Goal: Task Accomplishment & Management: Manage account settings

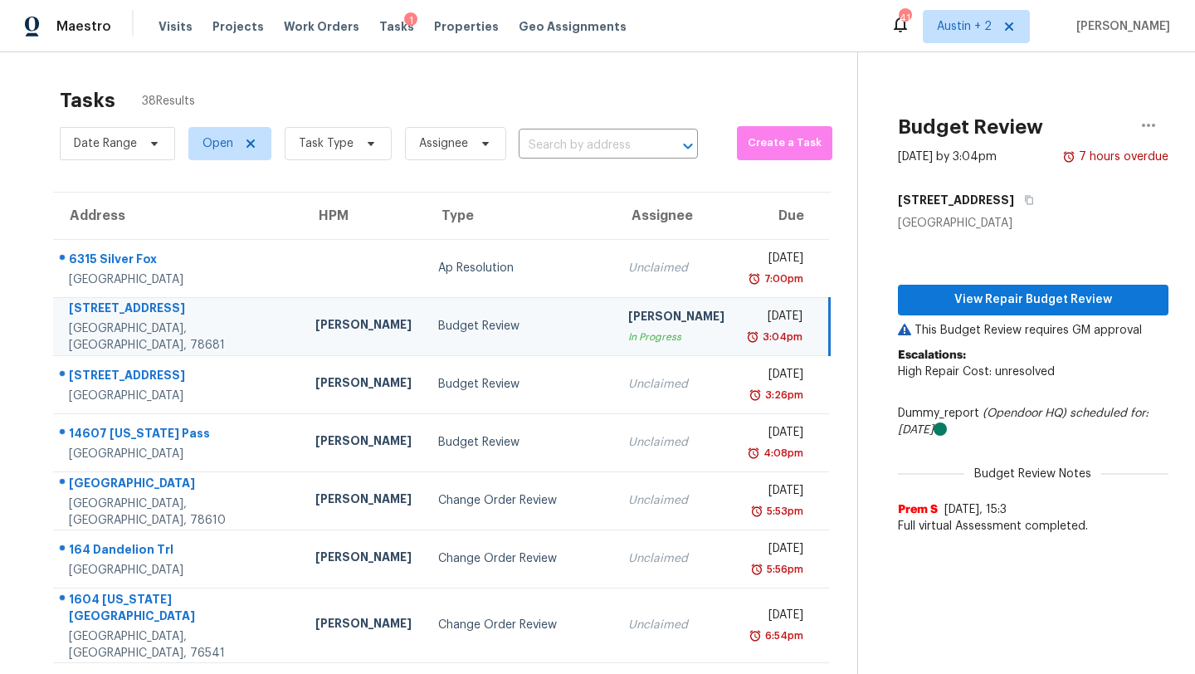
click at [383, 25] on span "Tasks" at bounding box center [396, 27] width 35 height 12
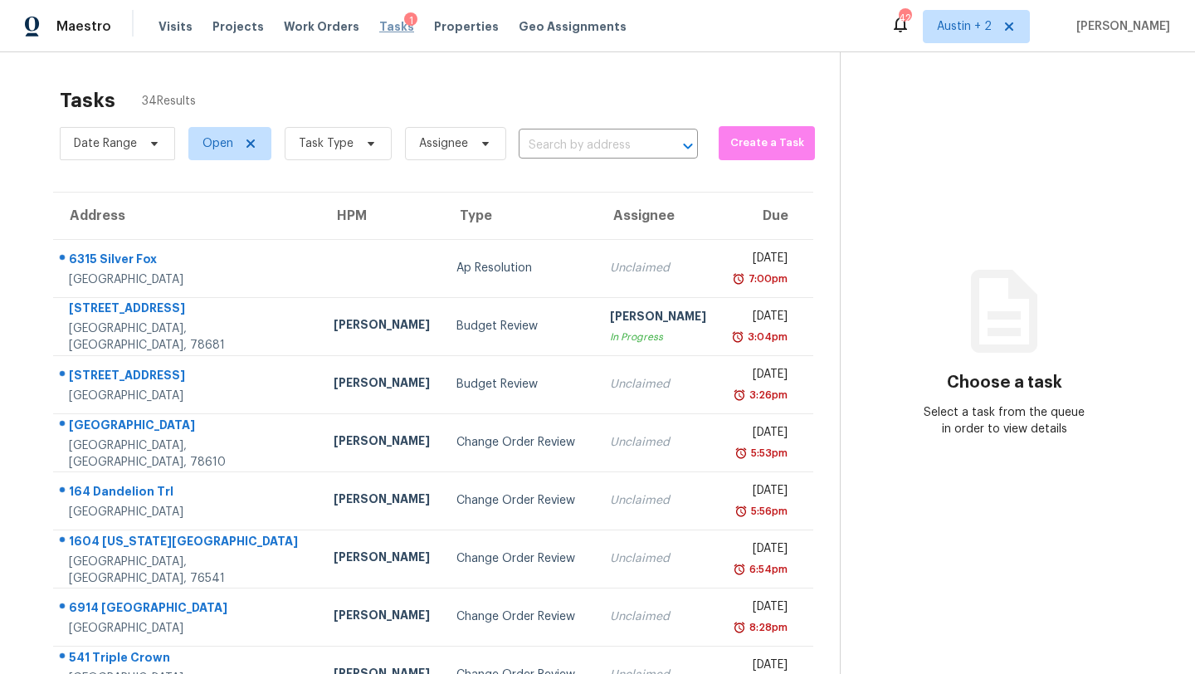
click at [384, 22] on span "Tasks" at bounding box center [396, 27] width 35 height 12
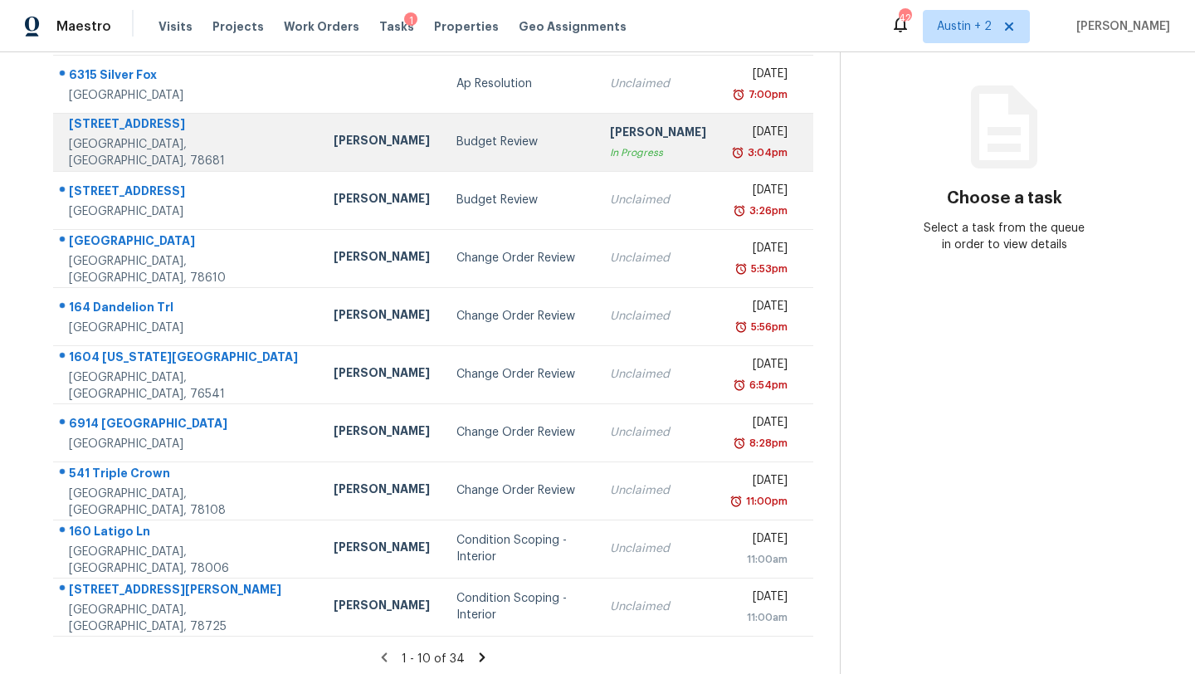
scroll to position [188, 0]
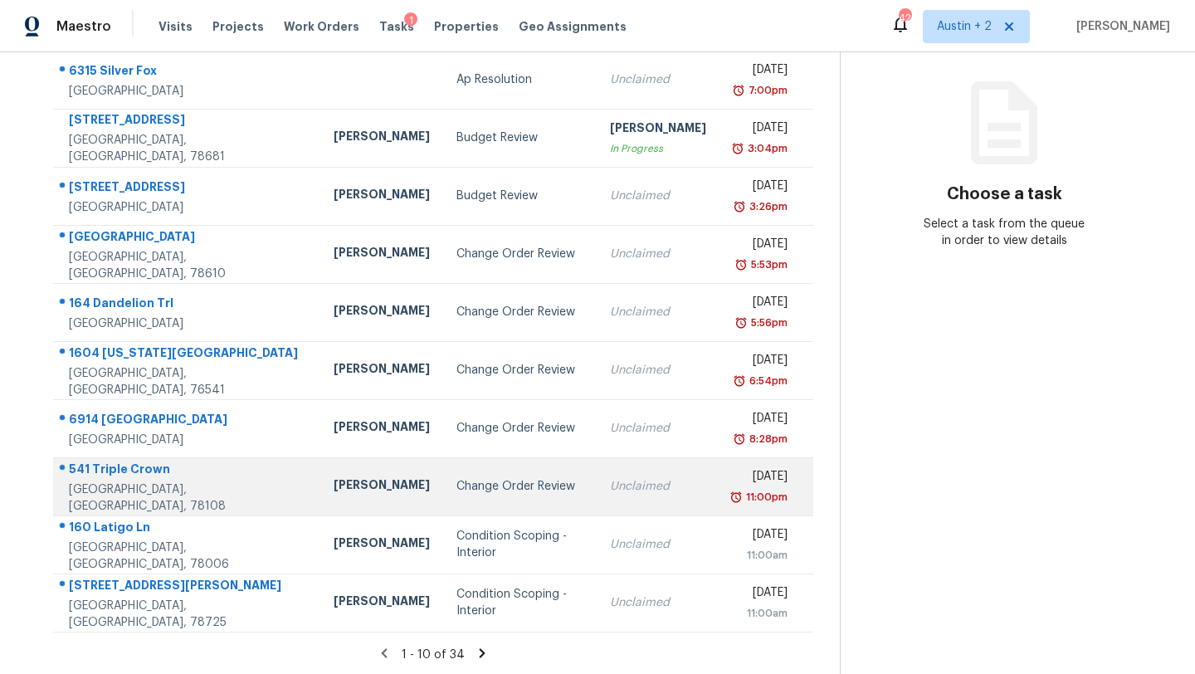
click at [456, 480] on div "Change Order Review" at bounding box center [519, 486] width 127 height 17
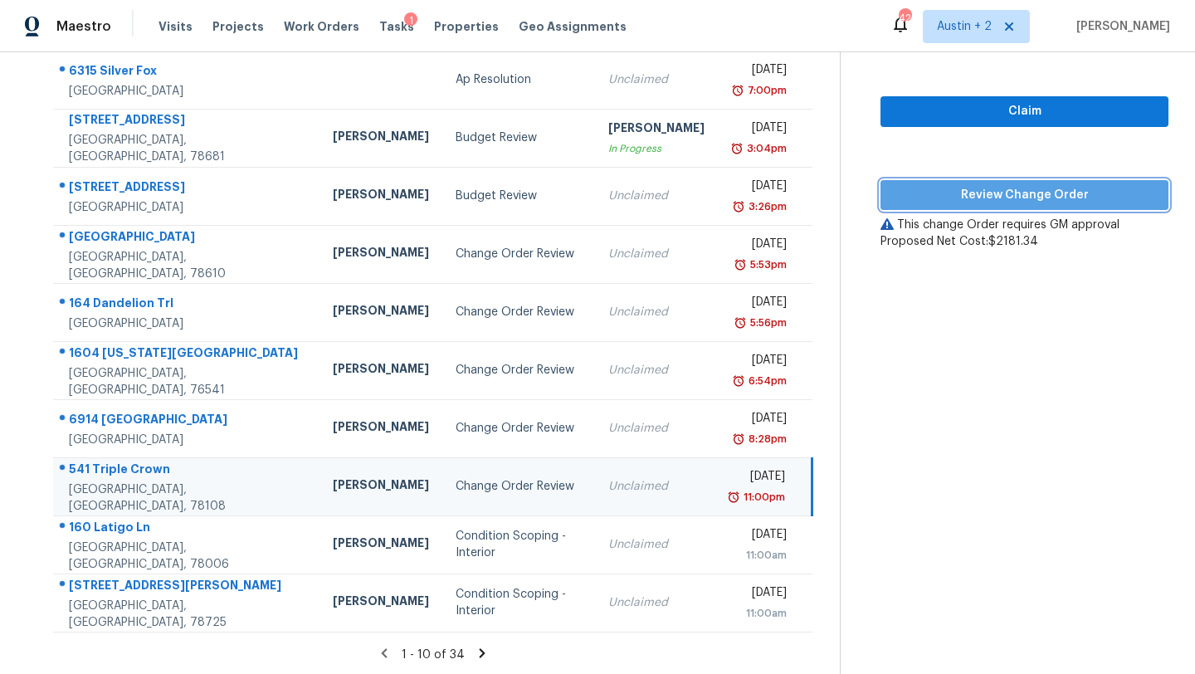
click at [930, 207] on button "Review Change Order" at bounding box center [1024, 195] width 288 height 31
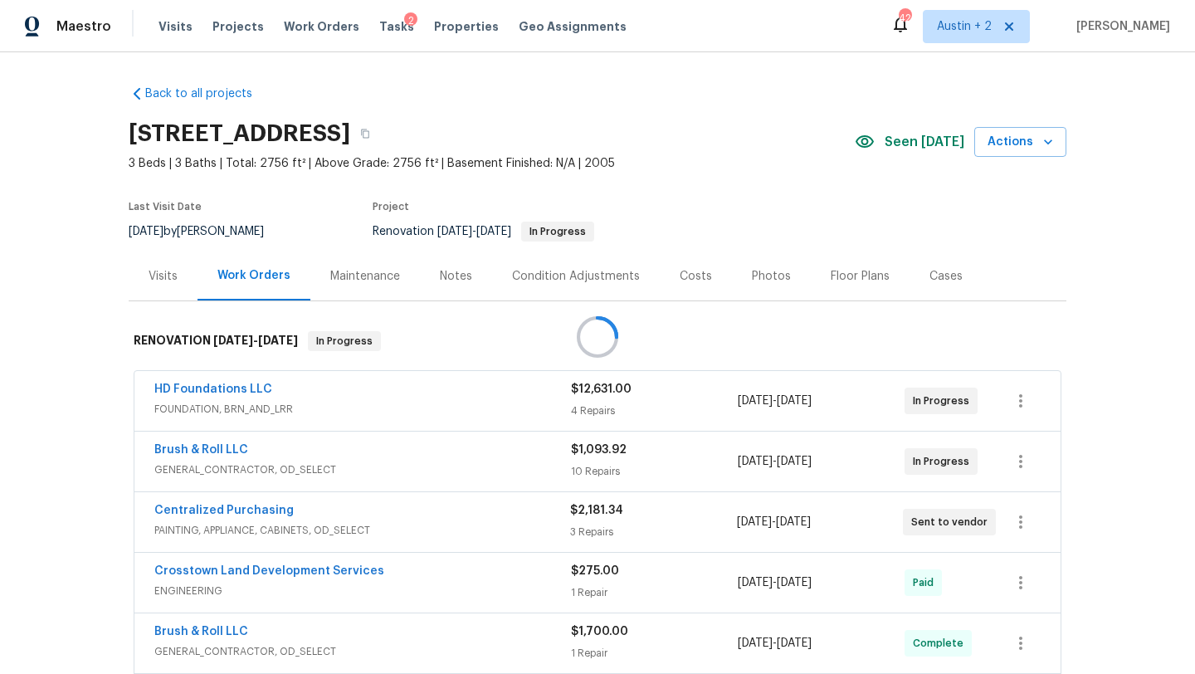
click at [919, 148] on div at bounding box center [597, 337] width 1195 height 674
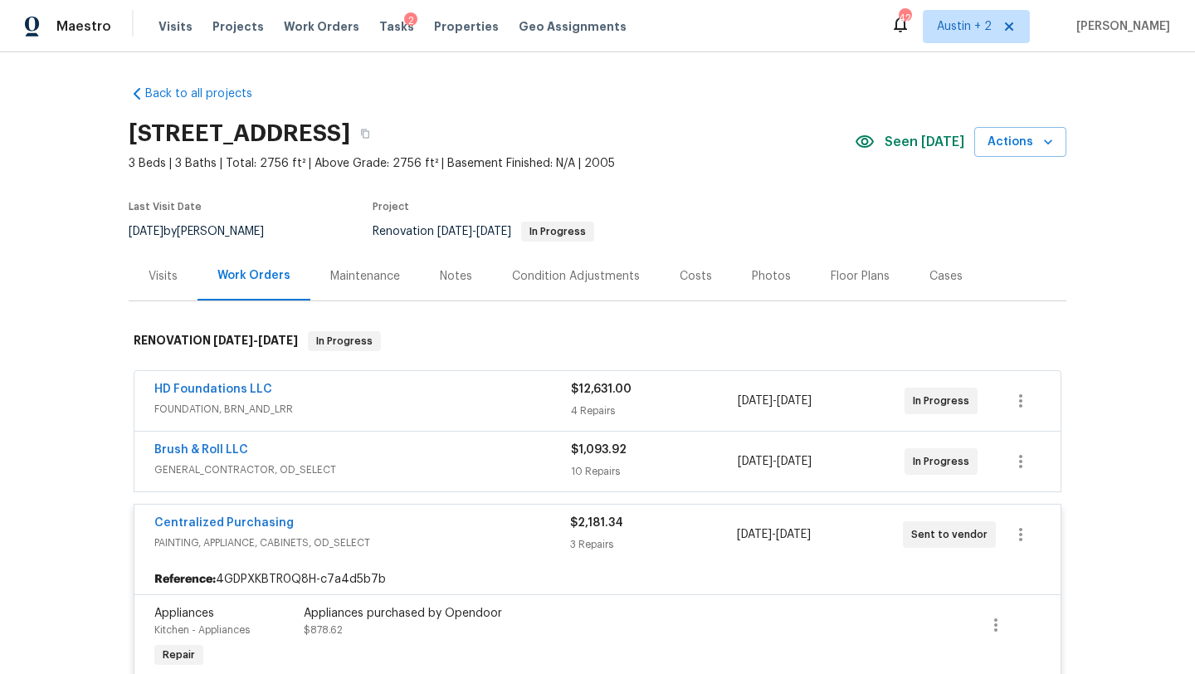
click at [692, 276] on div "Costs" at bounding box center [696, 276] width 32 height 17
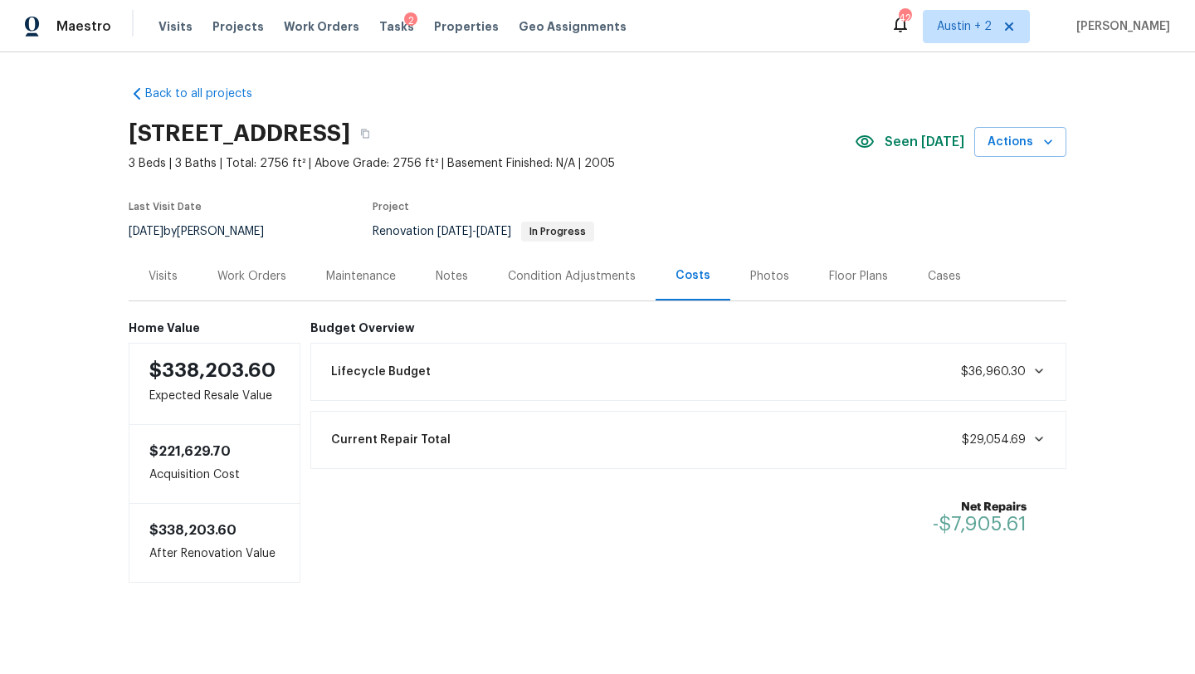
click at [262, 269] on div "Work Orders" at bounding box center [251, 276] width 69 height 17
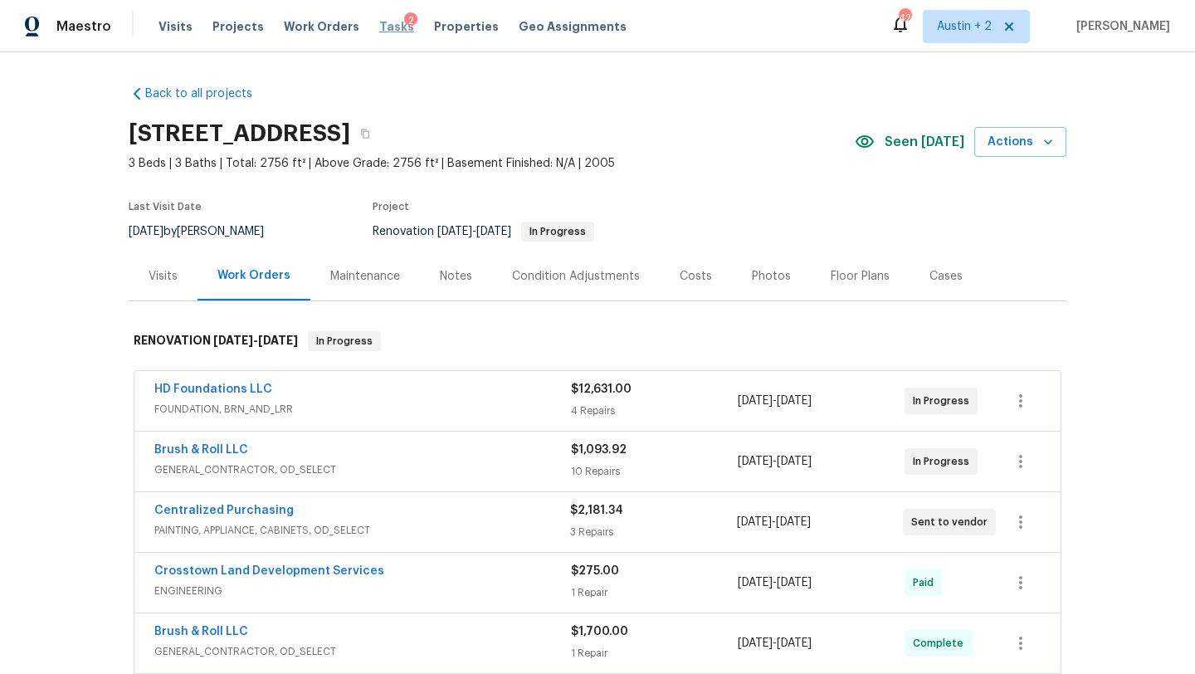
click at [383, 22] on span "Tasks" at bounding box center [396, 27] width 35 height 12
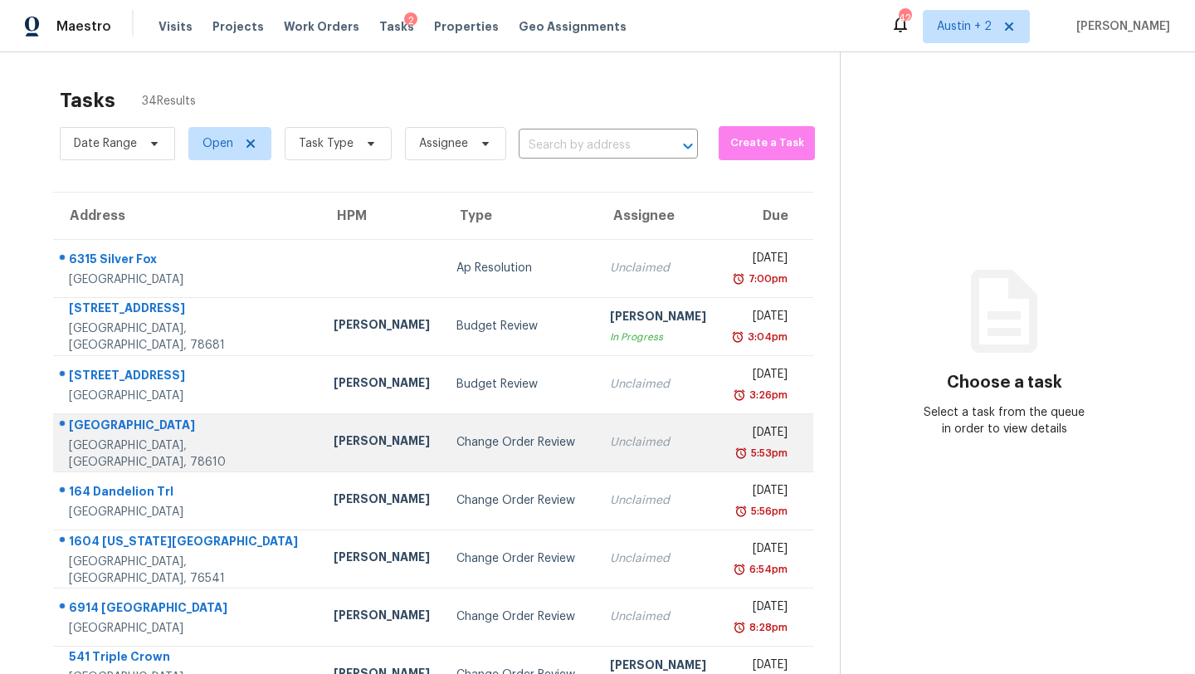
click at [456, 444] on div "Change Order Review" at bounding box center [519, 442] width 127 height 17
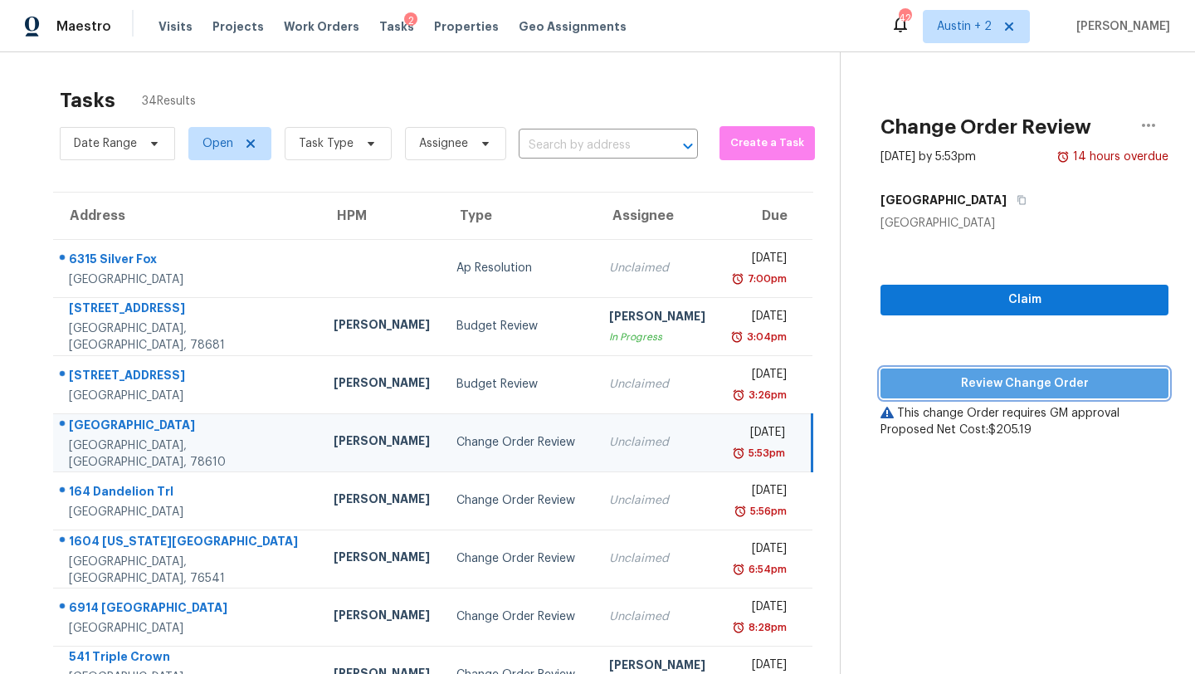
click at [986, 392] on span "Review Change Order" at bounding box center [1024, 383] width 261 height 21
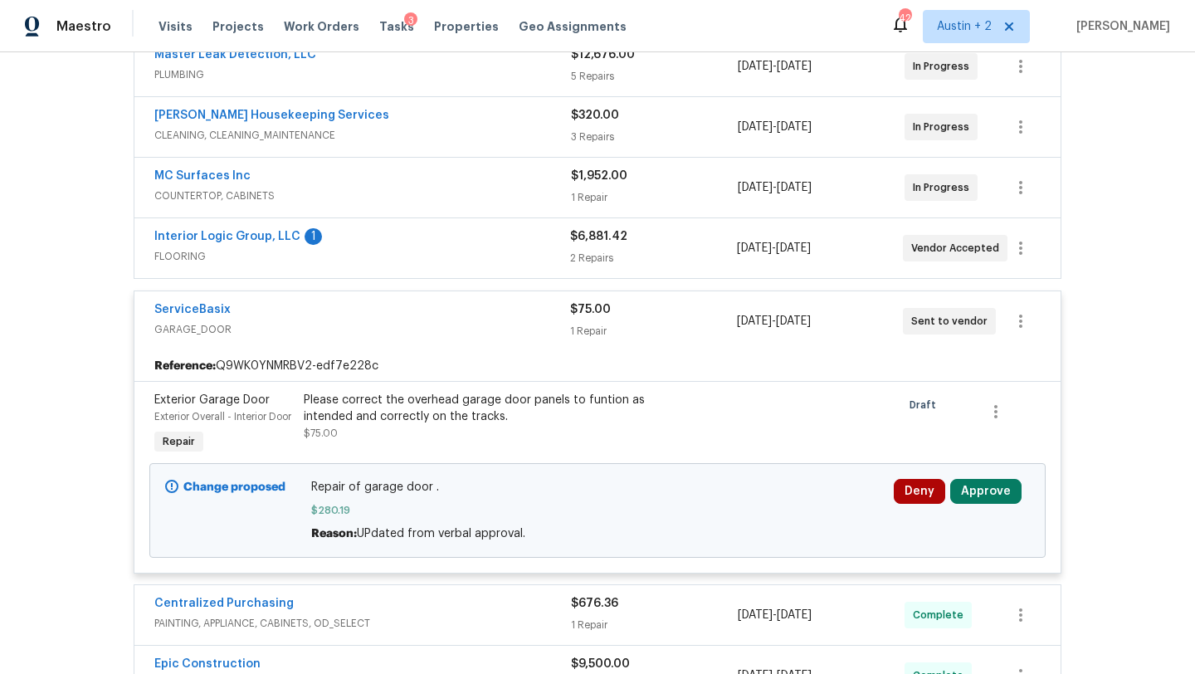
scroll to position [551, 0]
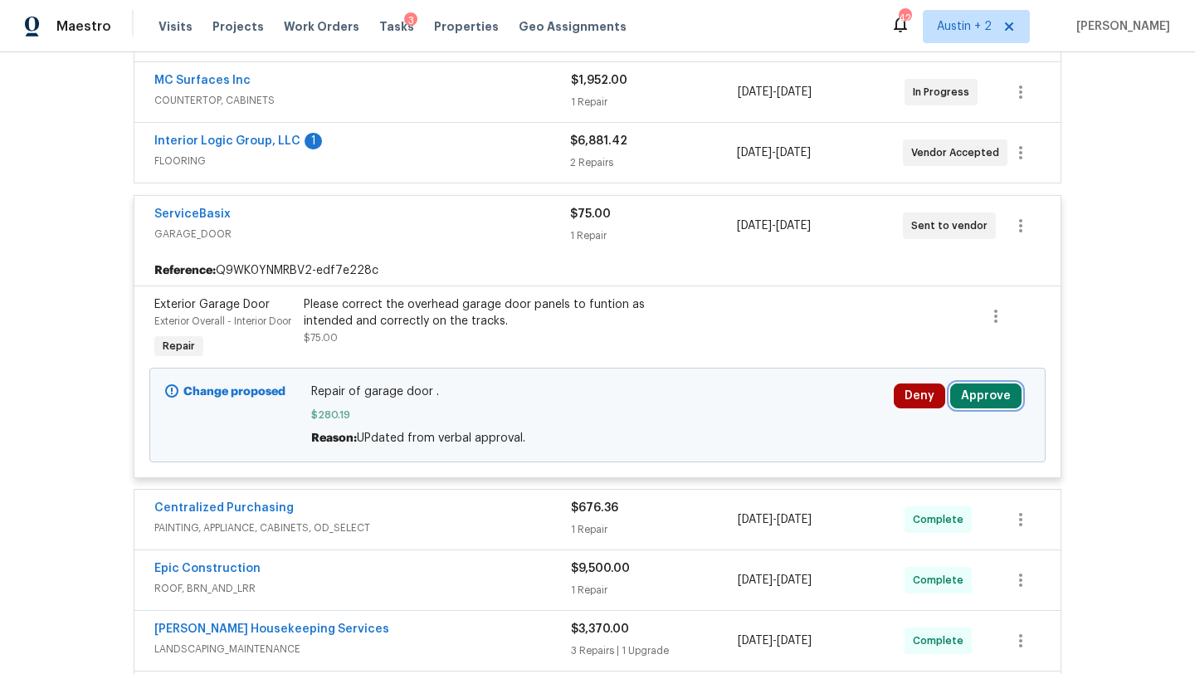
click at [970, 408] on button "Approve" at bounding box center [985, 395] width 71 height 25
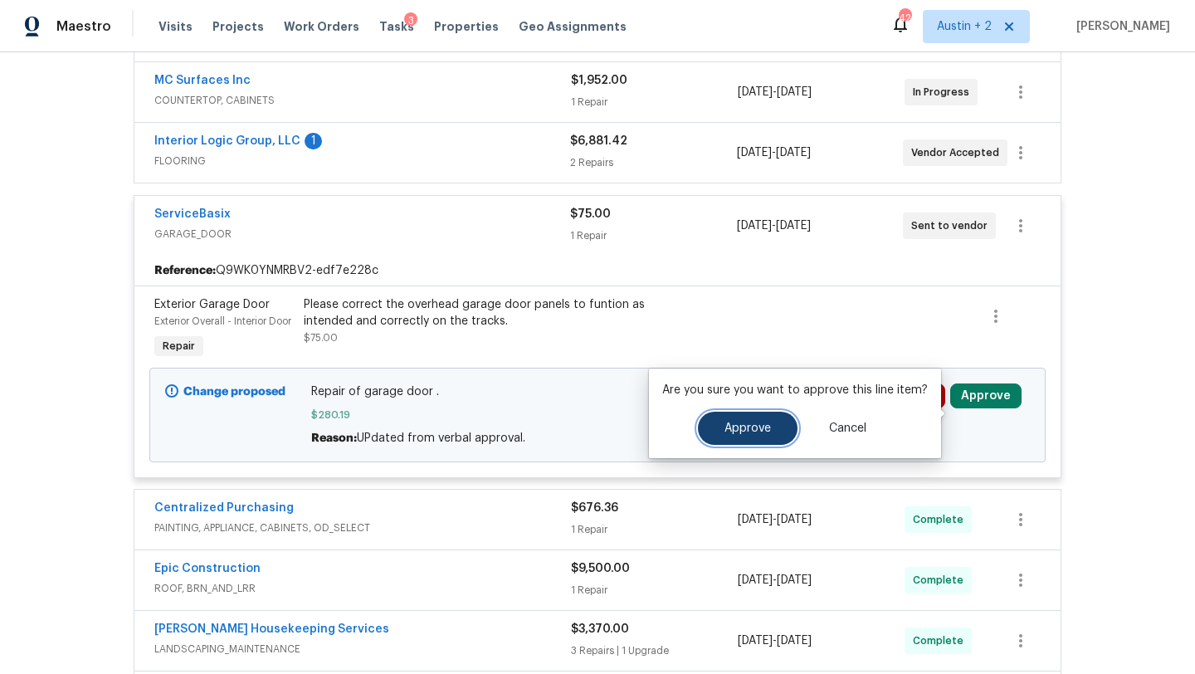
click at [749, 431] on span "Approve" at bounding box center [747, 428] width 46 height 12
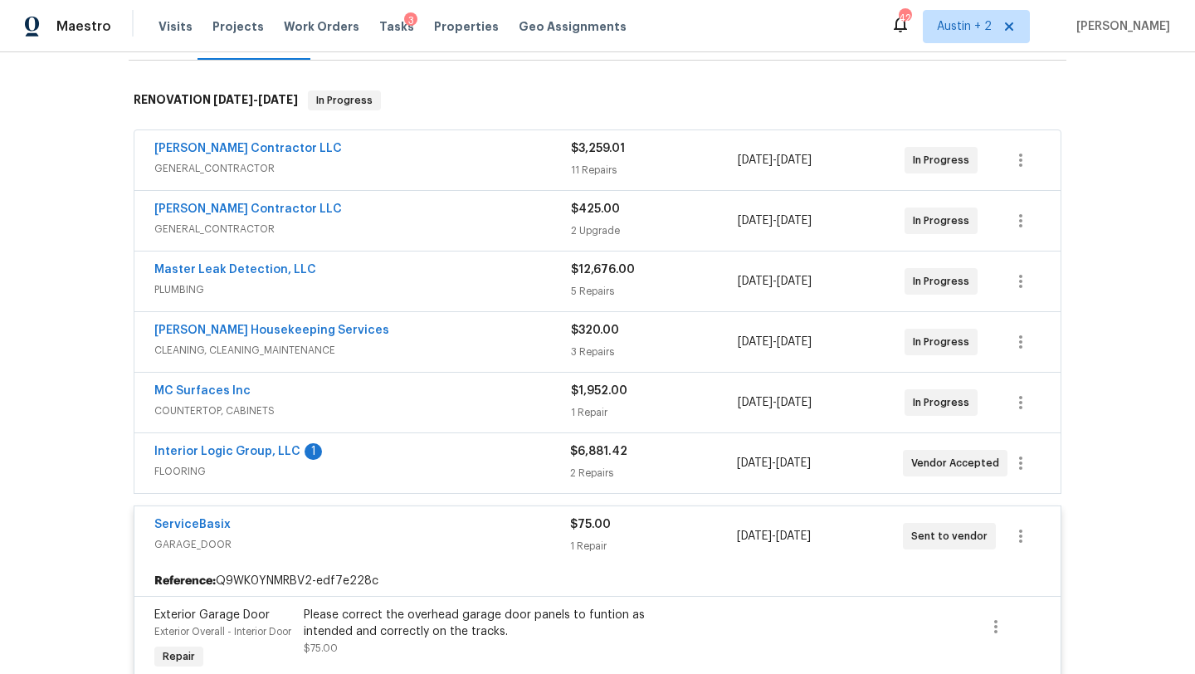
scroll to position [239, 0]
click at [489, 358] on span "CLEANING, CLEANING_MAINTENANCE" at bounding box center [362, 352] width 417 height 17
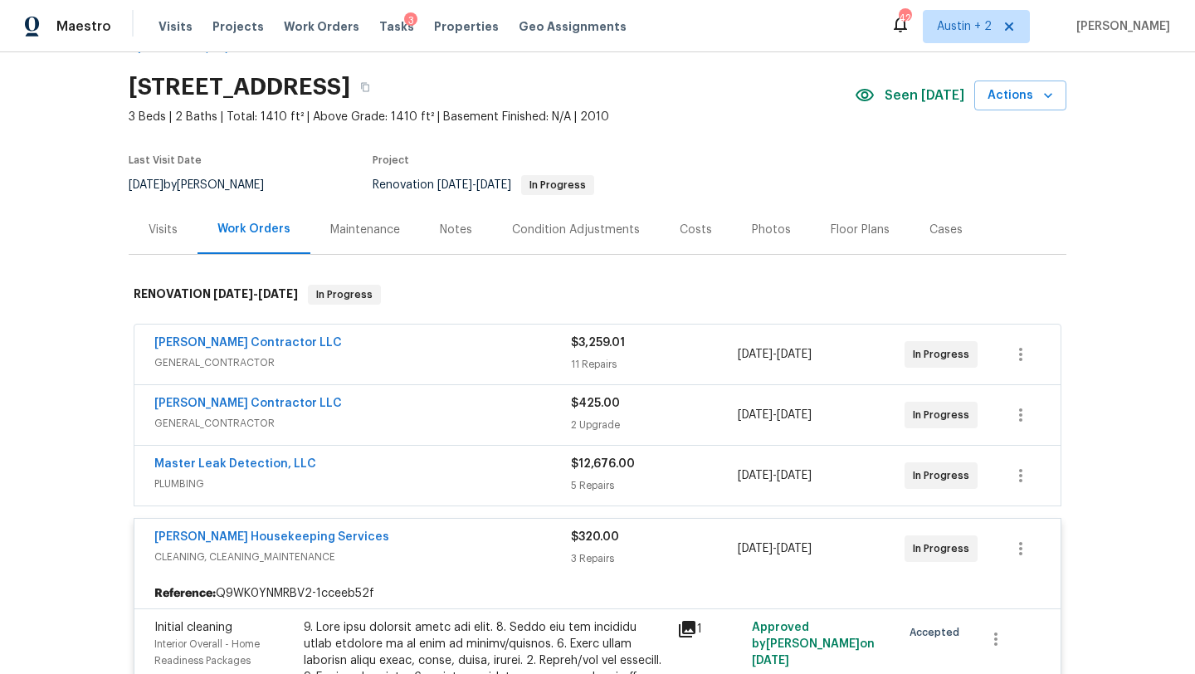
scroll to position [0, 0]
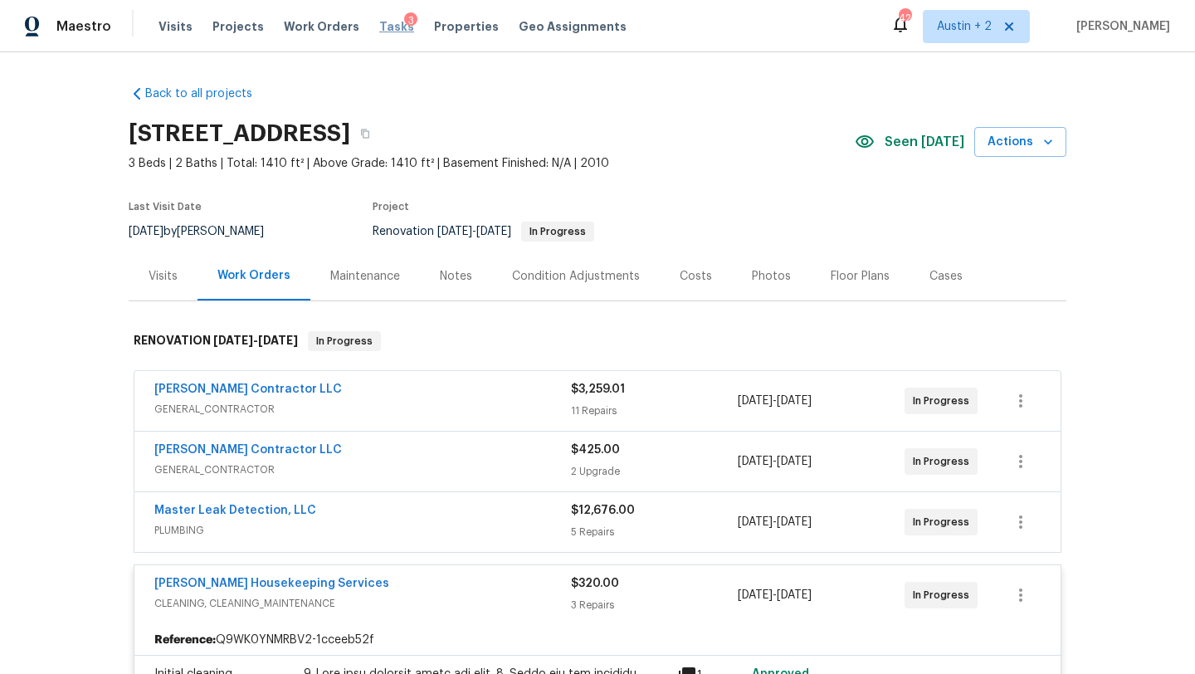
click at [379, 22] on span "Tasks" at bounding box center [396, 27] width 35 height 12
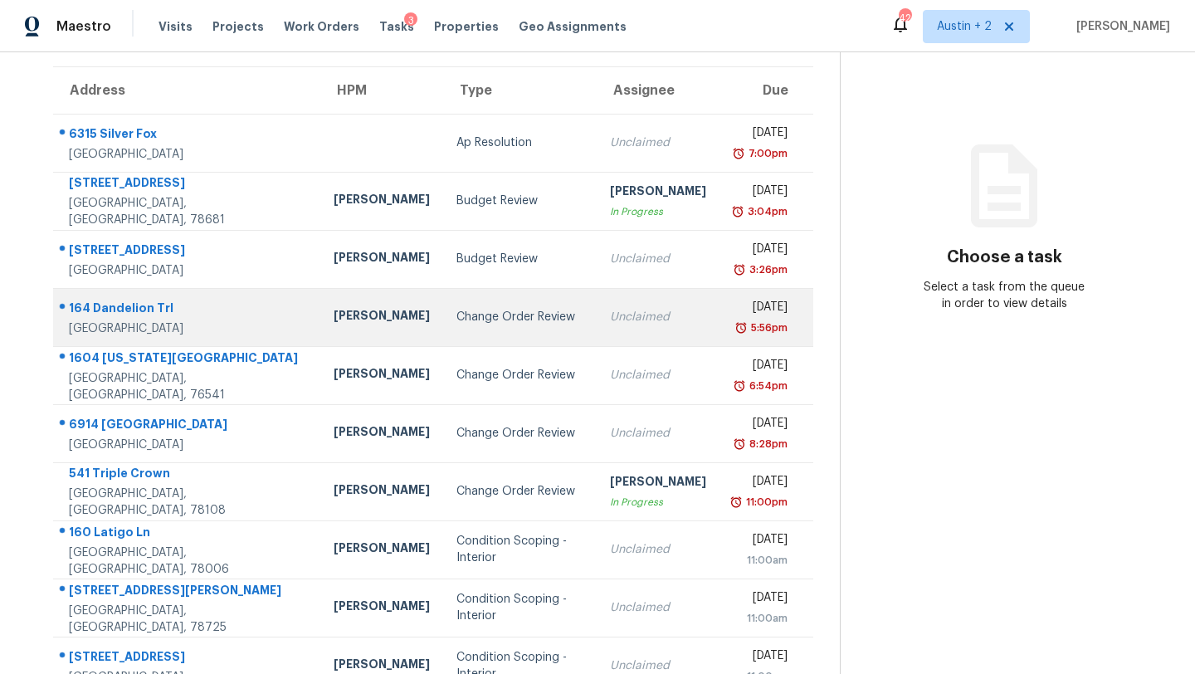
scroll to position [133, 0]
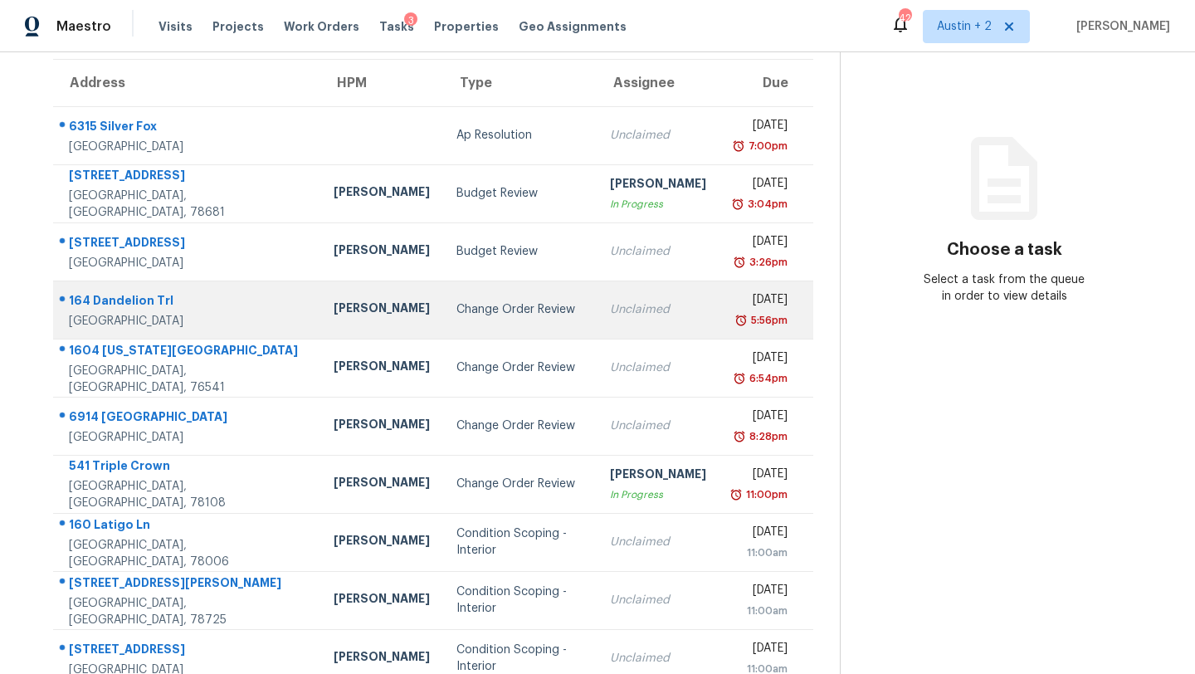
click at [443, 319] on td "Change Order Review" at bounding box center [520, 309] width 154 height 58
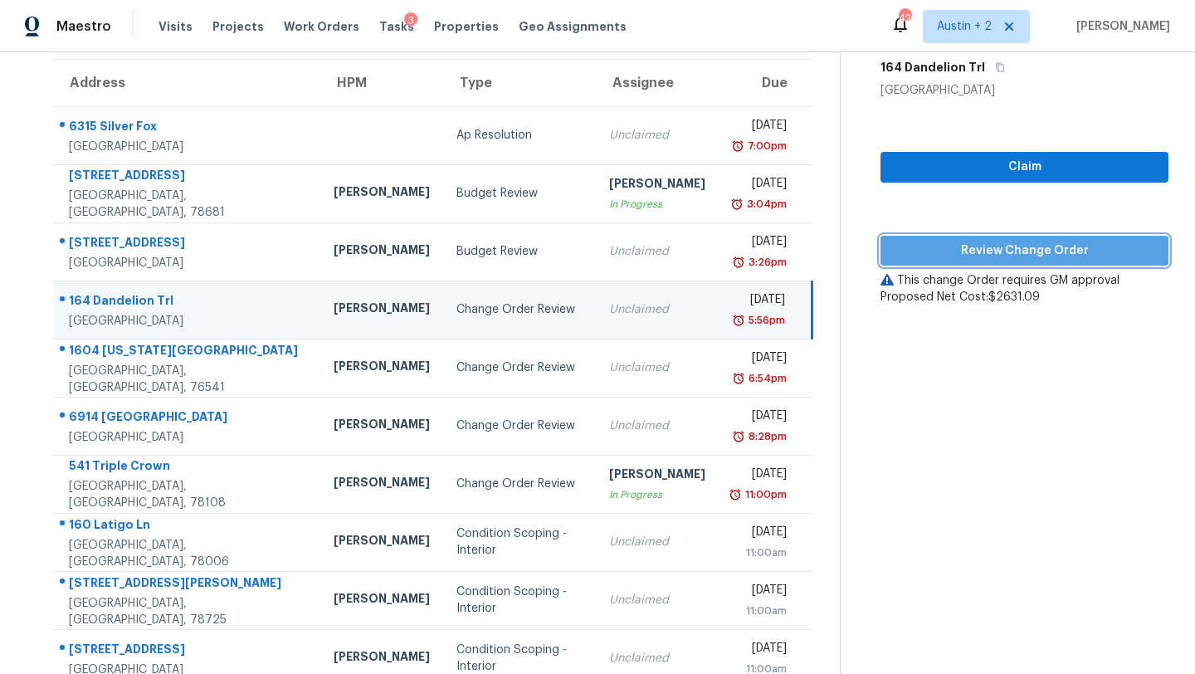
click at [943, 254] on span "Review Change Order" at bounding box center [1024, 251] width 261 height 21
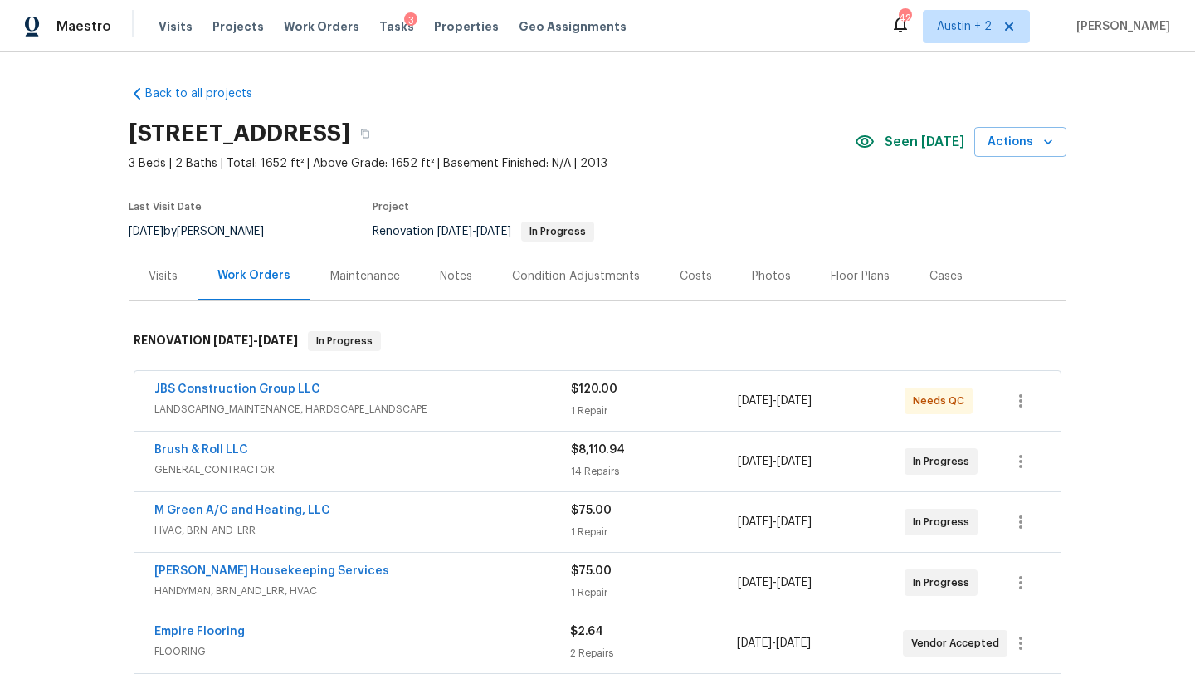
click at [917, 140] on span "Seen [DATE]" at bounding box center [924, 142] width 80 height 17
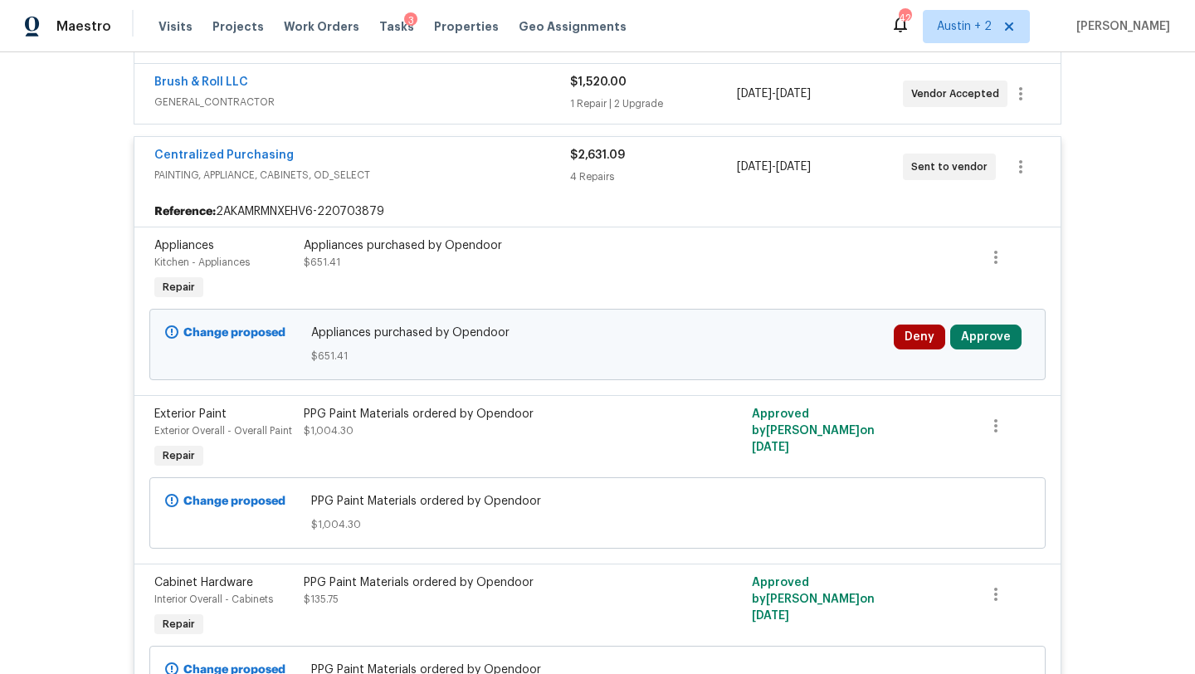
scroll to position [792, 0]
click at [981, 340] on button "Approve" at bounding box center [985, 336] width 71 height 25
click at [974, 332] on button "Approve" at bounding box center [985, 336] width 71 height 25
click at [988, 342] on button "Approve" at bounding box center [985, 336] width 71 height 25
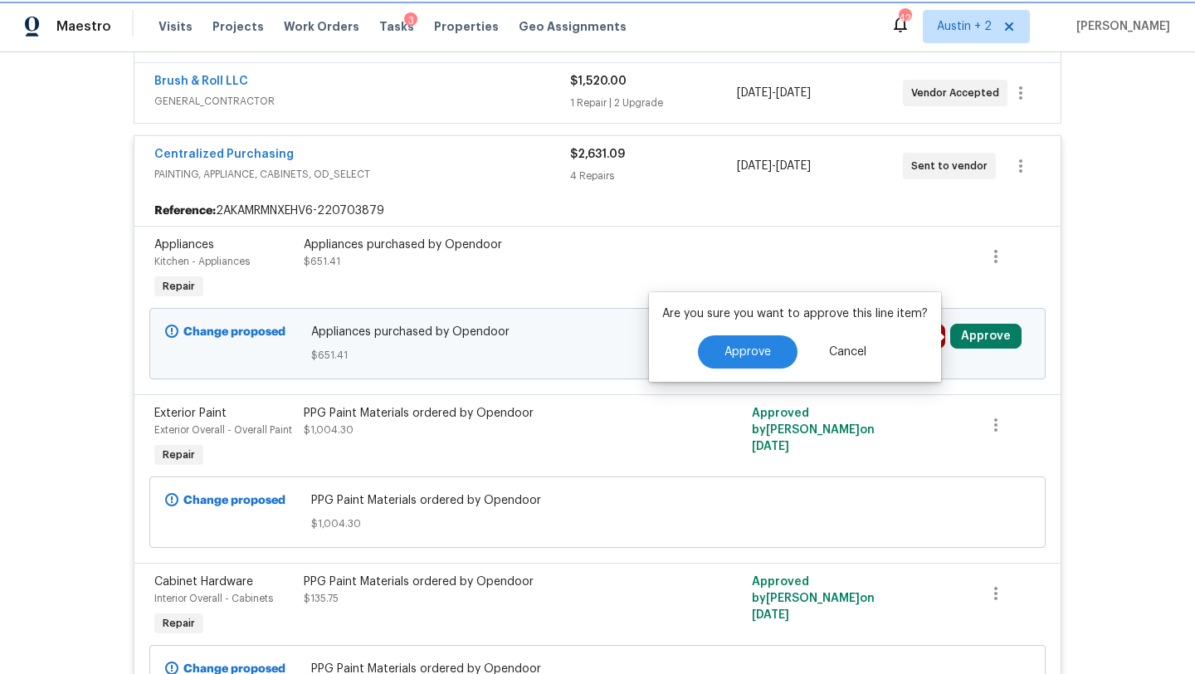
click at [988, 342] on button "Approve" at bounding box center [985, 336] width 71 height 25
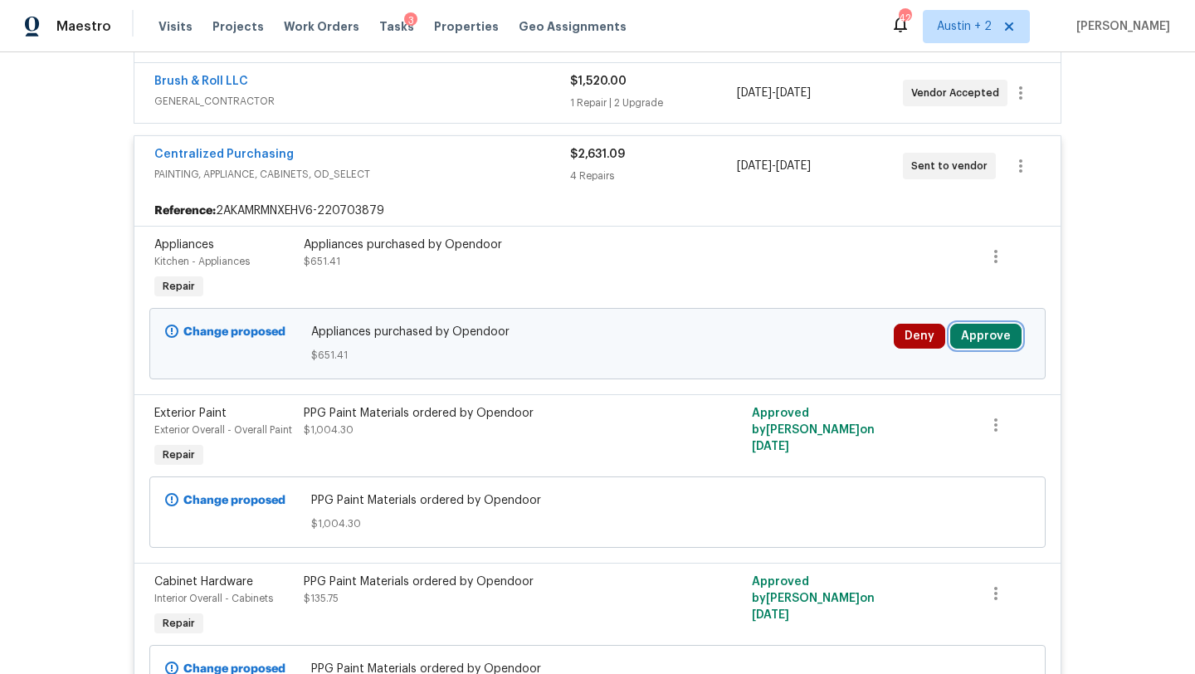
click at [988, 342] on button "Approve" at bounding box center [985, 336] width 71 height 25
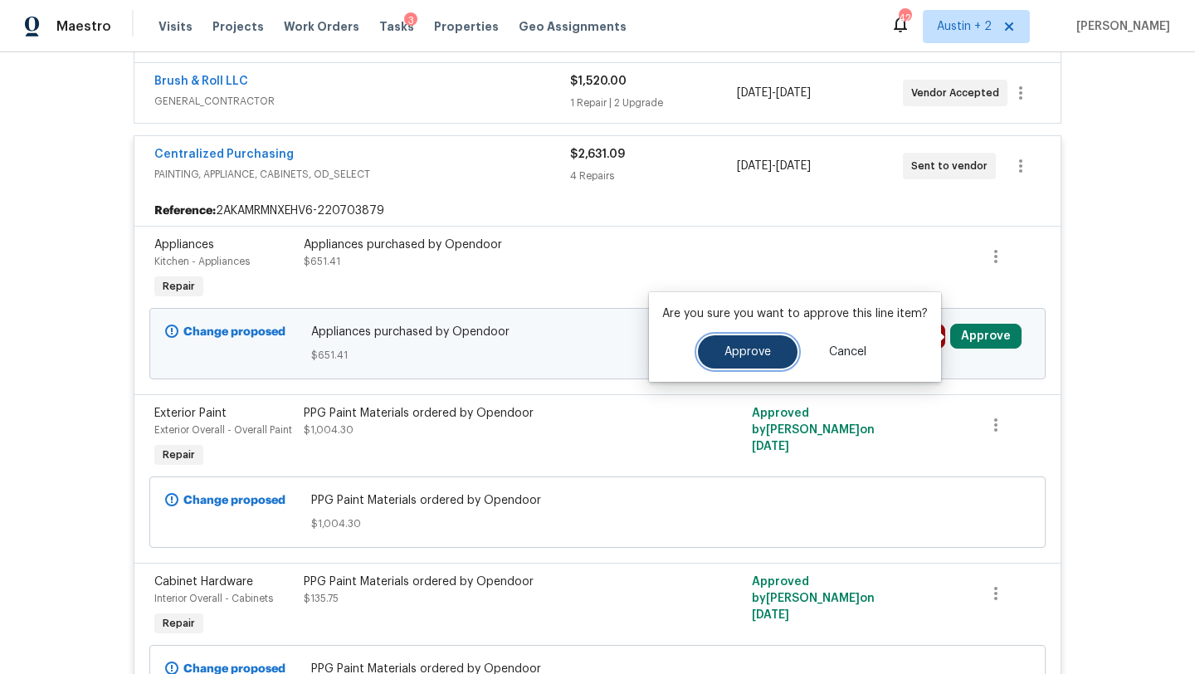
click at [737, 353] on span "Approve" at bounding box center [747, 352] width 46 height 12
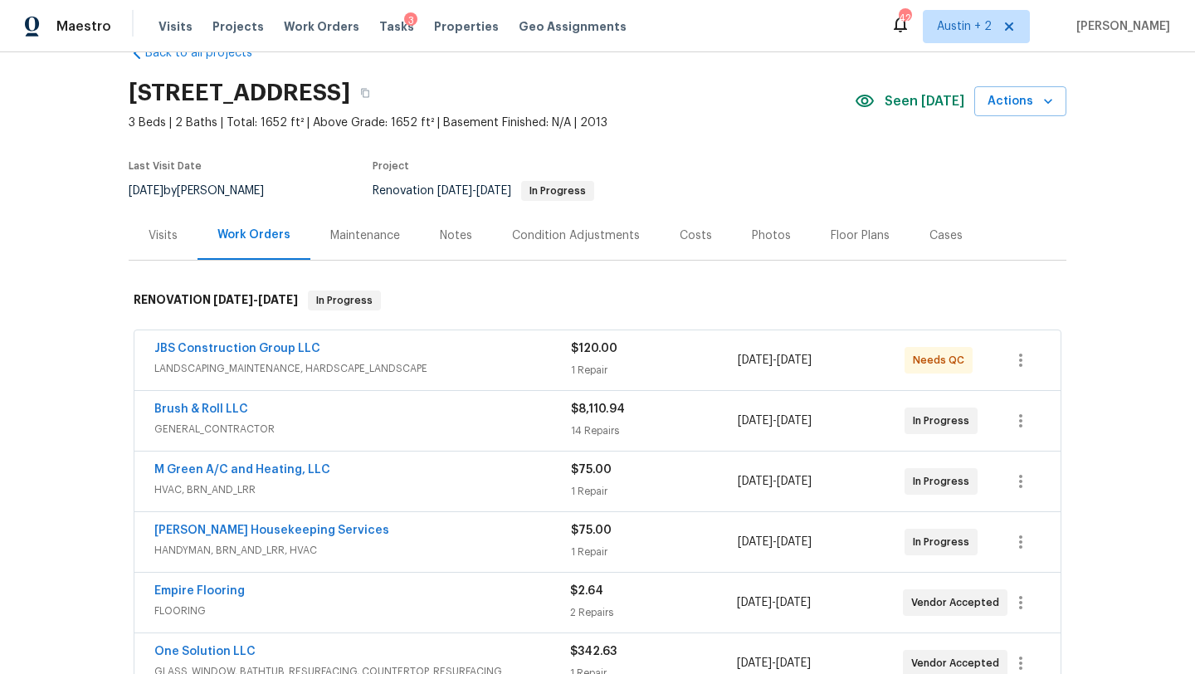
scroll to position [0, 0]
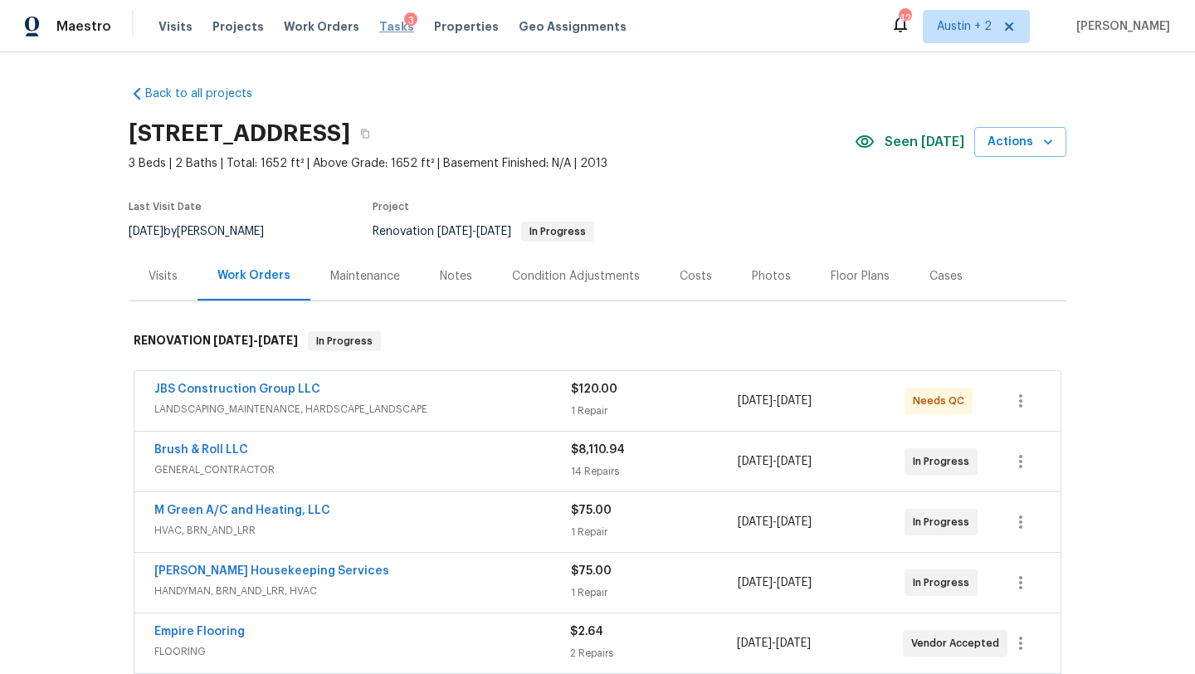
click at [379, 28] on span "Tasks" at bounding box center [396, 27] width 35 height 12
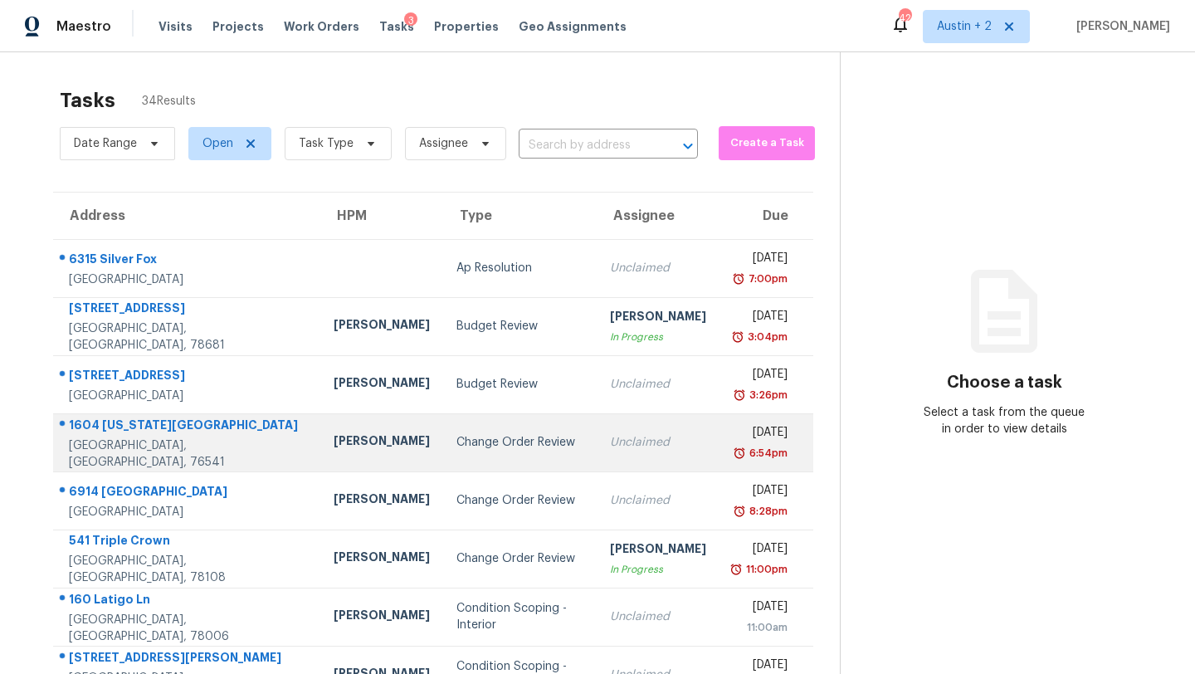
click at [456, 448] on div "Change Order Review" at bounding box center [519, 442] width 127 height 17
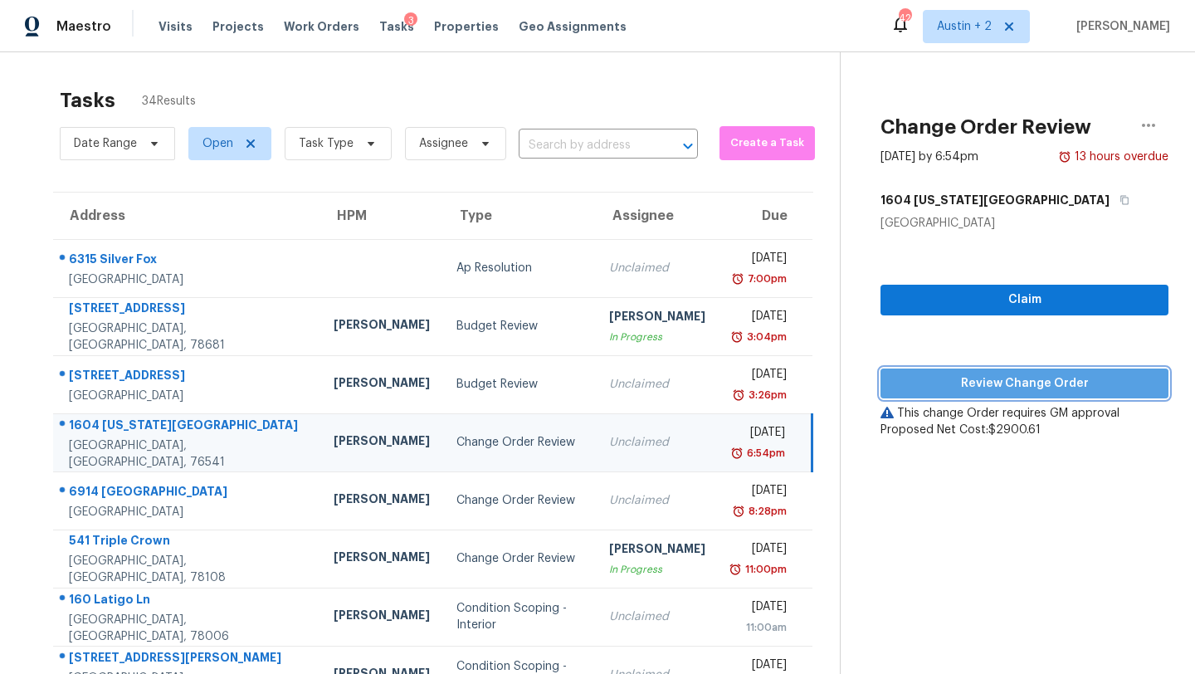
click at [894, 385] on span "Review Change Order" at bounding box center [1024, 383] width 261 height 21
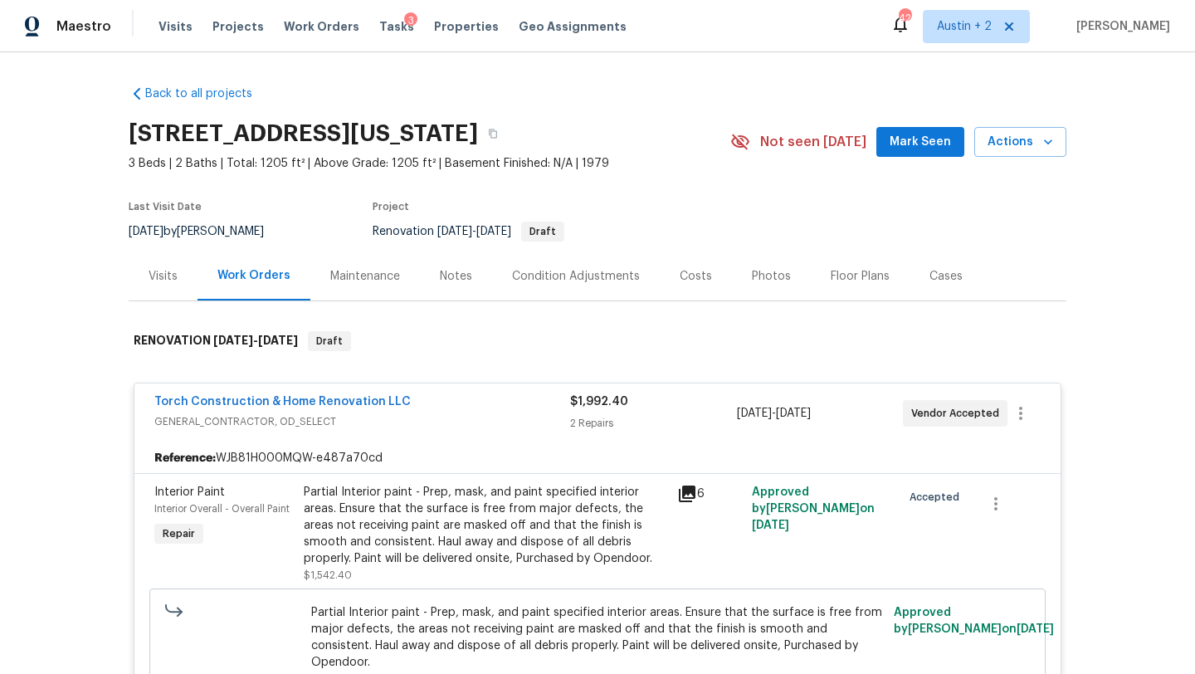
click at [919, 142] on span "Mark Seen" at bounding box center [919, 142] width 61 height 21
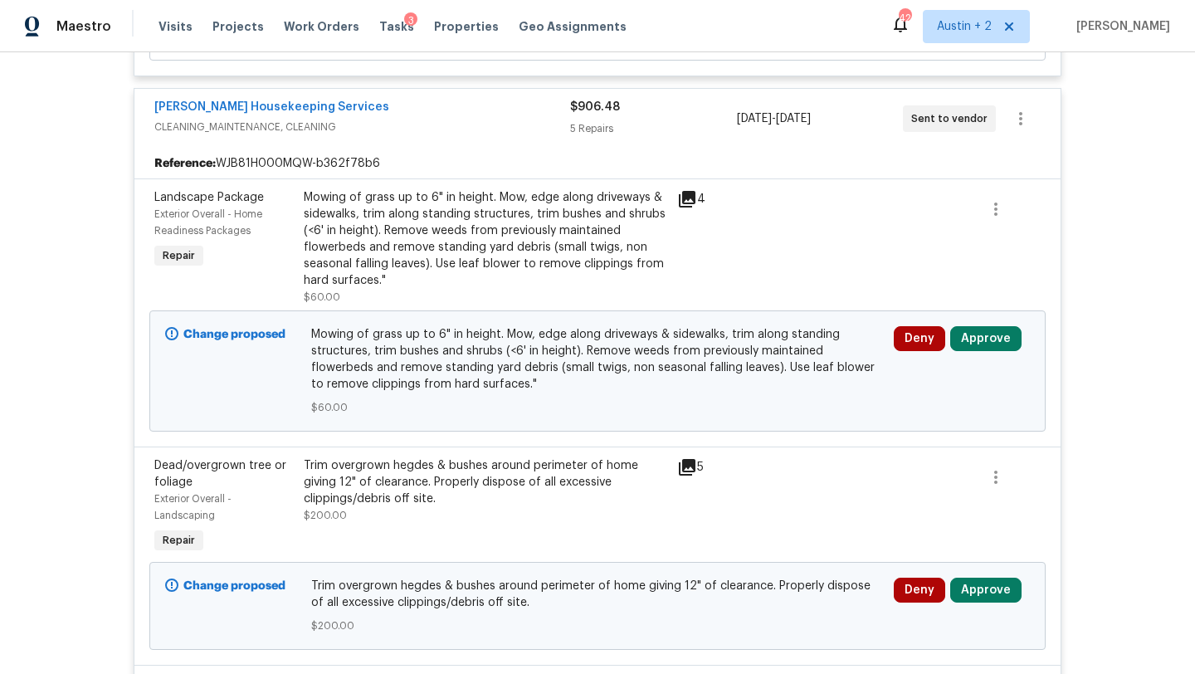
scroll to position [876, 0]
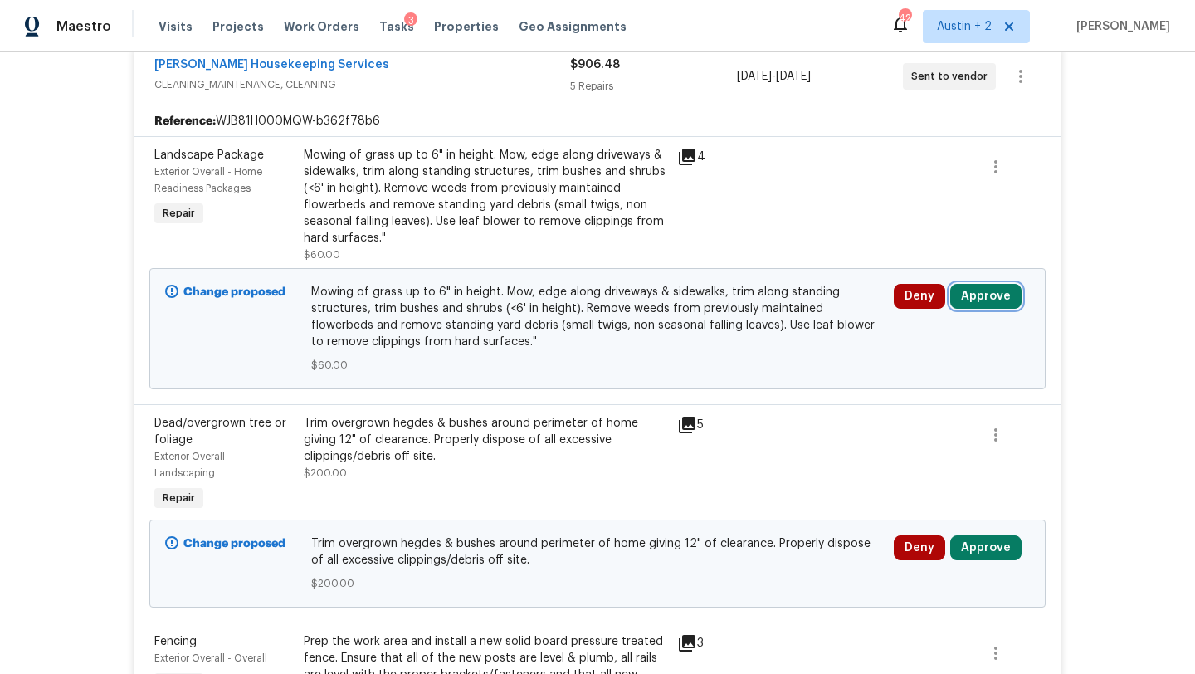
click at [977, 286] on button "Approve" at bounding box center [985, 296] width 71 height 25
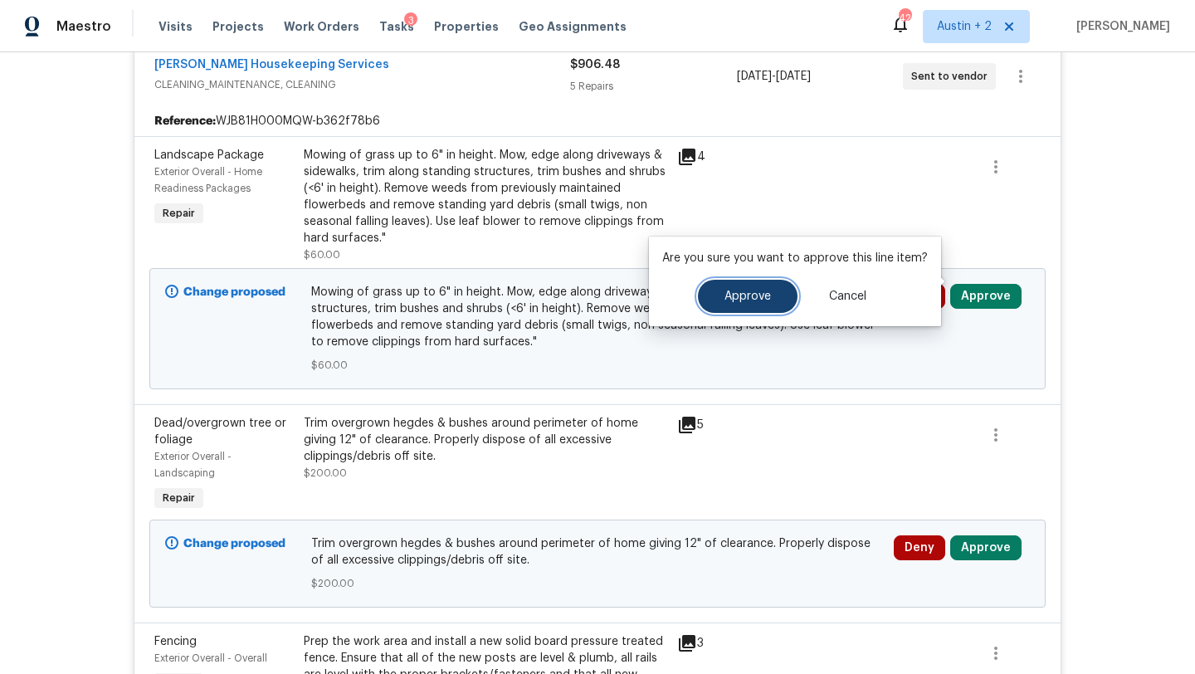
click at [772, 299] on button "Approve" at bounding box center [748, 296] width 100 height 33
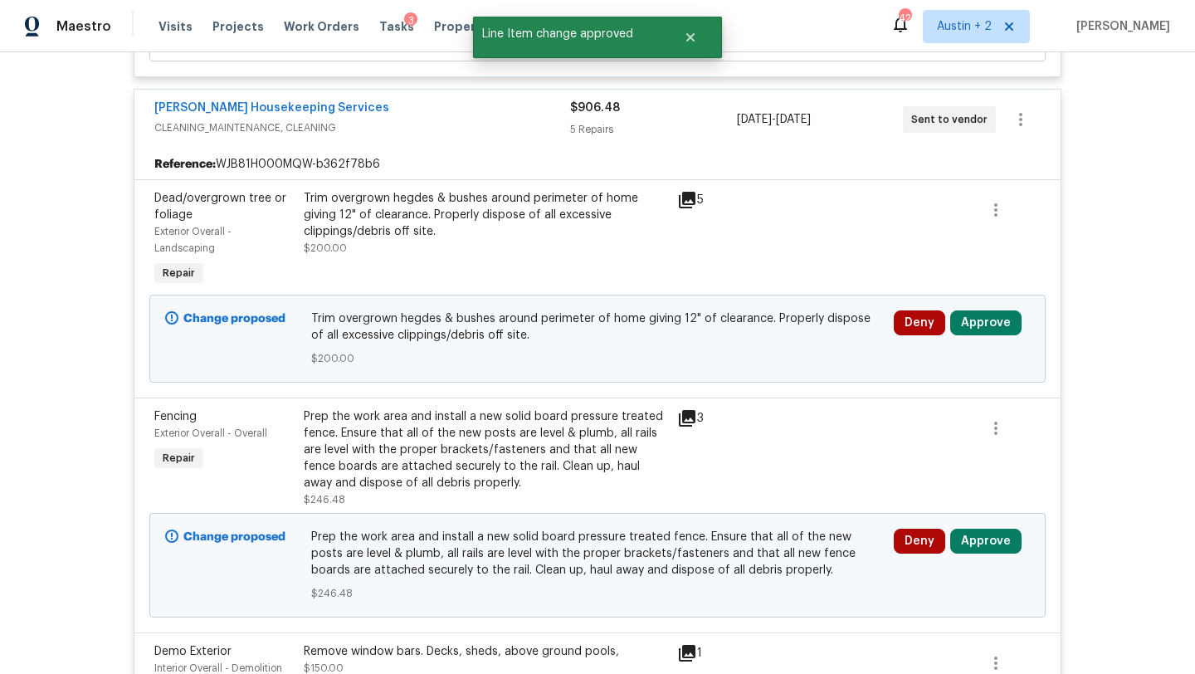
scroll to position [831, 0]
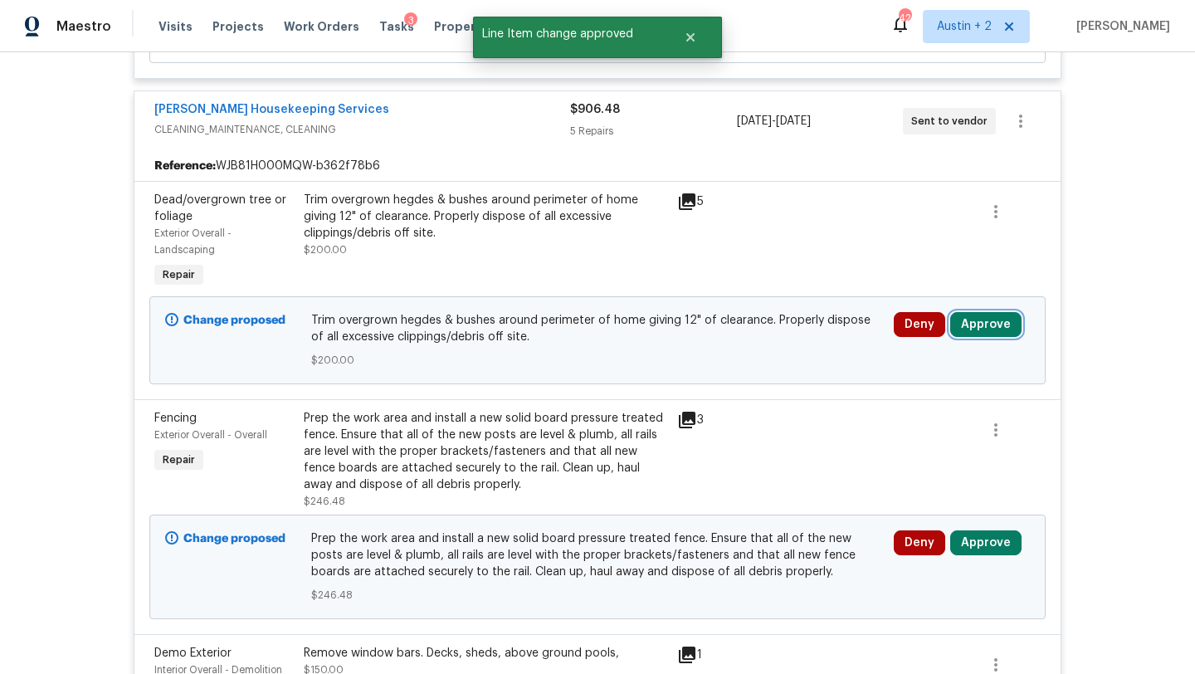
click at [992, 312] on button "Approve" at bounding box center [985, 324] width 71 height 25
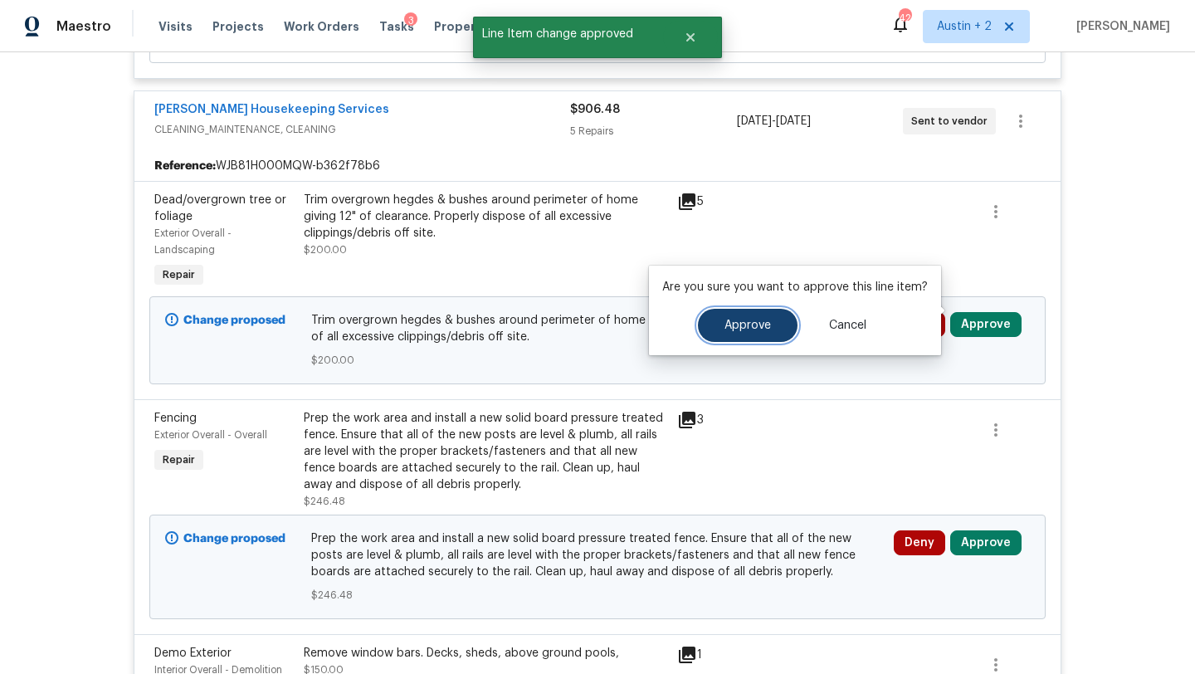
click at [771, 319] on button "Approve" at bounding box center [748, 325] width 100 height 33
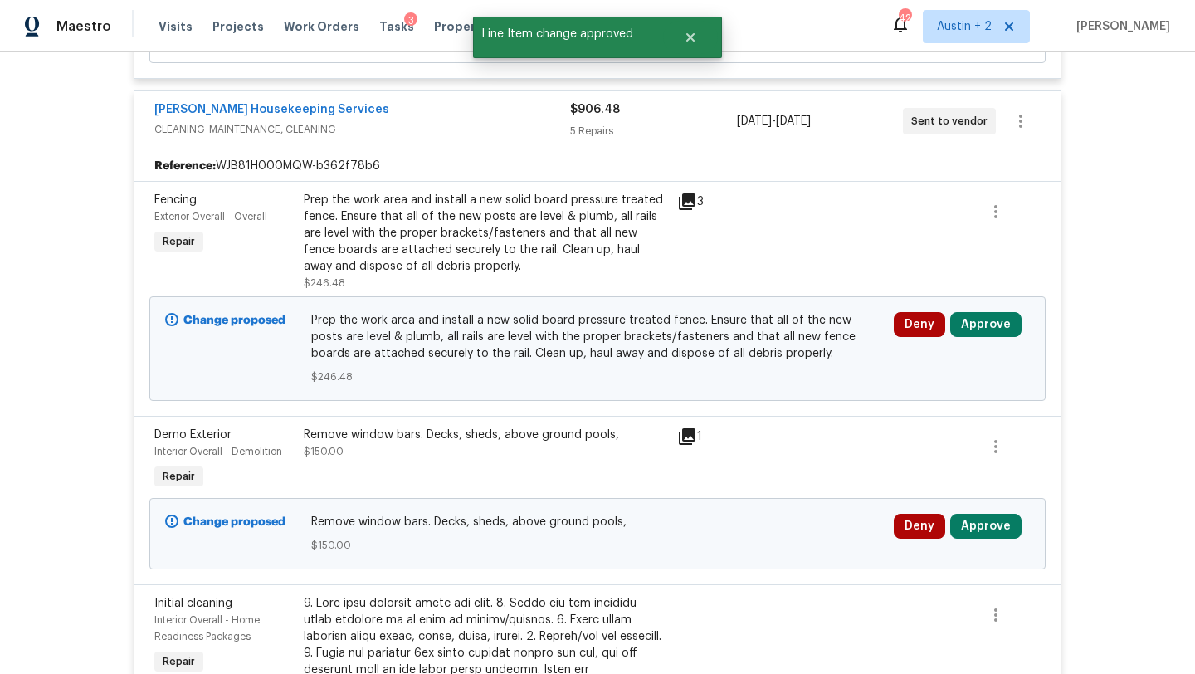
scroll to position [744, 0]
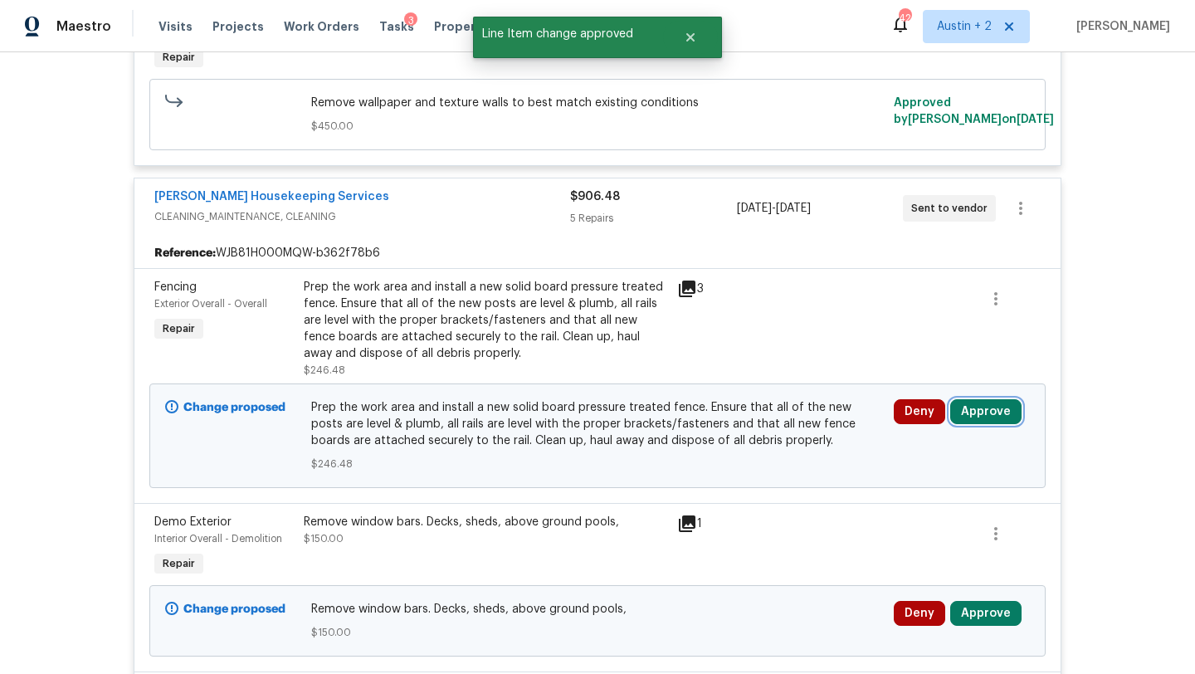
click at [986, 399] on button "Approve" at bounding box center [985, 411] width 71 height 25
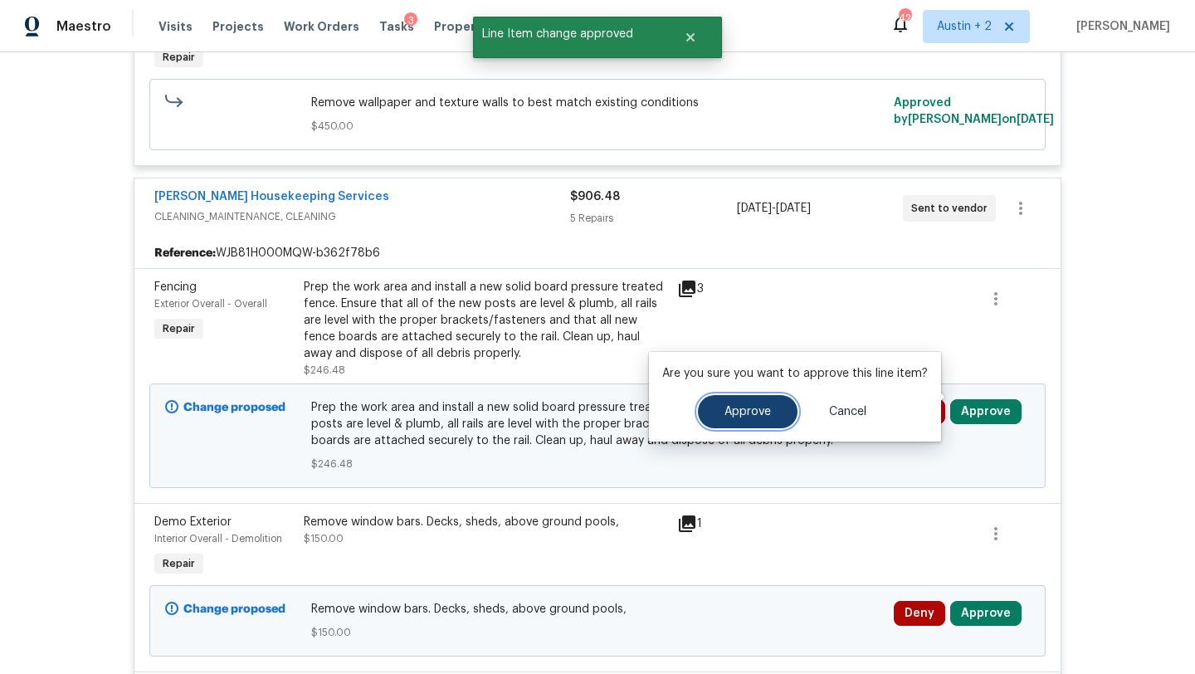
click at [777, 412] on button "Approve" at bounding box center [748, 411] width 100 height 33
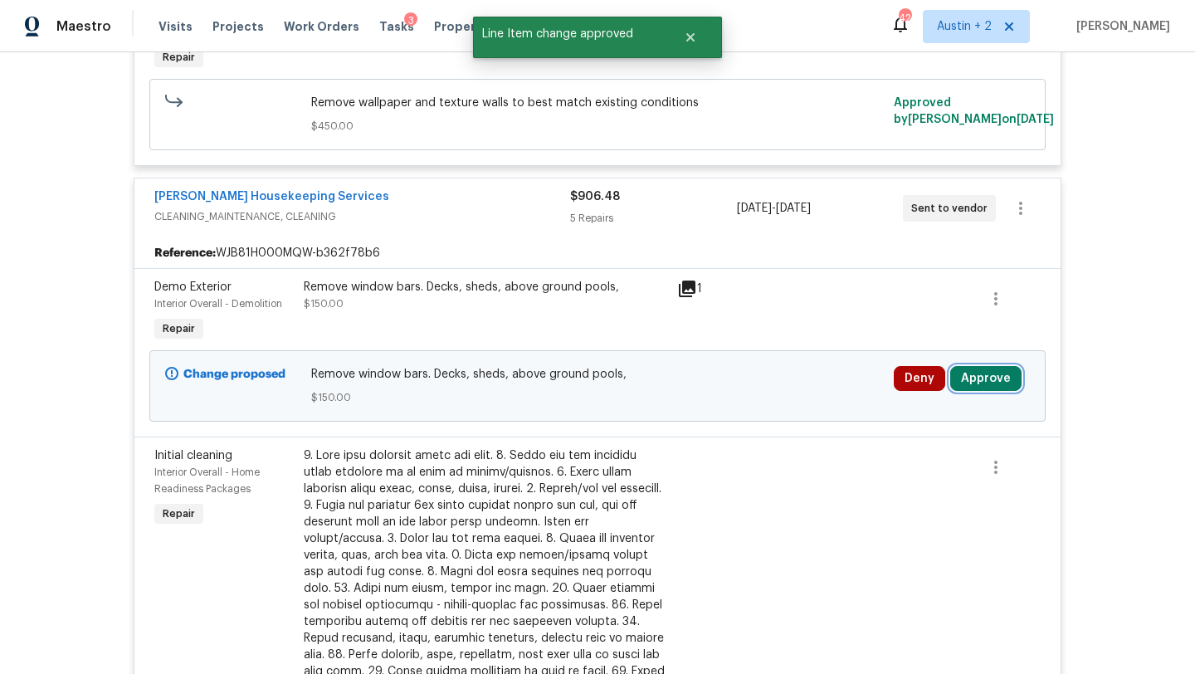
click at [965, 368] on button "Approve" at bounding box center [985, 378] width 71 height 25
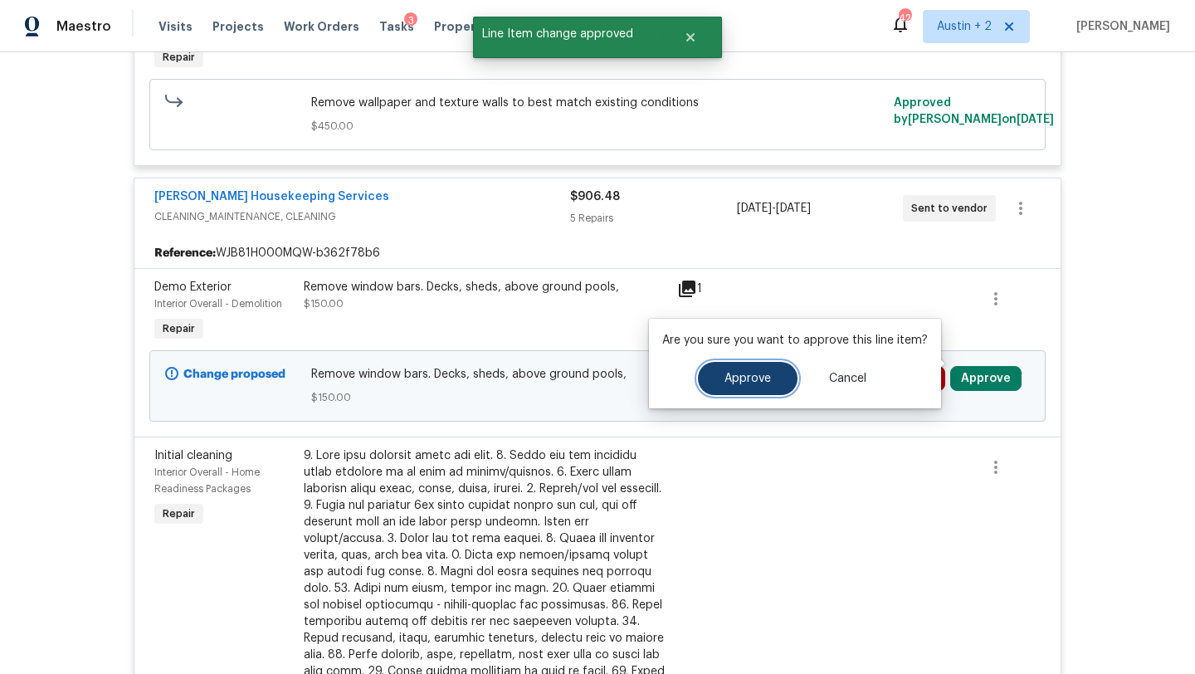
click at [749, 376] on span "Approve" at bounding box center [747, 379] width 46 height 12
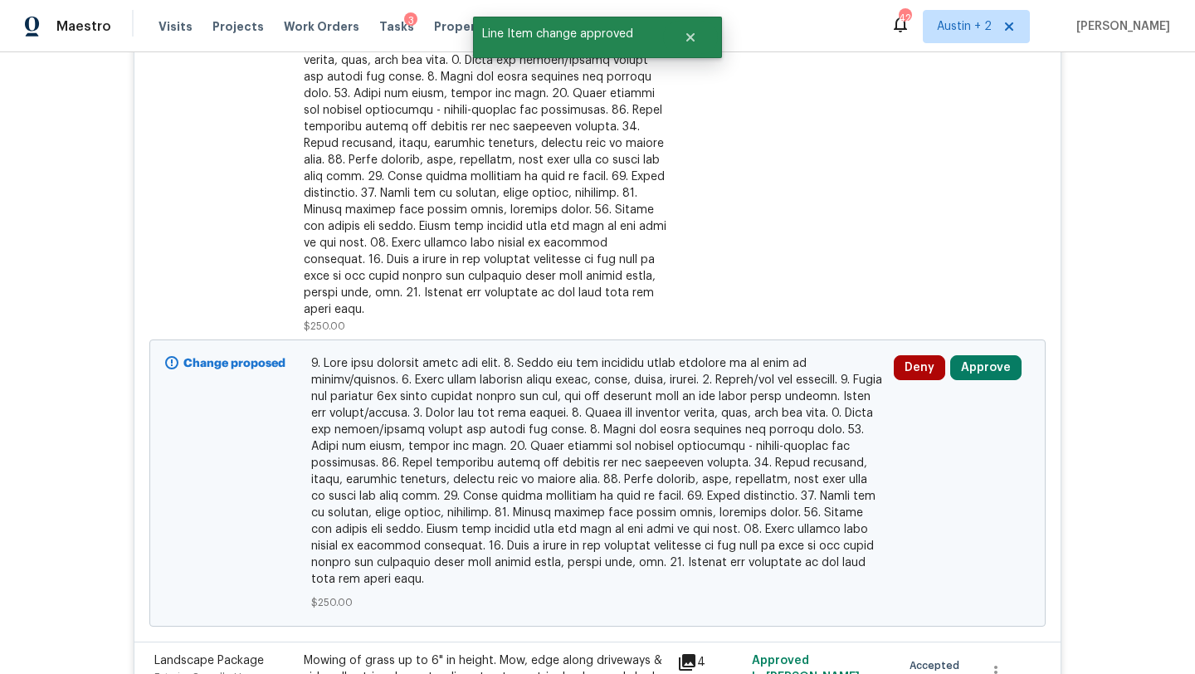
scroll to position [1071, 0]
click at [976, 354] on button "Approve" at bounding box center [985, 366] width 71 height 25
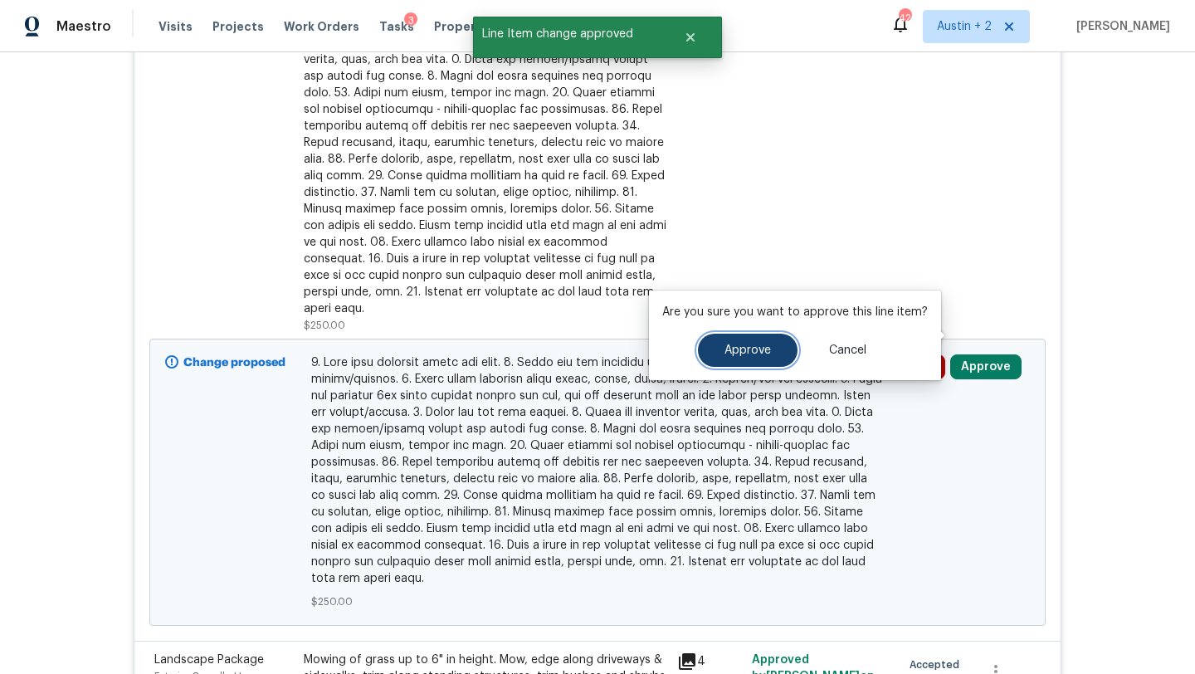
click at [771, 345] on button "Approve" at bounding box center [748, 350] width 100 height 33
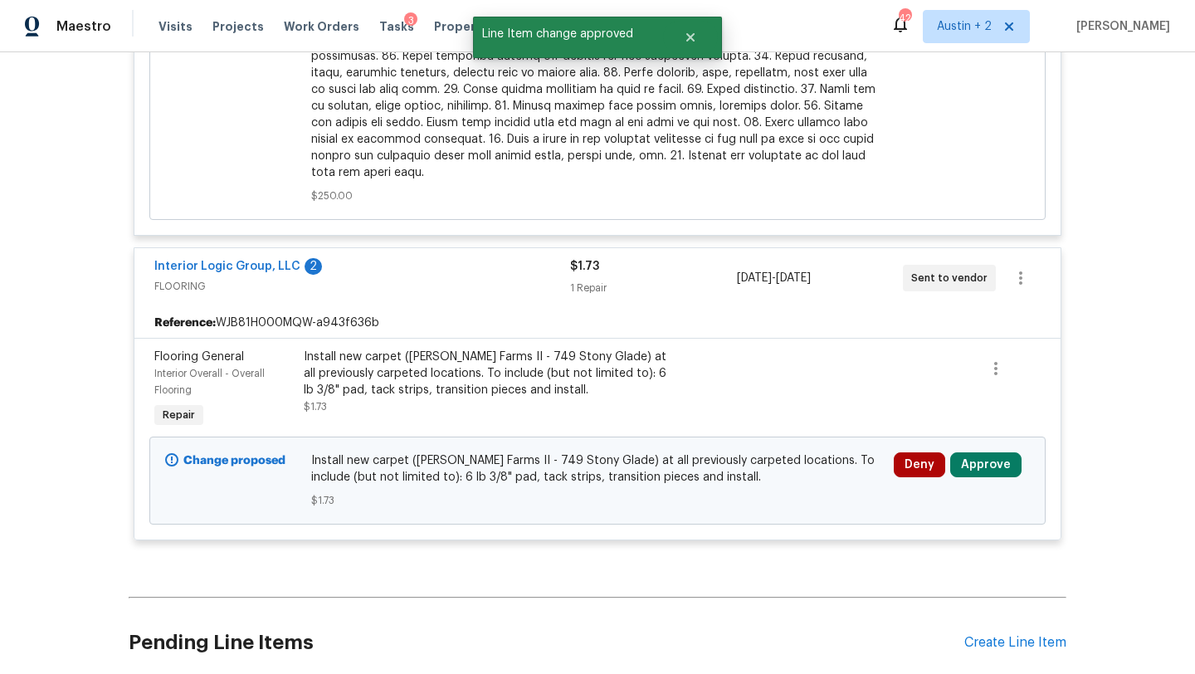
scroll to position [2368, 0]
click at [987, 451] on button "Approve" at bounding box center [985, 463] width 71 height 25
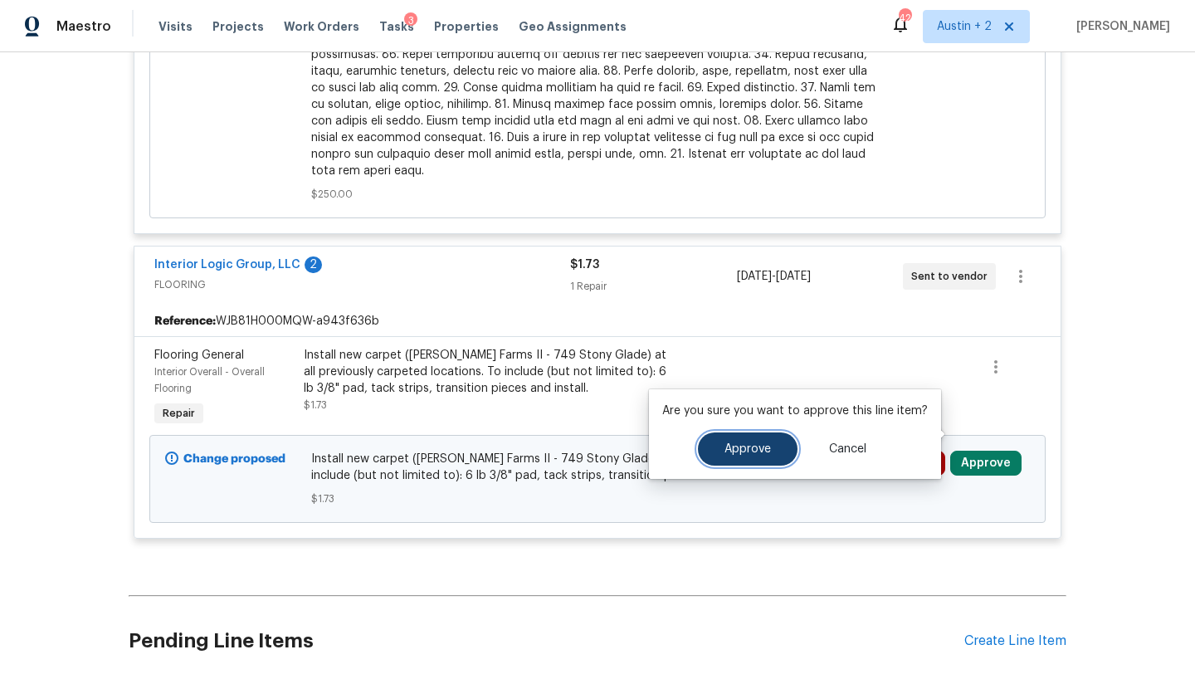
click at [748, 452] on span "Approve" at bounding box center [747, 449] width 46 height 12
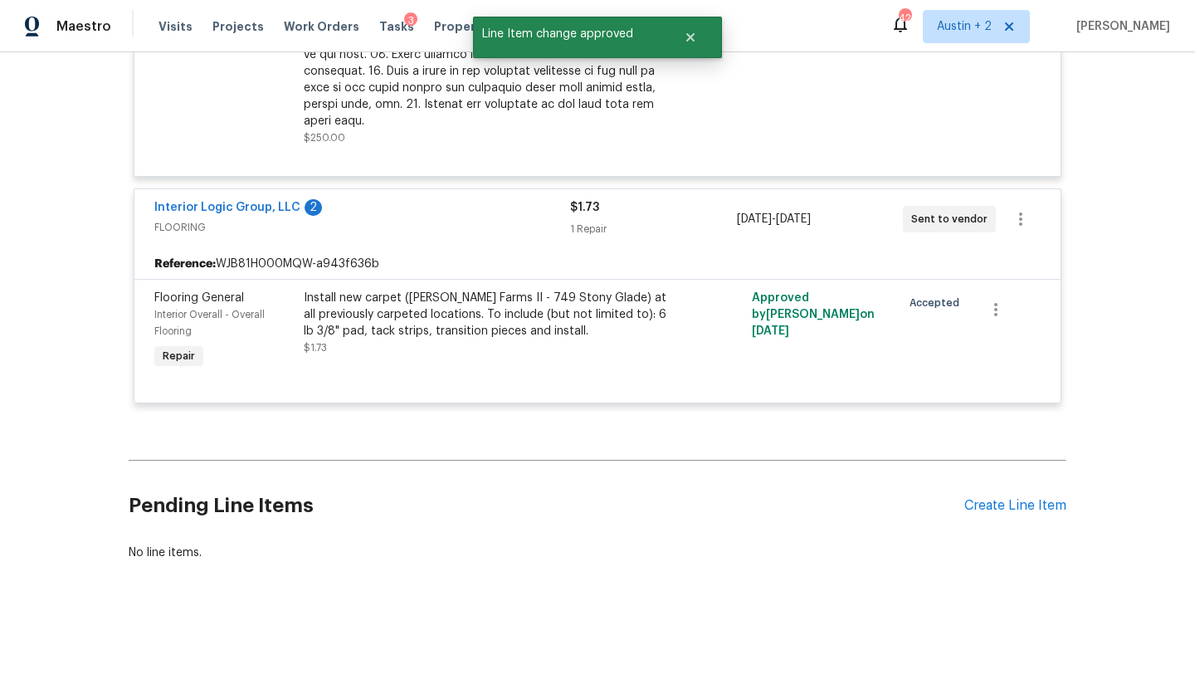
scroll to position [1774, 0]
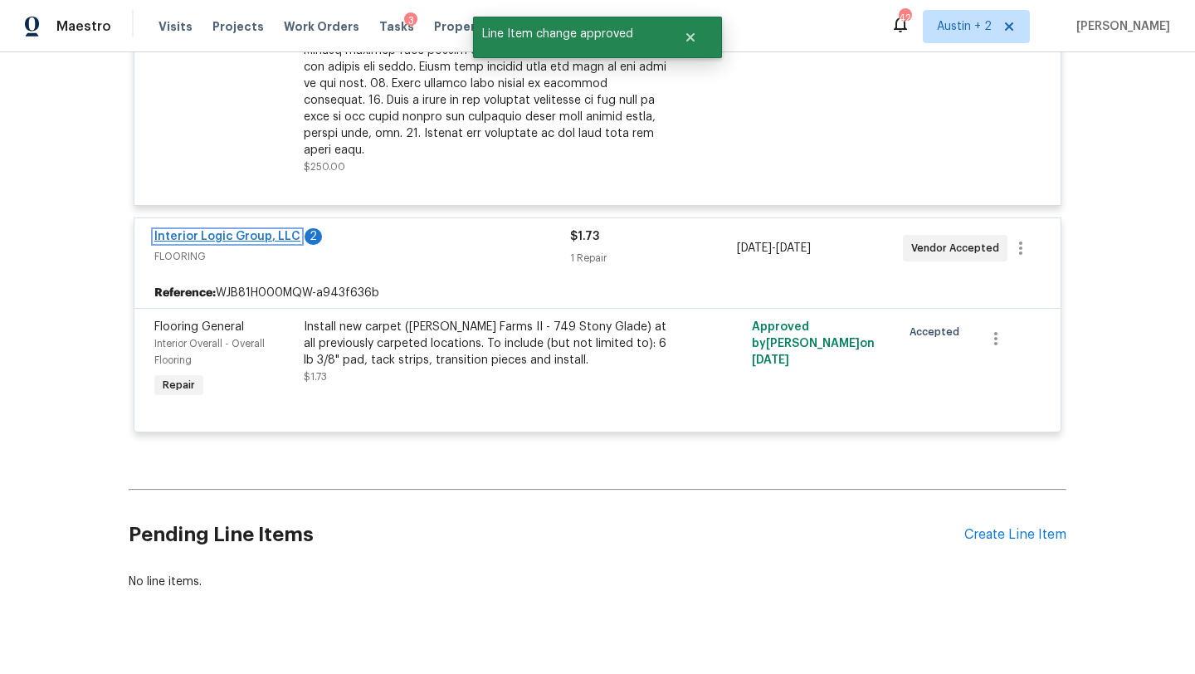
click at [262, 231] on link "Interior Logic Group, LLC" at bounding box center [227, 237] width 146 height 12
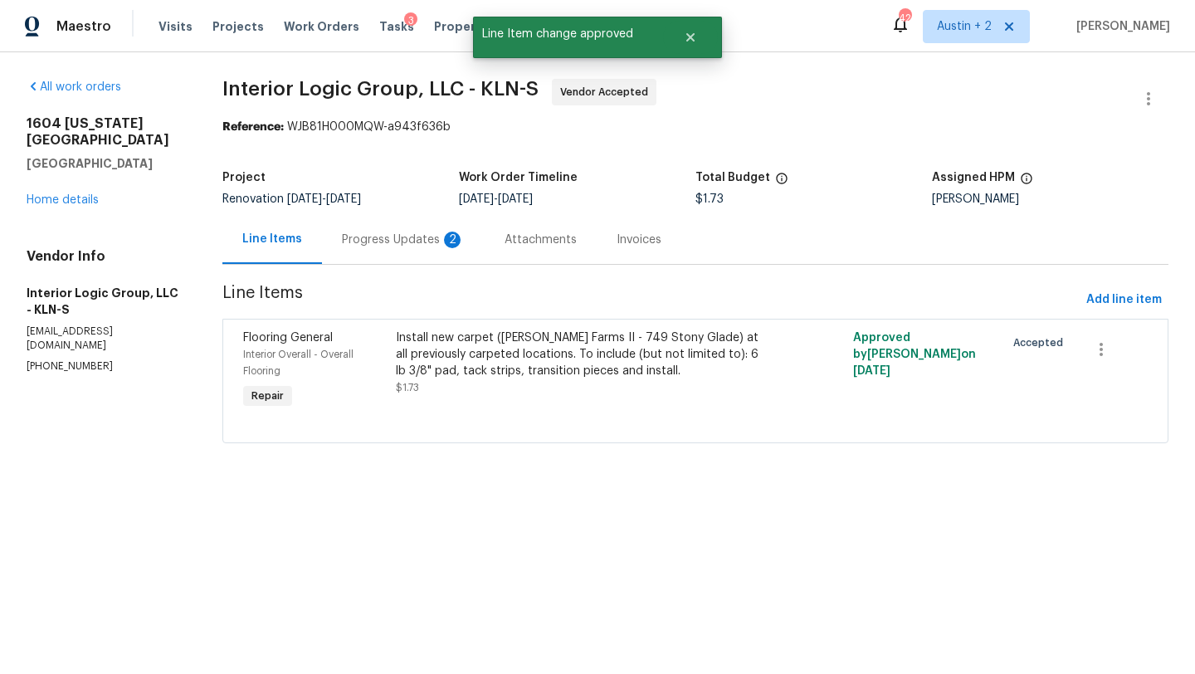
click at [382, 241] on div "Progress Updates 2" at bounding box center [403, 239] width 123 height 17
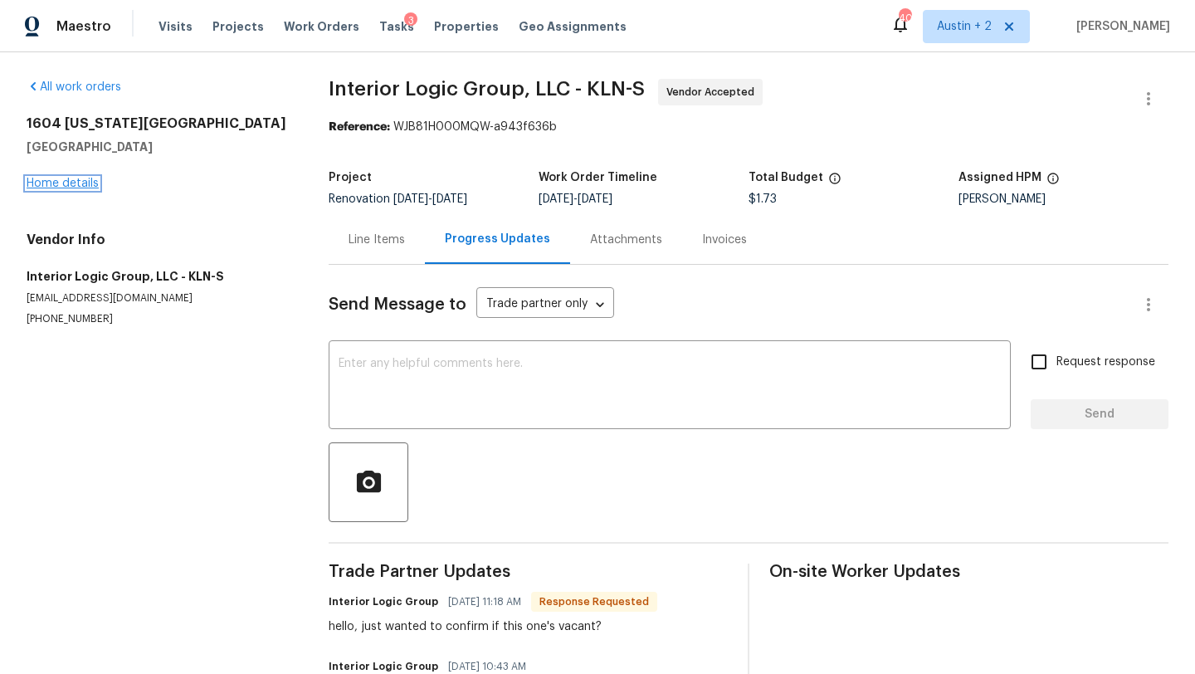
click at [80, 183] on link "Home details" at bounding box center [63, 184] width 72 height 12
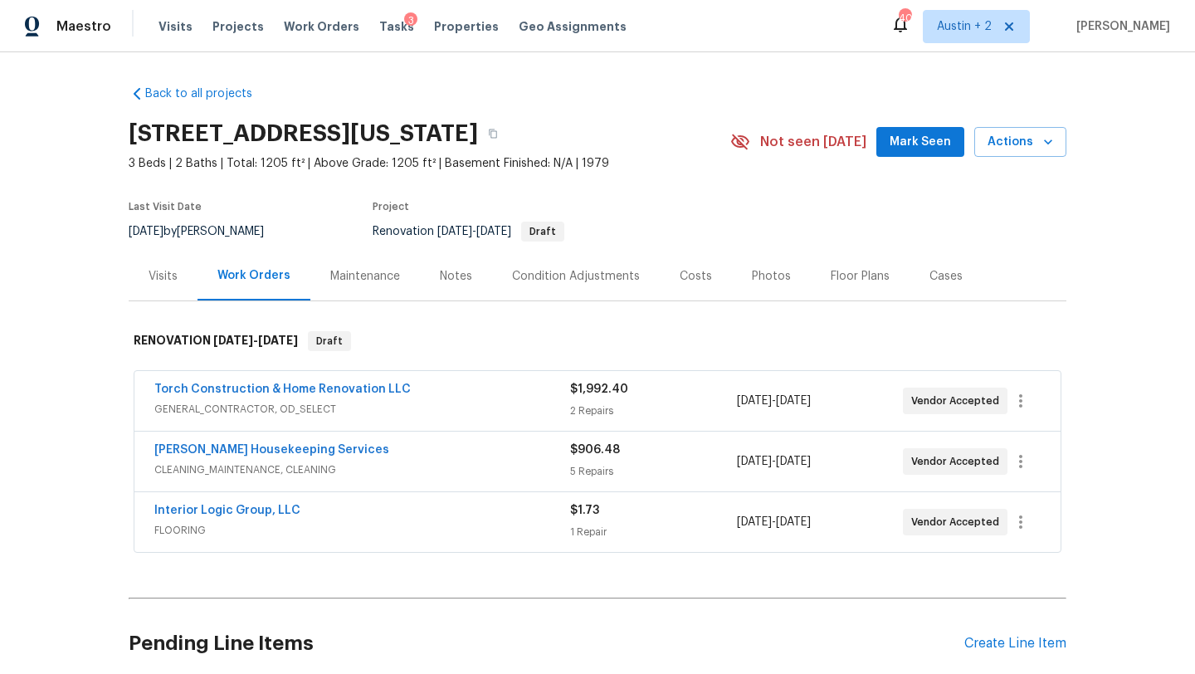
click at [452, 276] on div "Notes" at bounding box center [456, 276] width 32 height 17
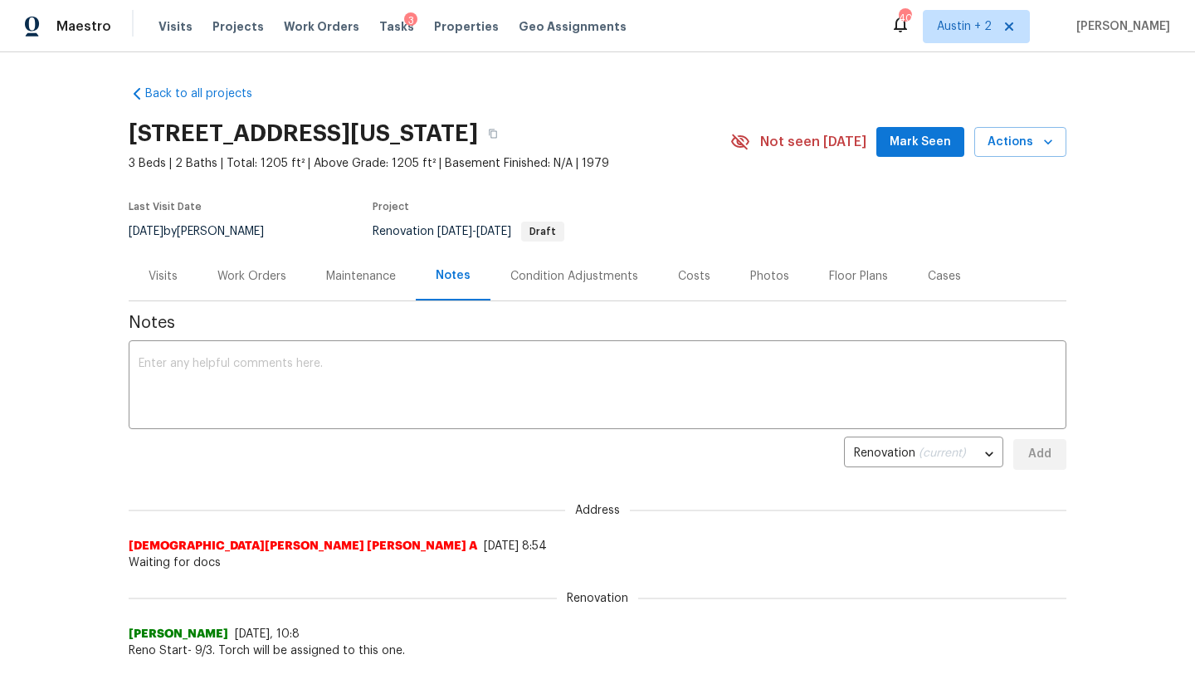
click at [266, 280] on div "Work Orders" at bounding box center [251, 276] width 69 height 17
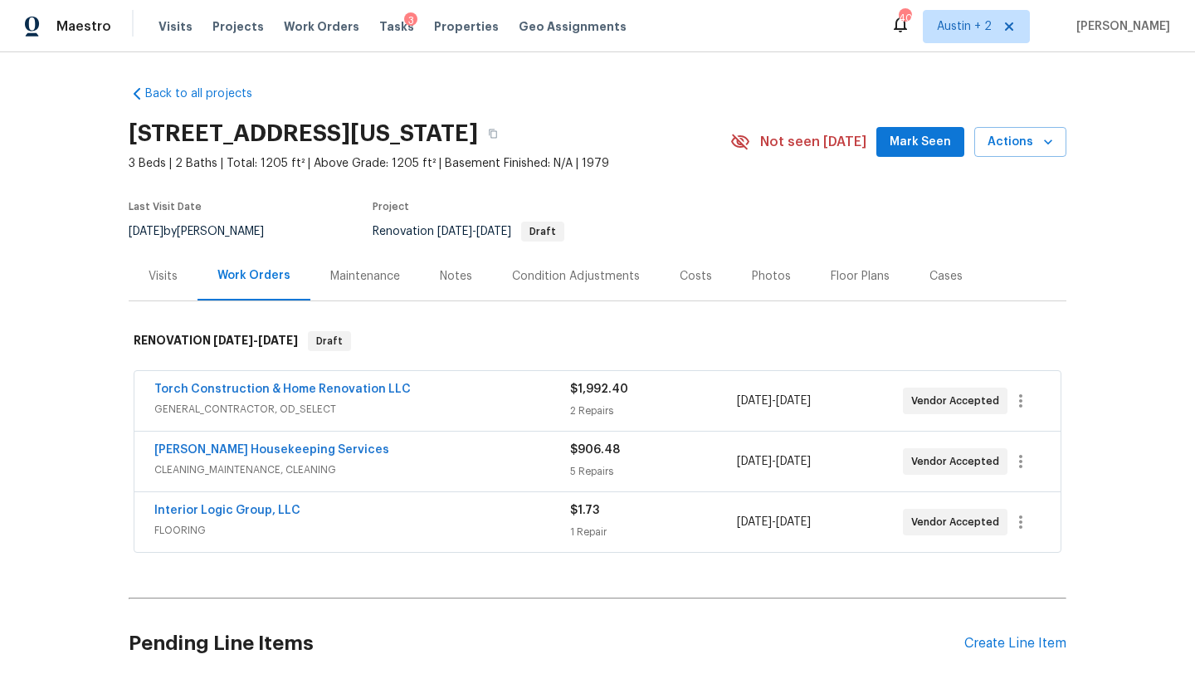
click at [154, 275] on div "Visits" at bounding box center [163, 276] width 29 height 17
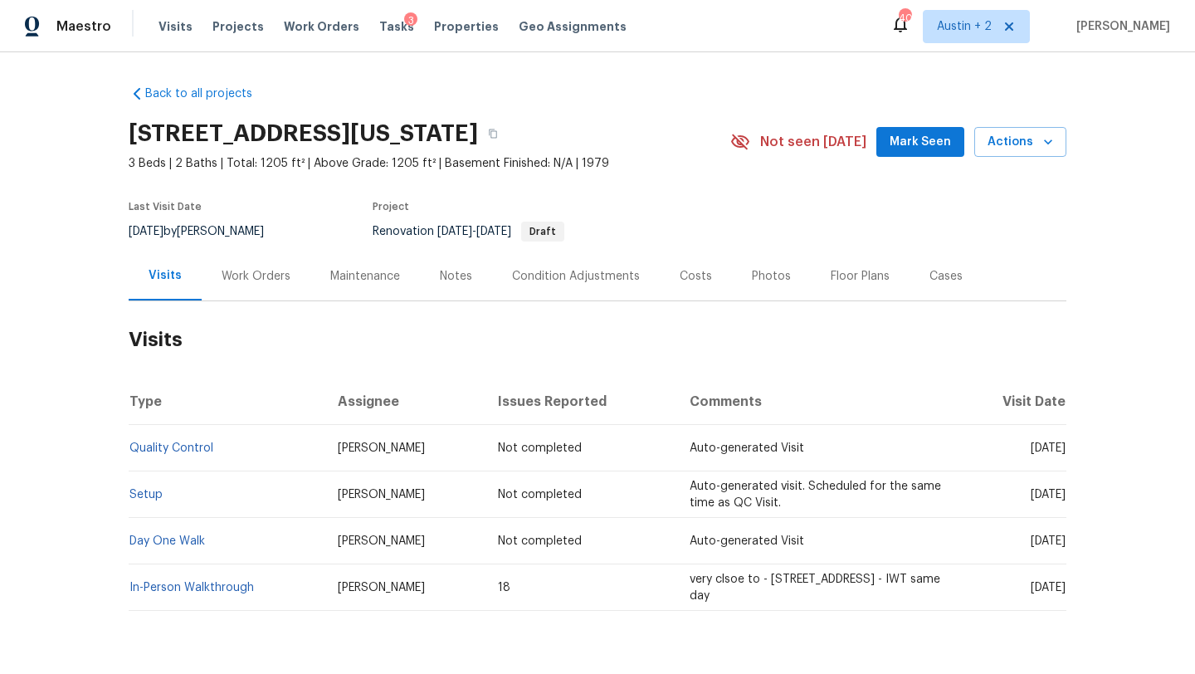
scroll to position [21, 0]
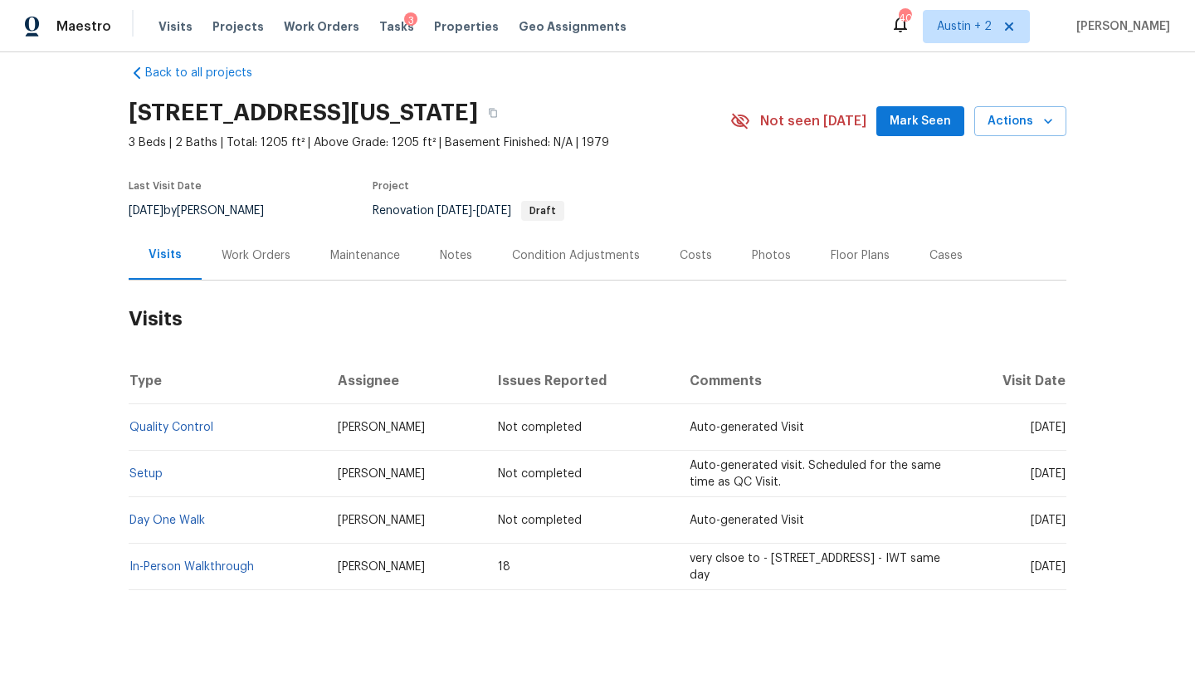
click at [241, 267] on div "Work Orders" at bounding box center [256, 255] width 109 height 49
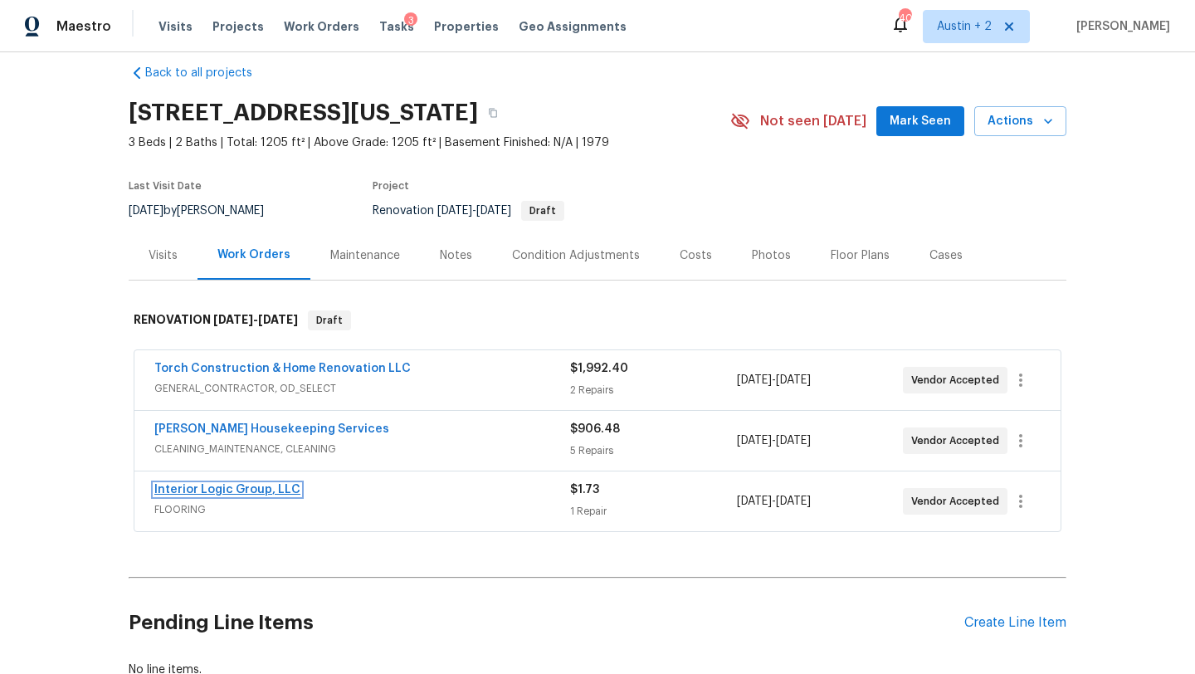
click at [270, 492] on link "Interior Logic Group, LLC" at bounding box center [227, 490] width 146 height 12
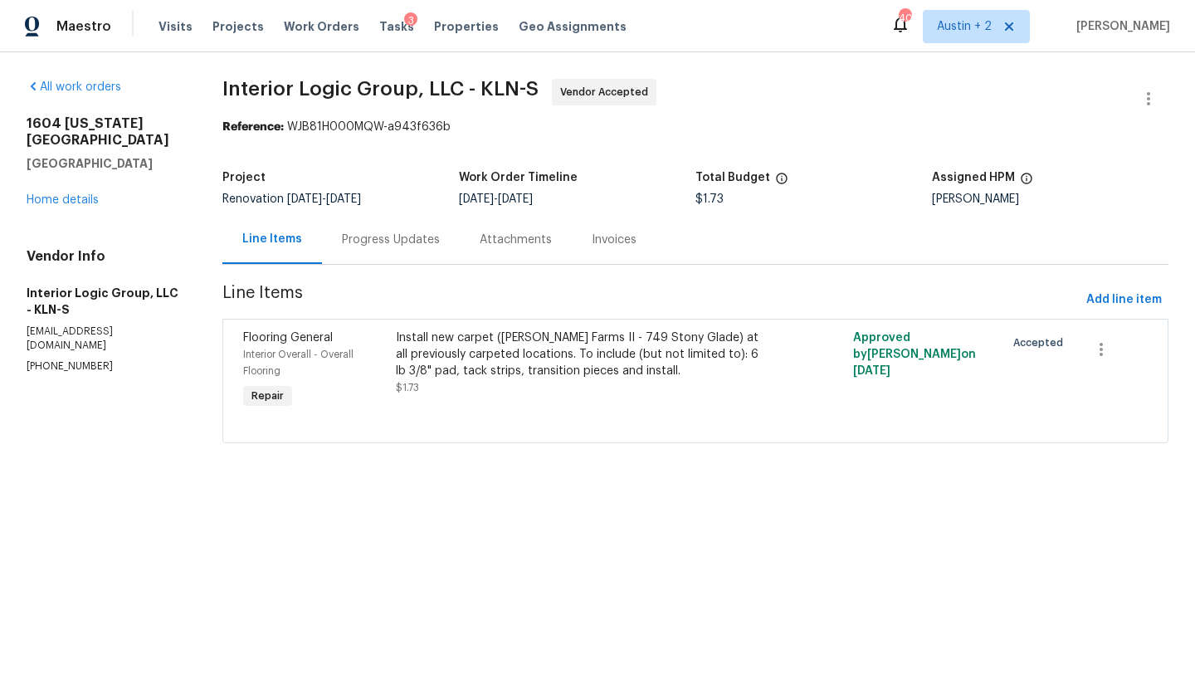
click at [380, 247] on div "Progress Updates" at bounding box center [391, 239] width 98 height 17
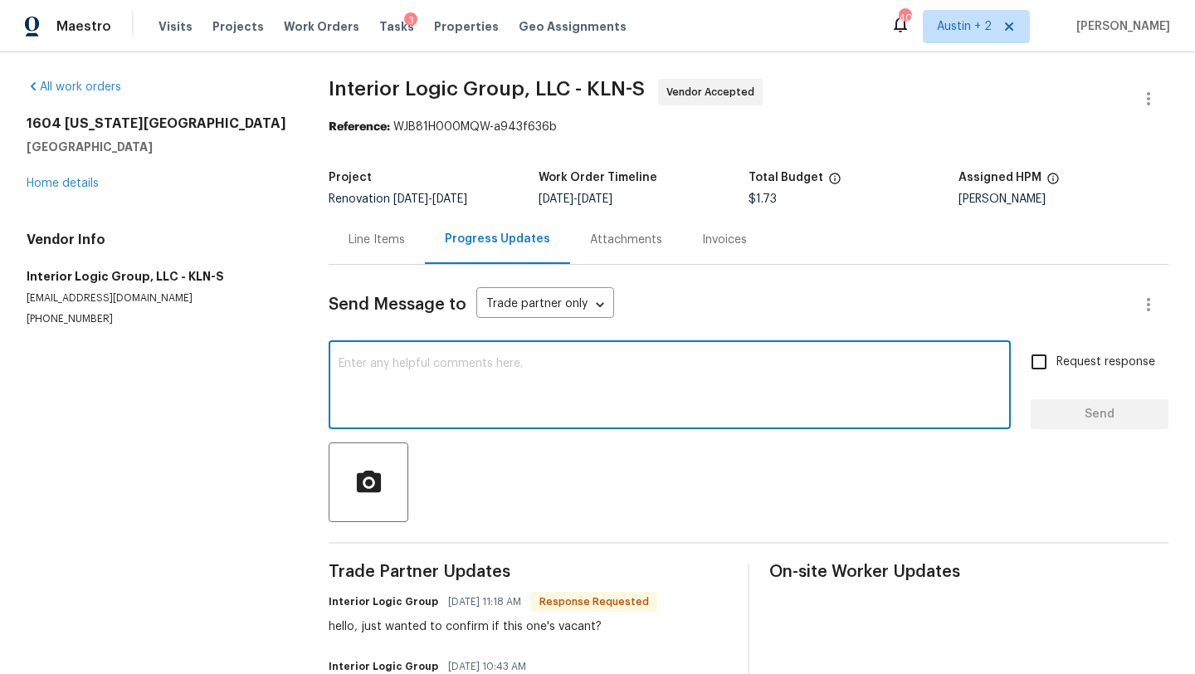
click at [406, 397] on textarea at bounding box center [670, 387] width 662 height 58
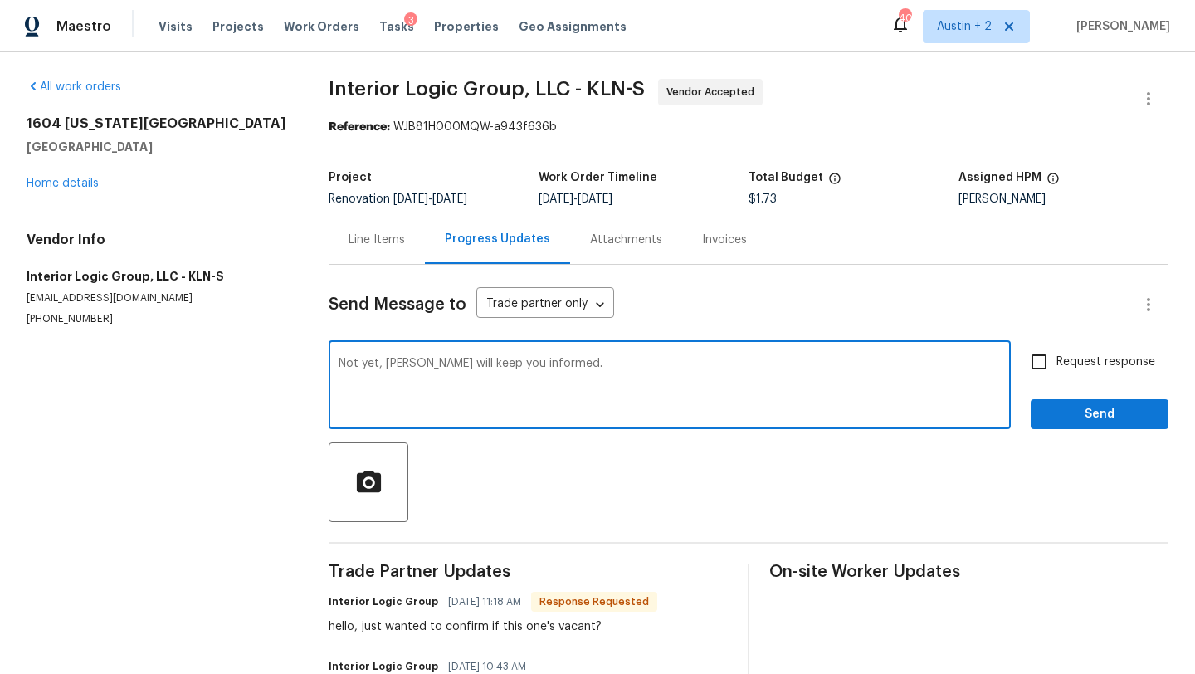
type textarea "Not yet, Nelson will keep you informed."
click at [1130, 420] on span "Send" at bounding box center [1099, 414] width 111 height 21
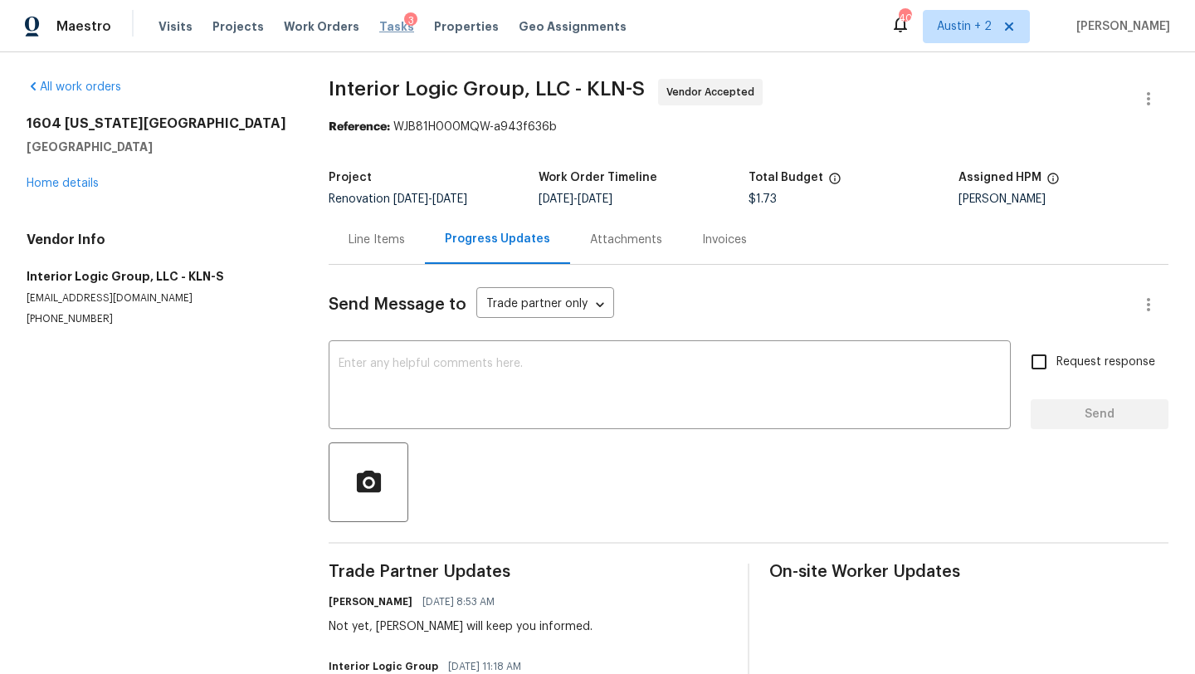
click at [379, 27] on span "Tasks" at bounding box center [396, 27] width 35 height 12
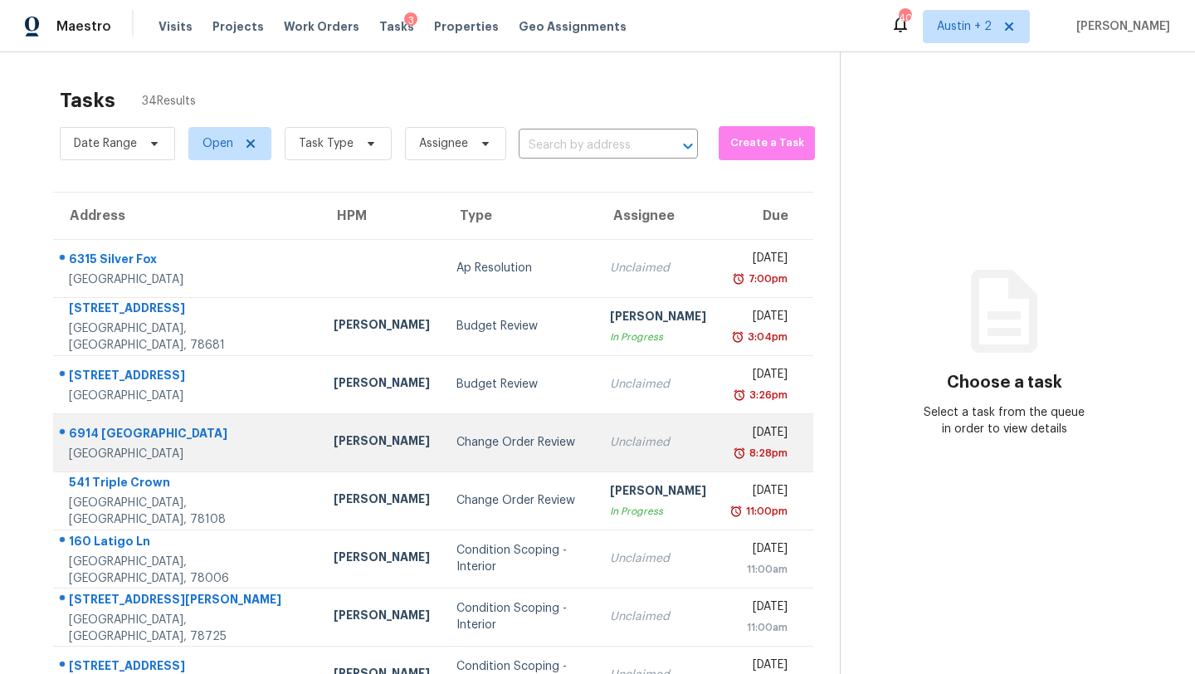
click at [456, 443] on div "Change Order Review" at bounding box center [519, 442] width 127 height 17
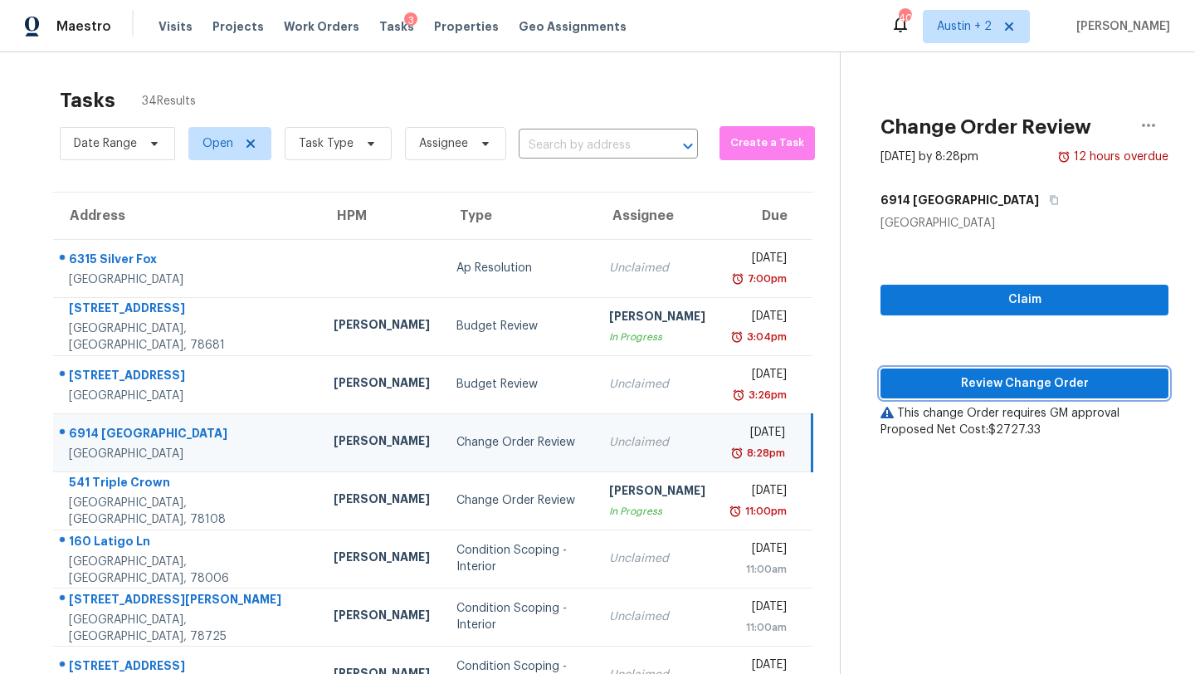
click at [894, 379] on span "Review Change Order" at bounding box center [1024, 383] width 261 height 21
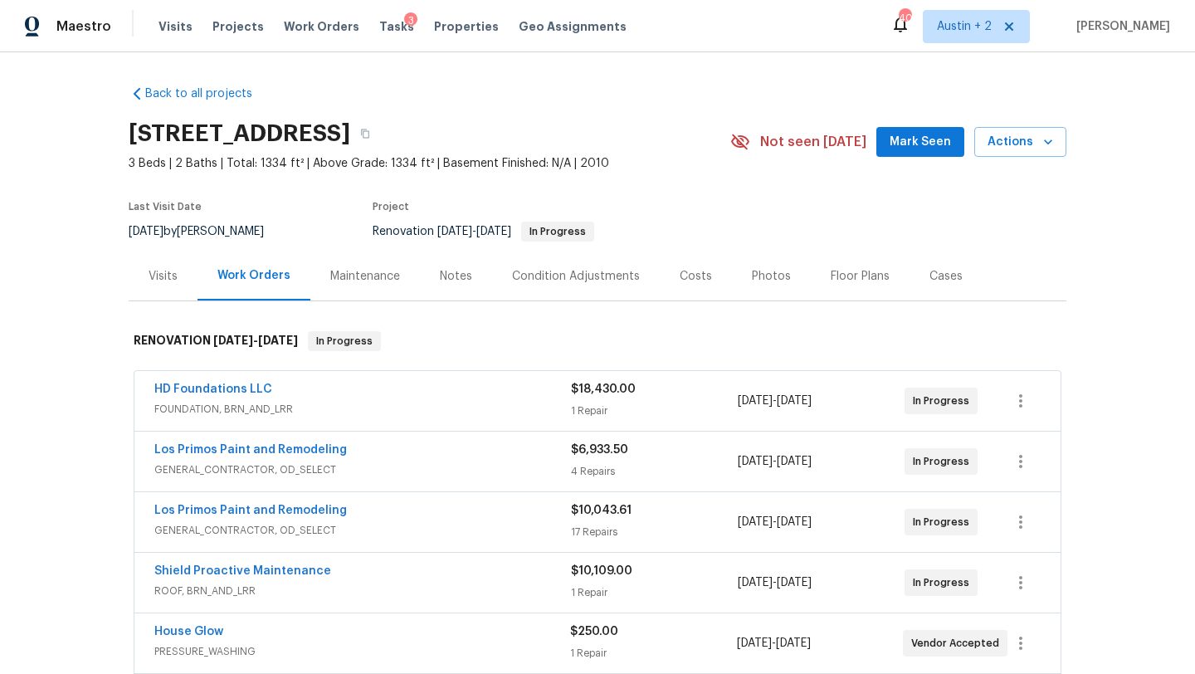
click at [915, 136] on span "Mark Seen" at bounding box center [919, 142] width 61 height 21
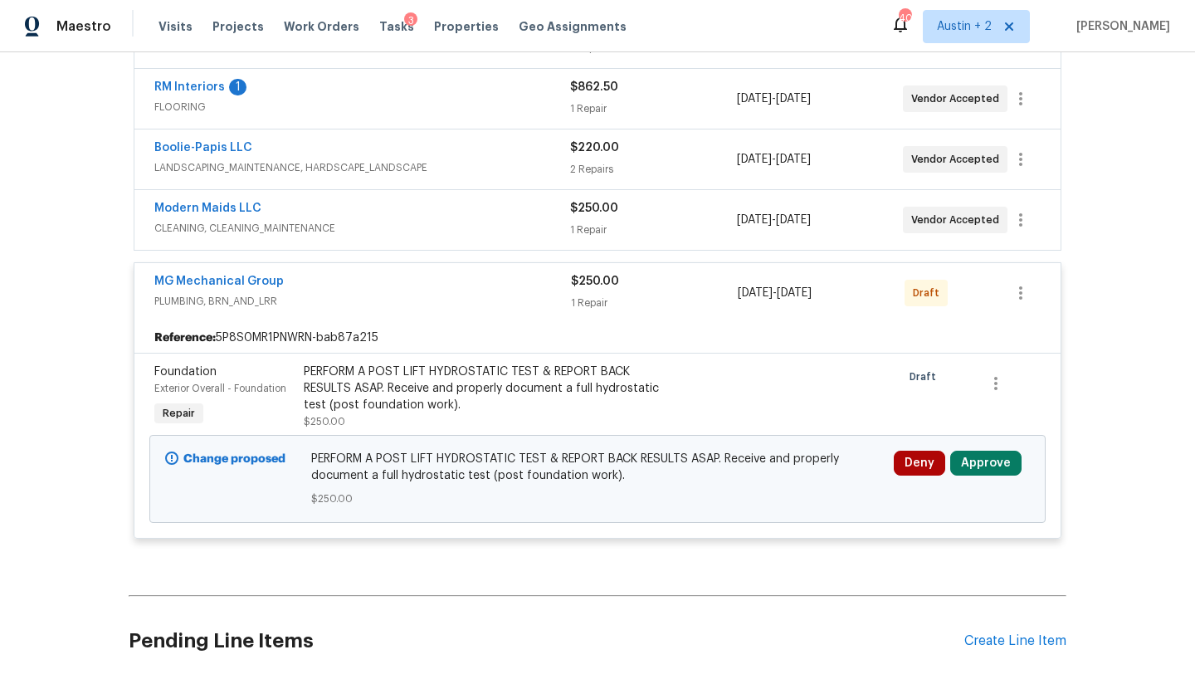
scroll to position [608, 0]
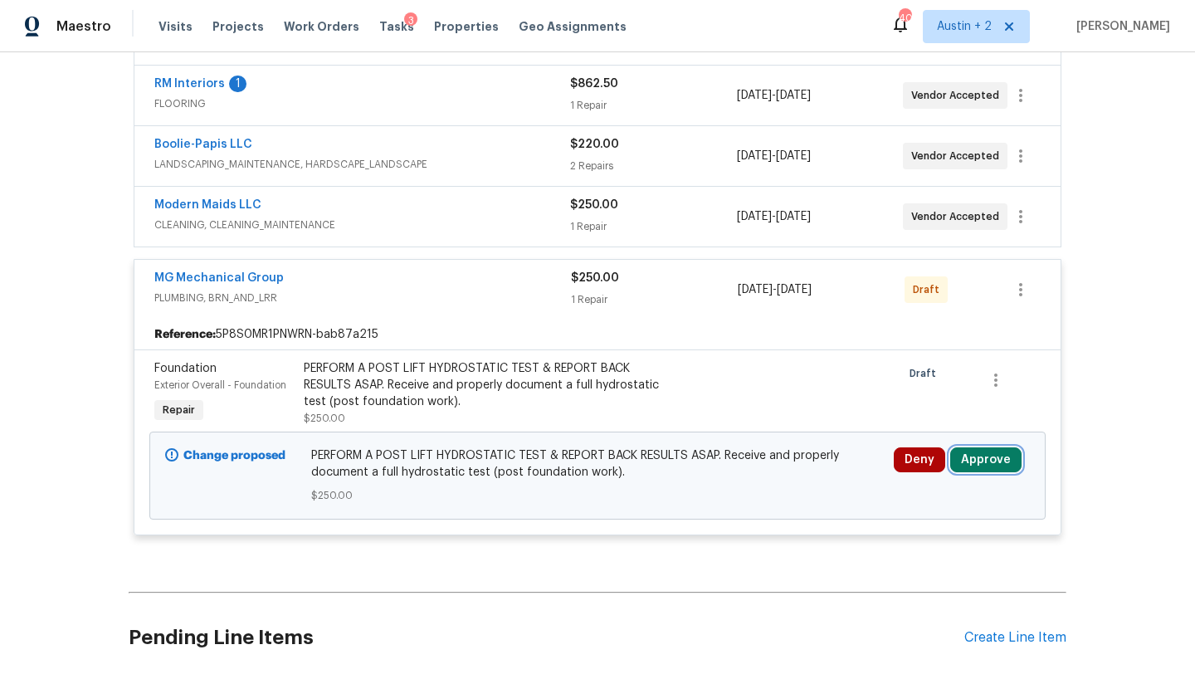
click at [989, 460] on button "Approve" at bounding box center [985, 459] width 71 height 25
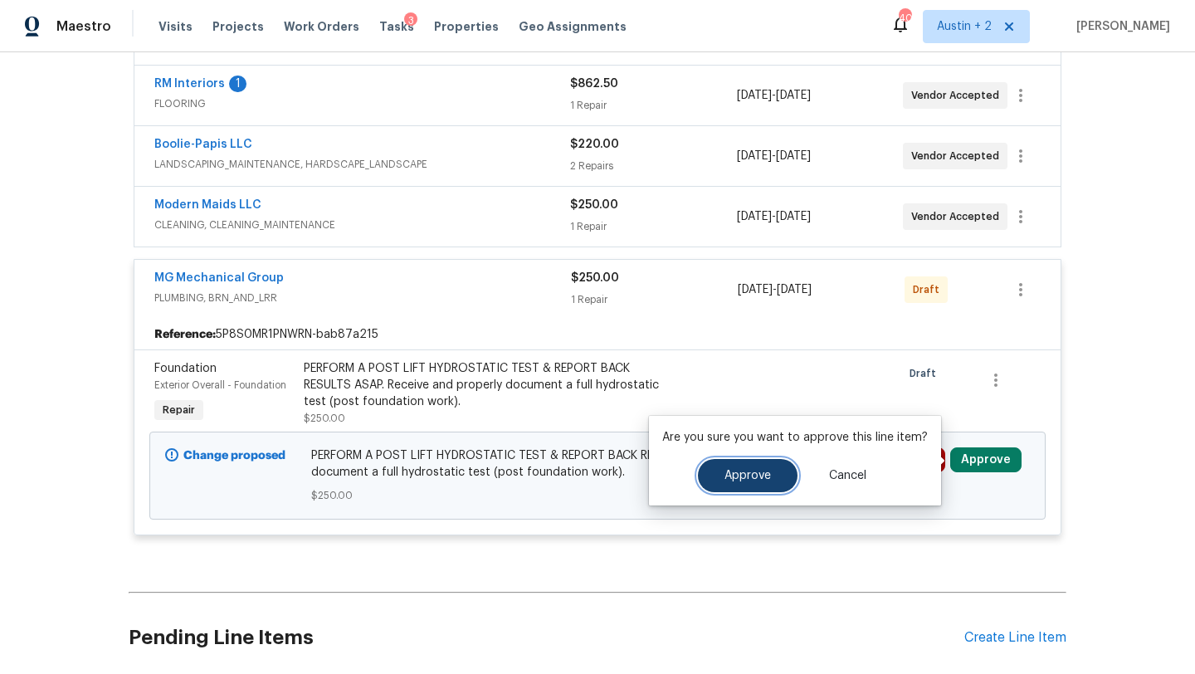
click at [773, 472] on button "Approve" at bounding box center [748, 475] width 100 height 33
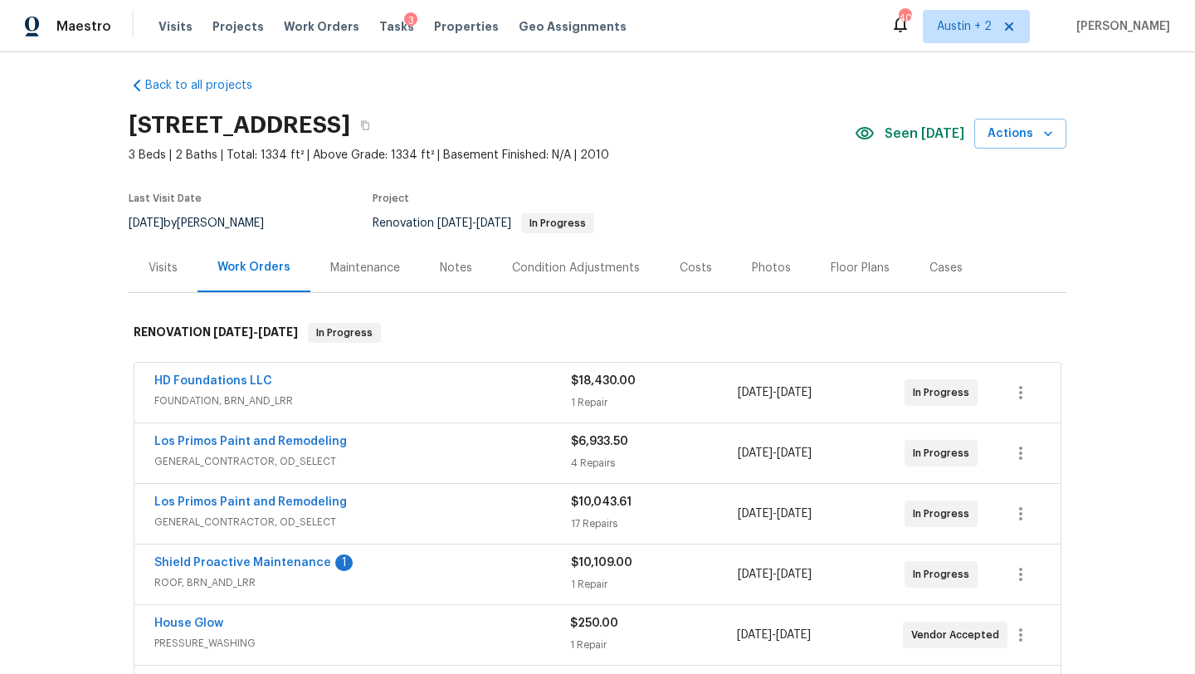
scroll to position [0, 0]
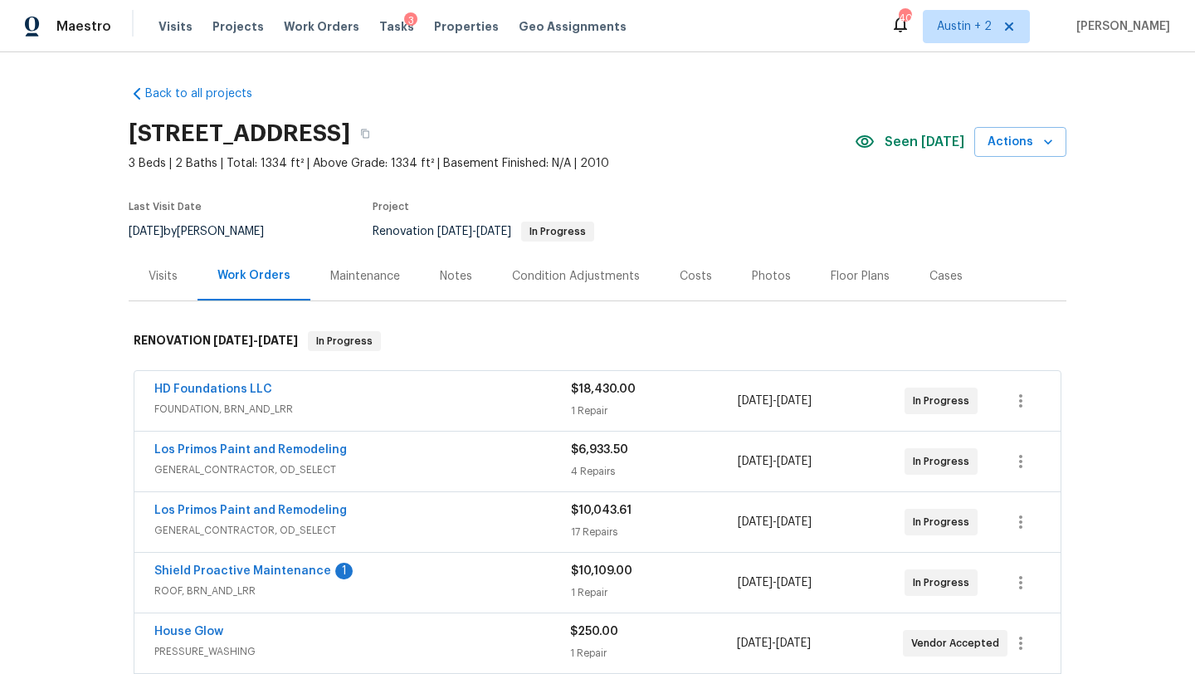
click at [680, 275] on div "Costs" at bounding box center [696, 276] width 32 height 17
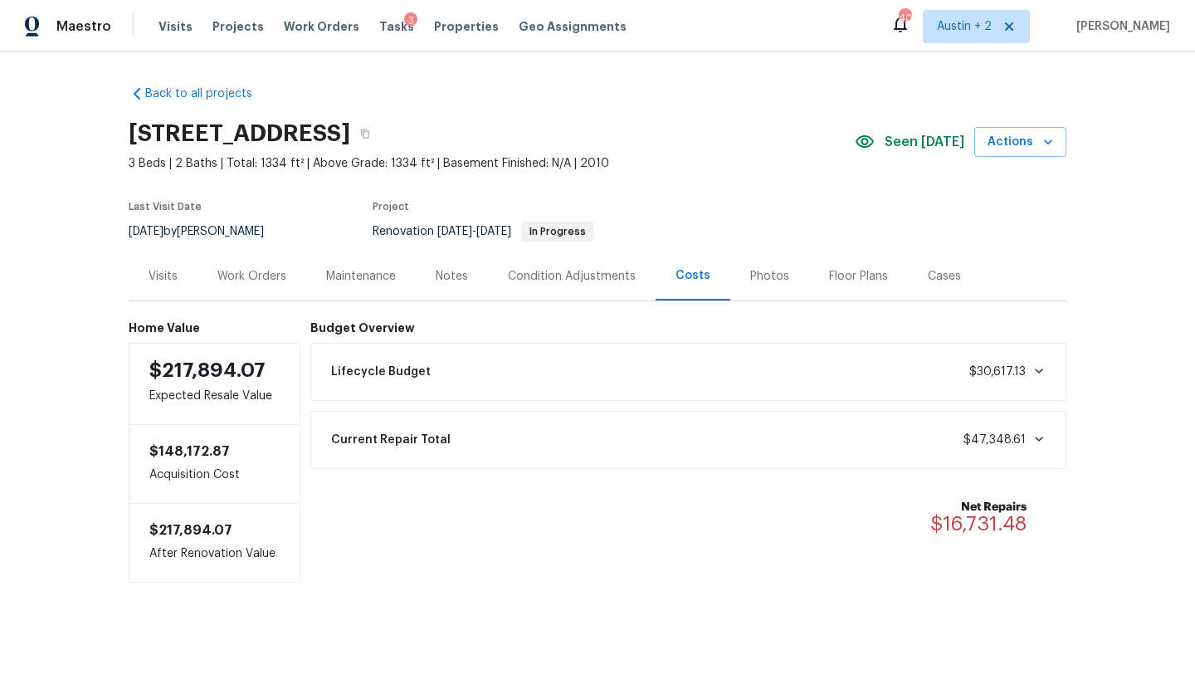
click at [260, 276] on div "Work Orders" at bounding box center [251, 276] width 69 height 17
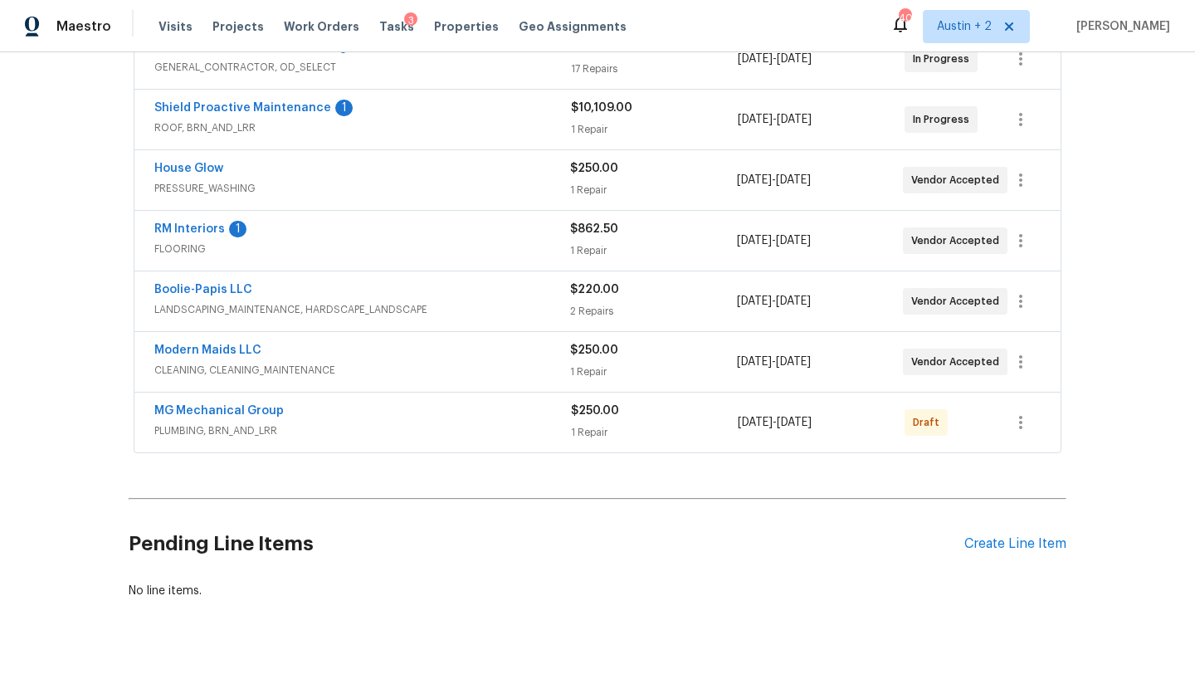
scroll to position [465, 0]
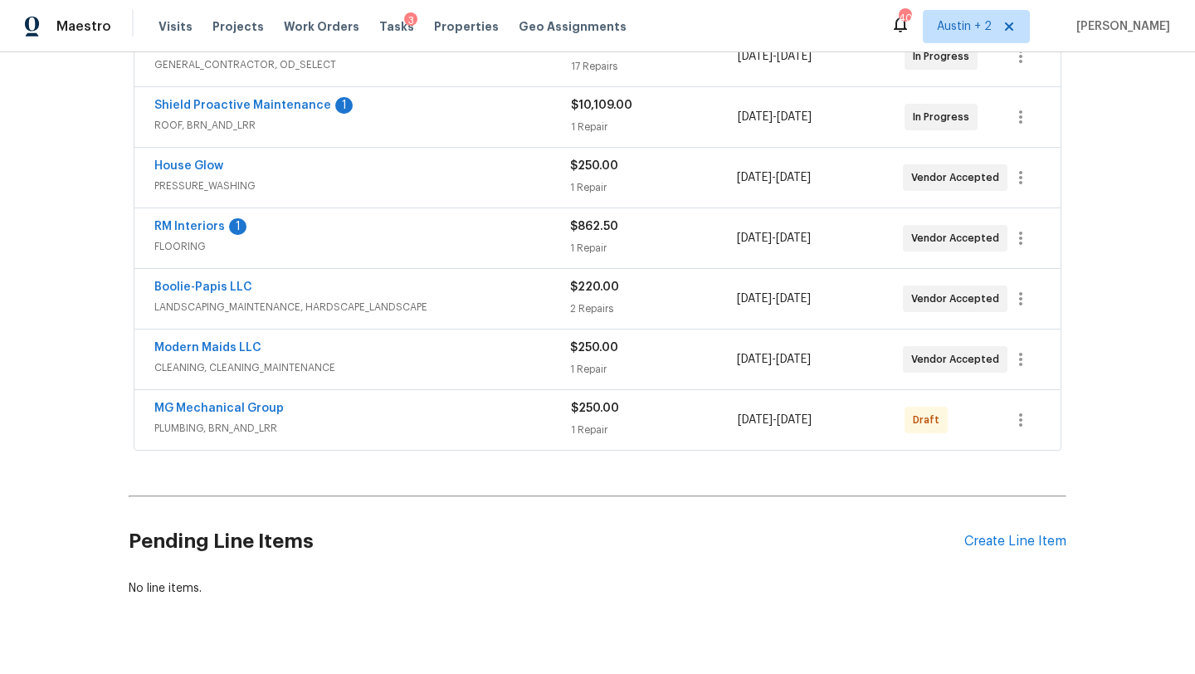
click at [412, 421] on span "PLUMBING, BRN_AND_LRR" at bounding box center [362, 428] width 417 height 17
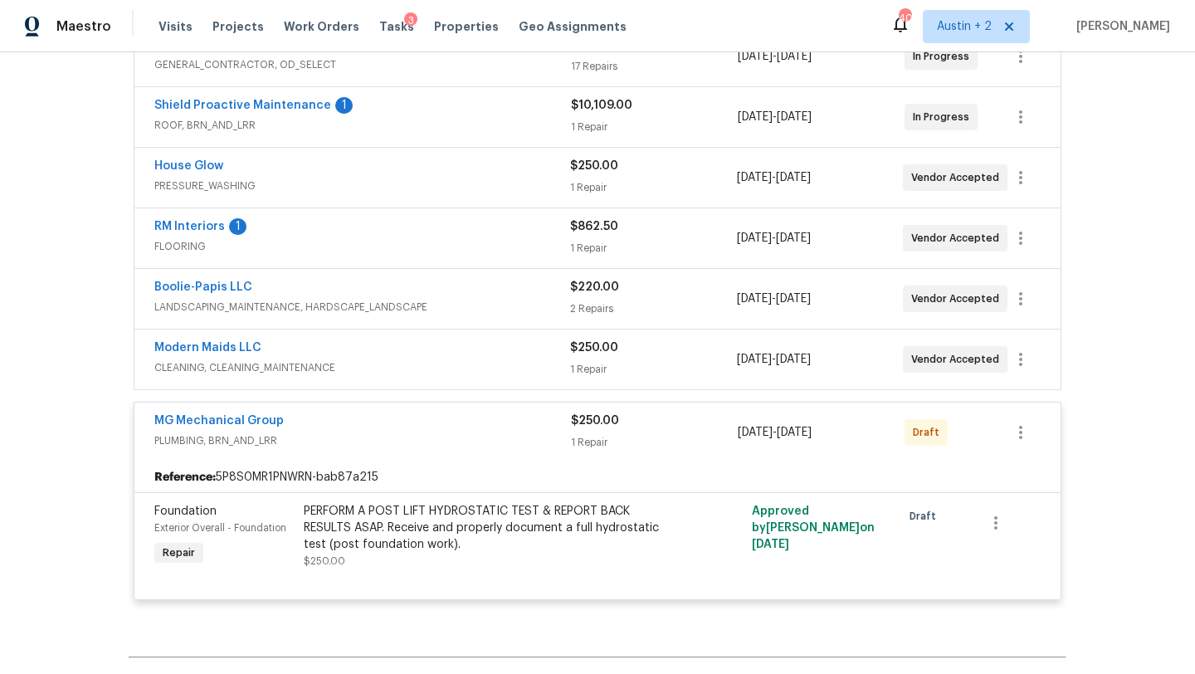
click at [70, 470] on div "Back to all projects 6914 Port Bay, San Antonio, TX 78242 3 Beds | 2 Baths | To…" at bounding box center [597, 362] width 1195 height 621
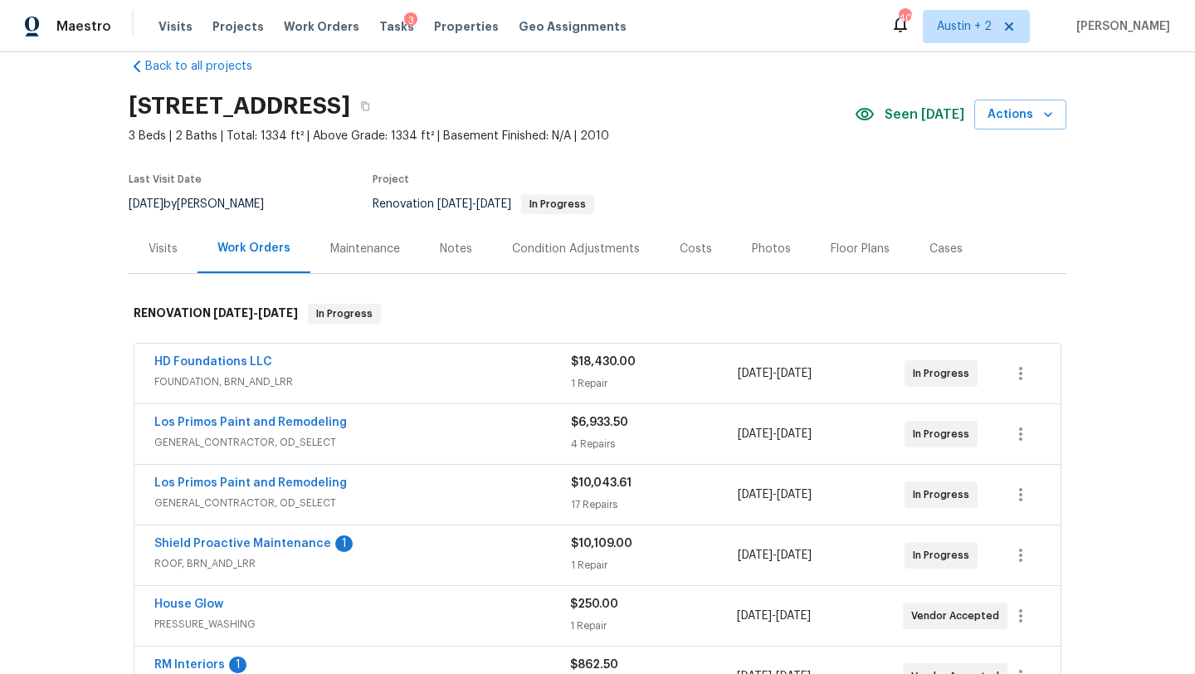
scroll to position [0, 0]
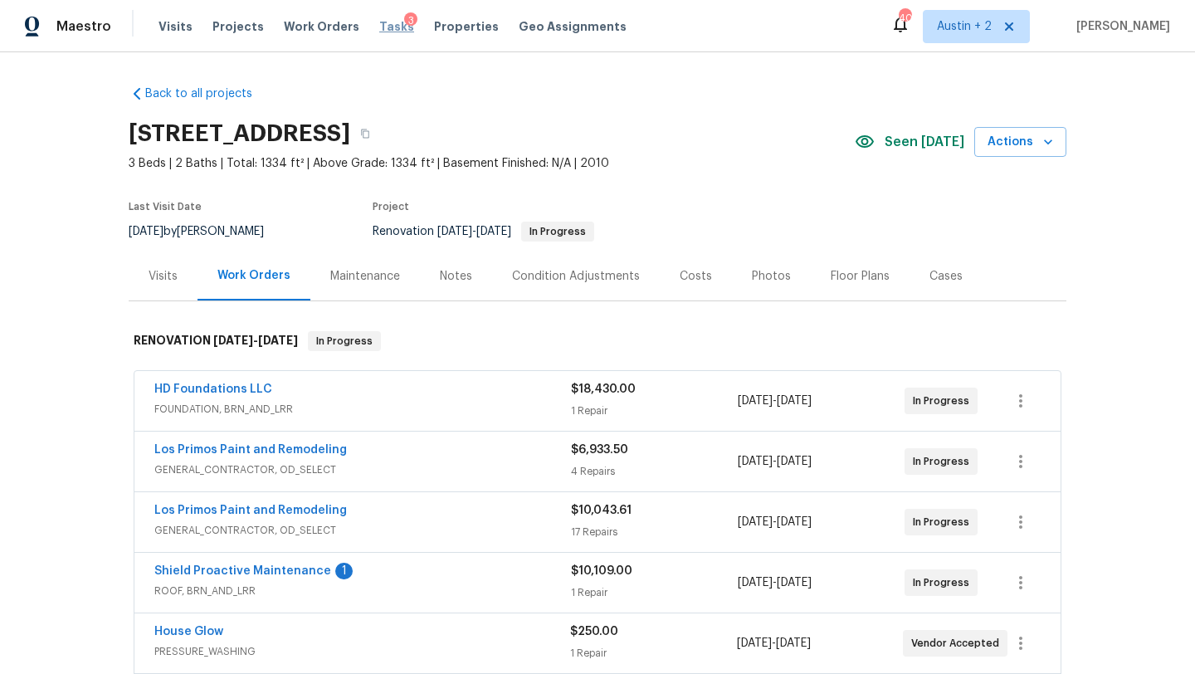
click at [381, 27] on span "Tasks" at bounding box center [396, 27] width 35 height 12
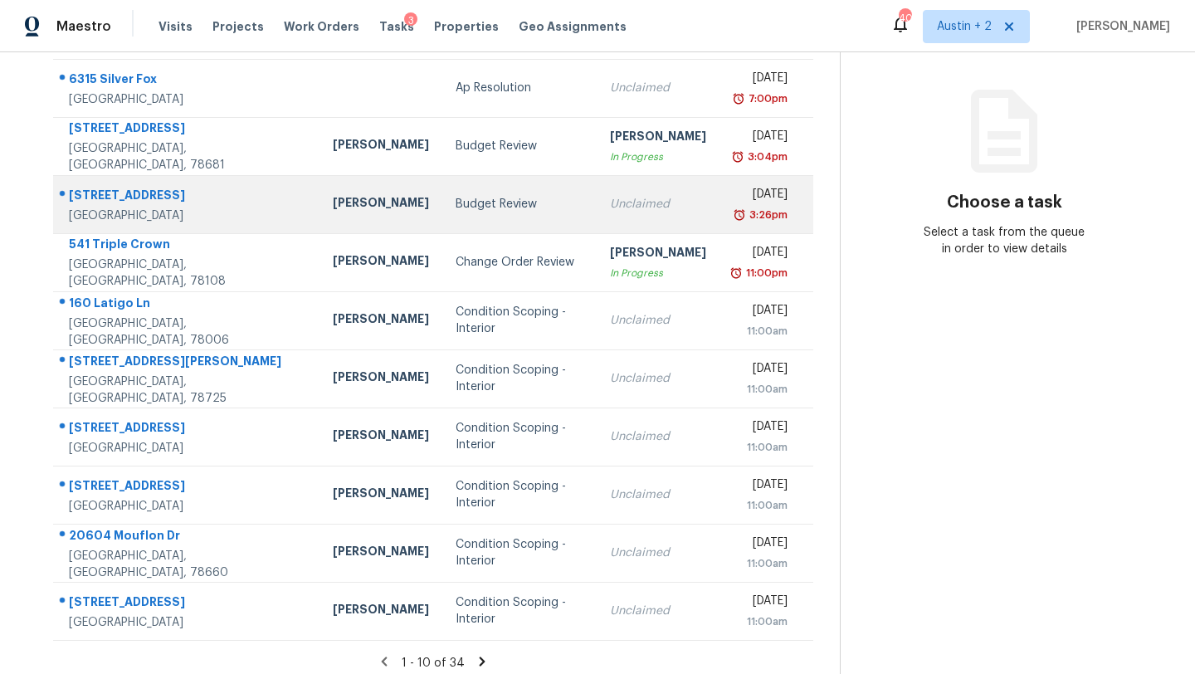
scroll to position [190, 0]
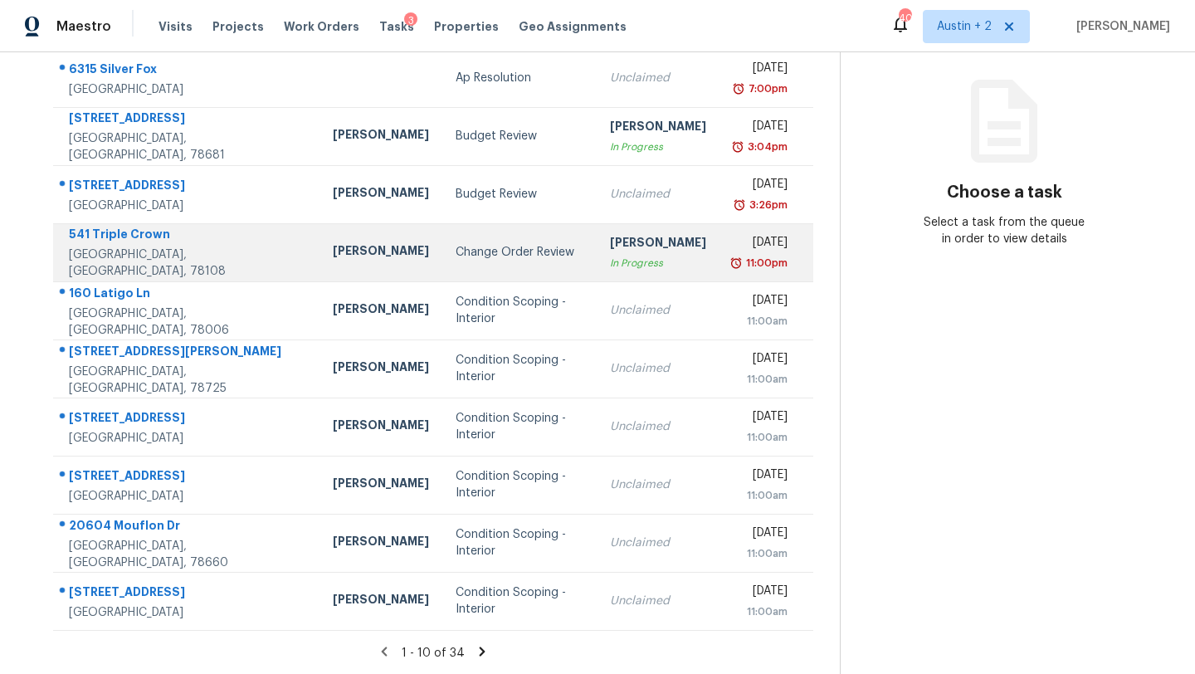
click at [456, 256] on div "Change Order Review" at bounding box center [520, 252] width 128 height 17
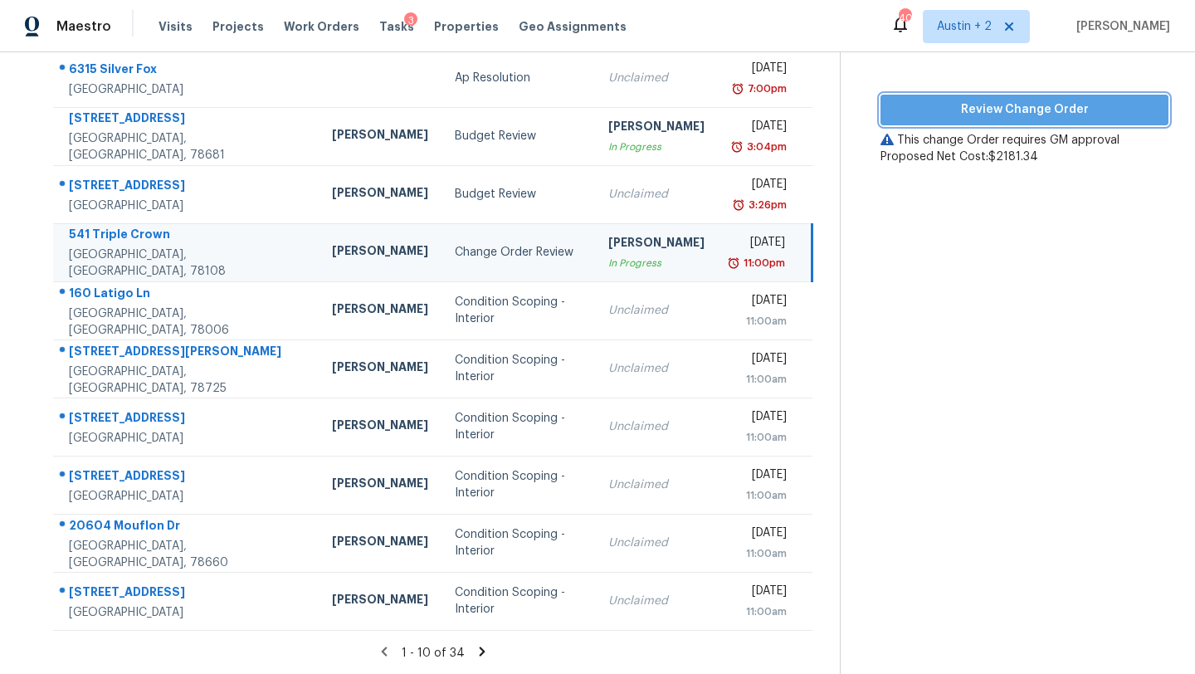
click at [977, 120] on button "Review Change Order" at bounding box center [1024, 110] width 288 height 31
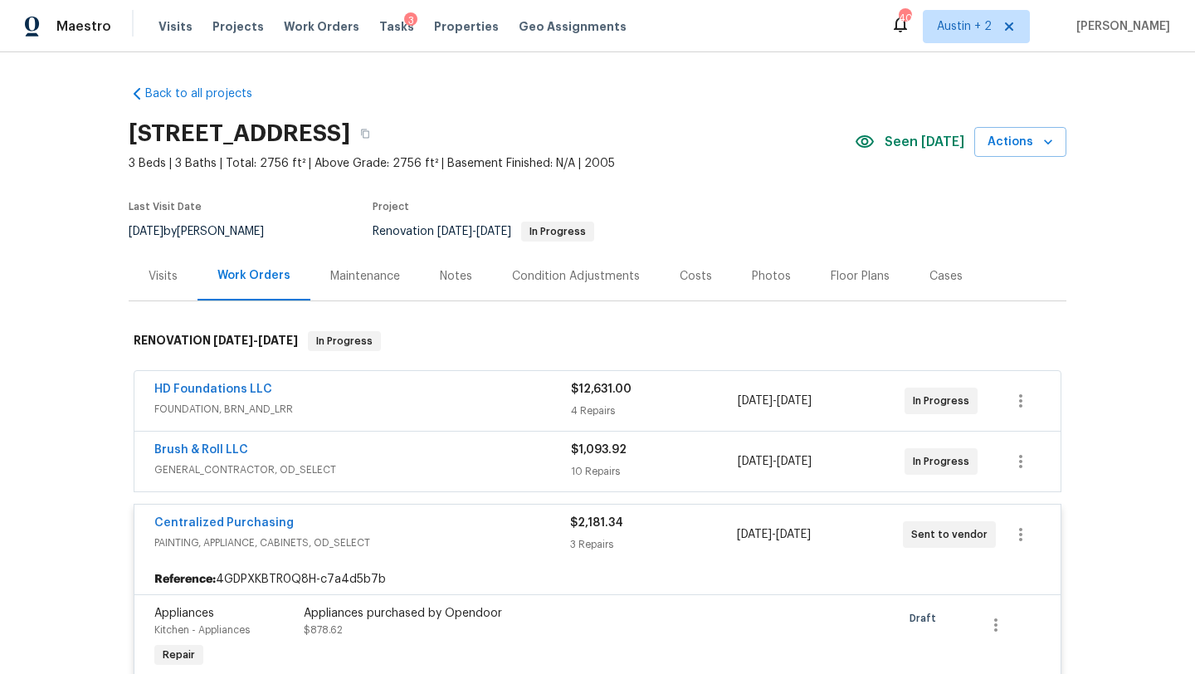
scroll to position [1107, 0]
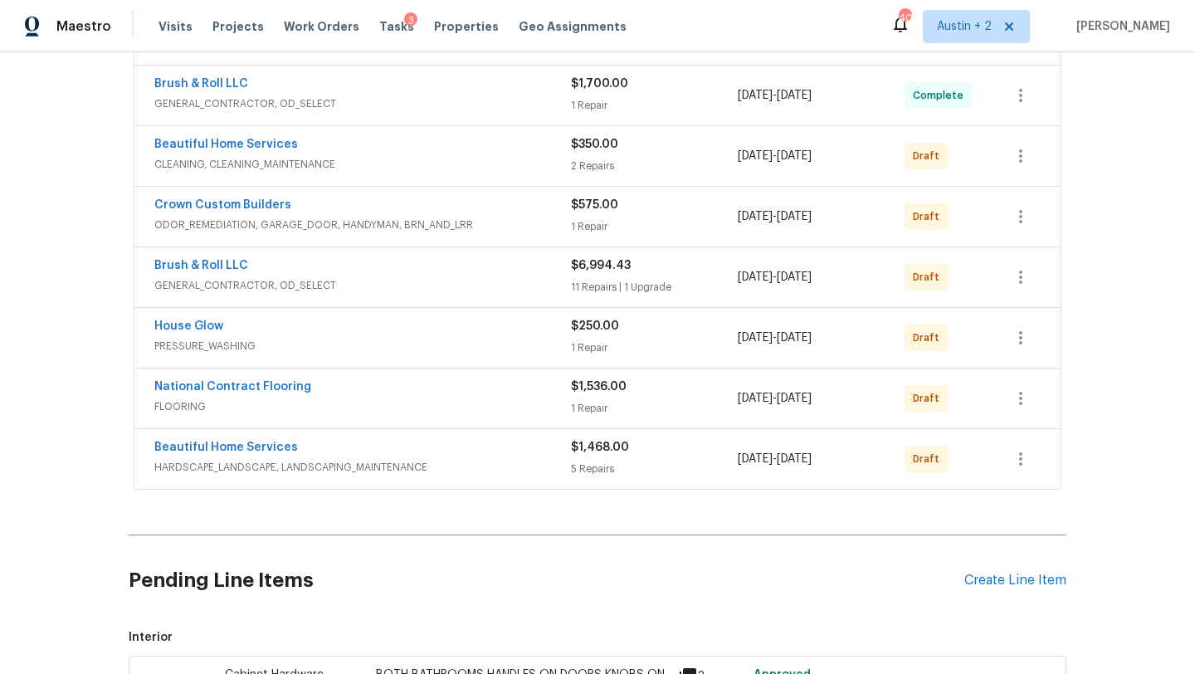
click at [514, 467] on span "HARDSCAPE_LANDSCAPE, LANDSCAPING_MAINTENANCE" at bounding box center [362, 467] width 417 height 17
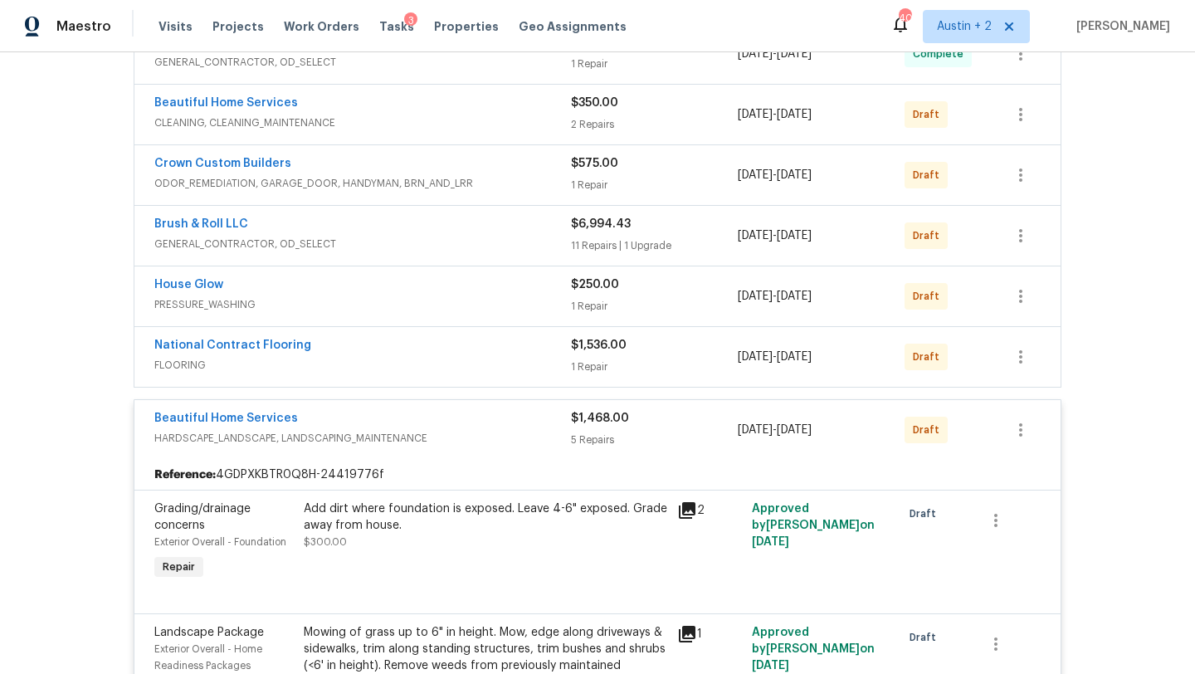
scroll to position [1145, 0]
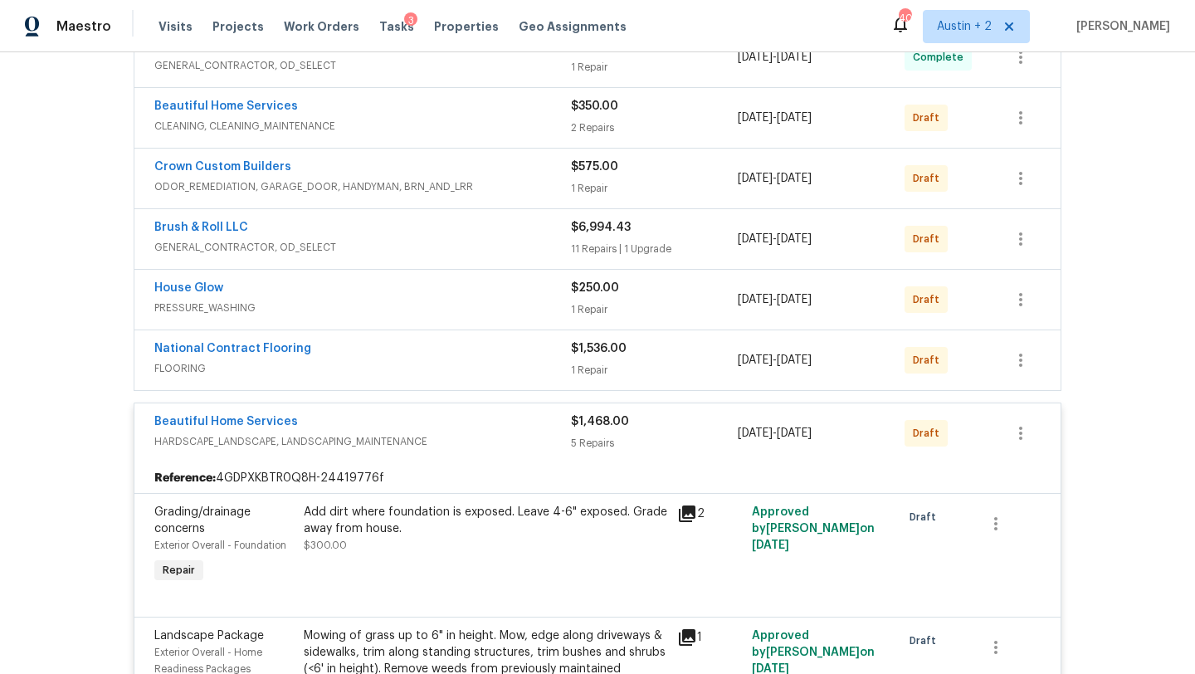
click at [475, 360] on span "FLOORING" at bounding box center [362, 368] width 417 height 17
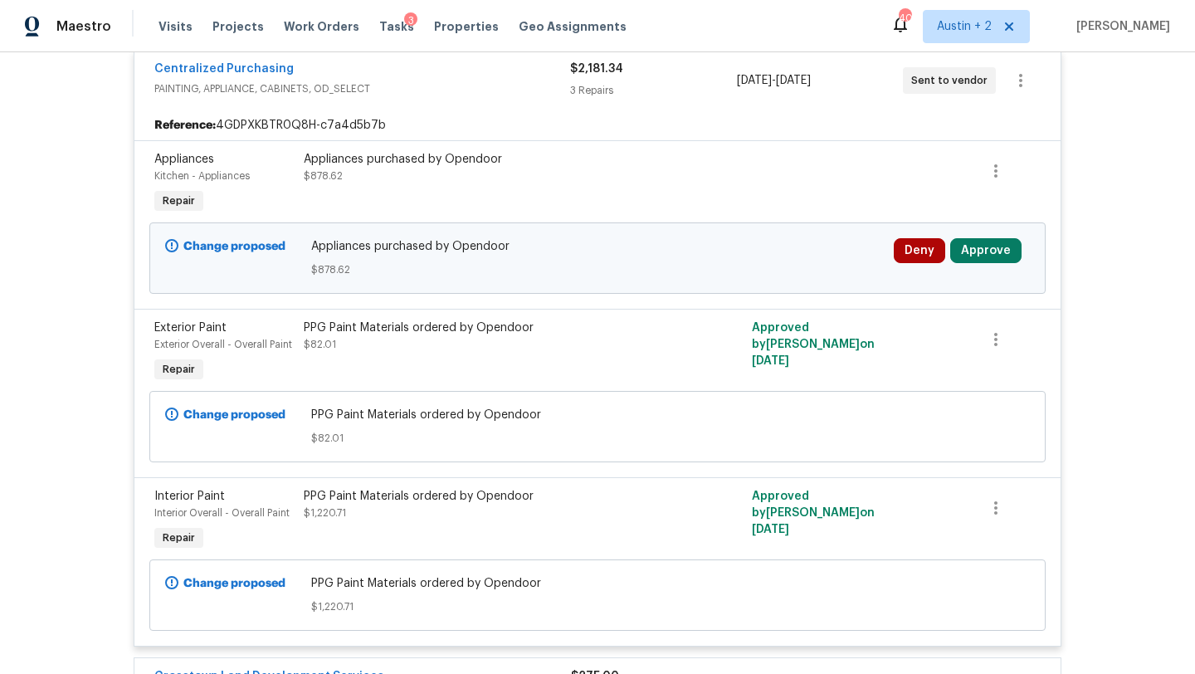
scroll to position [400, 0]
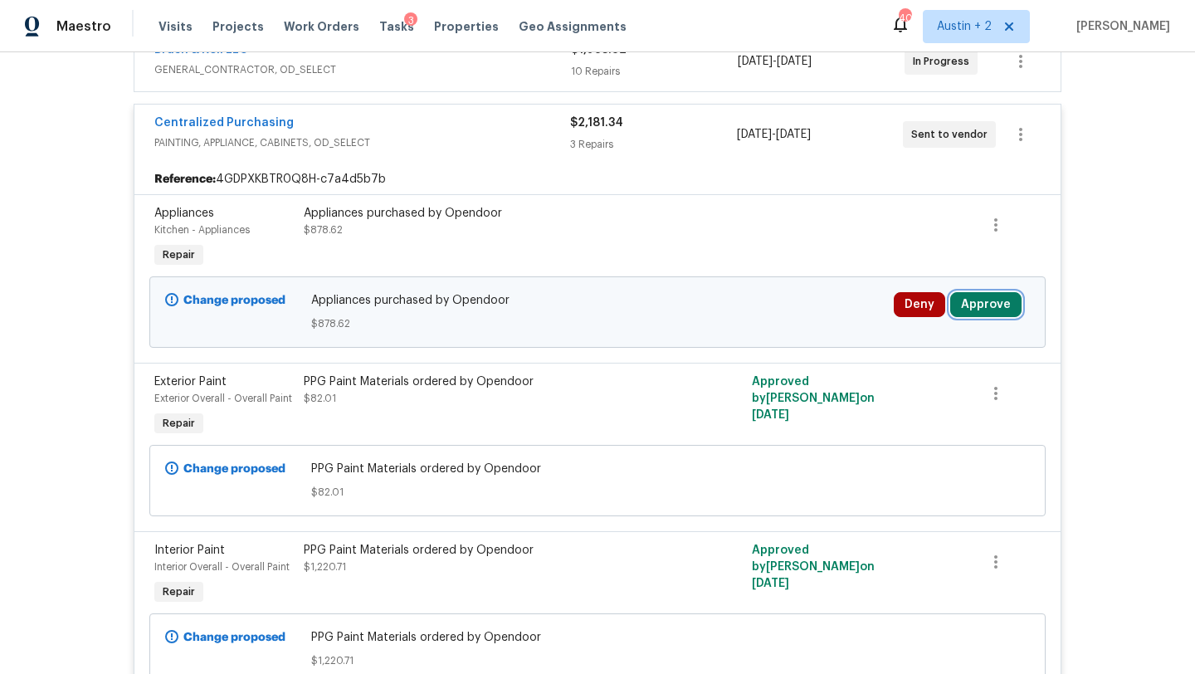
click at [970, 306] on button "Approve" at bounding box center [985, 304] width 71 height 25
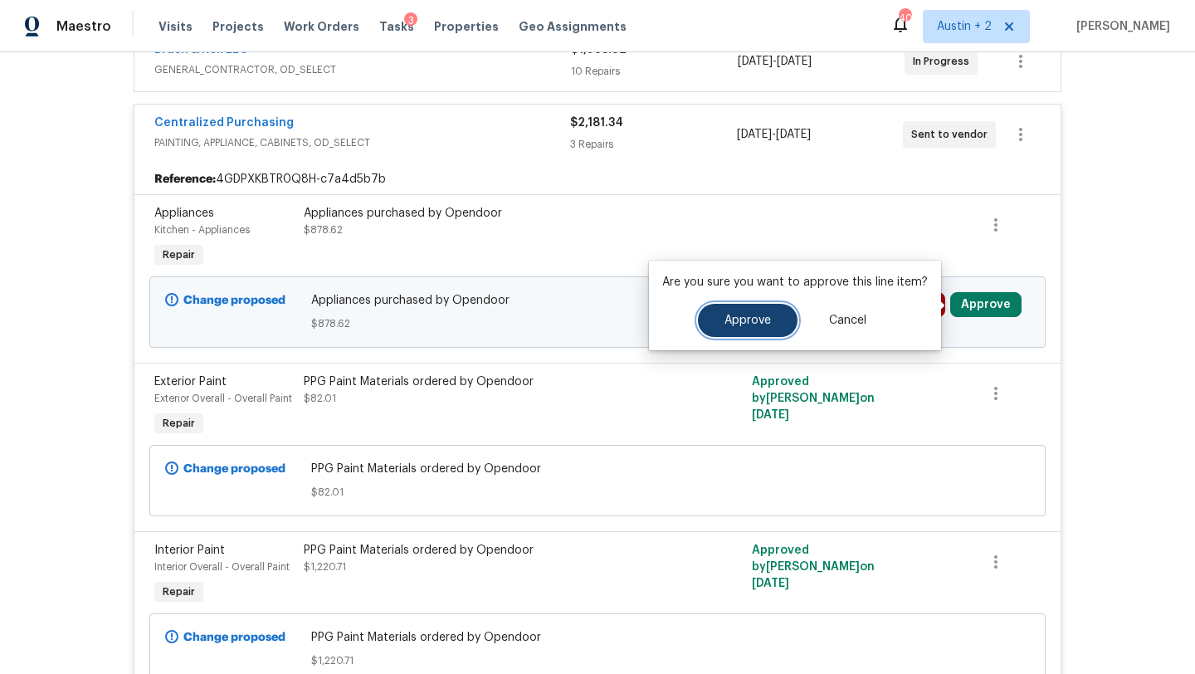
click at [771, 320] on button "Approve" at bounding box center [748, 320] width 100 height 33
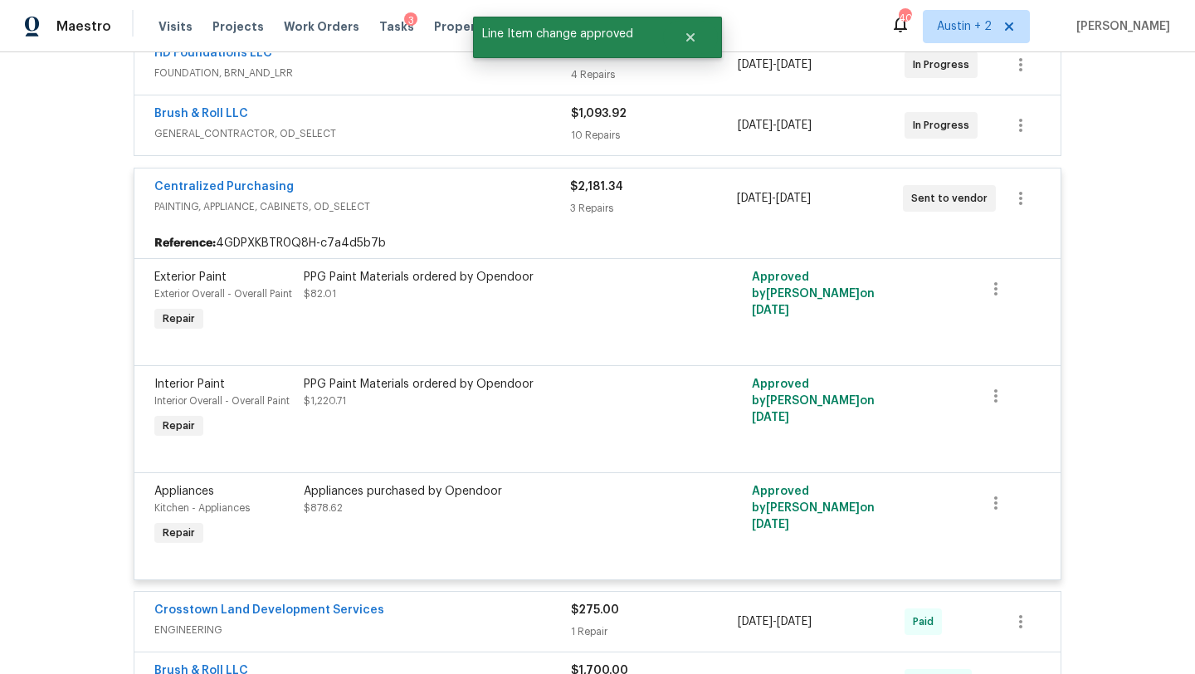
scroll to position [323, 0]
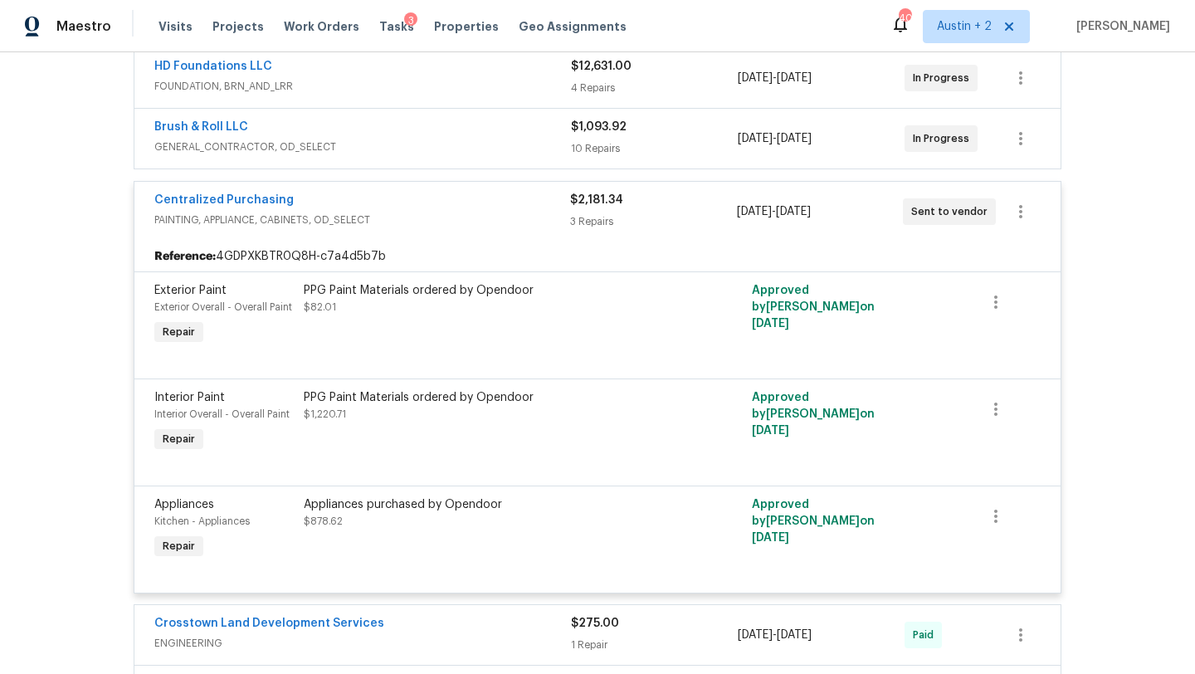
click at [409, 514] on div "Appliances purchased by Opendoor $878.62" at bounding box center [485, 512] width 363 height 33
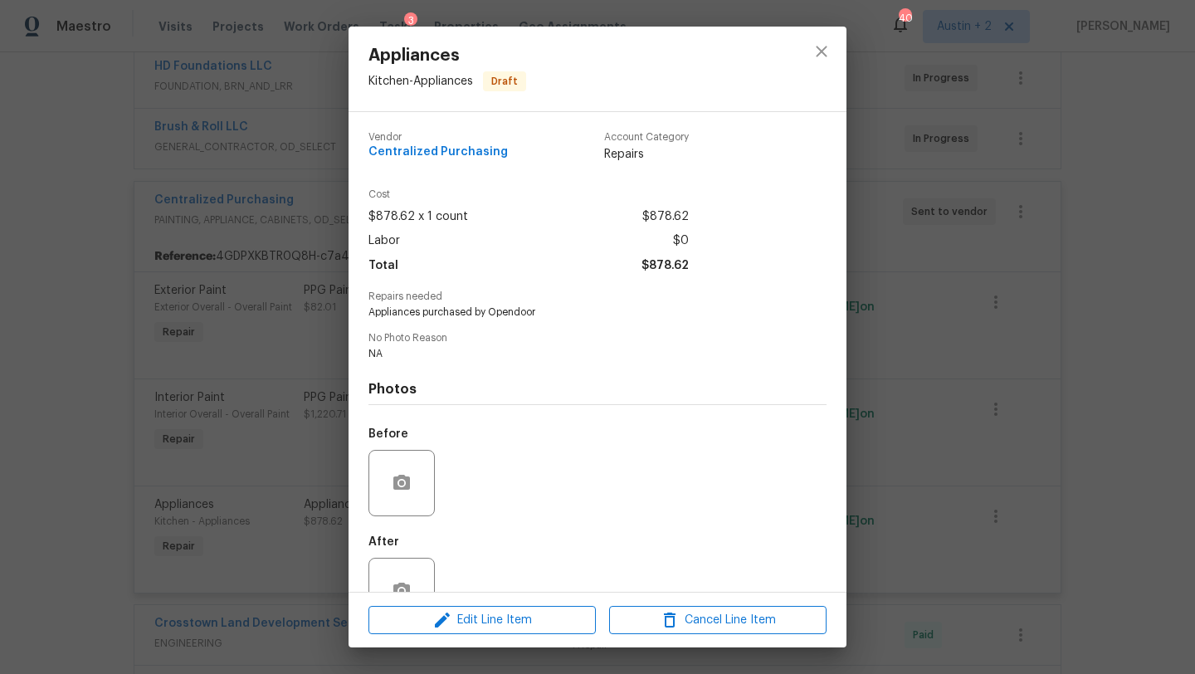
scroll to position [49, 0]
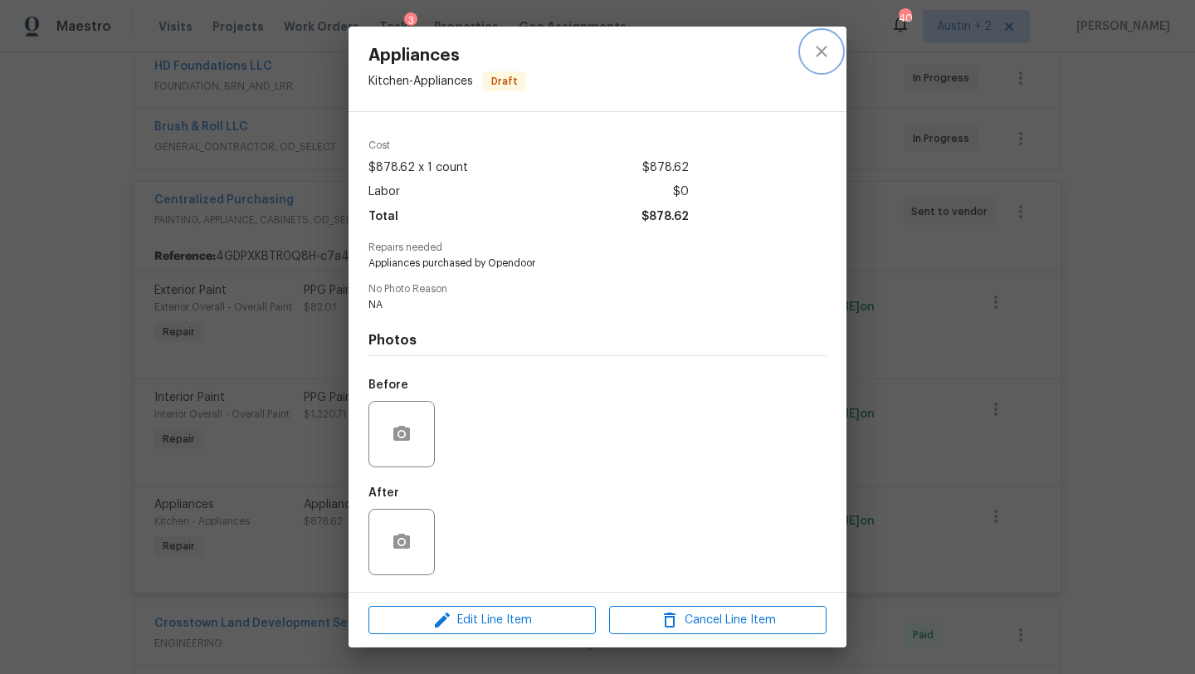
click at [821, 53] on icon "close" at bounding box center [821, 51] width 20 height 20
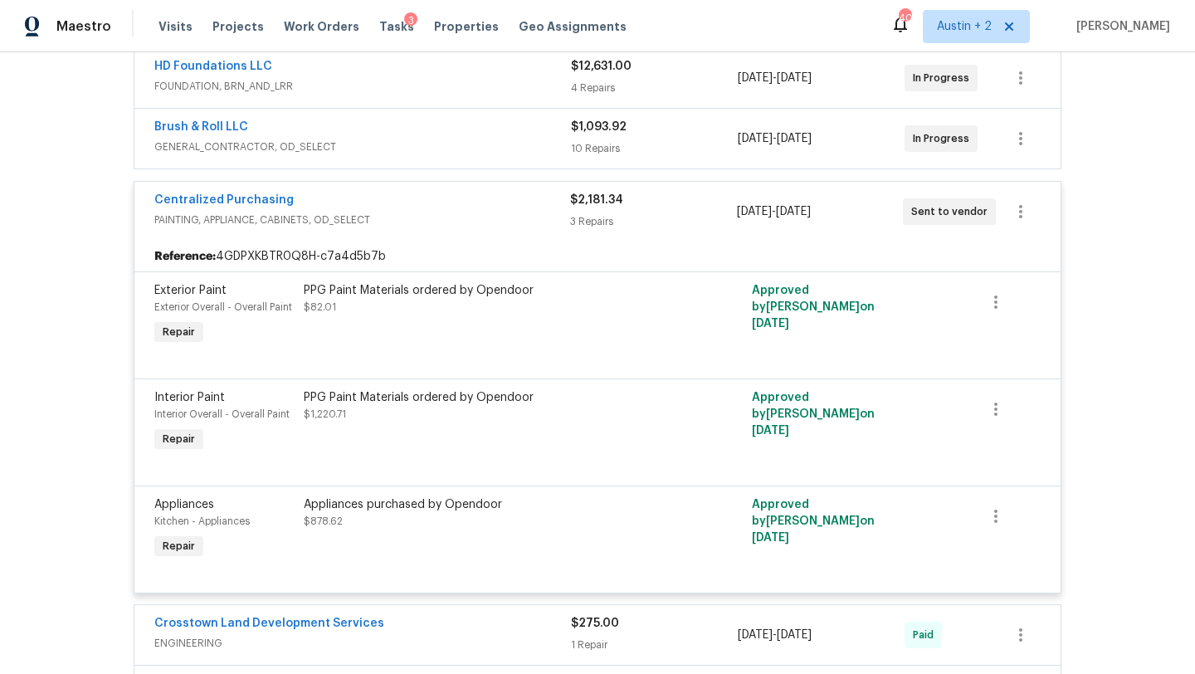
scroll to position [0, 0]
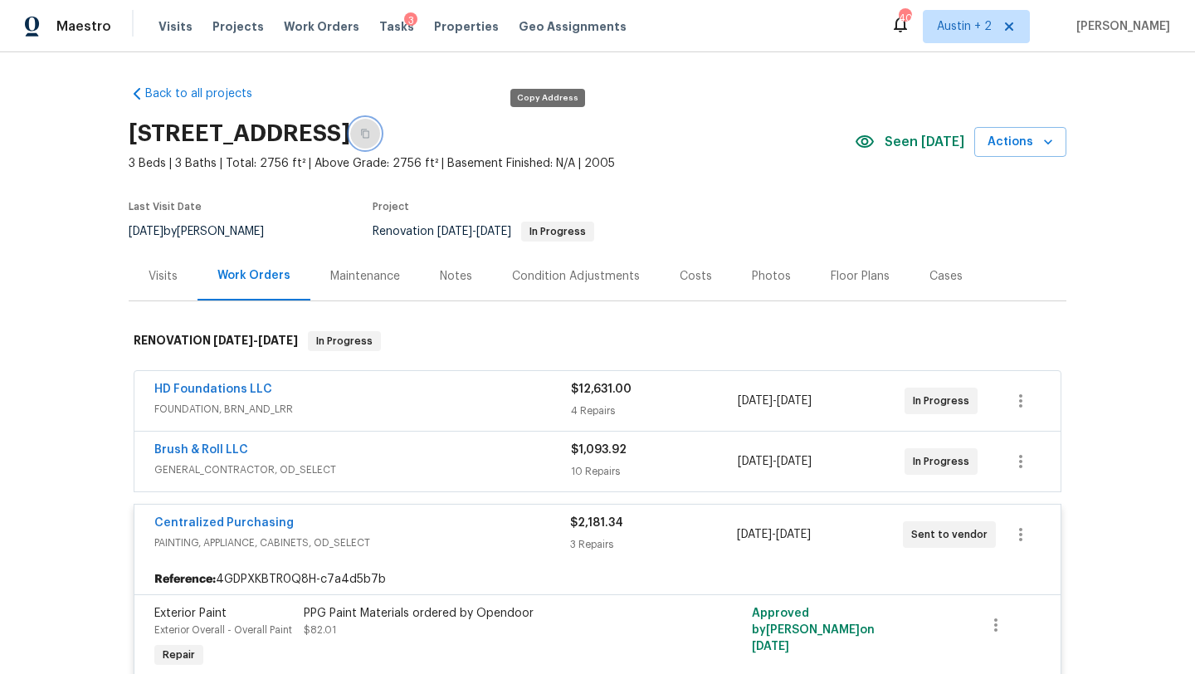
click at [370, 133] on icon "button" at bounding box center [365, 134] width 10 height 10
click at [441, 283] on div "Notes" at bounding box center [456, 276] width 32 height 17
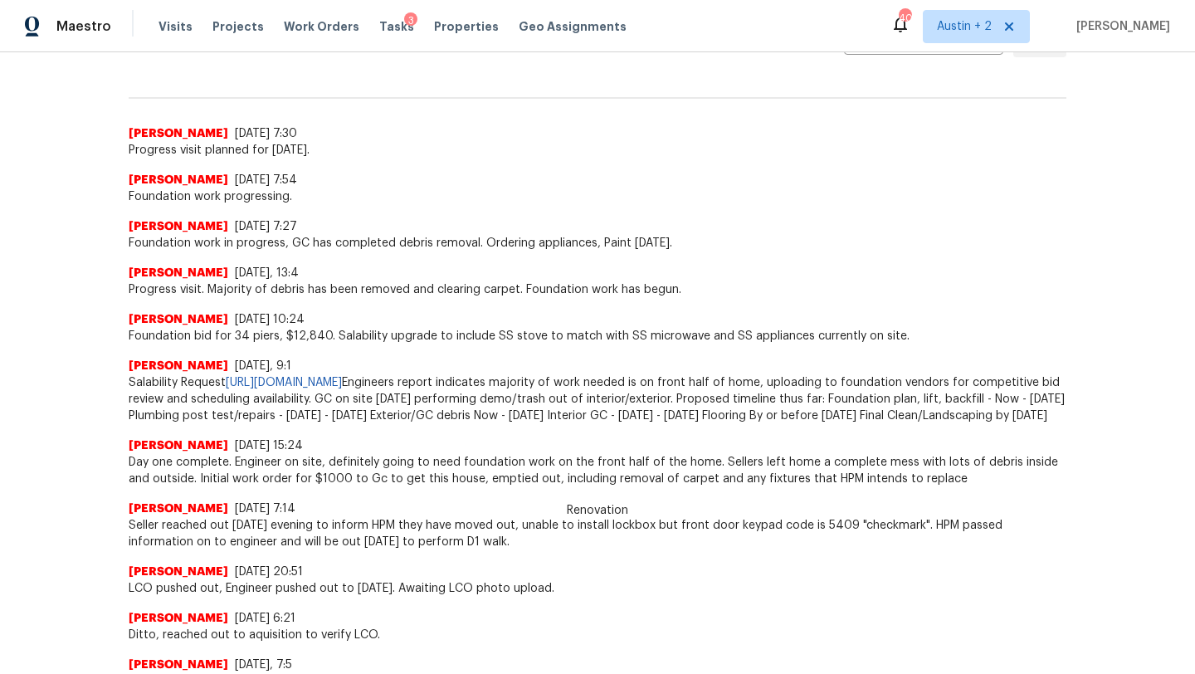
scroll to position [424, 0]
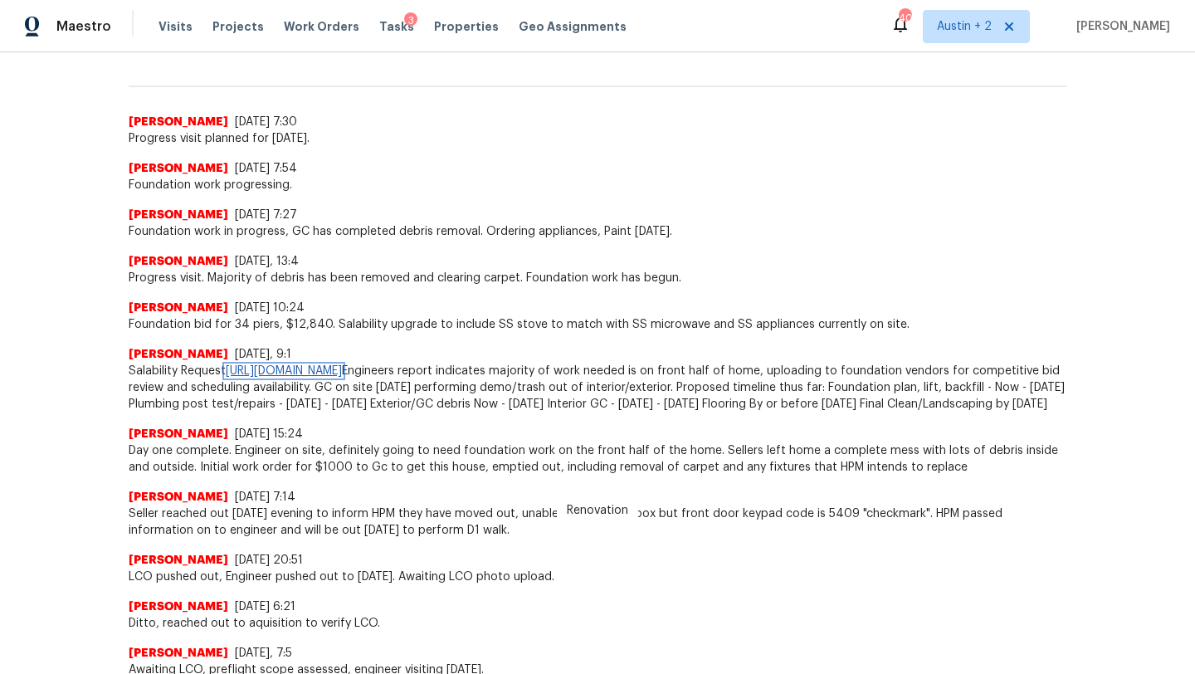
click at [342, 370] on link "https://opendoor.slack.com/archives/C02LY124URZ/p1756386445231749" at bounding box center [284, 371] width 116 height 12
click at [557, 412] on span "Salability Request https://opendoor.slack.com/archives/C02LY124URZ/p17563864452…" at bounding box center [598, 388] width 938 height 50
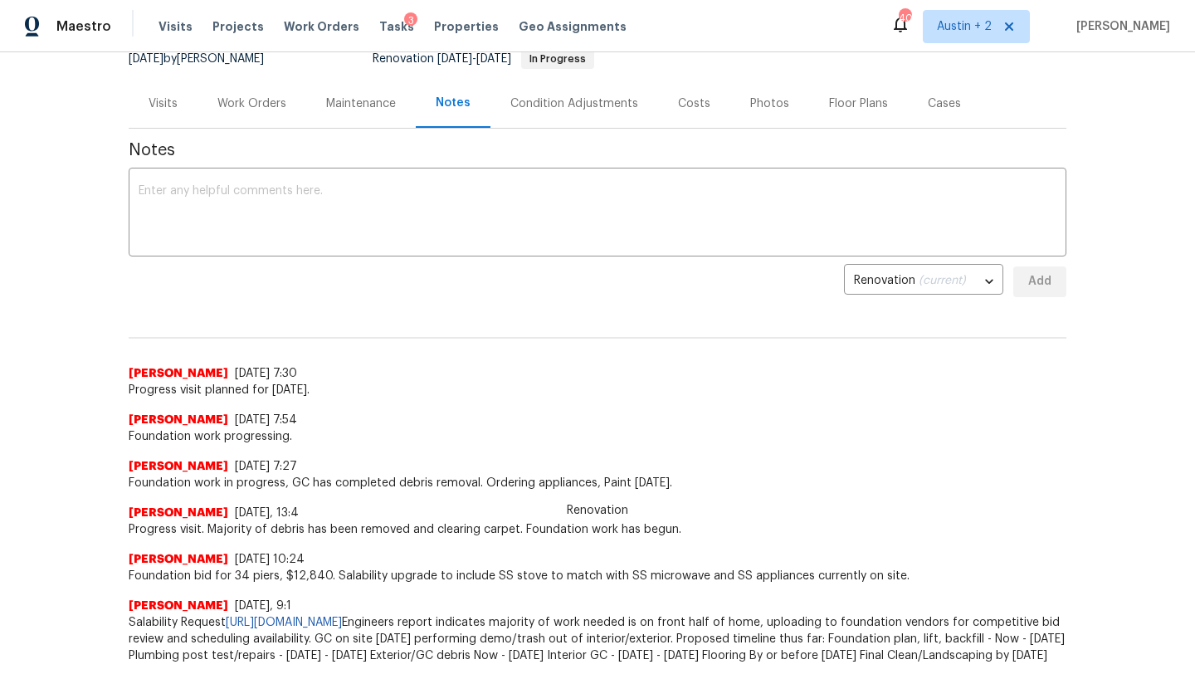
scroll to position [0, 0]
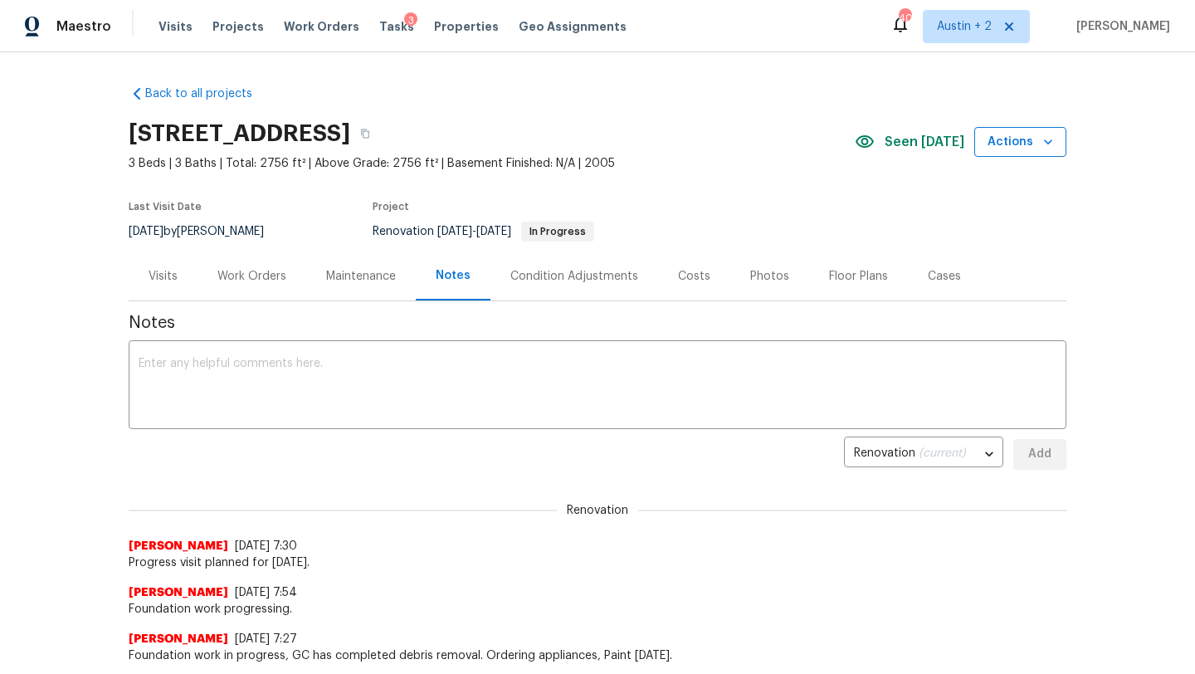
click at [1016, 146] on span "Actions" at bounding box center [1020, 142] width 66 height 21
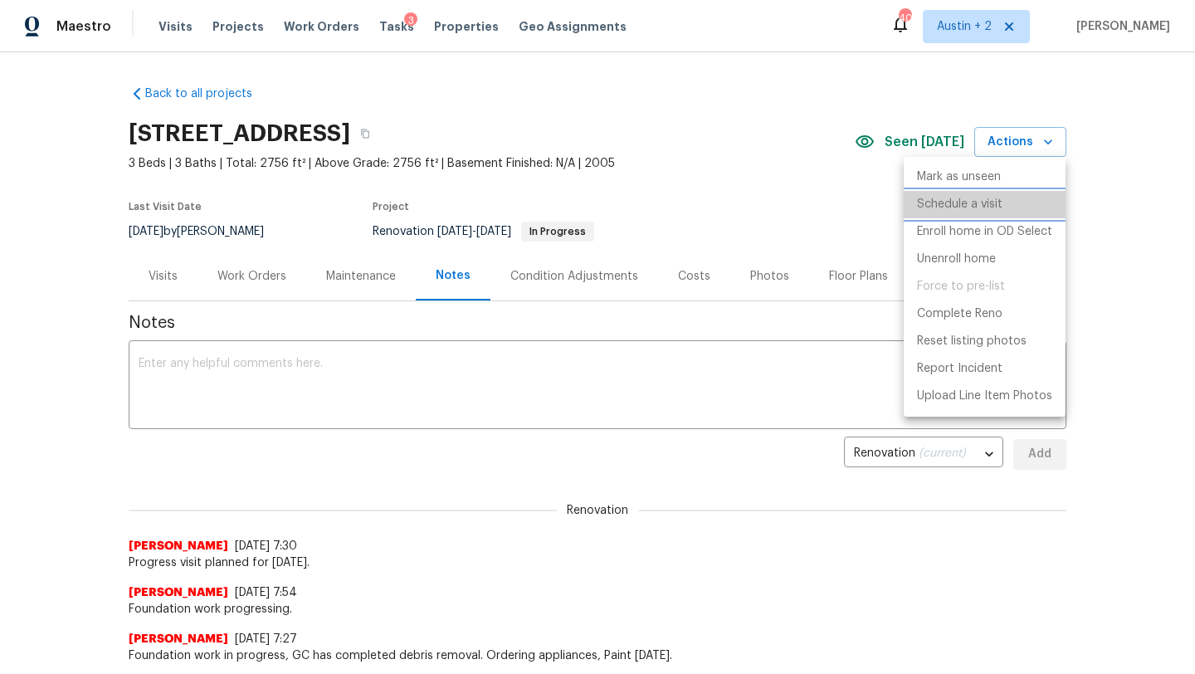
click at [989, 203] on p "Schedule a visit" at bounding box center [959, 204] width 85 height 17
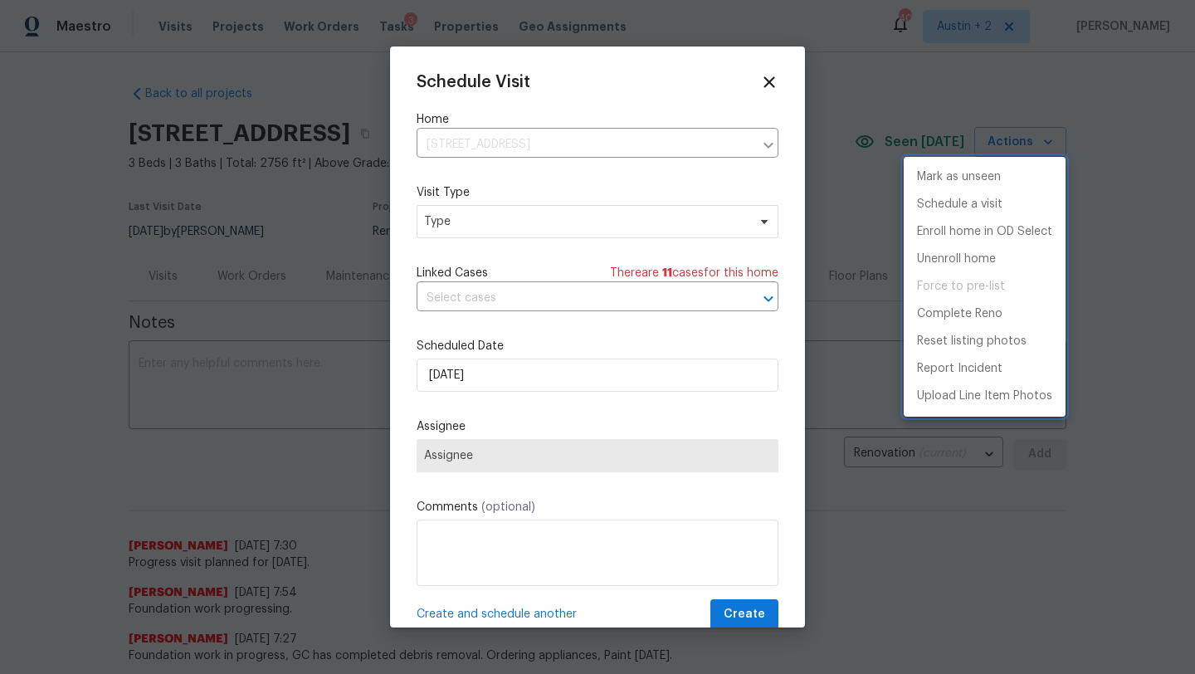
click at [453, 219] on div at bounding box center [597, 337] width 1195 height 674
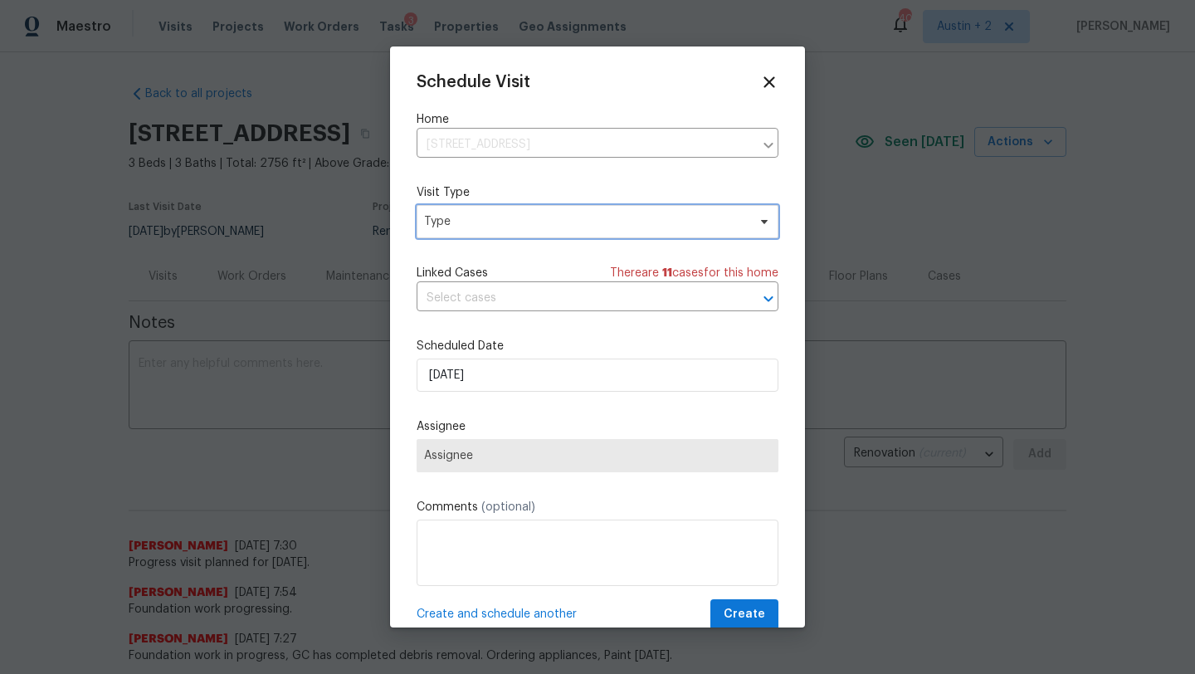
click at [453, 219] on span "Type" at bounding box center [585, 221] width 323 height 17
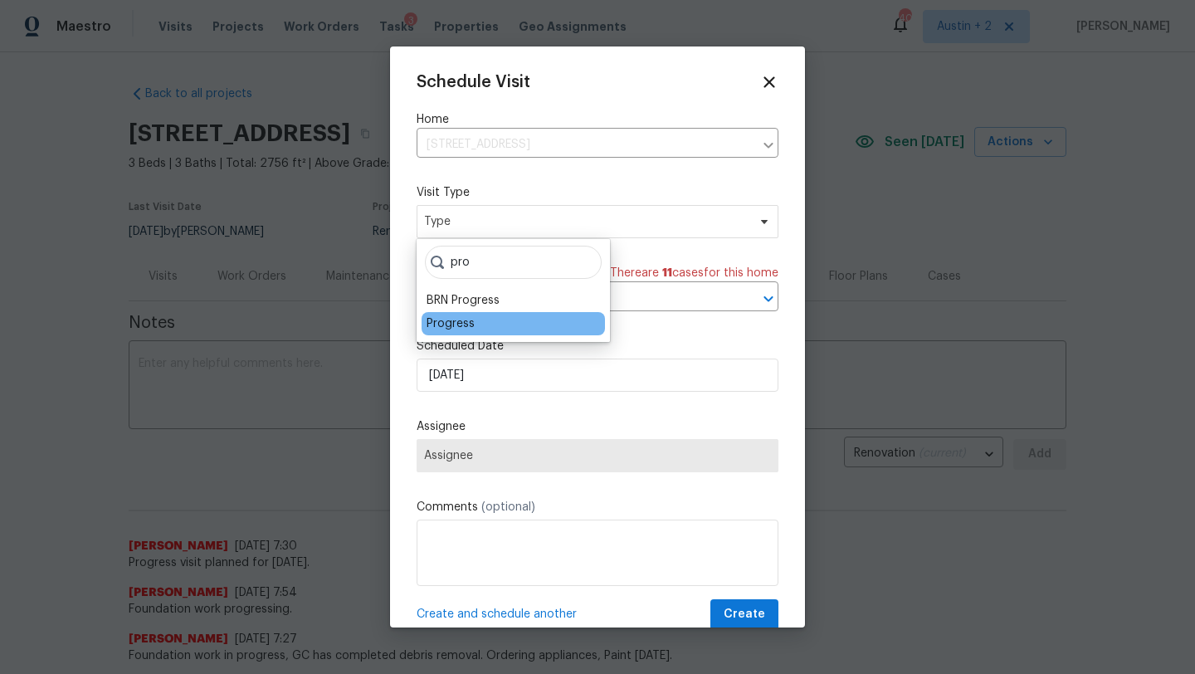
type input "pro"
click at [459, 330] on div "Progress" at bounding box center [450, 323] width 48 height 17
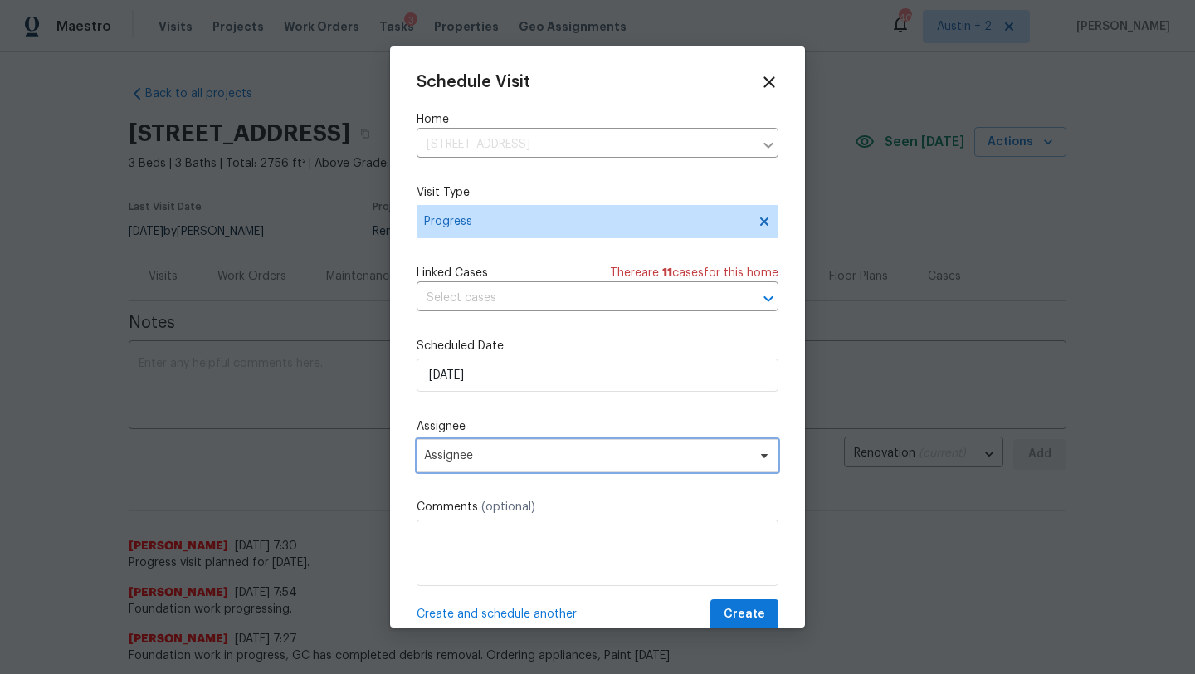
click at [487, 452] on span "Assignee" at bounding box center [586, 455] width 325 height 13
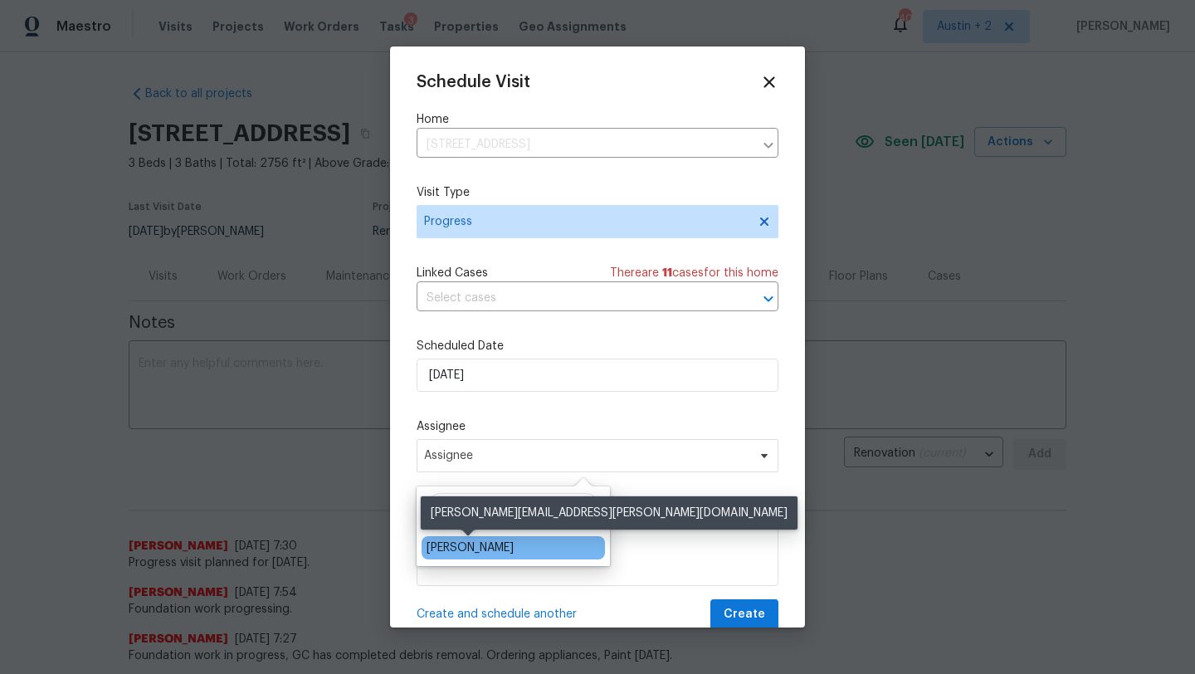
type input "sheila"
click at [480, 552] on div "[PERSON_NAME]" at bounding box center [469, 547] width 87 height 17
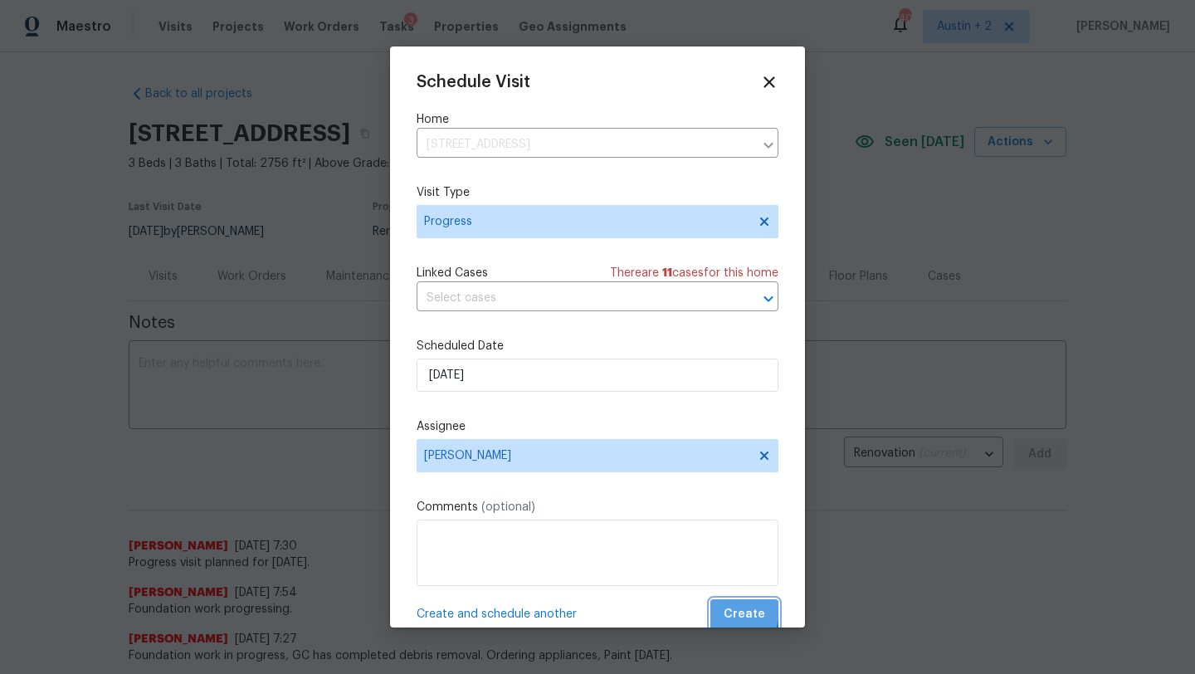
click at [735, 612] on span "Create" at bounding box center [744, 614] width 41 height 21
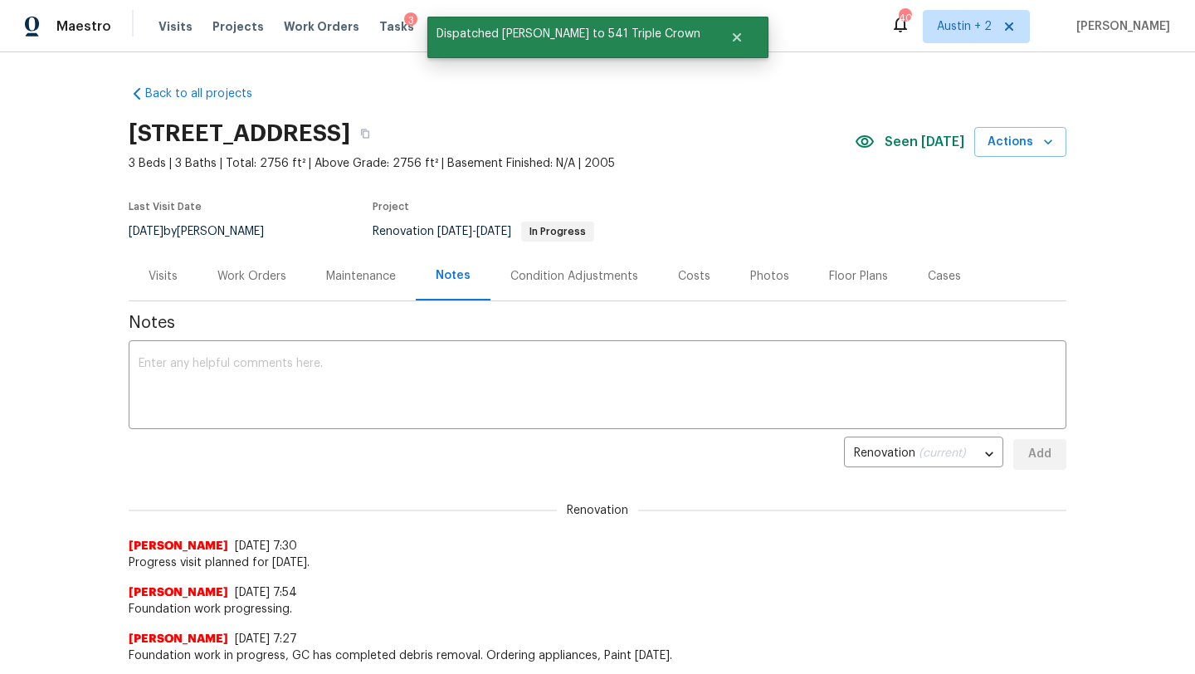
click at [265, 271] on div "Work Orders" at bounding box center [251, 276] width 69 height 17
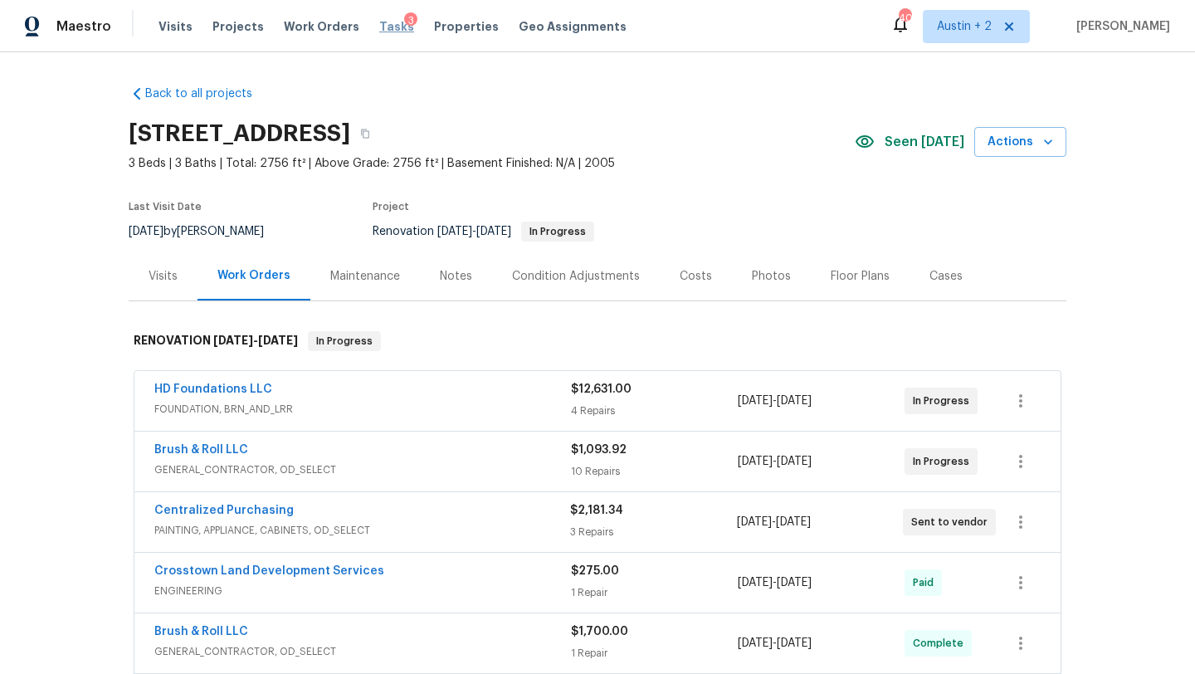
click at [379, 27] on span "Tasks" at bounding box center [396, 27] width 35 height 12
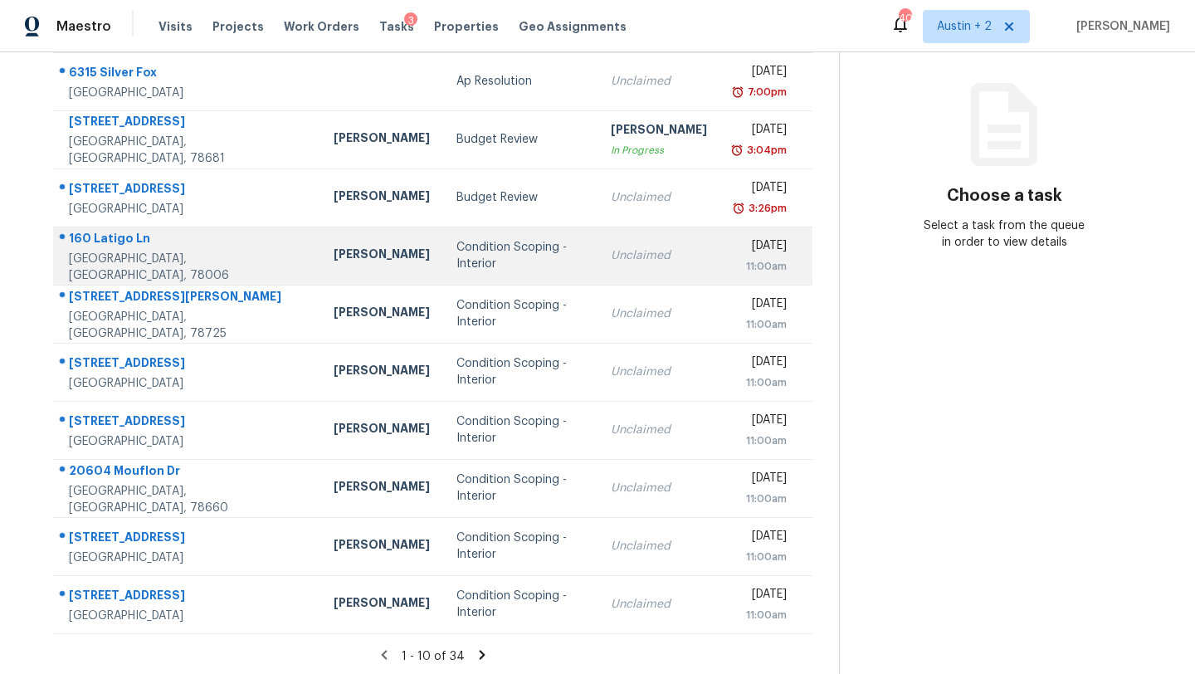
scroll to position [190, 0]
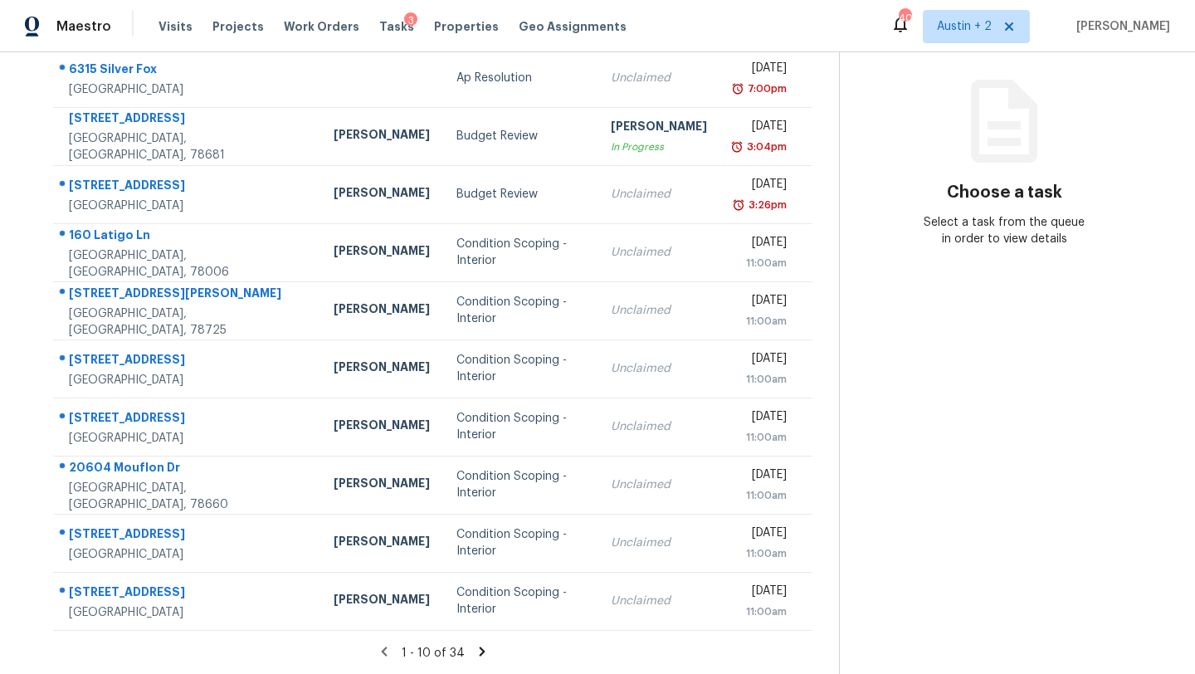
click at [479, 651] on icon at bounding box center [482, 650] width 6 height 9
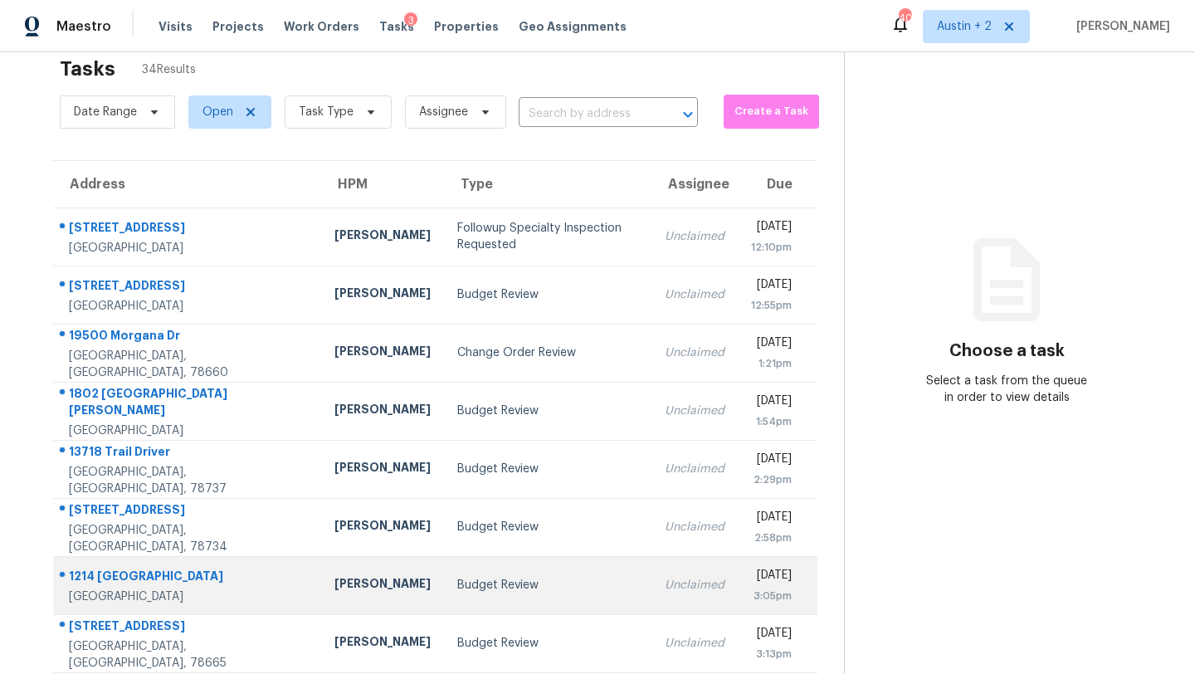
scroll to position [29, 0]
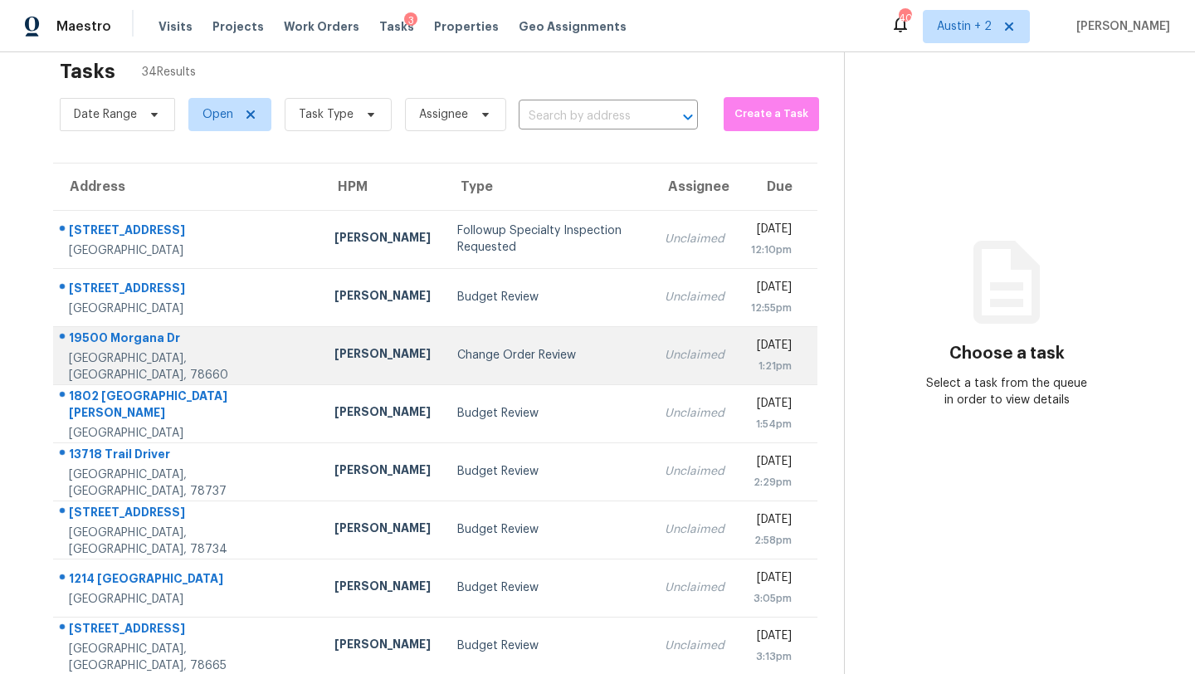
click at [457, 350] on div "Change Order Review" at bounding box center [548, 355] width 182 height 17
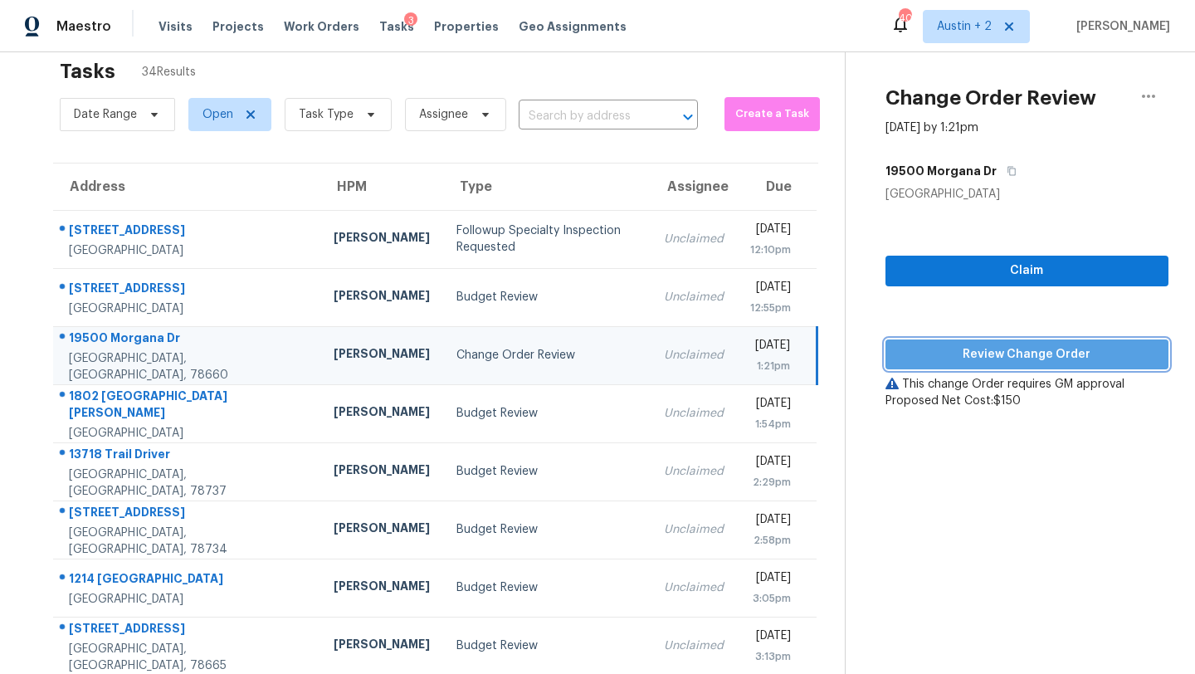
click at [899, 344] on span "Review Change Order" at bounding box center [1027, 354] width 256 height 21
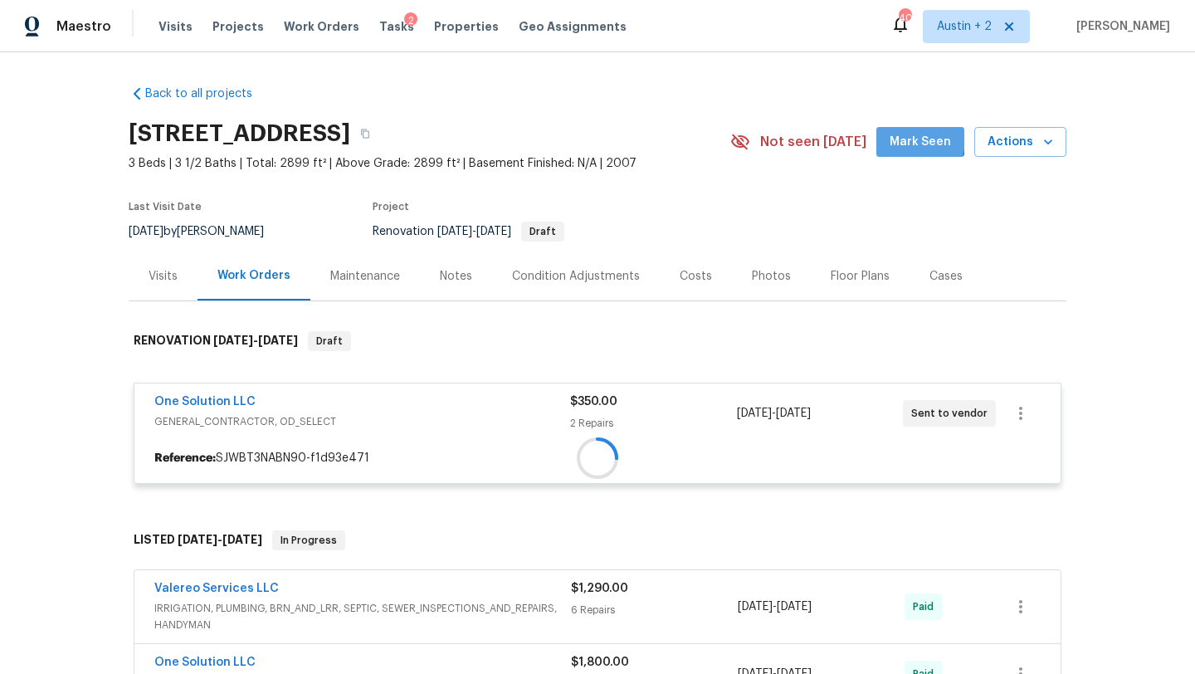
click at [915, 139] on span "Mark Seen" at bounding box center [919, 142] width 61 height 21
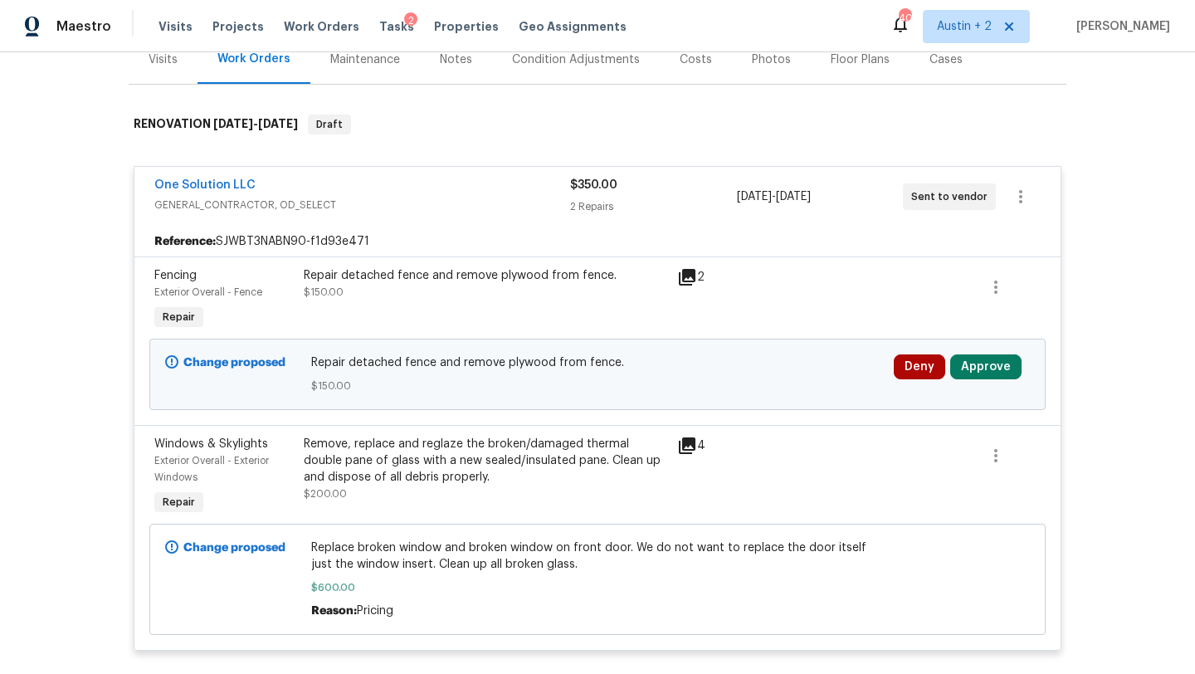
scroll to position [223, 0]
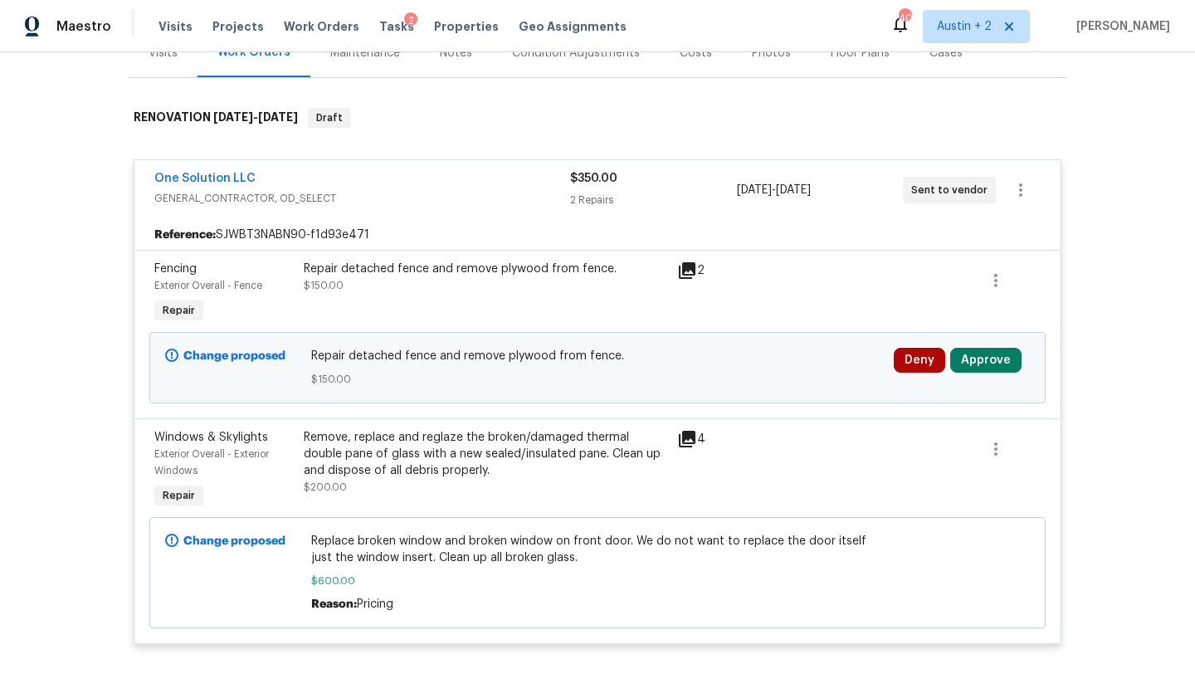
click at [688, 270] on icon at bounding box center [687, 270] width 17 height 17
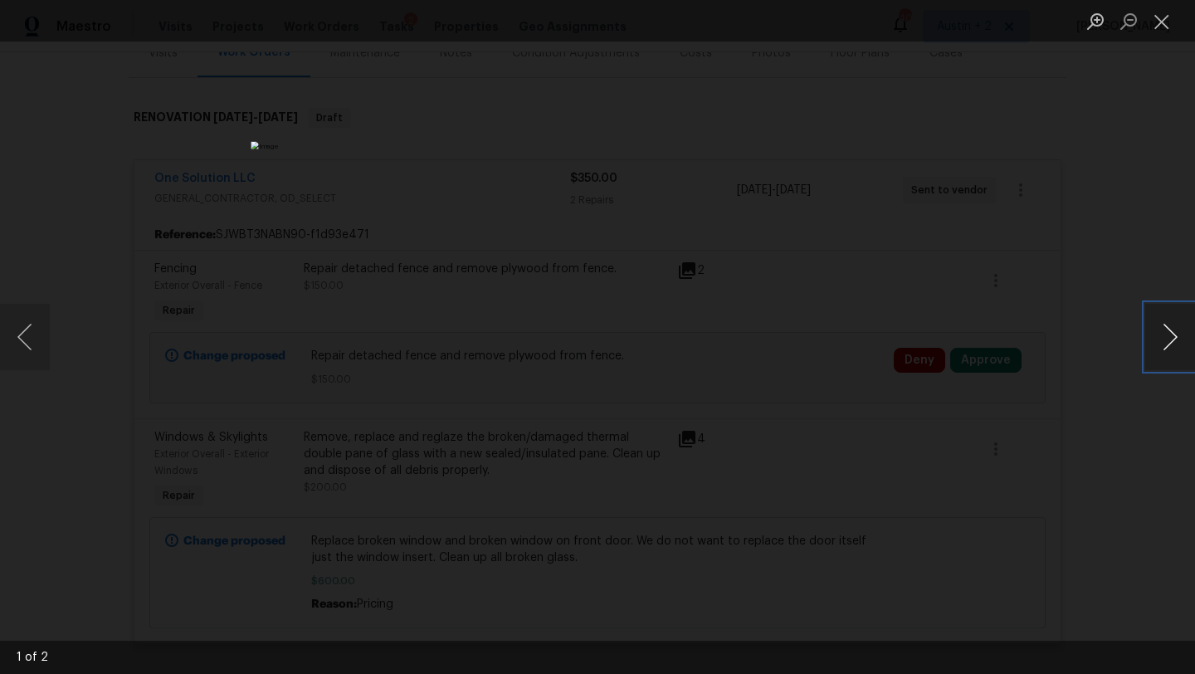
click at [1162, 346] on button "Next image" at bounding box center [1170, 337] width 50 height 66
click at [1170, 31] on button "Close lightbox" at bounding box center [1161, 21] width 33 height 29
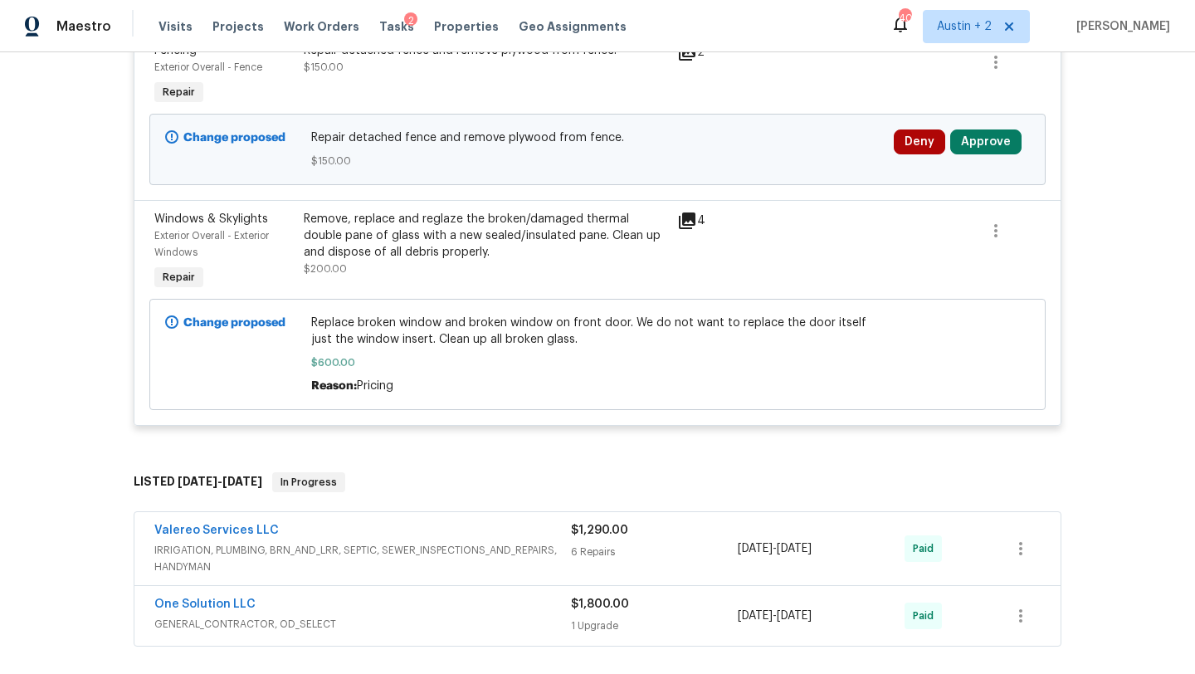
scroll to position [445, 0]
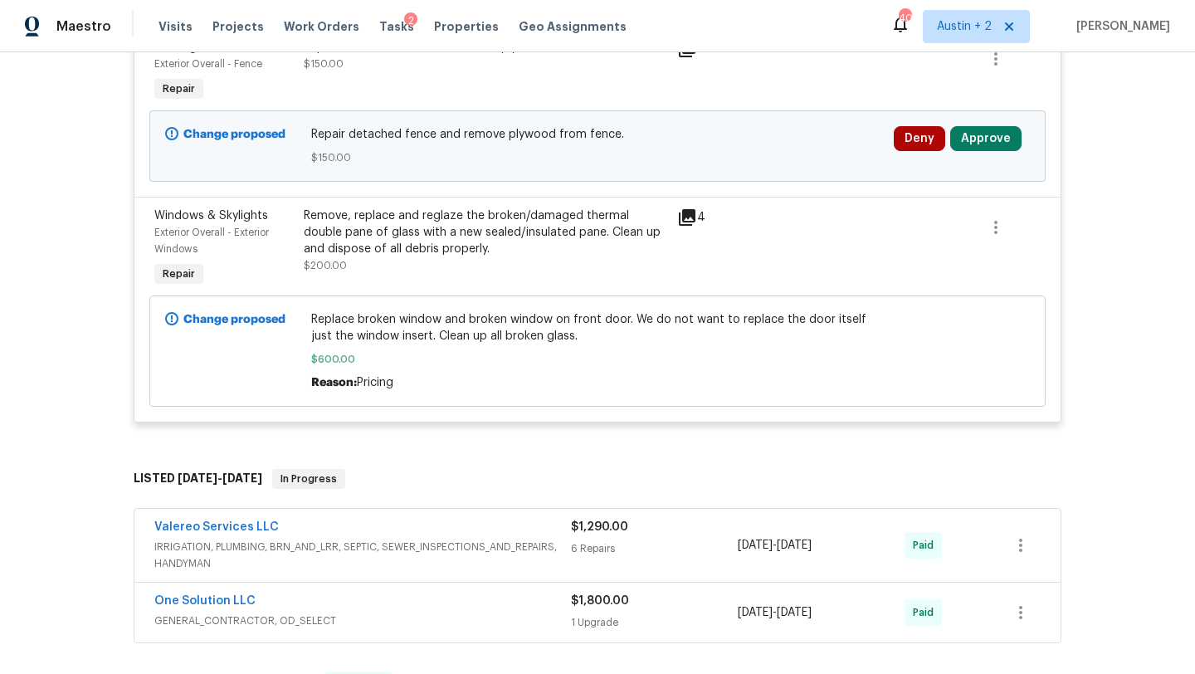
click at [690, 217] on icon at bounding box center [687, 217] width 20 height 20
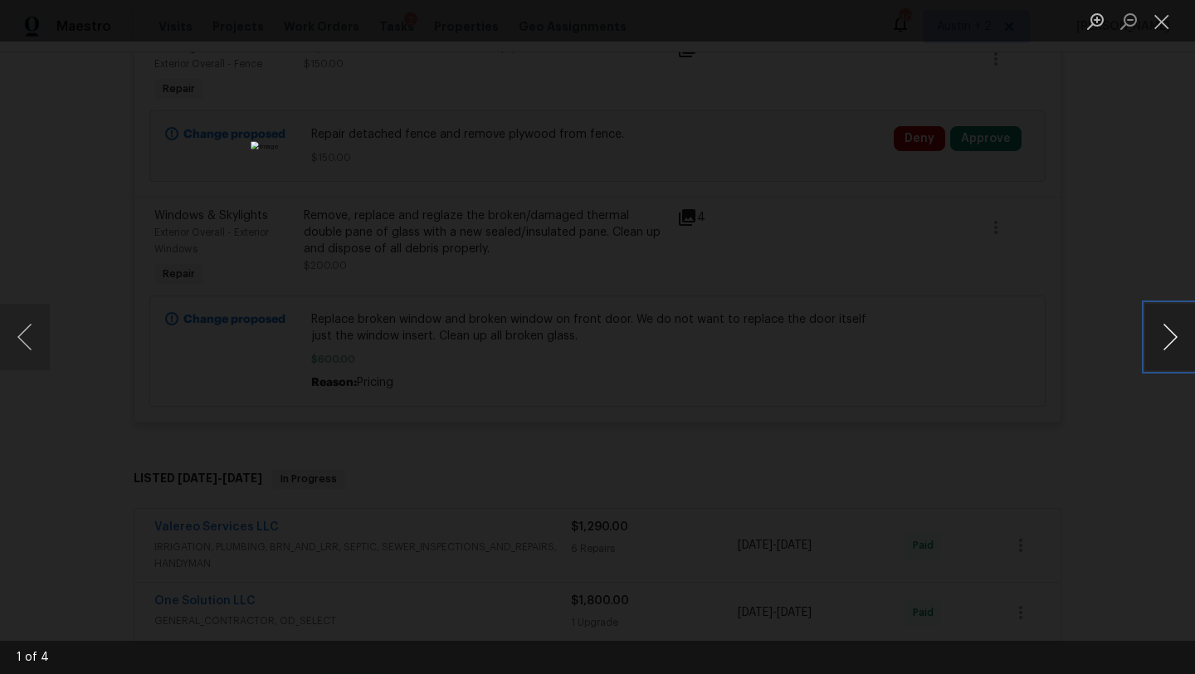
click at [1170, 338] on button "Next image" at bounding box center [1170, 337] width 50 height 66
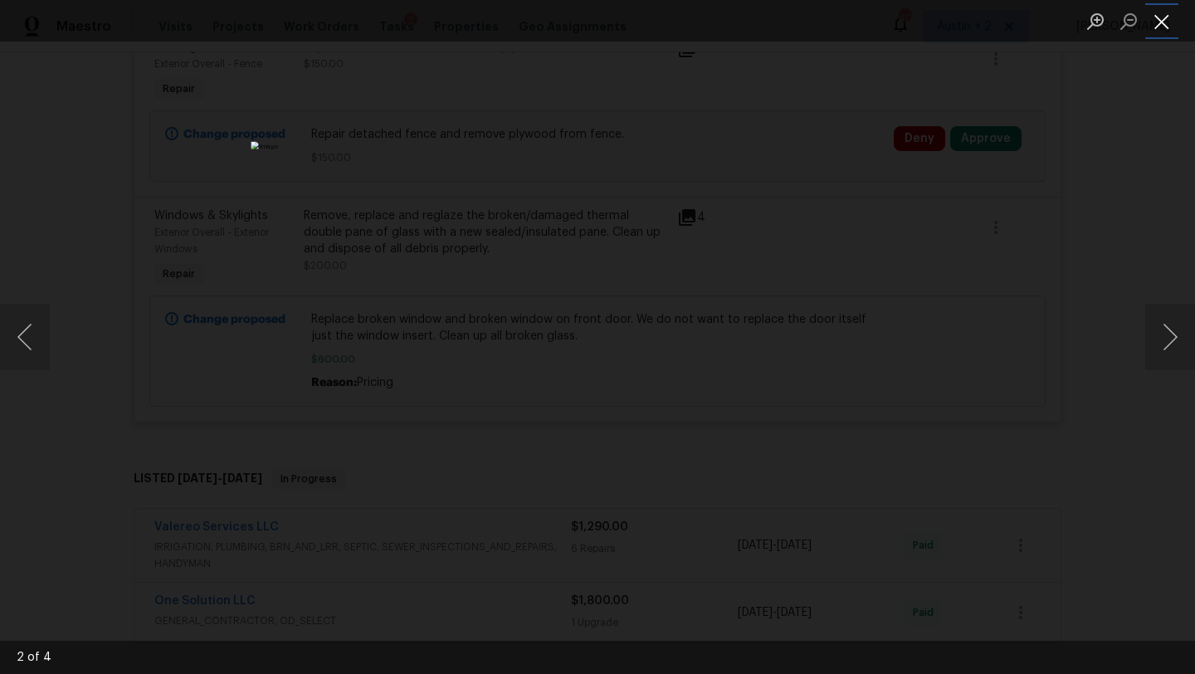
click at [1163, 30] on button "Close lightbox" at bounding box center [1161, 21] width 33 height 29
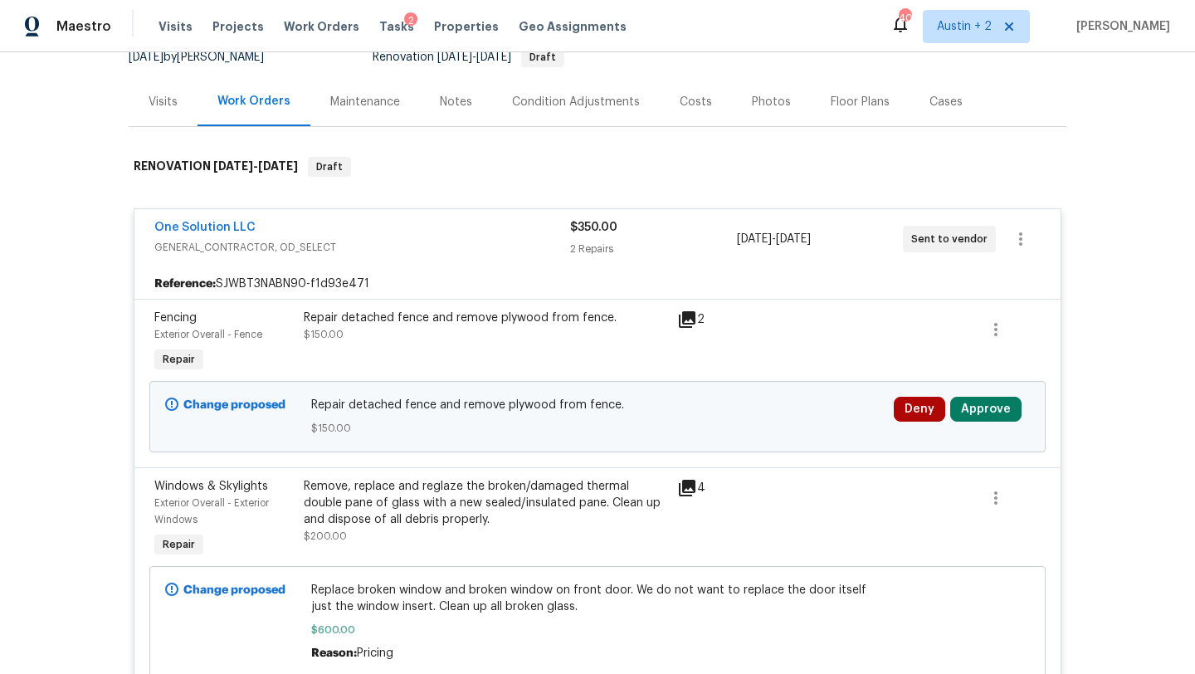
scroll to position [168, 0]
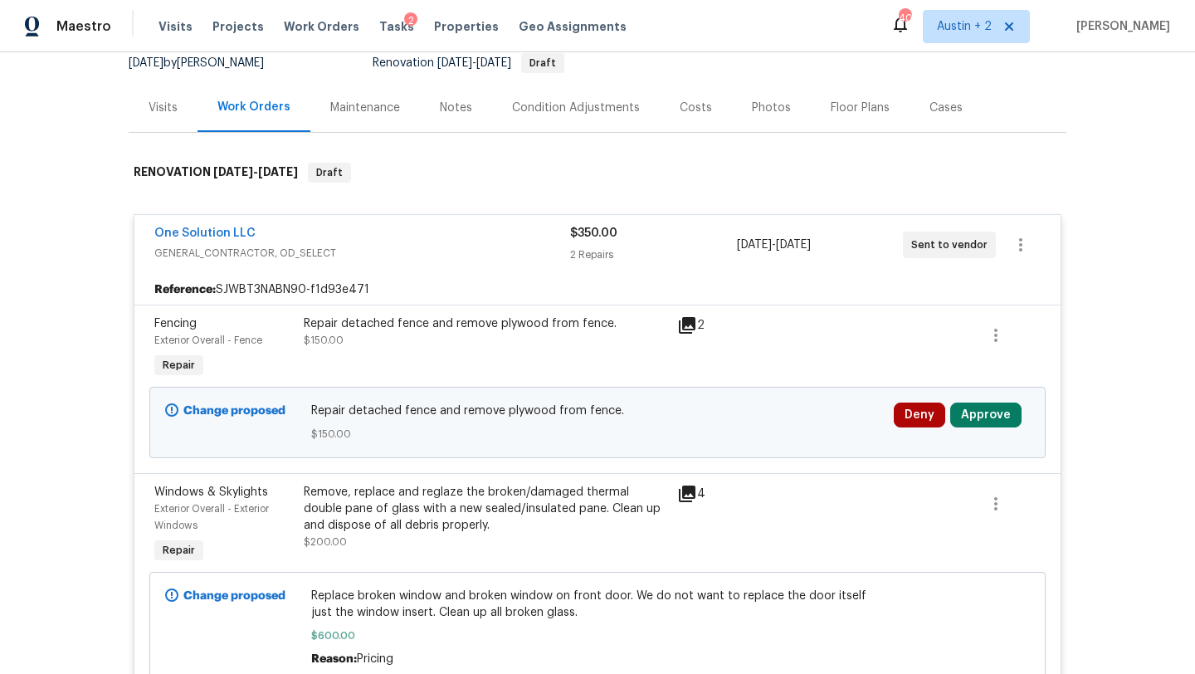
click at [448, 108] on div "Notes" at bounding box center [456, 108] width 32 height 17
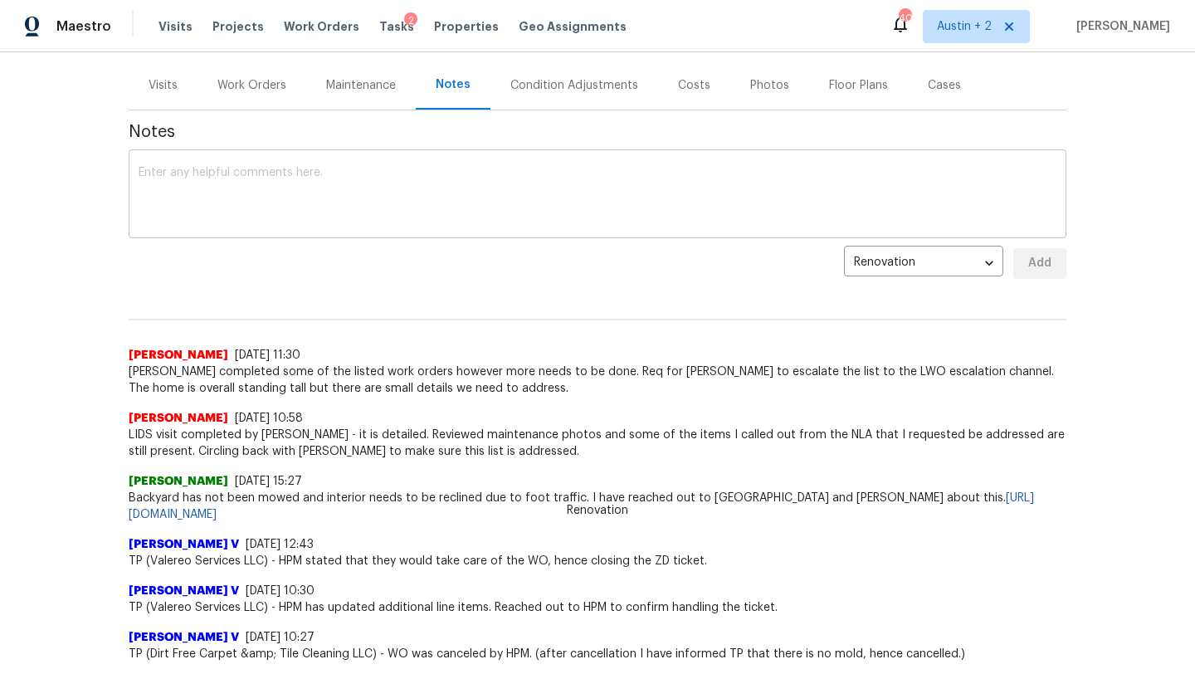
scroll to position [192, 0]
click at [168, 84] on div "Visits" at bounding box center [163, 84] width 29 height 17
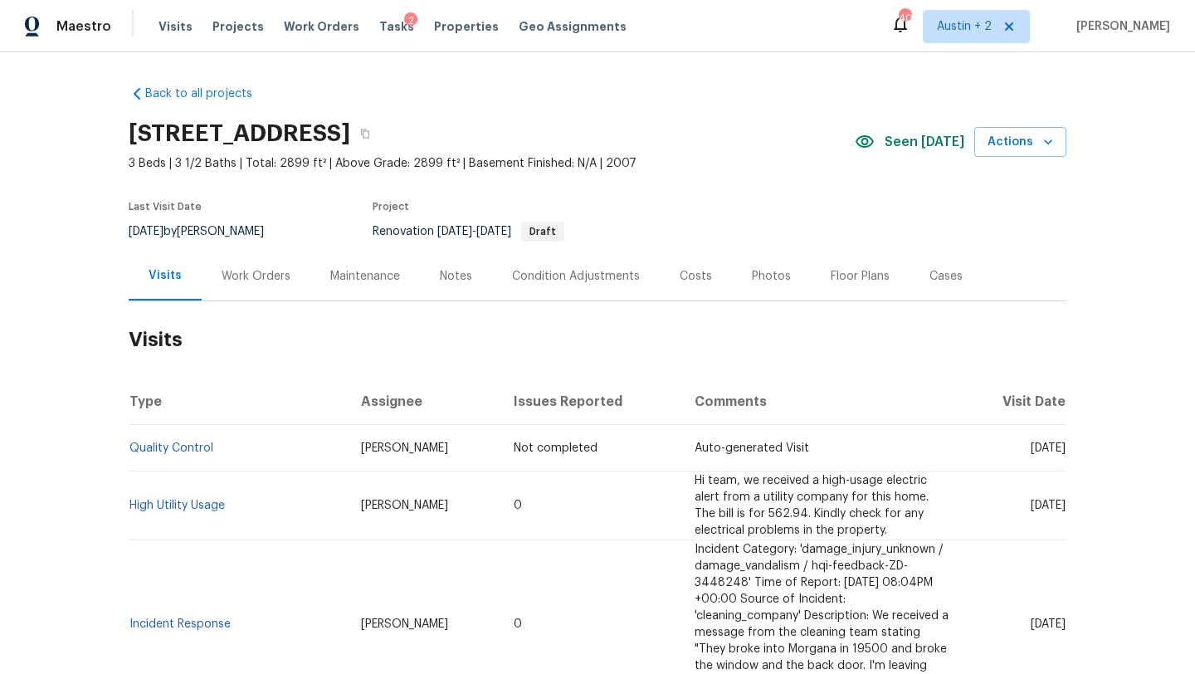
click at [266, 275] on div "Work Orders" at bounding box center [256, 276] width 69 height 17
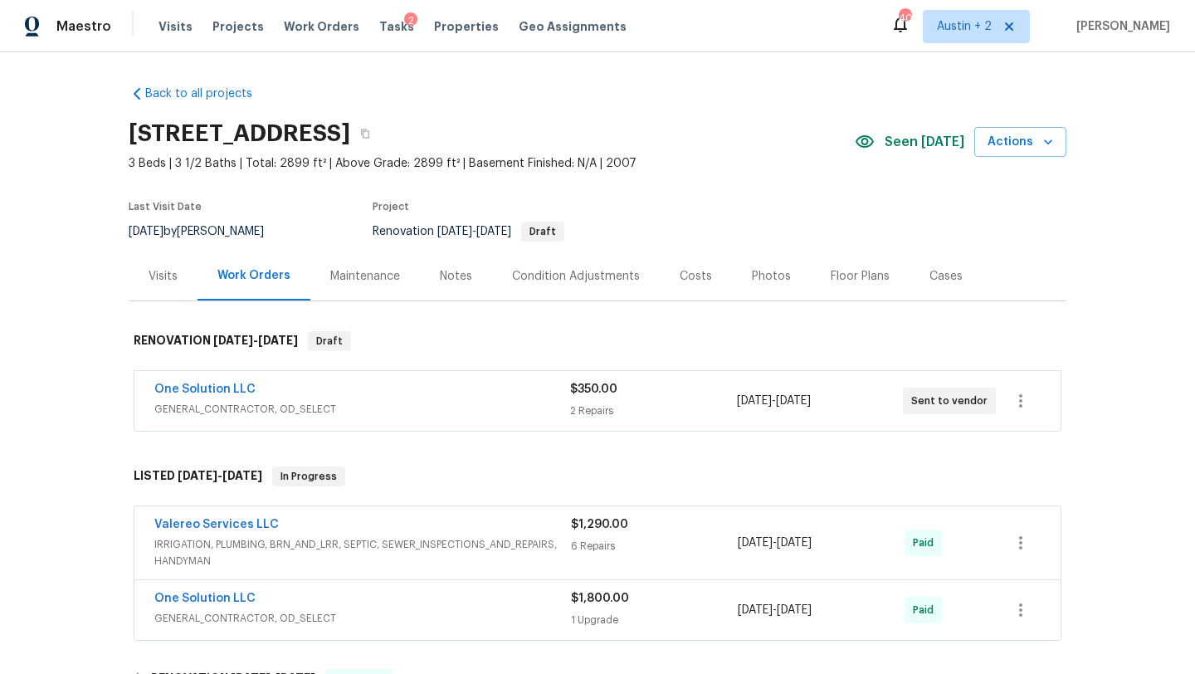
click at [457, 392] on div "One Solution LLC" at bounding box center [362, 391] width 416 height 20
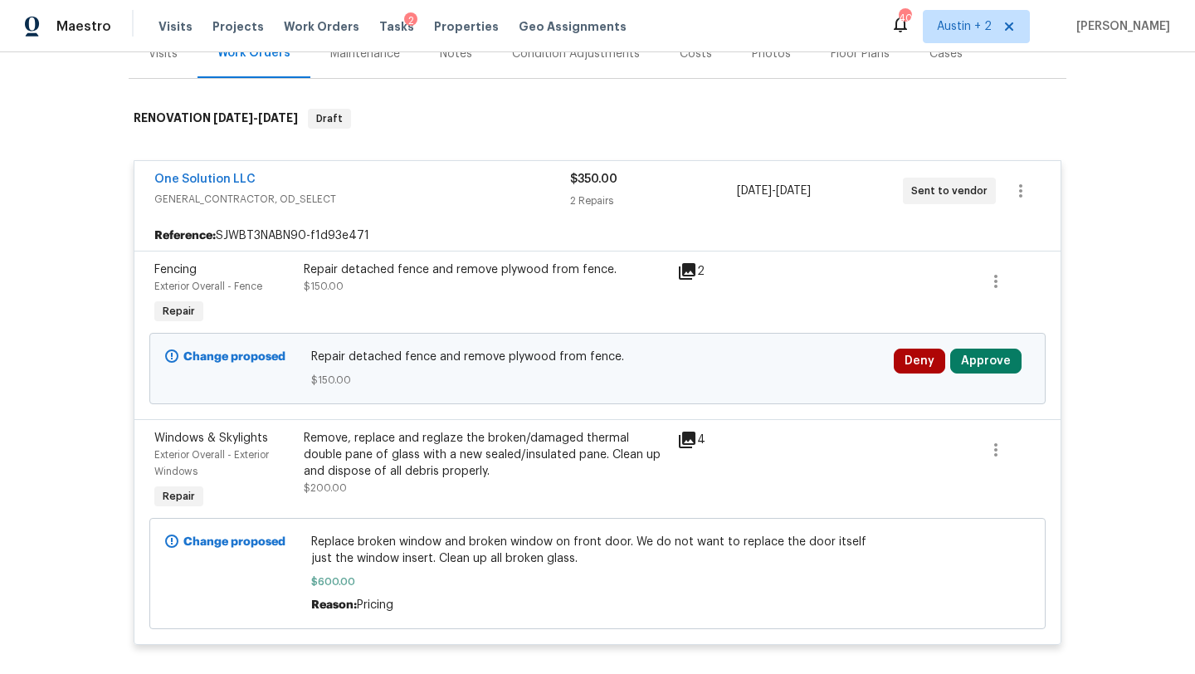
scroll to position [228, 0]
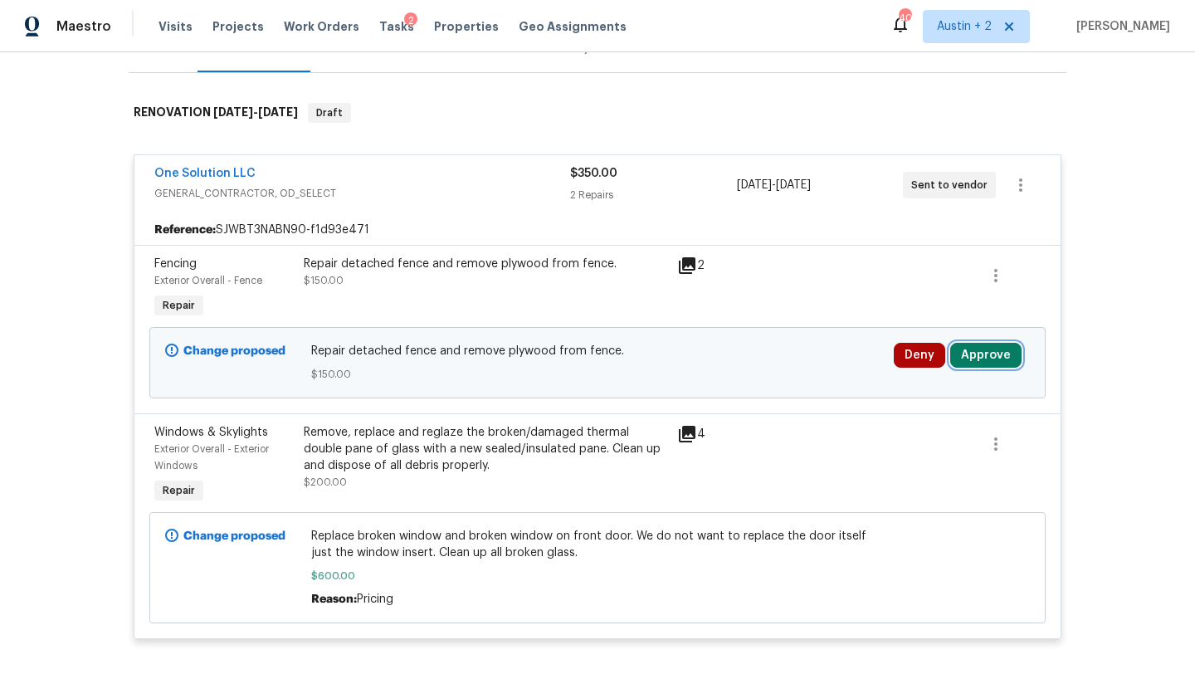
click at [975, 358] on button "Approve" at bounding box center [985, 355] width 71 height 25
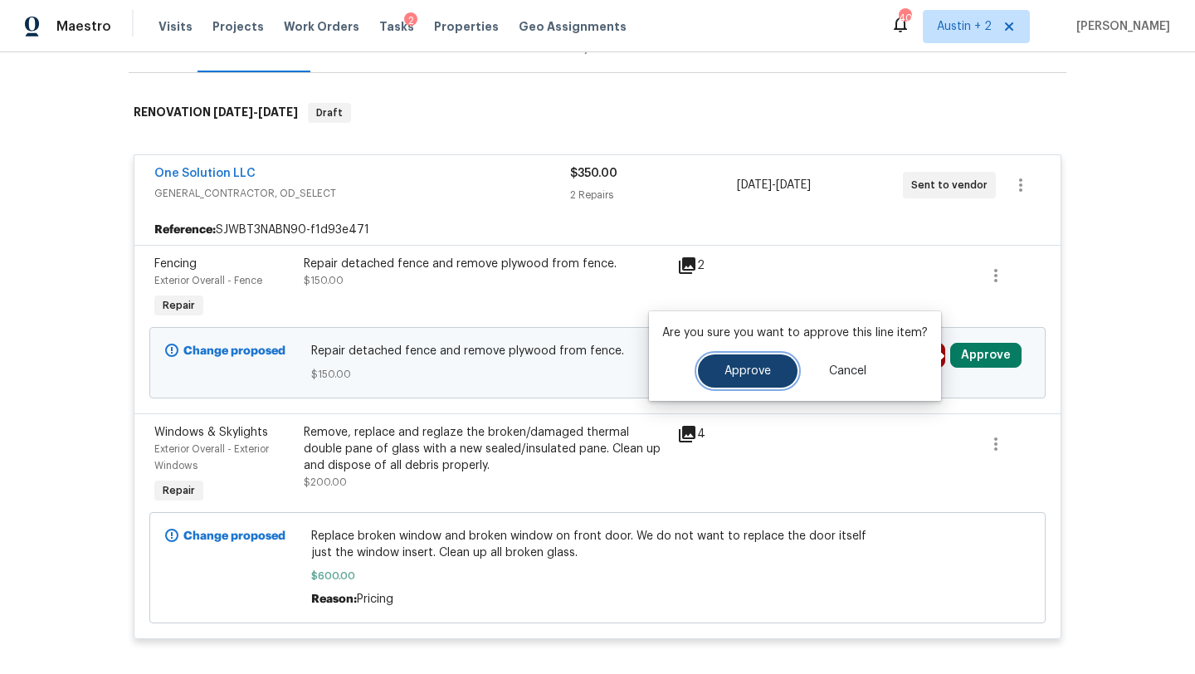
click at [739, 375] on span "Approve" at bounding box center [747, 371] width 46 height 12
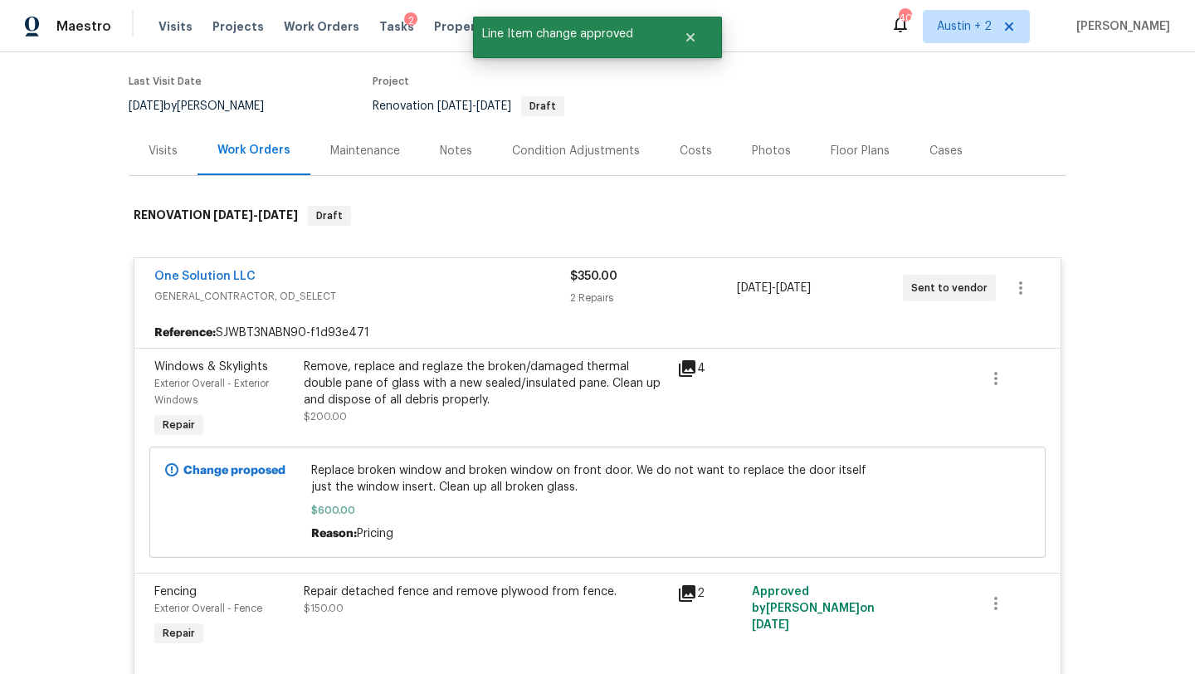
scroll to position [0, 0]
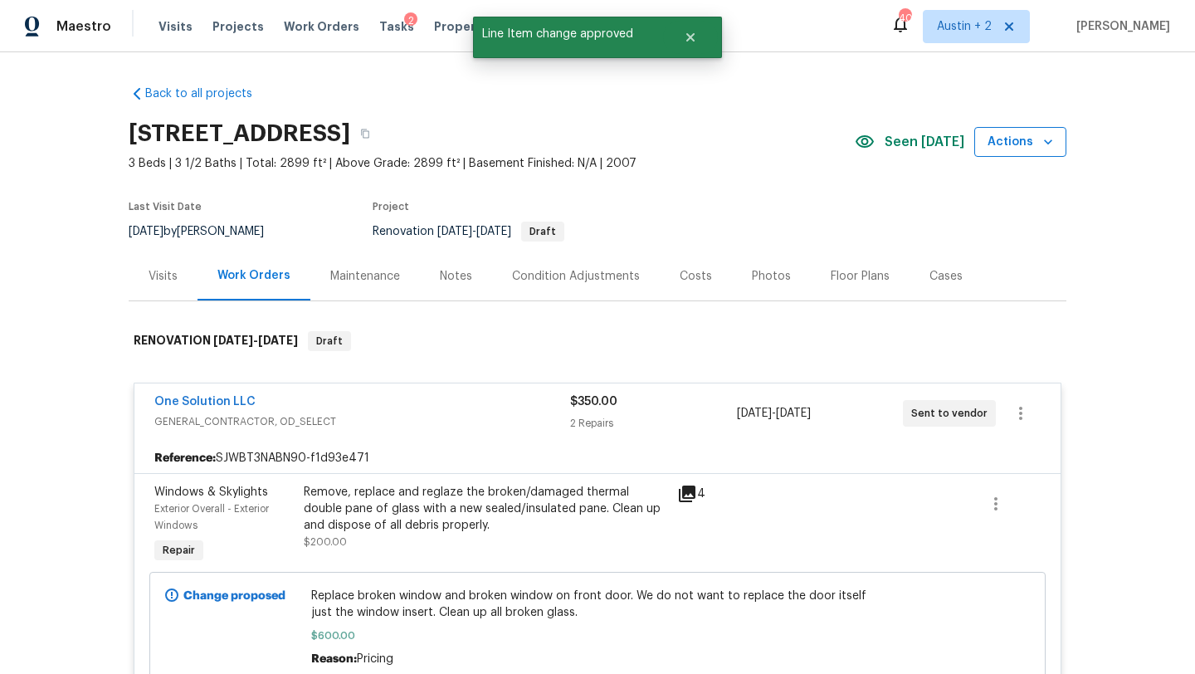
click at [1007, 143] on span "Actions" at bounding box center [1020, 142] width 66 height 21
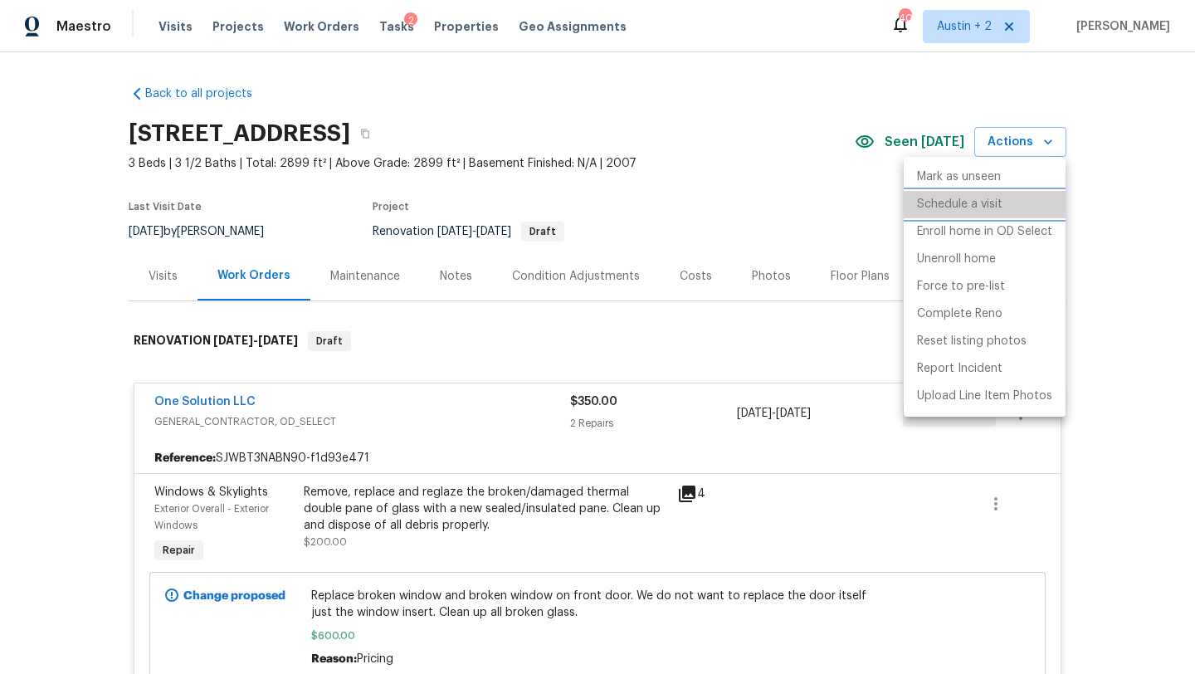
click at [974, 210] on p "Schedule a visit" at bounding box center [959, 204] width 85 height 17
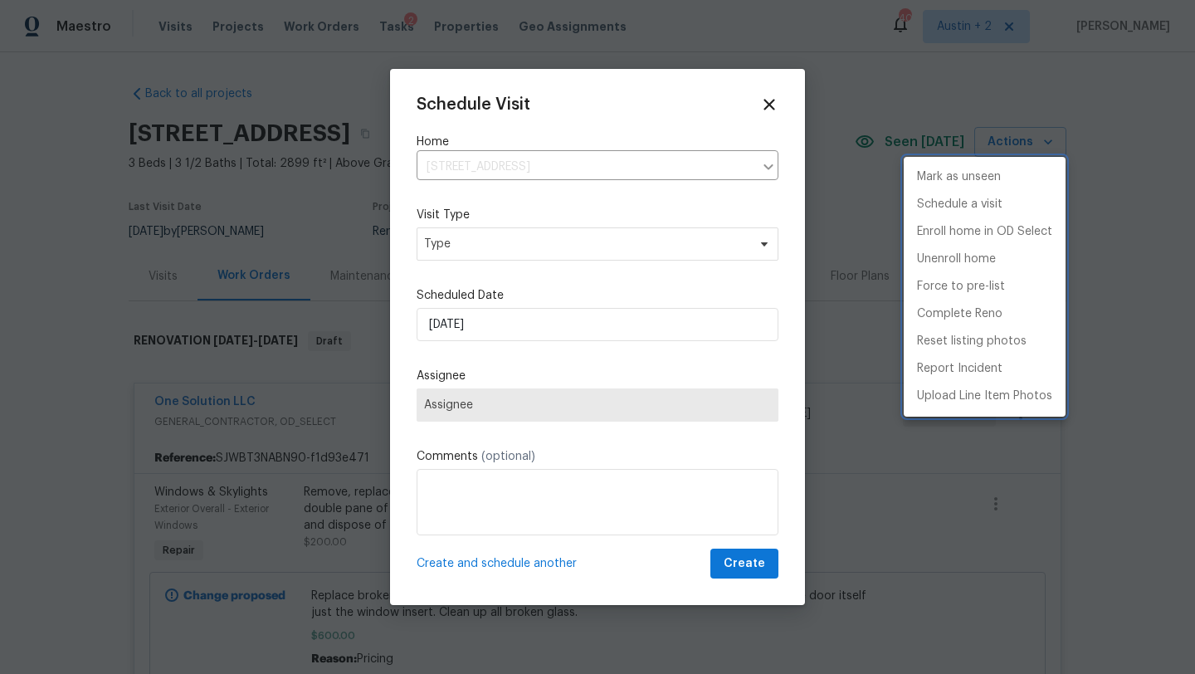
click at [494, 251] on div at bounding box center [597, 337] width 1195 height 674
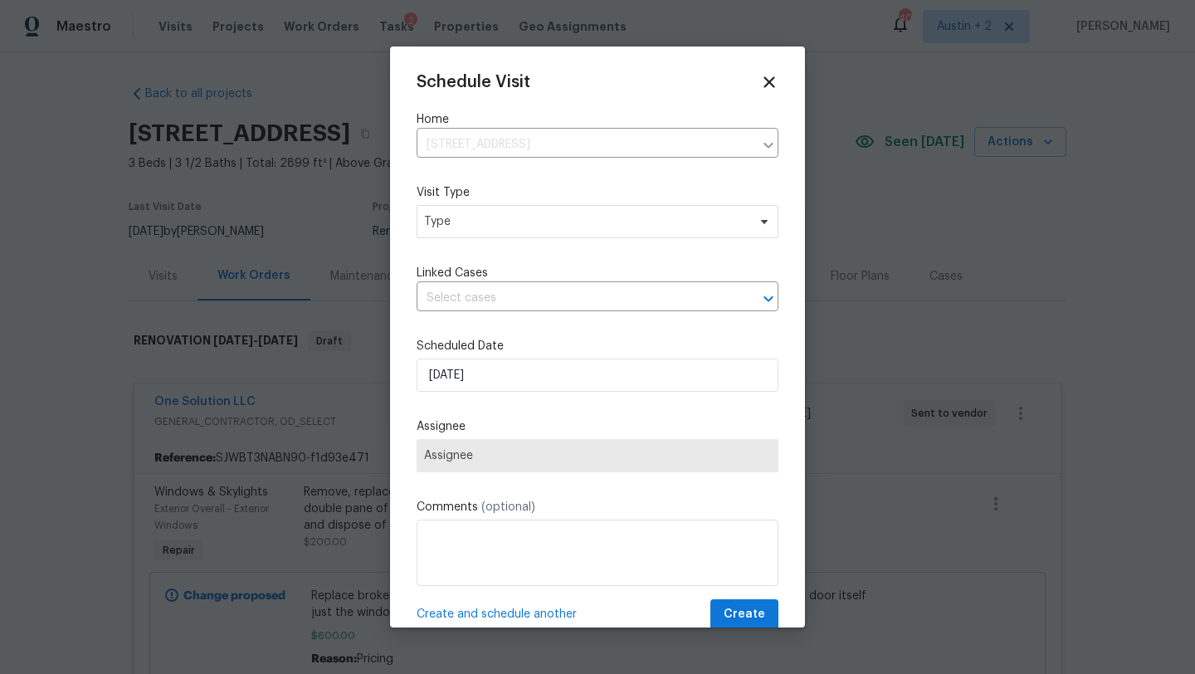
click at [494, 250] on div "Schedule Visit Home 19500 Morgana Dr, Pflugerville, TX 78660 ​ Visit Type Type …" at bounding box center [598, 351] width 362 height 557
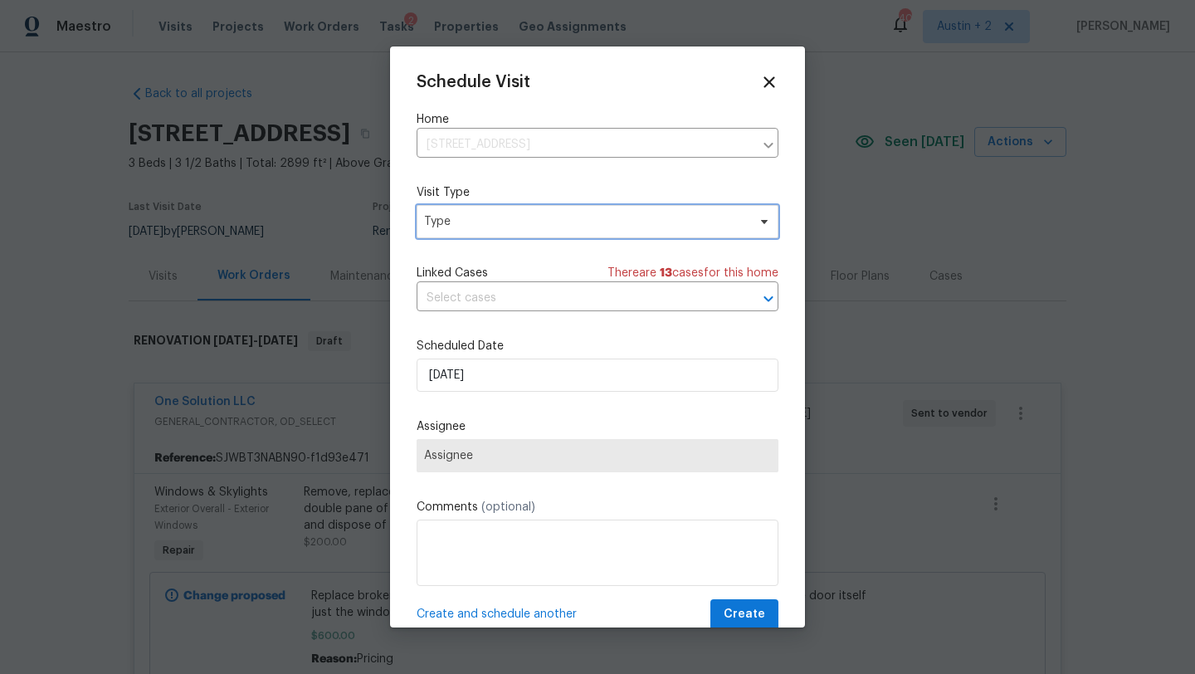
click at [499, 227] on span "Type" at bounding box center [585, 221] width 323 height 17
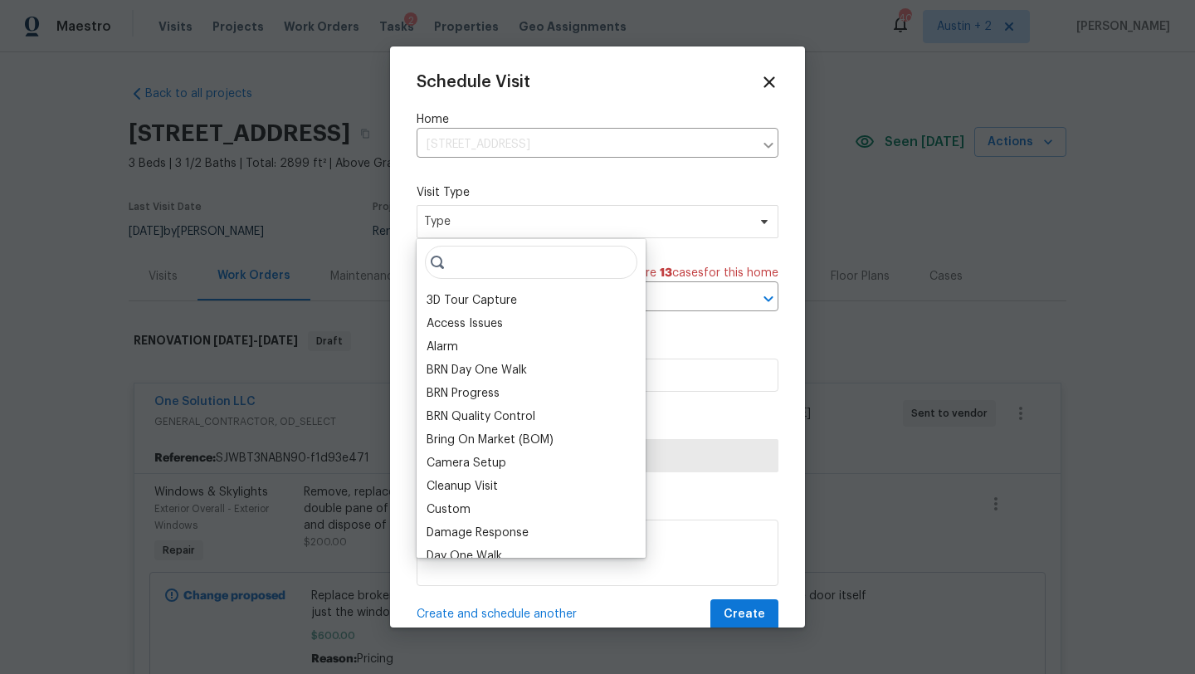
type input "g"
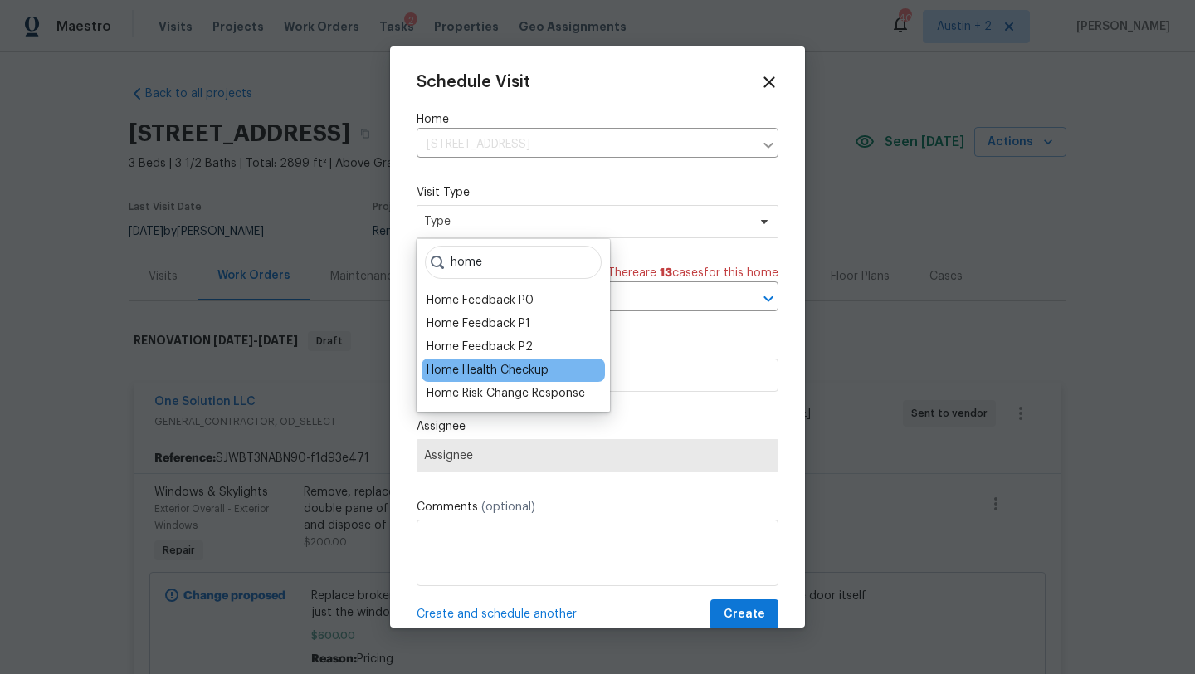
type input "home"
click at [514, 367] on div "Home Health Checkup" at bounding box center [487, 370] width 122 height 17
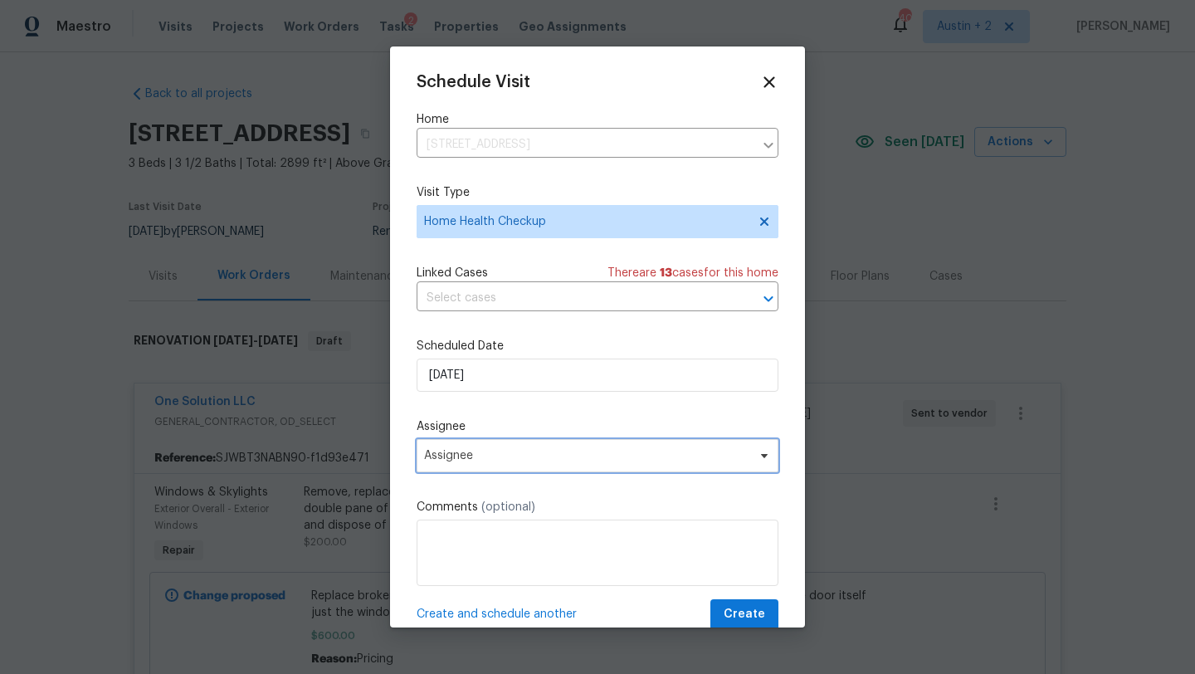
click at [490, 449] on span "Assignee" at bounding box center [598, 455] width 362 height 33
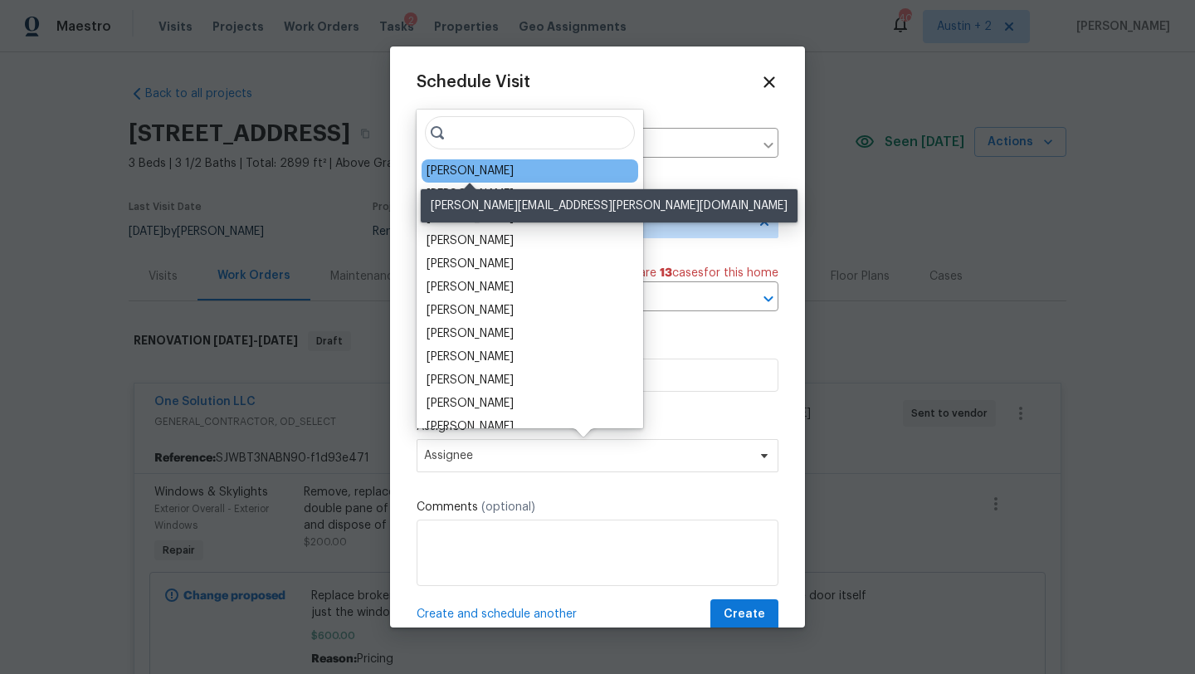
click at [479, 172] on div "[PERSON_NAME]" at bounding box center [469, 171] width 87 height 17
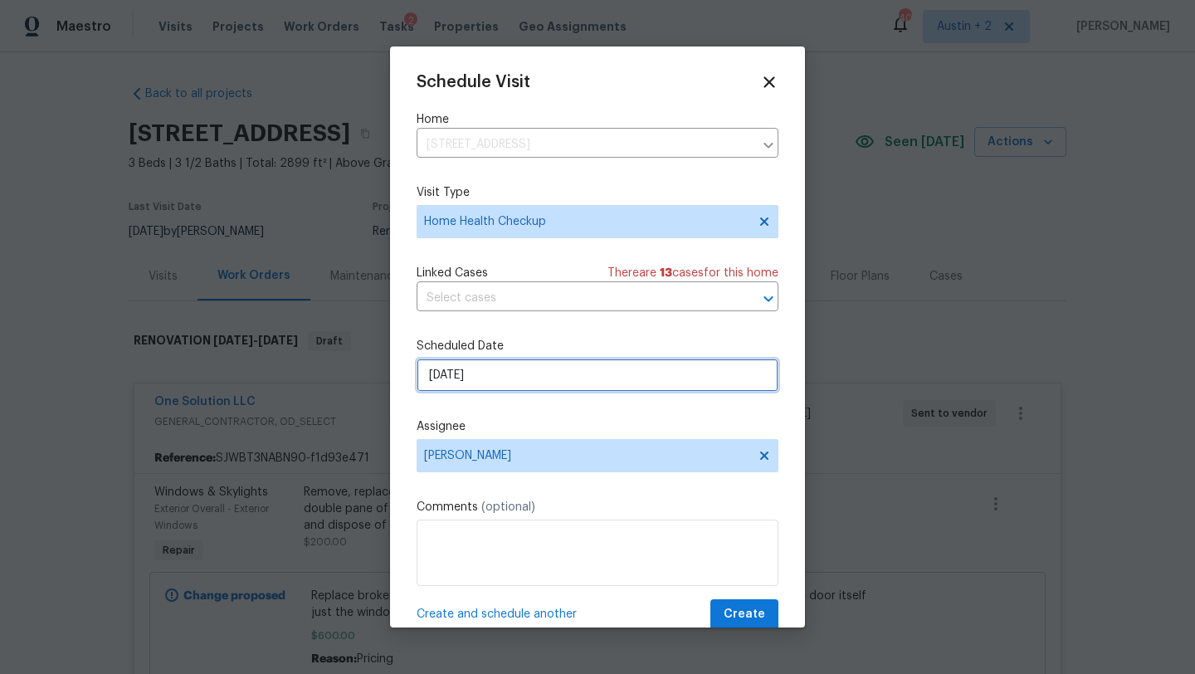
click at [580, 368] on input "[DATE]" at bounding box center [598, 374] width 362 height 33
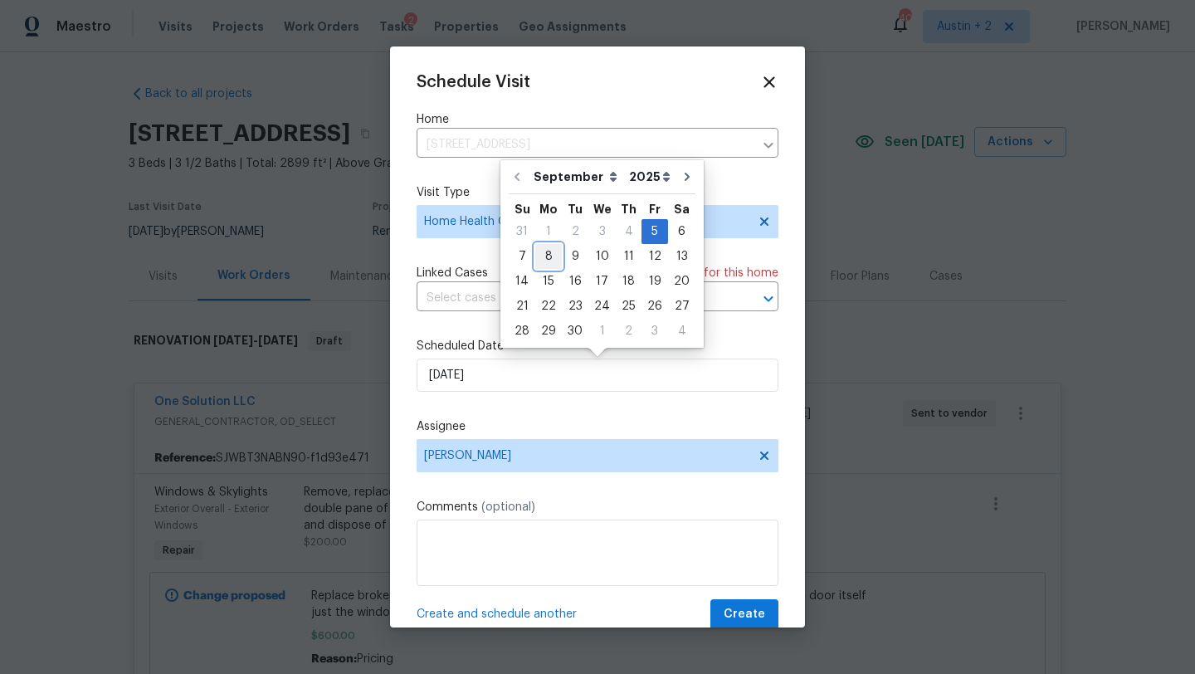
click at [553, 256] on div "8" at bounding box center [548, 256] width 27 height 23
type input "[DATE]"
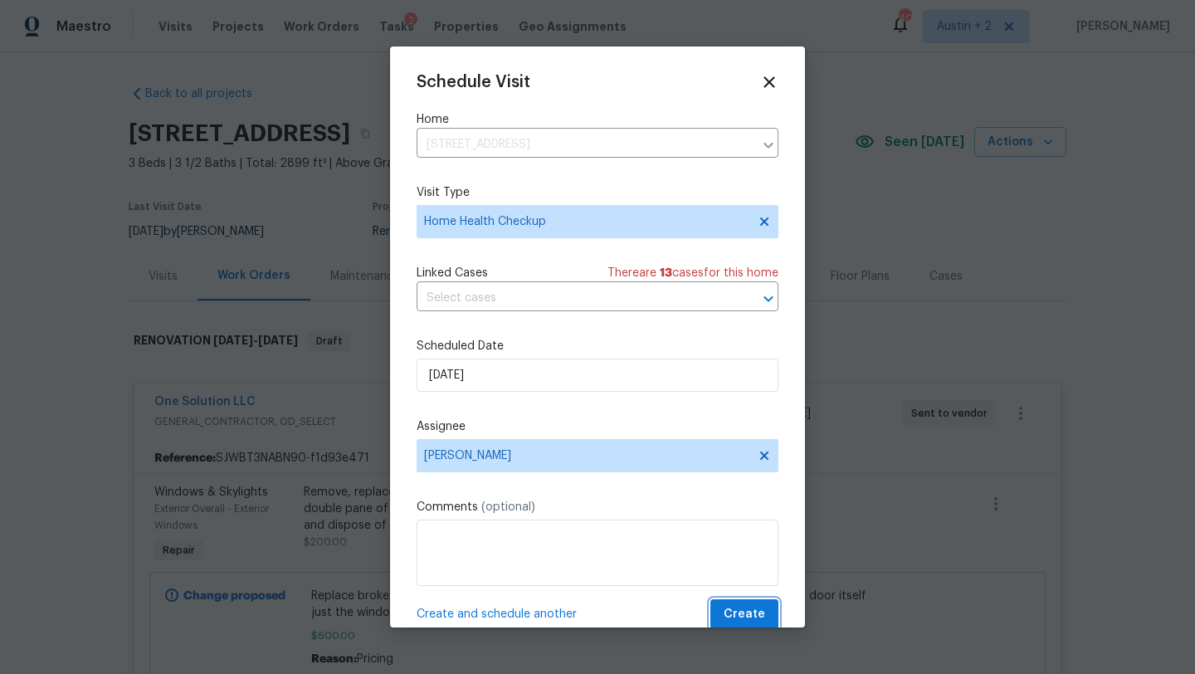
click at [754, 611] on span "Create" at bounding box center [744, 614] width 41 height 21
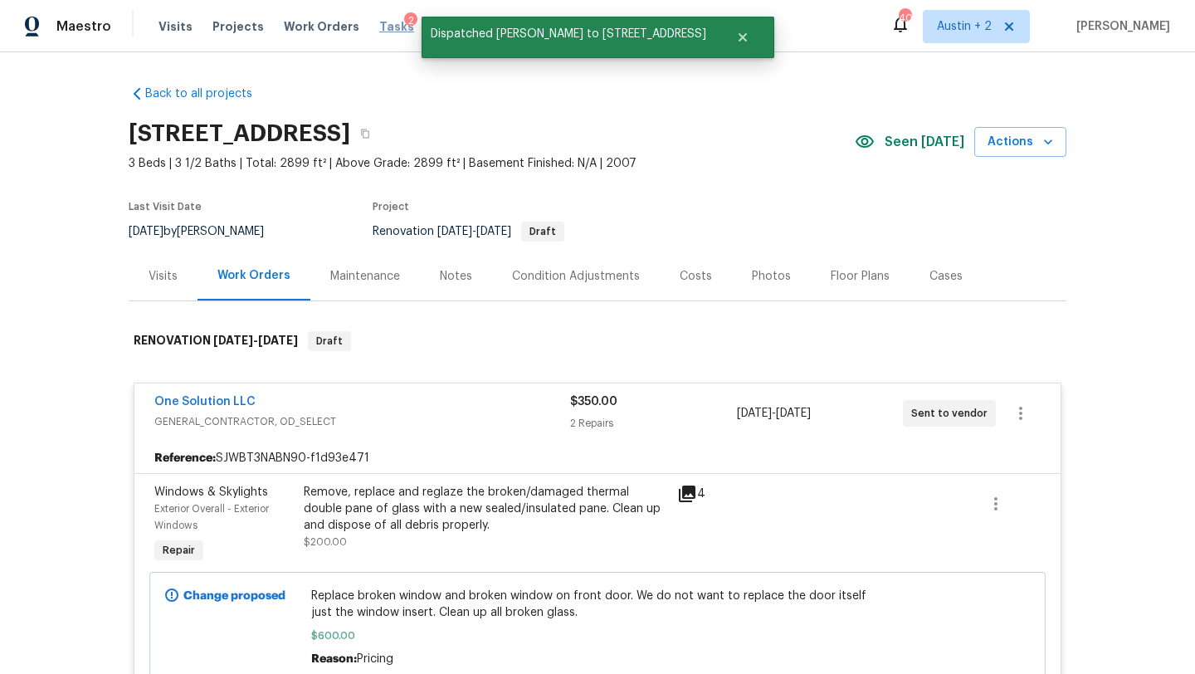
click at [379, 28] on span "Tasks" at bounding box center [396, 27] width 35 height 12
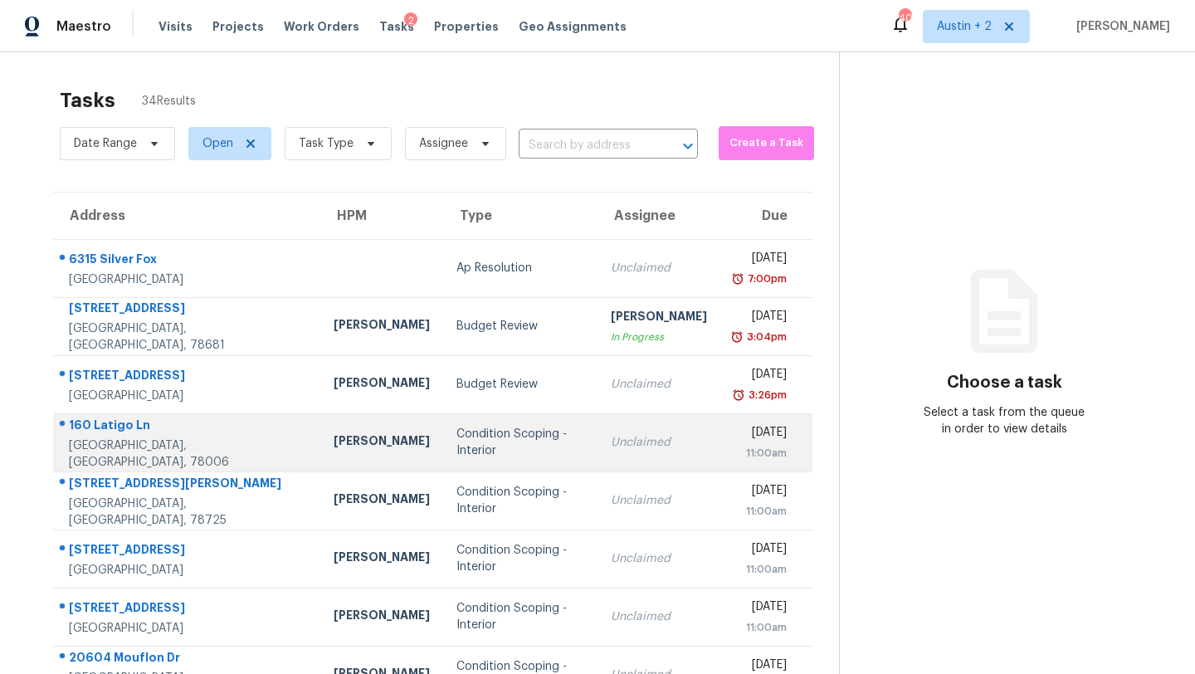
scroll to position [190, 0]
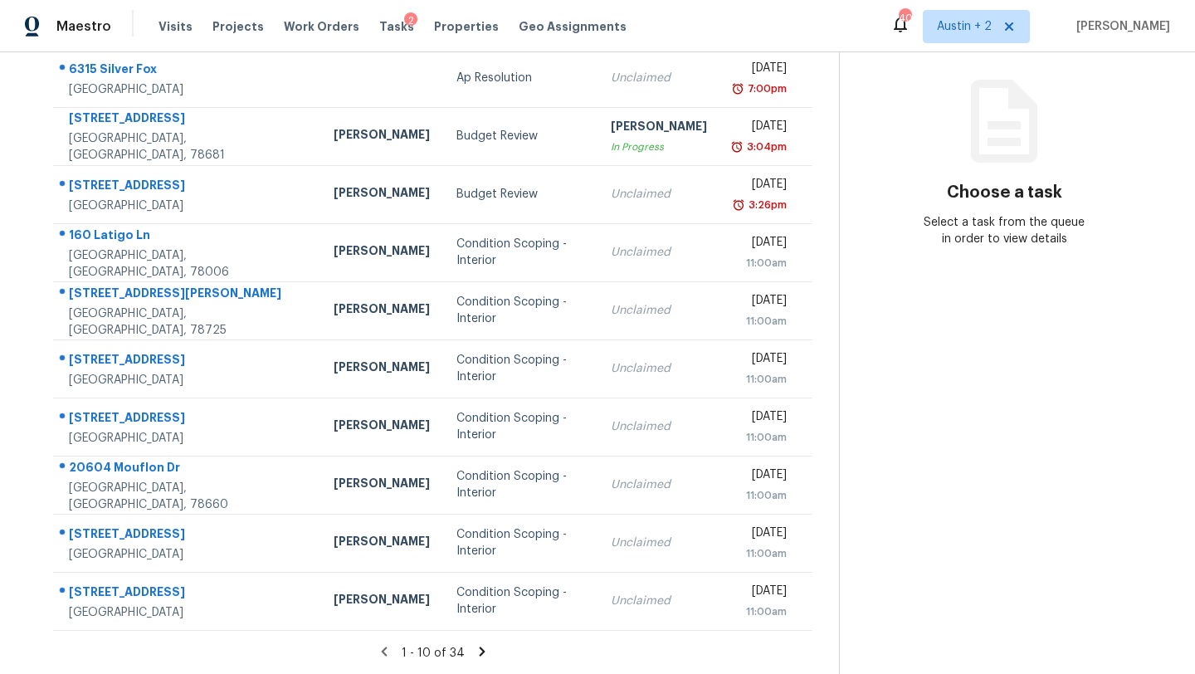
click at [475, 646] on icon at bounding box center [482, 651] width 15 height 15
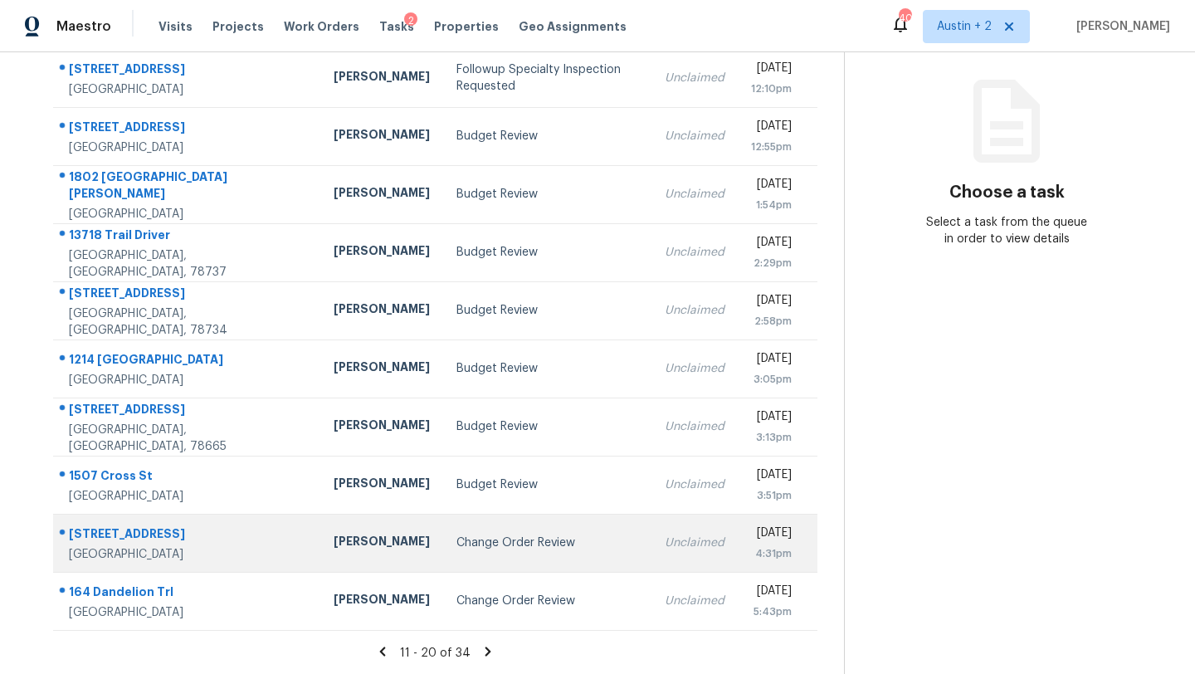
click at [456, 529] on td "Change Order Review" at bounding box center [547, 543] width 208 height 58
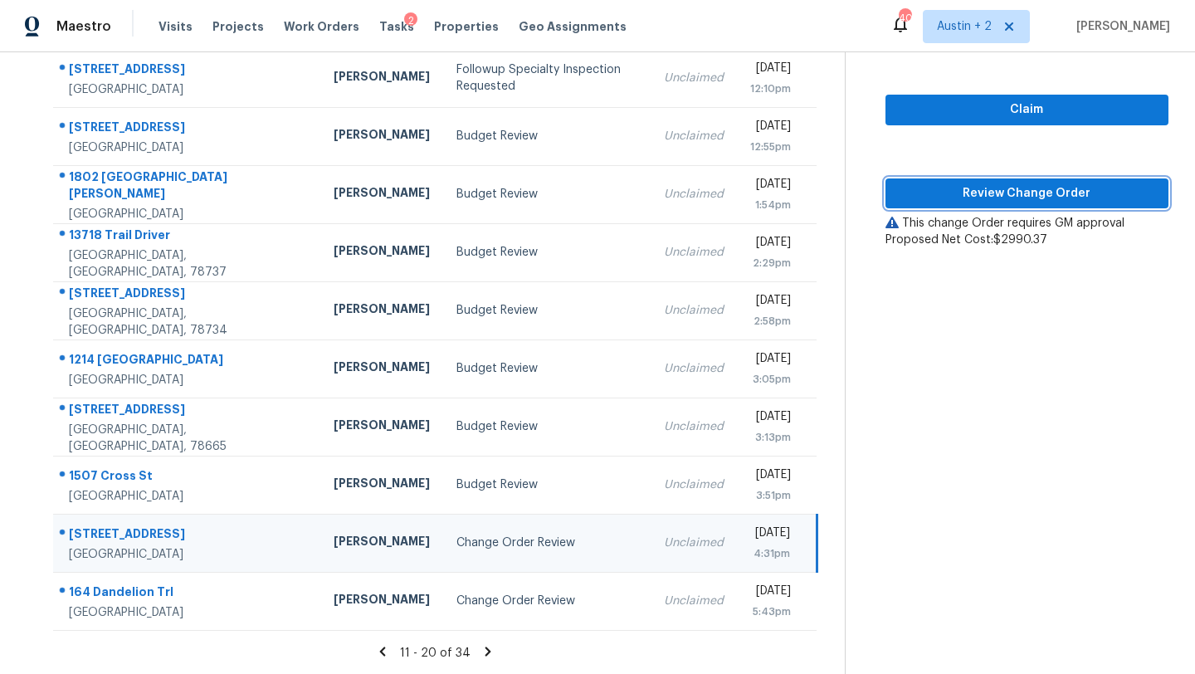
click at [999, 193] on span "Review Change Order" at bounding box center [1027, 193] width 257 height 21
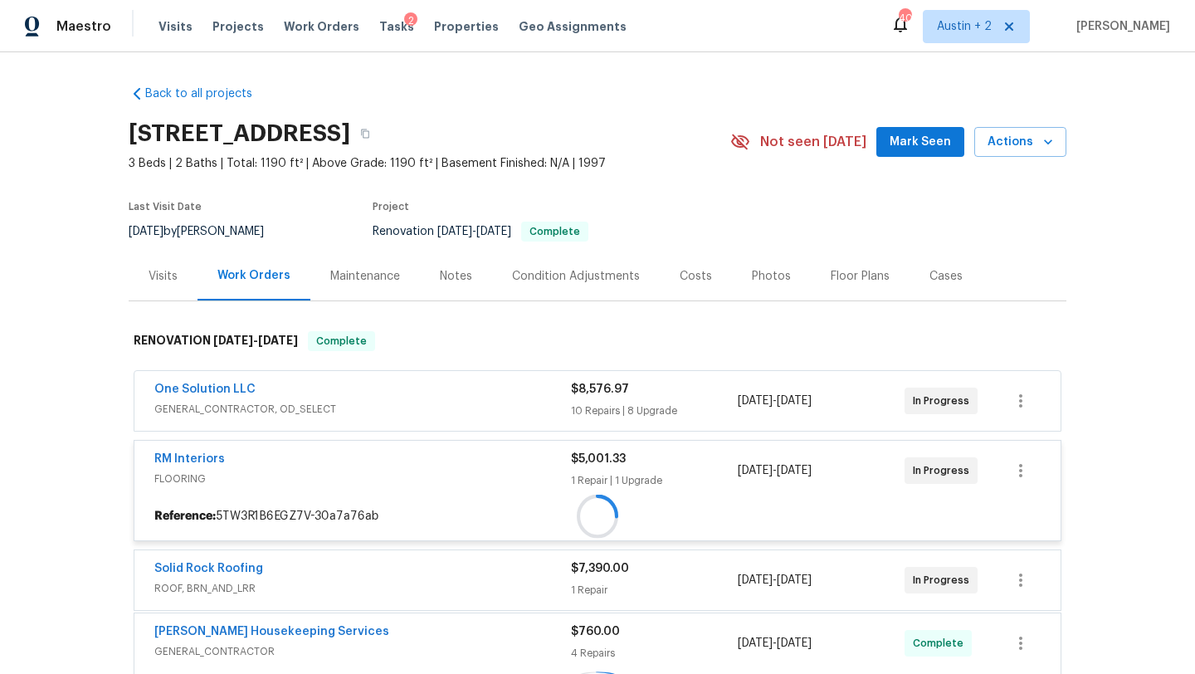
click at [926, 132] on span "Mark Seen" at bounding box center [919, 142] width 61 height 21
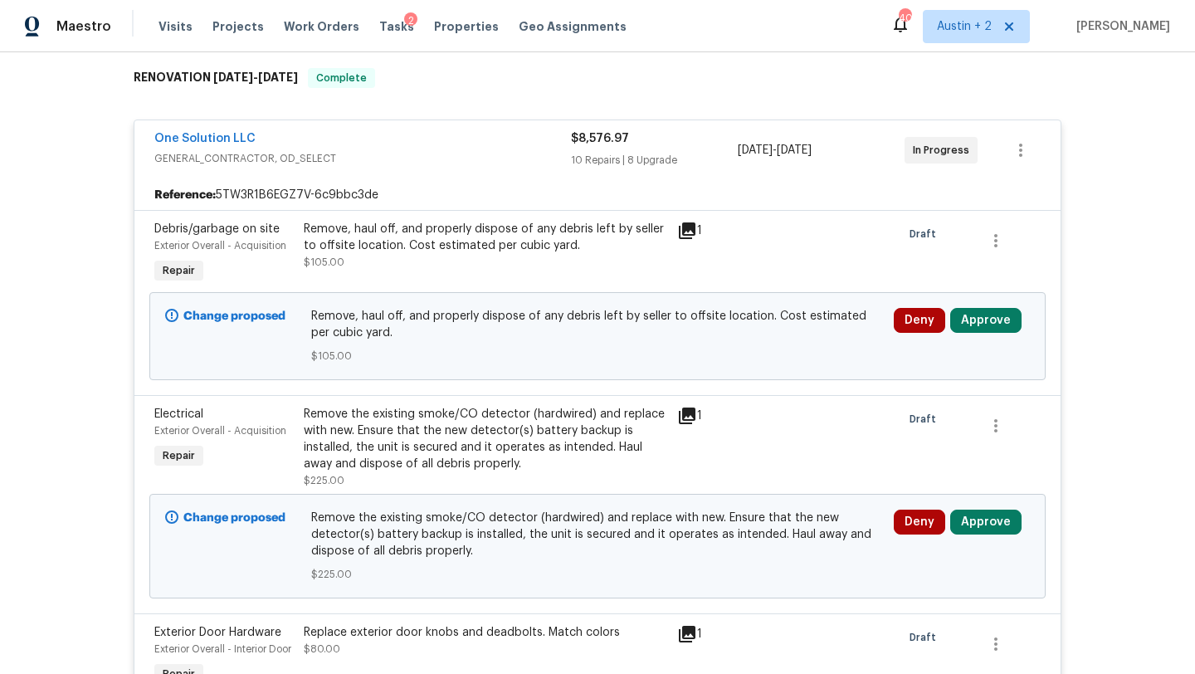
scroll to position [265, 0]
click at [970, 325] on button "Approve" at bounding box center [985, 318] width 71 height 25
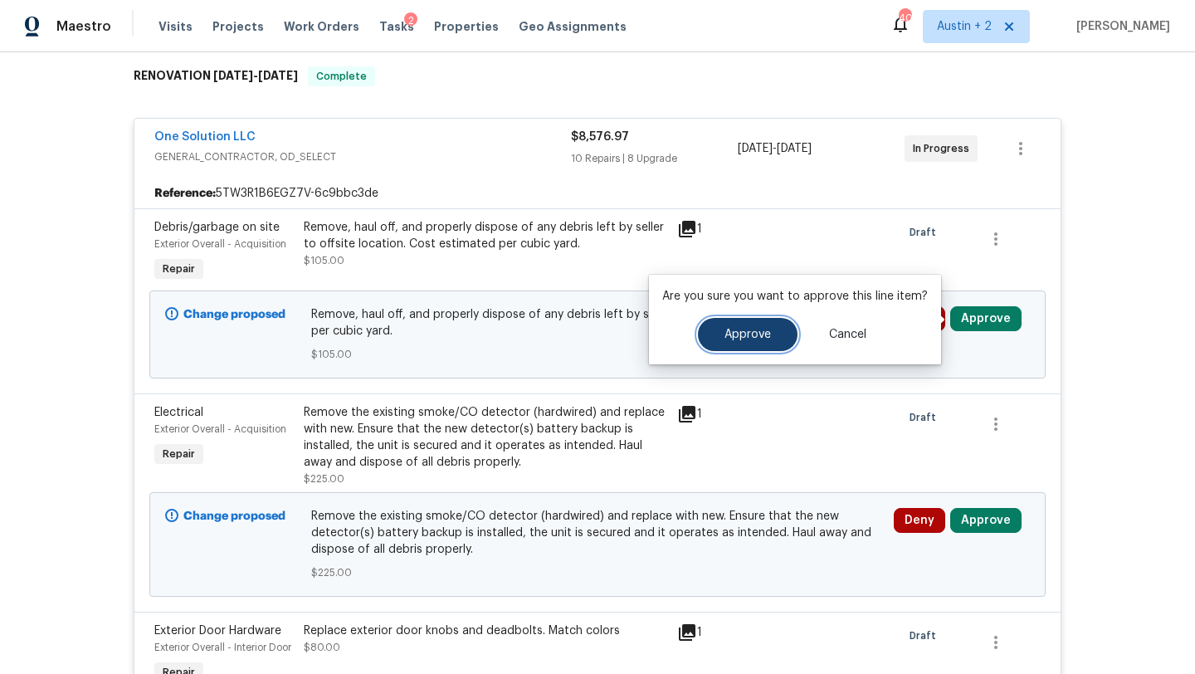
click at [767, 330] on span "Approve" at bounding box center [747, 335] width 46 height 12
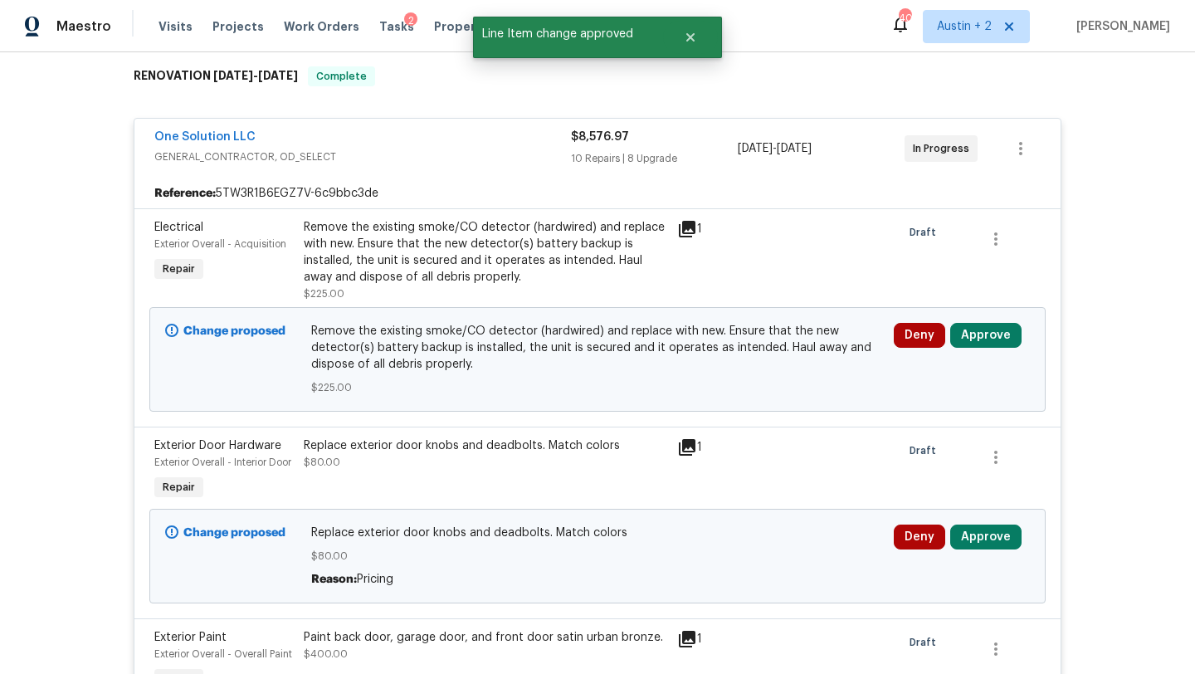
click at [690, 230] on icon at bounding box center [687, 229] width 20 height 20
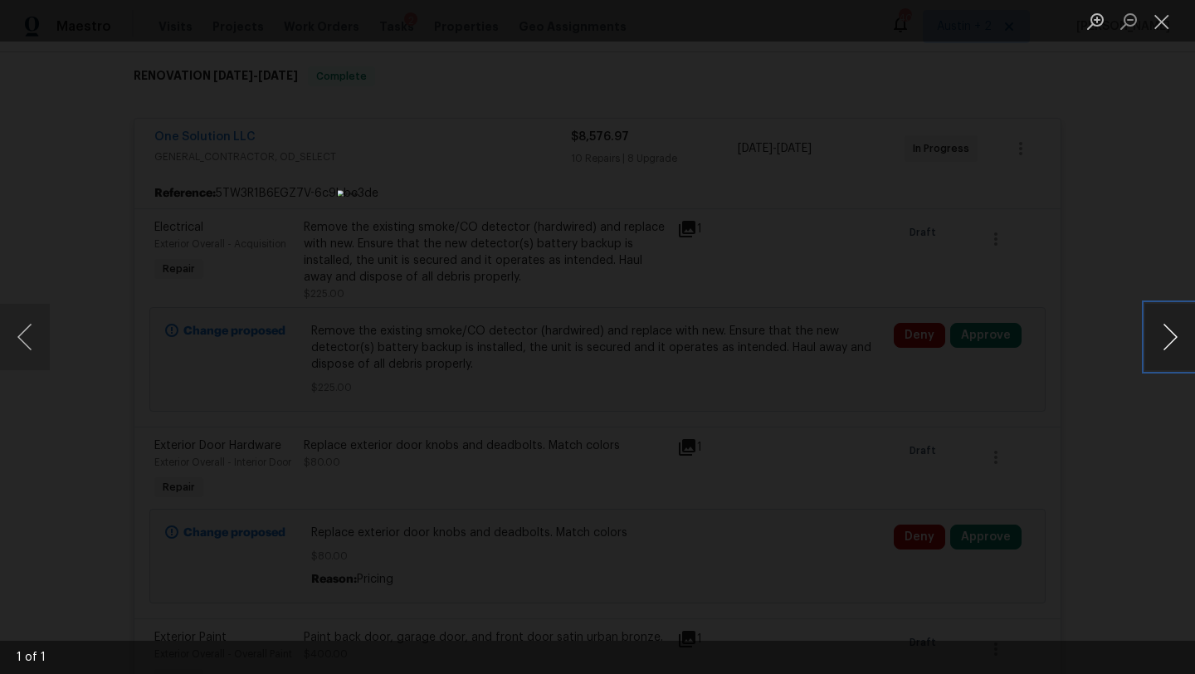
click at [1175, 338] on button "Next image" at bounding box center [1170, 337] width 50 height 66
click at [1162, 22] on button "Close lightbox" at bounding box center [1161, 21] width 33 height 29
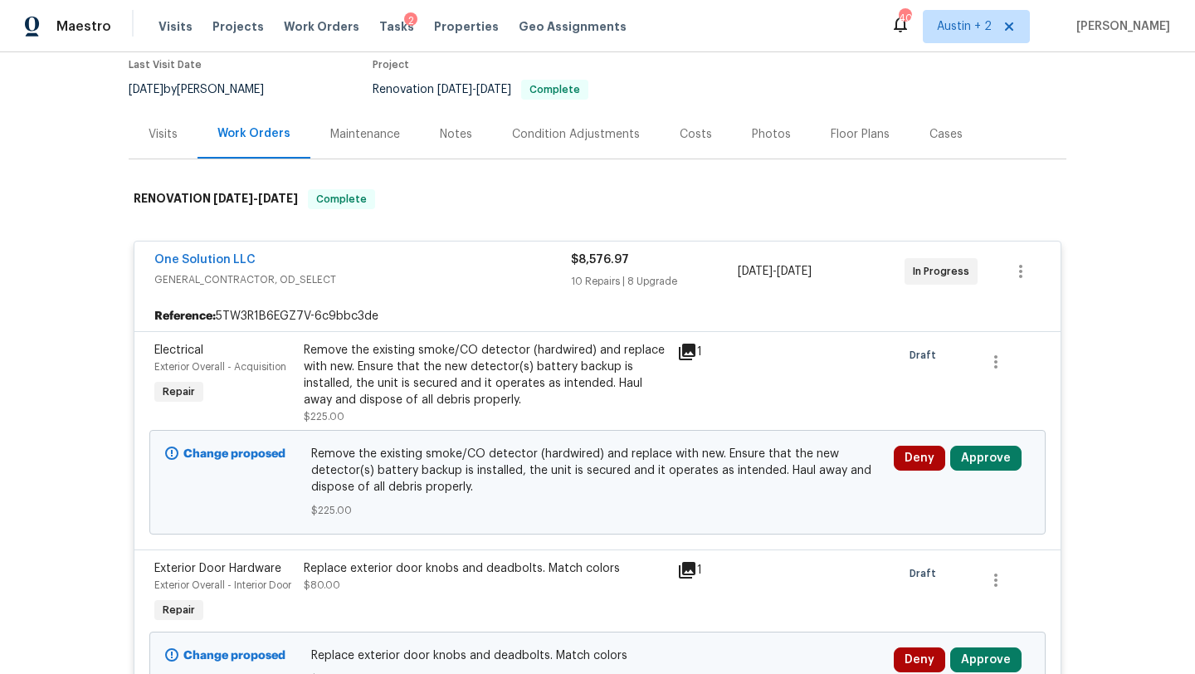
scroll to position [132, 0]
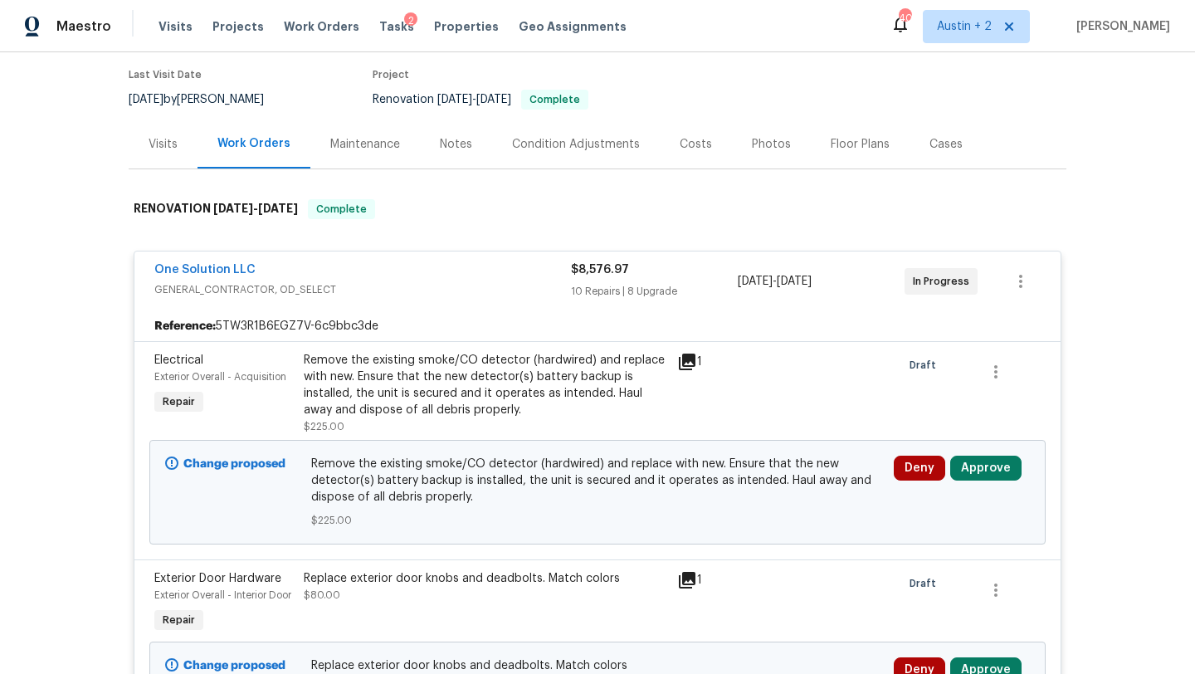
click at [687, 136] on div "Costs" at bounding box center [696, 144] width 32 height 17
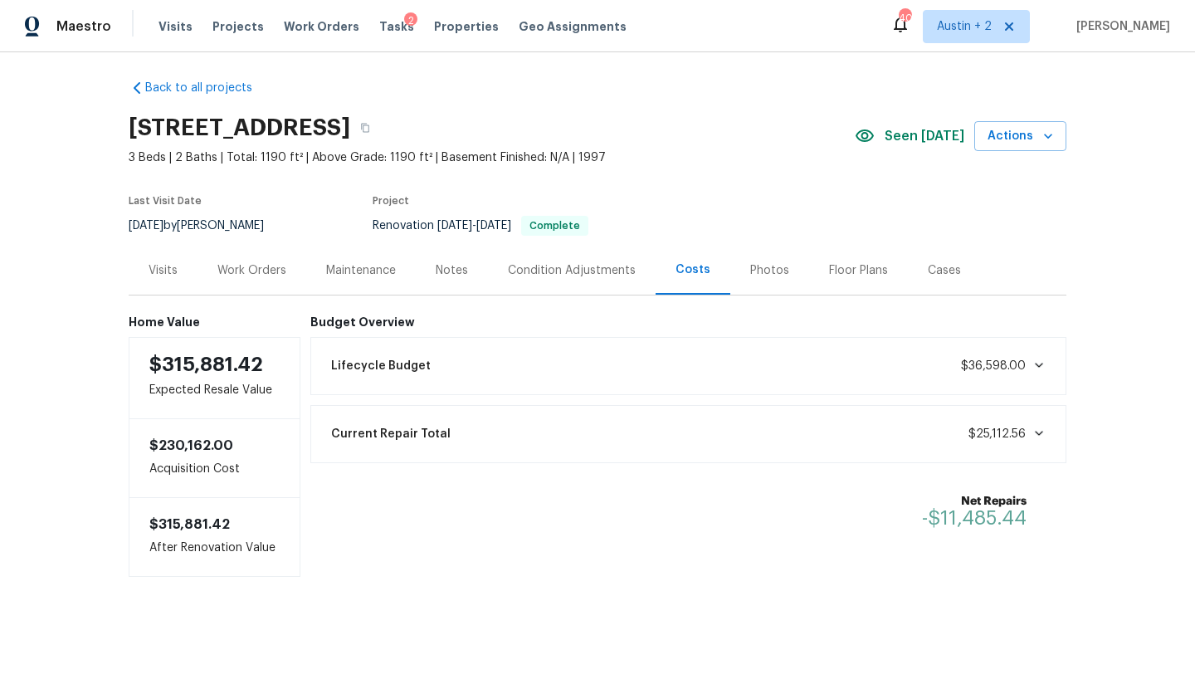
scroll to position [9, 0]
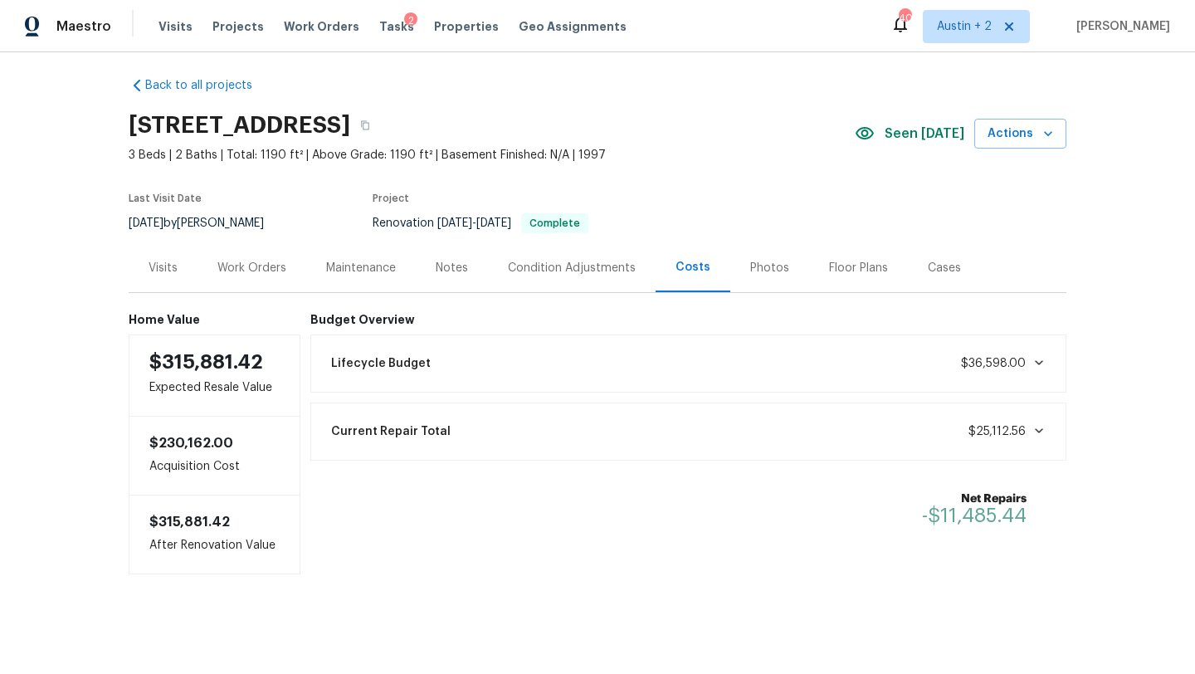
click at [251, 263] on div "Work Orders" at bounding box center [251, 268] width 69 height 17
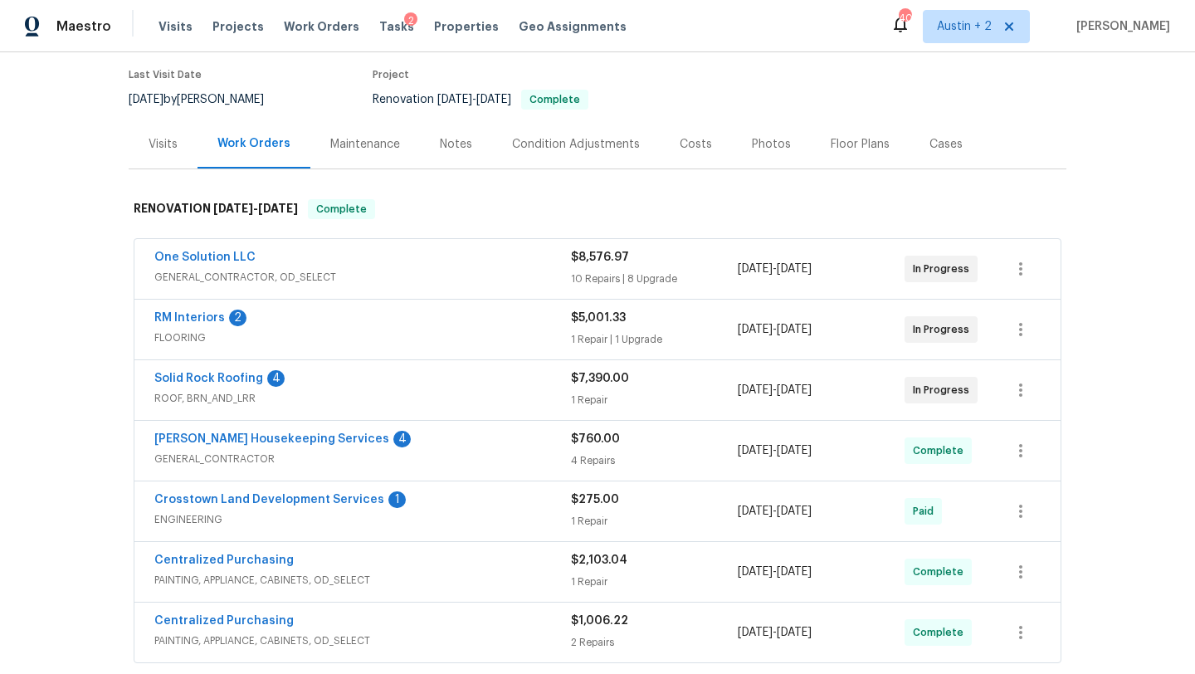
scroll to position [295, 0]
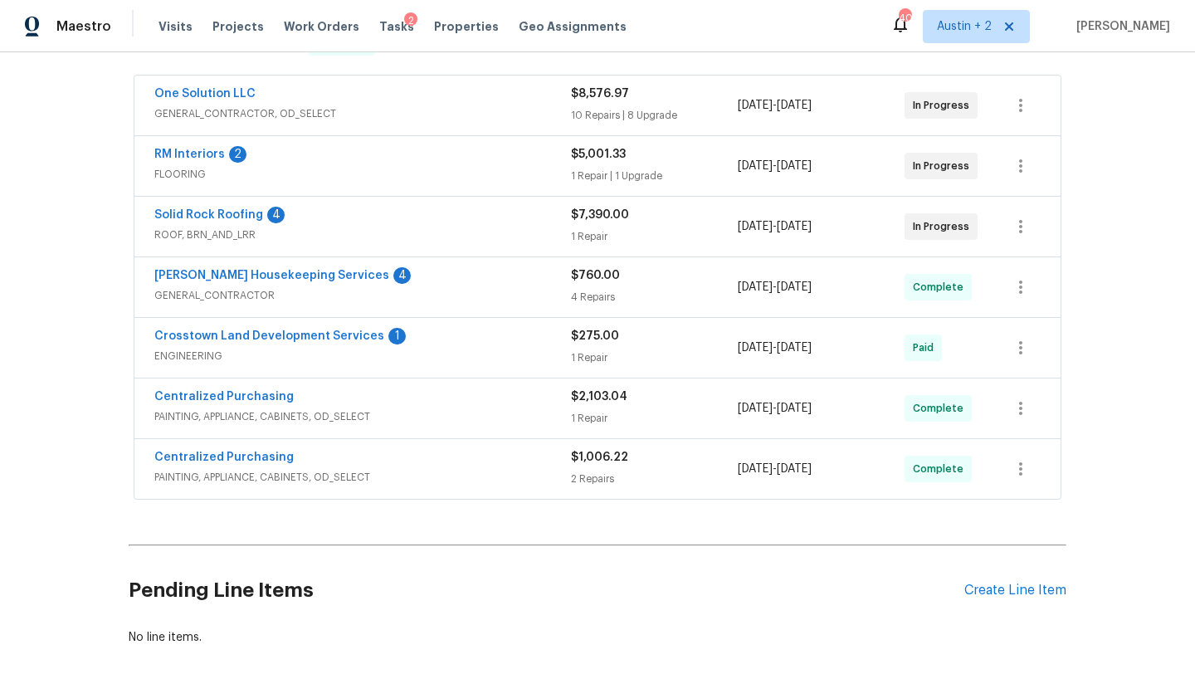
click at [496, 297] on span "GENERAL_CONTRACTOR" at bounding box center [362, 295] width 417 height 17
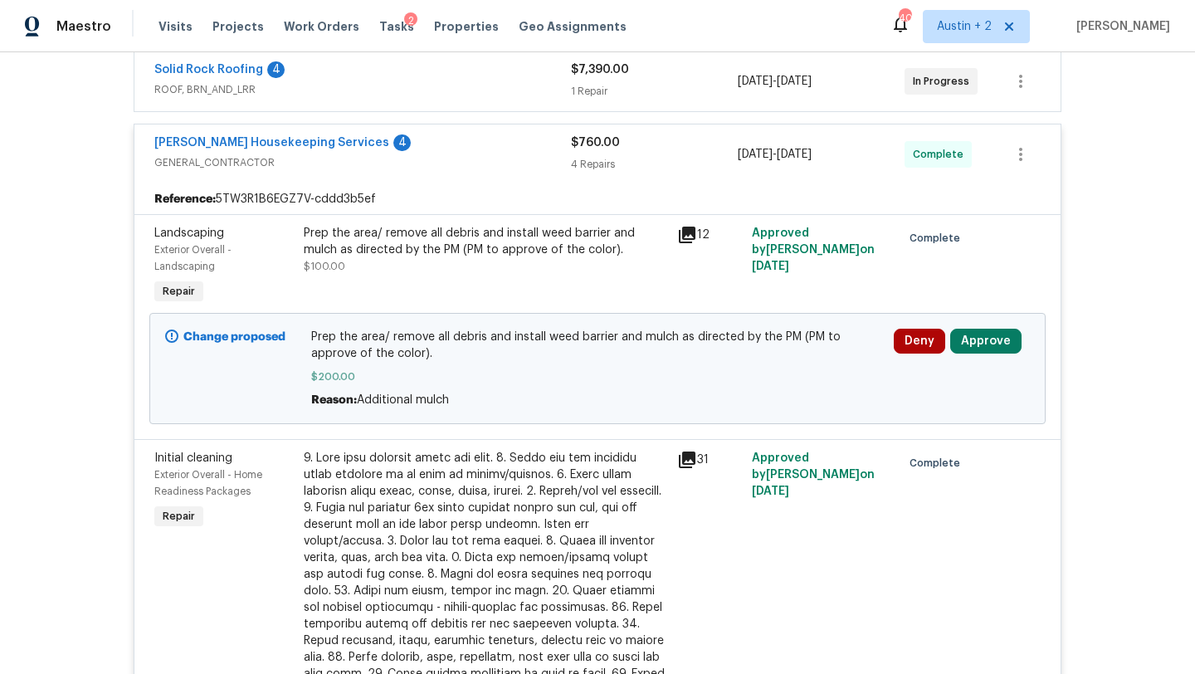
scroll to position [456, 0]
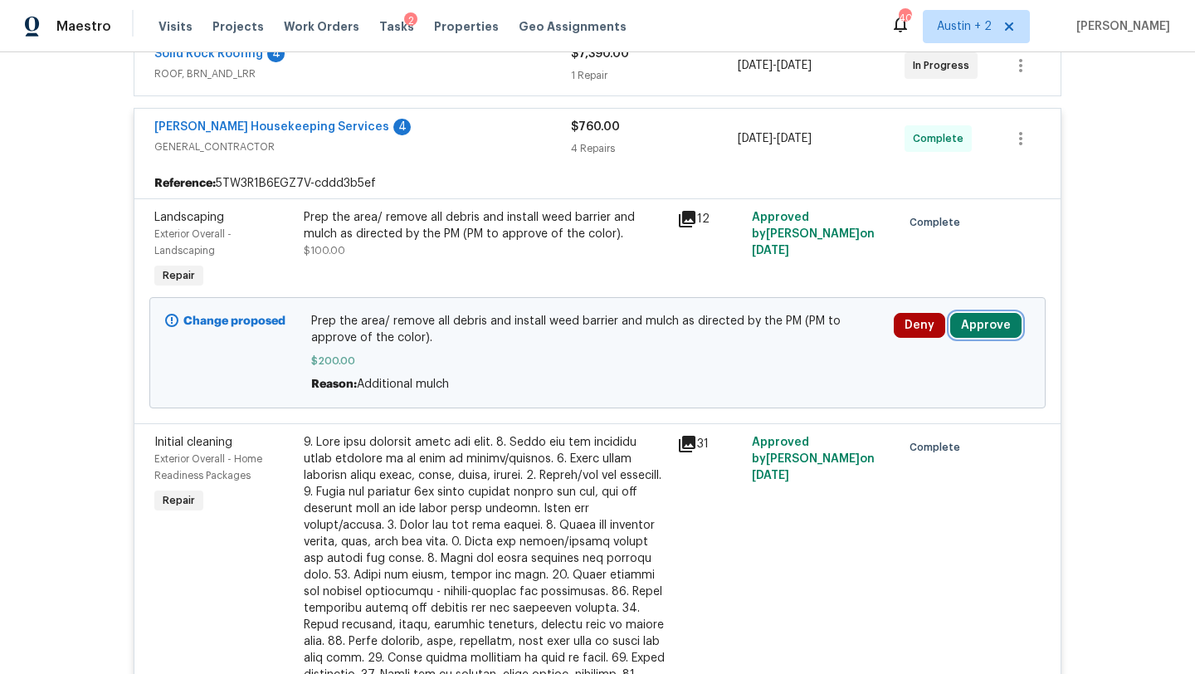
click at [986, 328] on button "Approve" at bounding box center [985, 325] width 71 height 25
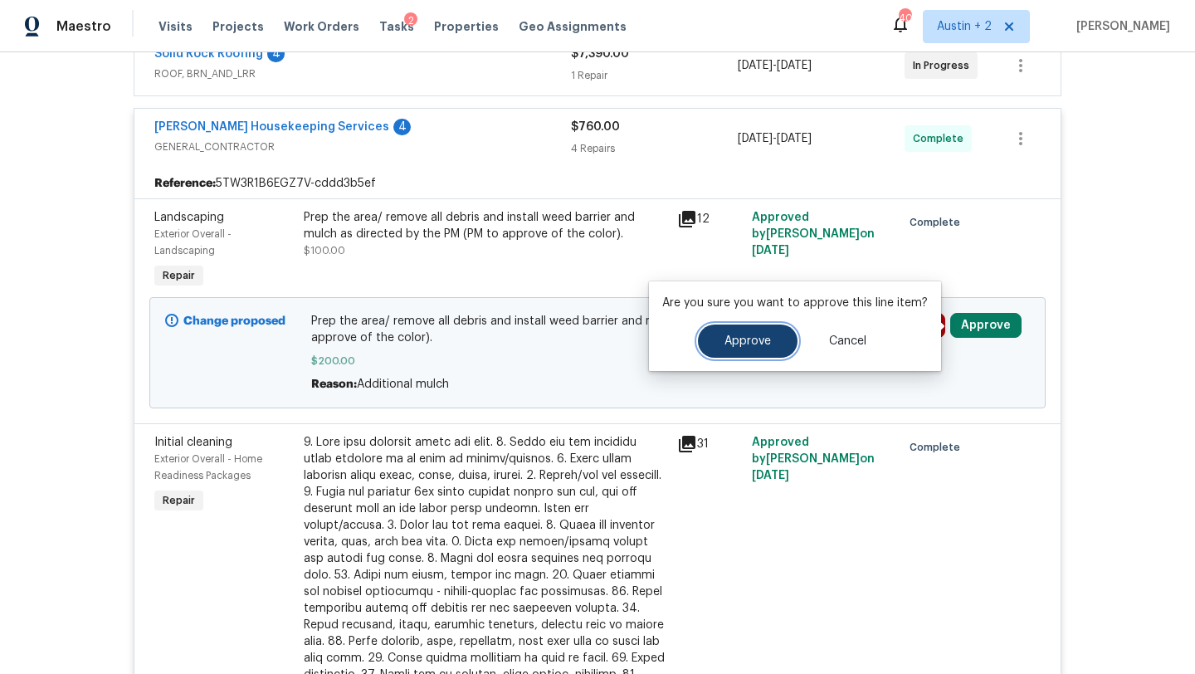
click at [765, 344] on span "Approve" at bounding box center [747, 341] width 46 height 12
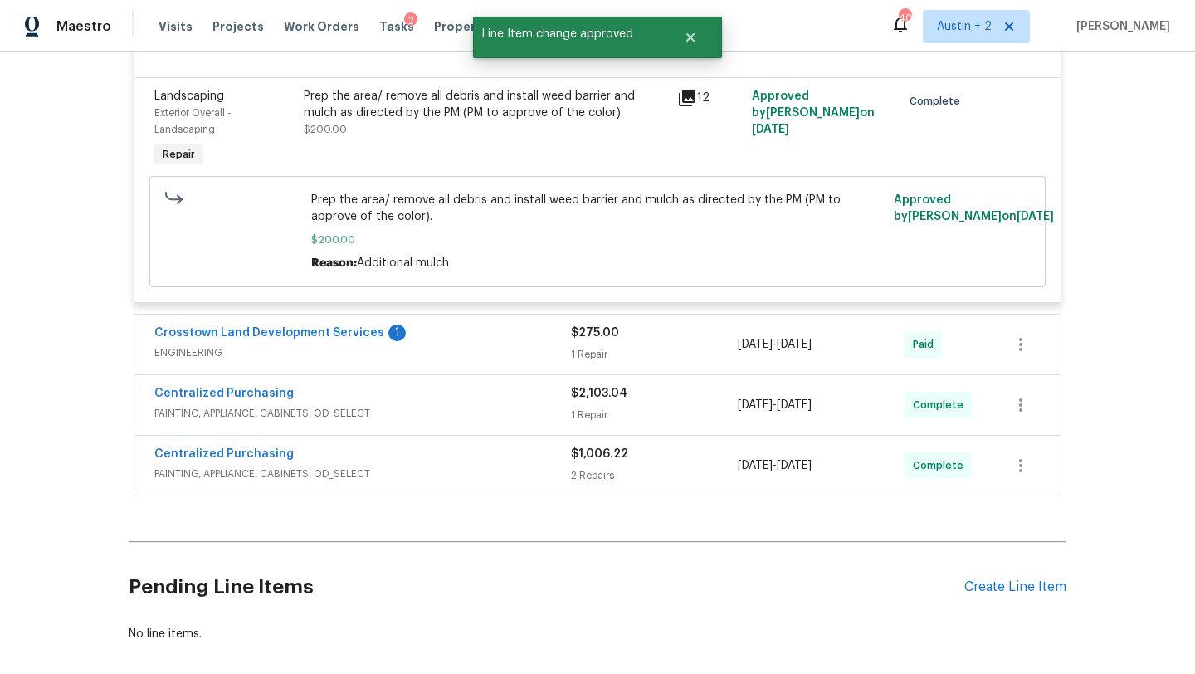
scroll to position [1347, 0]
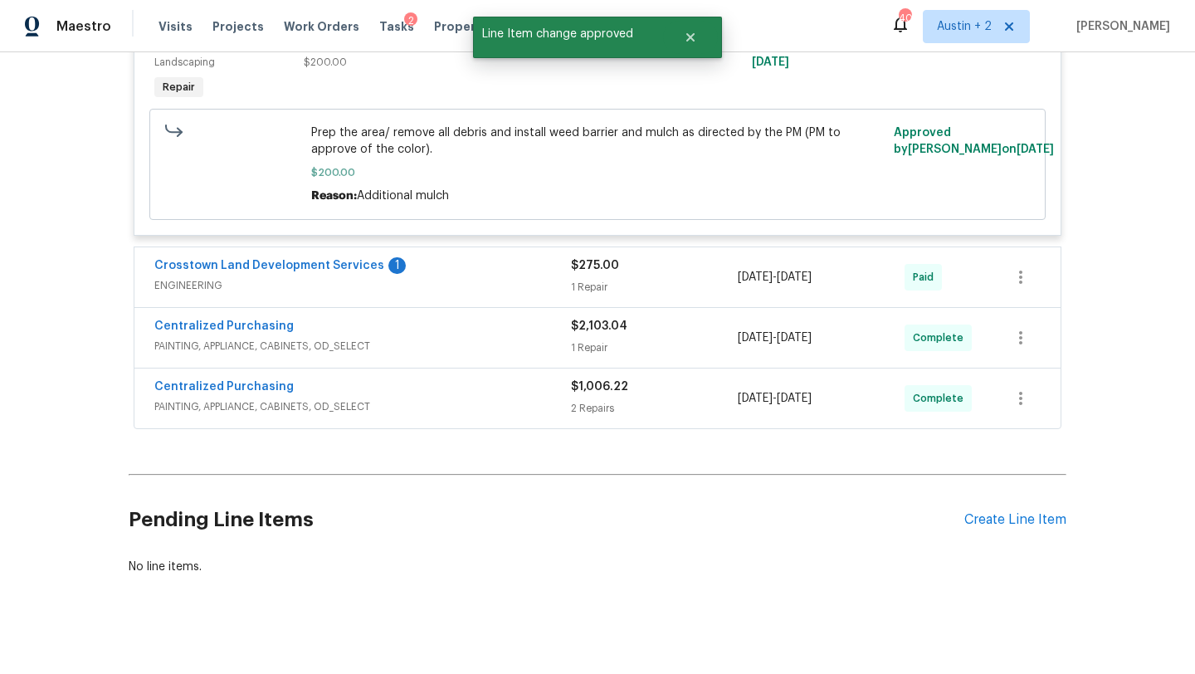
click at [715, 257] on div "$275.00" at bounding box center [654, 265] width 167 height 17
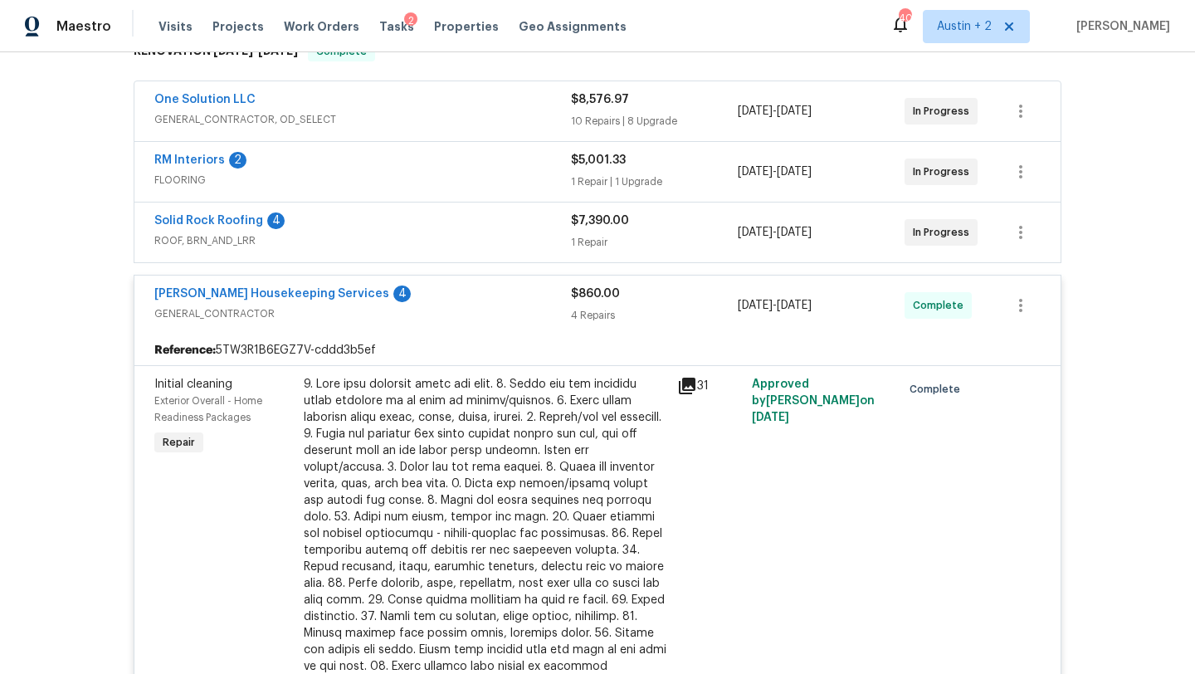
scroll to position [202, 0]
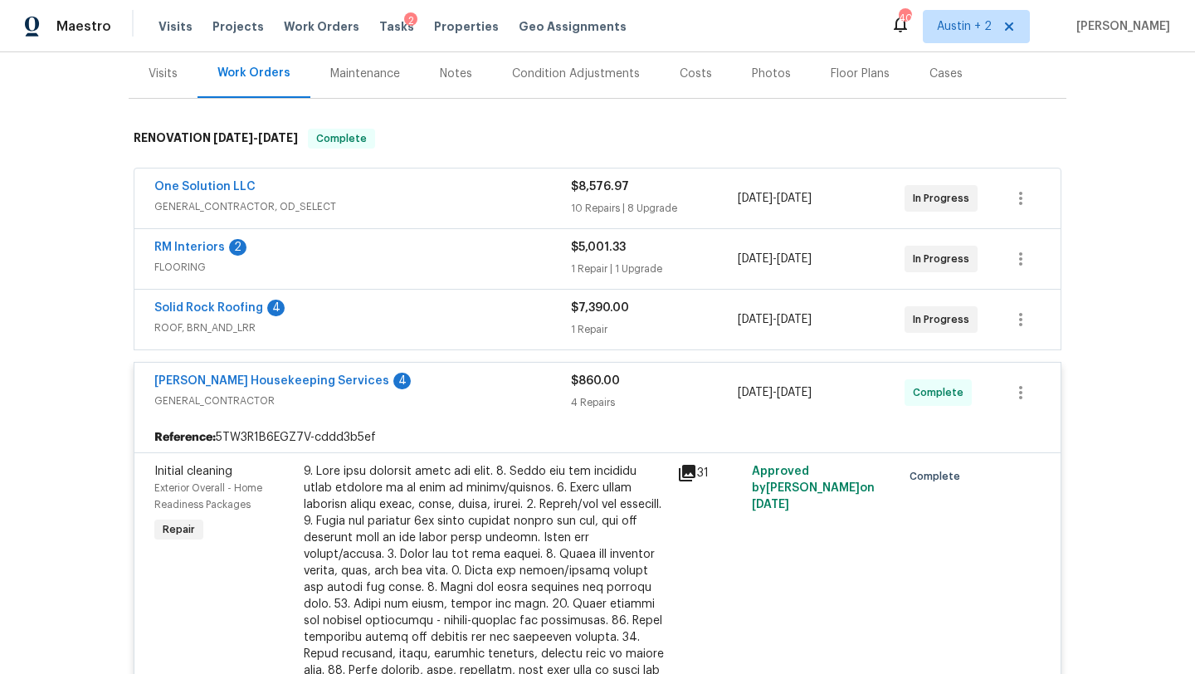
click at [485, 321] on span "ROOF, BRN_AND_LRR" at bounding box center [362, 327] width 417 height 17
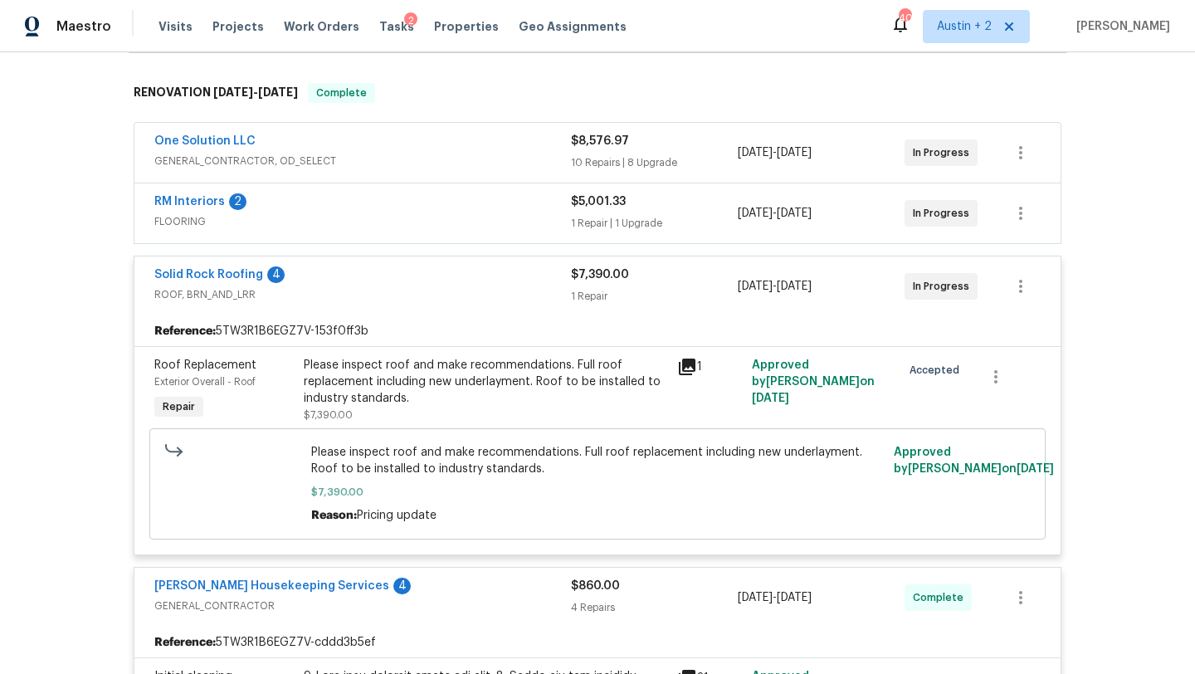
scroll to position [250, 0]
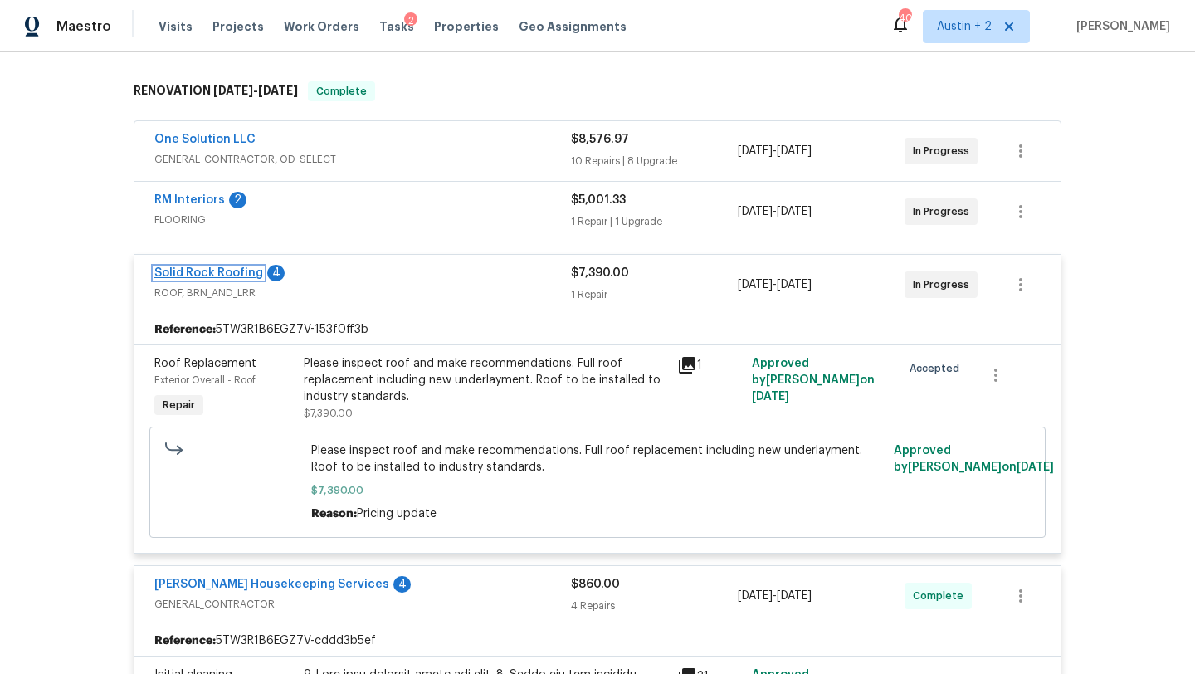
click at [234, 273] on link "Solid Rock Roofing" at bounding box center [208, 273] width 109 height 12
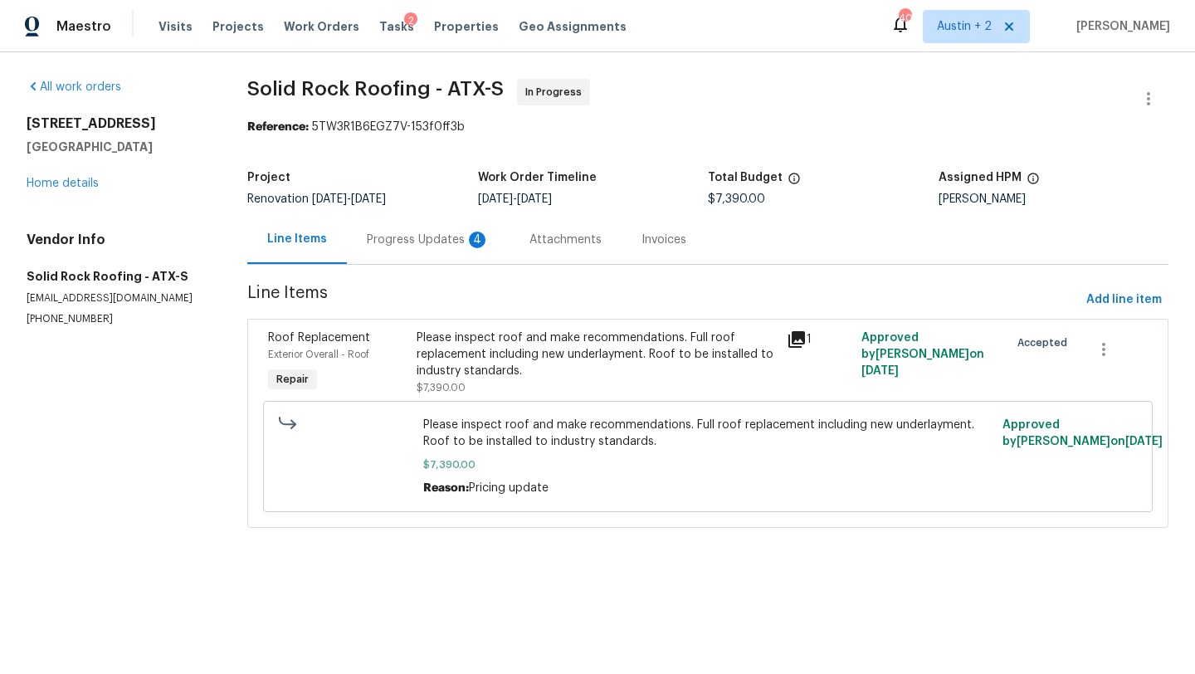
click at [422, 236] on div "Progress Updates 4" at bounding box center [428, 239] width 123 height 17
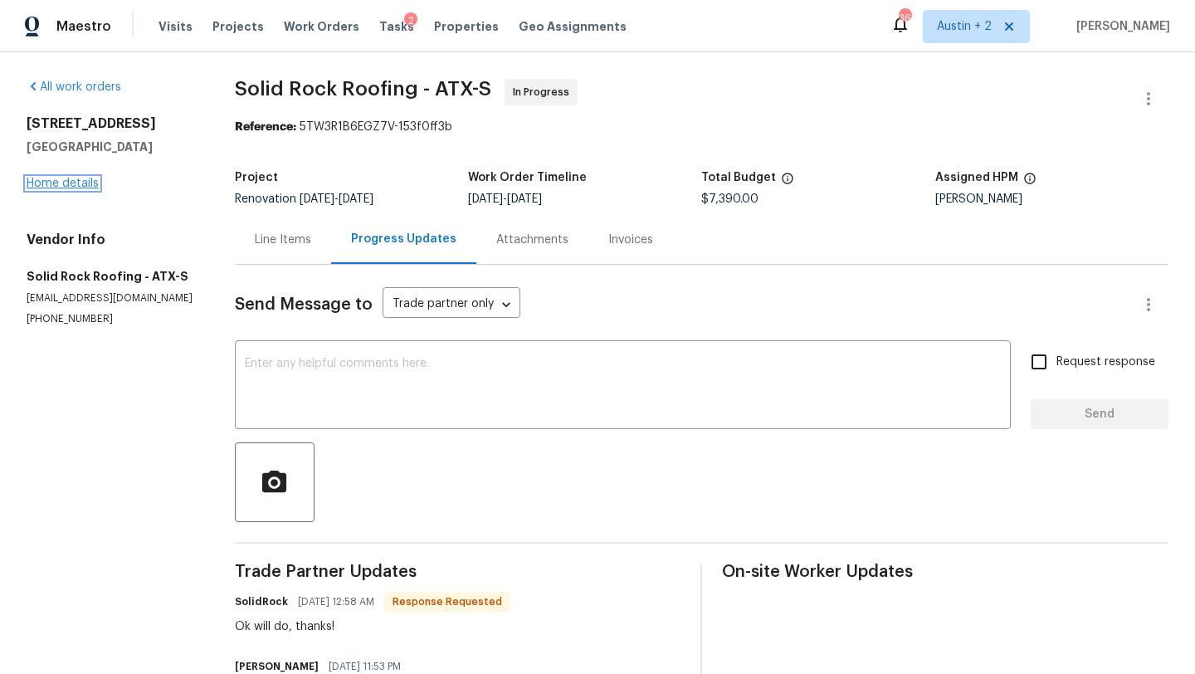
click at [87, 183] on link "Home details" at bounding box center [63, 184] width 72 height 12
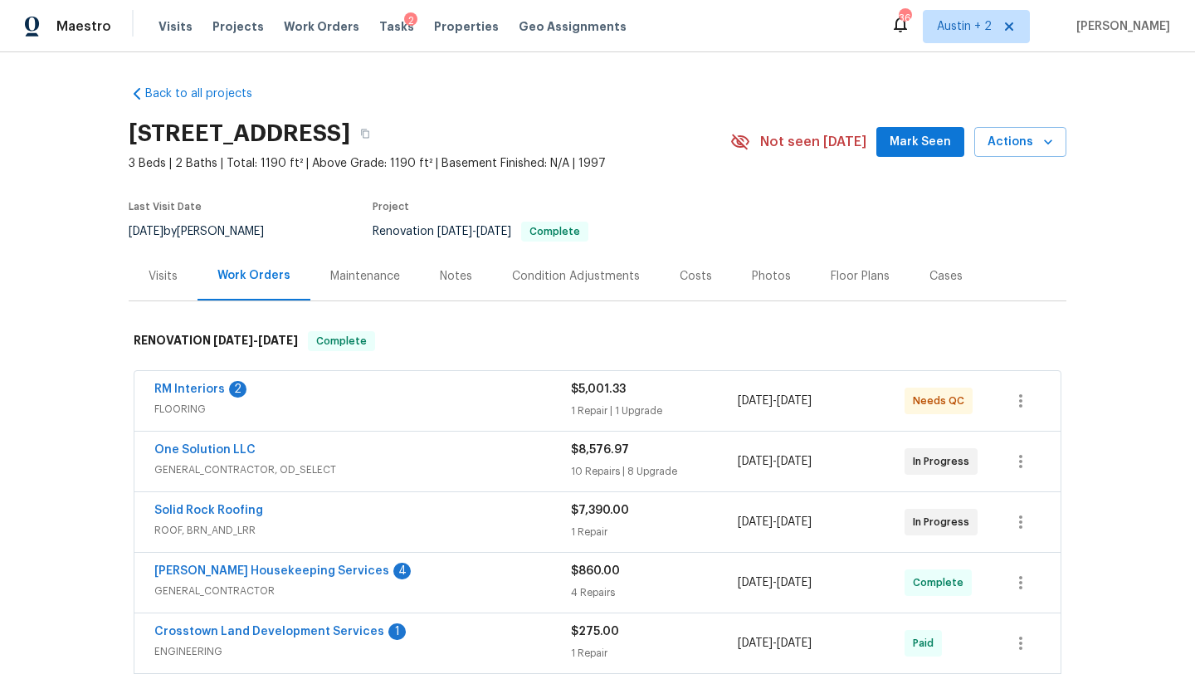
click at [295, 391] on div "RM Interiors 2" at bounding box center [362, 391] width 417 height 20
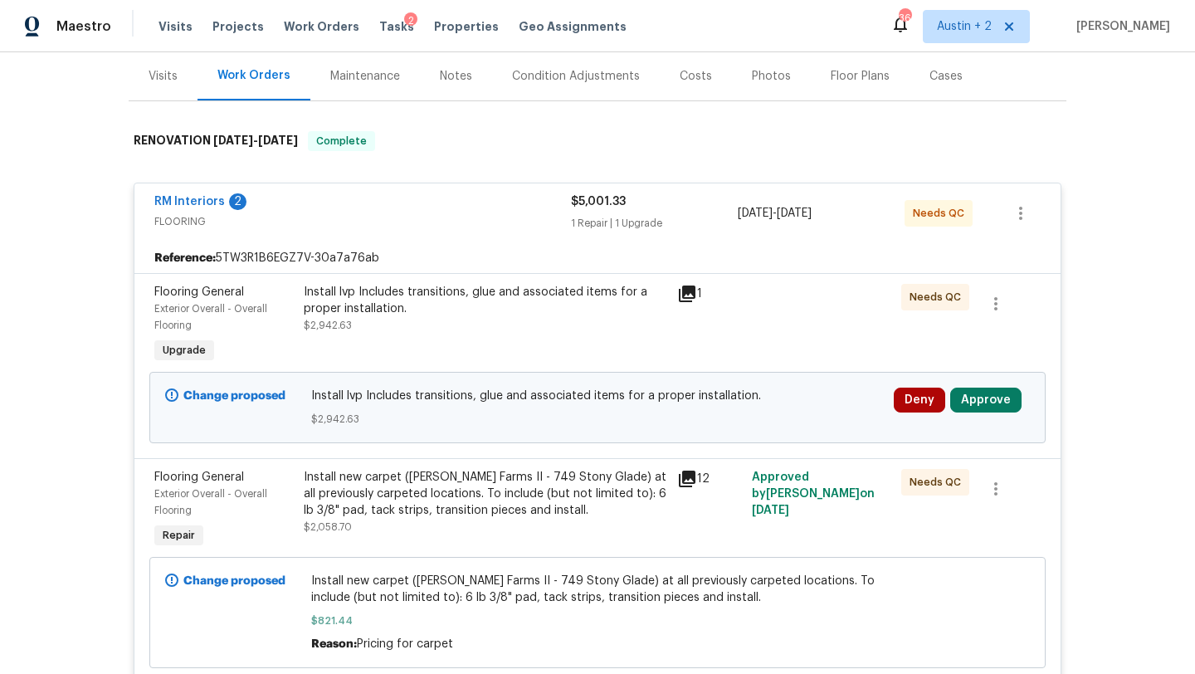
scroll to position [201, 0]
click at [975, 404] on button "Approve" at bounding box center [985, 399] width 71 height 25
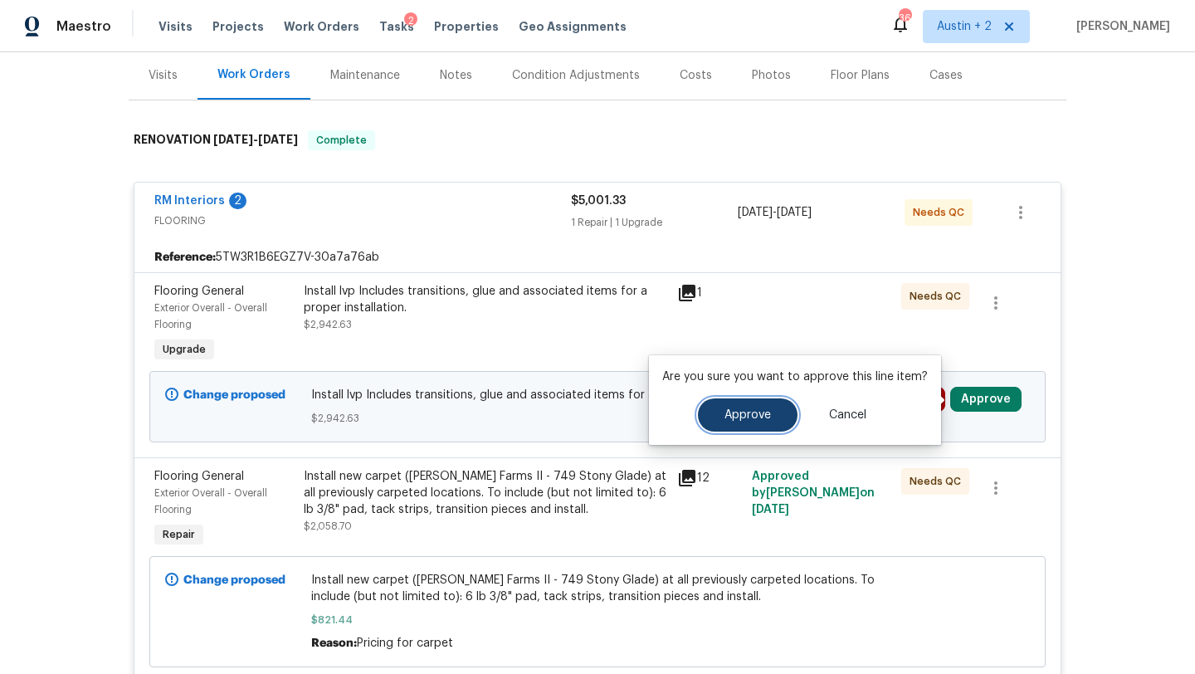
click at [724, 412] on span "Approve" at bounding box center [747, 415] width 46 height 12
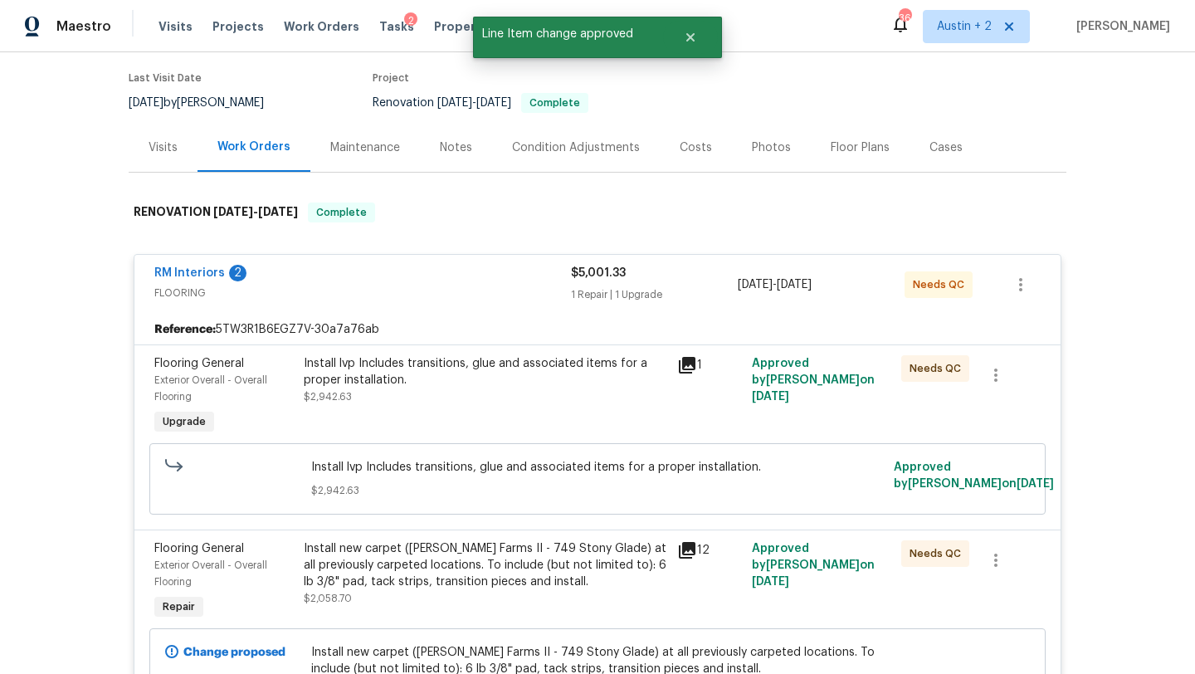
scroll to position [0, 0]
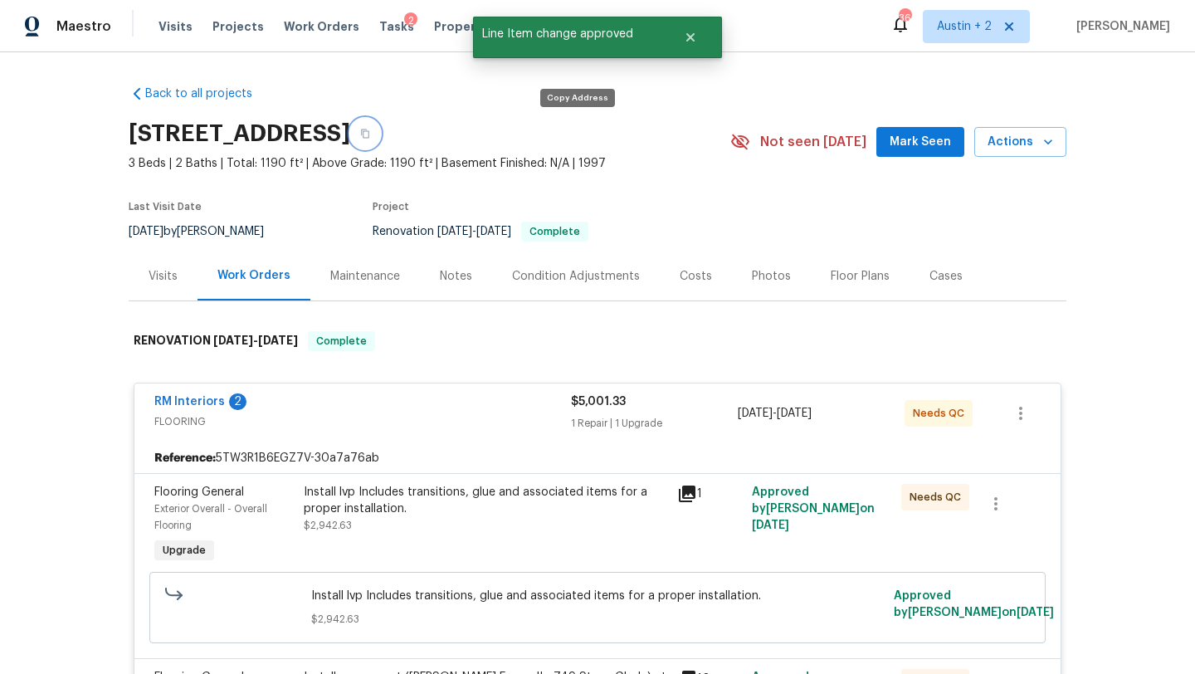
click at [370, 134] on icon "button" at bounding box center [365, 134] width 10 height 10
click at [909, 137] on span "Mark Seen" at bounding box center [919, 142] width 61 height 21
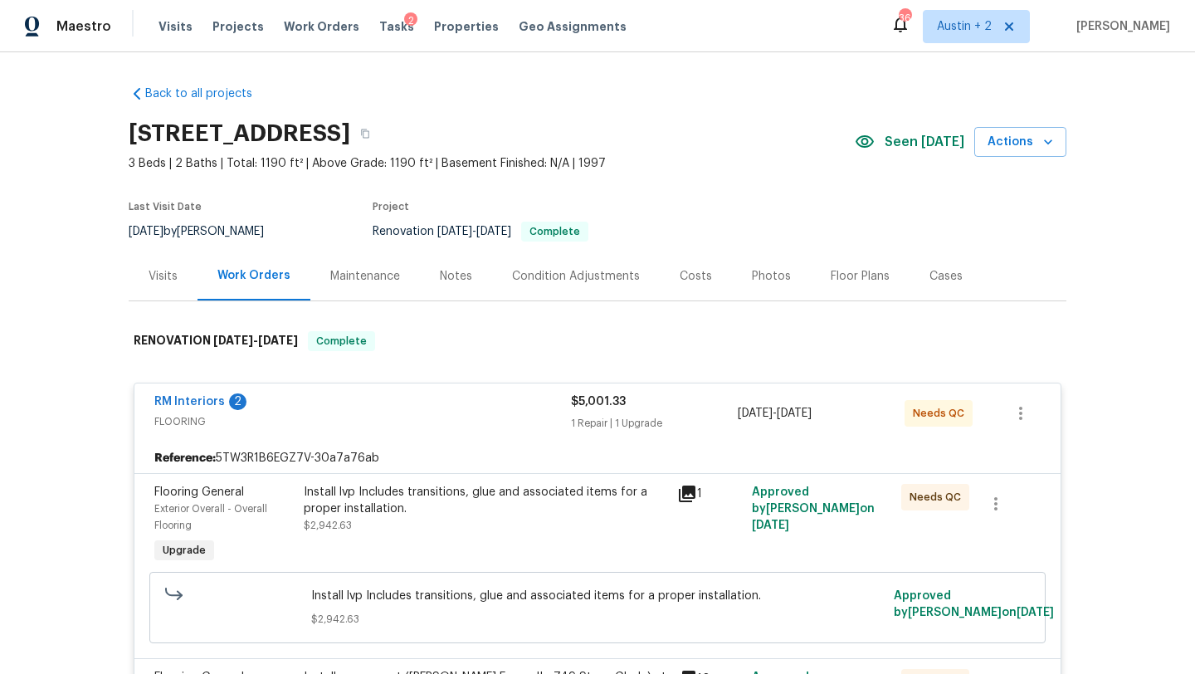
click at [446, 266] on div "Notes" at bounding box center [456, 275] width 72 height 49
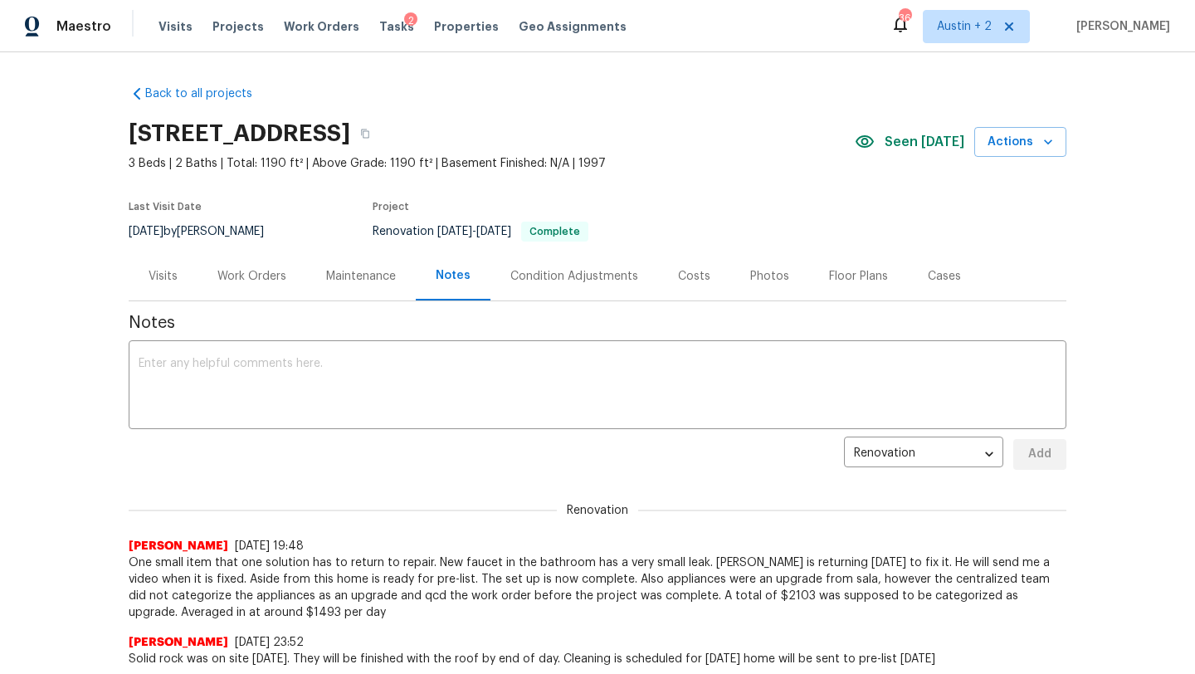
click at [229, 276] on div "Work Orders" at bounding box center [251, 276] width 69 height 17
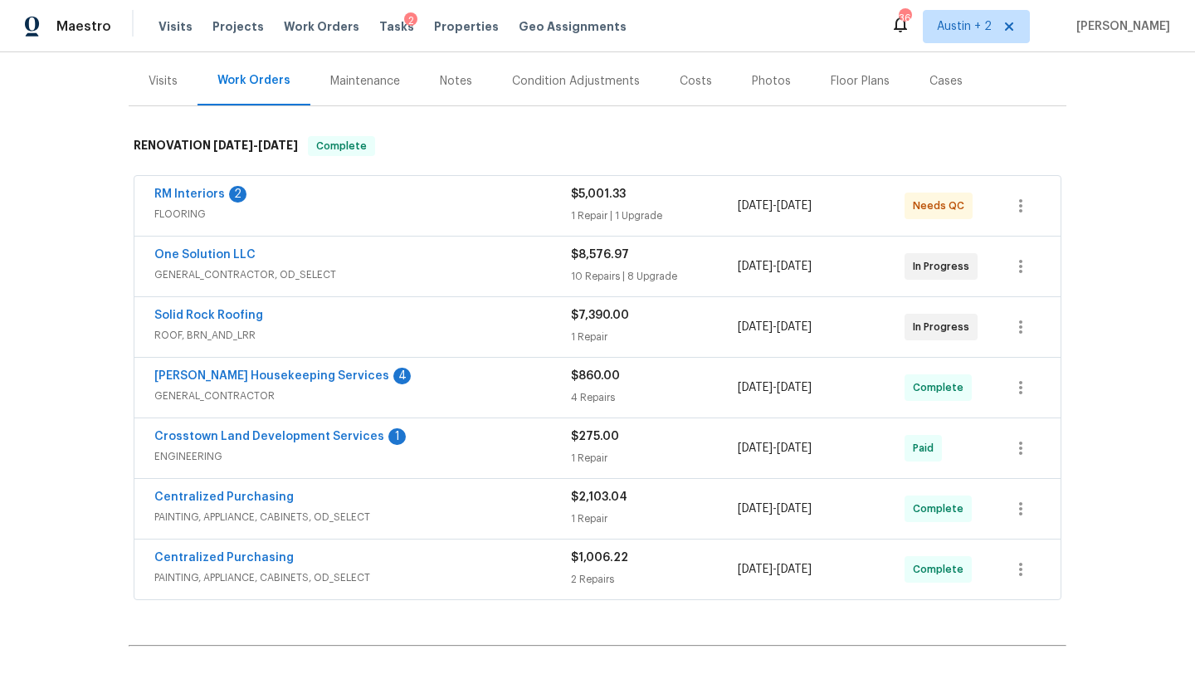
scroll to position [197, 0]
click at [399, 275] on span "GENERAL_CONTRACTOR, OD_SELECT" at bounding box center [362, 273] width 417 height 17
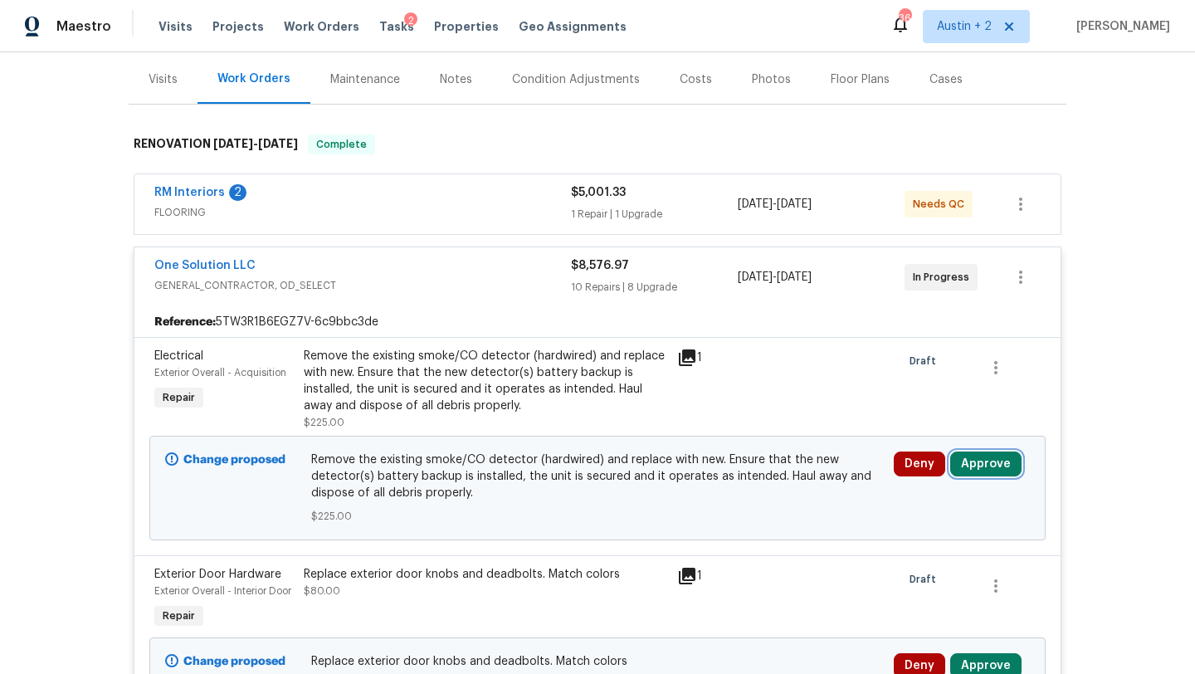
click at [987, 465] on button "Approve" at bounding box center [985, 463] width 71 height 25
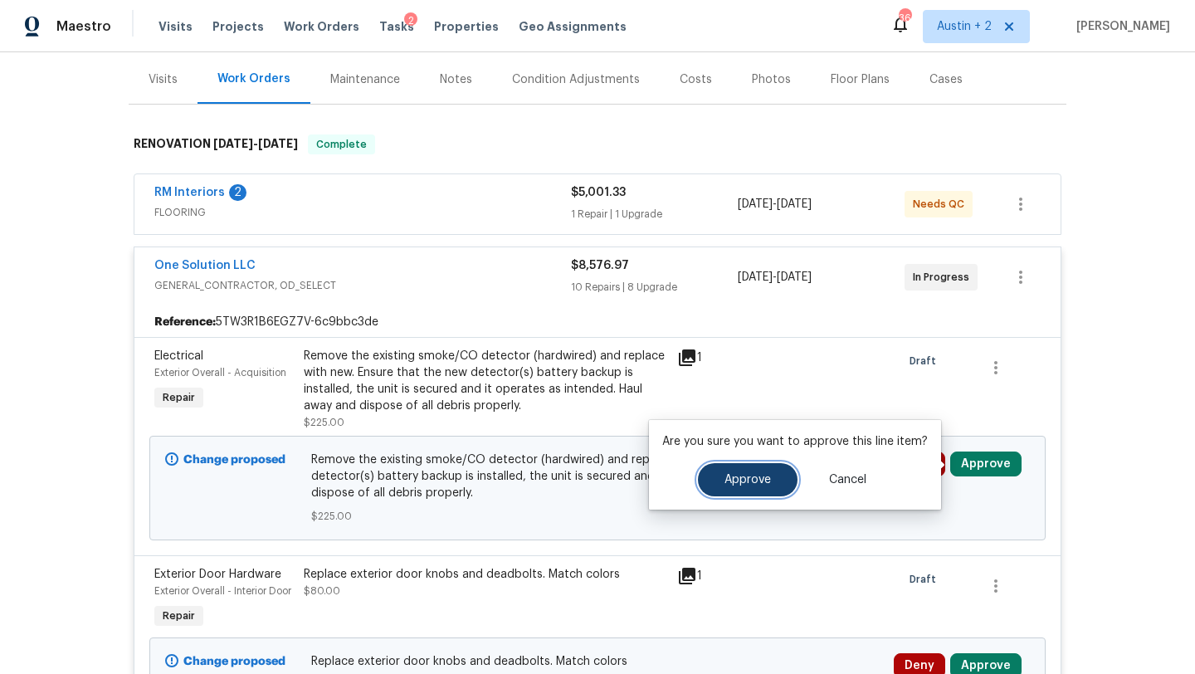
click at [748, 482] on span "Approve" at bounding box center [747, 480] width 46 height 12
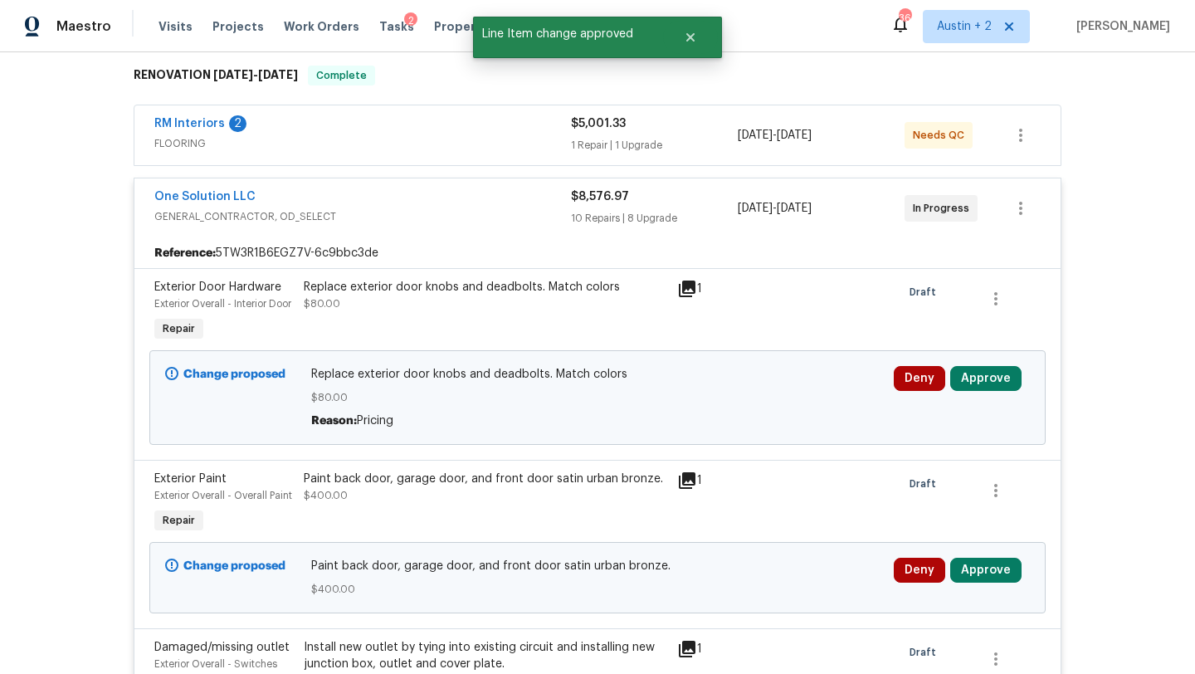
scroll to position [281, 0]
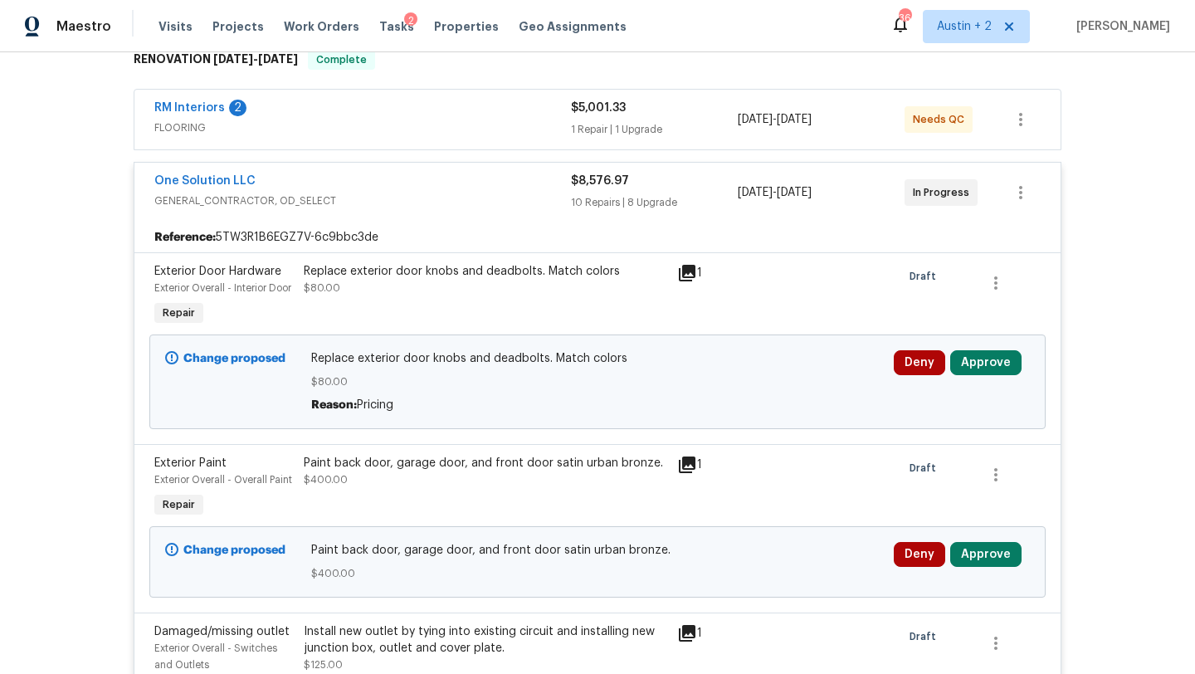
click at [687, 271] on icon at bounding box center [687, 273] width 17 height 17
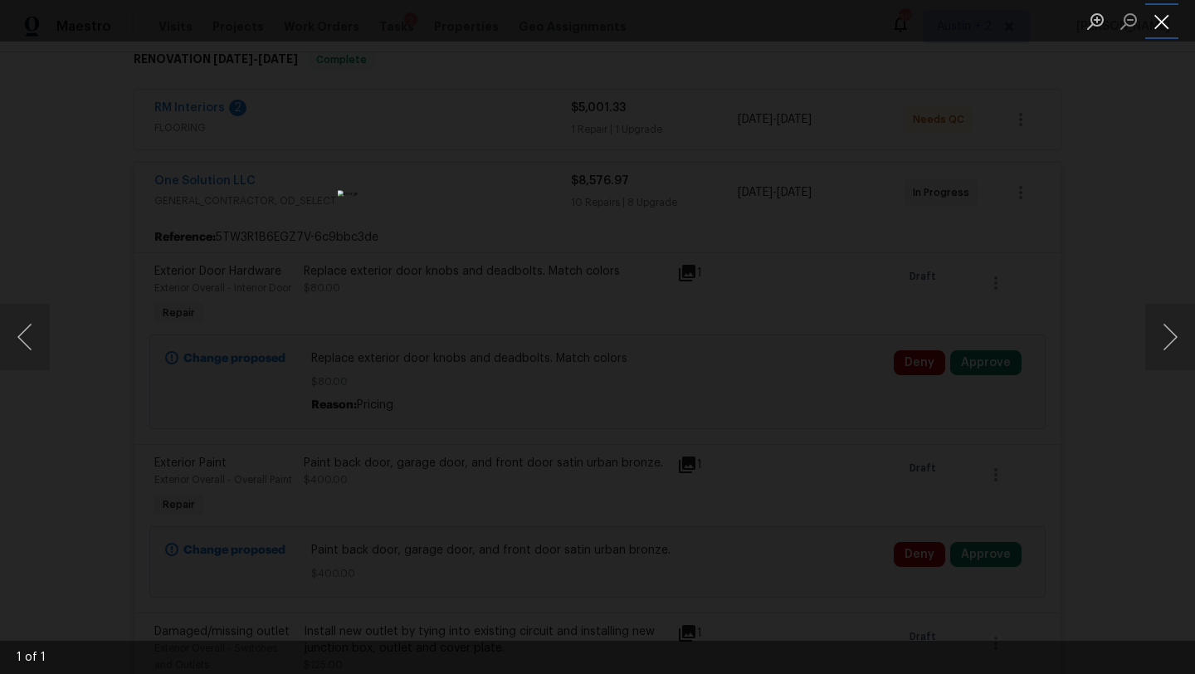
click at [1159, 26] on button "Close lightbox" at bounding box center [1161, 21] width 33 height 29
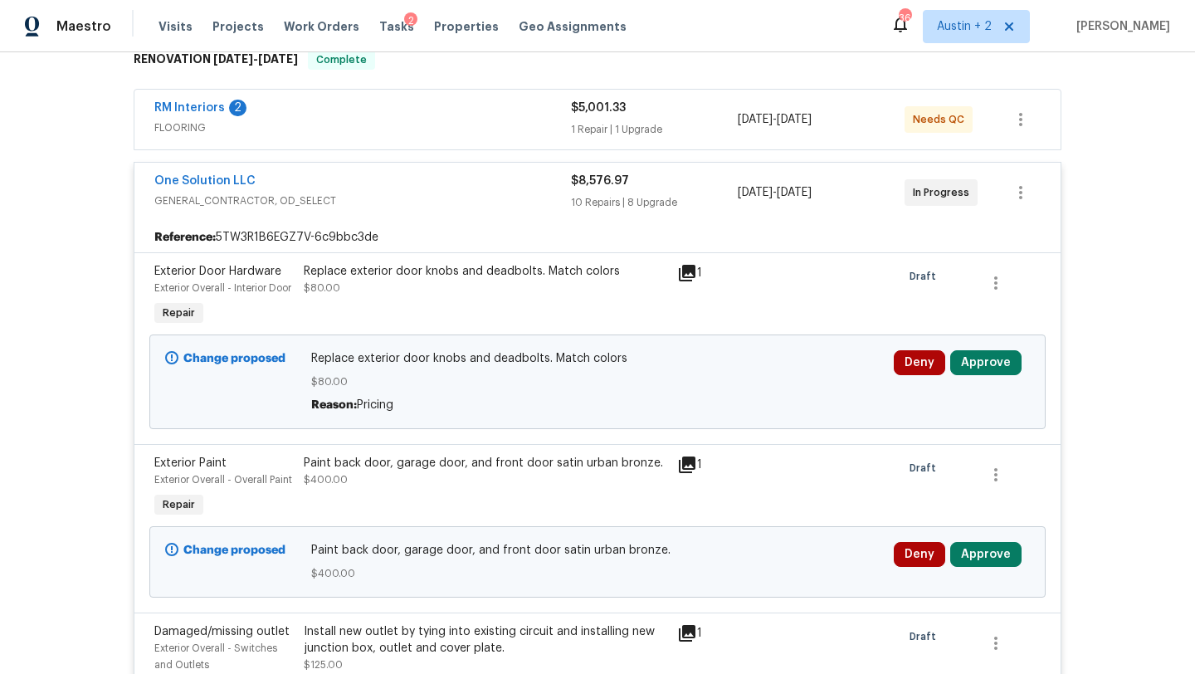
scroll to position [174, 0]
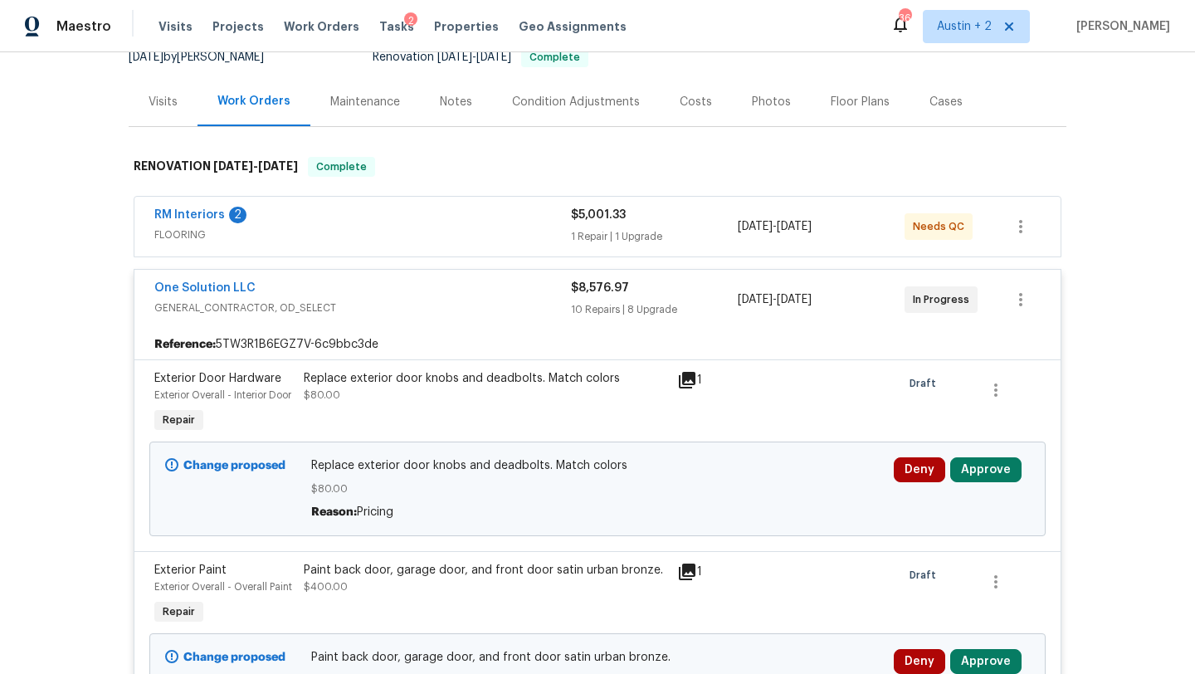
click at [690, 110] on div "Costs" at bounding box center [696, 102] width 32 height 17
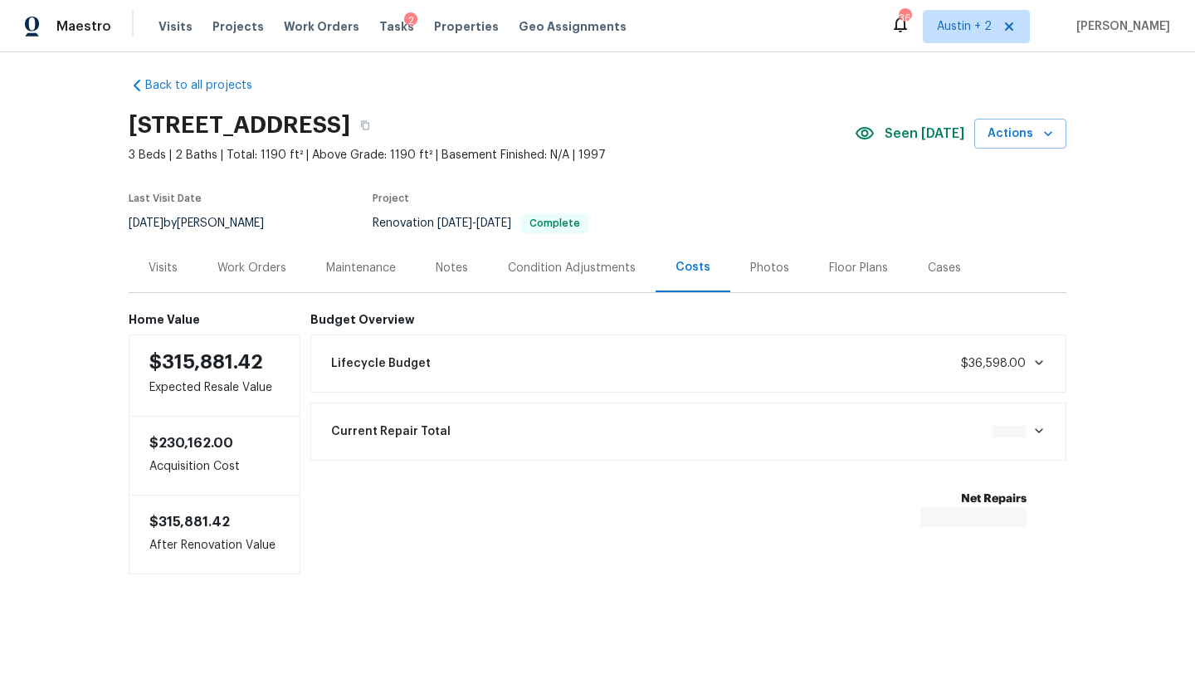
scroll to position [9, 0]
click at [246, 270] on div "Work Orders" at bounding box center [251, 268] width 69 height 17
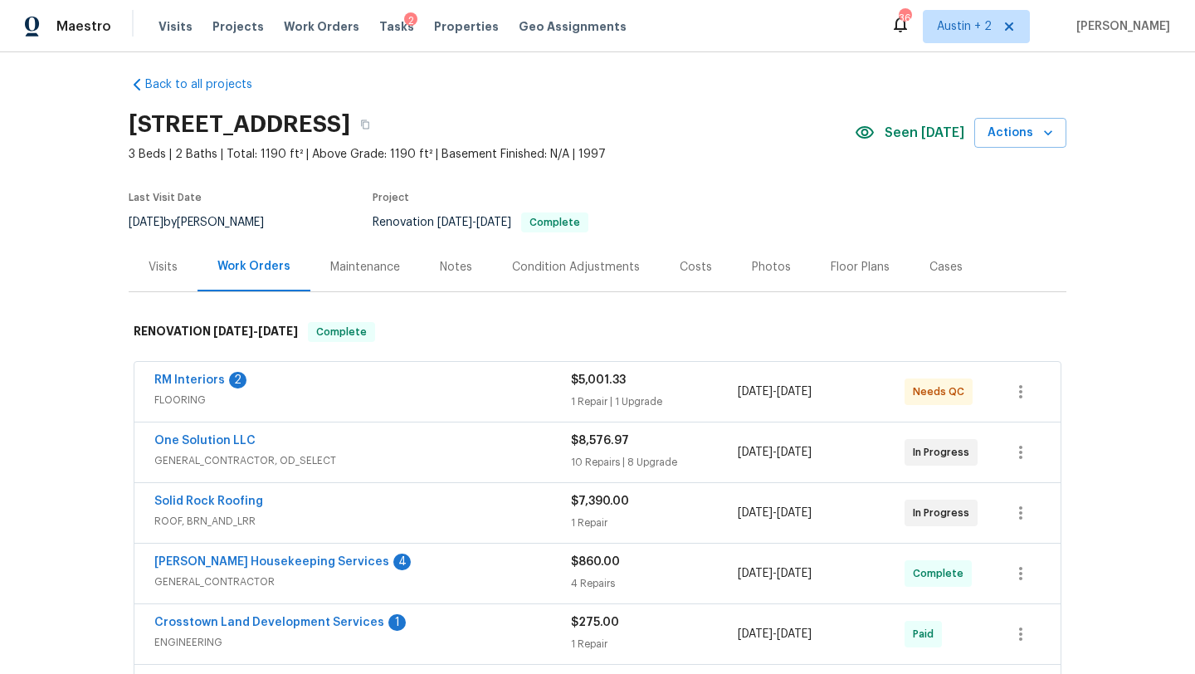
scroll to position [128, 0]
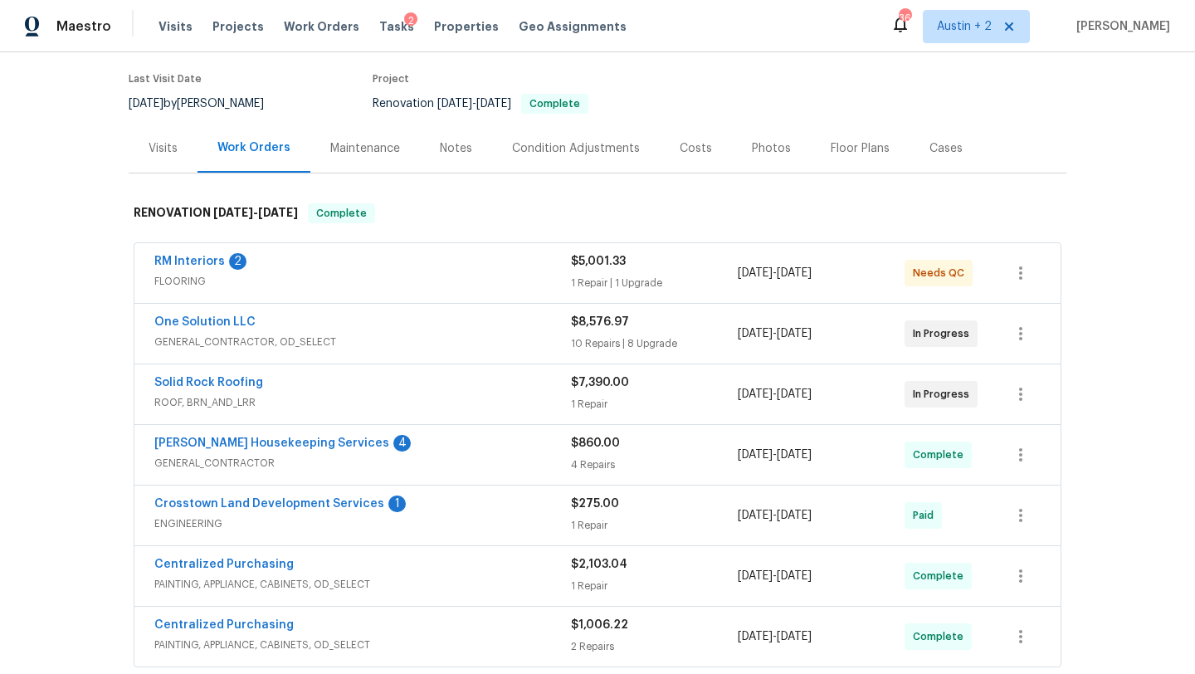
click at [428, 330] on div "One Solution LLC" at bounding box center [362, 324] width 417 height 20
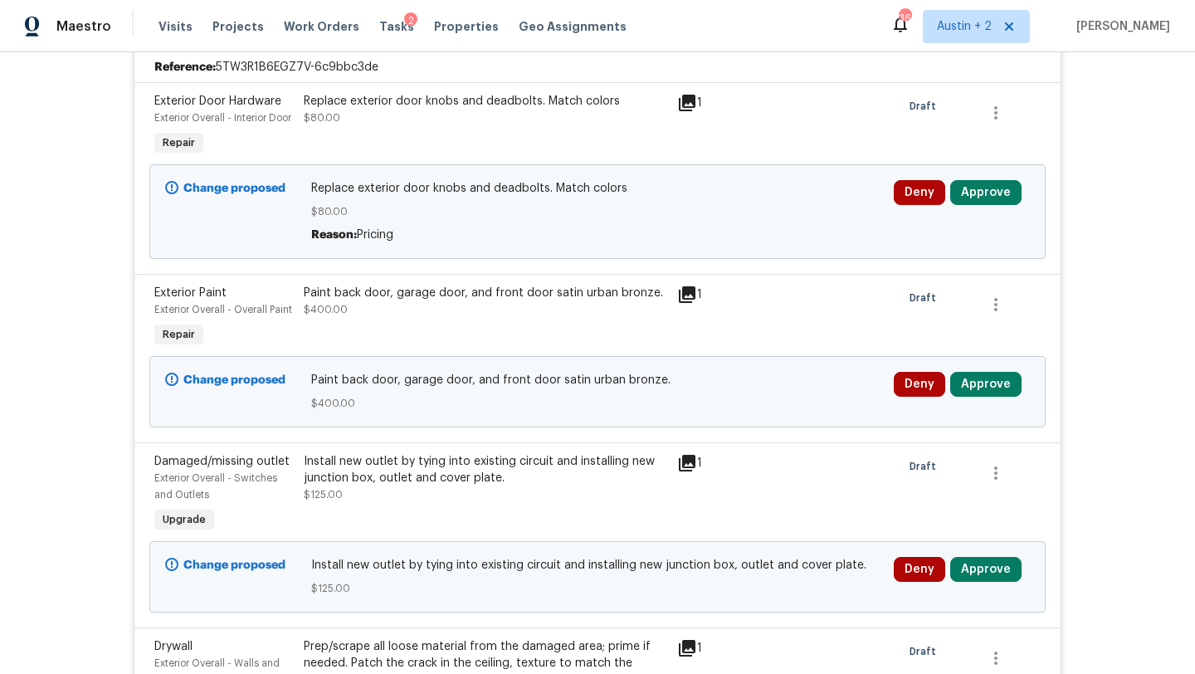
scroll to position [456, 0]
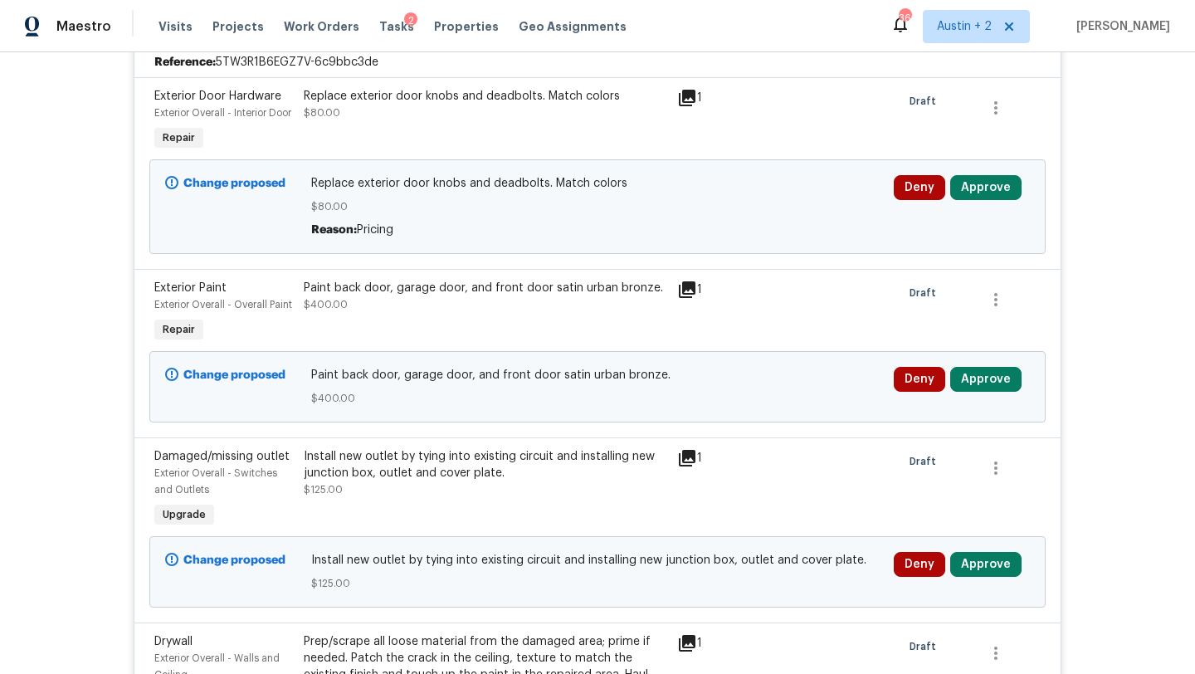
click at [688, 298] on icon at bounding box center [687, 289] width 17 height 17
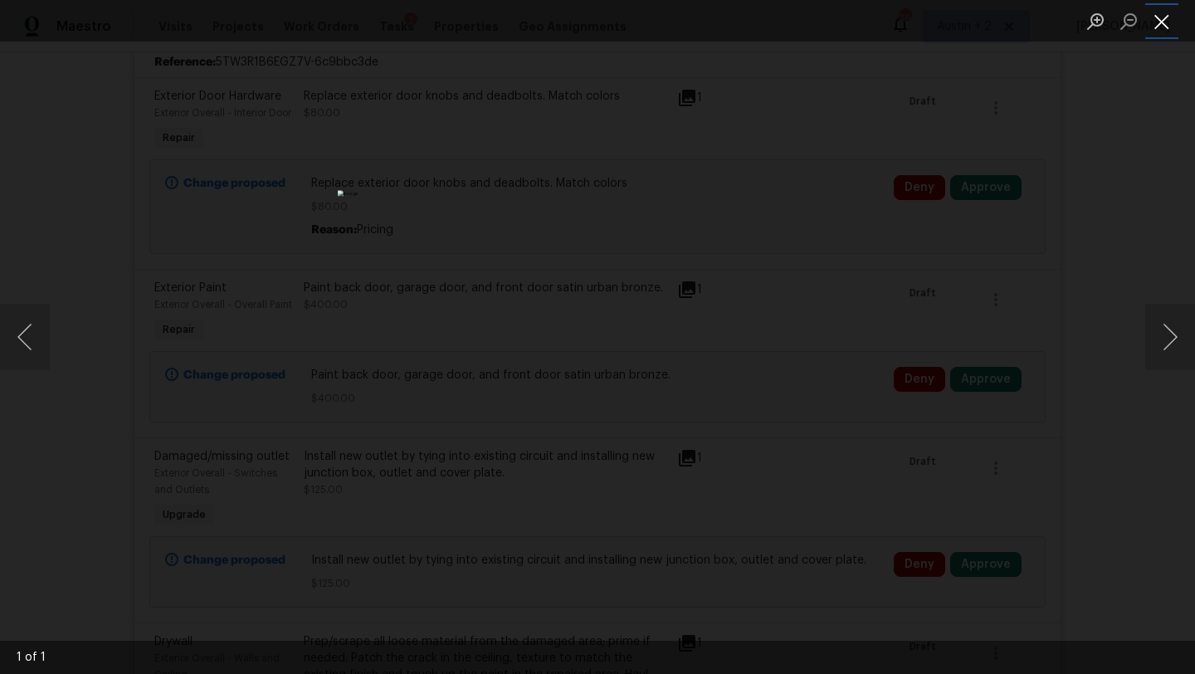
click at [1152, 18] on button "Close lightbox" at bounding box center [1161, 21] width 33 height 29
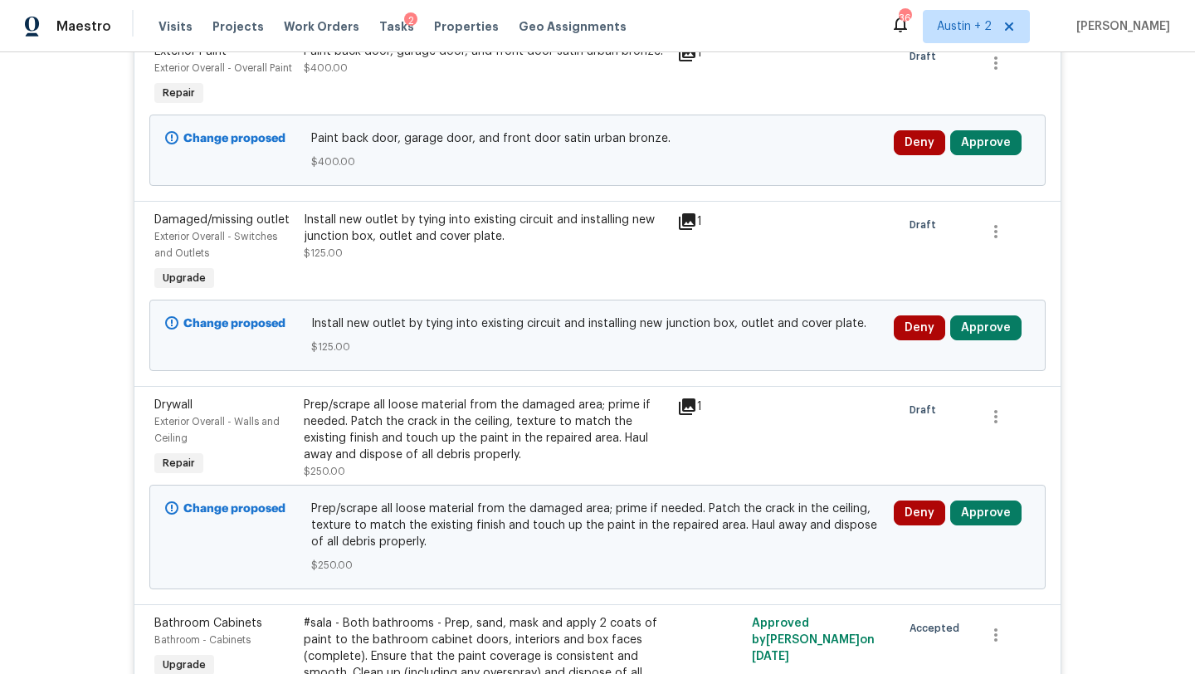
scroll to position [699, 0]
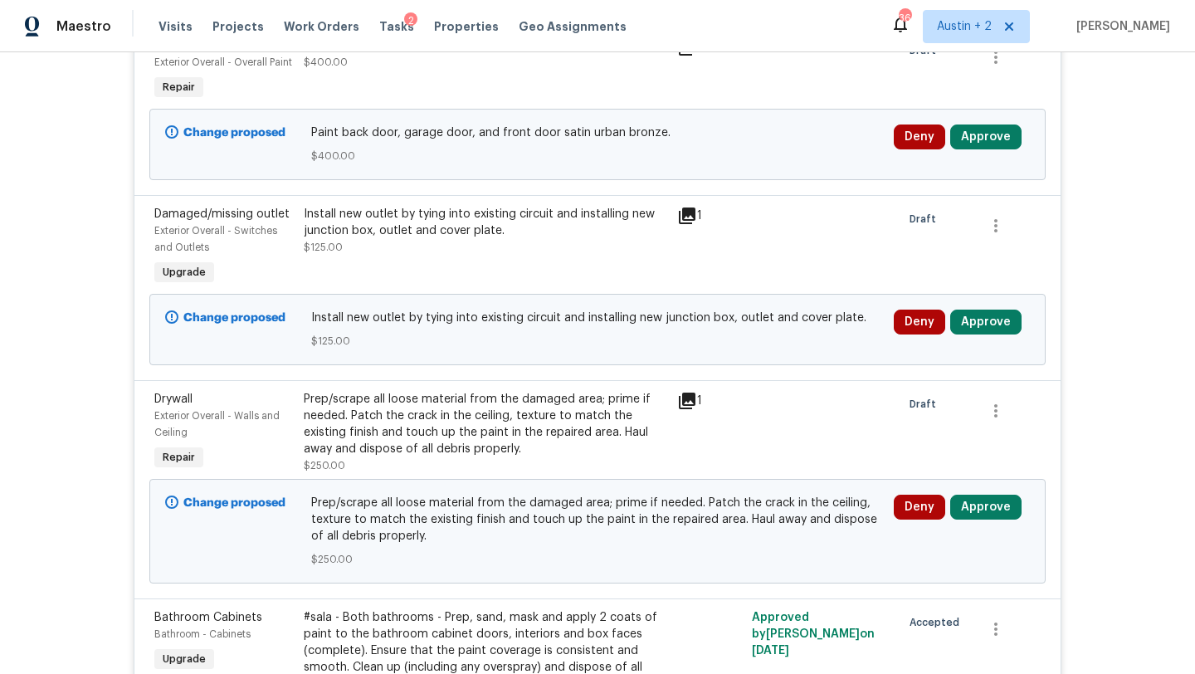
click at [691, 224] on icon at bounding box center [687, 215] width 17 height 17
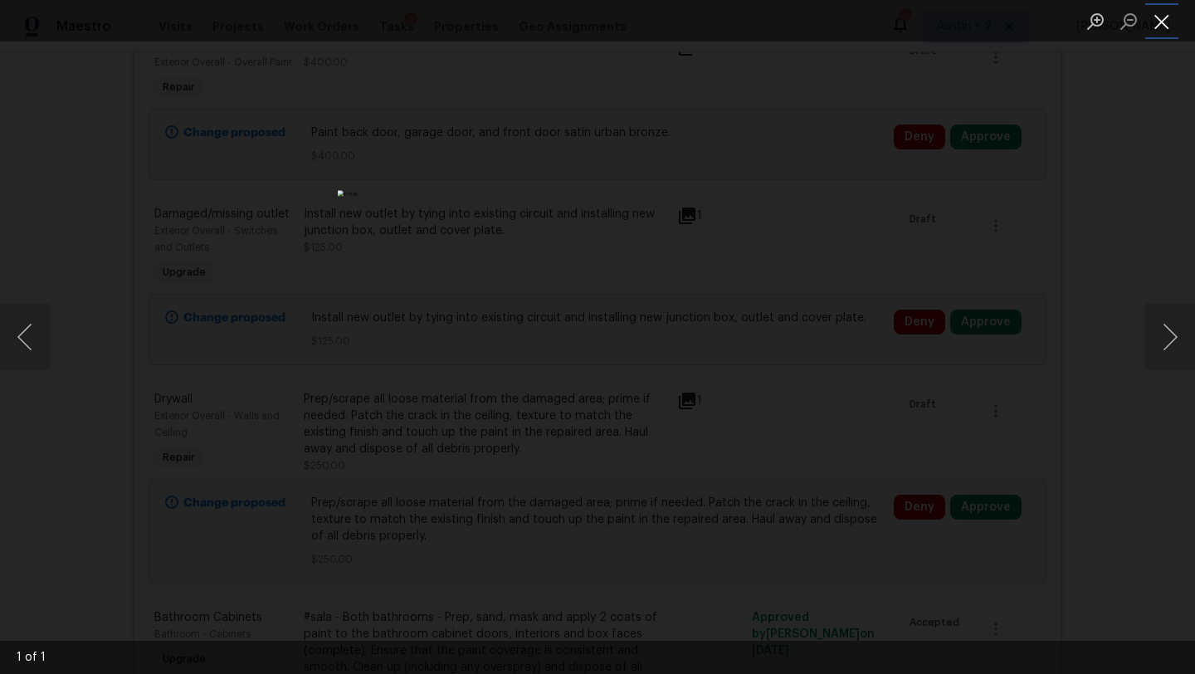
click at [1156, 16] on button "Close lightbox" at bounding box center [1161, 21] width 33 height 29
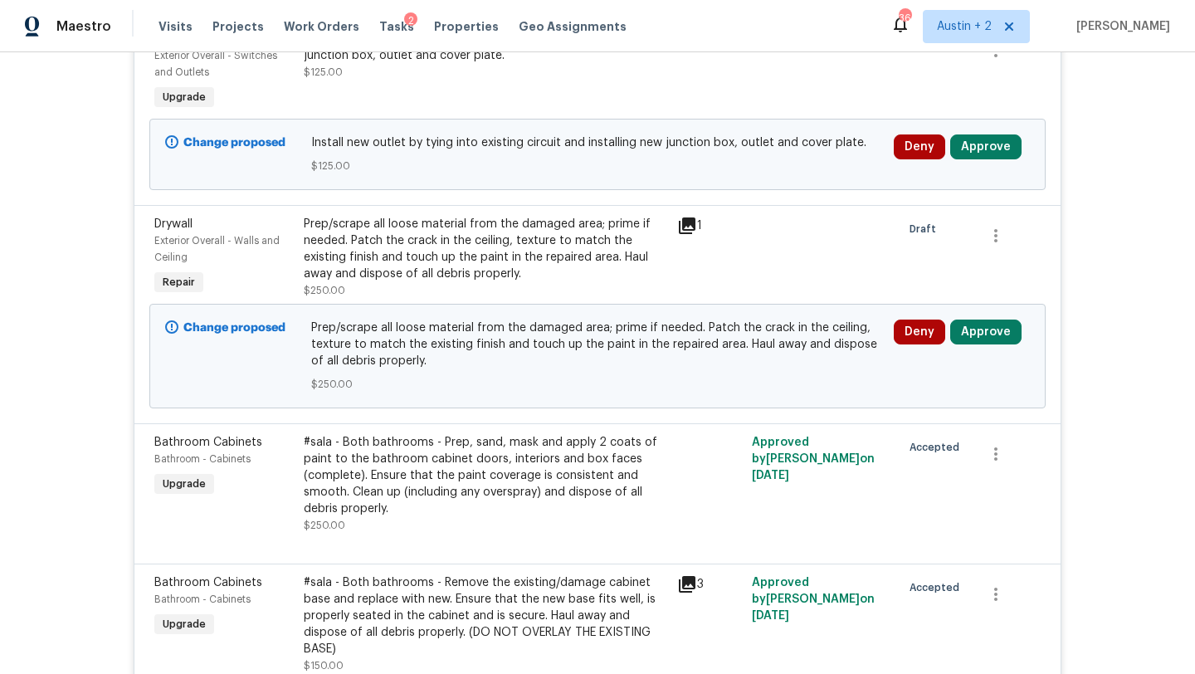
scroll to position [879, 0]
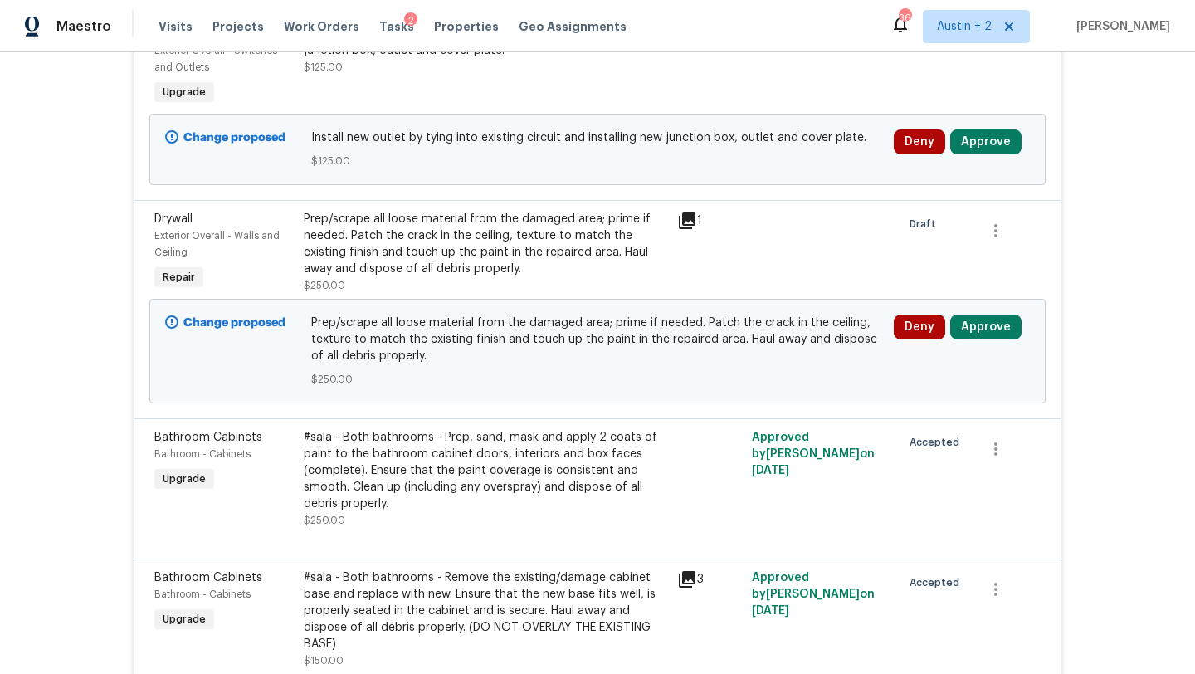
click at [692, 231] on icon at bounding box center [687, 221] width 20 height 20
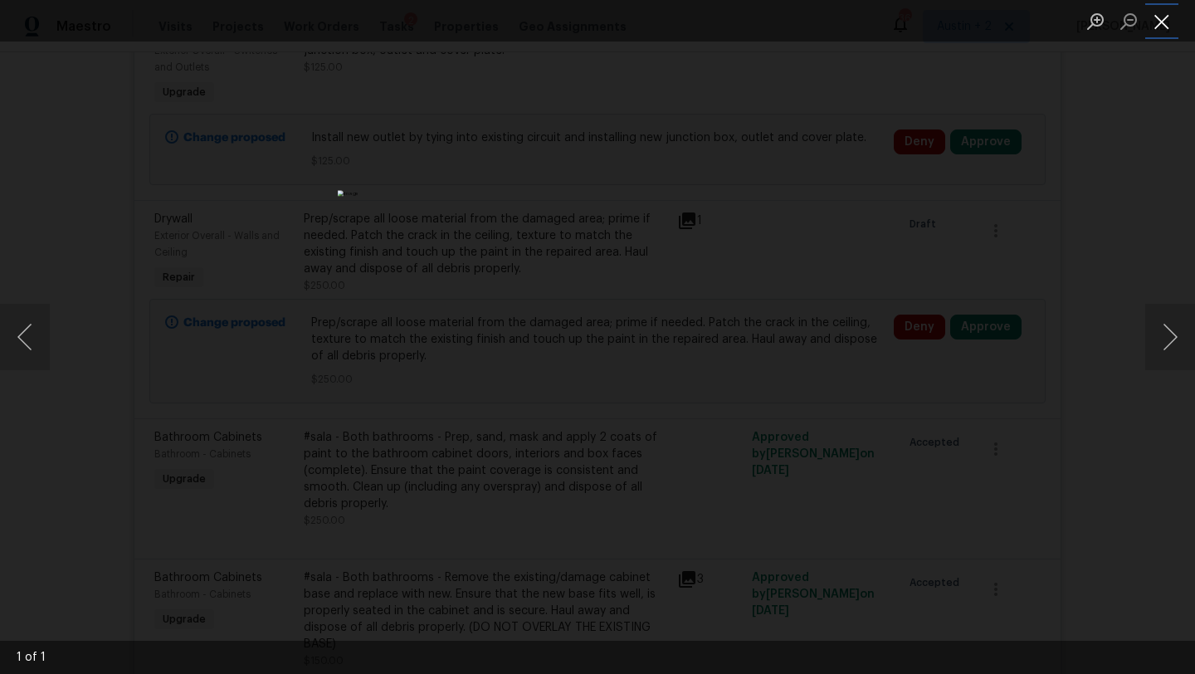
click at [1165, 35] on button "Close lightbox" at bounding box center [1161, 21] width 33 height 29
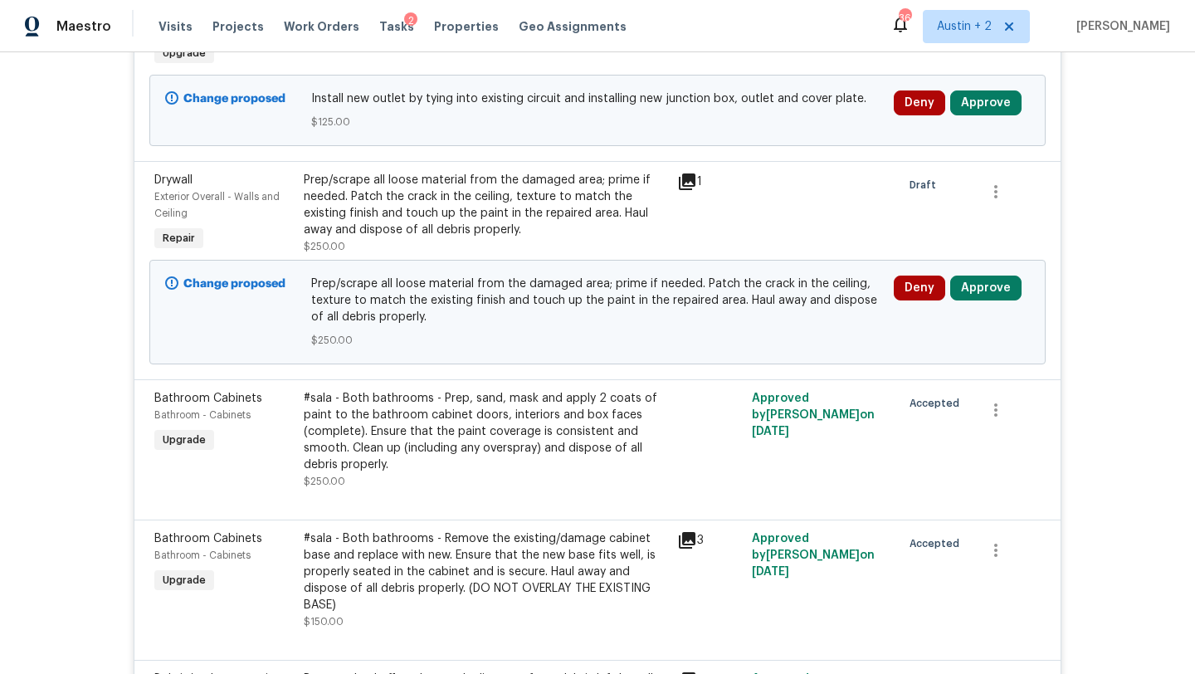
scroll to position [775, 0]
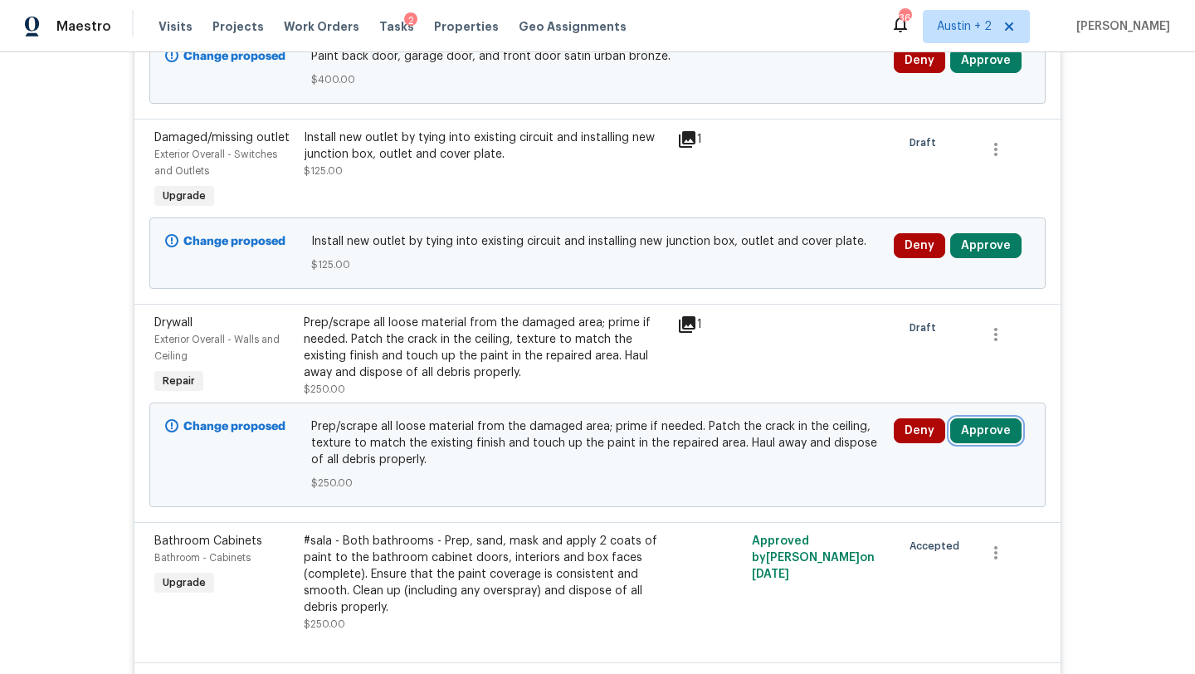
click at [992, 443] on button "Approve" at bounding box center [985, 430] width 71 height 25
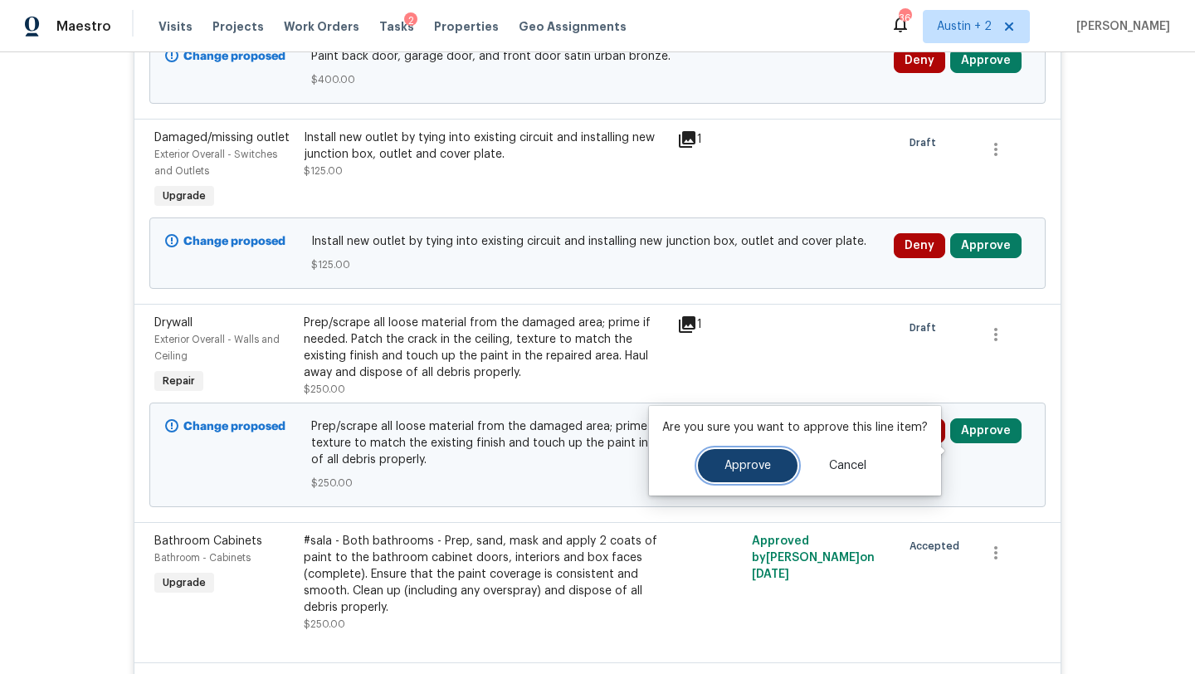
click at [735, 454] on button "Approve" at bounding box center [748, 465] width 100 height 33
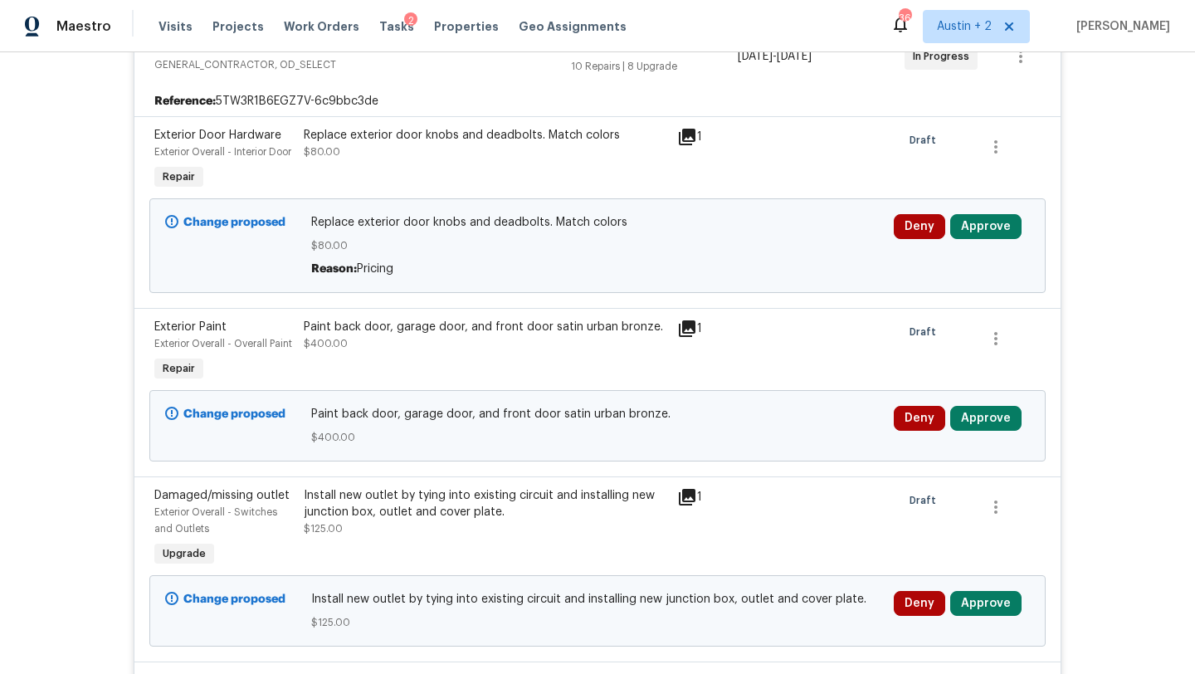
scroll to position [0, 0]
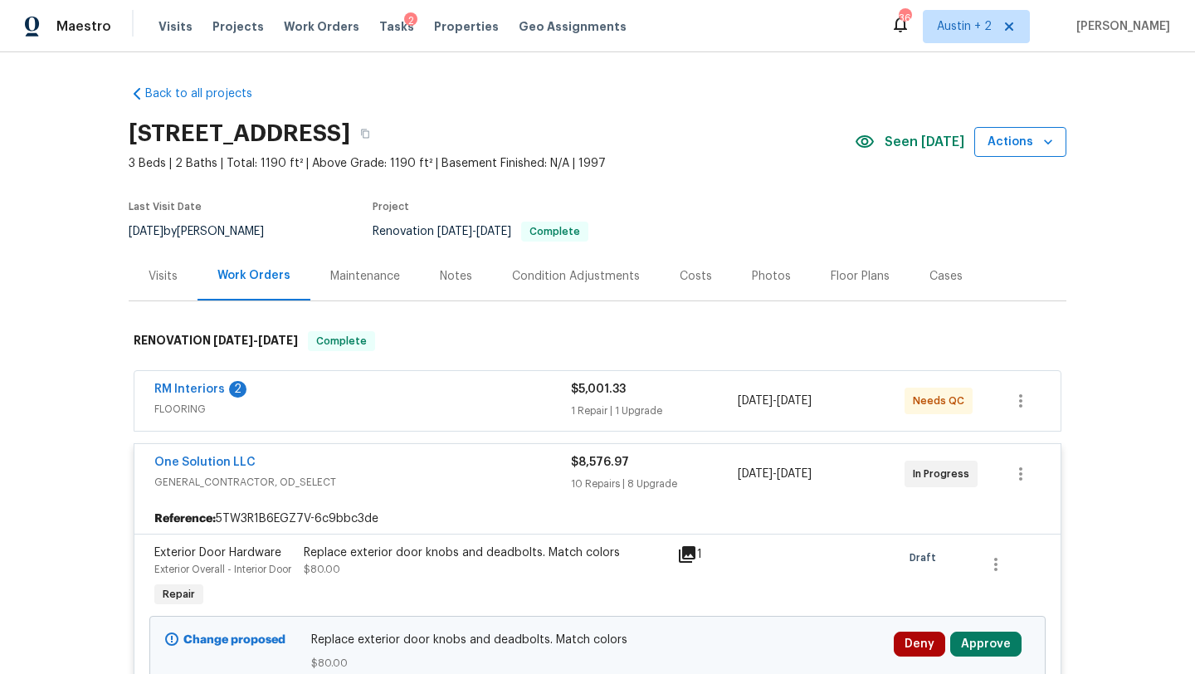
click at [1021, 139] on span "Actions" at bounding box center [1020, 142] width 66 height 21
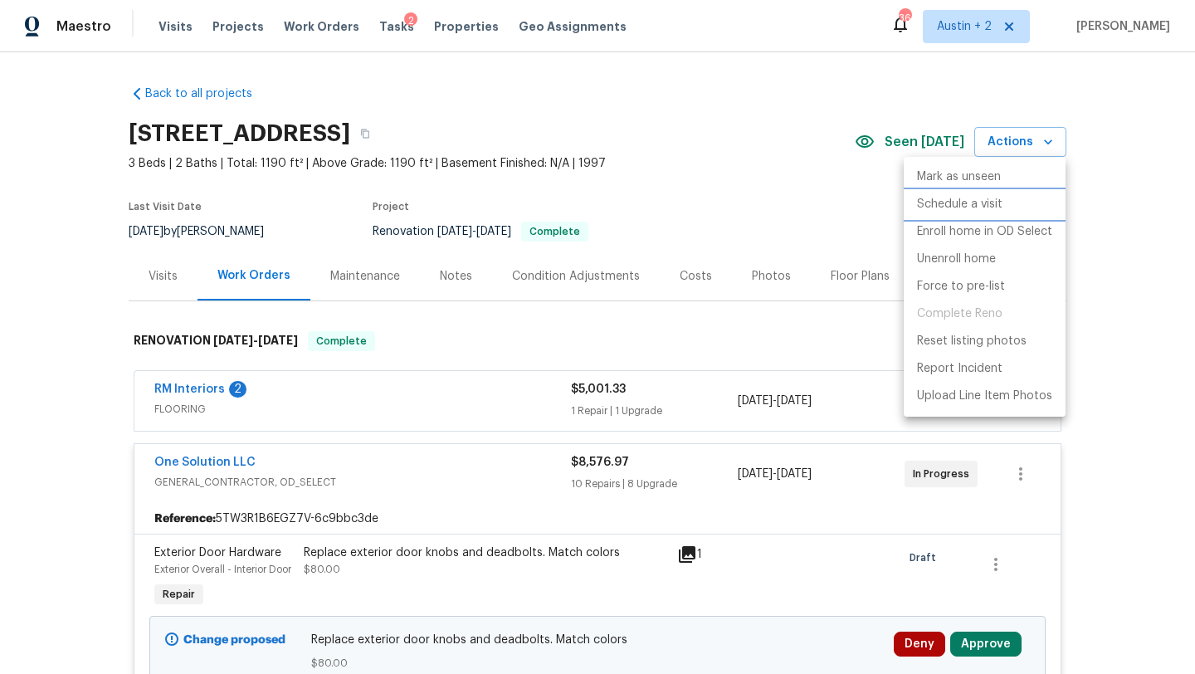
click at [948, 202] on p "Schedule a visit" at bounding box center [959, 204] width 85 height 17
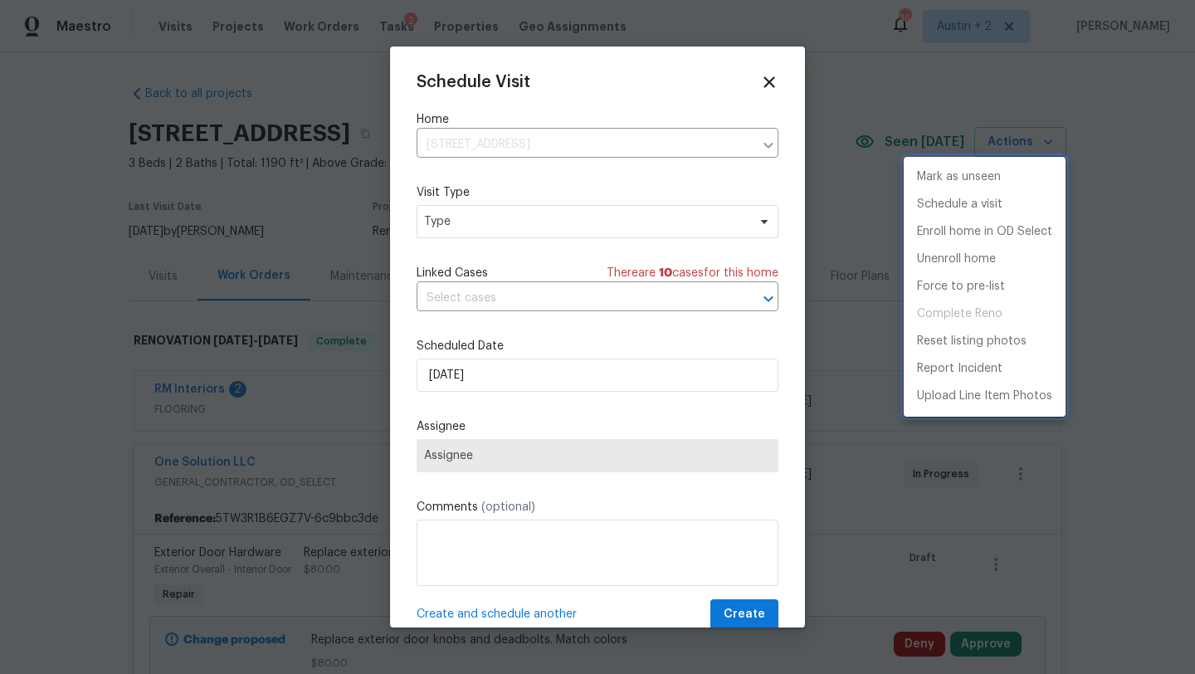
click at [468, 217] on div at bounding box center [597, 337] width 1195 height 674
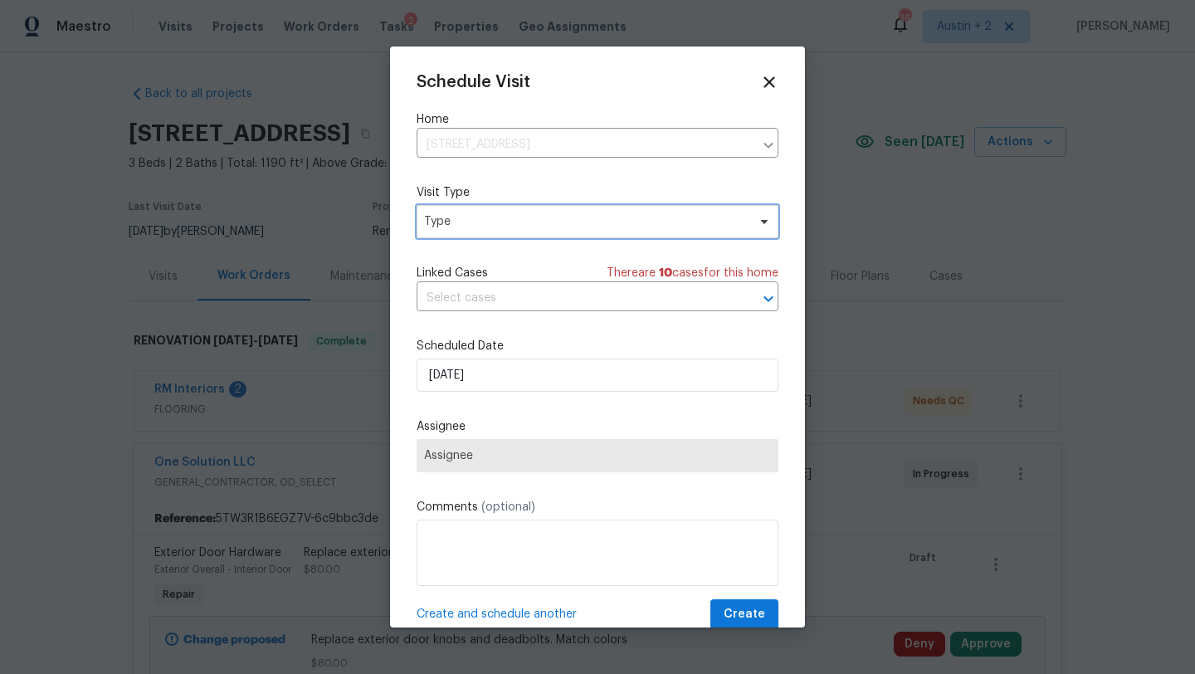
click at [466, 224] on span "Type" at bounding box center [585, 221] width 323 height 17
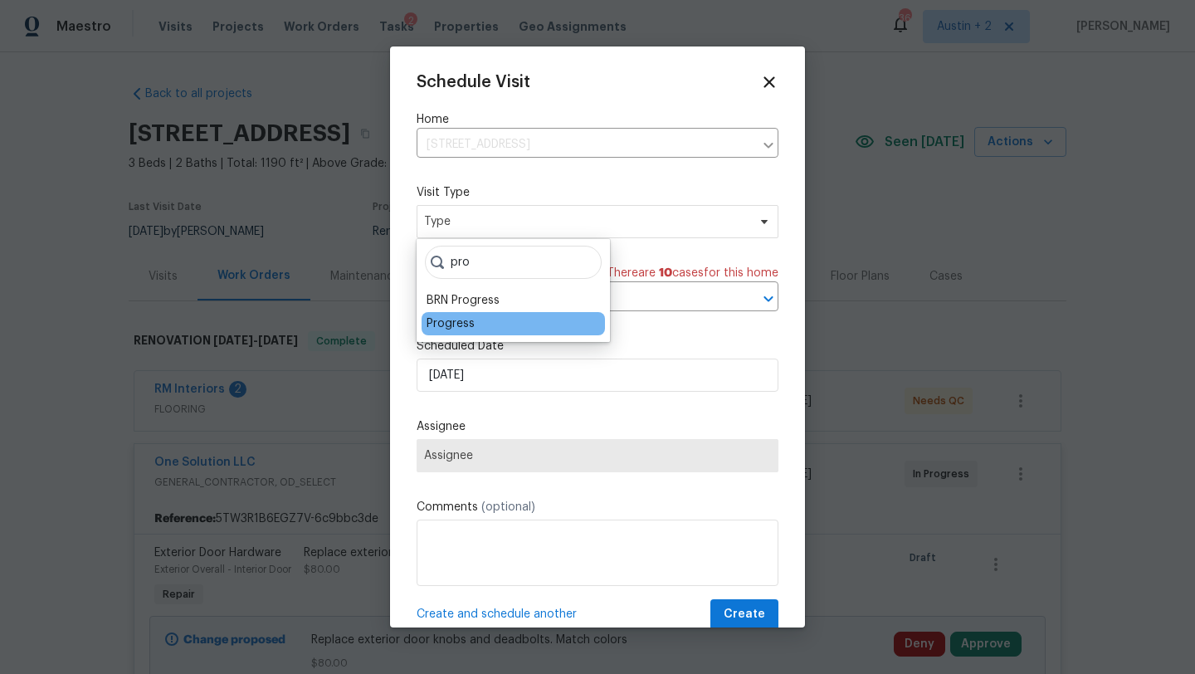
type input "pro"
click at [434, 326] on div "Progress" at bounding box center [450, 323] width 48 height 17
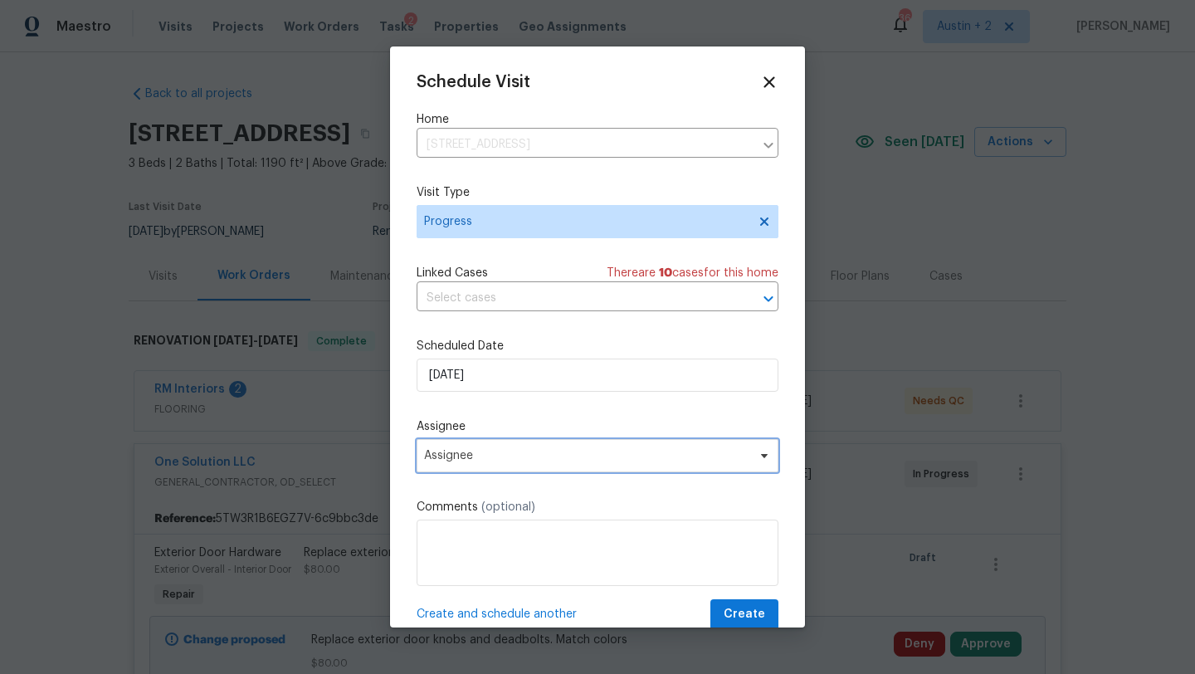
click at [462, 456] on span "Assignee" at bounding box center [586, 455] width 325 height 13
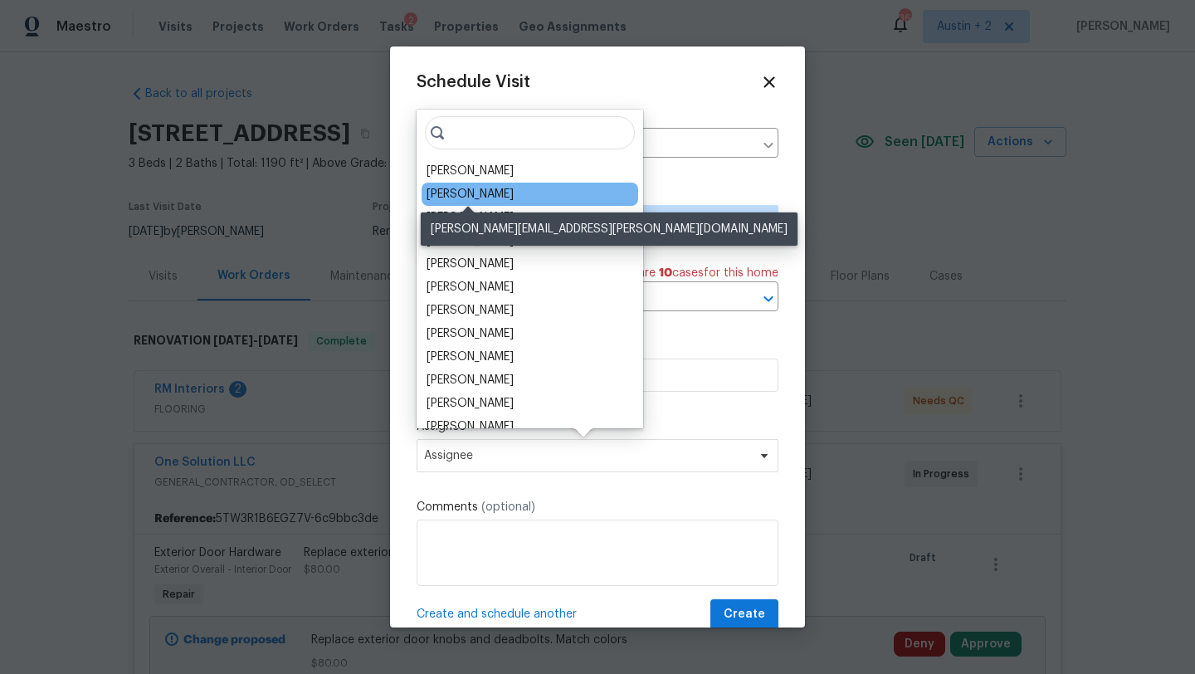
click at [493, 196] on div "[PERSON_NAME]" at bounding box center [469, 194] width 87 height 17
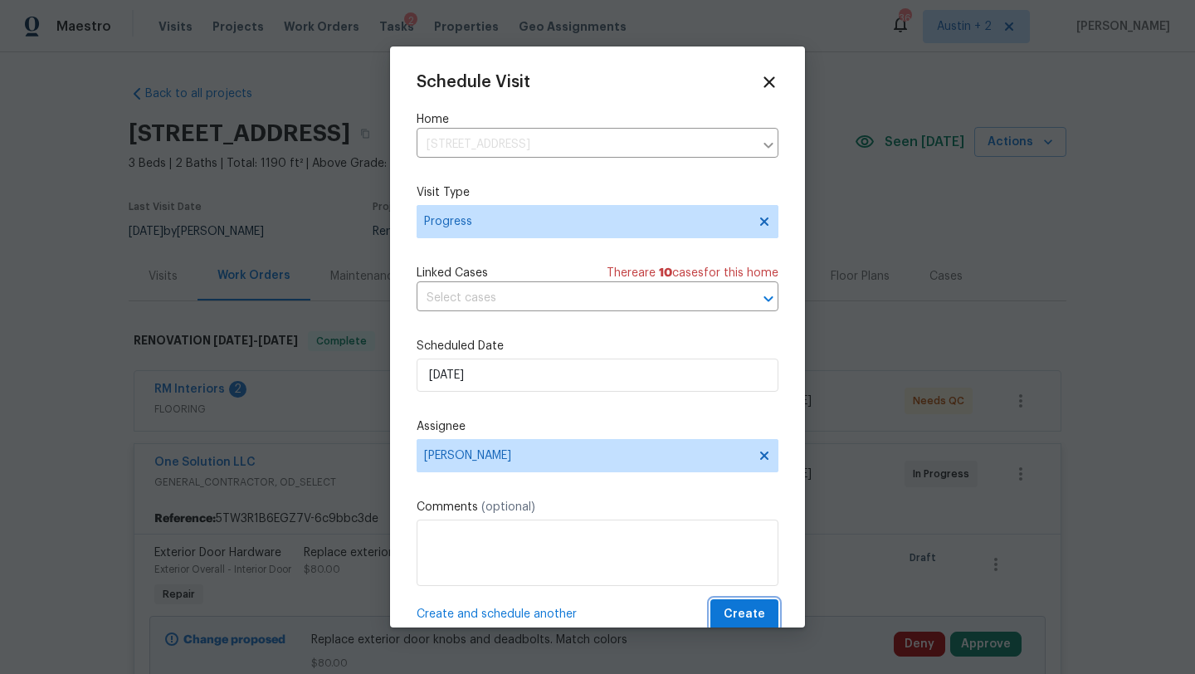
click at [731, 603] on button "Create" at bounding box center [744, 614] width 68 height 31
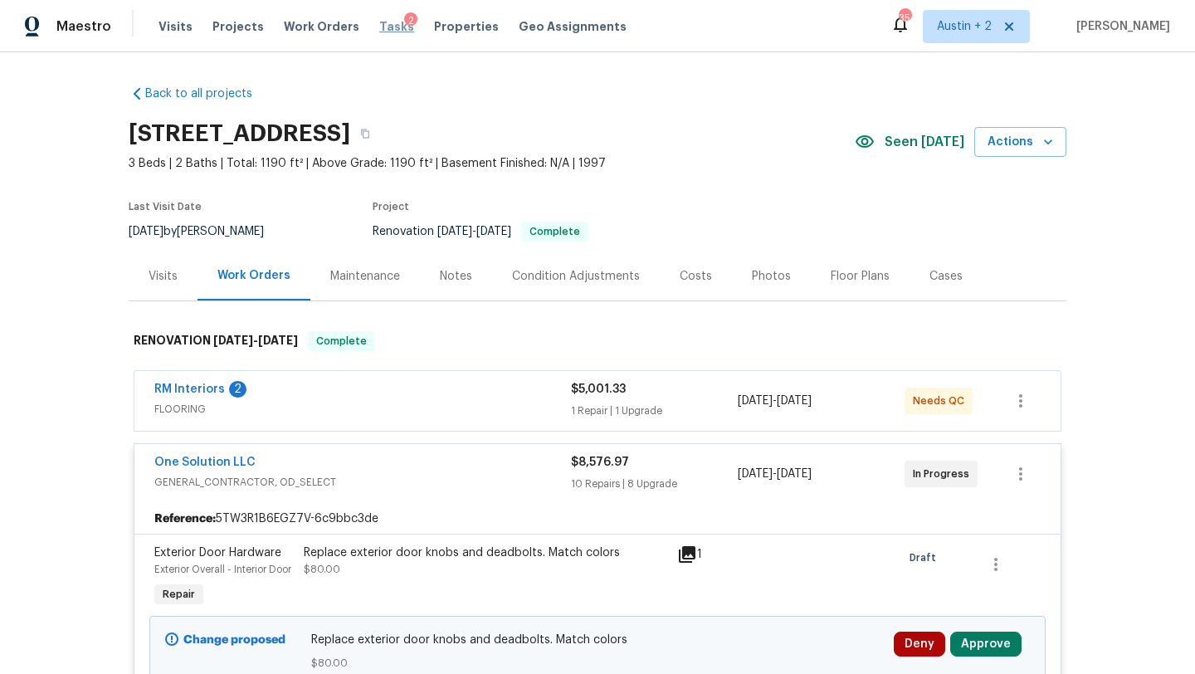
click at [379, 27] on span "Tasks" at bounding box center [396, 27] width 35 height 12
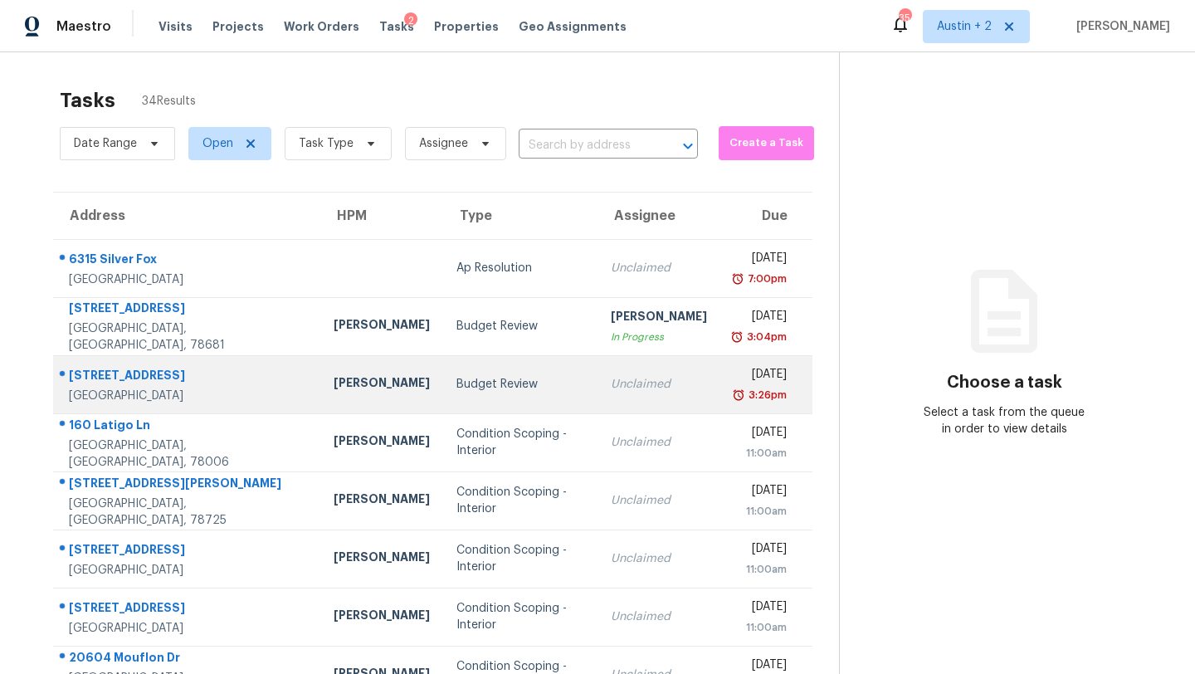
scroll to position [190, 0]
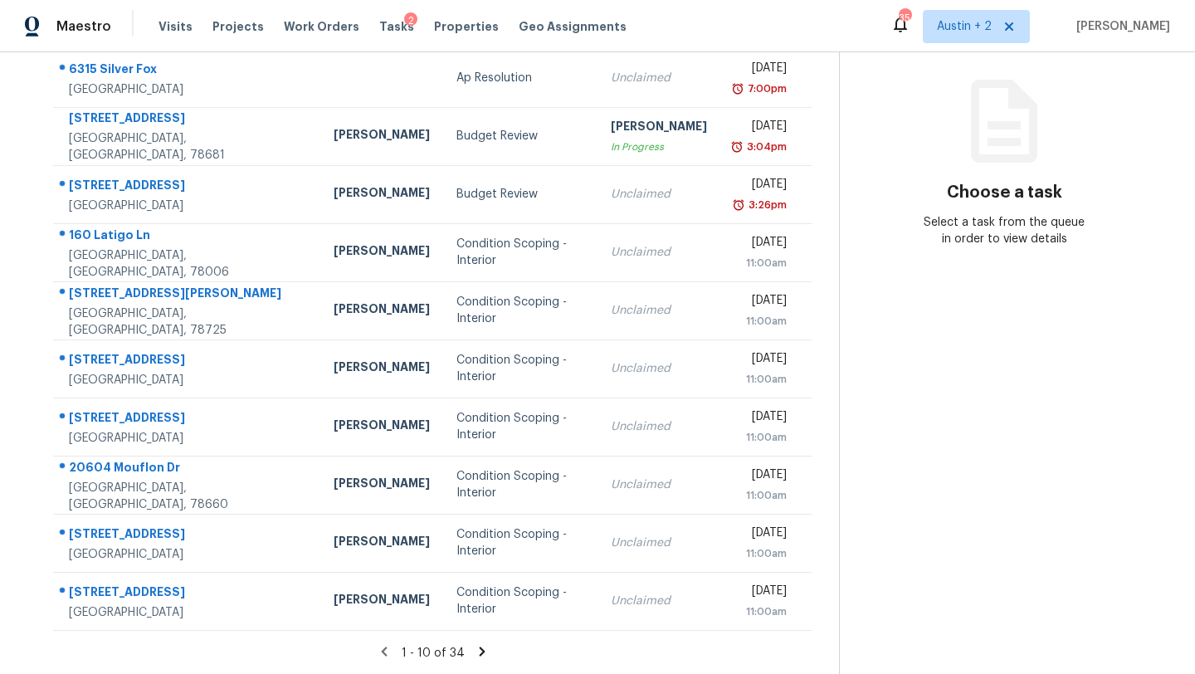
click at [475, 649] on icon at bounding box center [482, 651] width 15 height 15
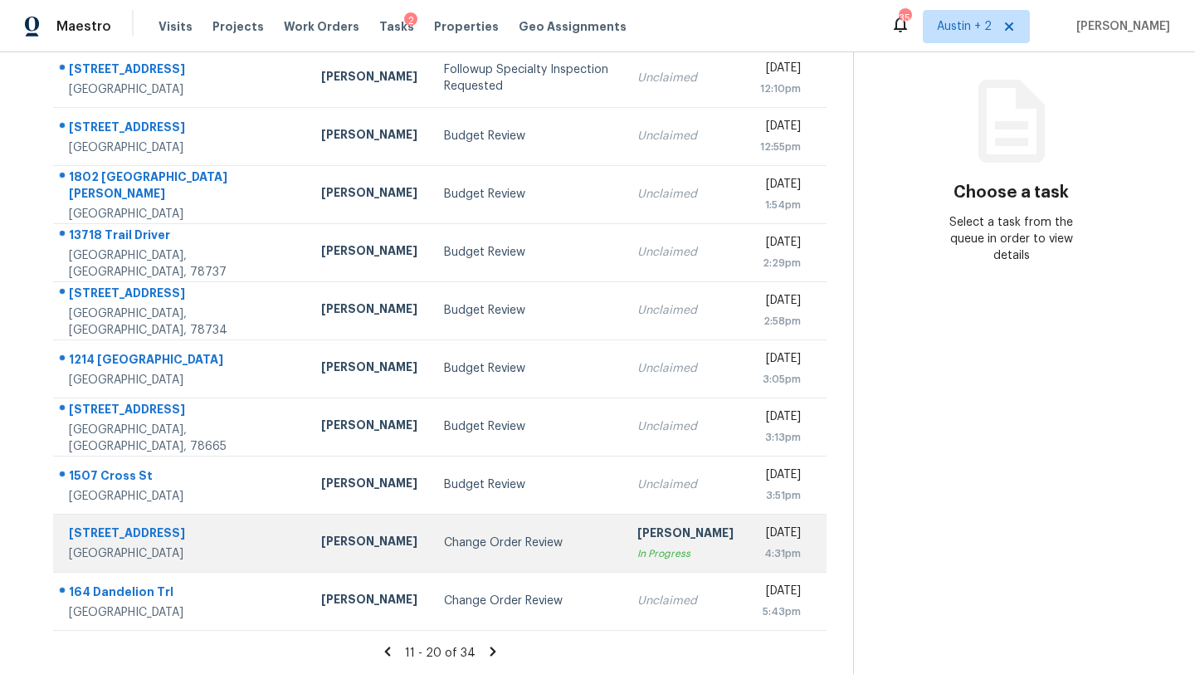
click at [470, 529] on td "Change Order Review" at bounding box center [528, 543] width 194 height 58
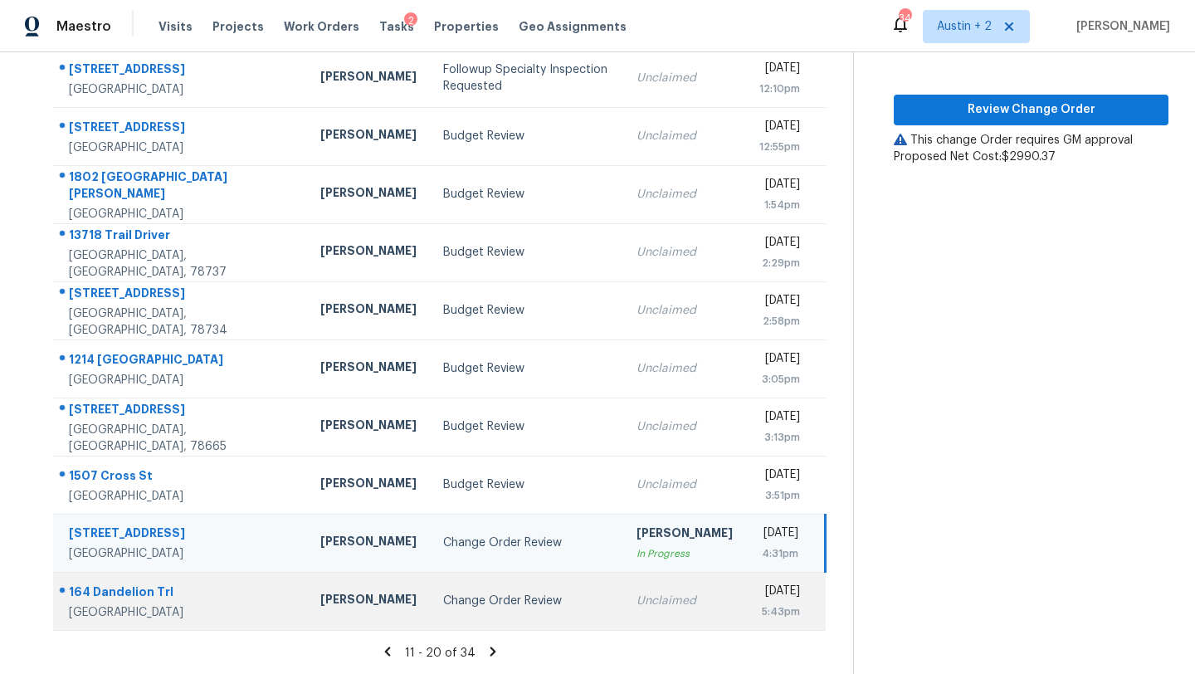
click at [455, 592] on div "Change Order Review" at bounding box center [526, 600] width 167 height 17
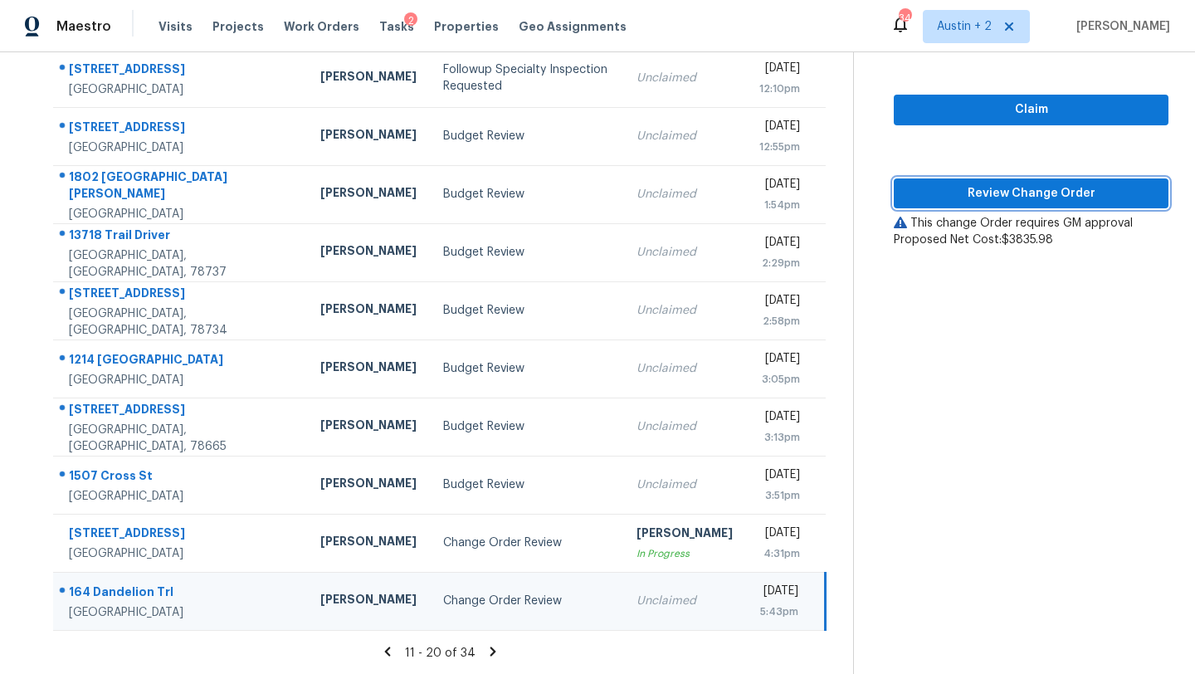
click at [914, 188] on span "Review Change Order" at bounding box center [1031, 193] width 248 height 21
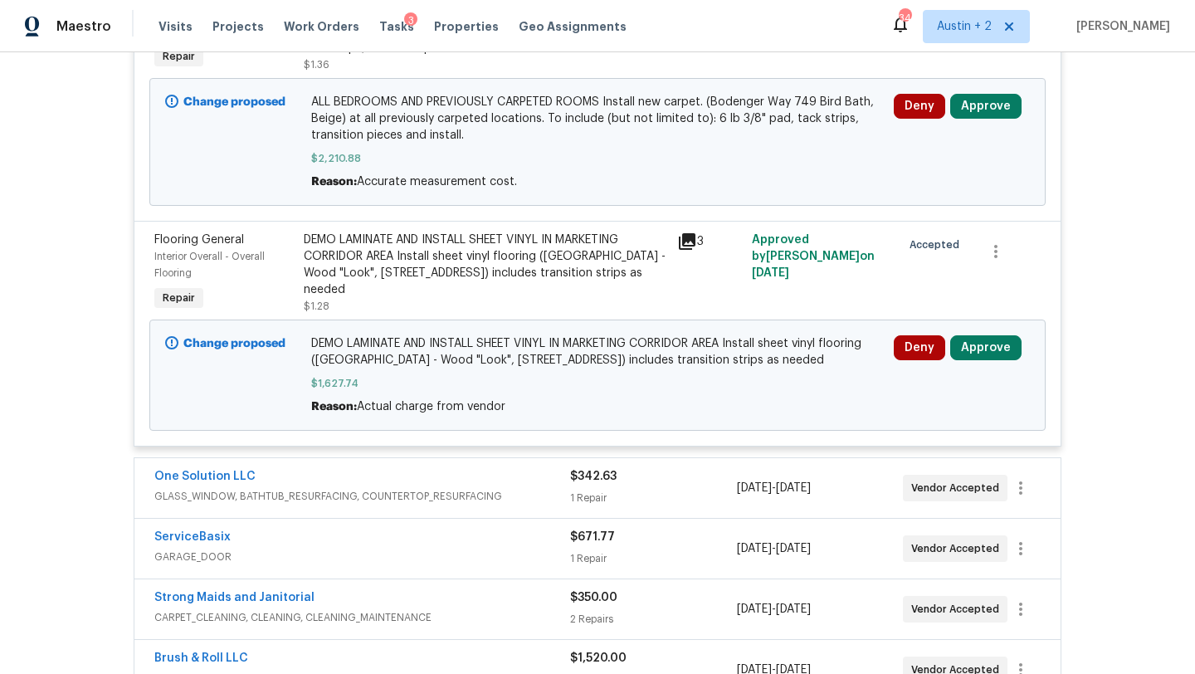
scroll to position [733, 0]
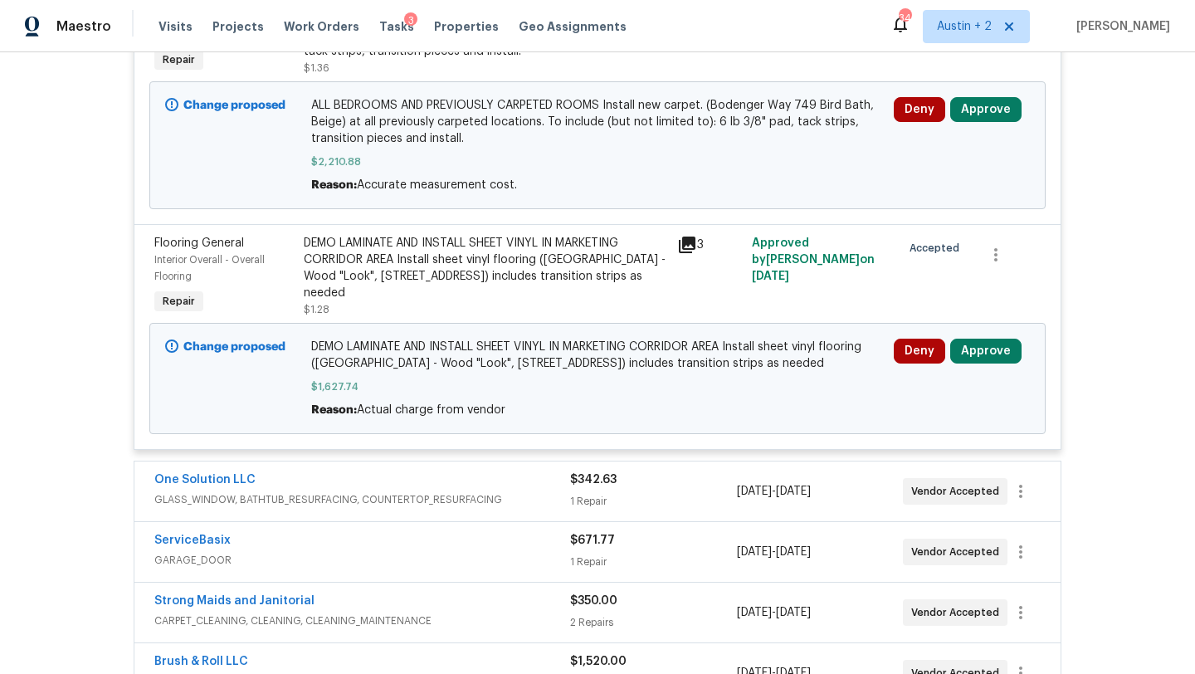
click at [689, 248] on icon at bounding box center [687, 245] width 20 height 20
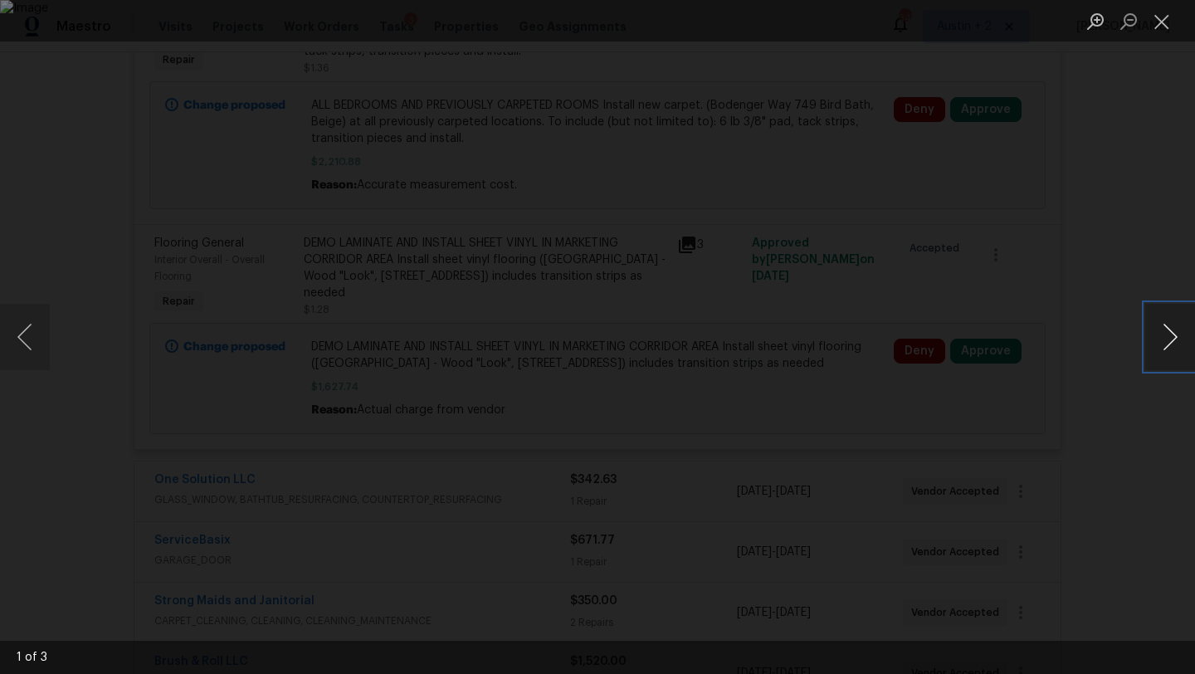
click at [1172, 336] on button "Next image" at bounding box center [1170, 337] width 50 height 66
click at [1169, 342] on button "Next image" at bounding box center [1170, 337] width 50 height 66
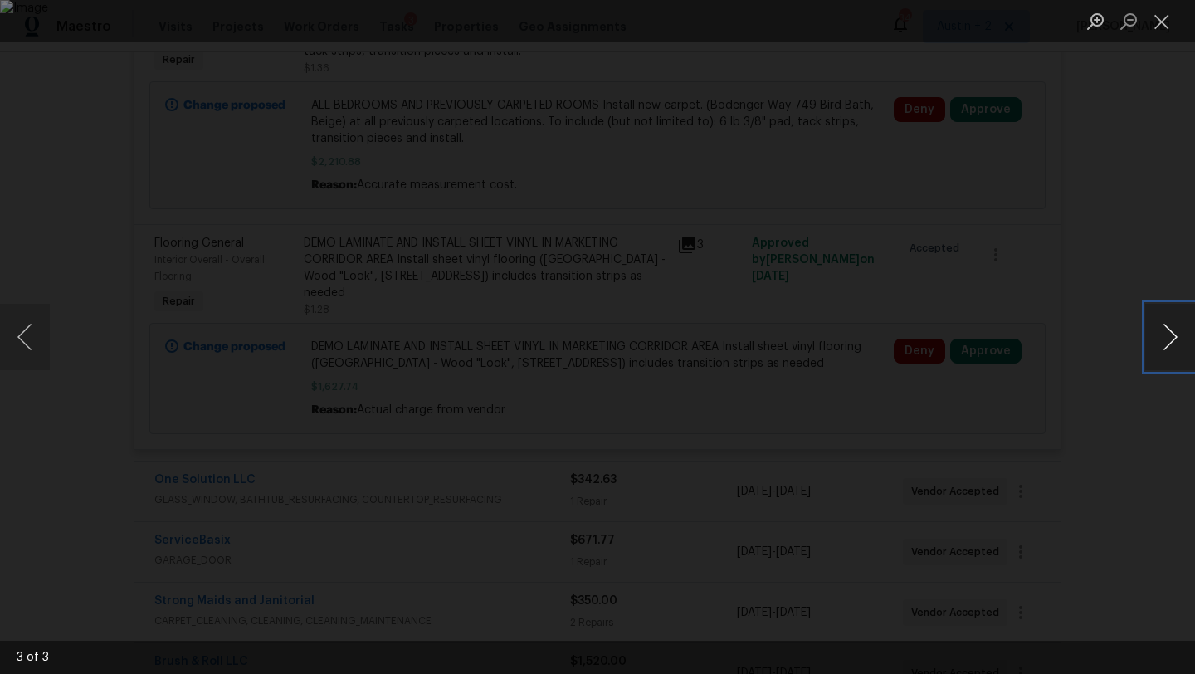
click at [1169, 342] on button "Next image" at bounding box center [1170, 337] width 50 height 66
click at [1157, 24] on button "Close lightbox" at bounding box center [1161, 21] width 33 height 29
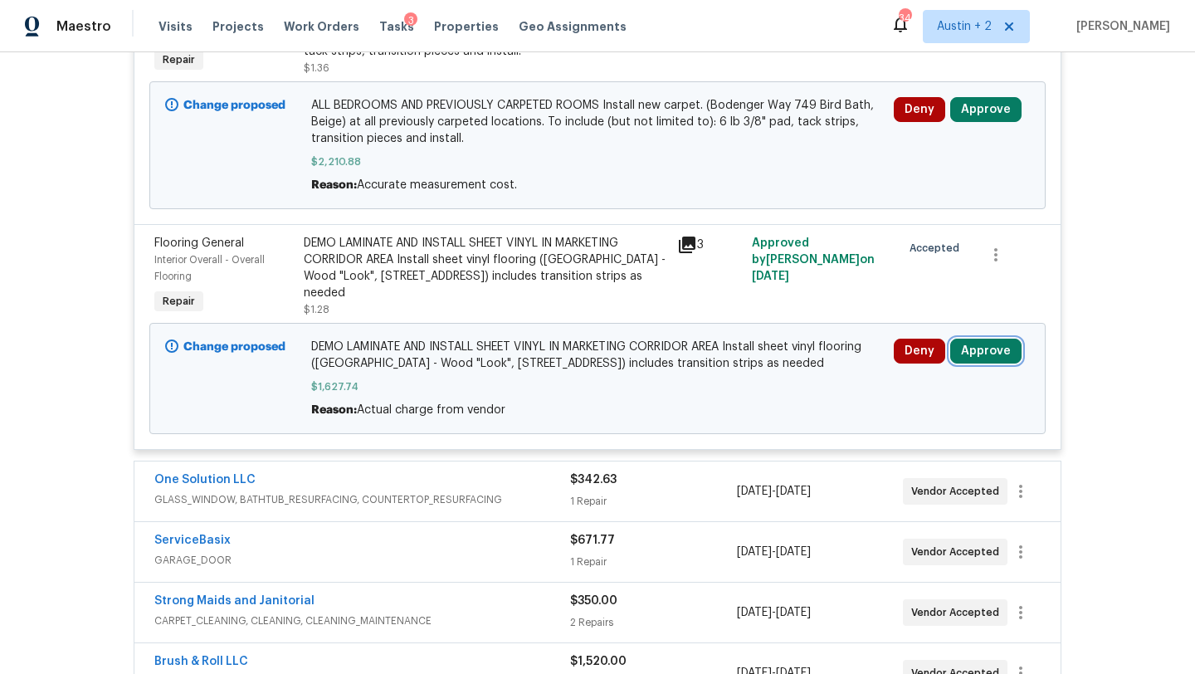
click at [979, 352] on button "Approve" at bounding box center [985, 351] width 71 height 25
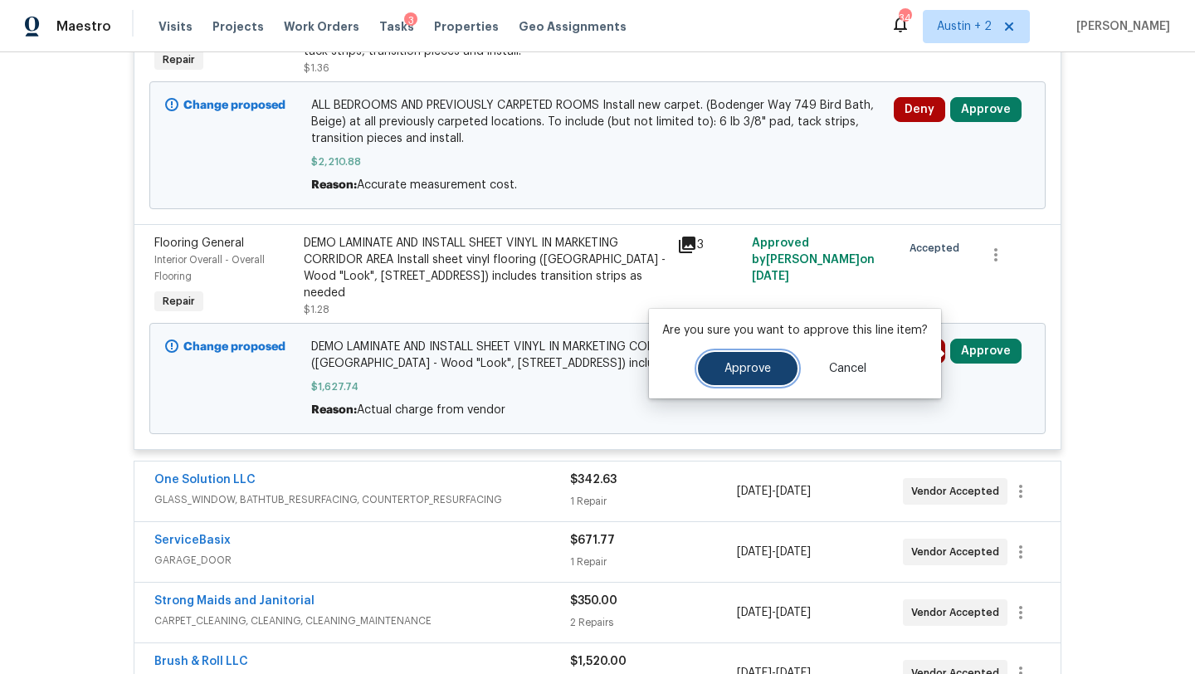
click at [767, 356] on button "Approve" at bounding box center [748, 368] width 100 height 33
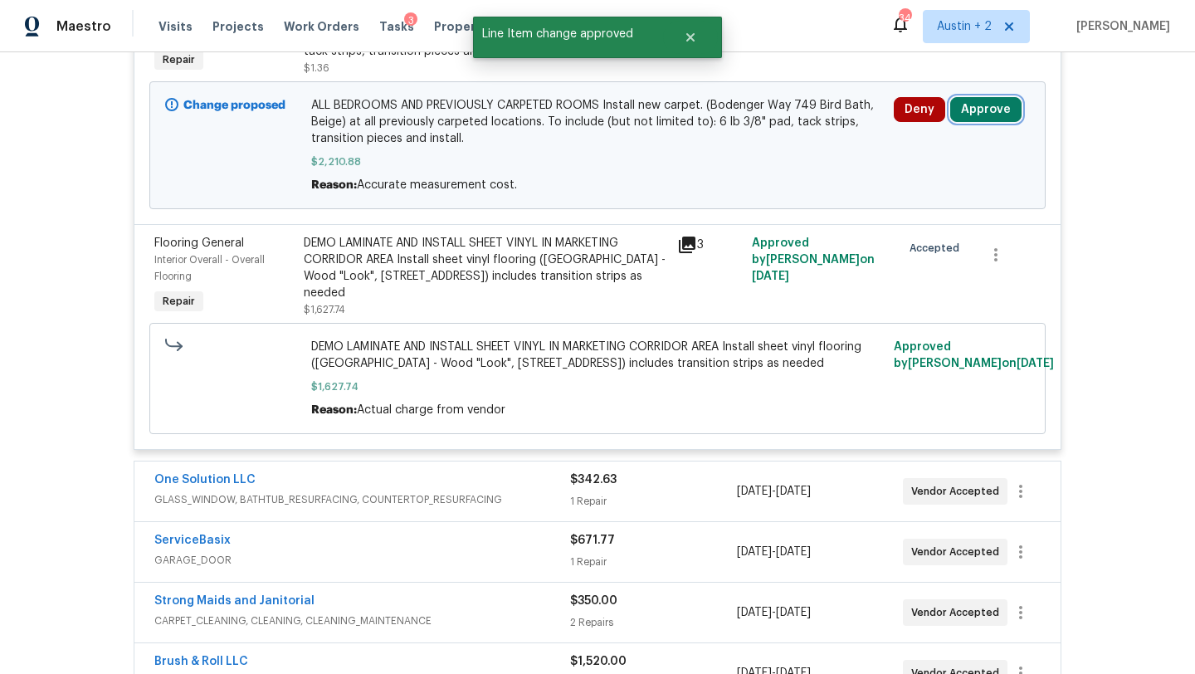
click at [984, 122] on button "Approve" at bounding box center [985, 109] width 71 height 25
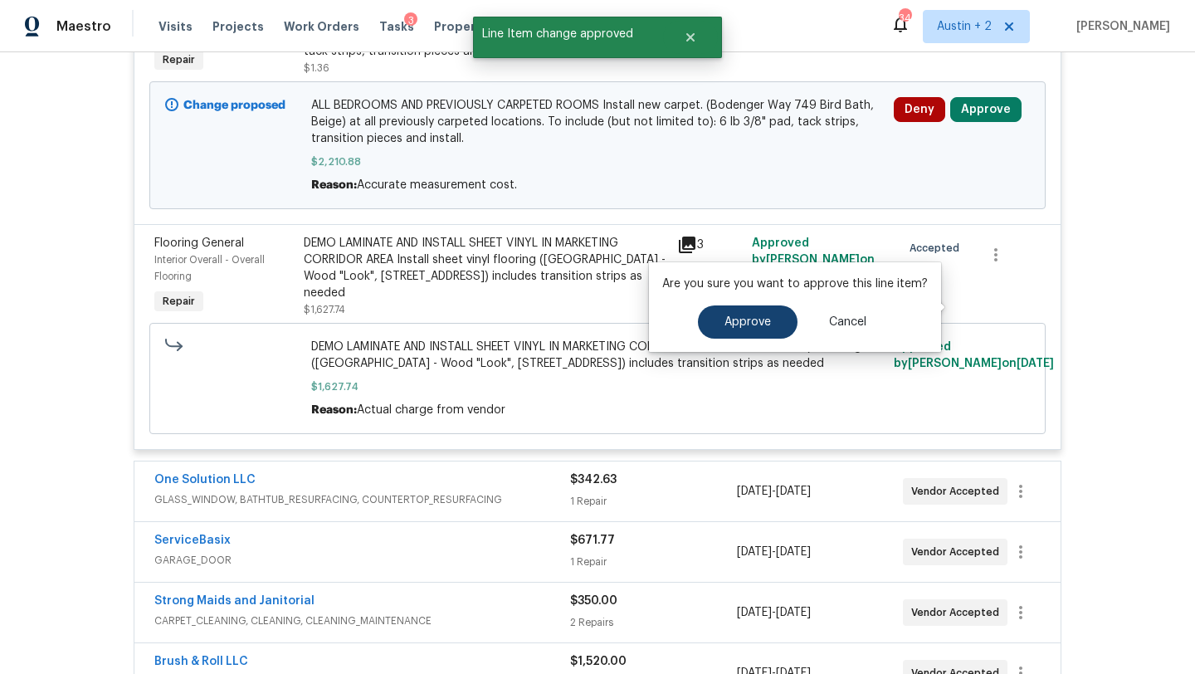
scroll to position [536, 0]
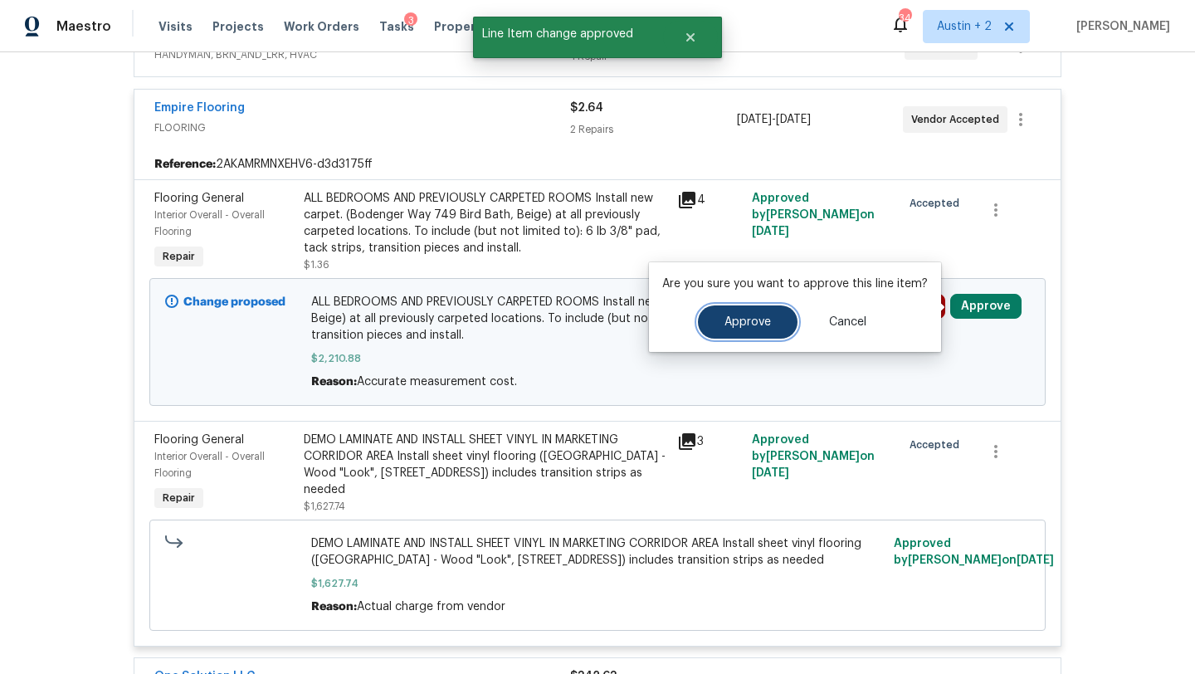
click at [753, 317] on span "Approve" at bounding box center [747, 322] width 46 height 12
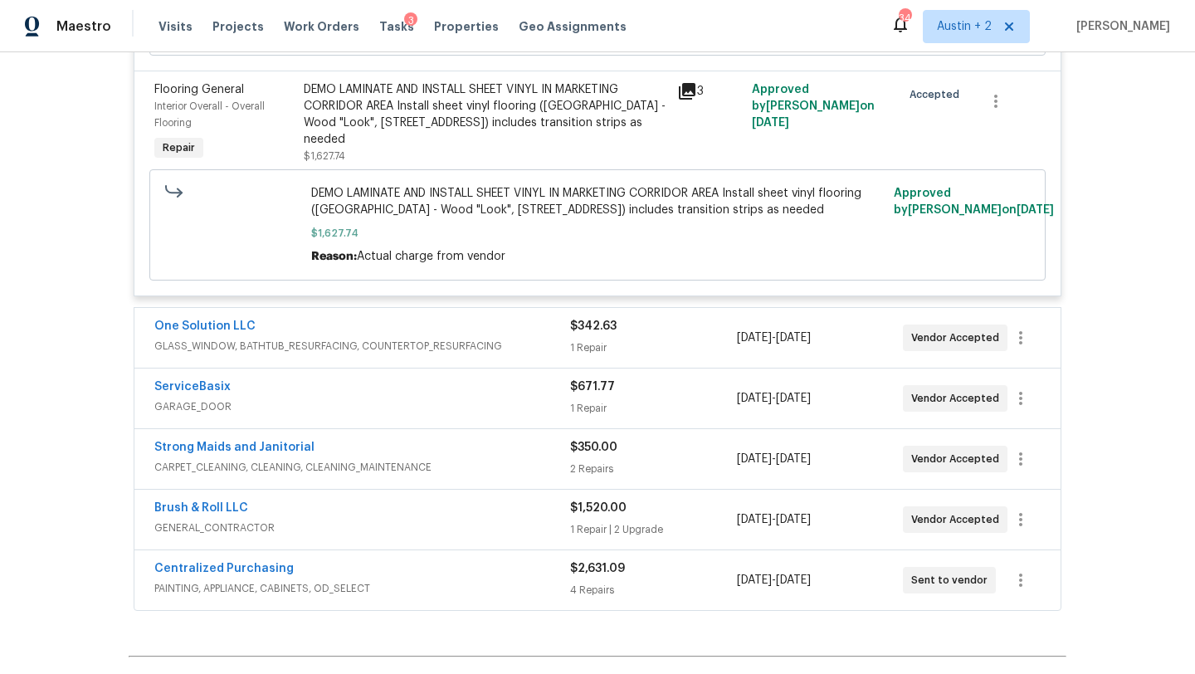
scroll to position [884, 0]
click at [389, 342] on span "GLASS_WINDOW, BATHTUB_RESURFACING, COUNTERTOP_RESURFACING" at bounding box center [362, 347] width 416 height 17
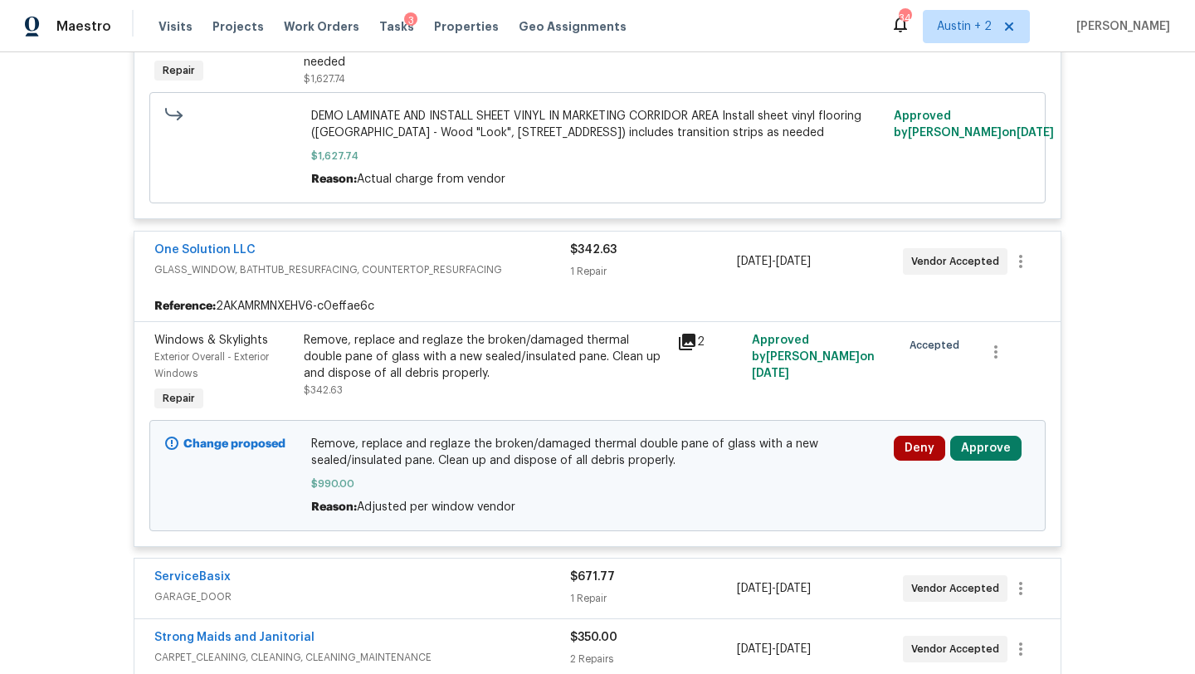
scroll to position [996, 0]
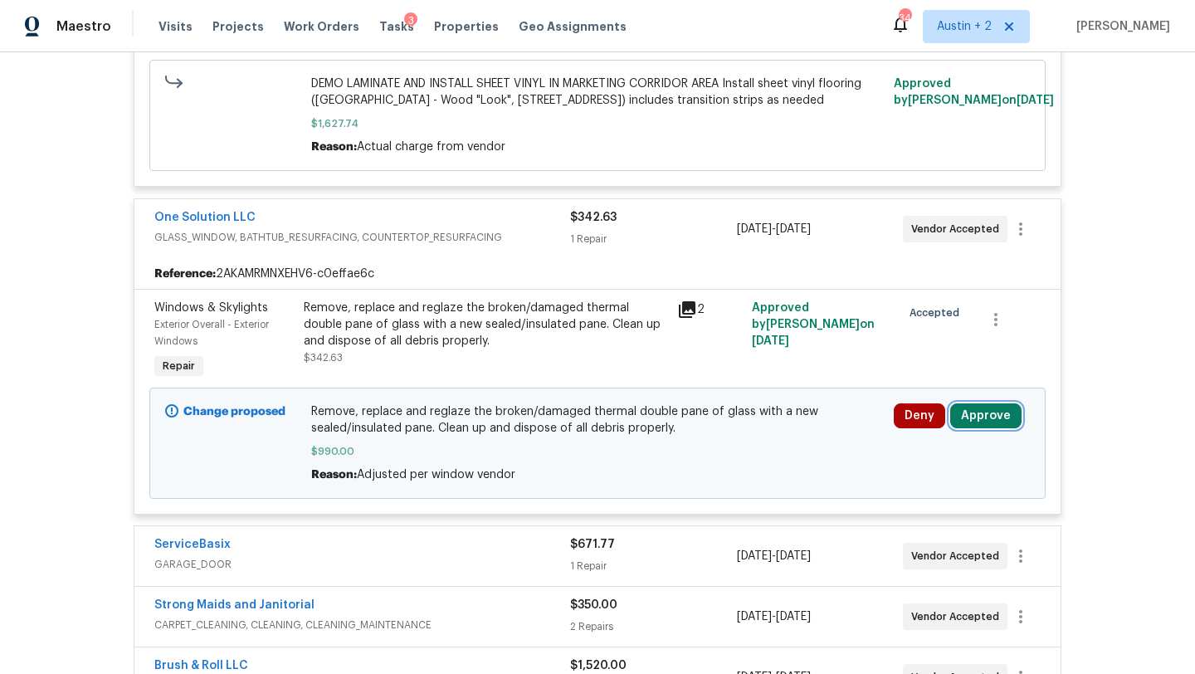
click at [982, 419] on button "Approve" at bounding box center [985, 415] width 71 height 25
click at [563, 451] on span "$990.00" at bounding box center [597, 451] width 573 height 17
click at [683, 314] on icon at bounding box center [687, 309] width 17 height 17
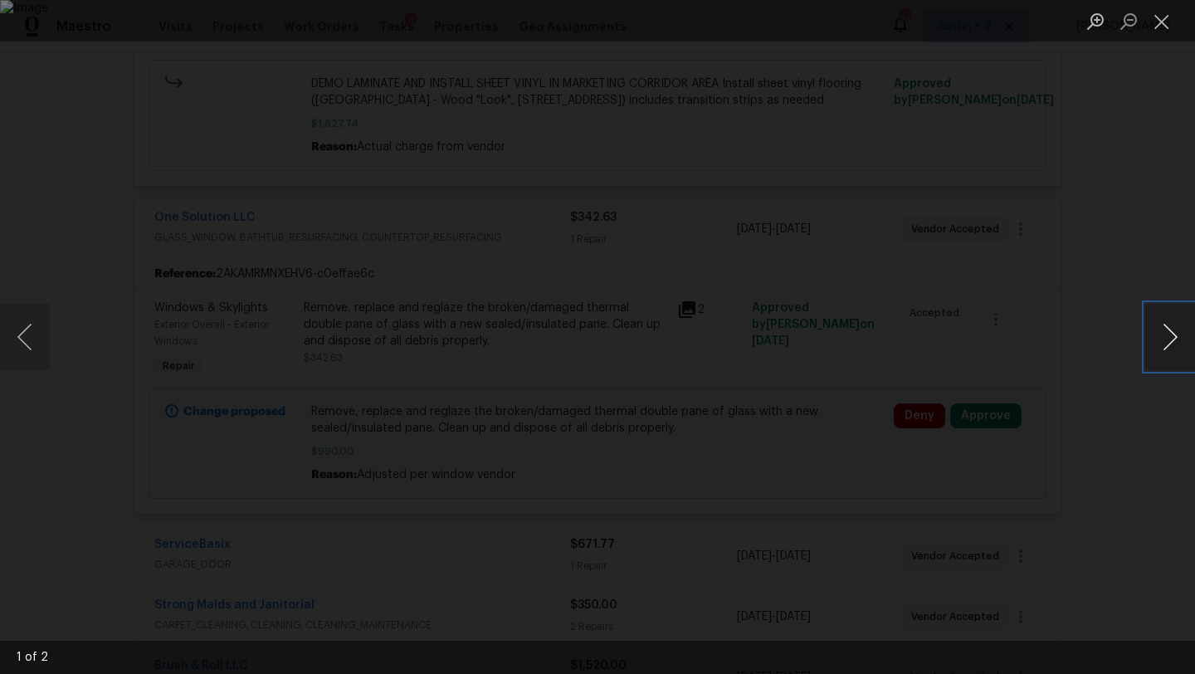
click at [1169, 340] on button "Next image" at bounding box center [1170, 337] width 50 height 66
click at [1164, 22] on button "Close lightbox" at bounding box center [1161, 21] width 33 height 29
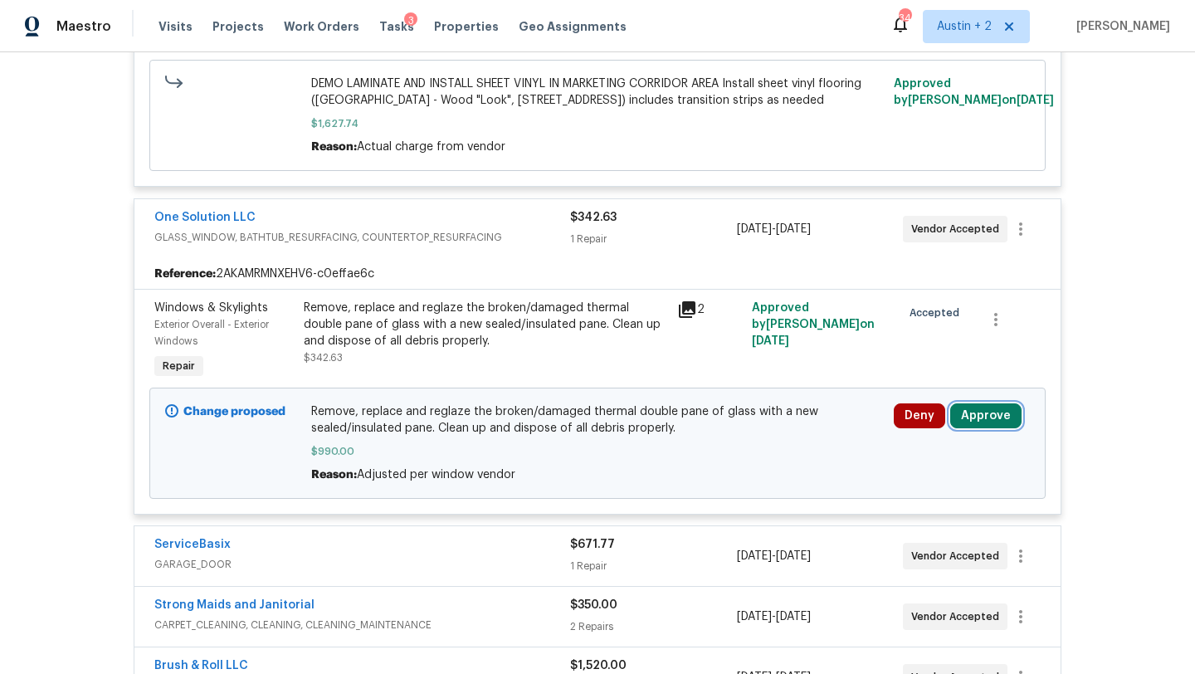
click at [976, 426] on button "Approve" at bounding box center [985, 415] width 71 height 25
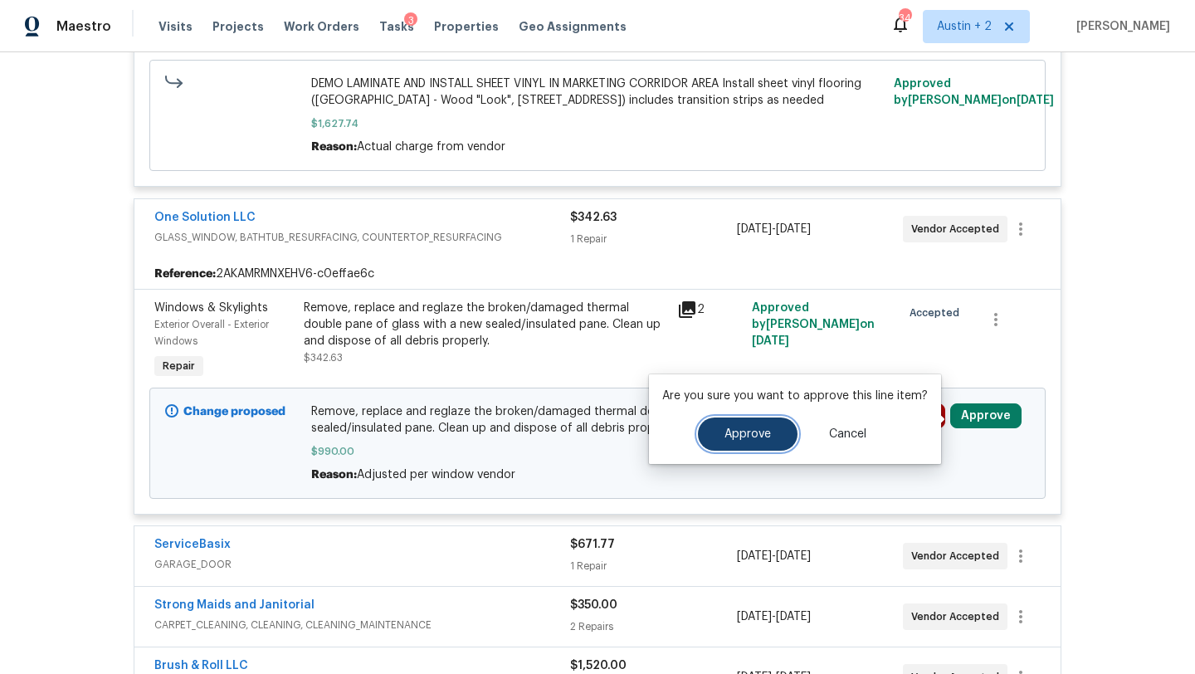
click at [742, 430] on span "Approve" at bounding box center [747, 434] width 46 height 12
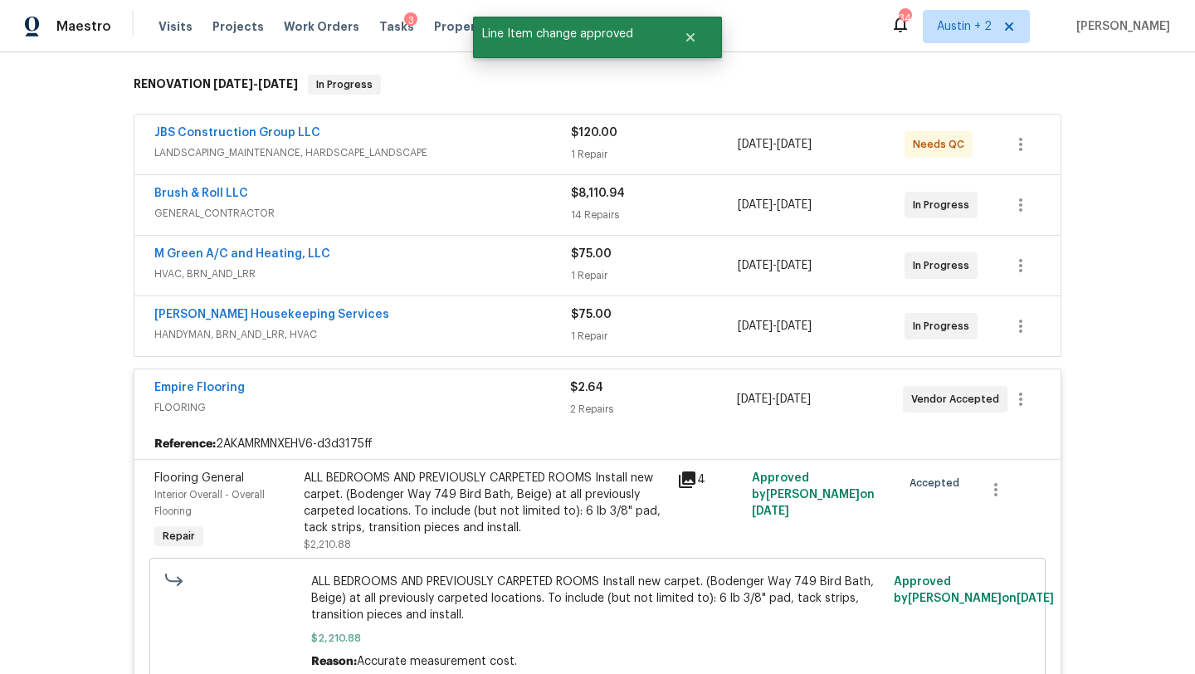
scroll to position [0, 0]
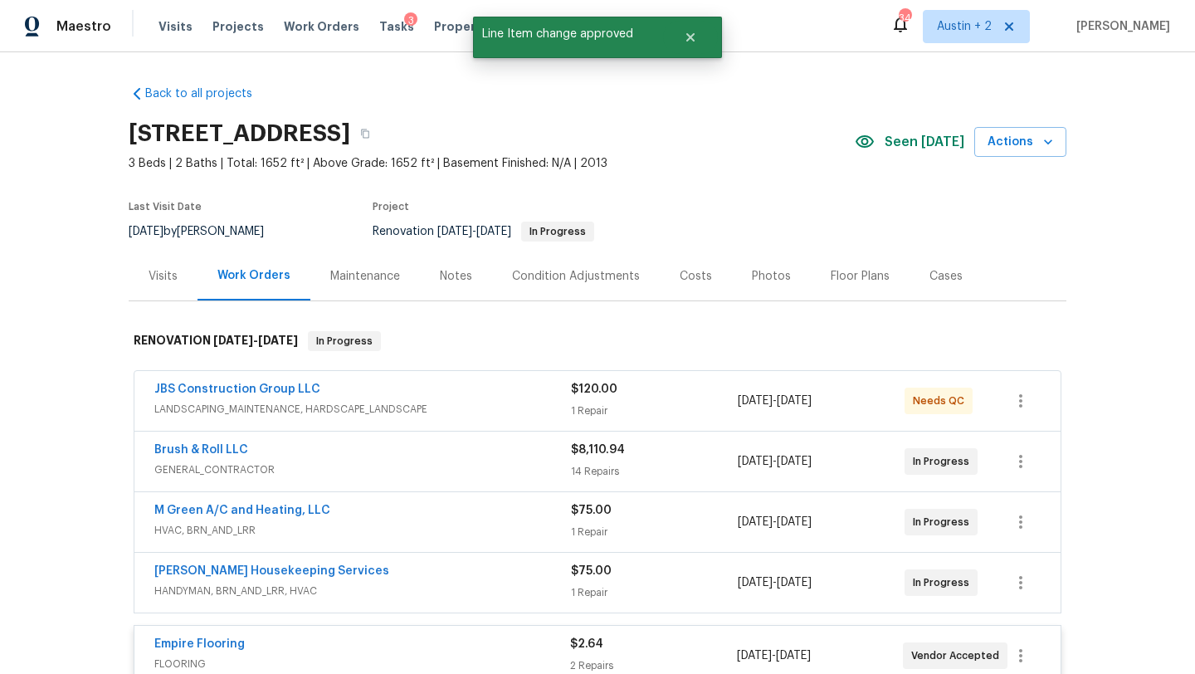
click at [683, 286] on div "Costs" at bounding box center [696, 275] width 72 height 49
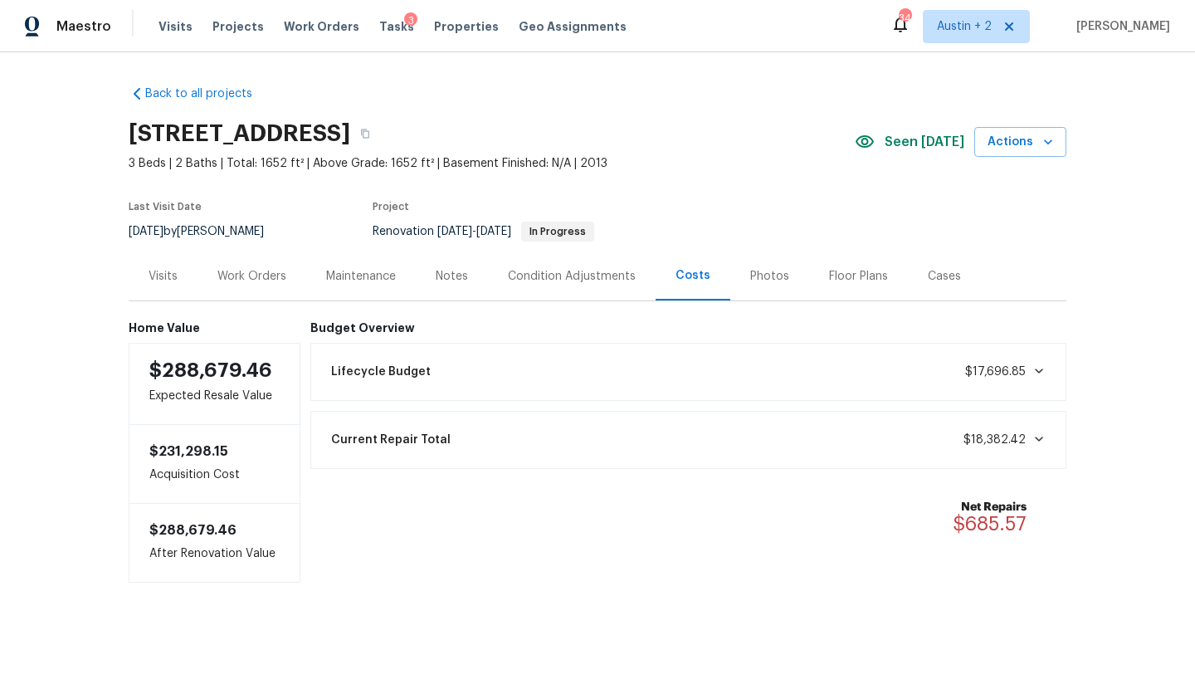
click at [248, 275] on div "Work Orders" at bounding box center [251, 276] width 69 height 17
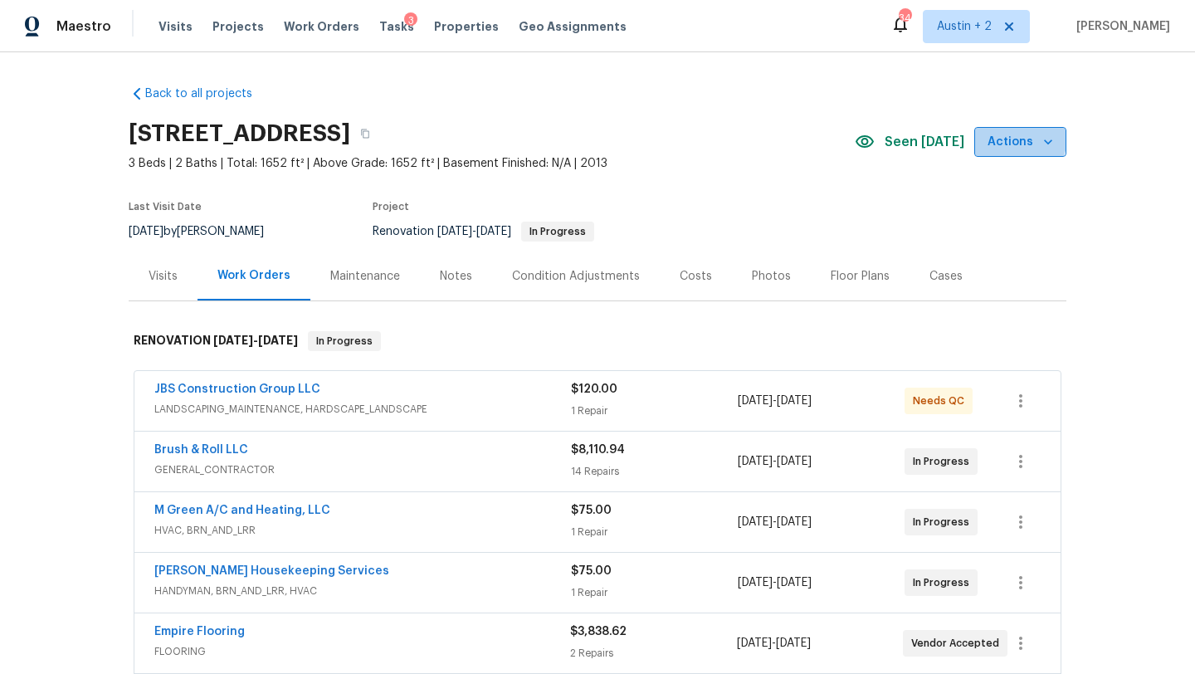
click at [1016, 138] on span "Actions" at bounding box center [1020, 142] width 66 height 21
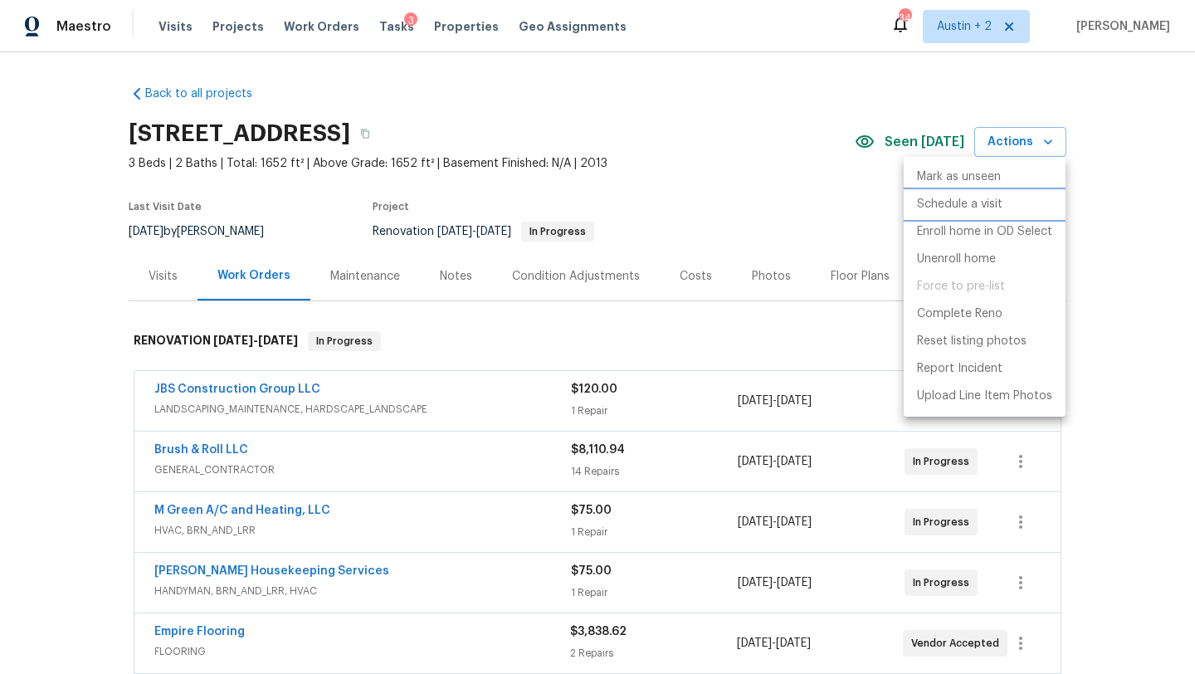
click at [988, 204] on p "Schedule a visit" at bounding box center [959, 204] width 85 height 17
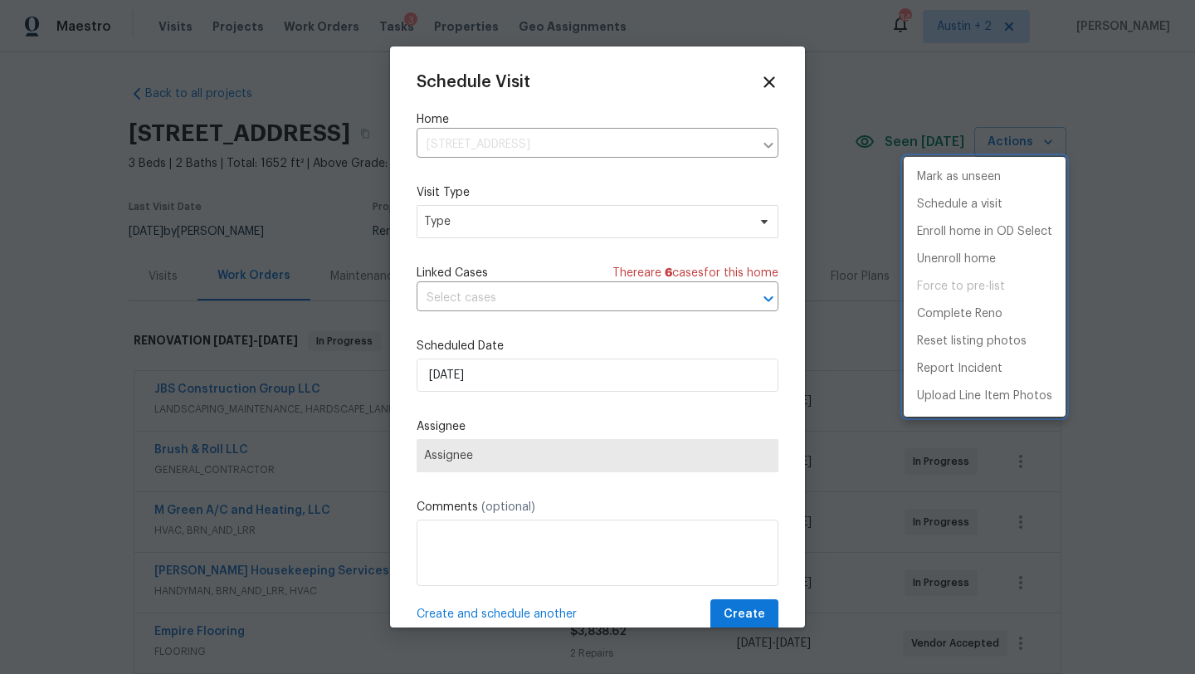
click at [536, 219] on div at bounding box center [597, 337] width 1195 height 674
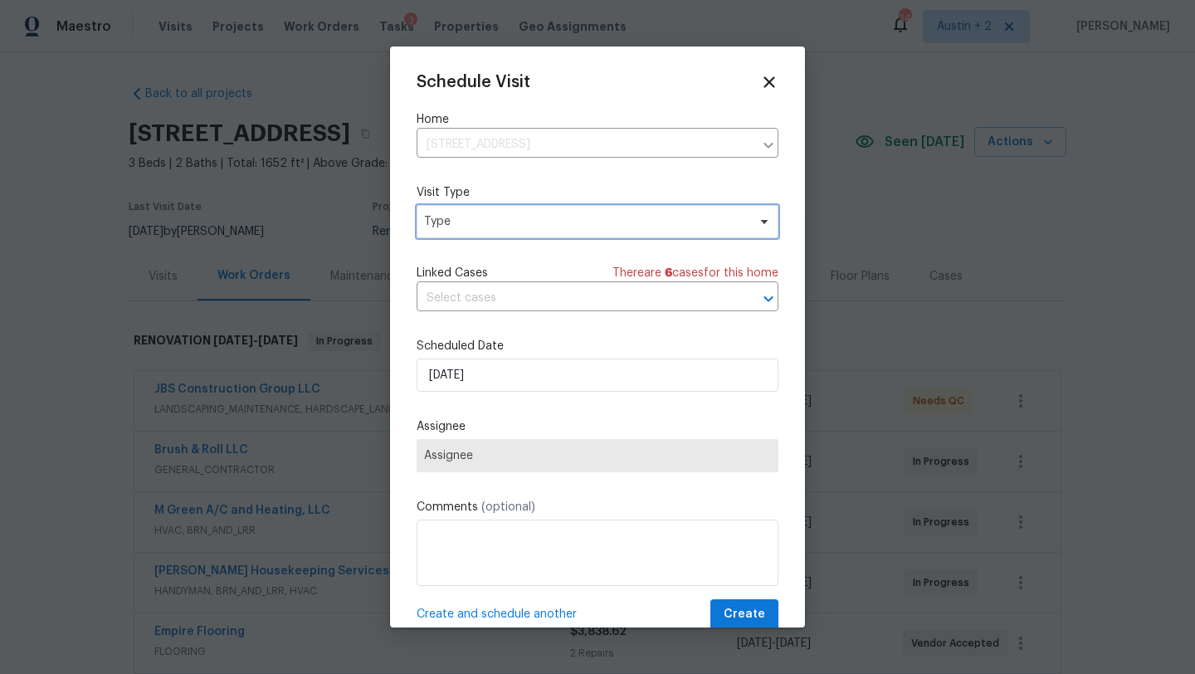
click at [504, 219] on span "Type" at bounding box center [585, 221] width 323 height 17
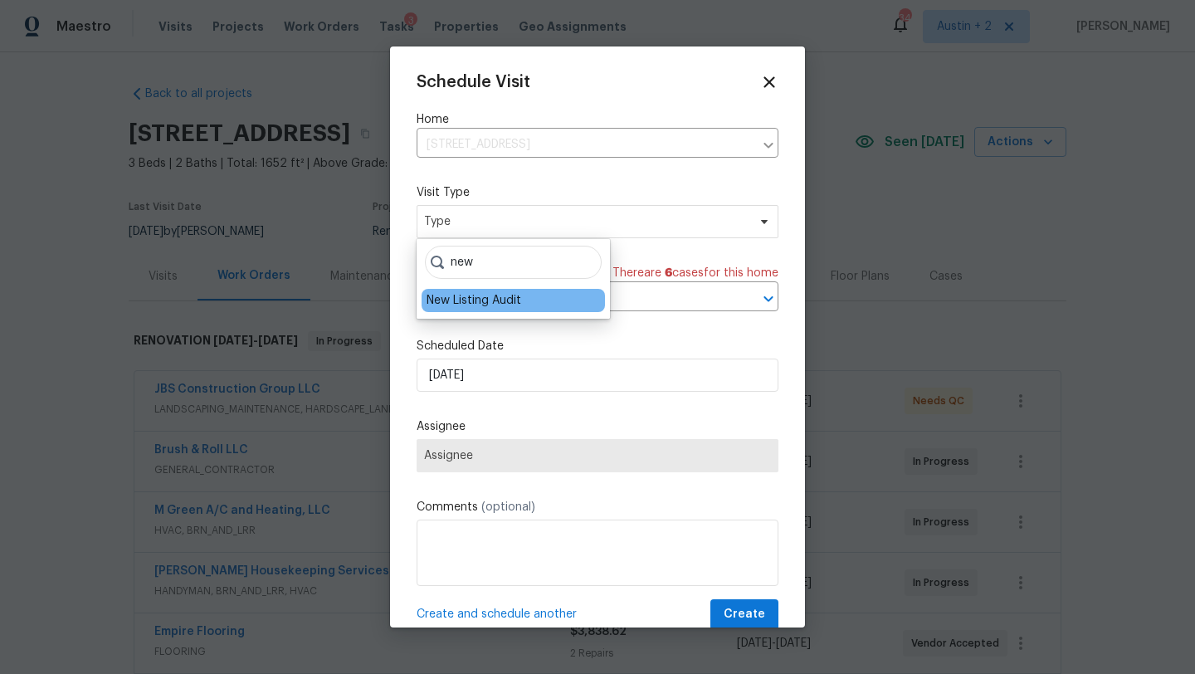
type input "new"
click at [488, 307] on div "New Listing Audit" at bounding box center [473, 300] width 95 height 17
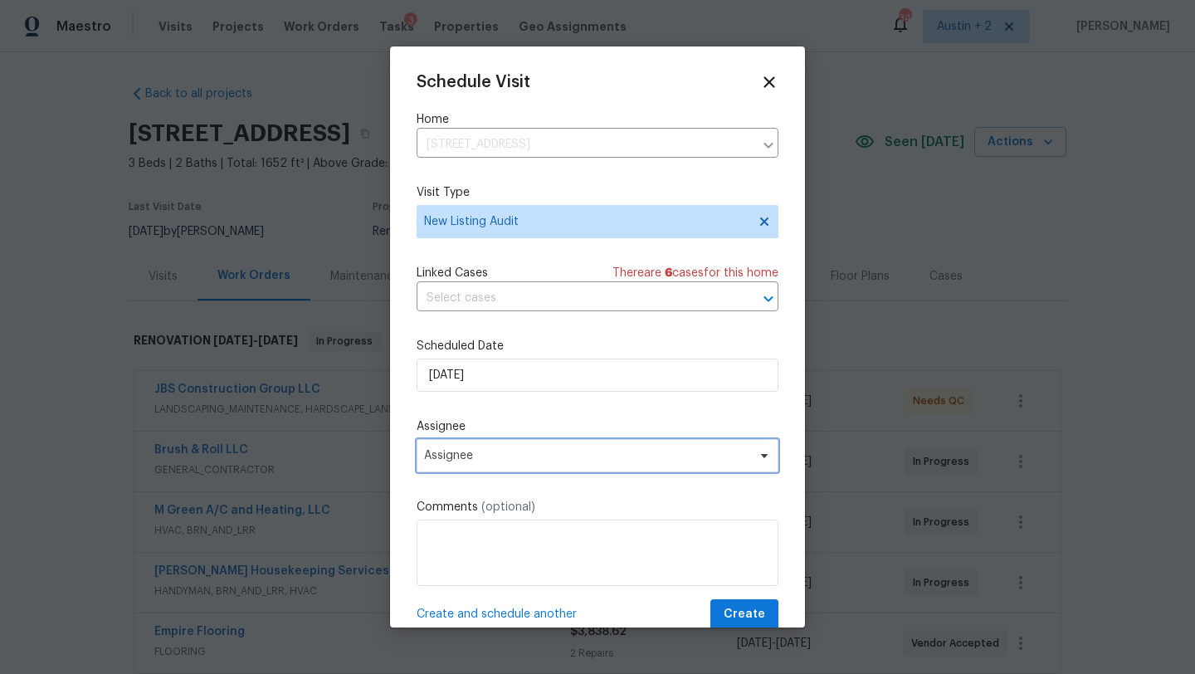
click at [484, 457] on span "Assignee" at bounding box center [586, 455] width 325 height 13
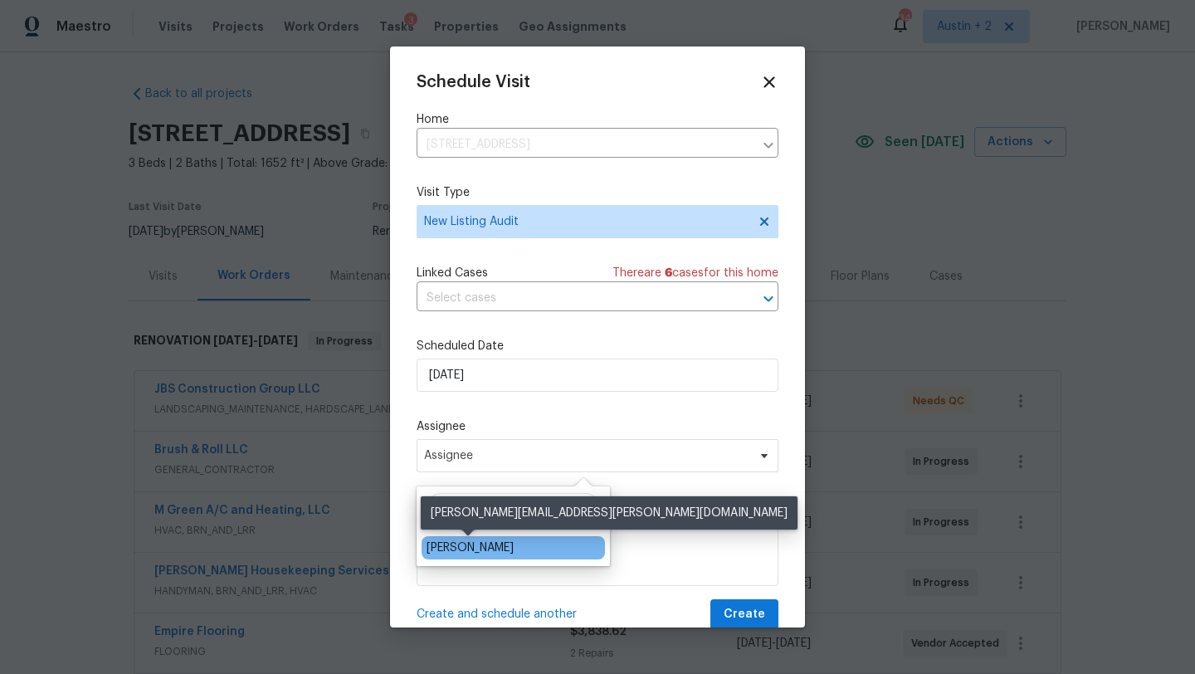
type input "sheila"
click at [483, 548] on div "[PERSON_NAME]" at bounding box center [469, 547] width 87 height 17
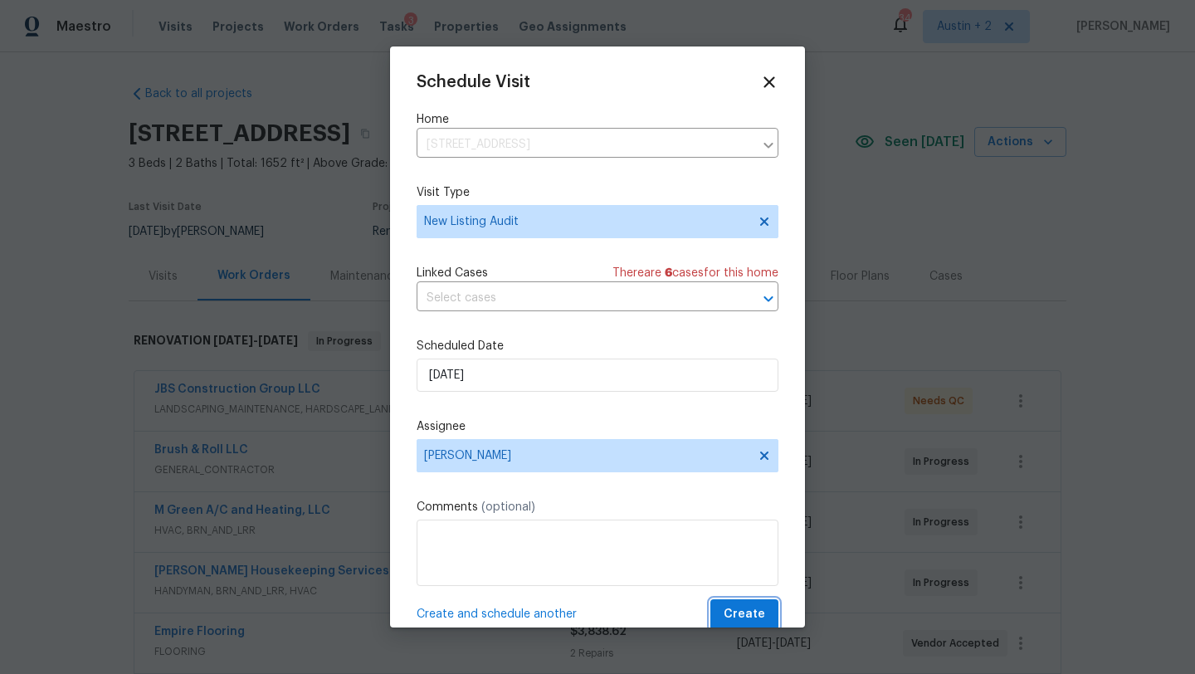
click at [730, 612] on span "Create" at bounding box center [744, 614] width 41 height 21
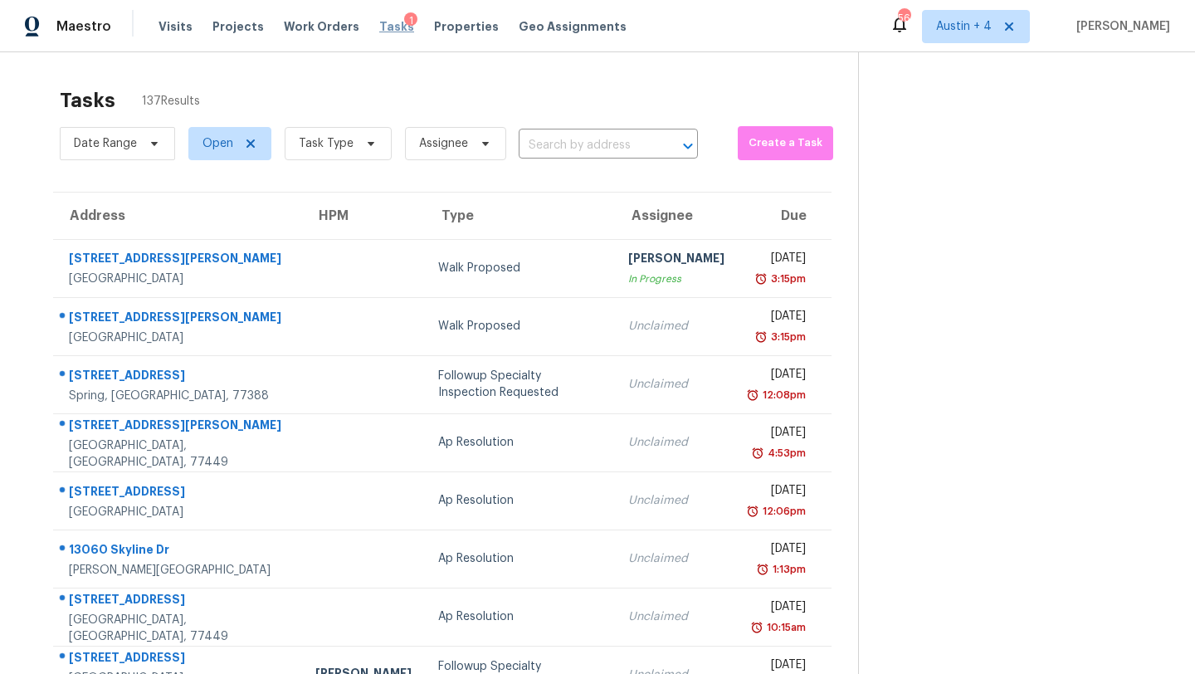
click at [379, 25] on span "Tasks" at bounding box center [396, 27] width 35 height 12
click at [380, 27] on span "Tasks" at bounding box center [396, 27] width 35 height 12
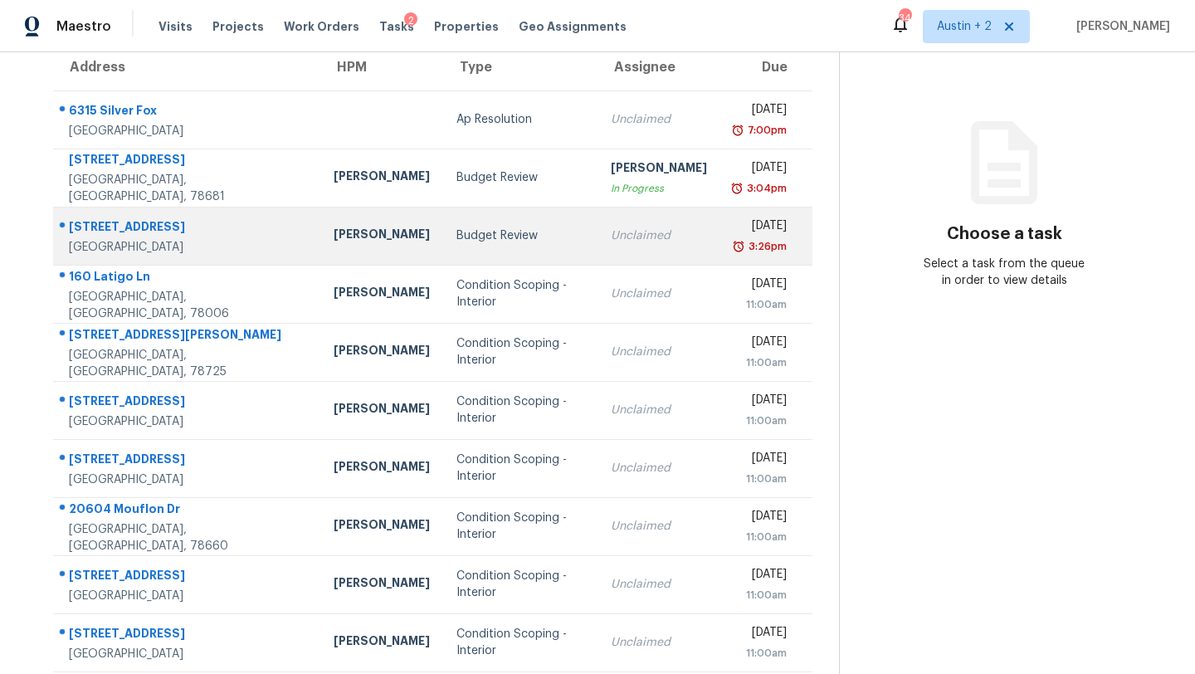
scroll to position [190, 0]
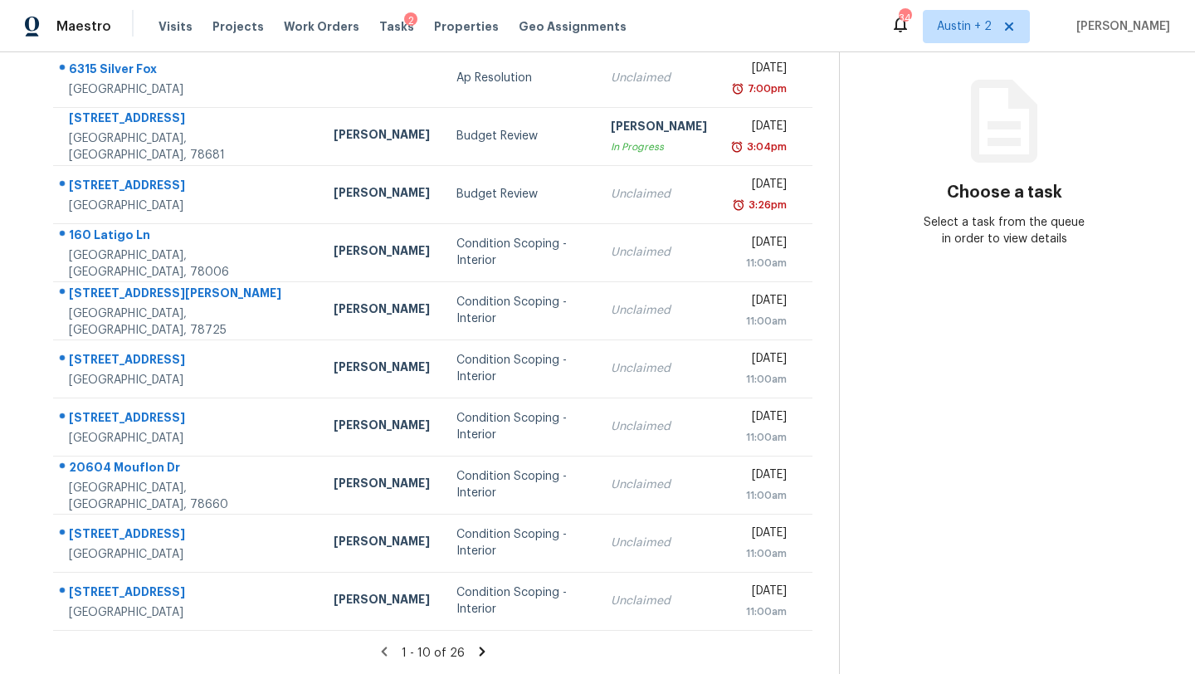
click at [479, 648] on icon at bounding box center [482, 650] width 6 height 9
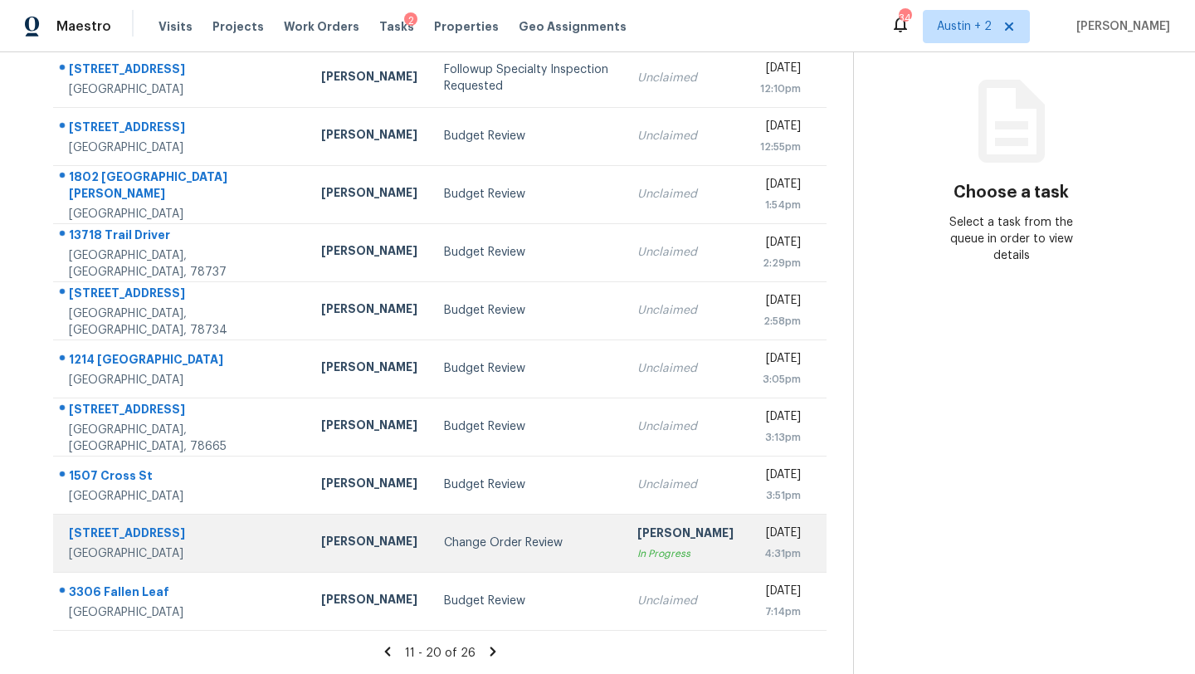
click at [453, 547] on div "Change Order Review" at bounding box center [528, 542] width 168 height 17
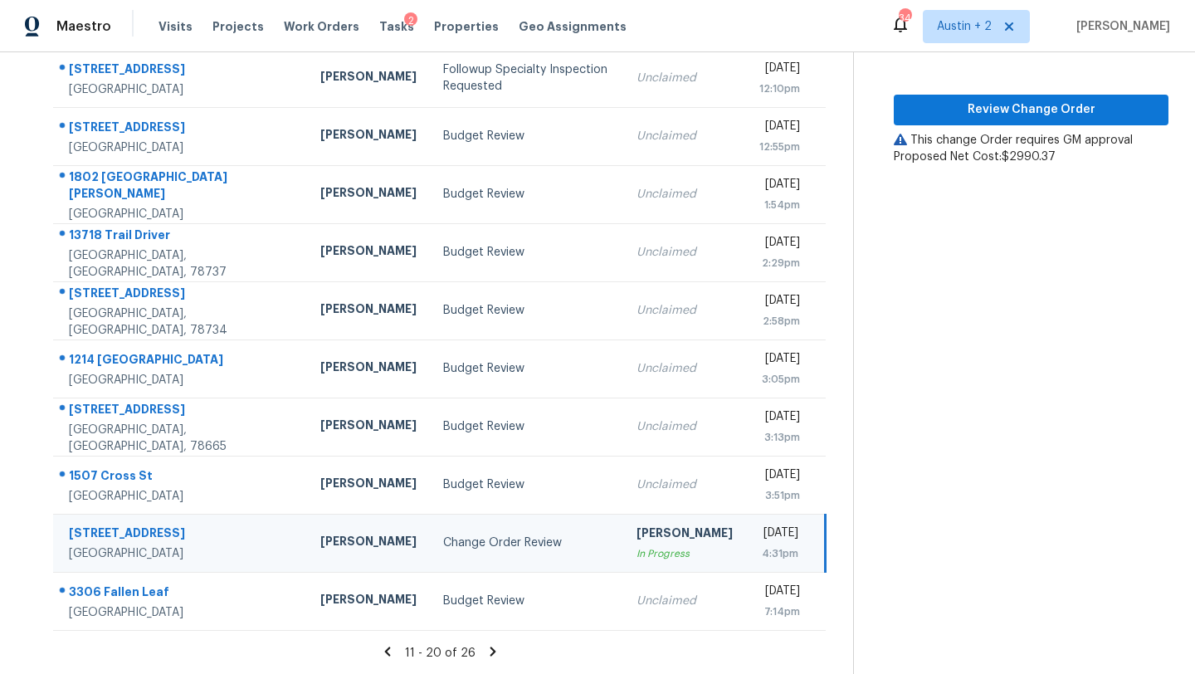
click at [485, 651] on icon at bounding box center [492, 651] width 15 height 15
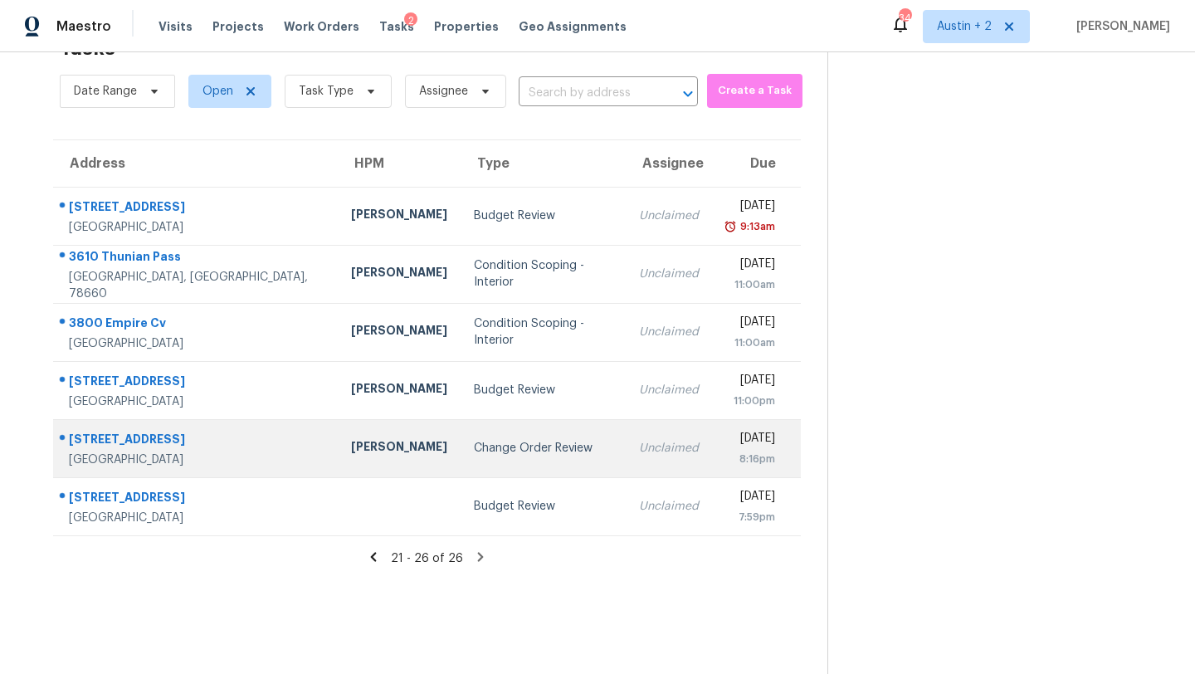
click at [474, 443] on div "Change Order Review" at bounding box center [543, 448] width 139 height 17
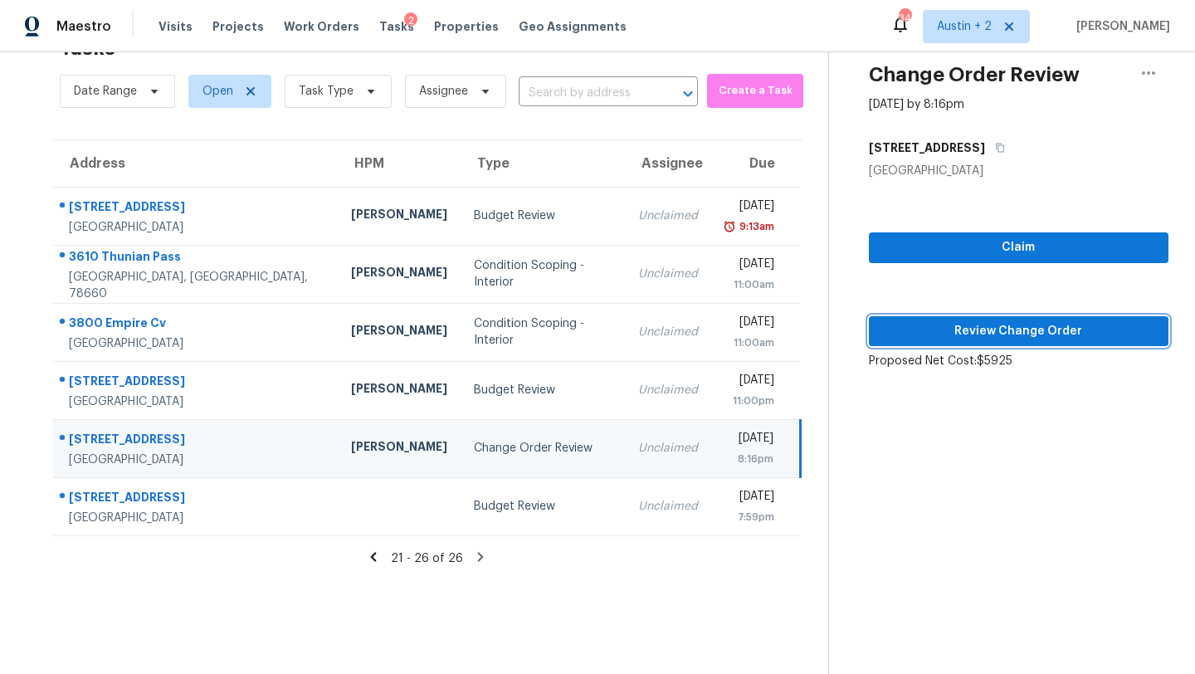
click at [918, 331] on span "Review Change Order" at bounding box center [1018, 331] width 273 height 21
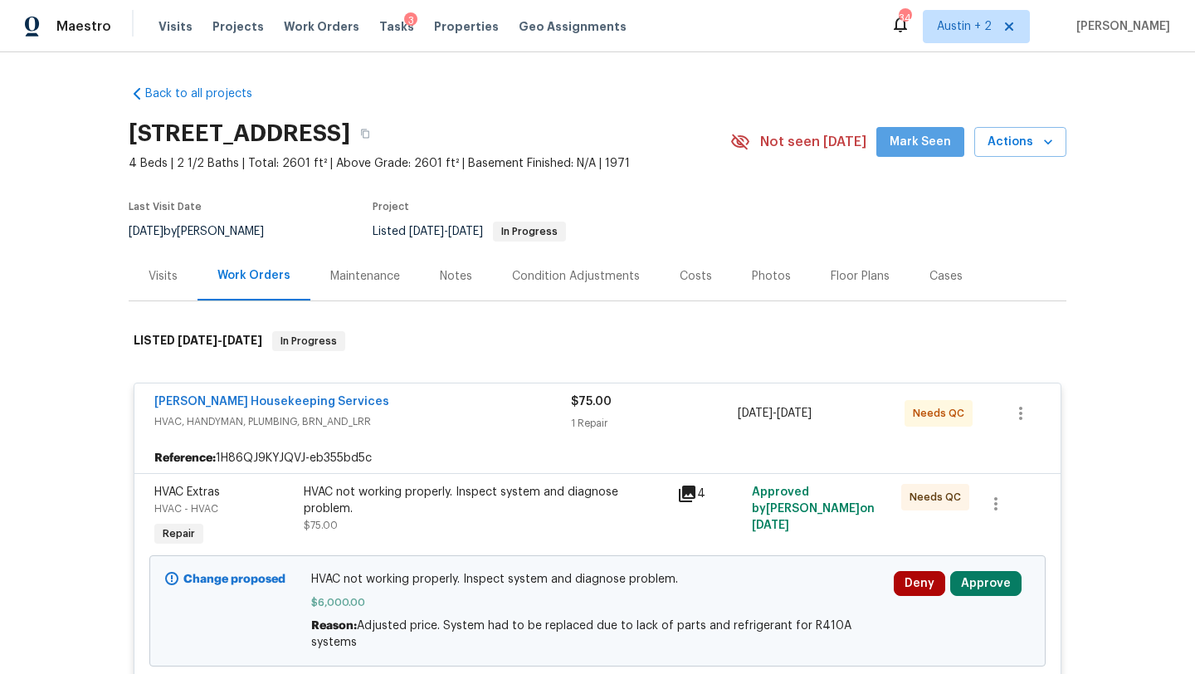
click at [928, 138] on span "Mark Seen" at bounding box center [919, 142] width 61 height 21
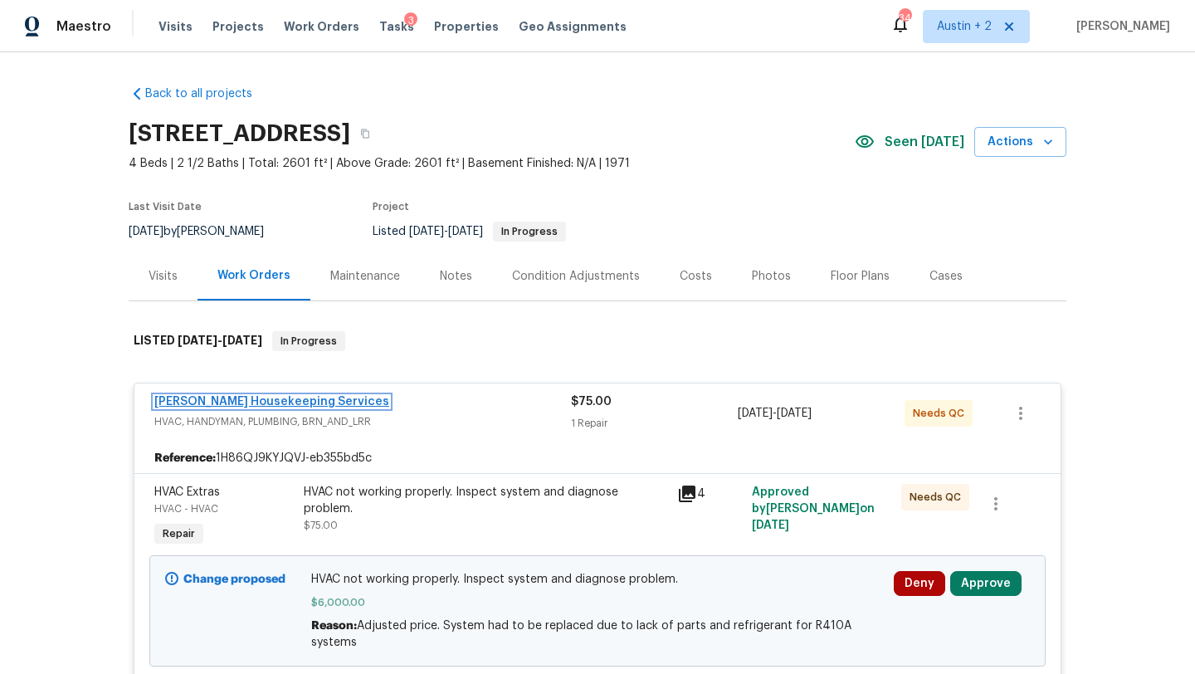
click at [307, 397] on link "Arelis Housekeeping Services" at bounding box center [271, 402] width 235 height 12
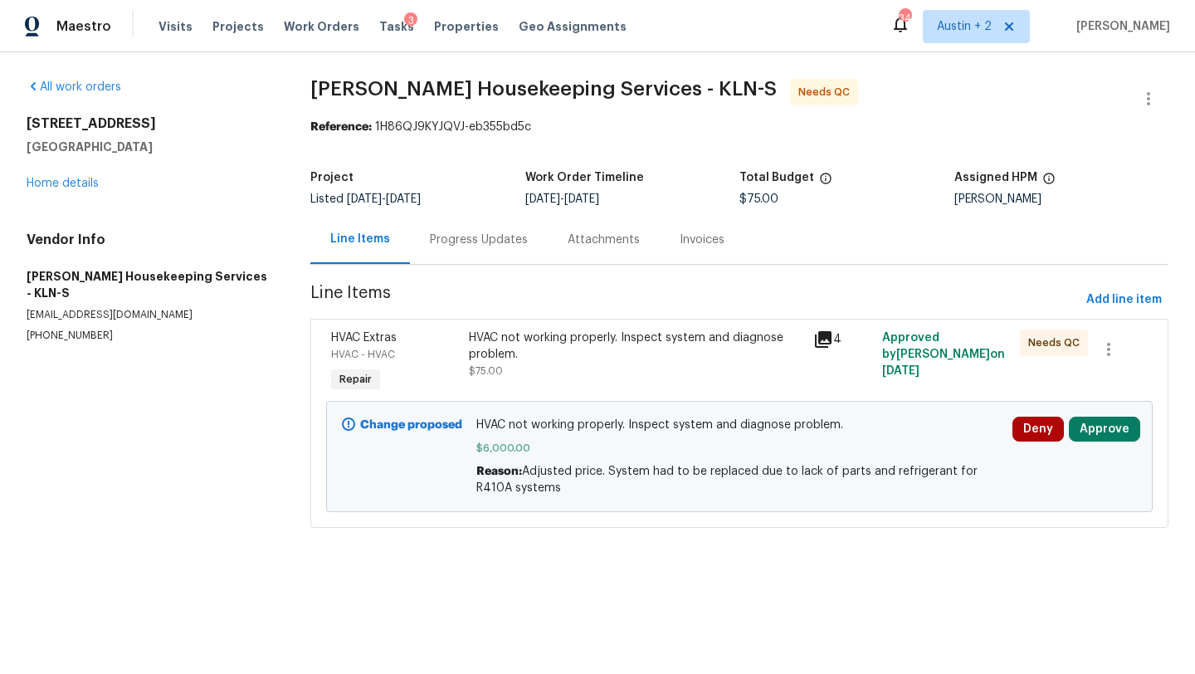
click at [467, 241] on div "Progress Updates" at bounding box center [479, 239] width 98 height 17
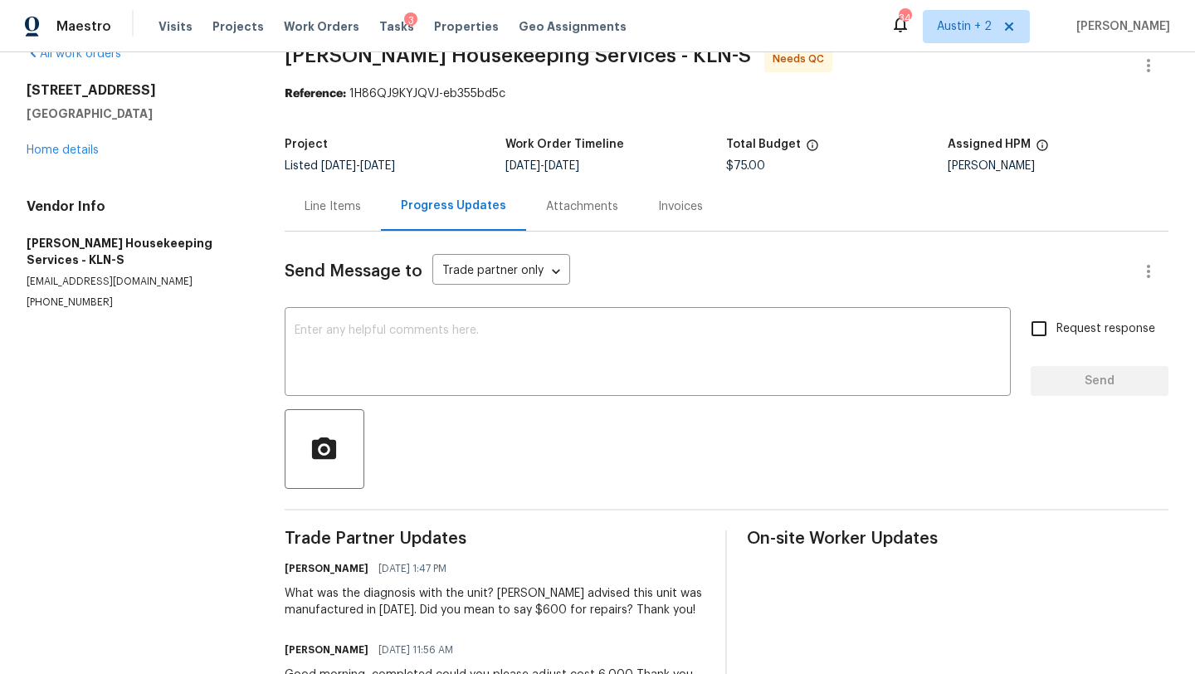
scroll to position [32, 0]
click at [85, 149] on link "Home details" at bounding box center [63, 151] width 72 height 12
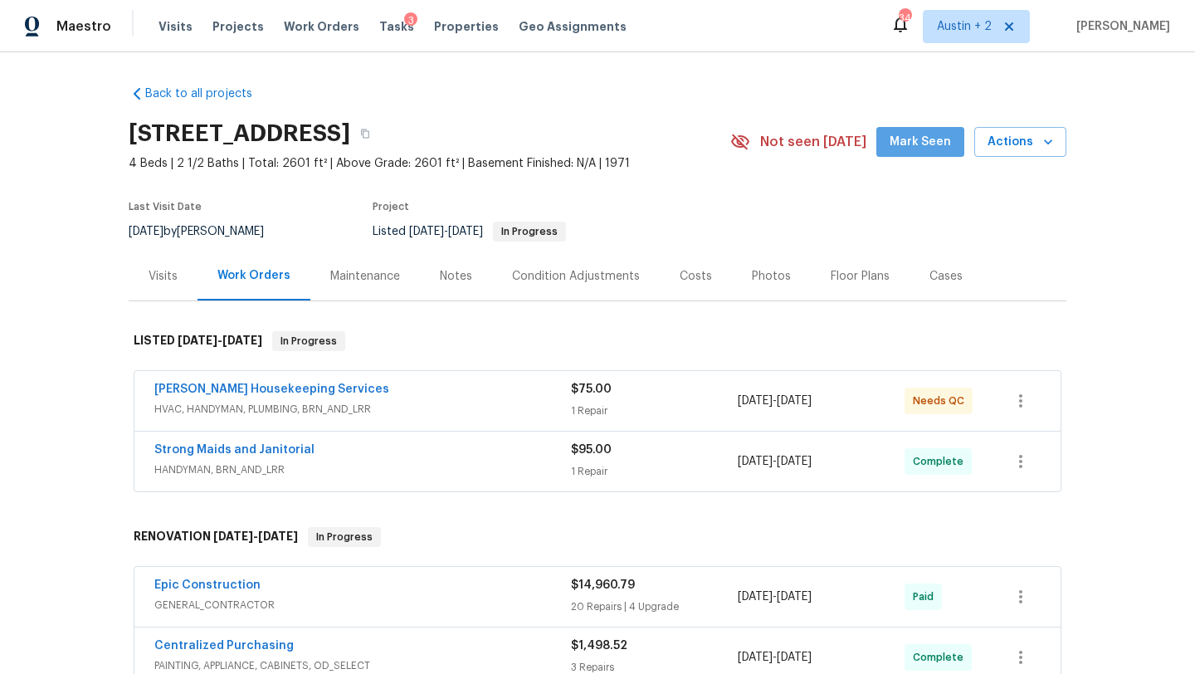
click at [926, 129] on button "Mark Seen" at bounding box center [920, 142] width 88 height 31
click at [695, 270] on div "Costs" at bounding box center [696, 276] width 32 height 17
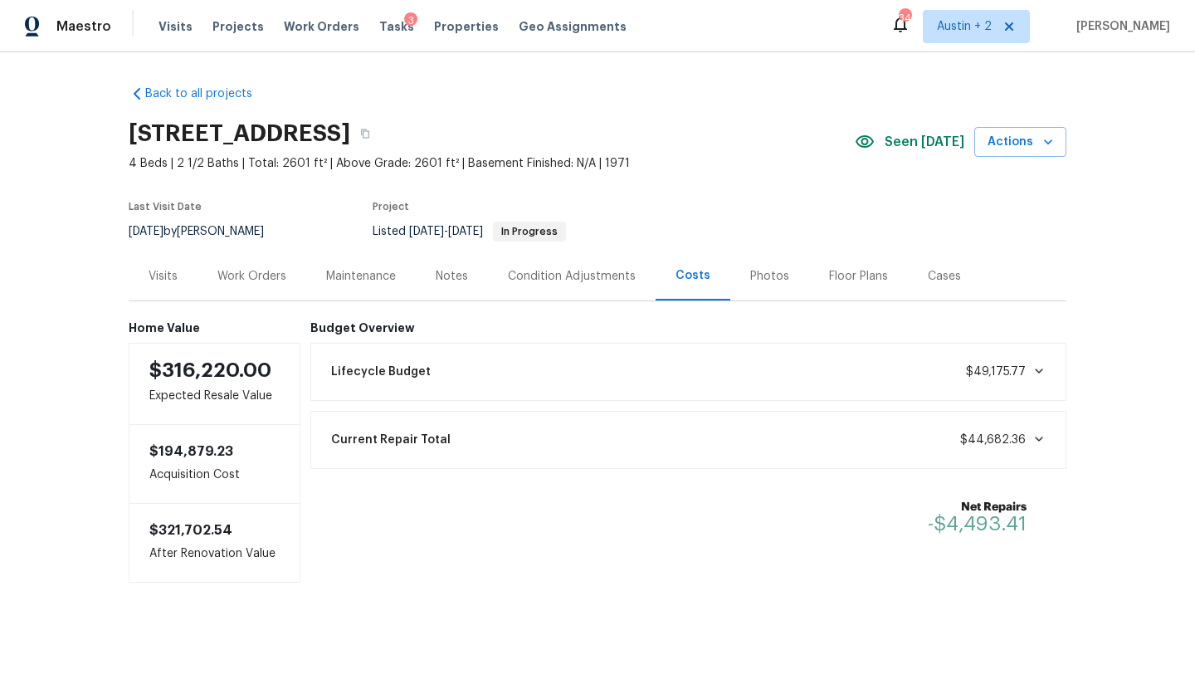
click at [245, 274] on div "Work Orders" at bounding box center [251, 276] width 69 height 17
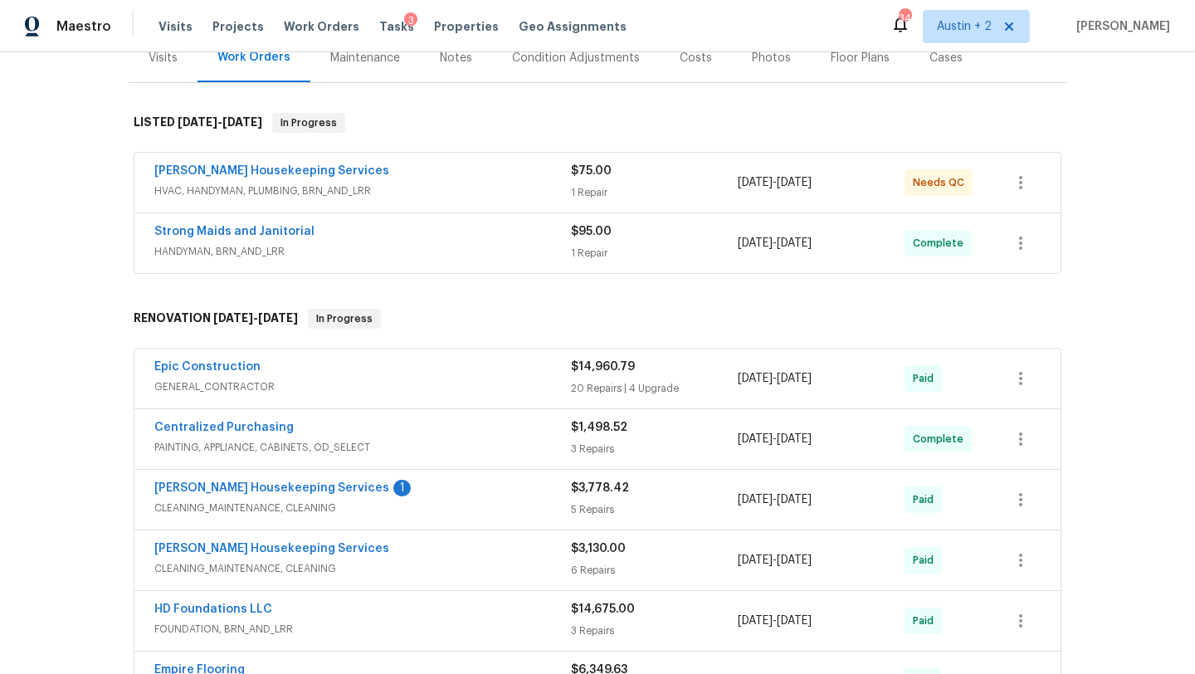
scroll to position [219, 0]
click at [477, 188] on span "HVAC, HANDYMAN, PLUMBING, BRN_AND_LRR" at bounding box center [362, 190] width 417 height 17
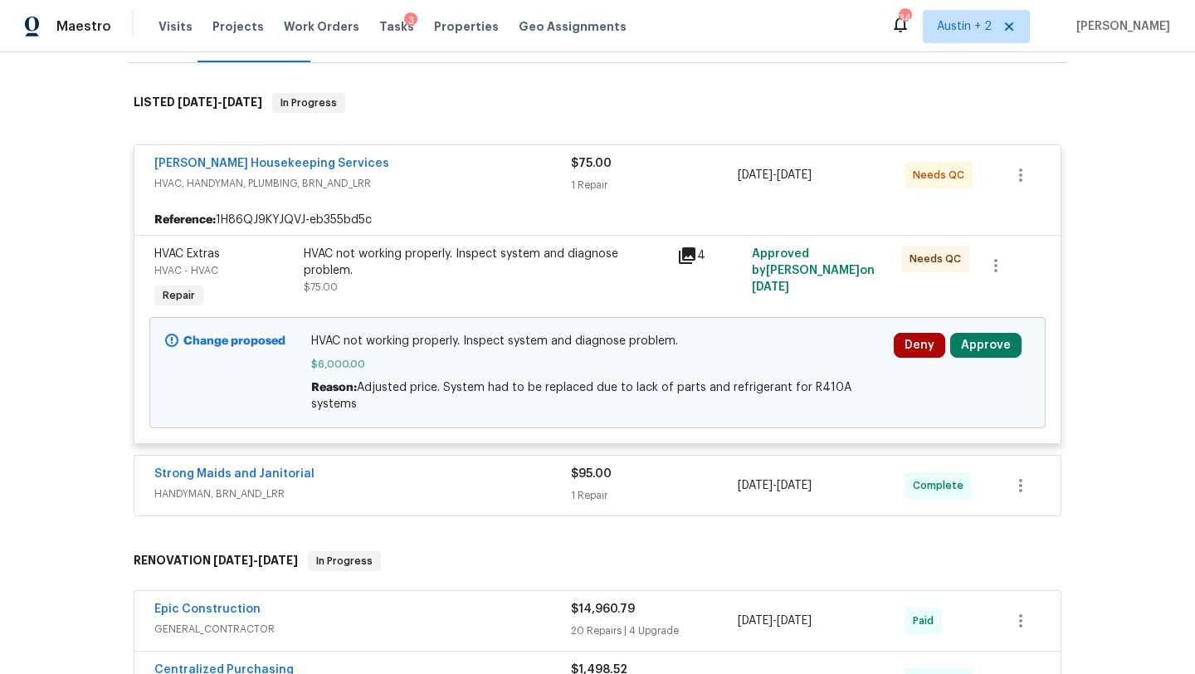
scroll to position [242, 0]
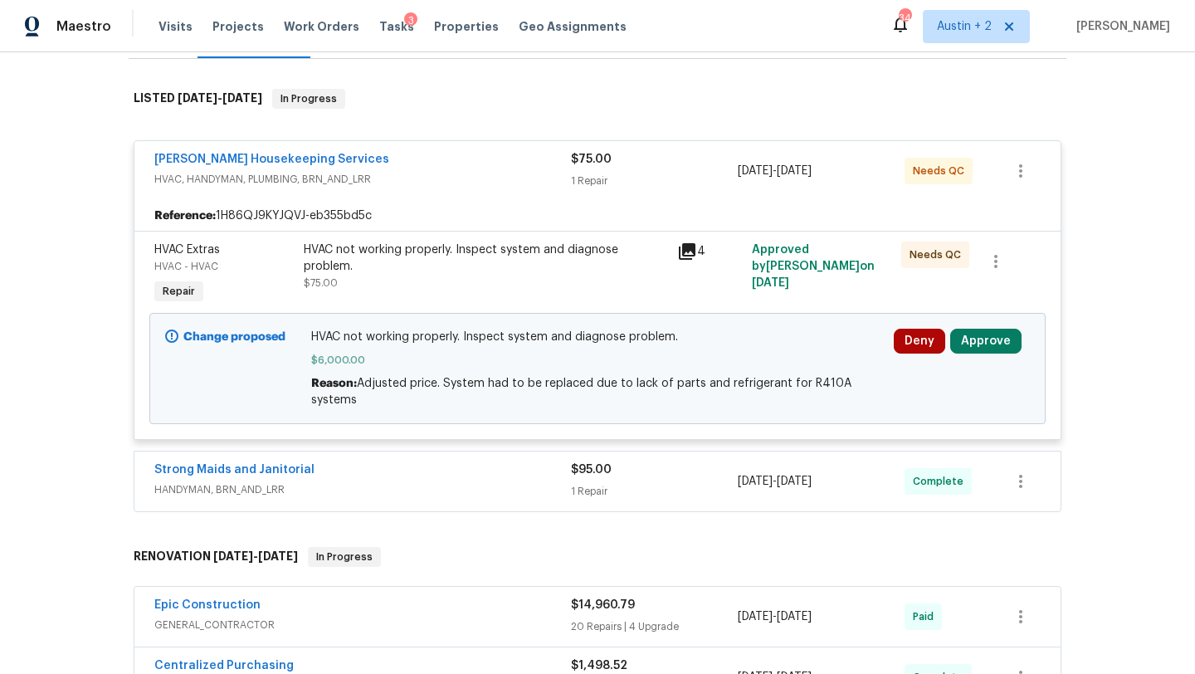
click at [689, 248] on icon at bounding box center [687, 251] width 17 height 17
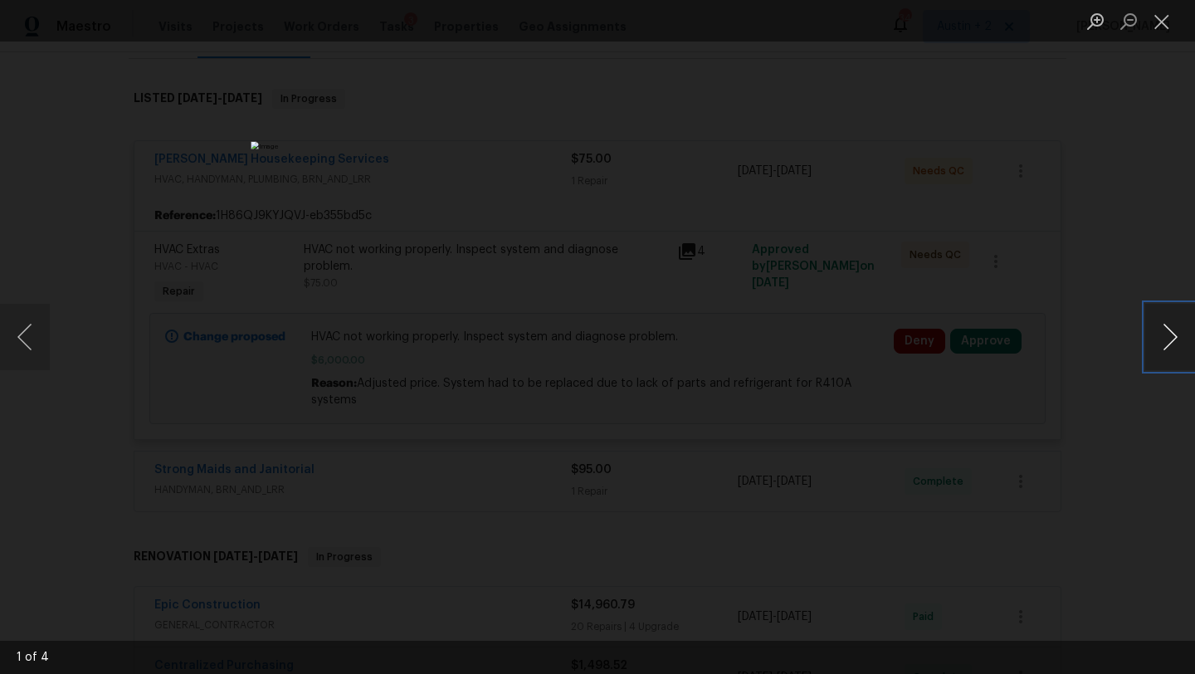
click at [1167, 334] on button "Next image" at bounding box center [1170, 337] width 50 height 66
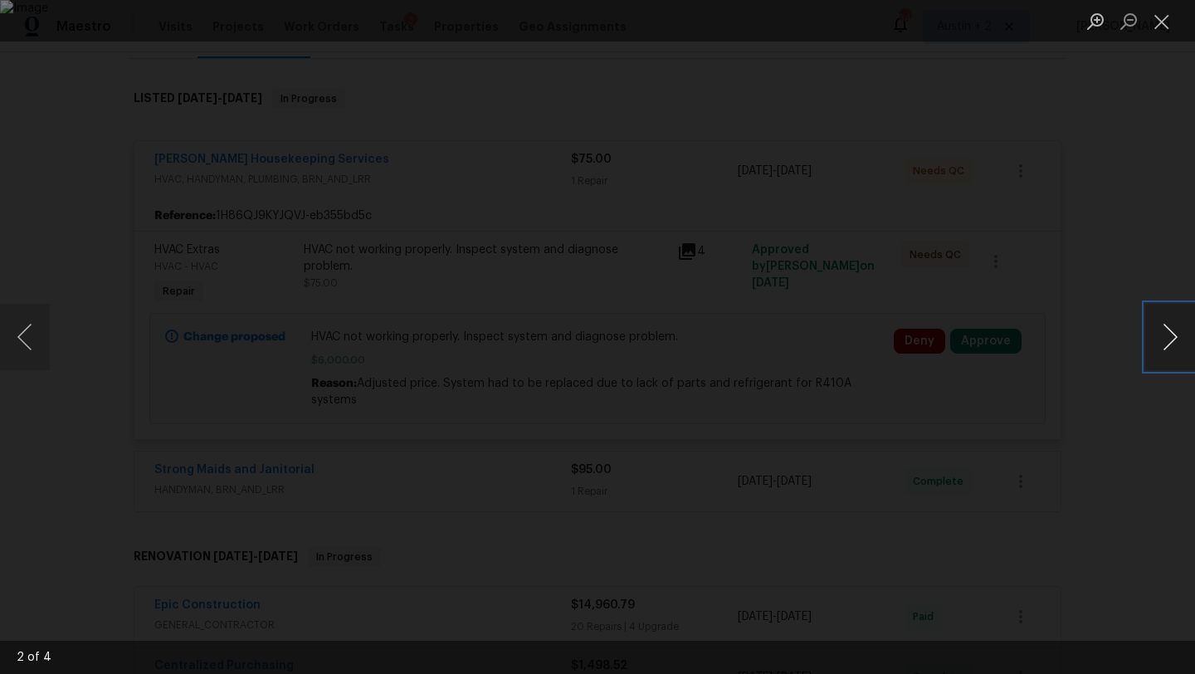
click at [1167, 334] on button "Next image" at bounding box center [1170, 337] width 50 height 66
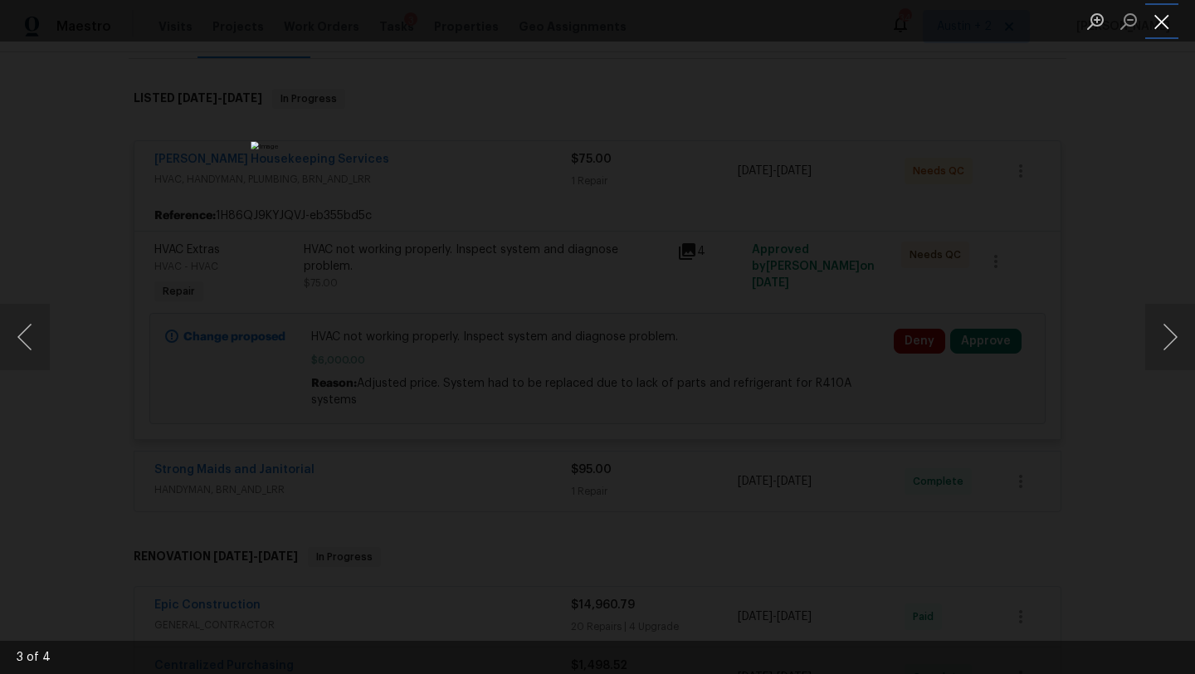
click at [1167, 19] on button "Close lightbox" at bounding box center [1161, 21] width 33 height 29
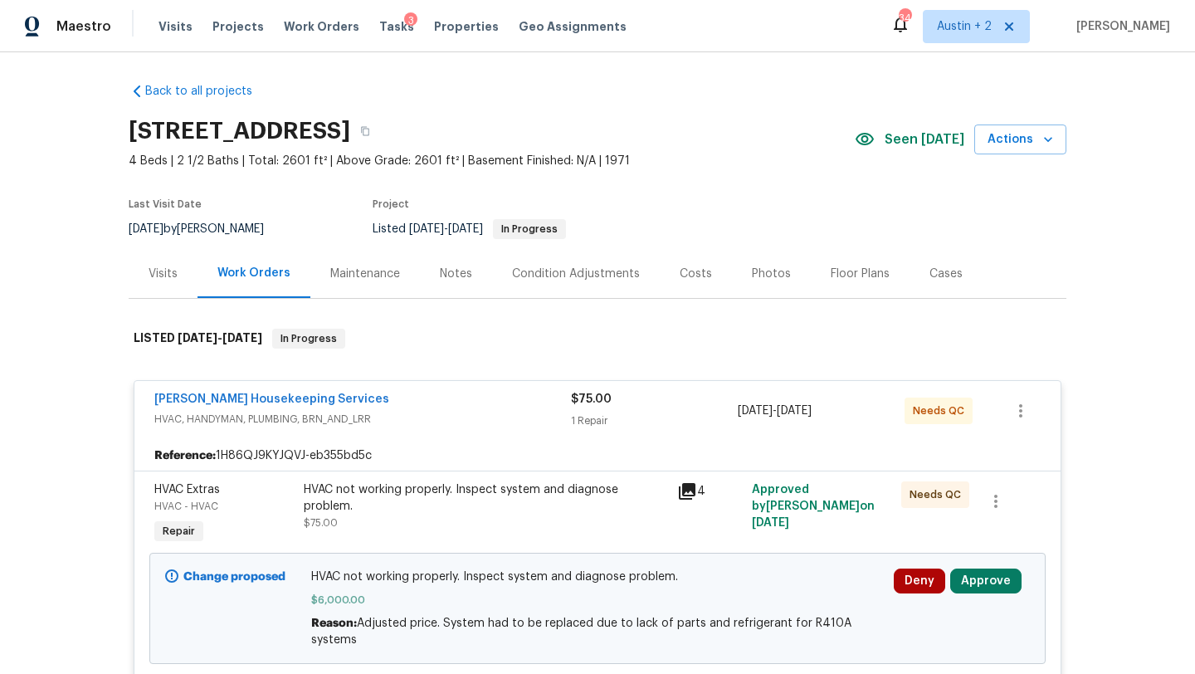
scroll to position [0, 0]
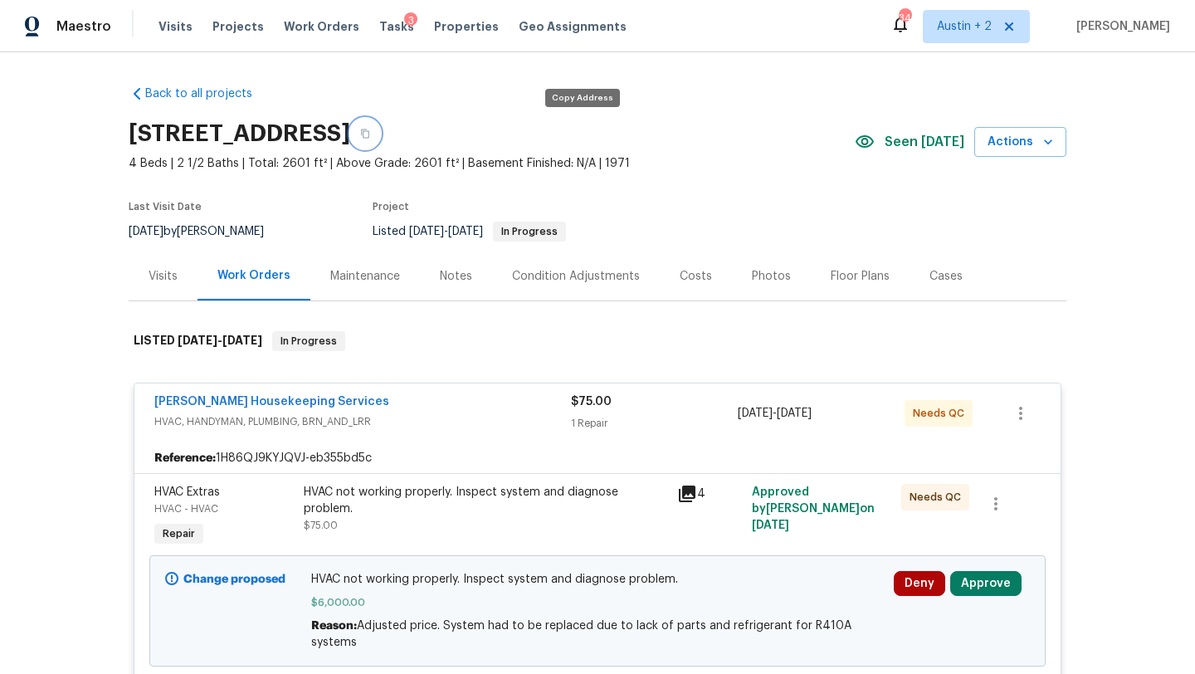
click at [370, 136] on icon "button" at bounding box center [365, 134] width 10 height 10
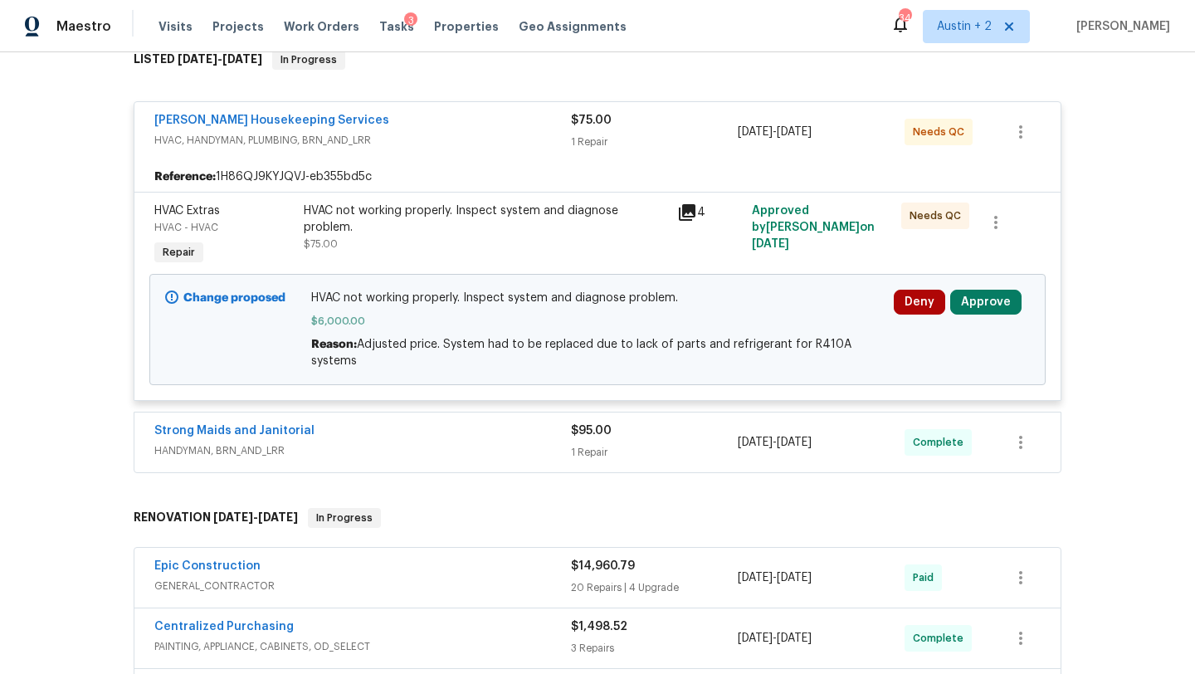
scroll to position [284, 0]
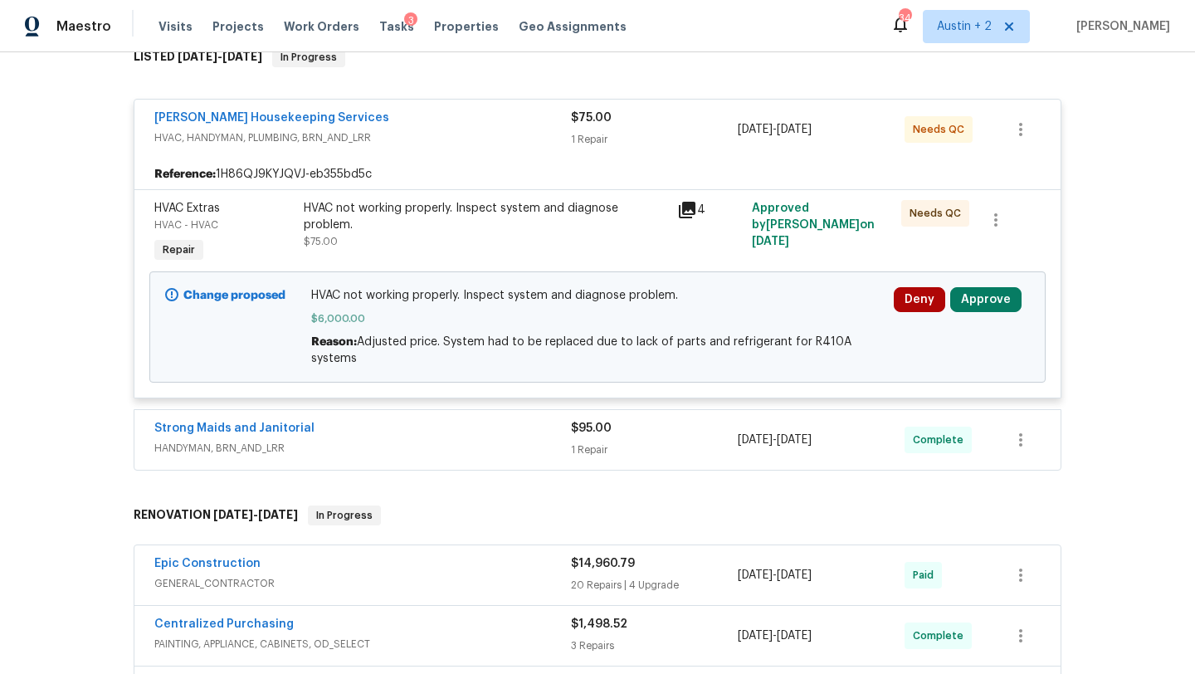
click at [263, 110] on span "[PERSON_NAME] Housekeeping Services" at bounding box center [271, 118] width 235 height 17
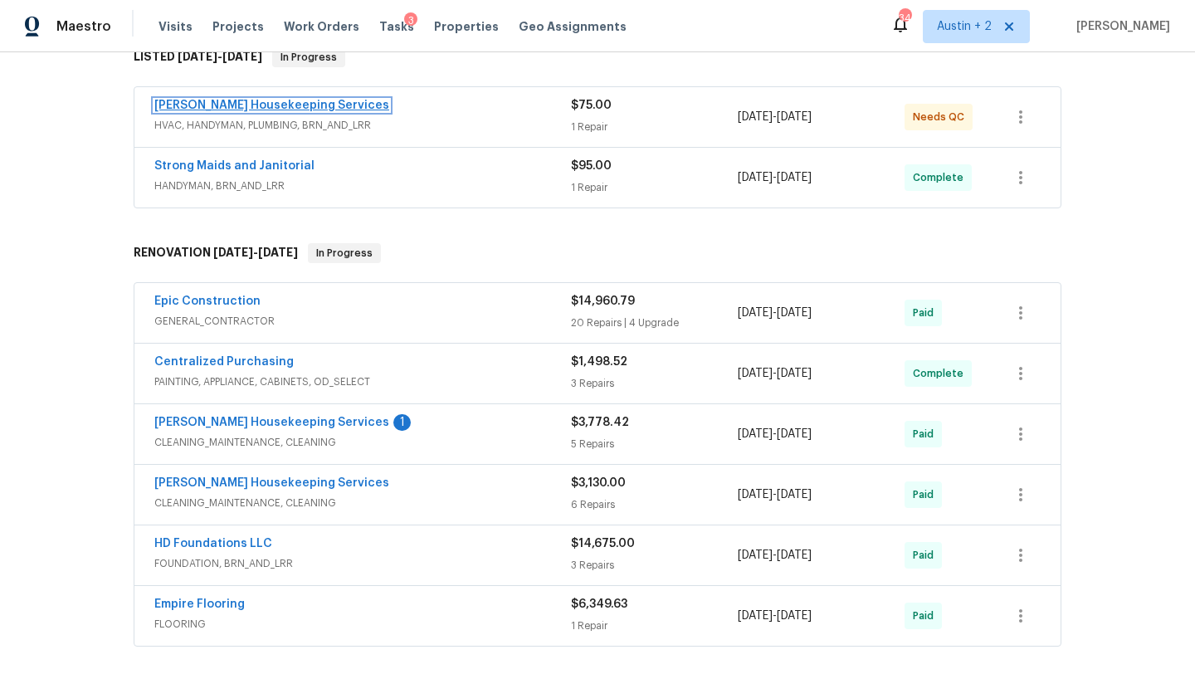
click at [265, 109] on link "[PERSON_NAME] Housekeeping Services" at bounding box center [271, 106] width 235 height 12
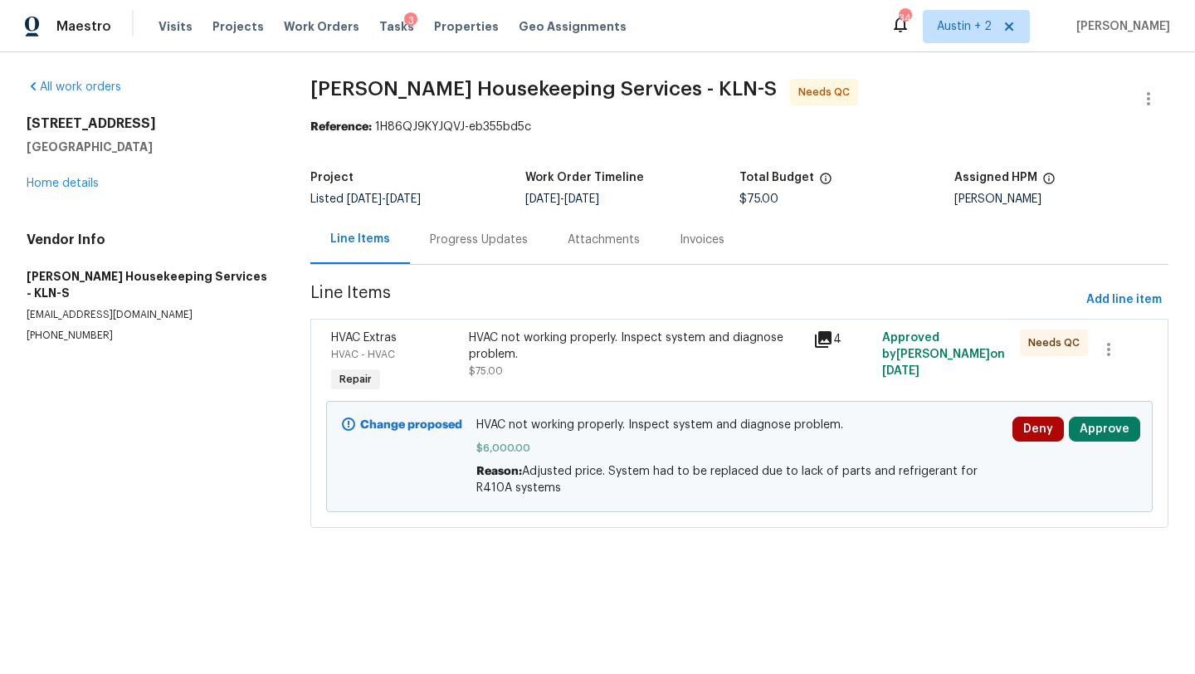
click at [470, 241] on div "Progress Updates" at bounding box center [479, 239] width 98 height 17
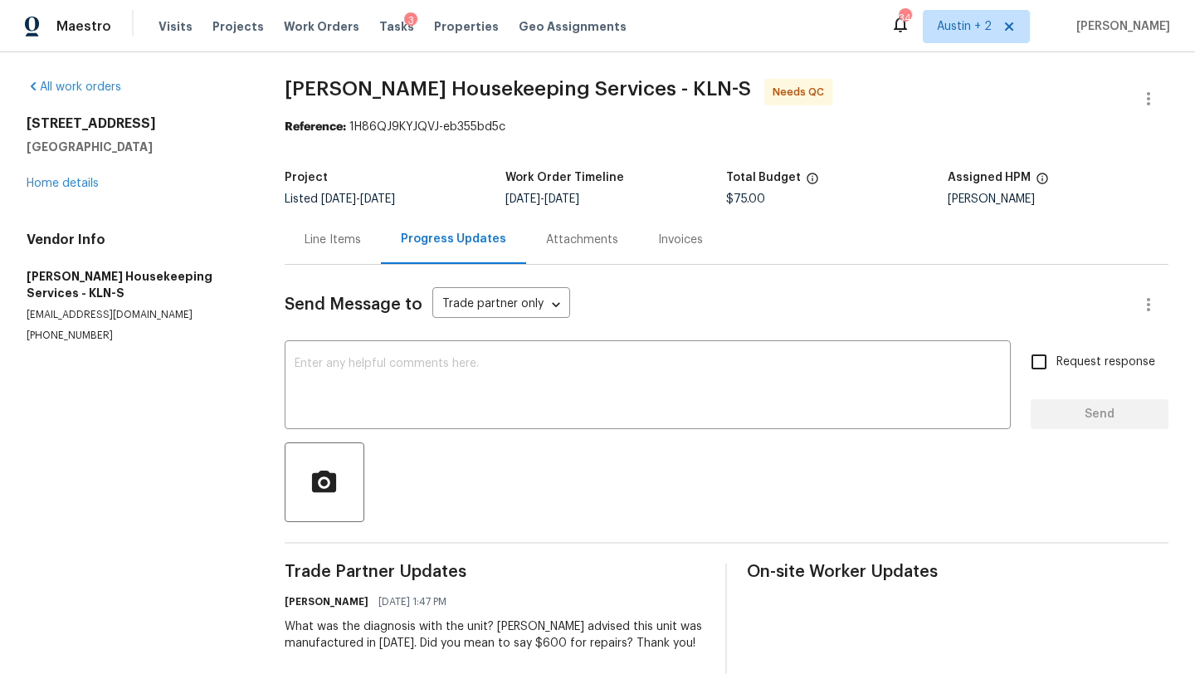
click at [344, 246] on div "Line Items" at bounding box center [333, 239] width 56 height 17
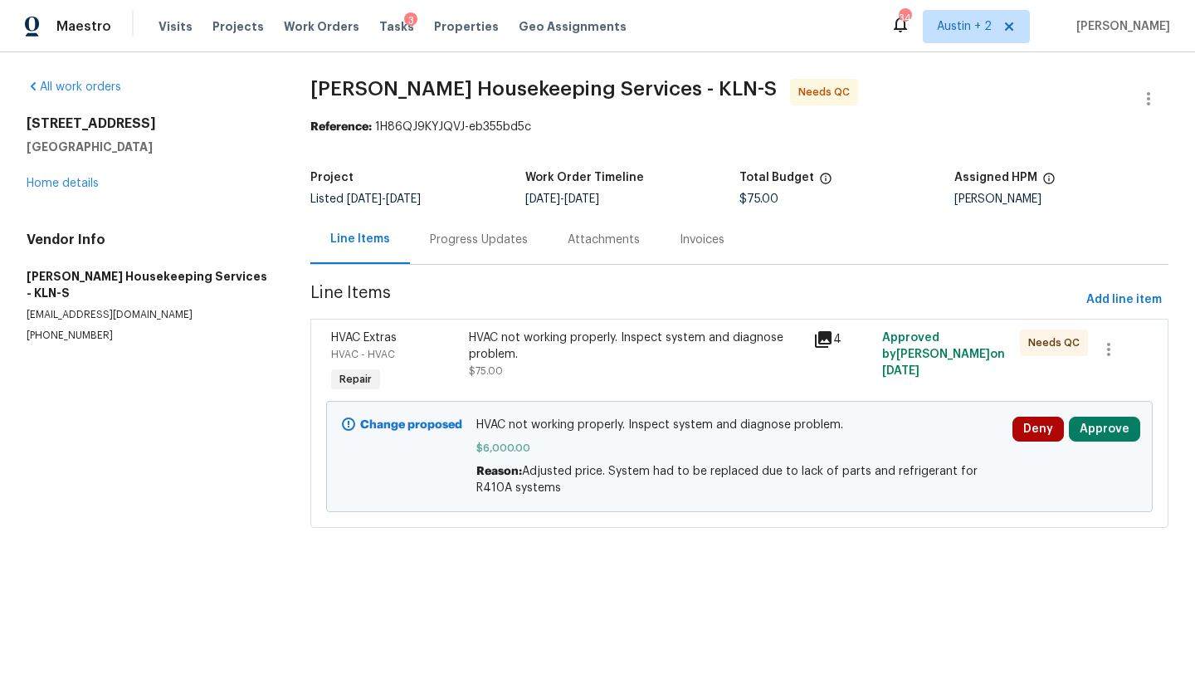
click at [818, 341] on icon at bounding box center [823, 339] width 20 height 20
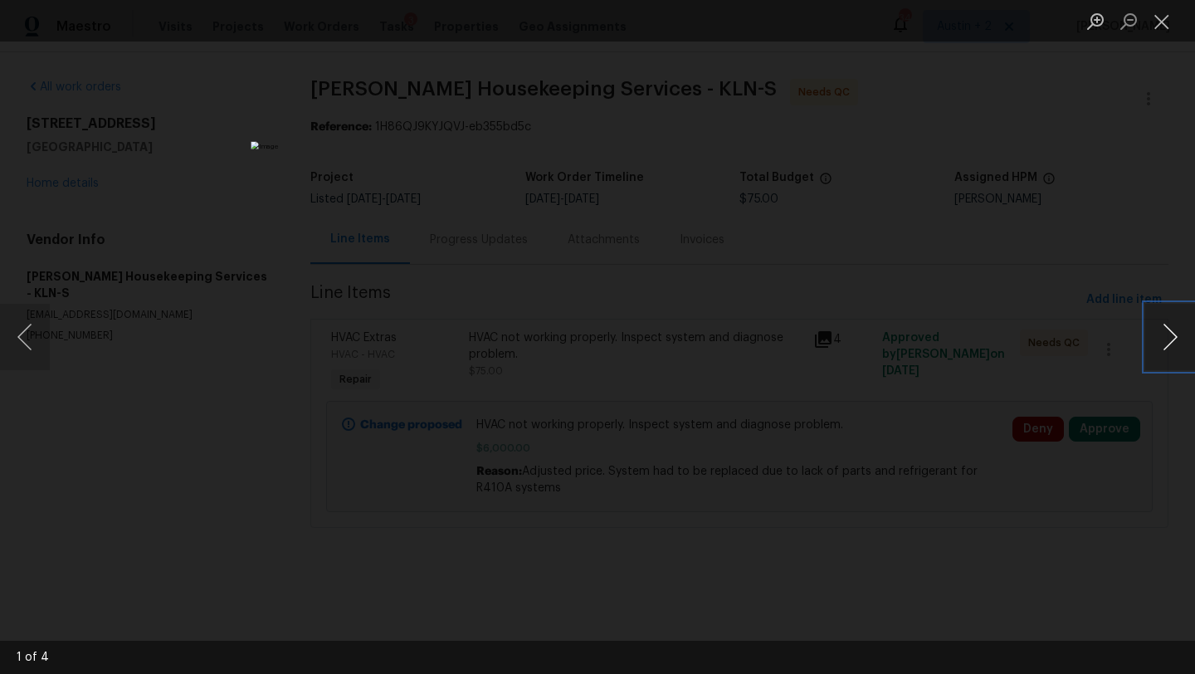
click at [1168, 334] on button "Next image" at bounding box center [1170, 337] width 50 height 66
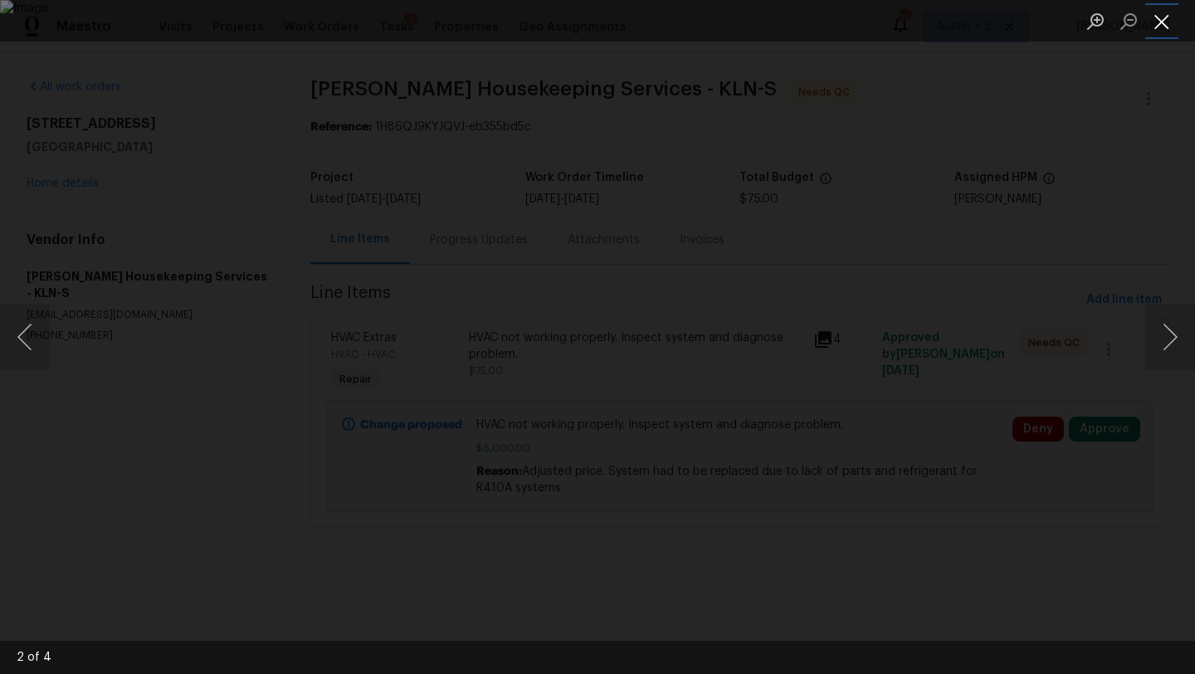
click at [1154, 29] on button "Close lightbox" at bounding box center [1161, 21] width 33 height 29
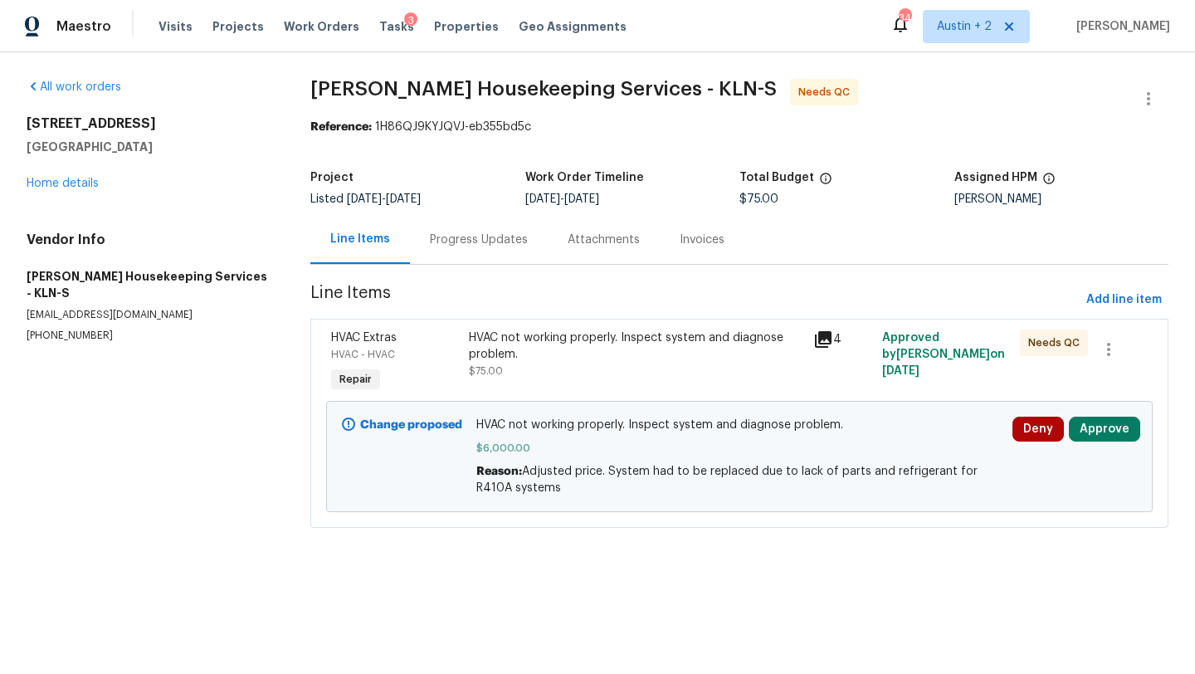
click at [458, 241] on div "Progress Updates" at bounding box center [479, 239] width 98 height 17
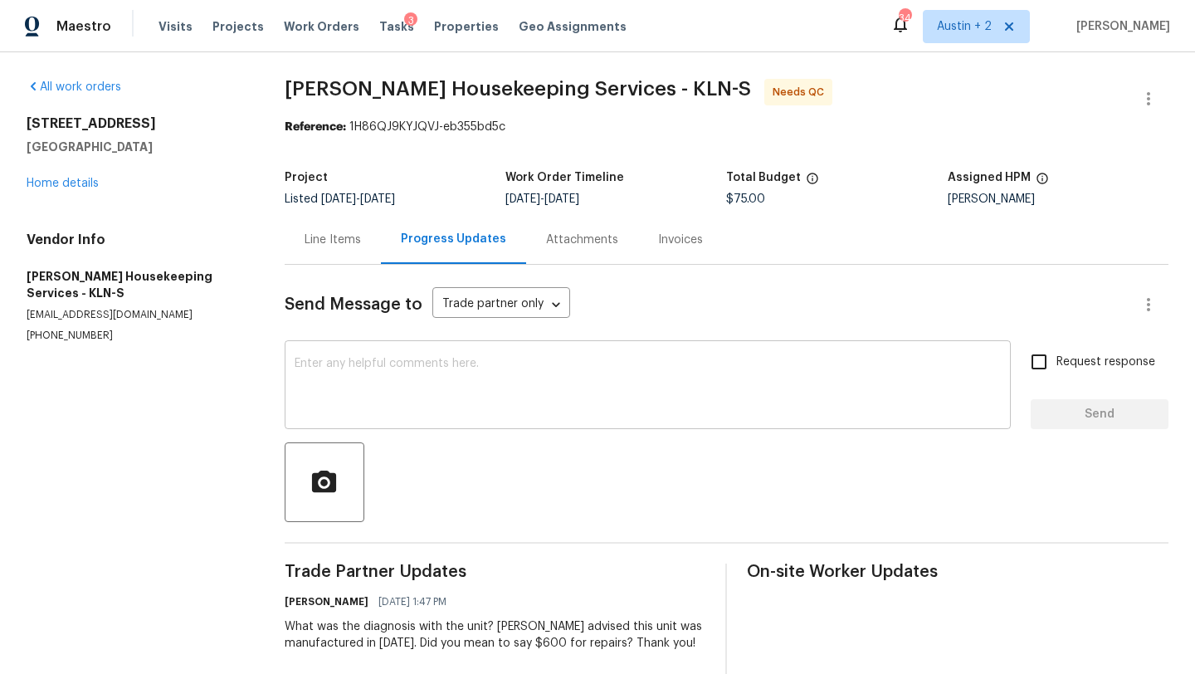
click at [471, 375] on textarea at bounding box center [648, 387] width 706 height 58
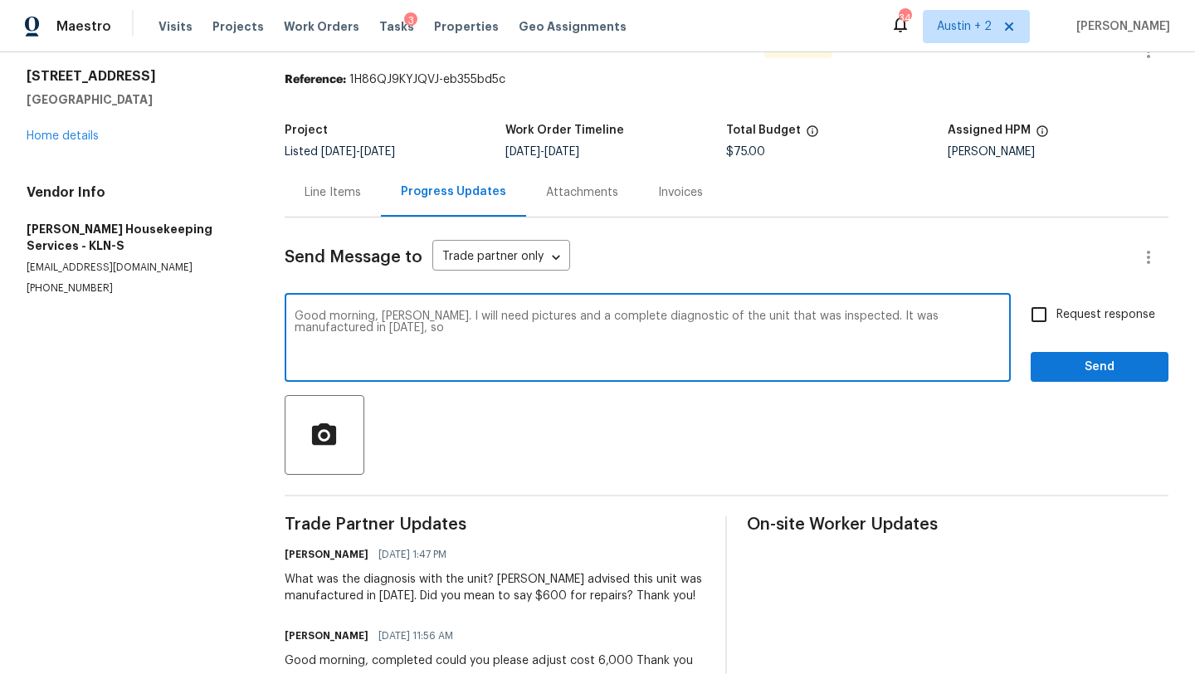
scroll to position [49, 0]
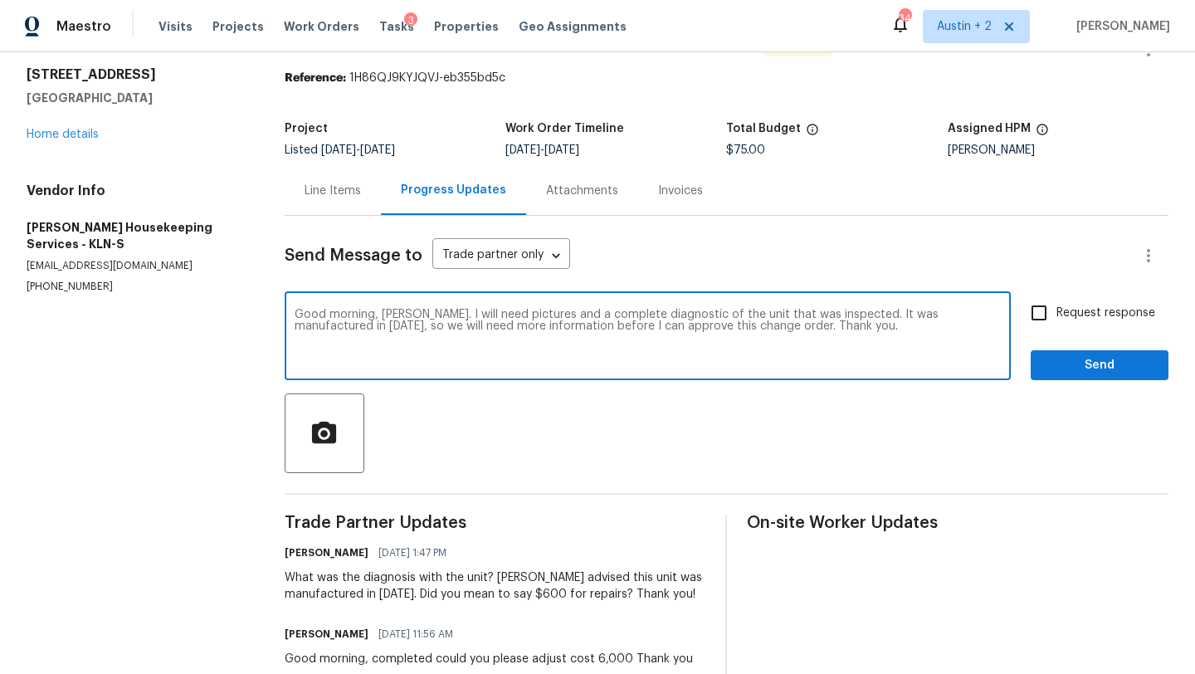
type textarea "Good morning, Arelis. I will need pictures and a complete diagnostic of the uni…"
click at [1123, 316] on span "Request response" at bounding box center [1105, 313] width 99 height 17
click at [1056, 316] on input "Request response" at bounding box center [1038, 312] width 35 height 35
checkbox input "true"
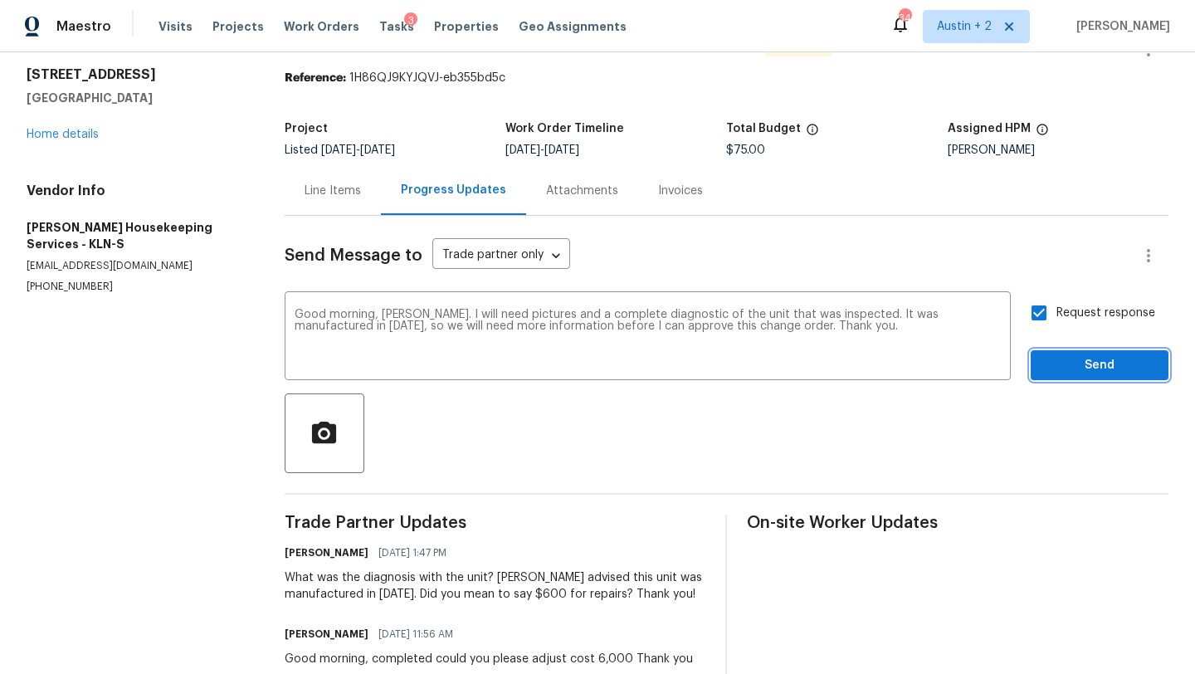
click at [1118, 373] on span "Send" at bounding box center [1099, 365] width 111 height 21
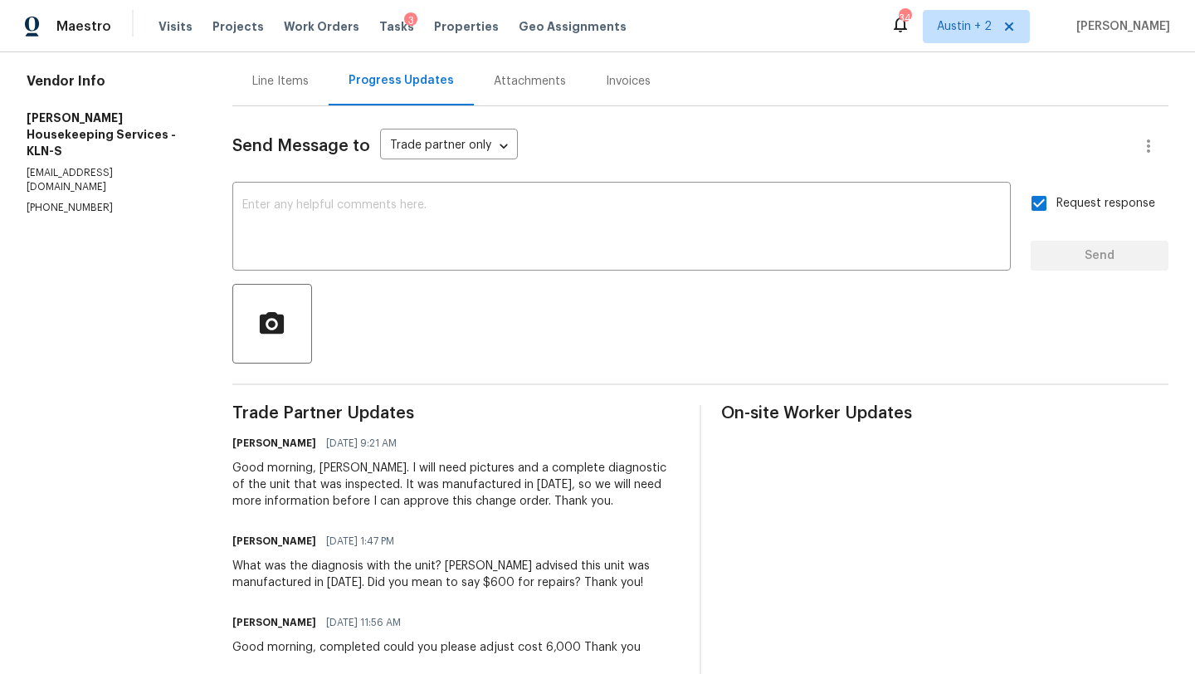
scroll to position [0, 0]
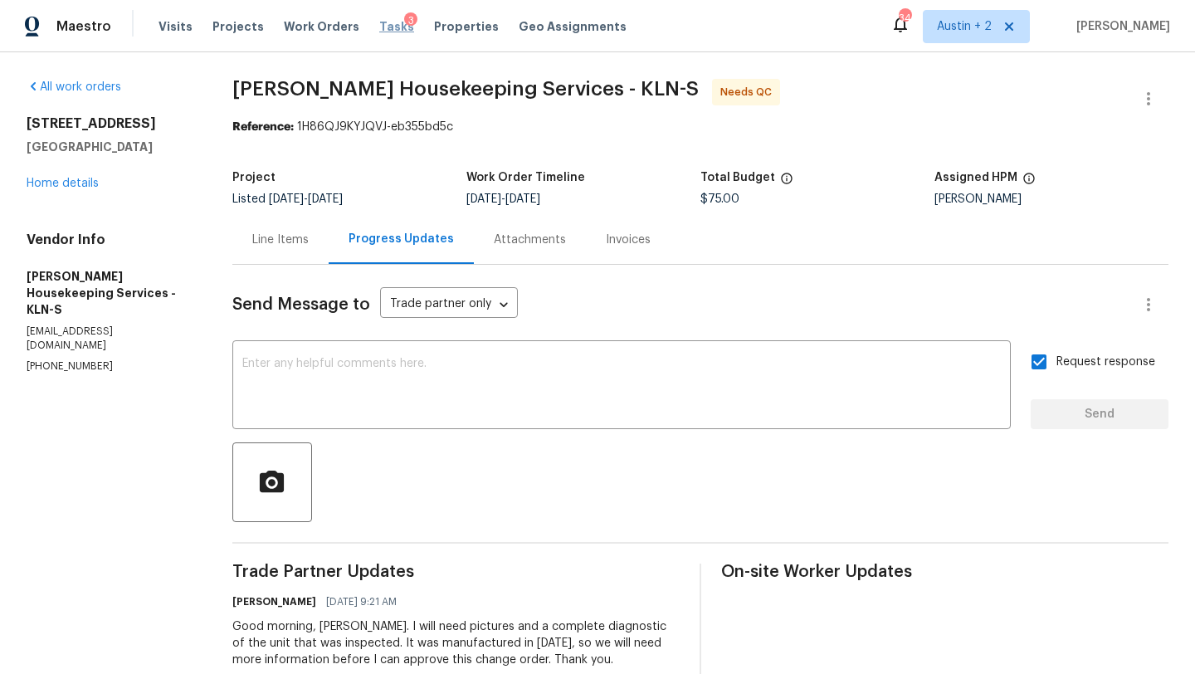
click at [379, 28] on span "Tasks" at bounding box center [396, 27] width 35 height 12
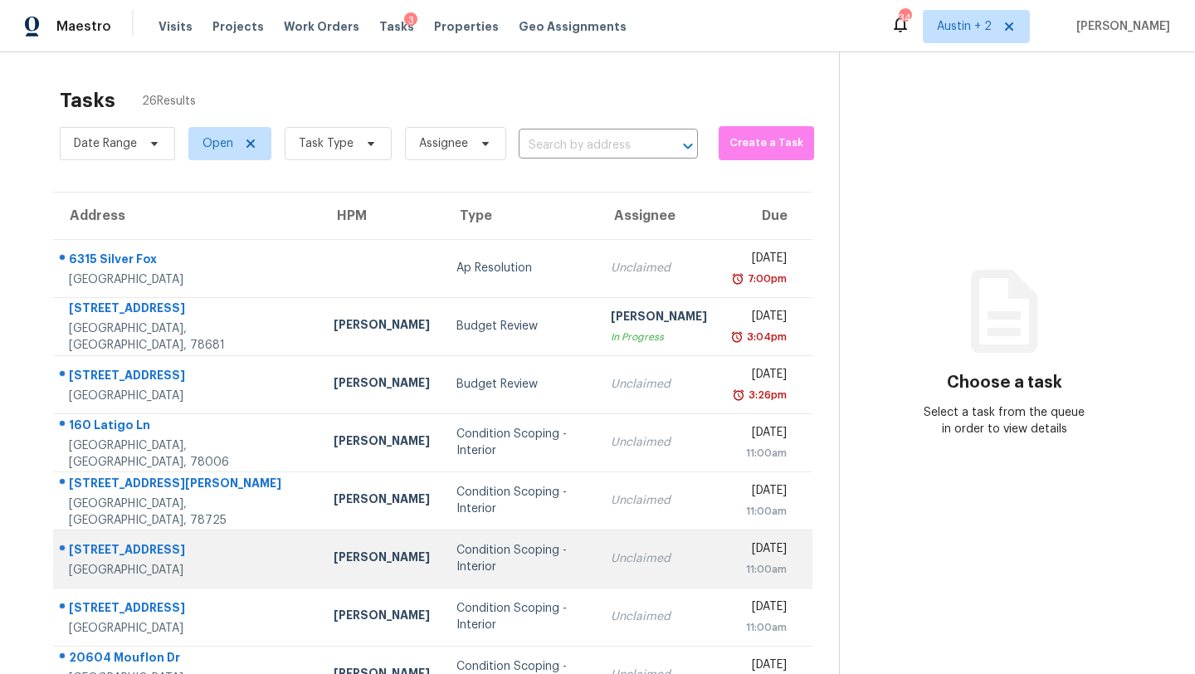
scroll to position [190, 0]
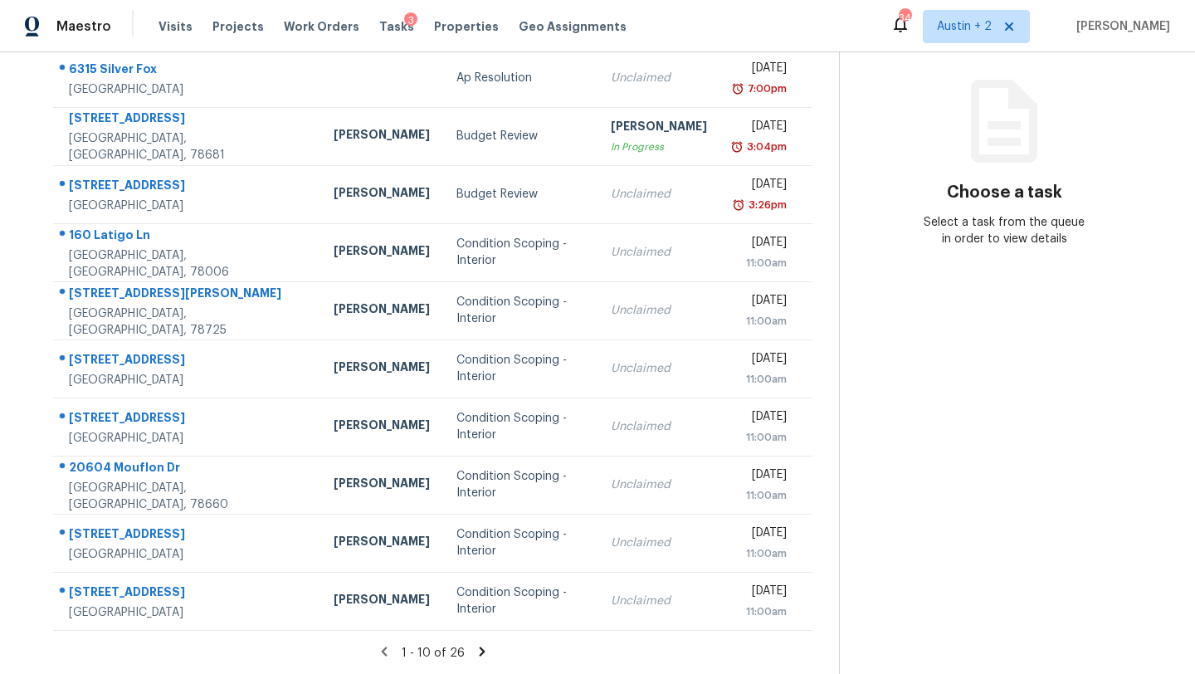
click at [475, 649] on icon at bounding box center [482, 651] width 15 height 15
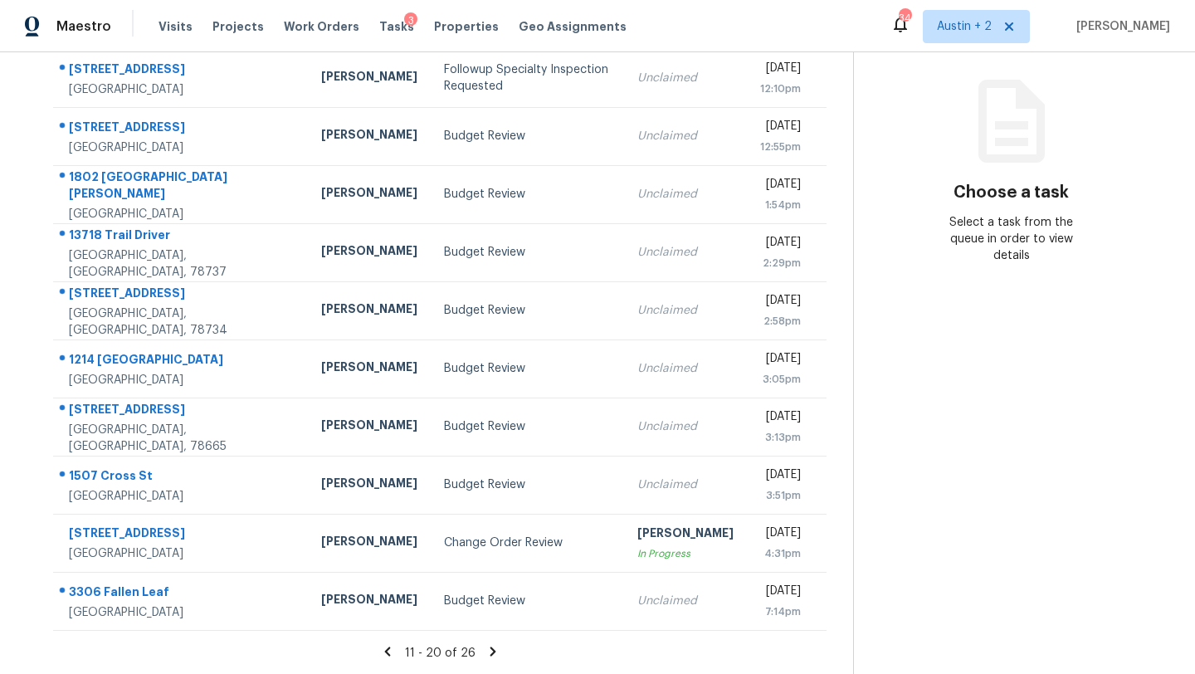
click at [490, 647] on icon at bounding box center [493, 650] width 6 height 9
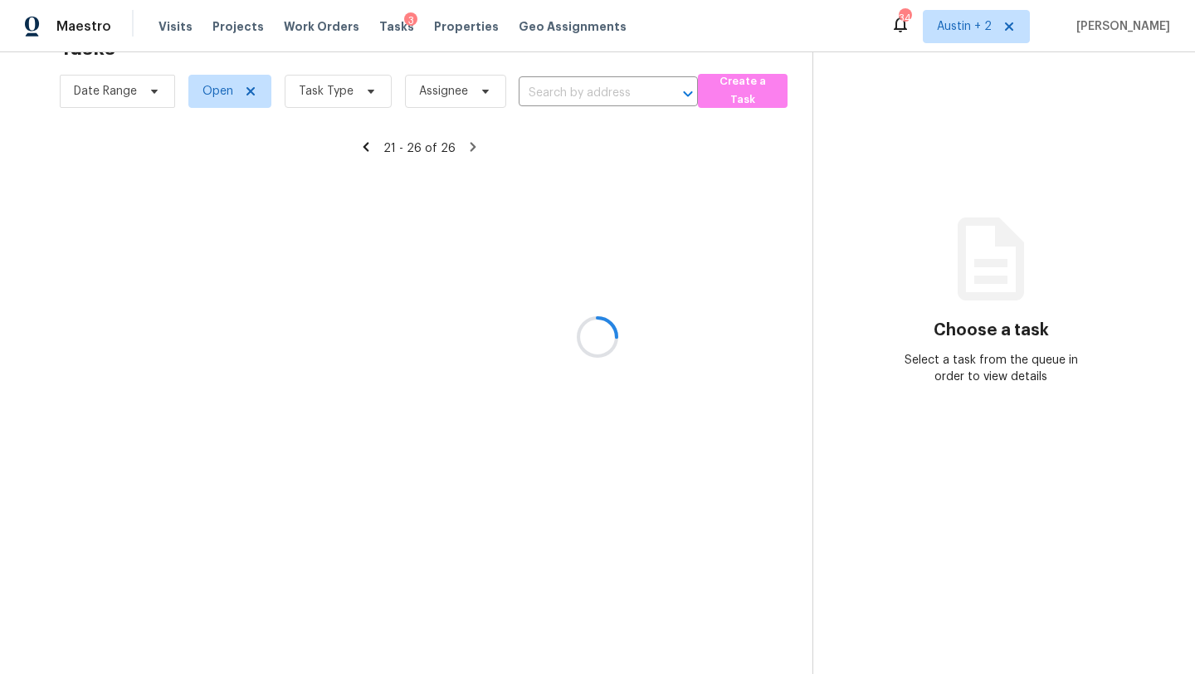
scroll to position [52, 0]
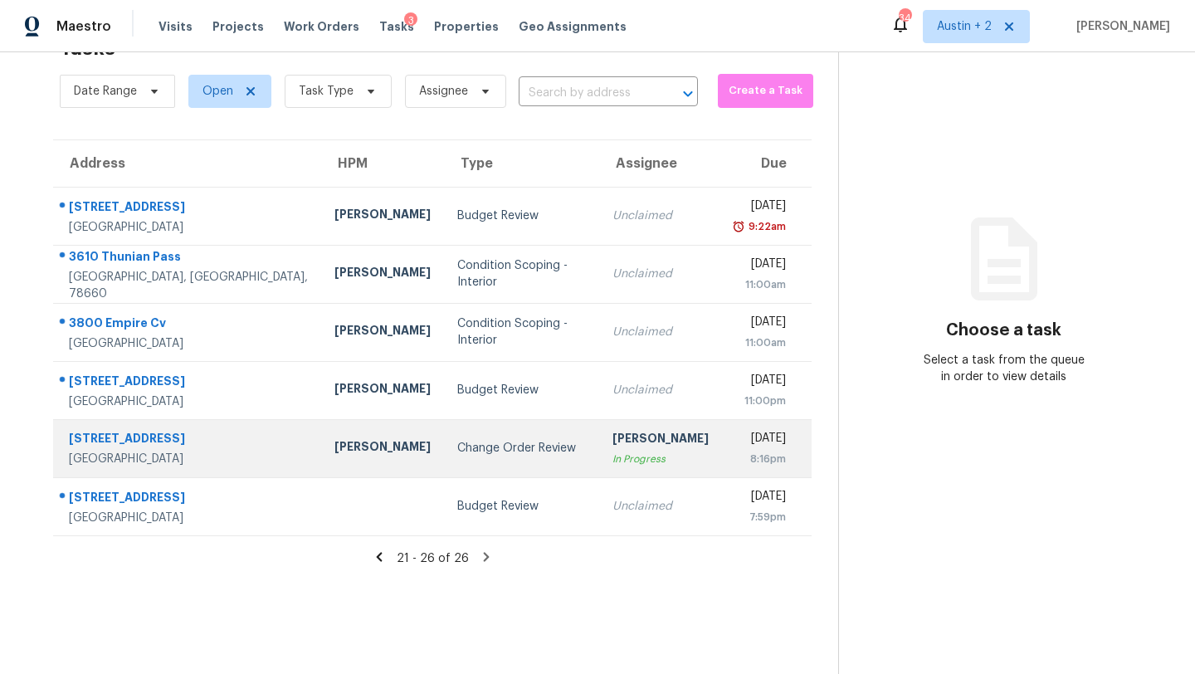
click at [457, 449] on div "Change Order Review" at bounding box center [521, 448] width 129 height 17
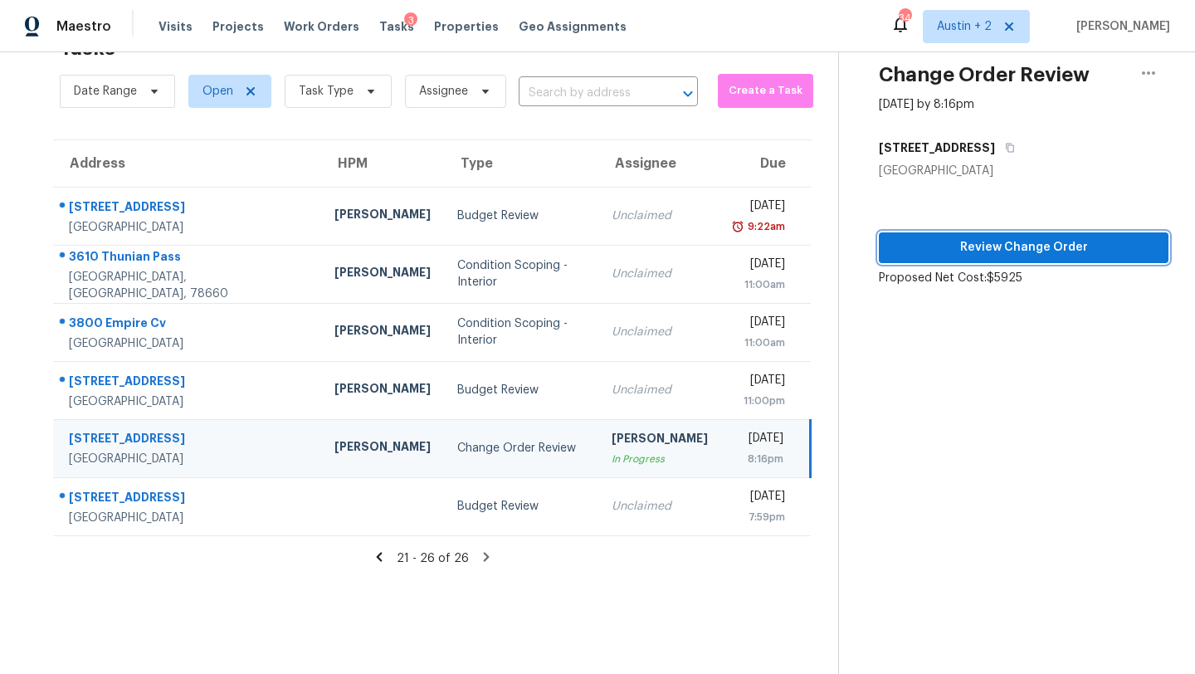
click at [917, 246] on span "Review Change Order" at bounding box center [1023, 247] width 263 height 21
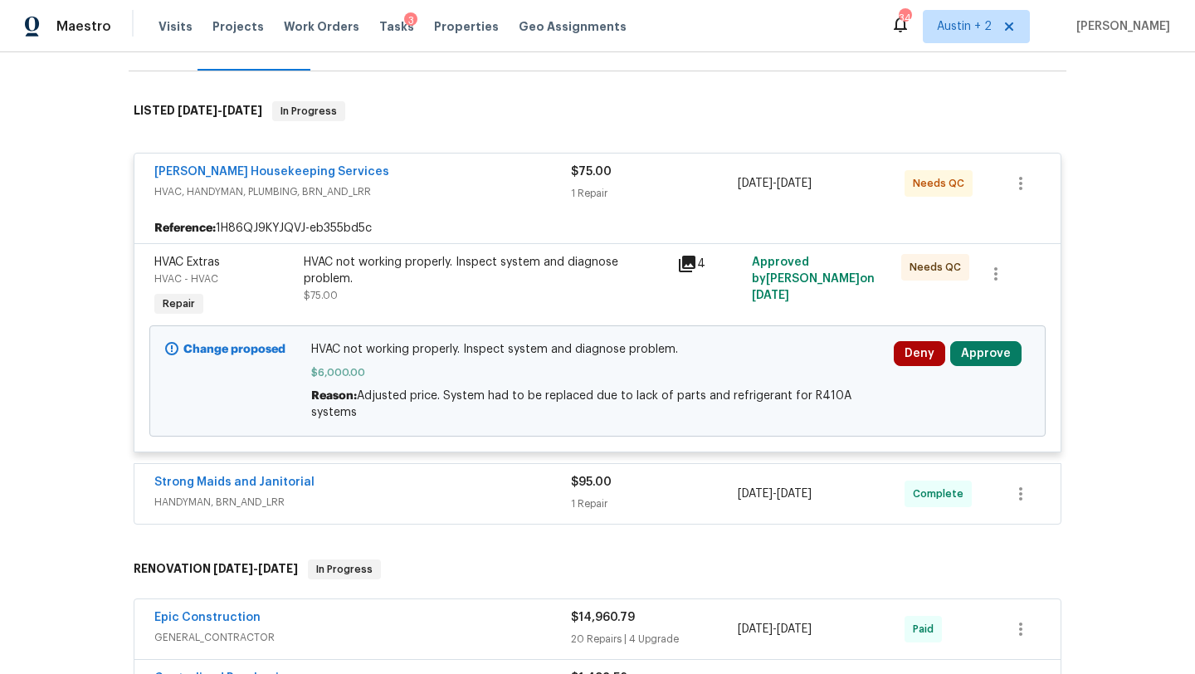
scroll to position [245, 0]
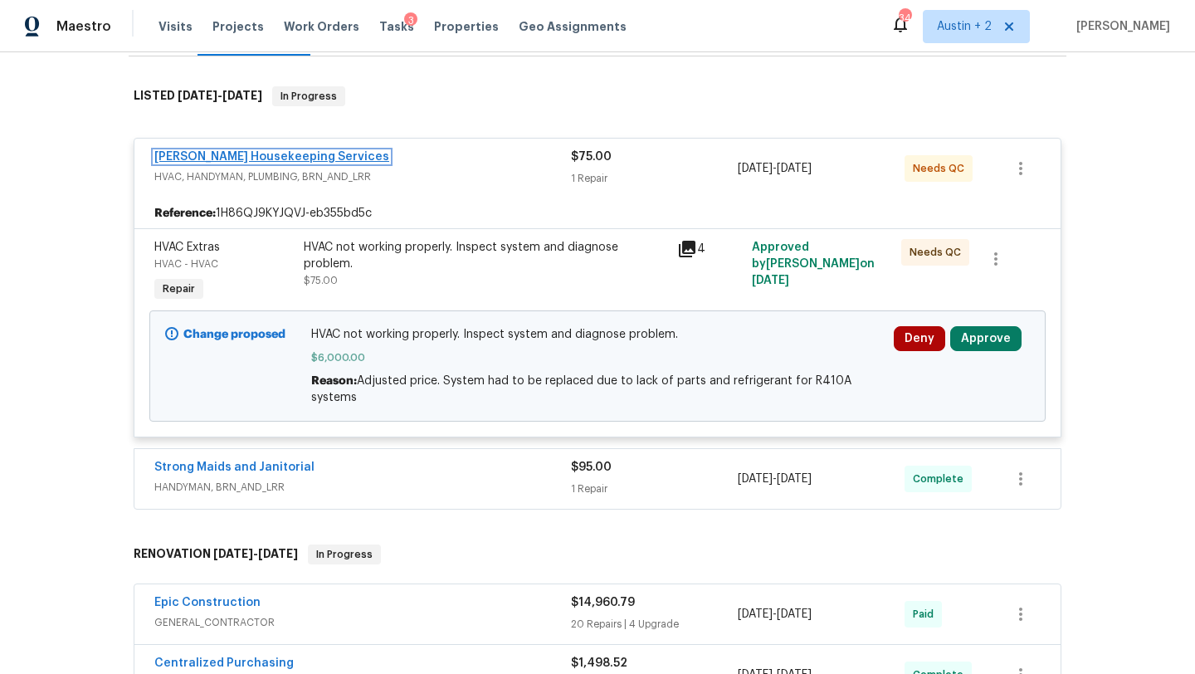
click at [300, 157] on link "[PERSON_NAME] Housekeeping Services" at bounding box center [271, 157] width 235 height 12
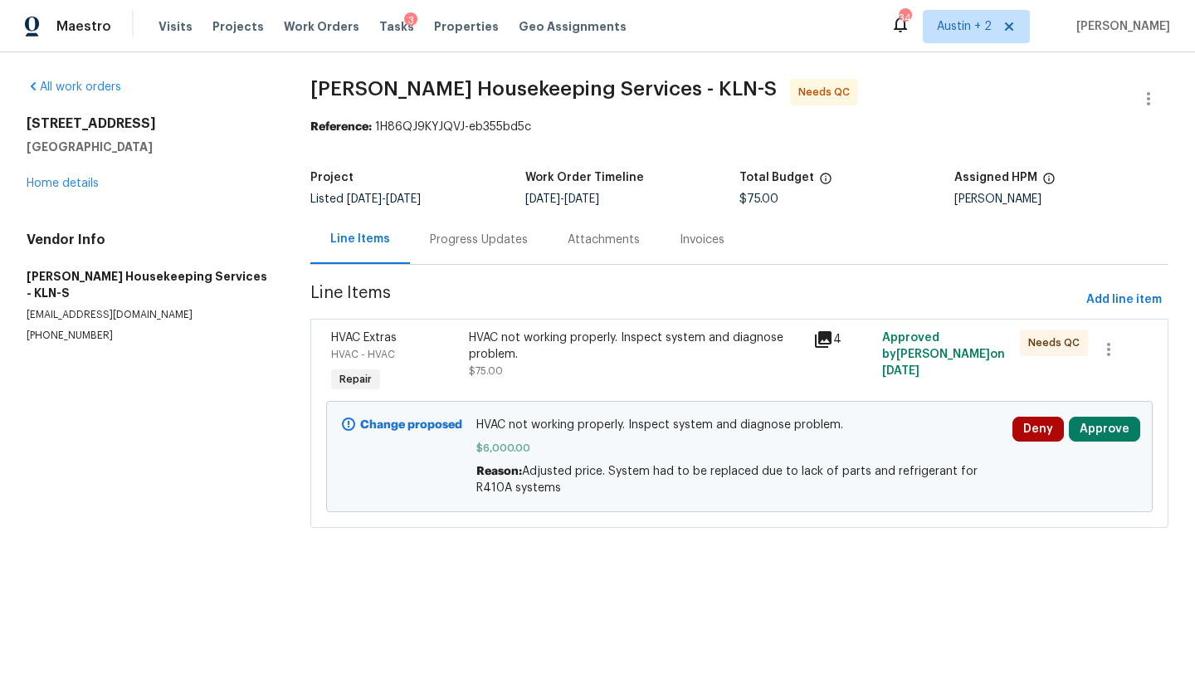
click at [504, 242] on div "Progress Updates" at bounding box center [479, 239] width 98 height 17
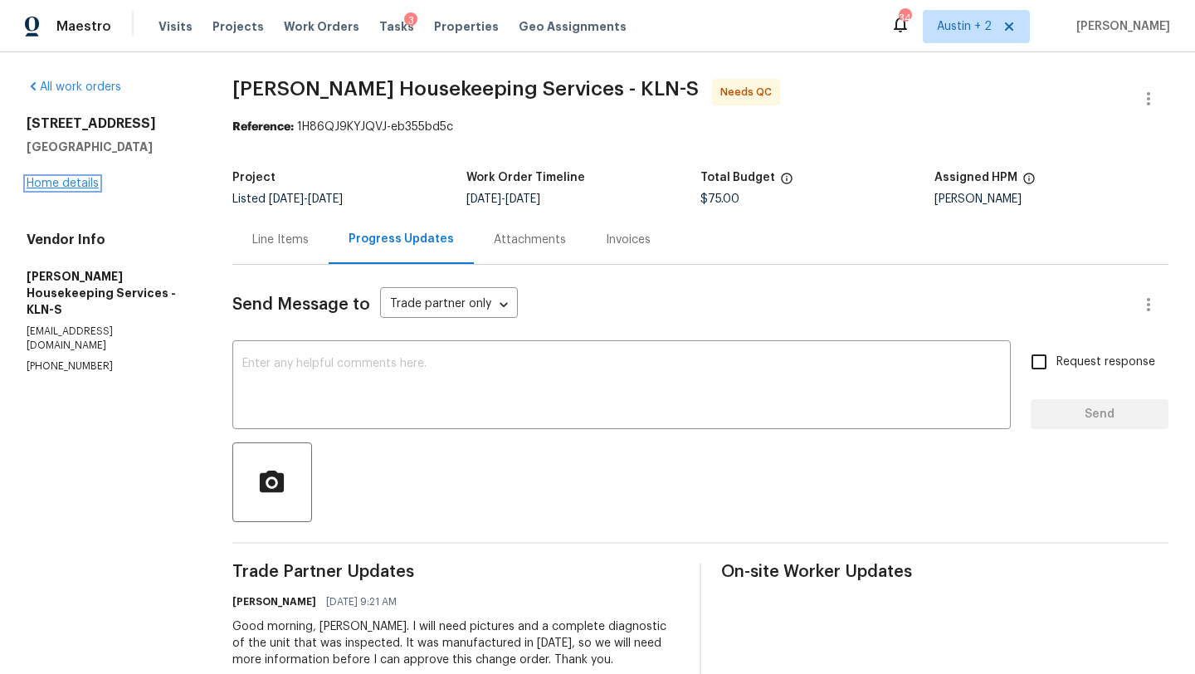
click at [73, 180] on link "Home details" at bounding box center [63, 184] width 72 height 12
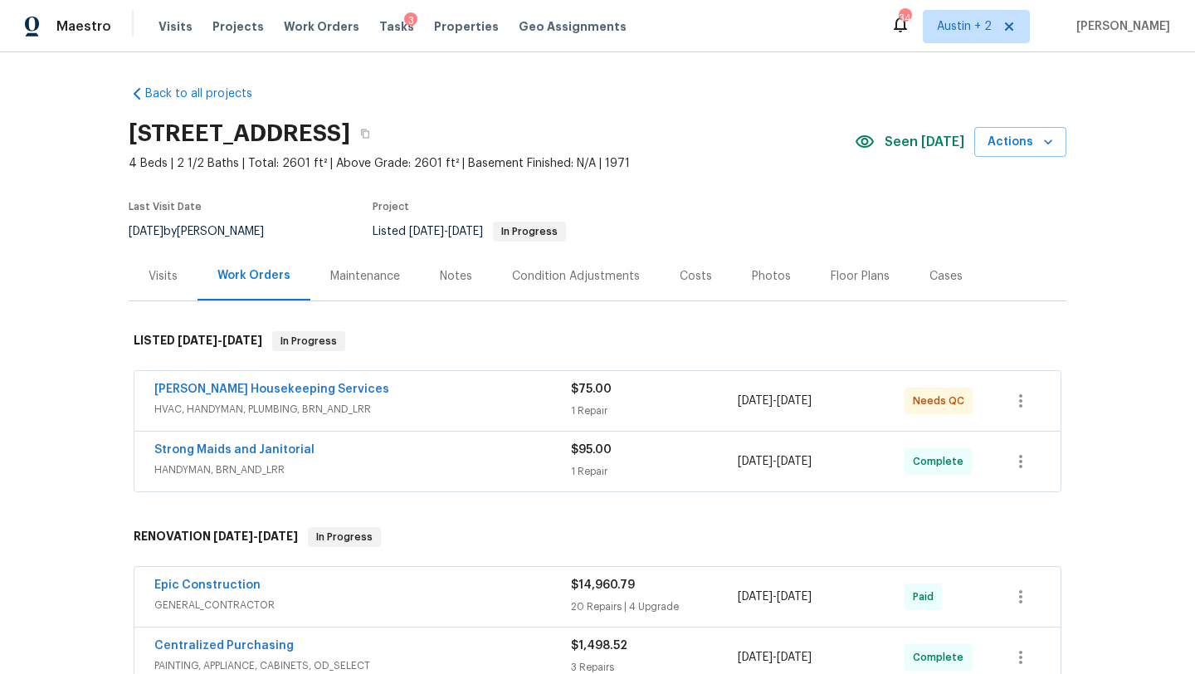
click at [443, 275] on div "Notes" at bounding box center [456, 276] width 32 height 17
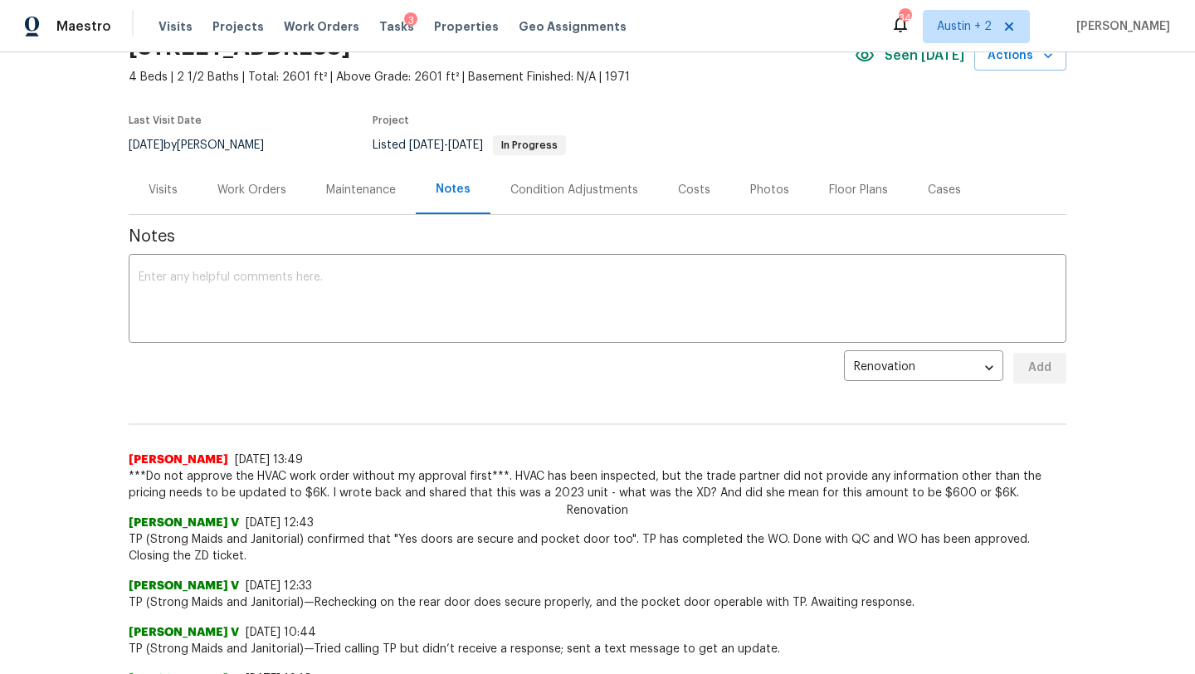
scroll to position [84, 0]
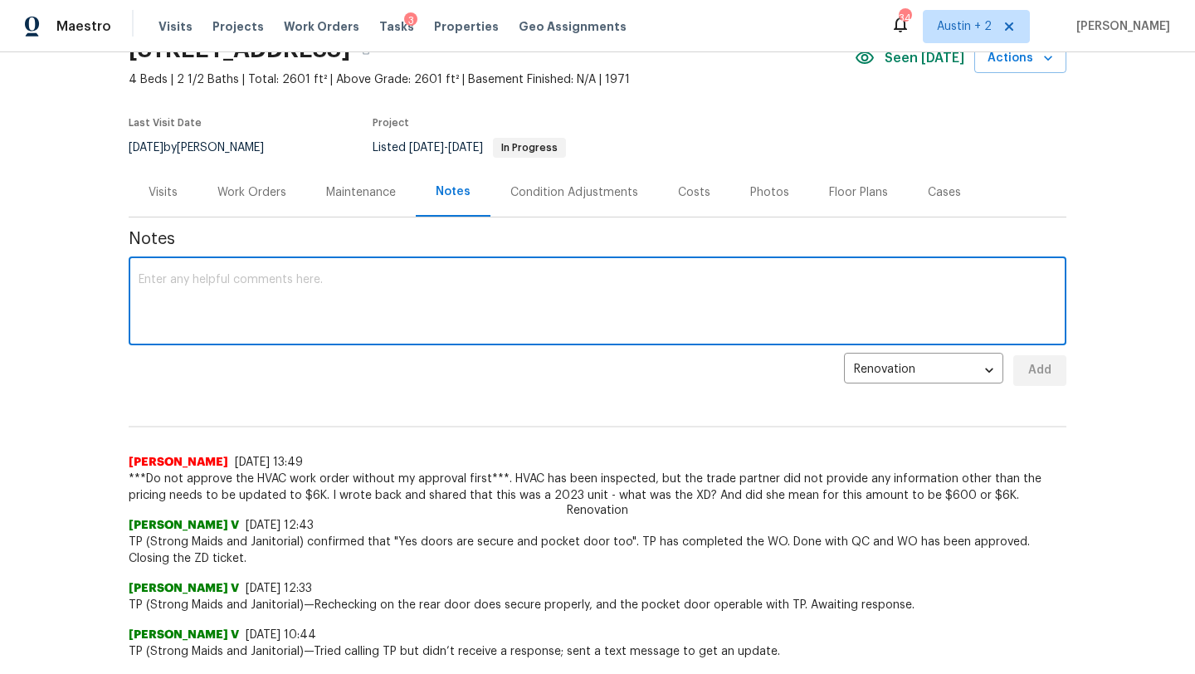
click at [410, 290] on textarea at bounding box center [598, 303] width 918 height 58
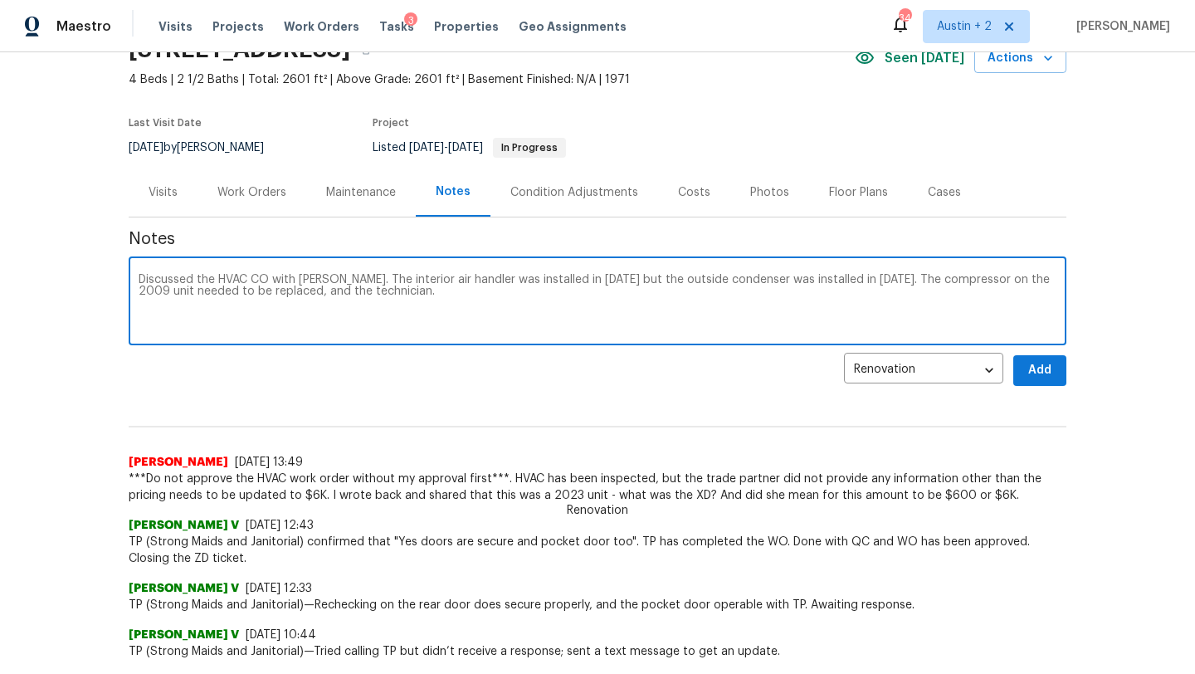
type textarea "Discussed the HVAC CO with Nelson. The interior air handler was installed in 20…"
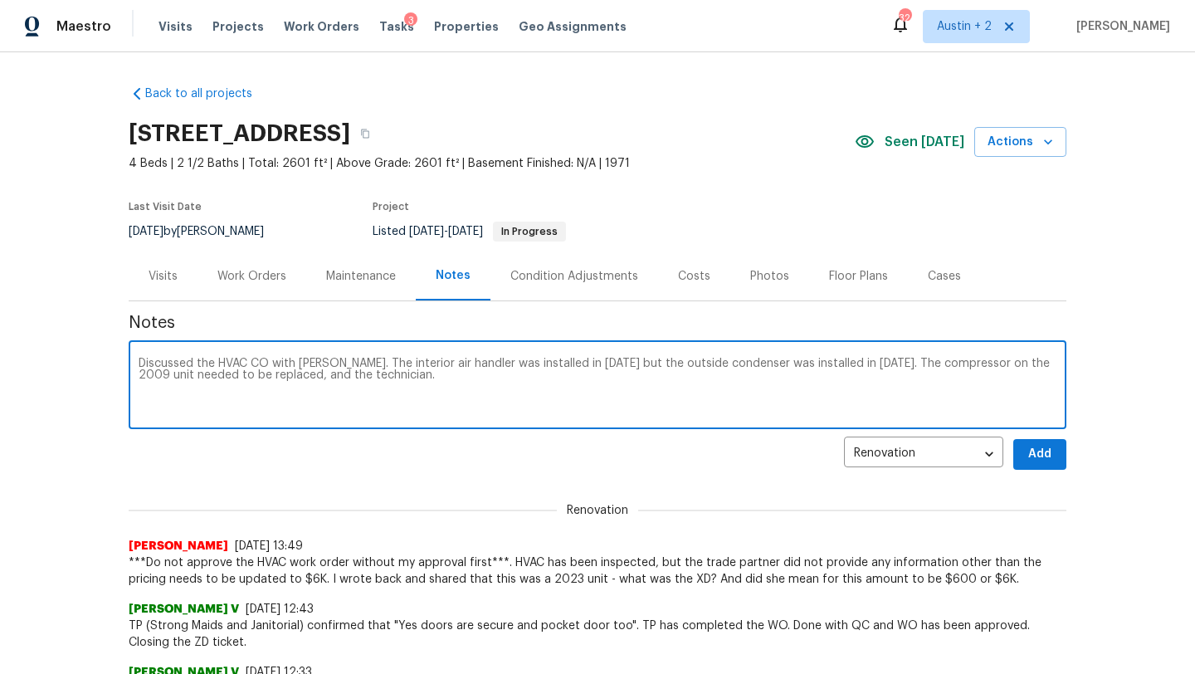
scroll to position [80, 0]
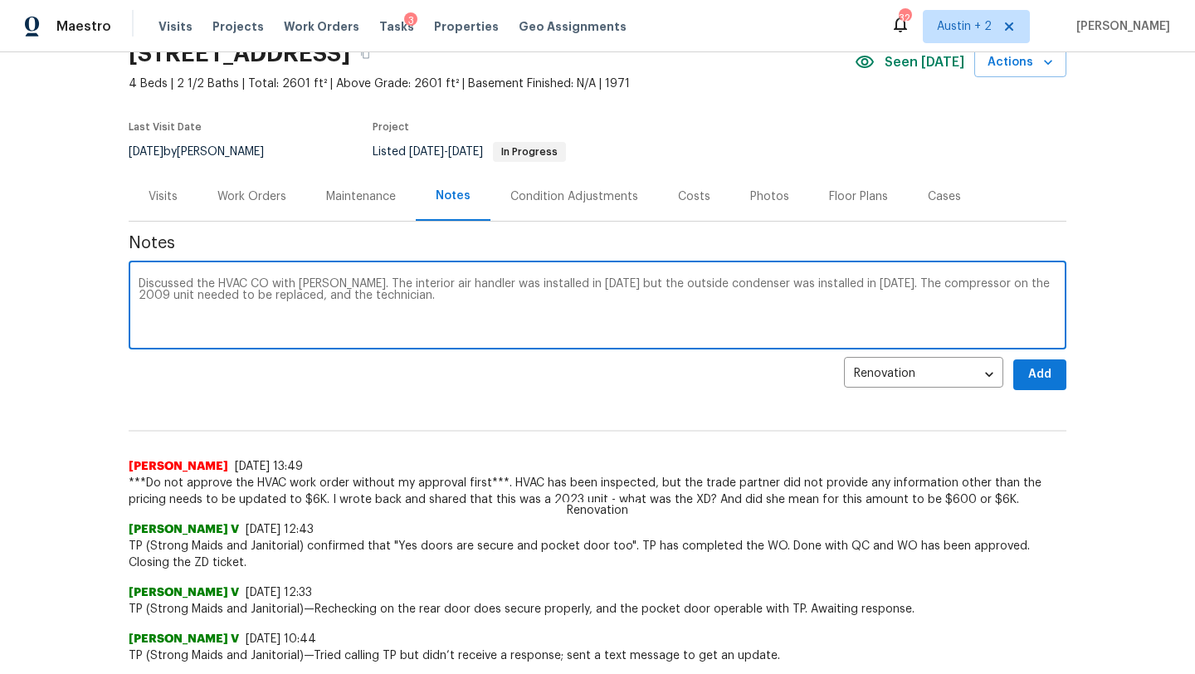
drag, startPoint x: 399, startPoint y: 300, endPoint x: 90, endPoint y: 231, distance: 317.1
click at [90, 231] on div "Back to all projects 3202 Magnolia Blvd, Temple, TX 76502 4 Beds | 2 1/2 Baths …" at bounding box center [597, 362] width 1195 height 621
click at [250, 194] on div "Work Orders" at bounding box center [251, 196] width 69 height 17
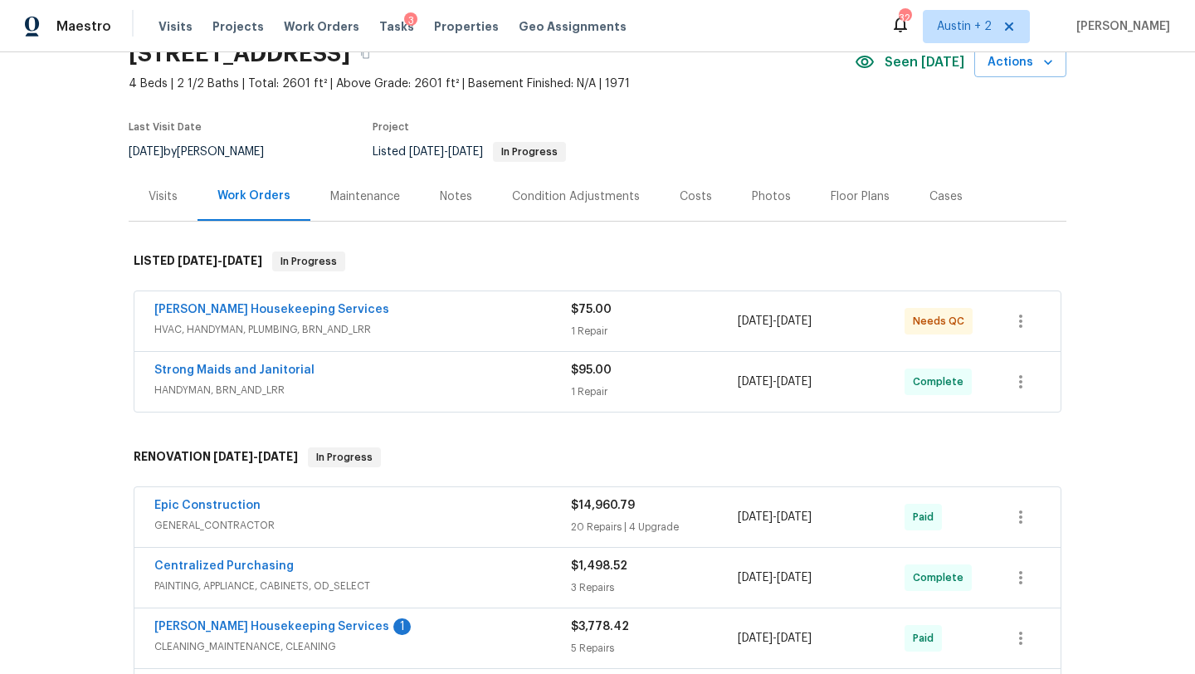
click at [418, 317] on div "[PERSON_NAME] Housekeeping Services" at bounding box center [362, 311] width 417 height 20
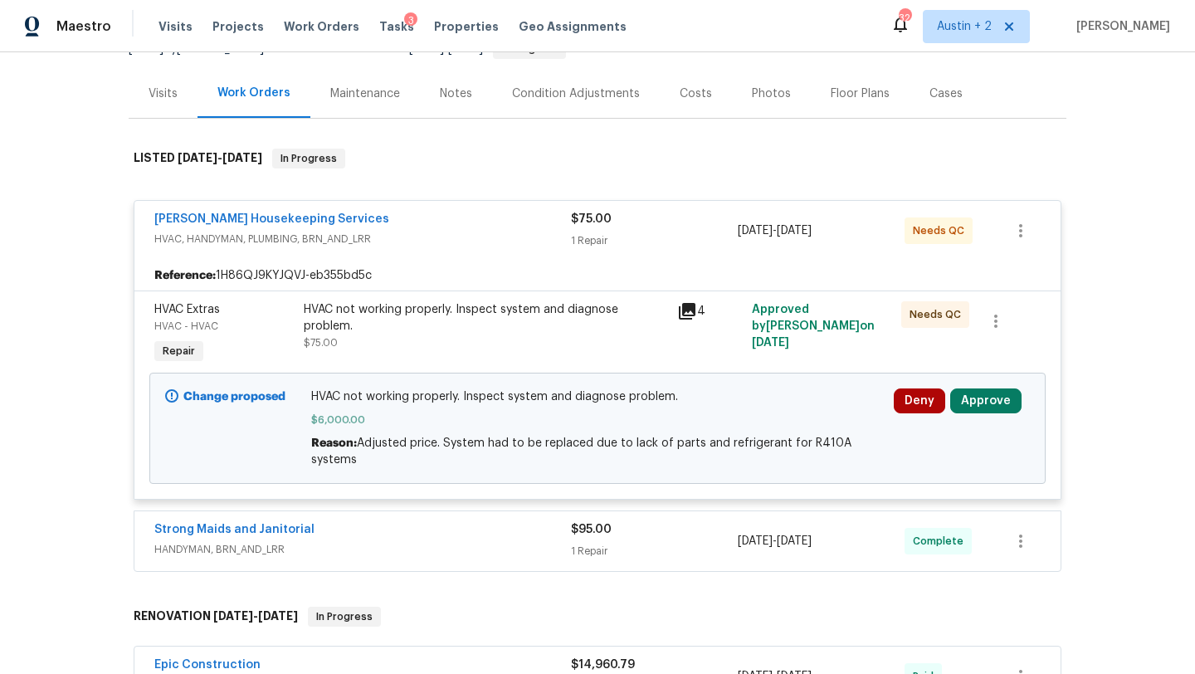
scroll to position [188, 0]
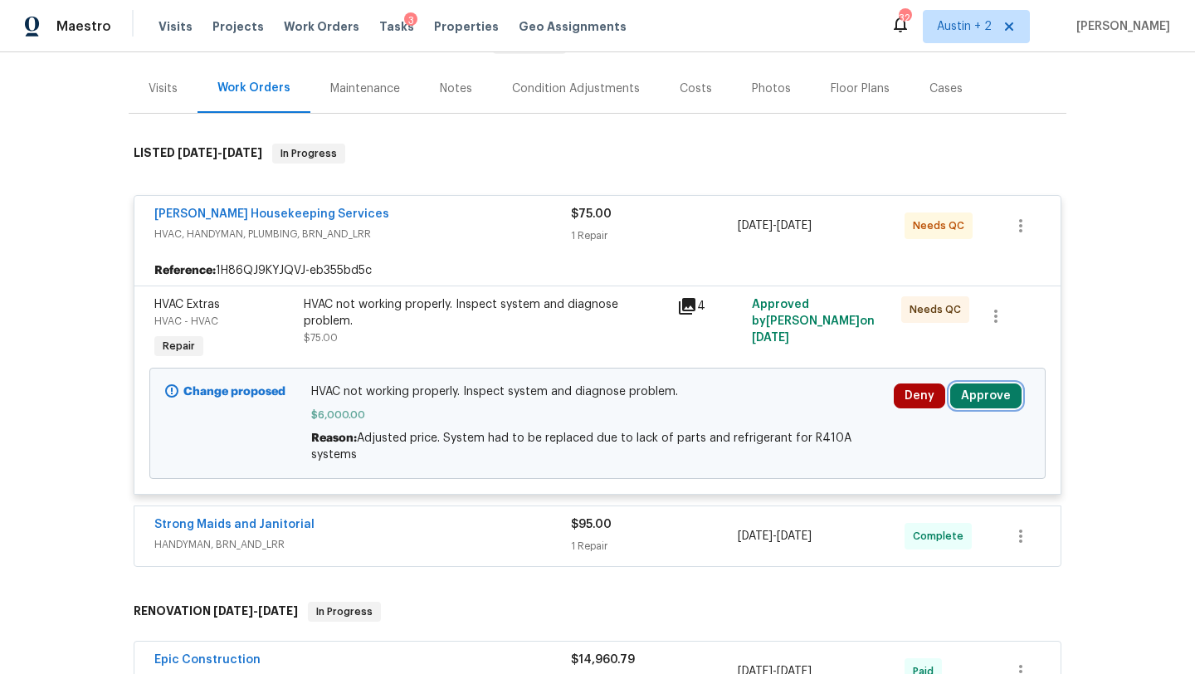
click at [984, 393] on button "Approve" at bounding box center [985, 395] width 71 height 25
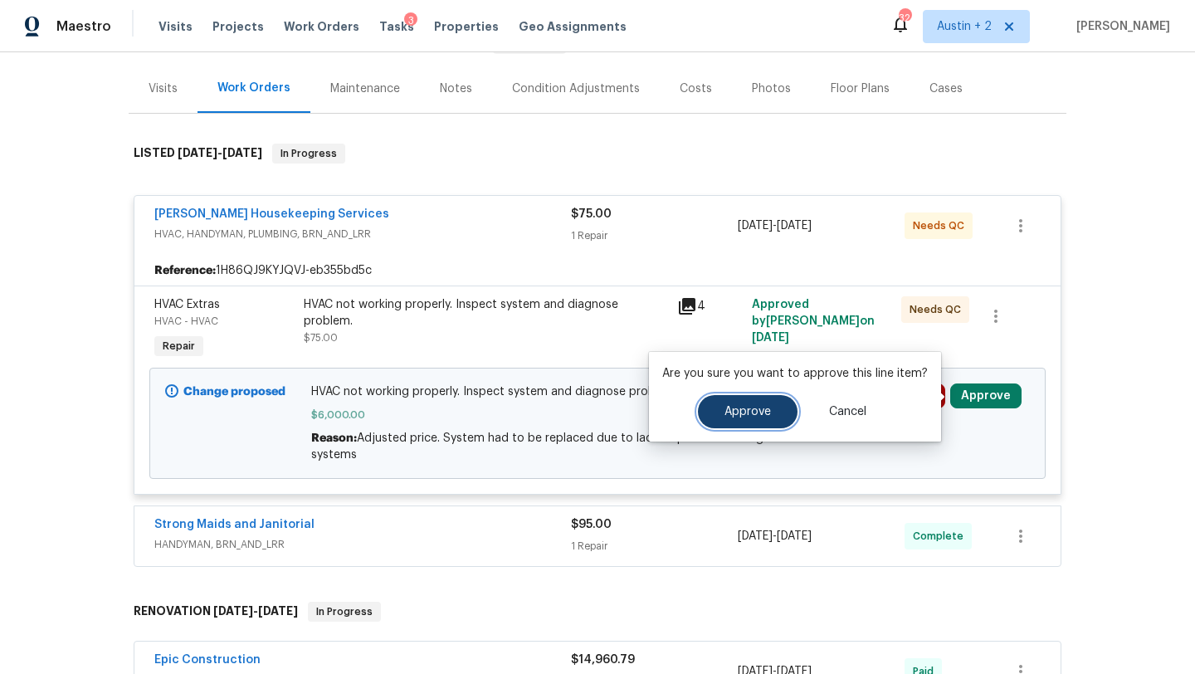
click at [761, 406] on span "Approve" at bounding box center [747, 412] width 46 height 12
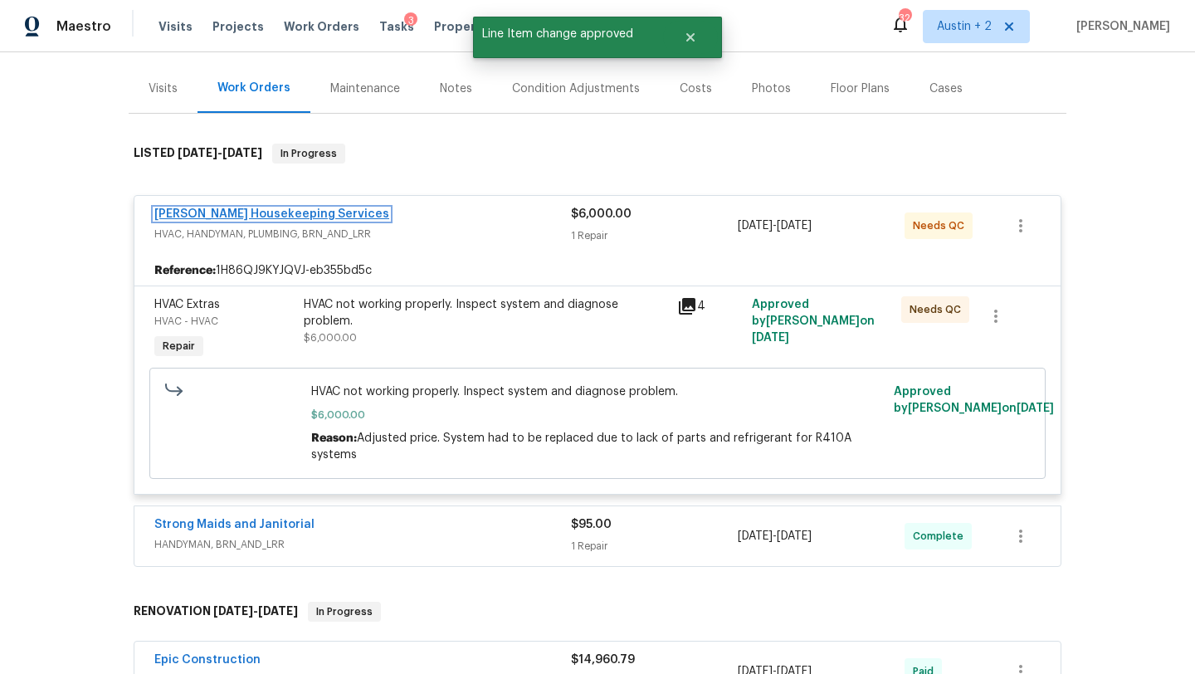
click at [285, 213] on link "[PERSON_NAME] Housekeeping Services" at bounding box center [271, 214] width 235 height 12
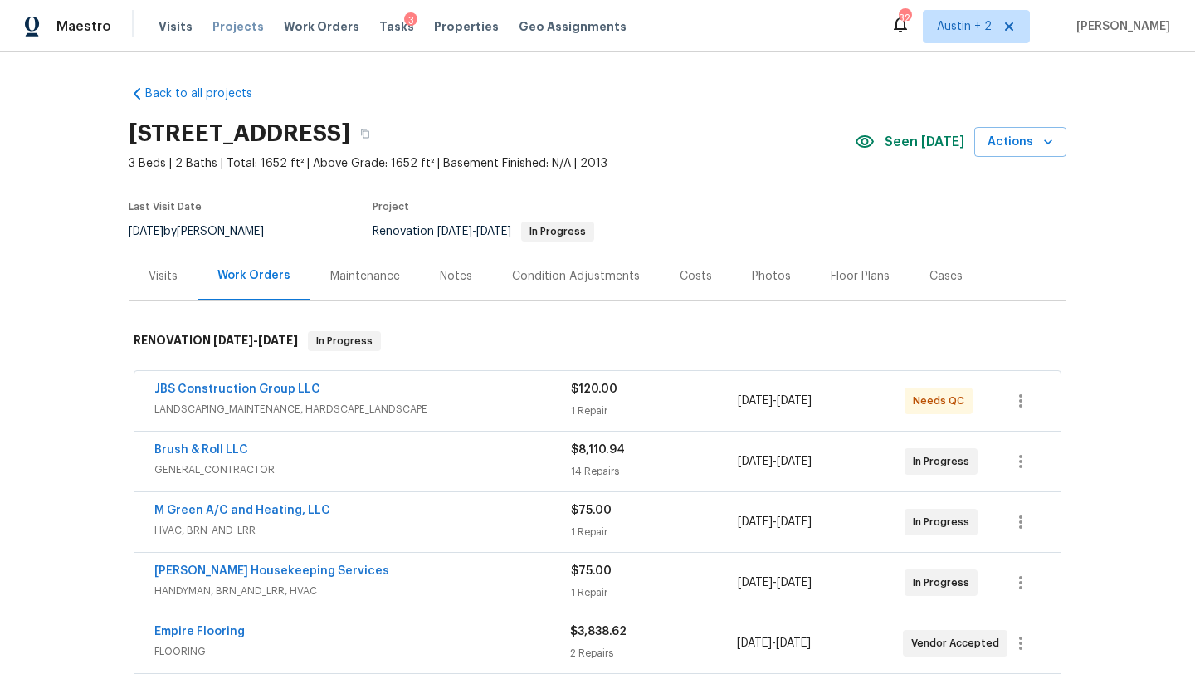
click at [239, 27] on span "Projects" at bounding box center [237, 26] width 51 height 17
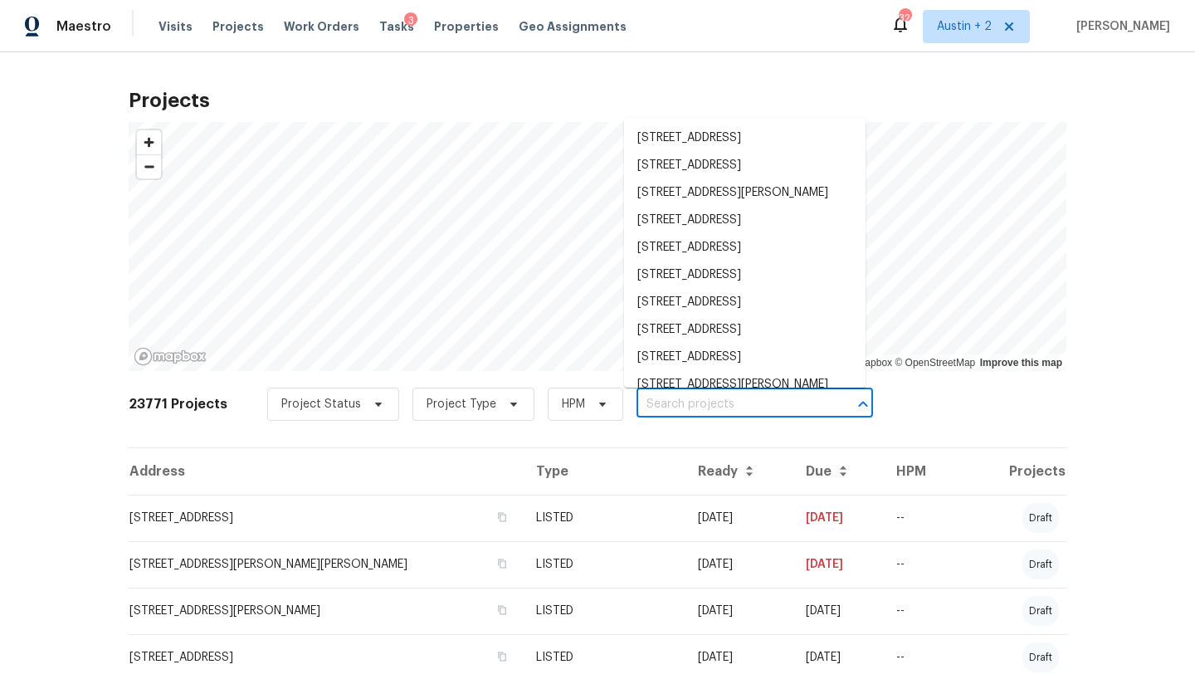
click at [671, 411] on input "text" at bounding box center [731, 405] width 190 height 26
paste input "[STREET_ADDRESS][PERSON_NAME][PERSON_NAME]"
type input "[STREET_ADDRESS][PERSON_NAME][PERSON_NAME]"
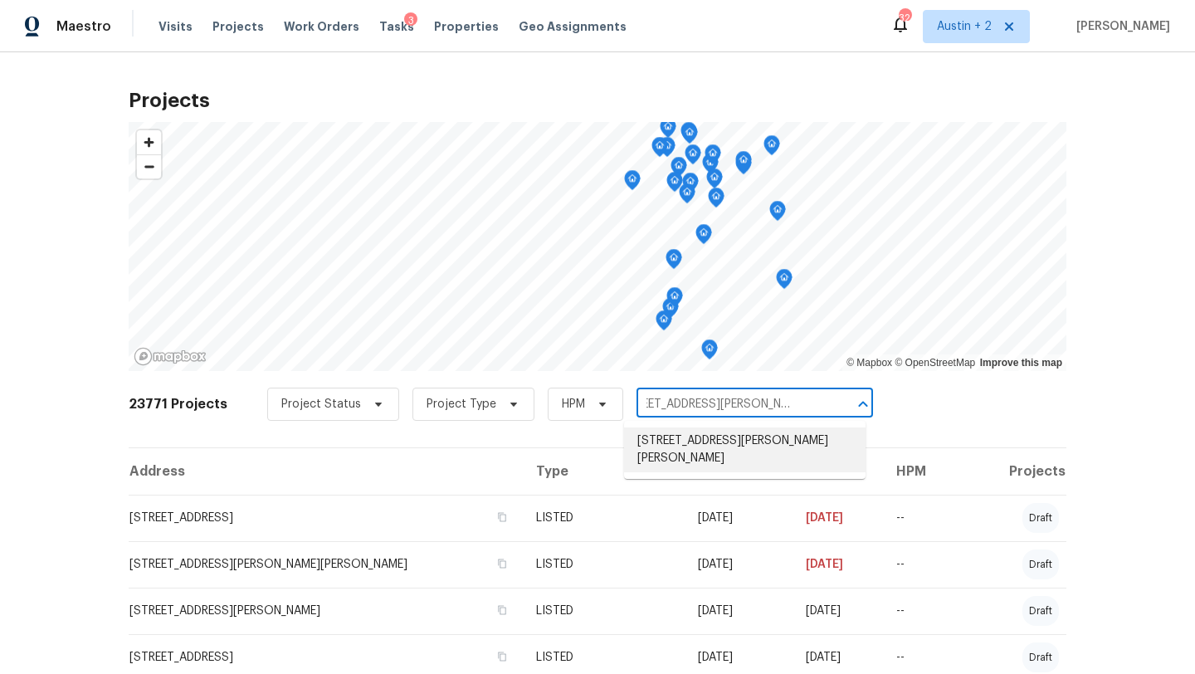
click at [673, 441] on li "[STREET_ADDRESS][PERSON_NAME][PERSON_NAME]" at bounding box center [744, 449] width 241 height 45
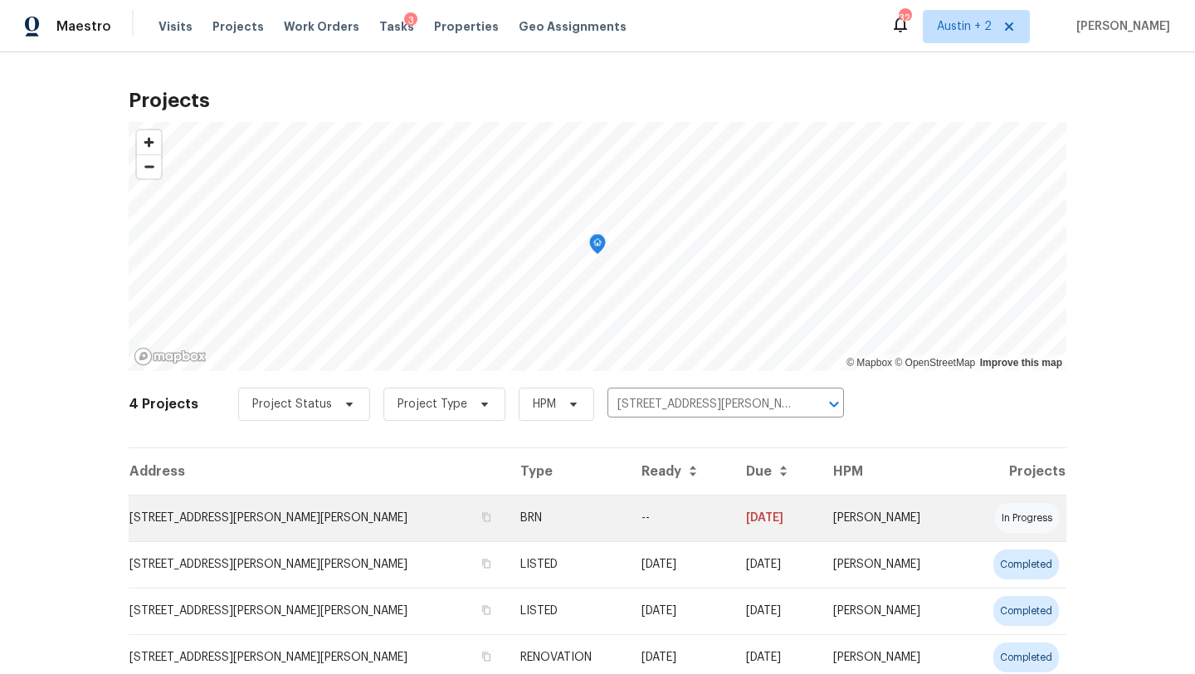
click at [261, 511] on td "100 Blanco Woods Blvd, Elgin, TX 78621" at bounding box center [318, 518] width 378 height 46
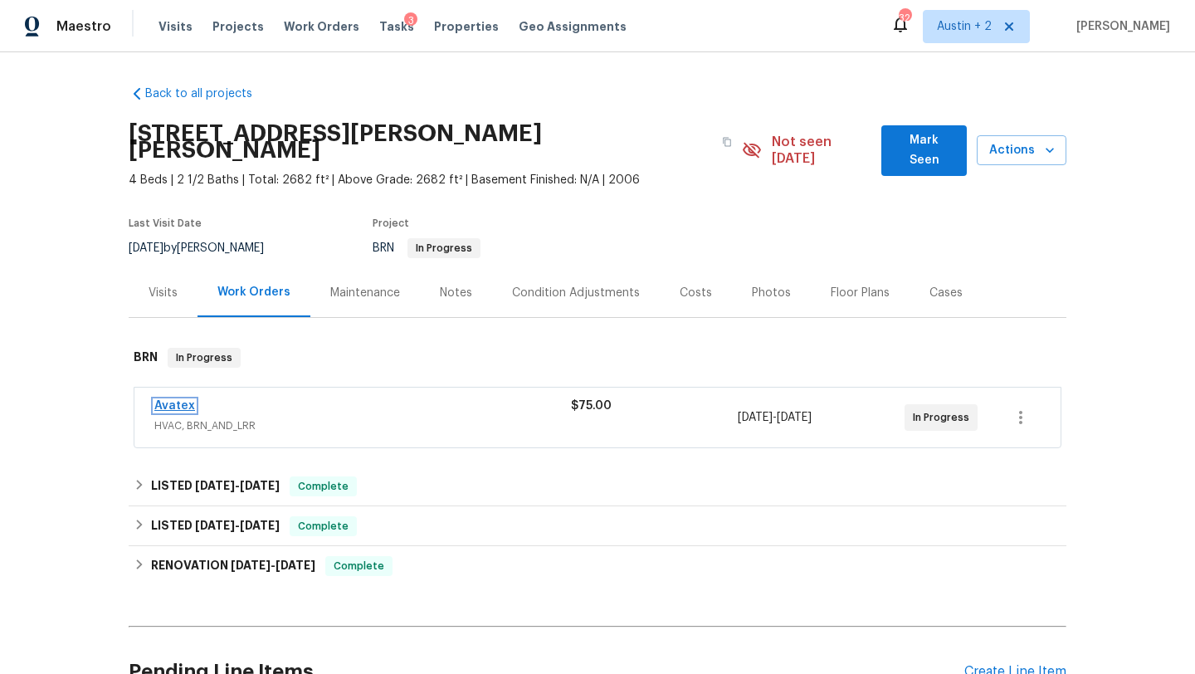
click at [186, 400] on link "Avatex" at bounding box center [174, 406] width 41 height 12
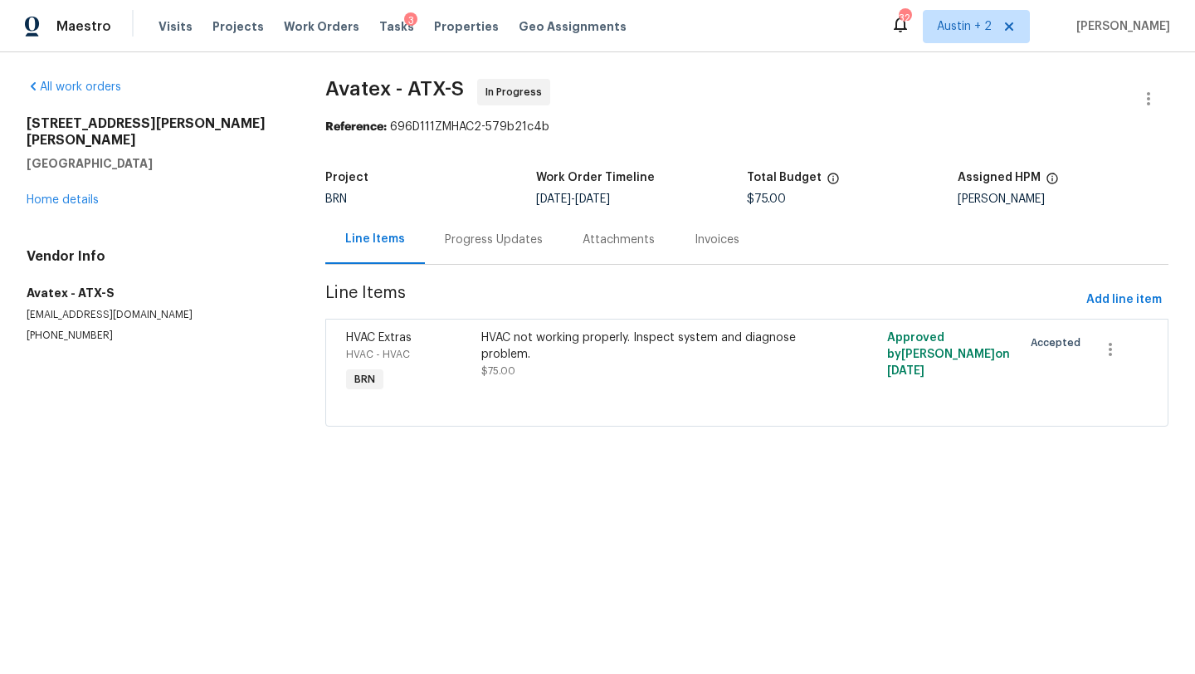
click at [470, 240] on div "Progress Updates" at bounding box center [494, 239] width 98 height 17
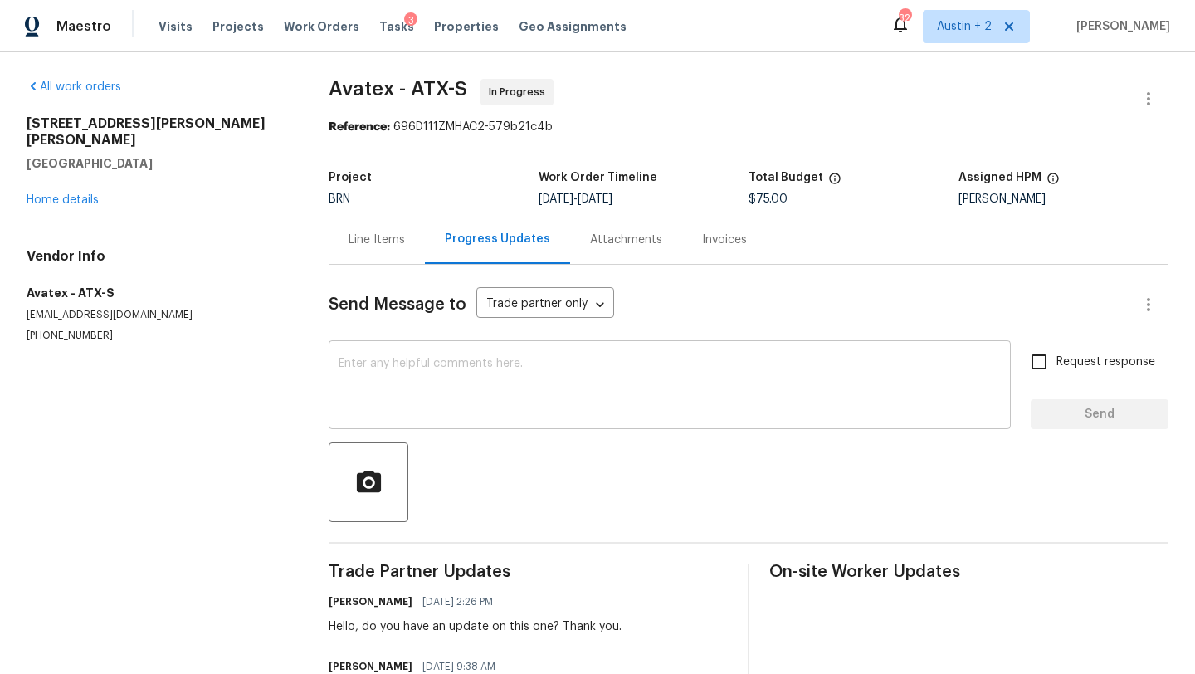
scroll to position [89, 0]
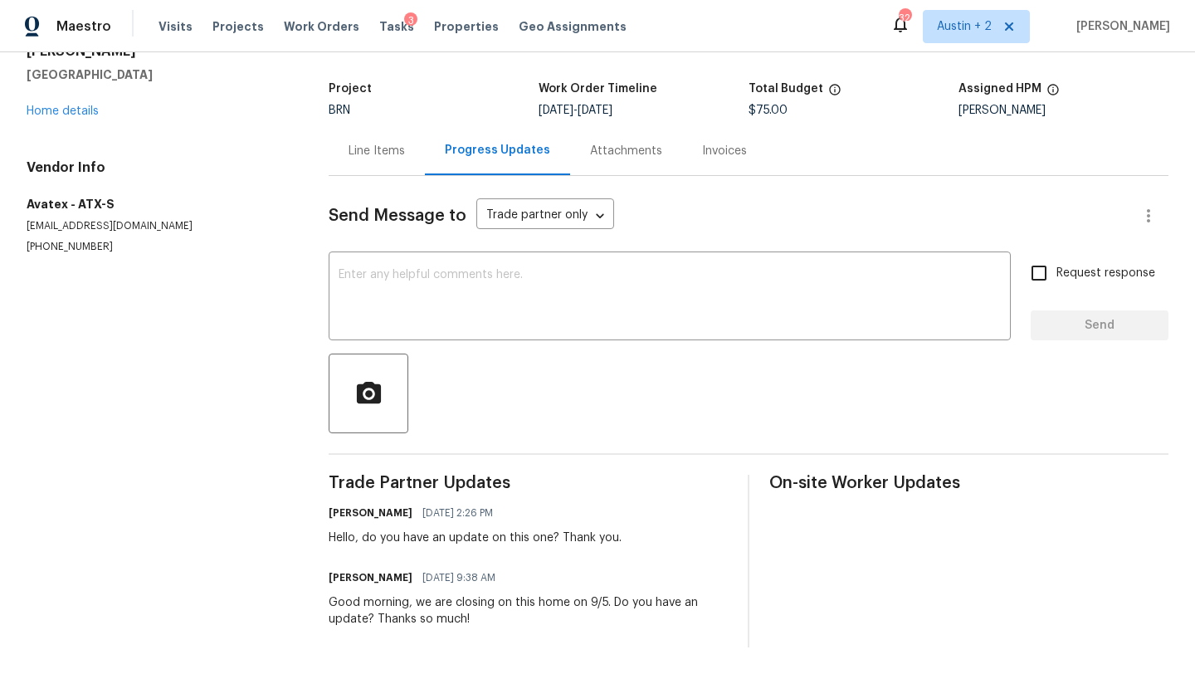
click at [333, 534] on div "Hello, do you have an update on this one? Thank you." at bounding box center [475, 537] width 293 height 17
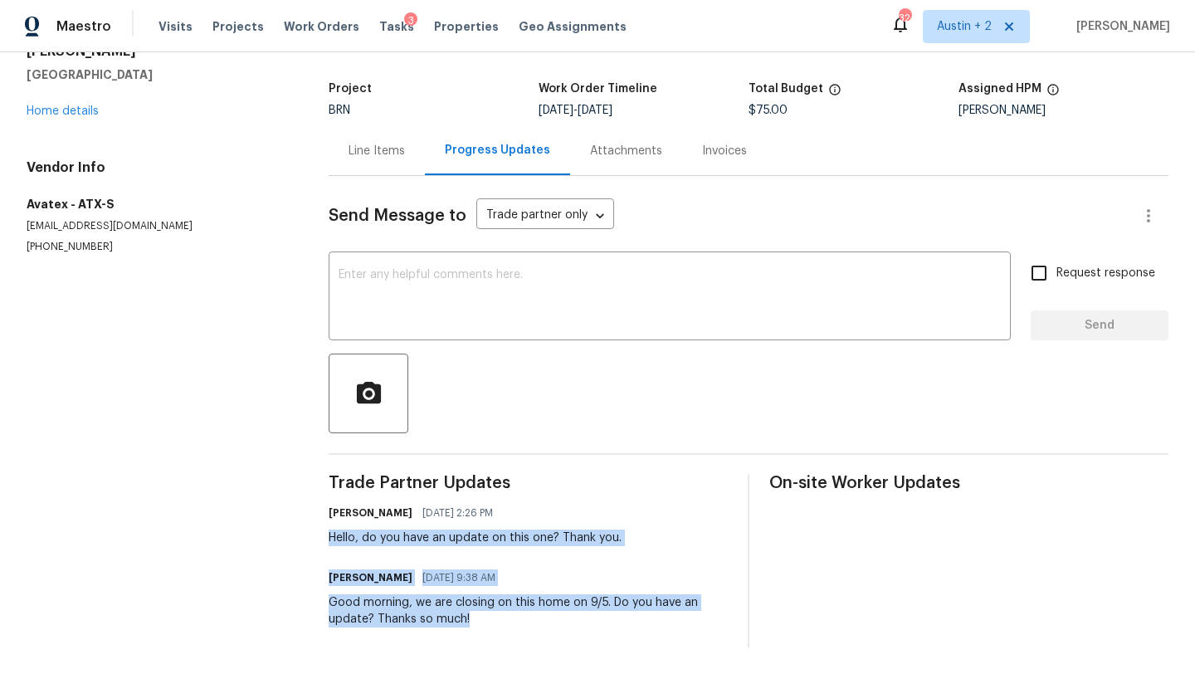
drag, startPoint x: 324, startPoint y: 534, endPoint x: 648, endPoint y: 624, distance: 335.8
click at [648, 624] on div "All work orders 100 Blanco Woods Blvd Elgin, TX 78621 Home details Vendor Info …" at bounding box center [597, 318] width 1195 height 710
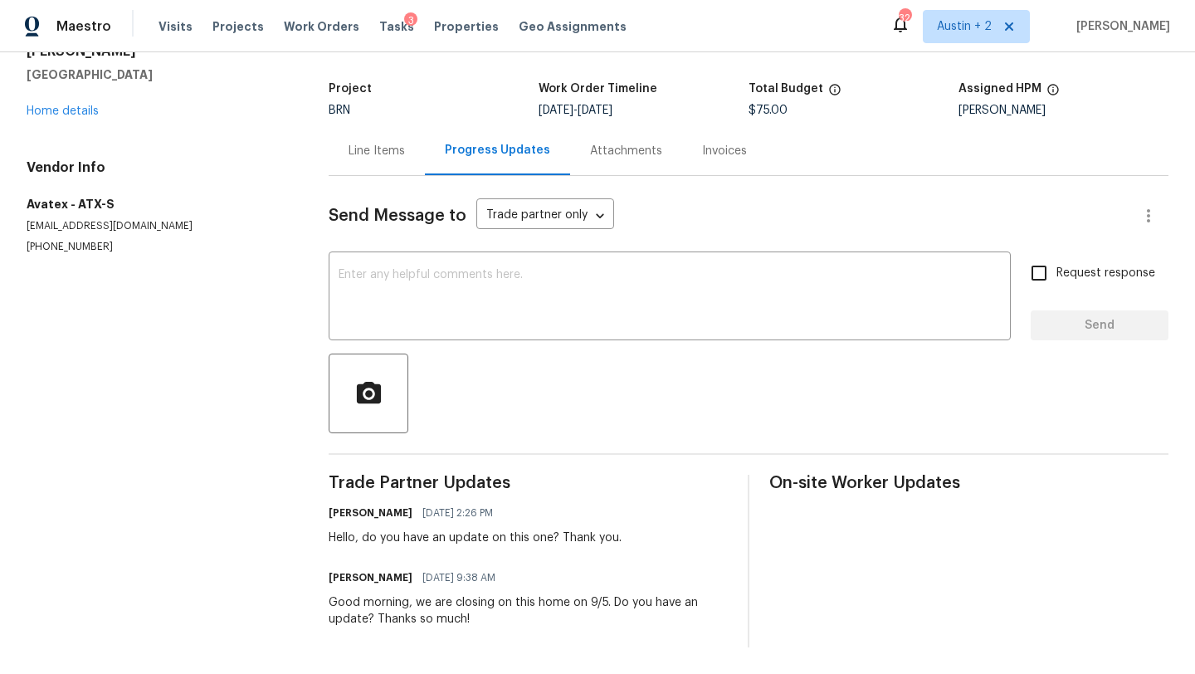
click at [572, 614] on div "Good morning, we are closing on this home on 9/5. Do you have an update? Thanks…" at bounding box center [528, 610] width 399 height 33
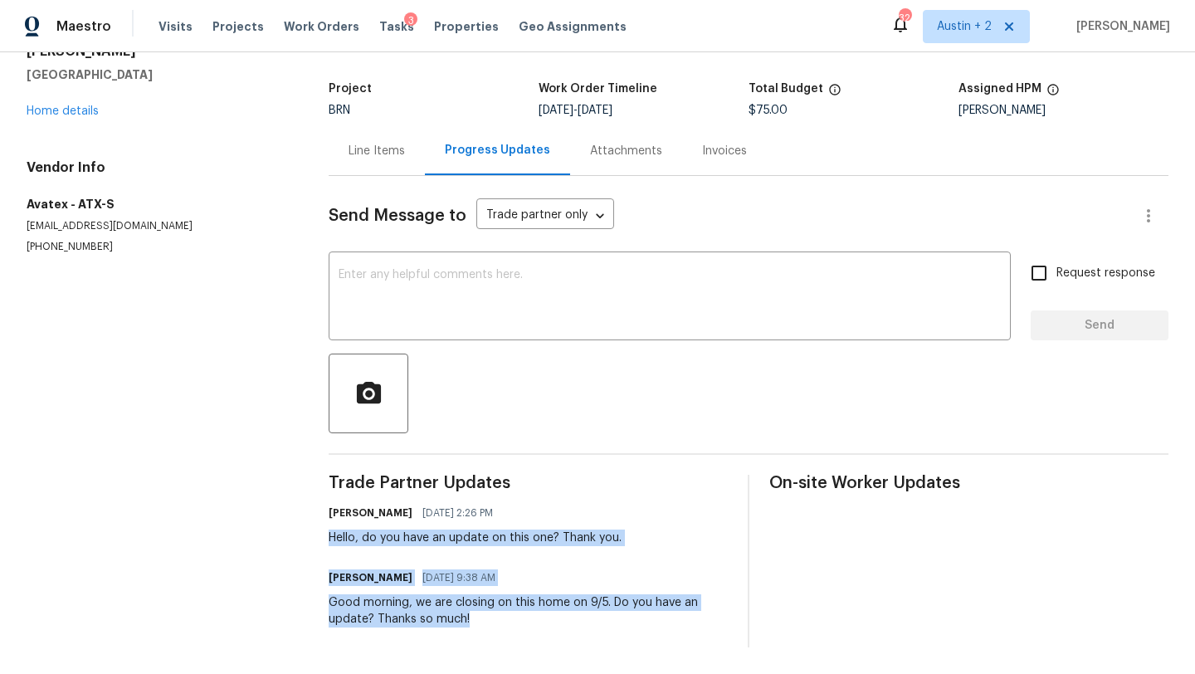
drag, startPoint x: 499, startPoint y: 624, endPoint x: 319, endPoint y: 534, distance: 201.9
click at [319, 534] on div "All work orders 100 Blanco Woods Blvd Elgin, TX 78621 Home details Vendor Info …" at bounding box center [597, 318] width 1195 height 710
click at [414, 555] on div "Trade Partner Updates Sheila Cooksey 09/02/2025 2:26 PM Hello, do you have an u…" at bounding box center [528, 561] width 399 height 173
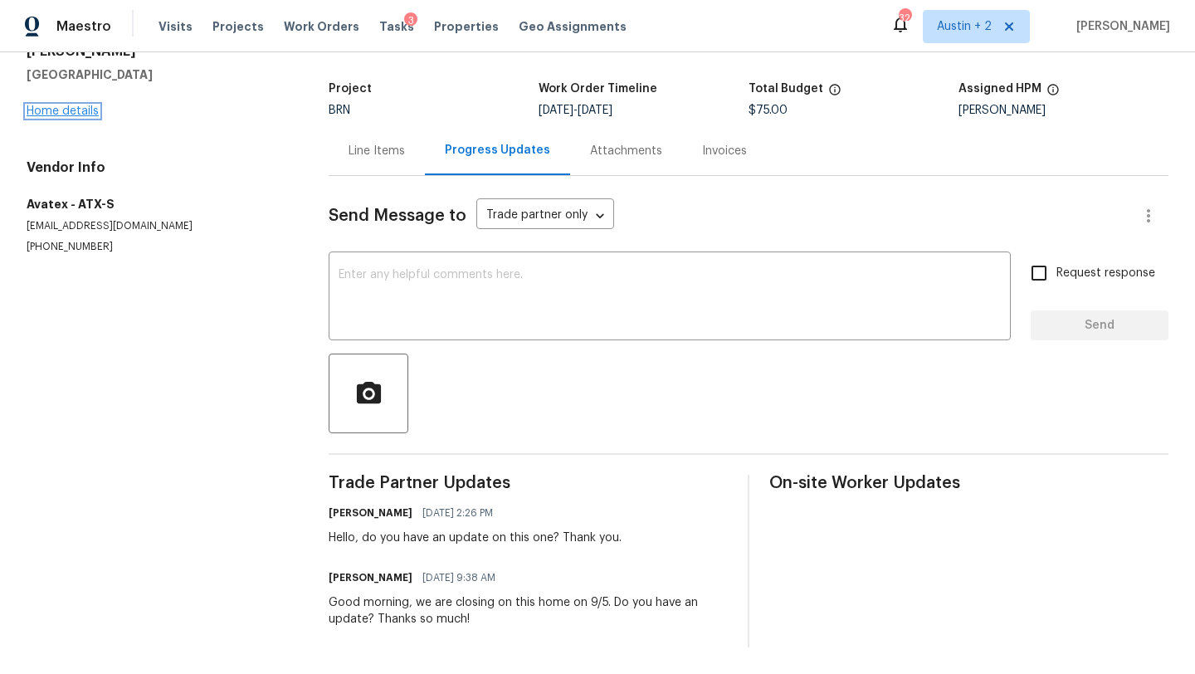
click at [77, 105] on link "Home details" at bounding box center [63, 111] width 72 height 12
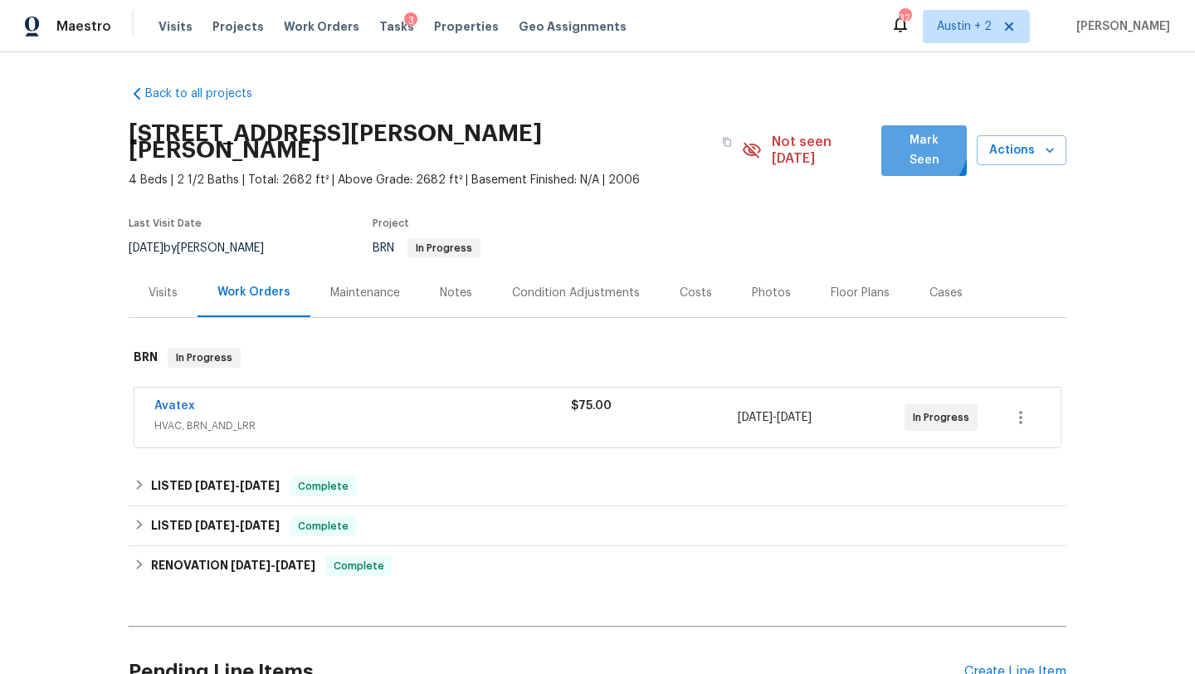
click at [902, 142] on span "Mark Seen" at bounding box center [923, 150] width 59 height 41
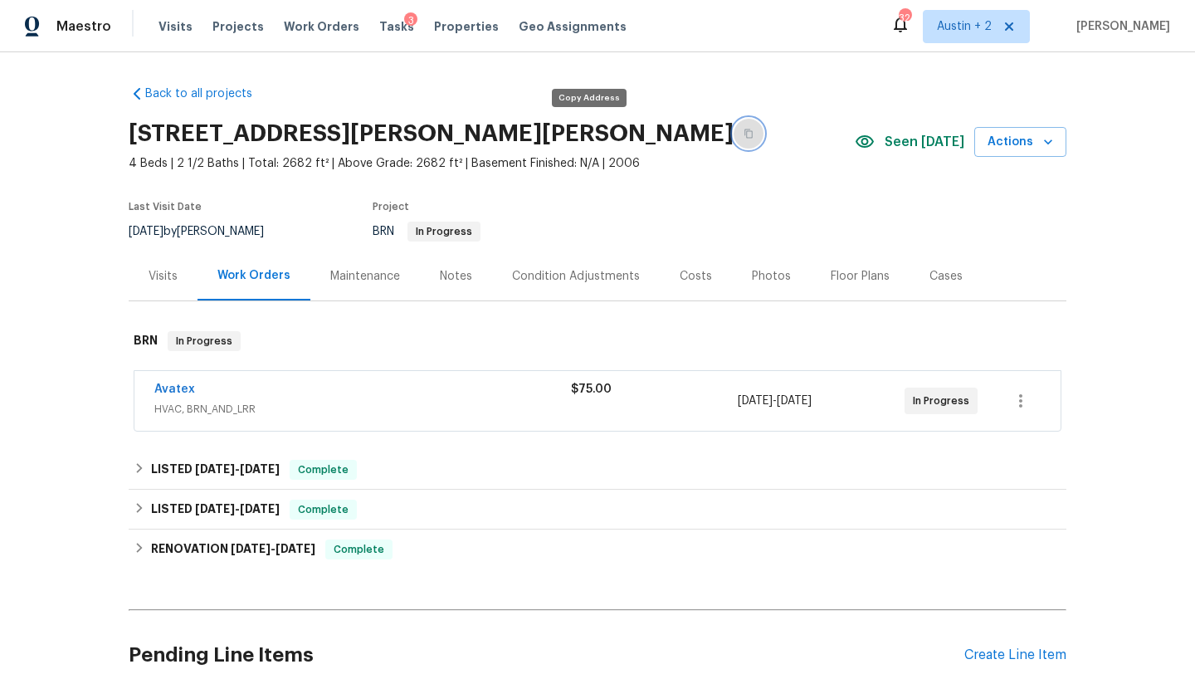
click at [743, 134] on icon "button" at bounding box center [748, 134] width 10 height 10
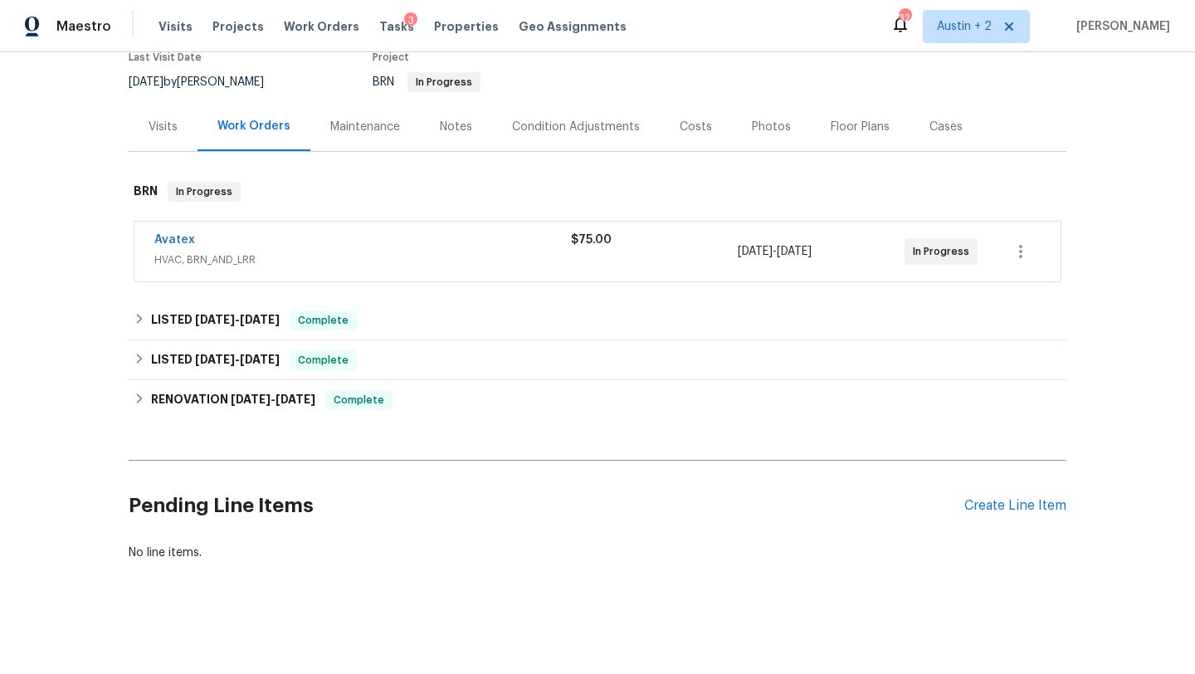
scroll to position [130, 0]
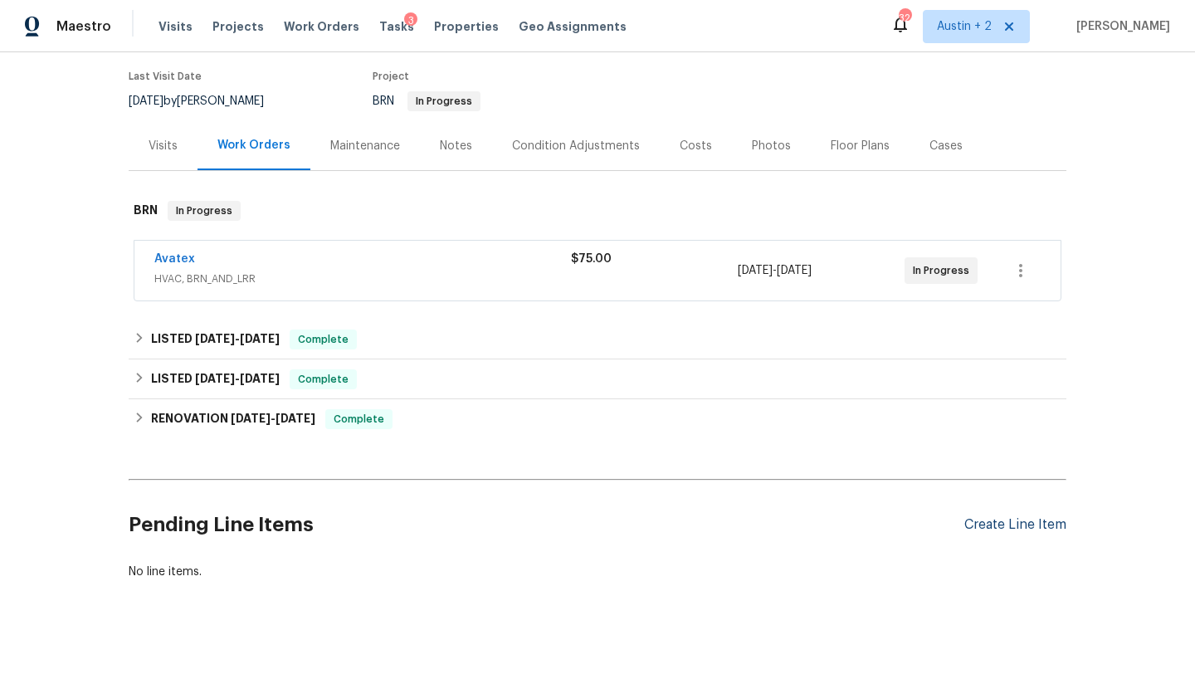
click at [1004, 526] on div "Create Line Item" at bounding box center [1015, 525] width 102 height 16
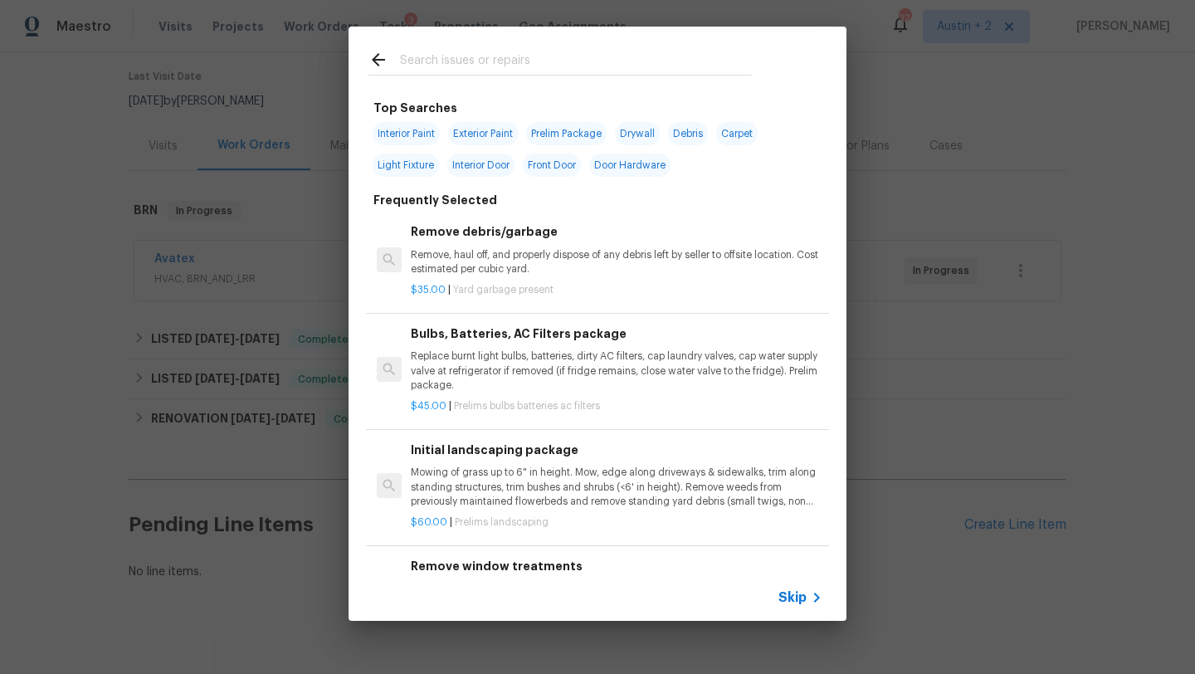
click at [495, 73] on input "text" at bounding box center [576, 62] width 352 height 25
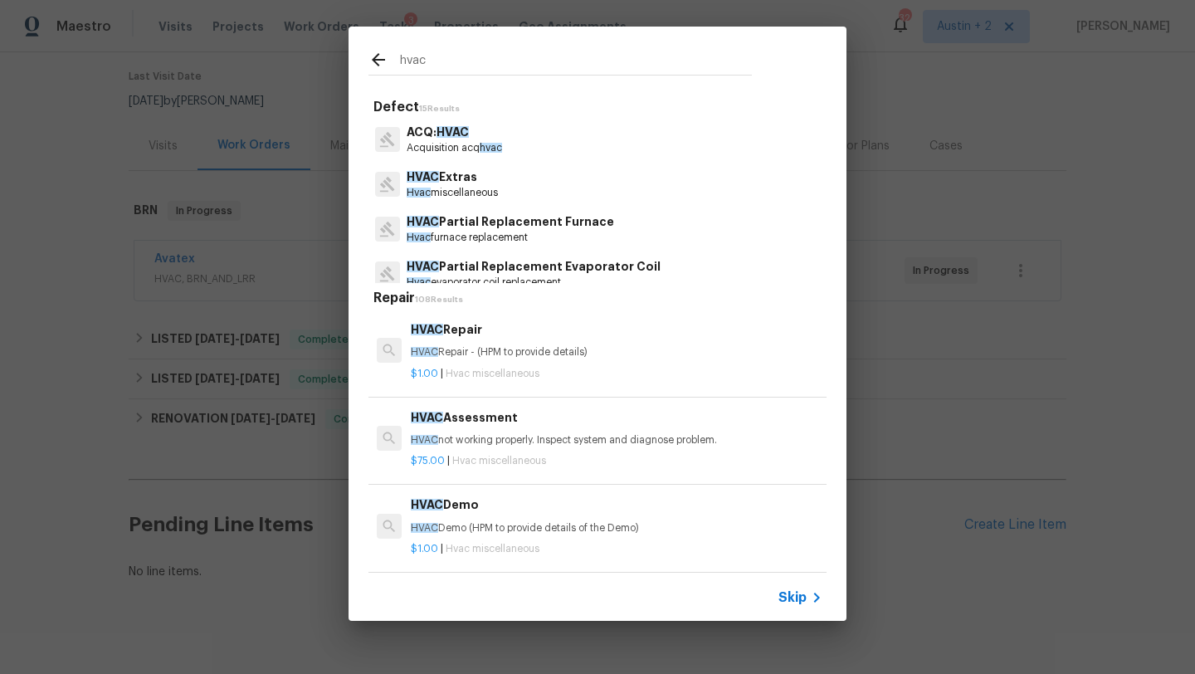
type input "hvac"
click at [468, 140] on p "ACQ: HVAC" at bounding box center [454, 132] width 95 height 17
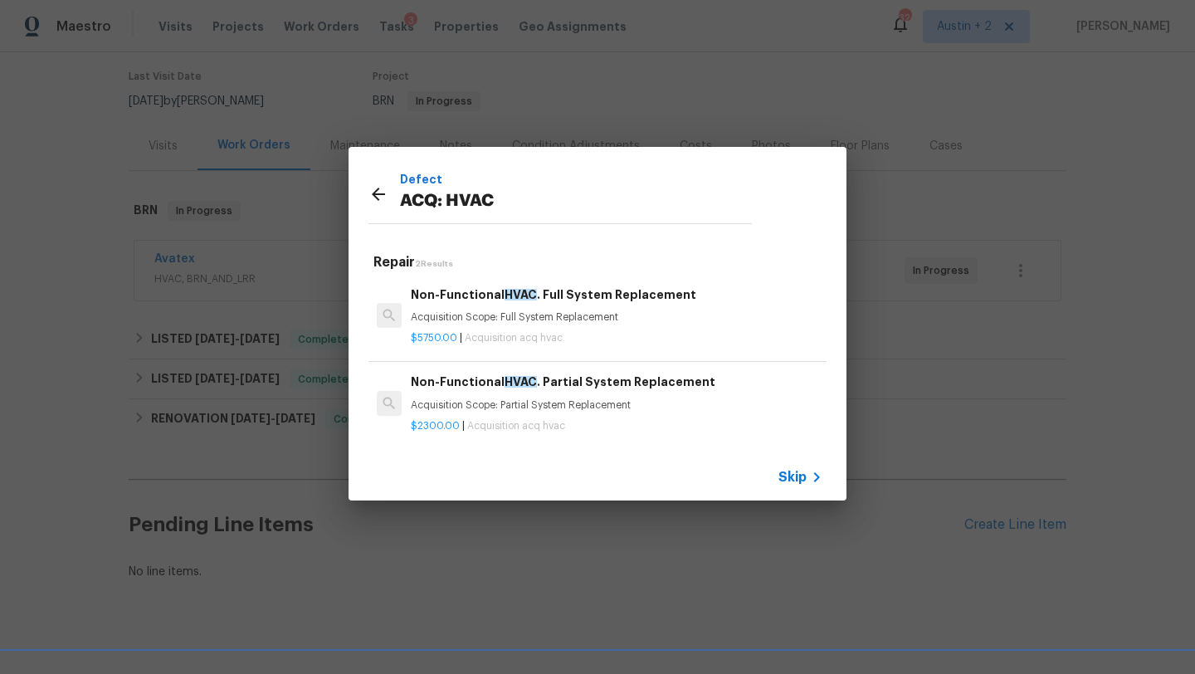
click at [376, 190] on icon at bounding box center [378, 194] width 13 height 13
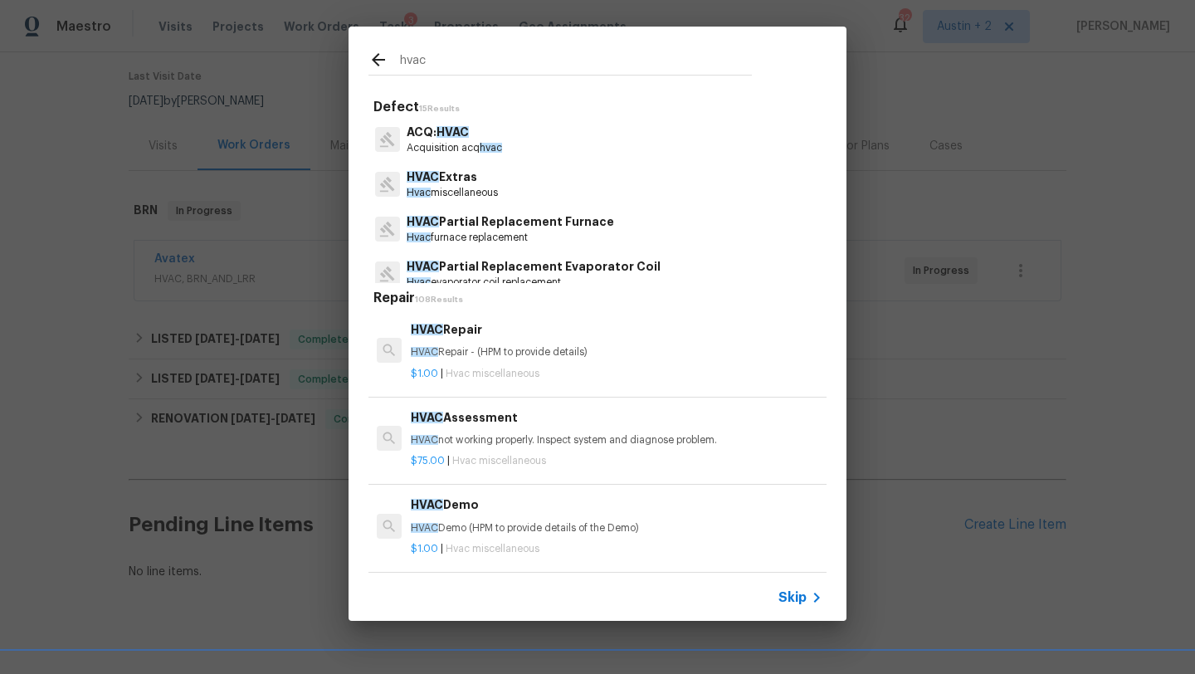
click at [847, 417] on div "hvac Defect 15 Results ACQ: HVAC Acquisition acq hvac HVAC Extras Hvac miscella…" at bounding box center [597, 323] width 1195 height 647
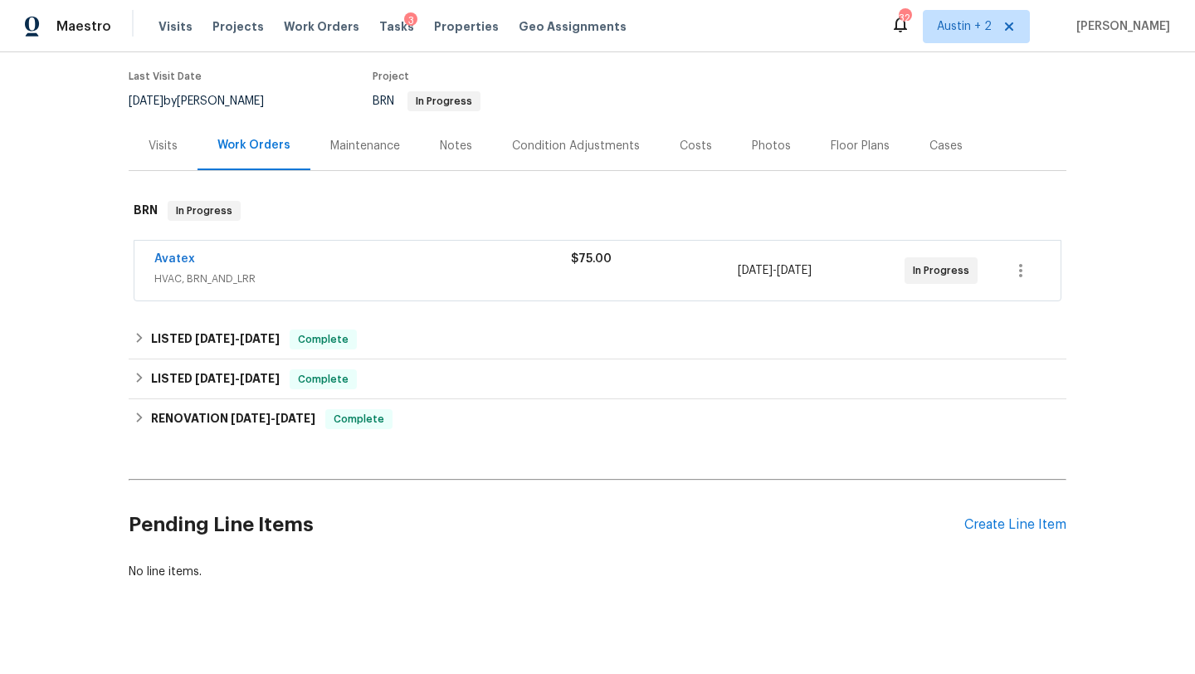
click at [173, 149] on div "Visits" at bounding box center [163, 146] width 29 height 17
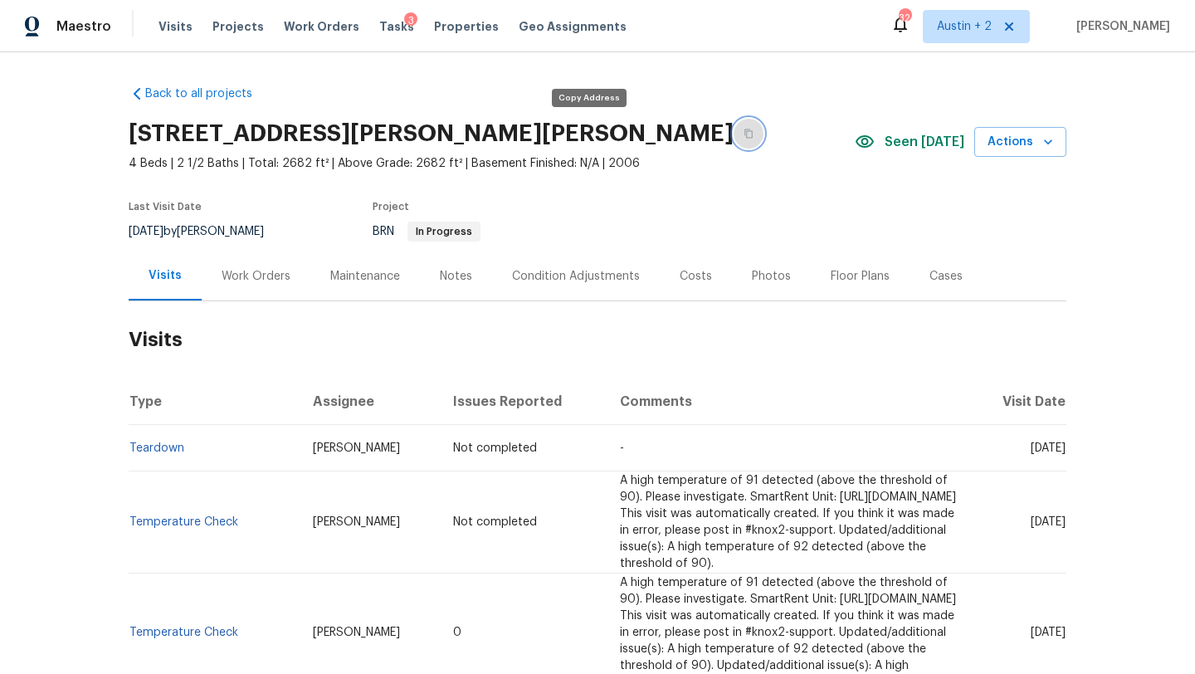
click at [744, 135] on icon "button" at bounding box center [748, 133] width 8 height 9
click at [251, 275] on div "Work Orders" at bounding box center [256, 276] width 69 height 17
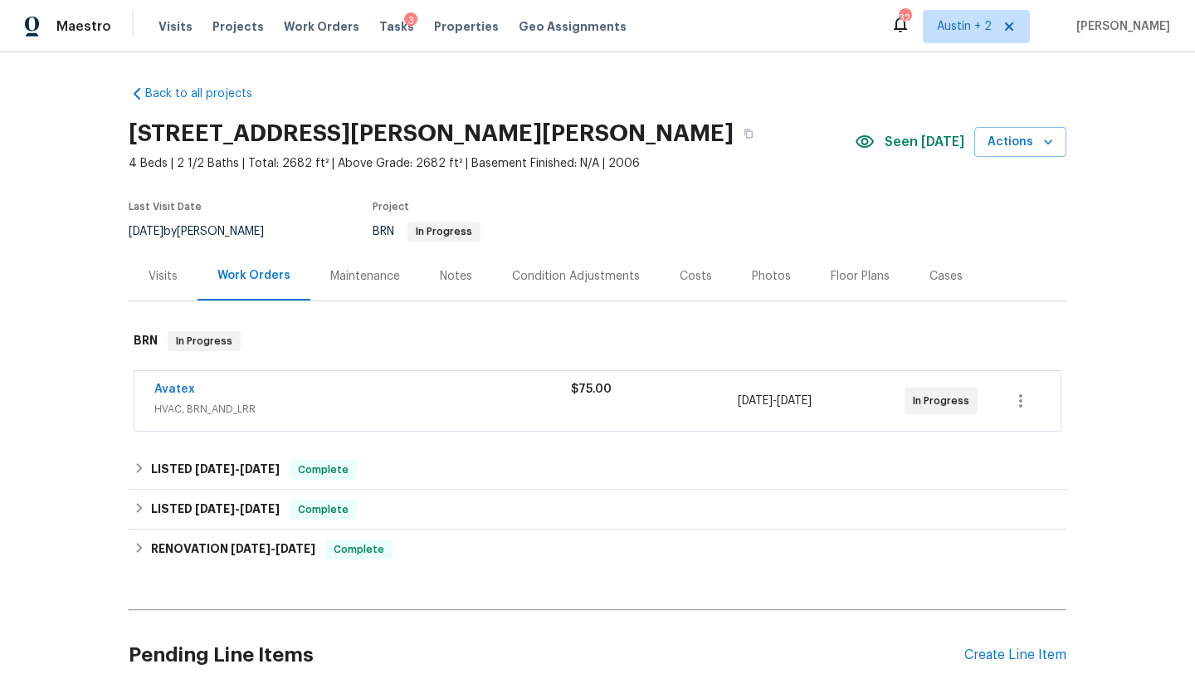
scroll to position [149, 0]
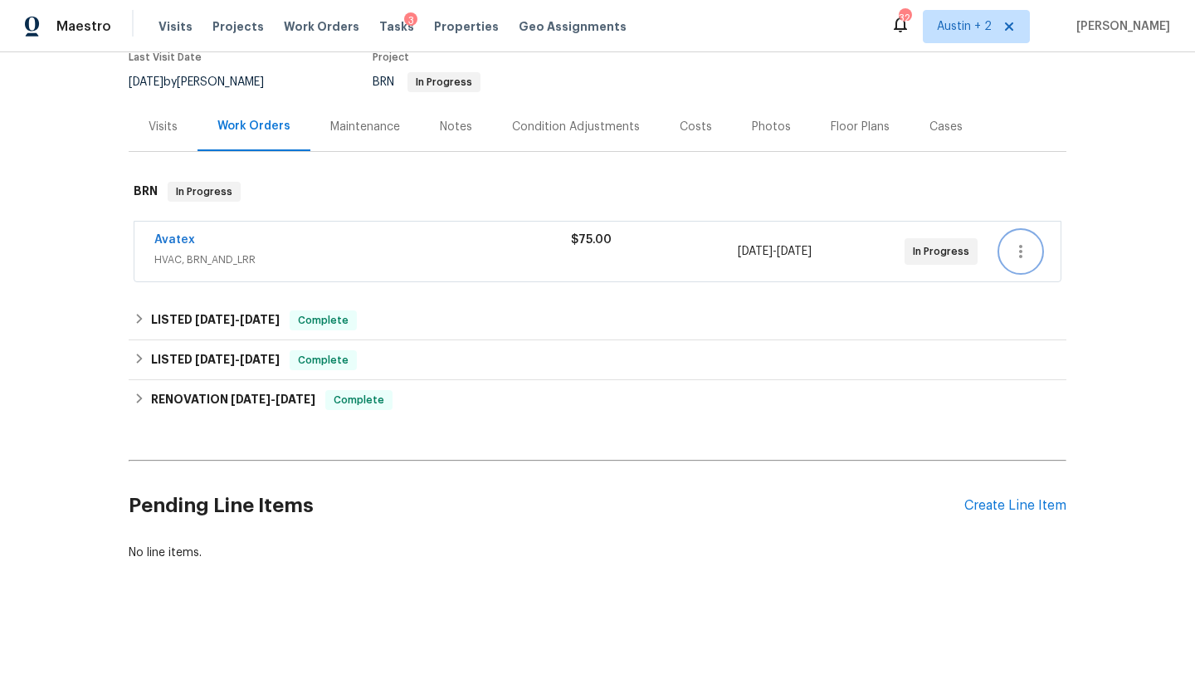
click at [1021, 246] on icon "button" at bounding box center [1020, 251] width 3 height 13
click at [1024, 253] on li "Edit" at bounding box center [1090, 251] width 179 height 27
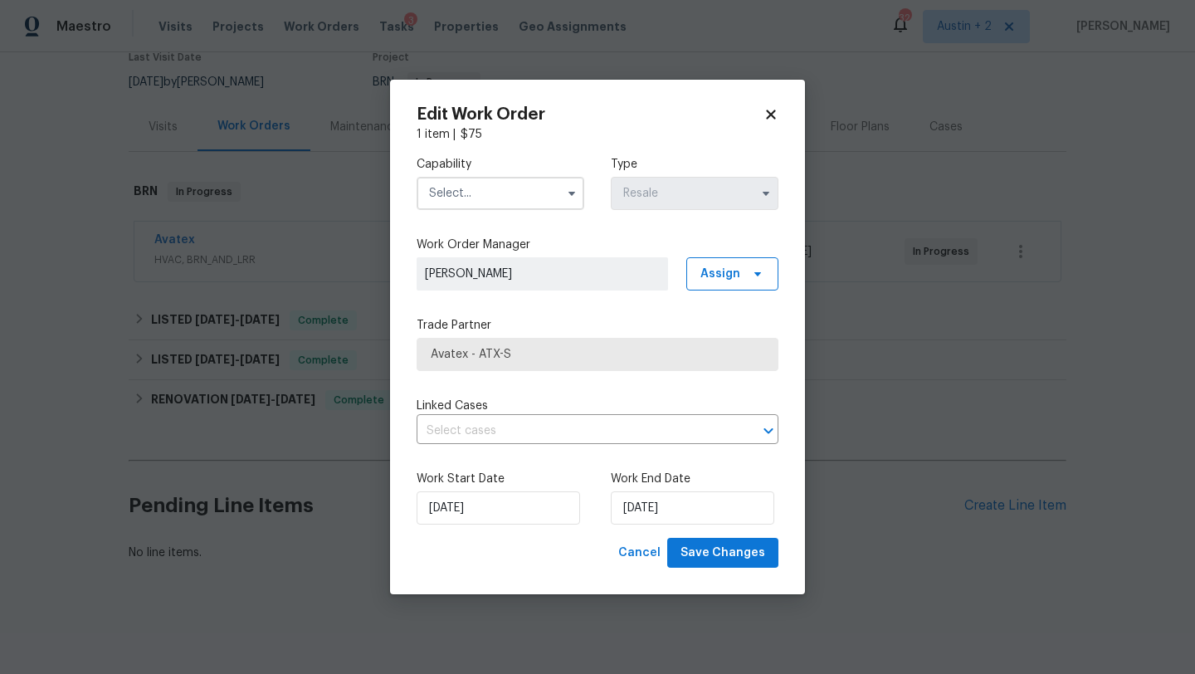
click at [545, 193] on input "text" at bounding box center [501, 193] width 168 height 33
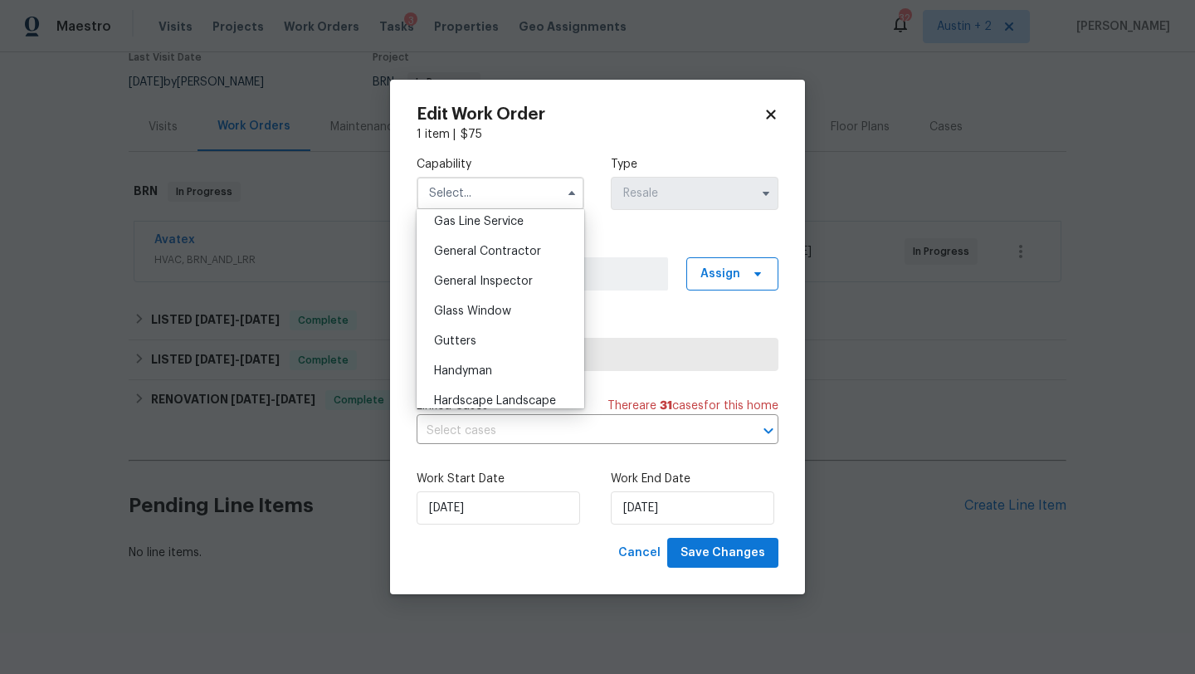
scroll to position [893, 0]
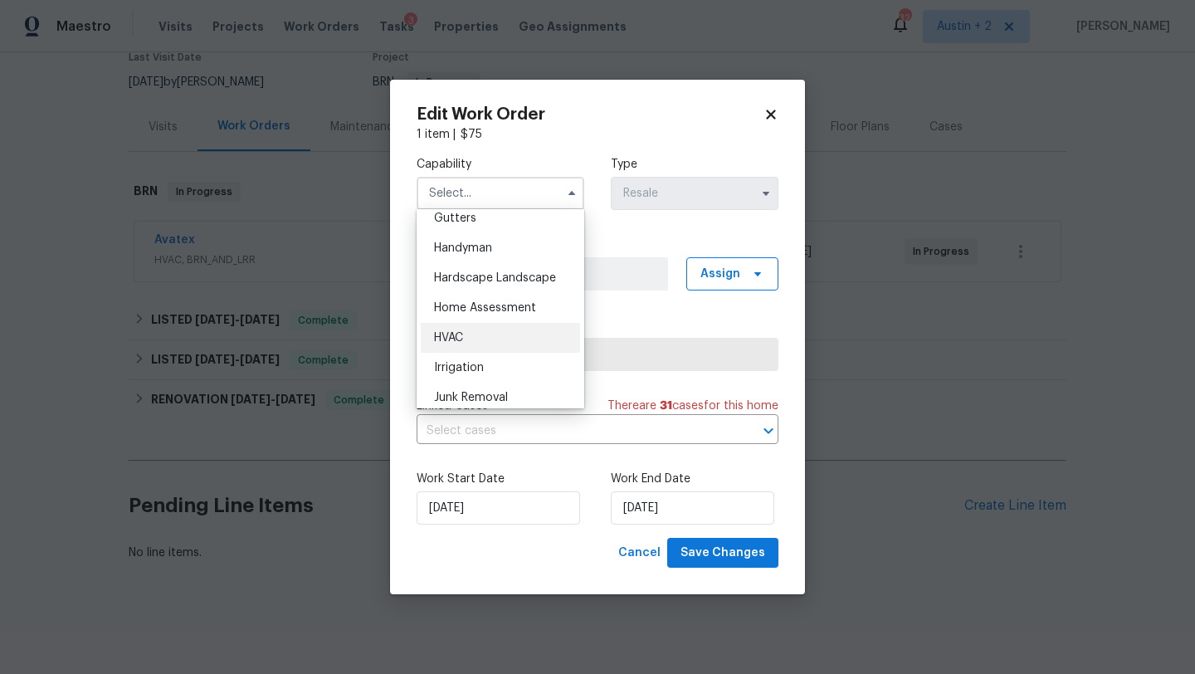
click at [470, 342] on div "HVAC" at bounding box center [500, 338] width 159 height 30
type input "HVAC"
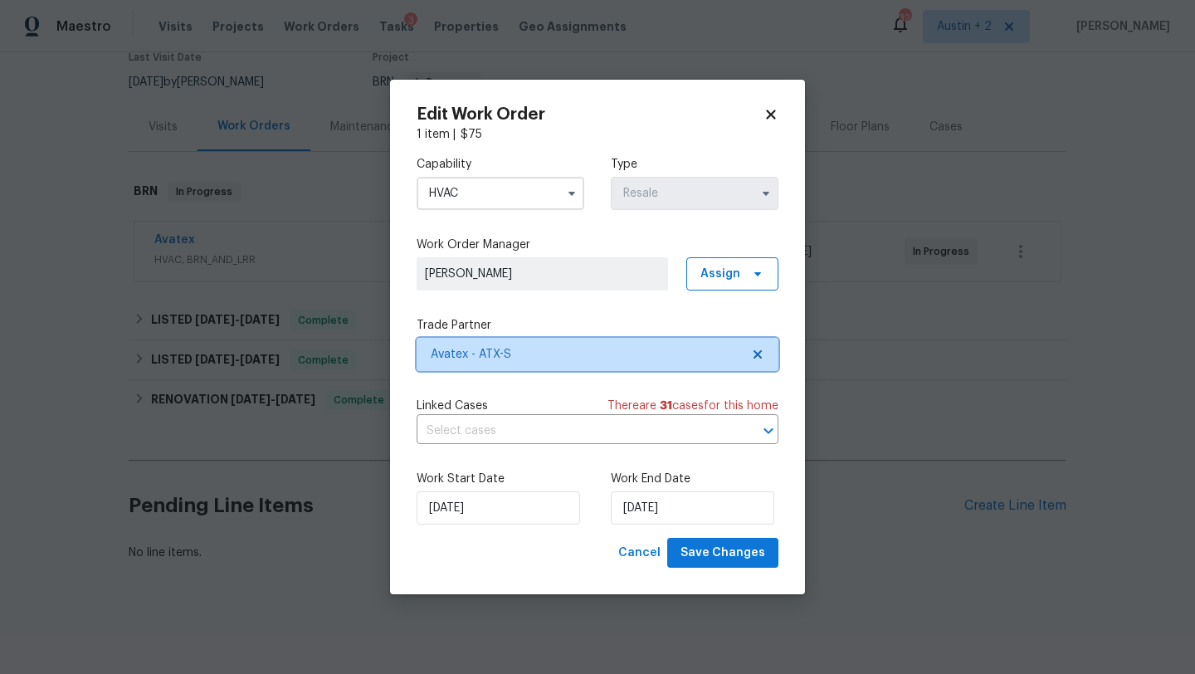
click at [574, 356] on span "Avatex - ATX-S" at bounding box center [585, 354] width 309 height 17
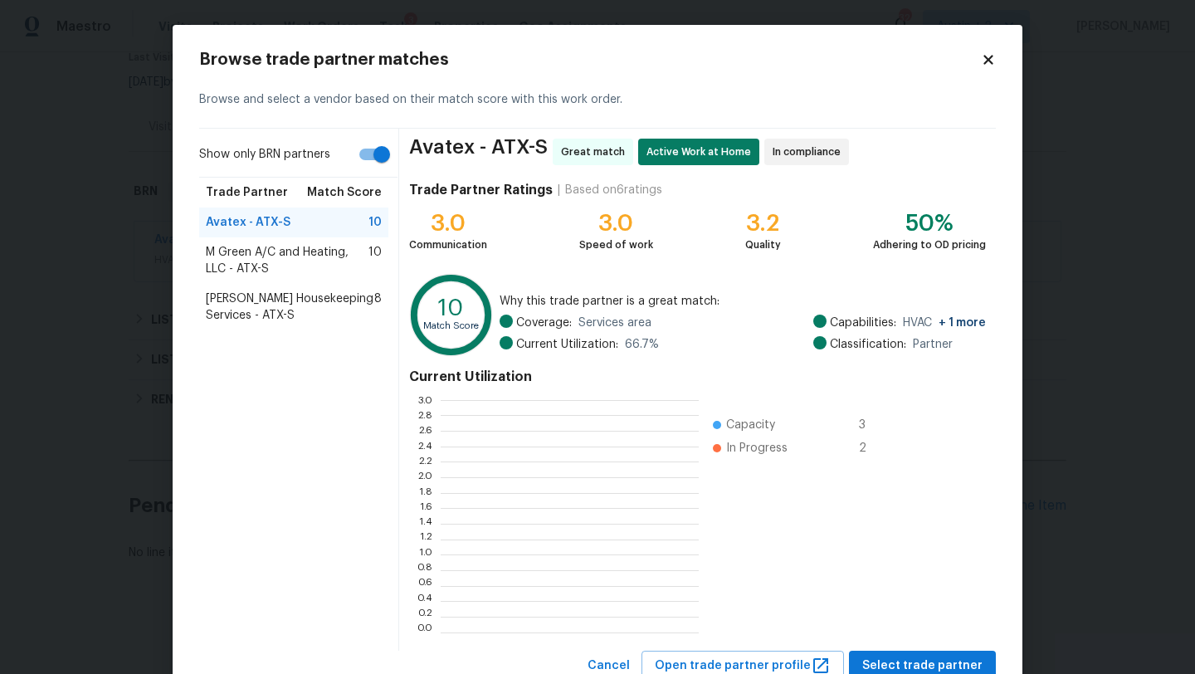
scroll to position [232, 258]
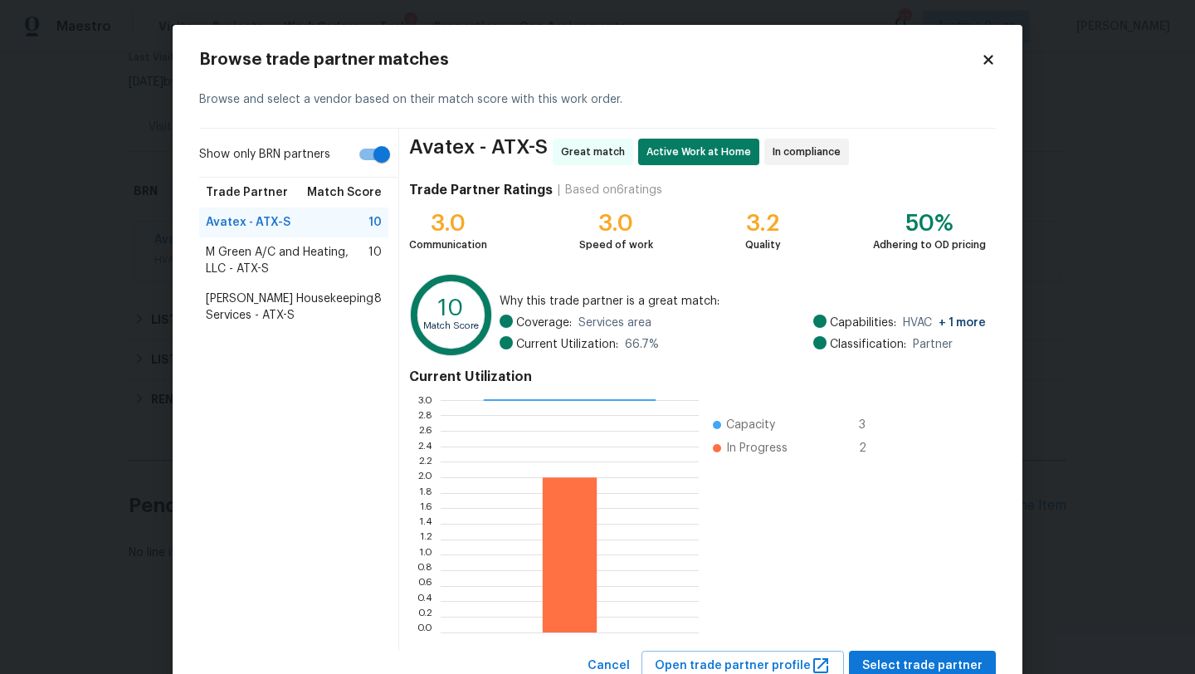
click at [248, 312] on span "Arelis Housekeeping Services - ATX-S" at bounding box center [290, 306] width 168 height 33
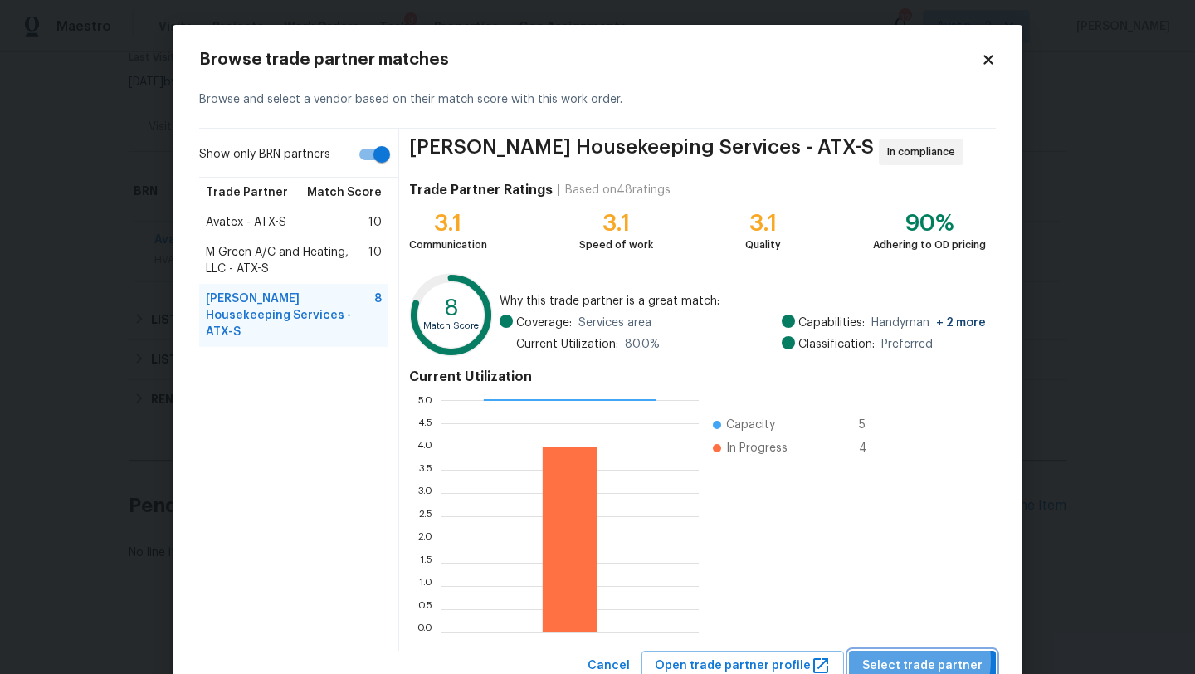
click at [913, 660] on span "Select trade partner" at bounding box center [922, 665] width 120 height 21
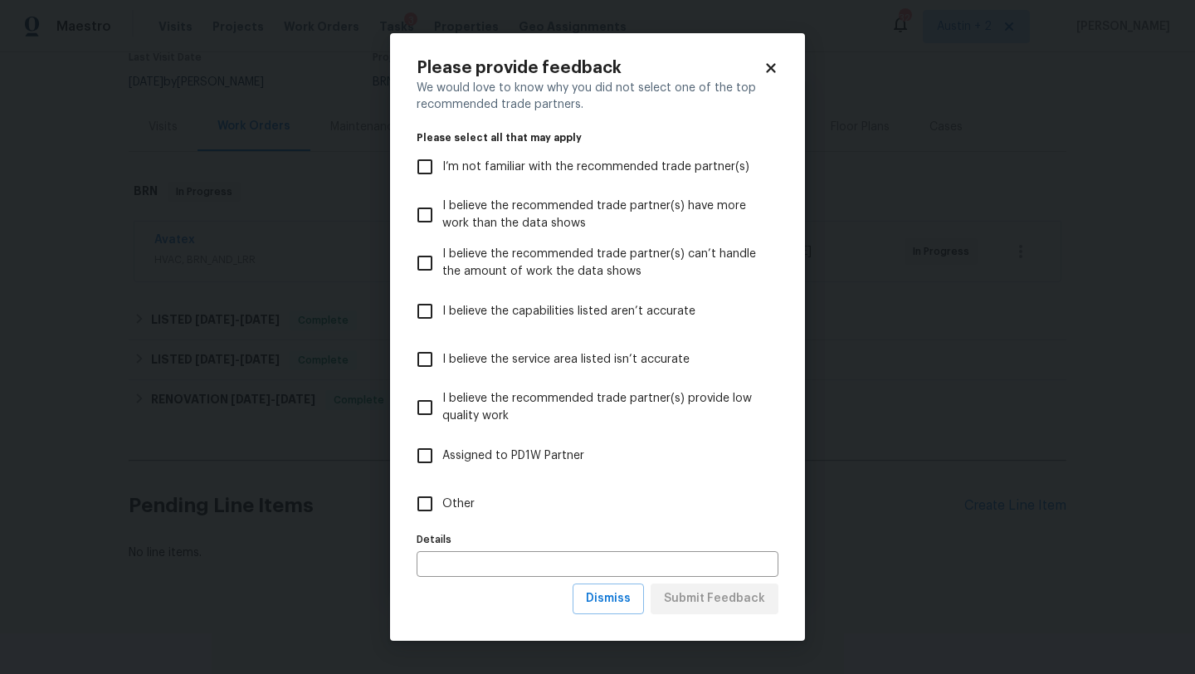
click at [484, 504] on label "Other" at bounding box center [586, 504] width 358 height 48
click at [442, 504] on input "Other" at bounding box center [424, 503] width 35 height 35
checkbox input "true"
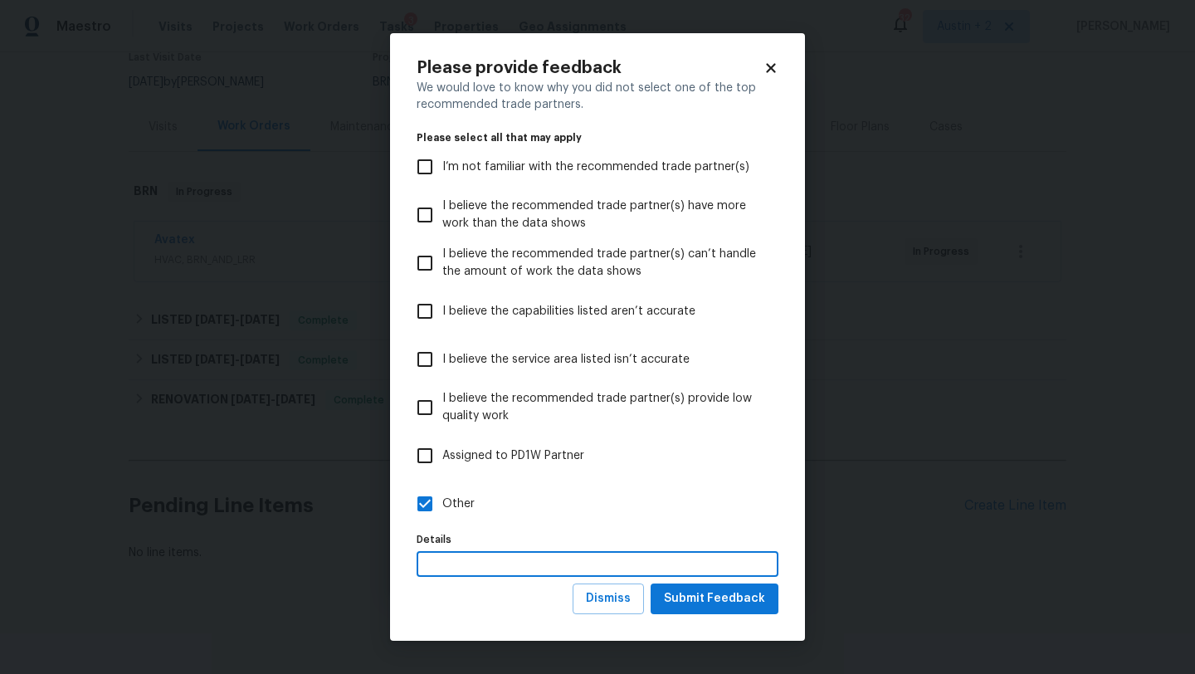
click at [485, 560] on input "text" at bounding box center [598, 564] width 362 height 26
type input "original contractor is not responding"
click at [738, 607] on span "Submit Feedback" at bounding box center [714, 598] width 101 height 21
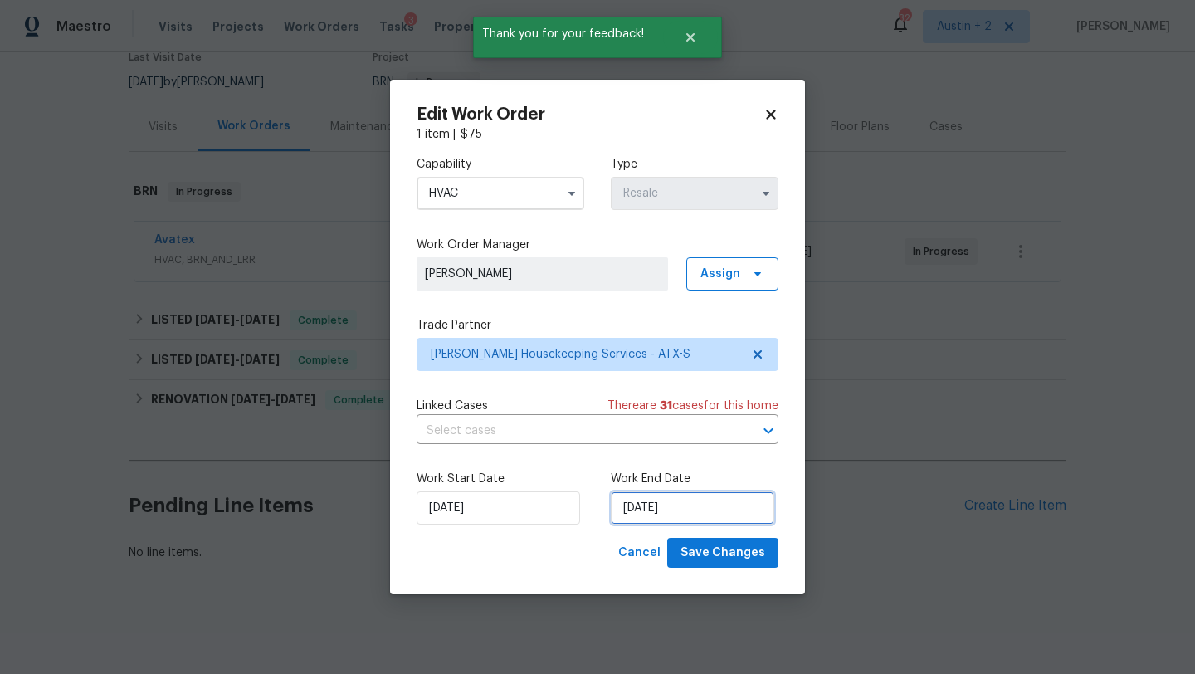
select select "8"
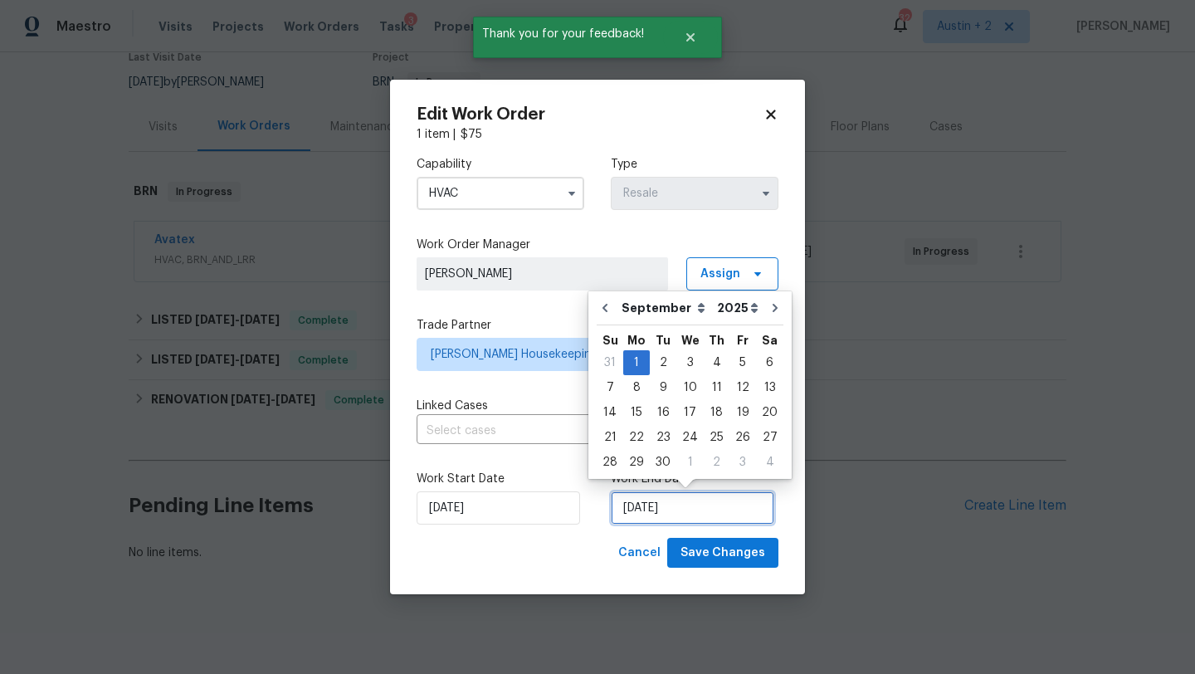
click at [691, 514] on input "9/1/2025" at bounding box center [692, 507] width 163 height 33
click at [734, 363] on div "5" at bounding box center [742, 362] width 27 height 23
type input "[DATE]"
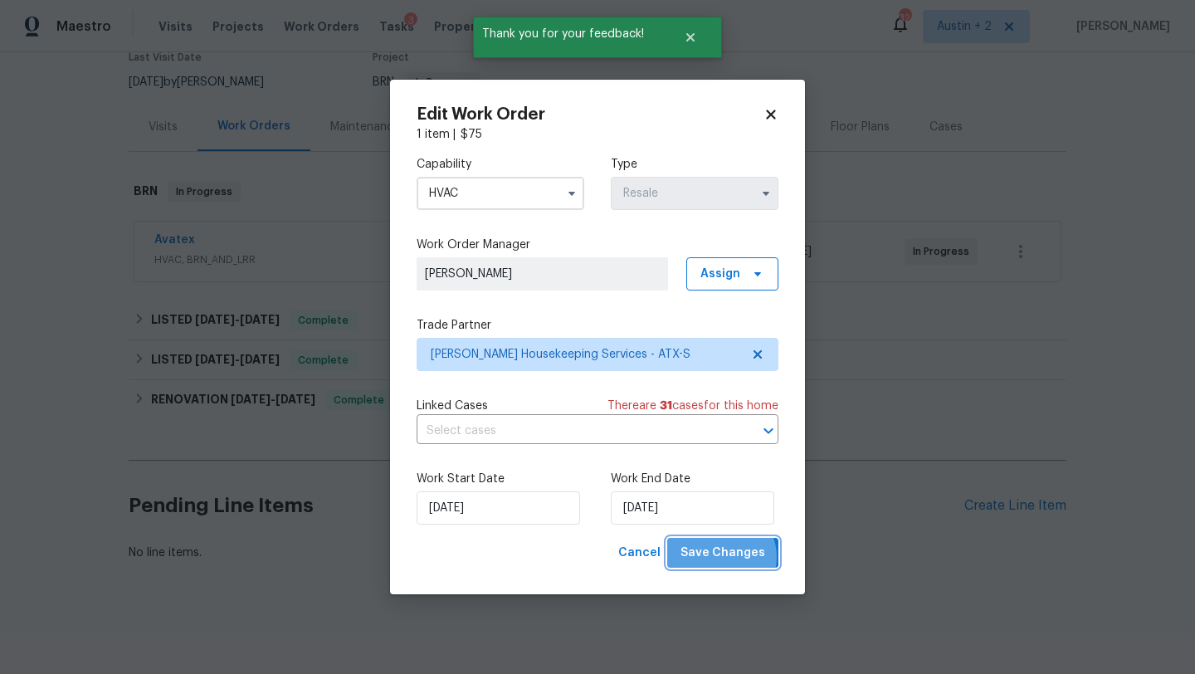
click at [724, 557] on span "Save Changes" at bounding box center [722, 553] width 85 height 21
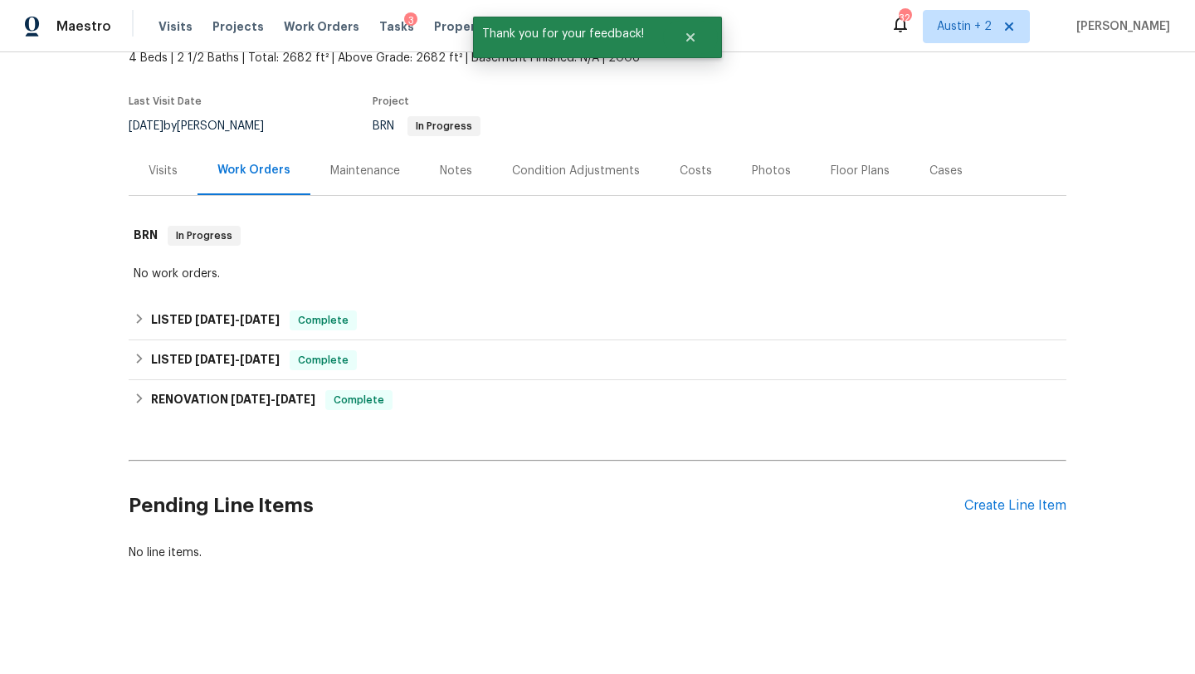
scroll to position [105, 0]
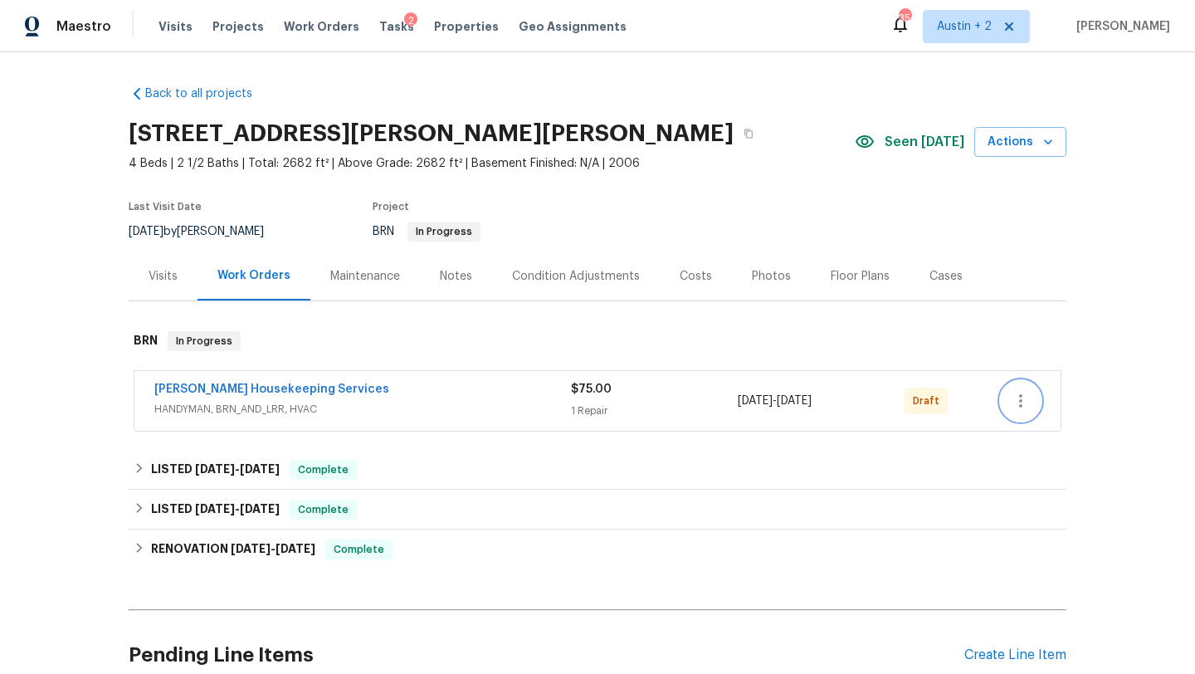
click at [1016, 405] on icon "button" at bounding box center [1021, 401] width 20 height 20
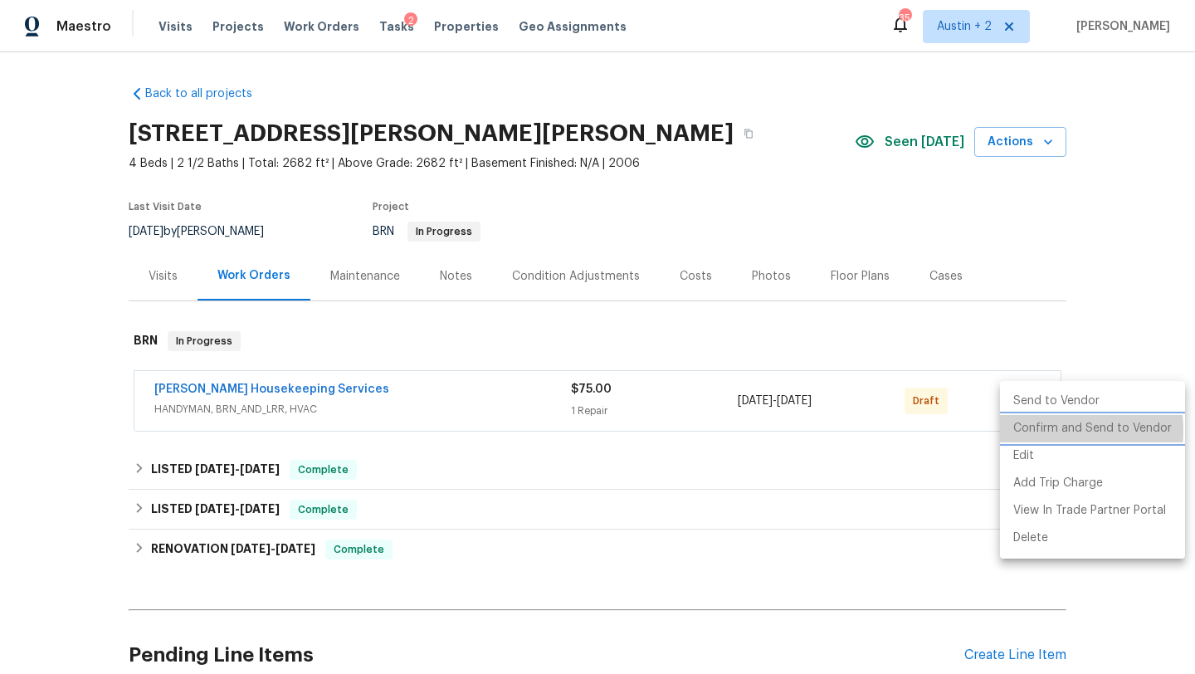
click at [1030, 431] on li "Confirm and Send to Vendor" at bounding box center [1092, 428] width 185 height 27
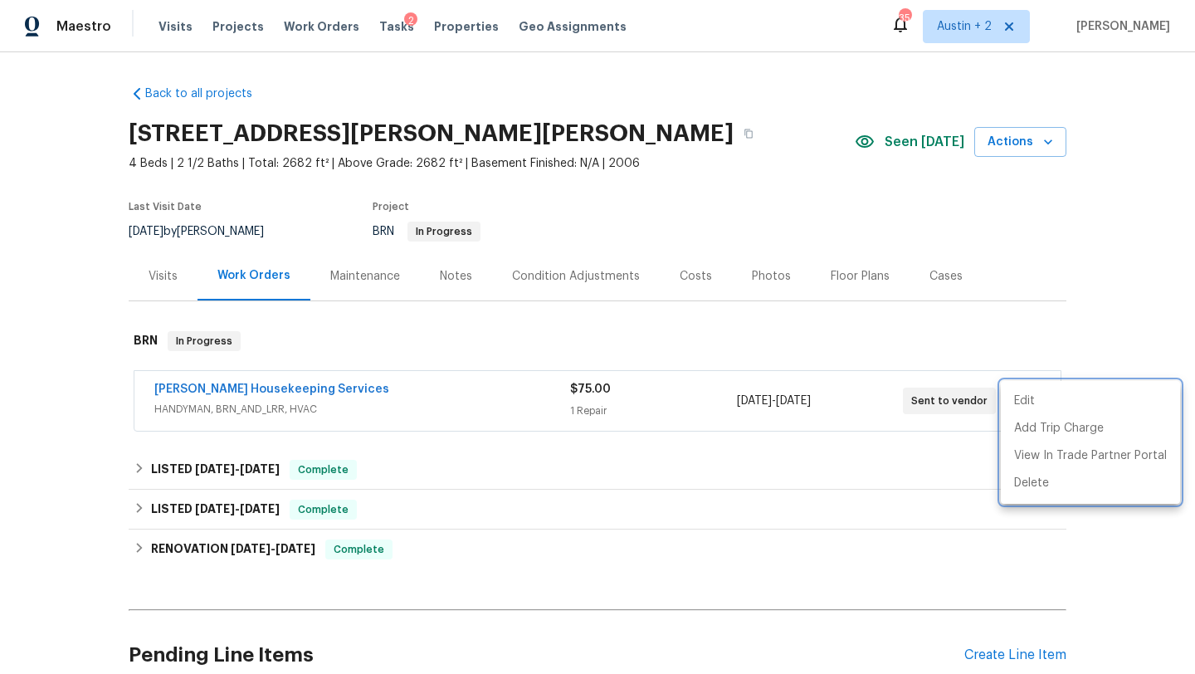
click at [286, 387] on div at bounding box center [597, 337] width 1195 height 674
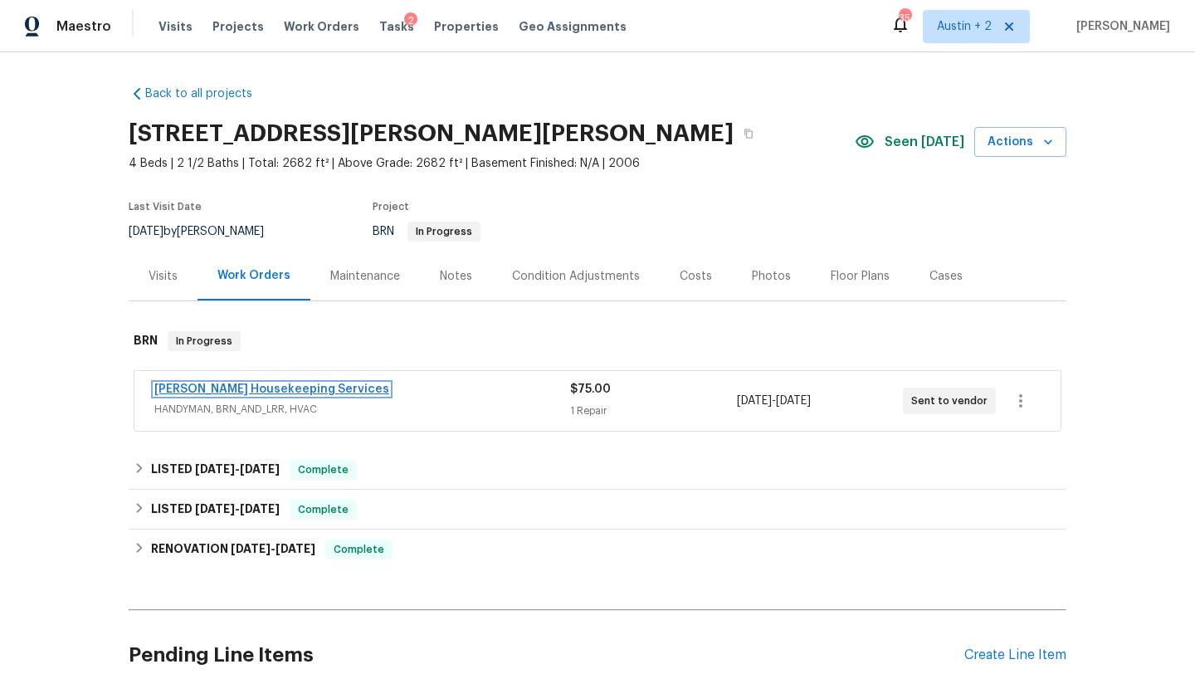
click at [289, 387] on link "[PERSON_NAME] Housekeeping Services" at bounding box center [271, 389] width 235 height 12
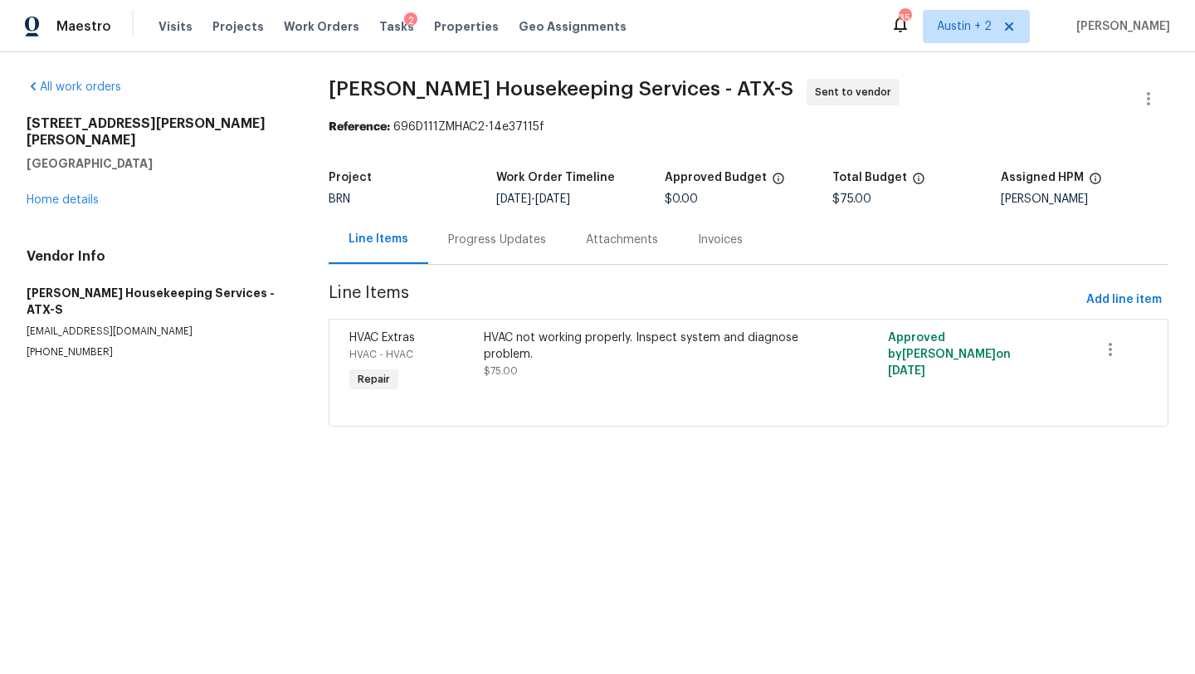
click at [484, 242] on div "Progress Updates" at bounding box center [497, 239] width 98 height 17
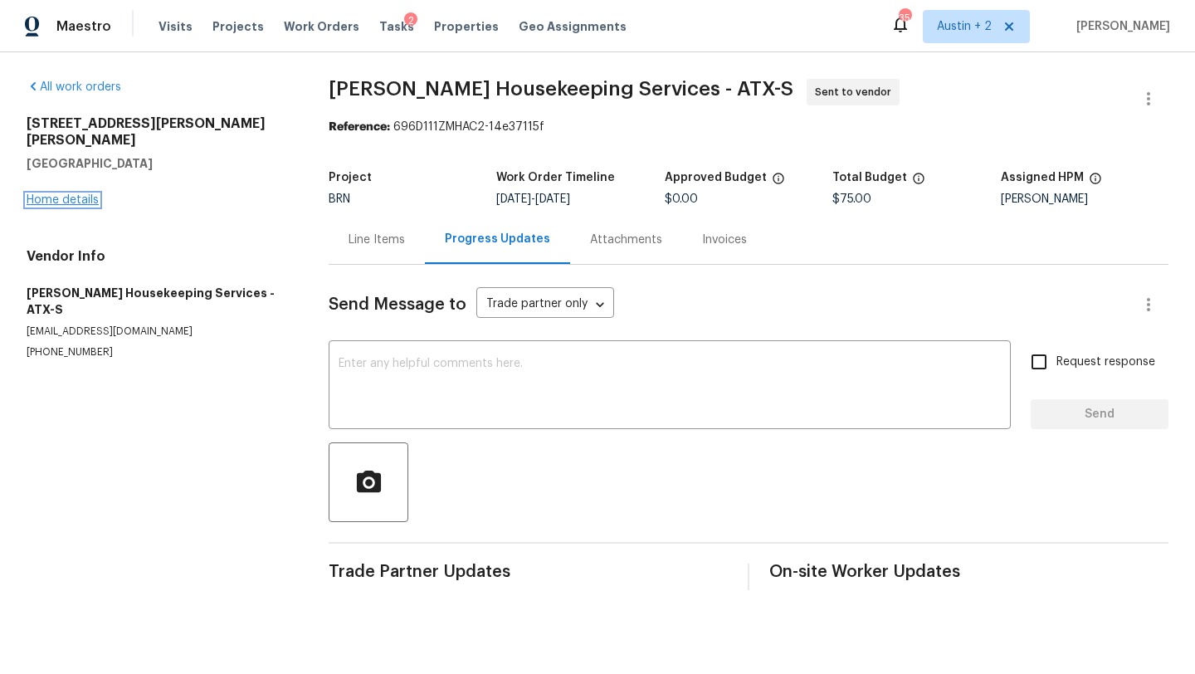
click at [89, 194] on link "Home details" at bounding box center [63, 200] width 72 height 12
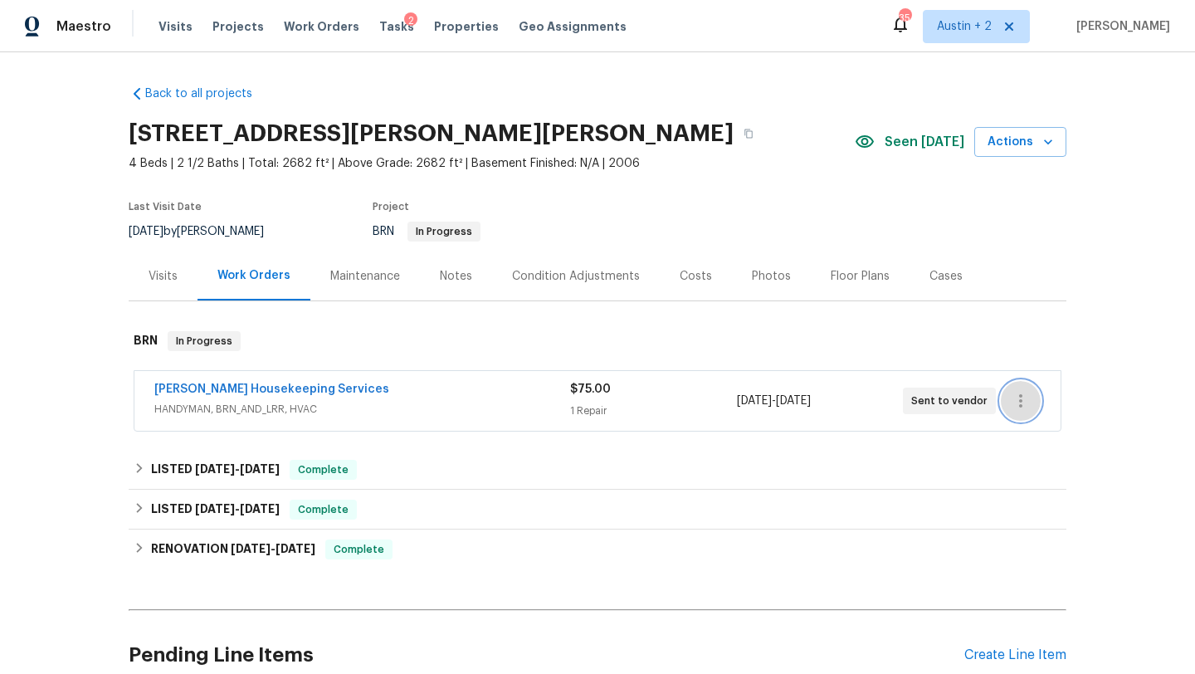
click at [1022, 396] on icon "button" at bounding box center [1021, 401] width 20 height 20
click at [1020, 398] on li "Edit" at bounding box center [1090, 400] width 179 height 27
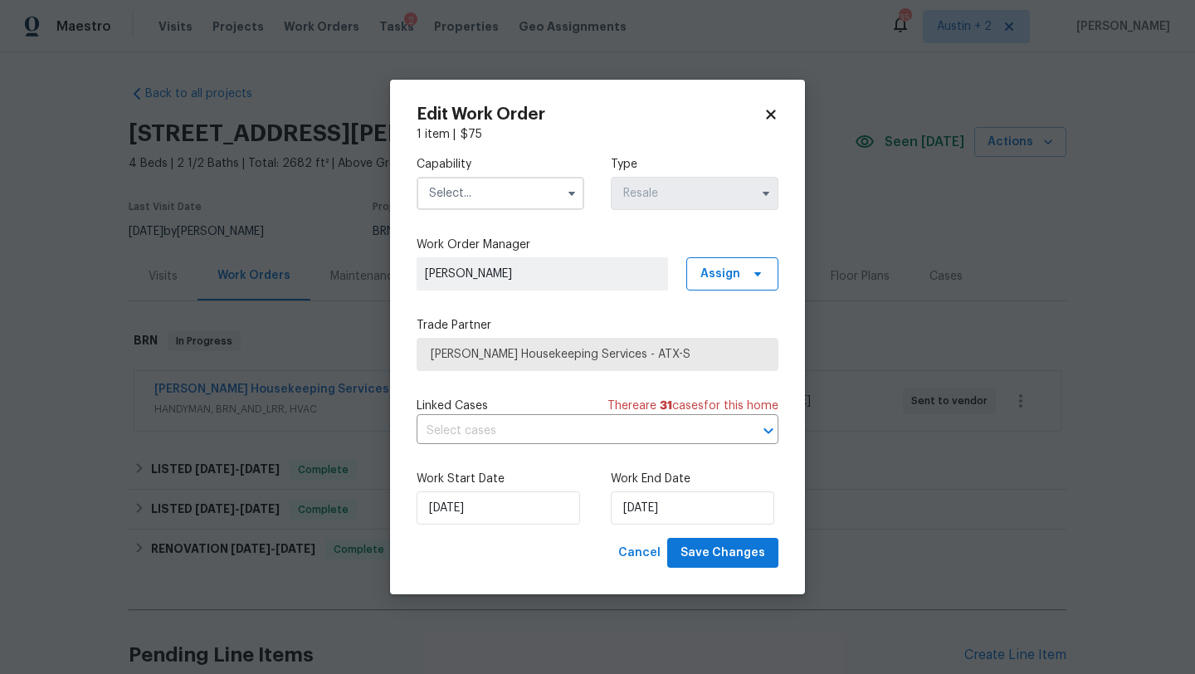
click at [530, 196] on input "text" at bounding box center [501, 193] width 168 height 33
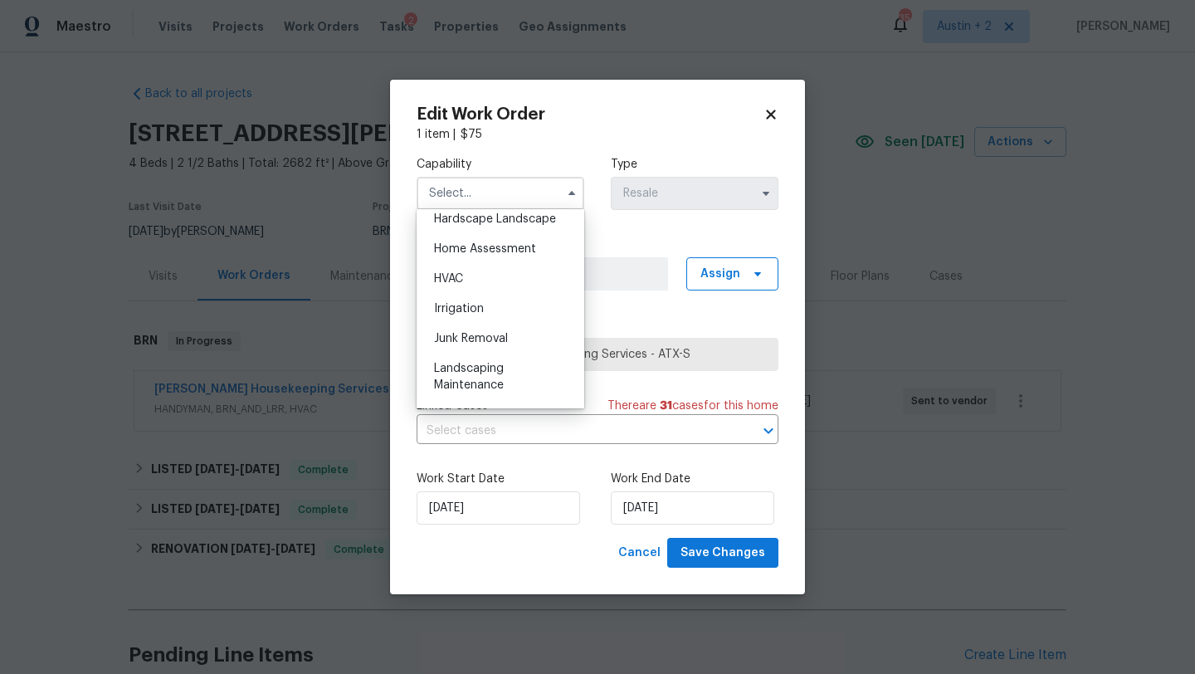
scroll to position [958, 0]
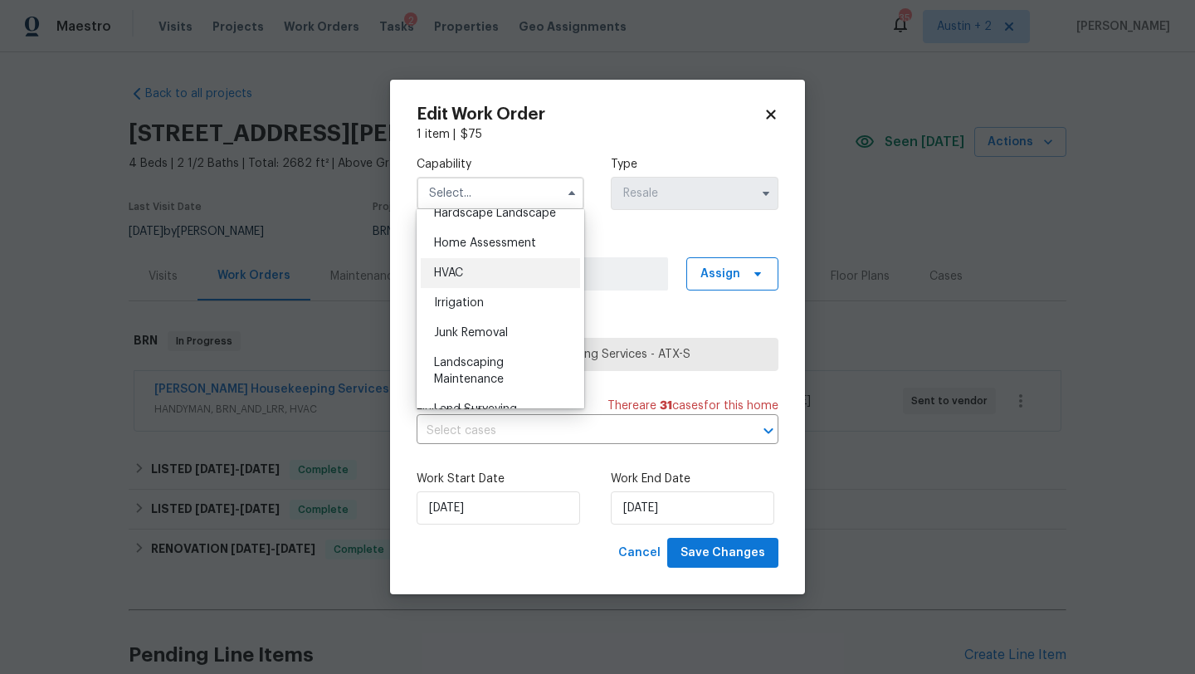
click at [456, 274] on span "HVAC" at bounding box center [448, 273] width 29 height 12
type input "HVAC"
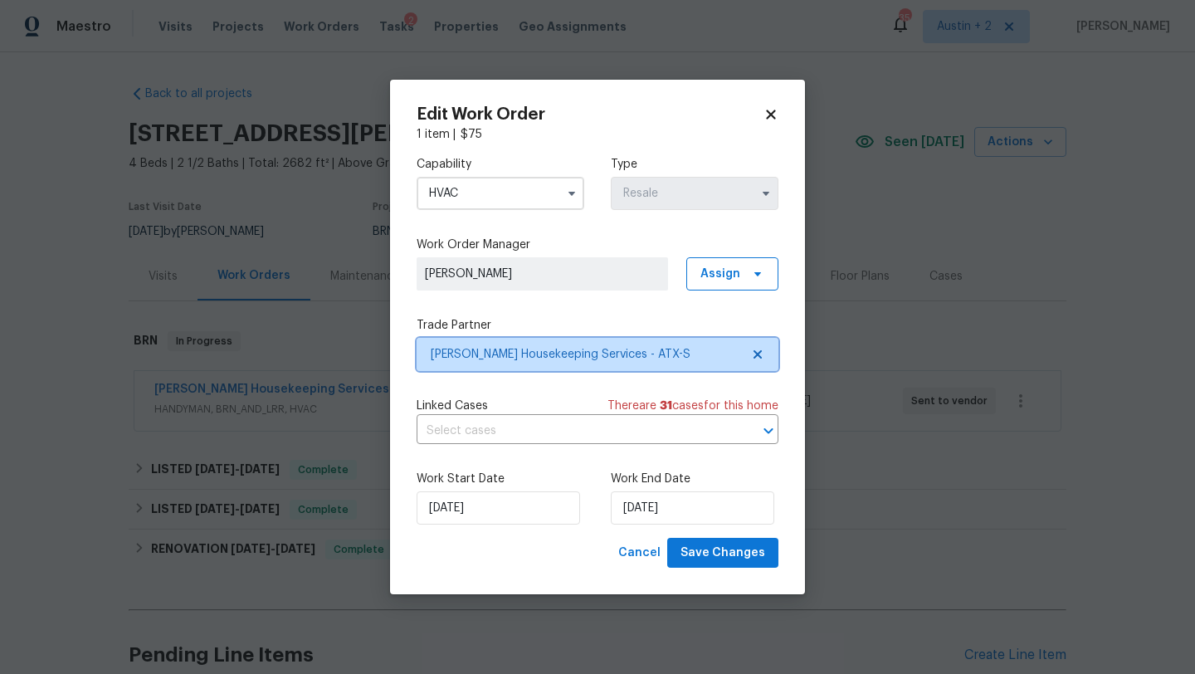
click at [591, 355] on span "[PERSON_NAME] Housekeeping Services - ATX-S" at bounding box center [585, 354] width 309 height 17
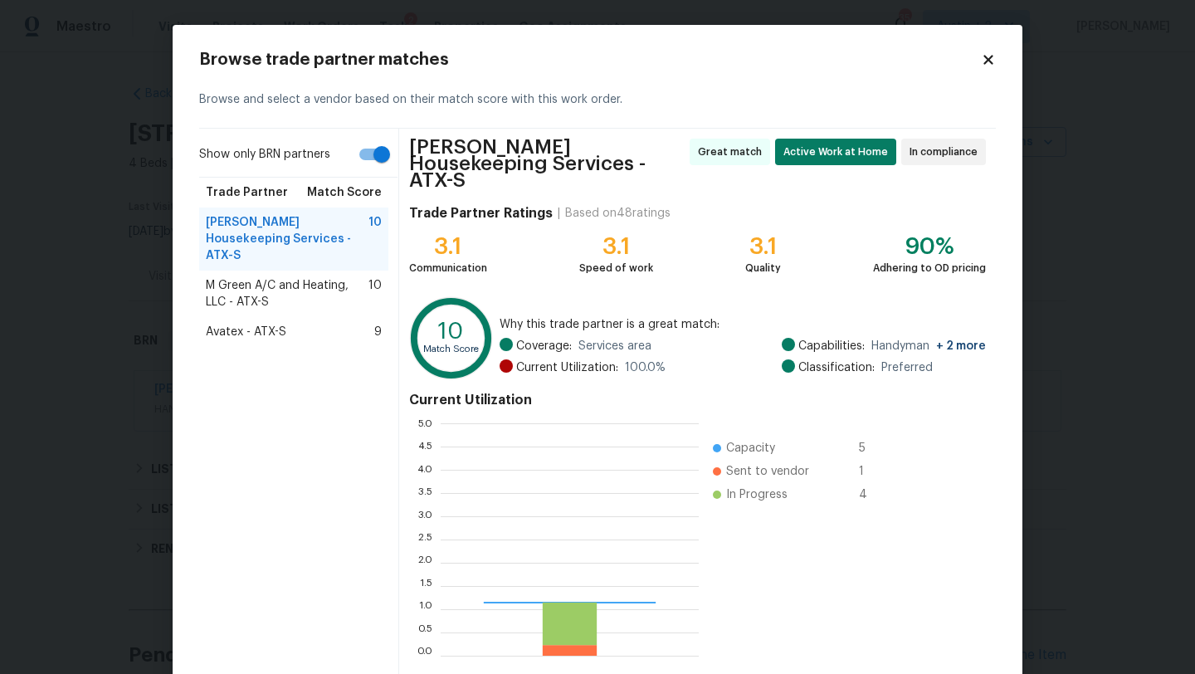
scroll to position [232, 258]
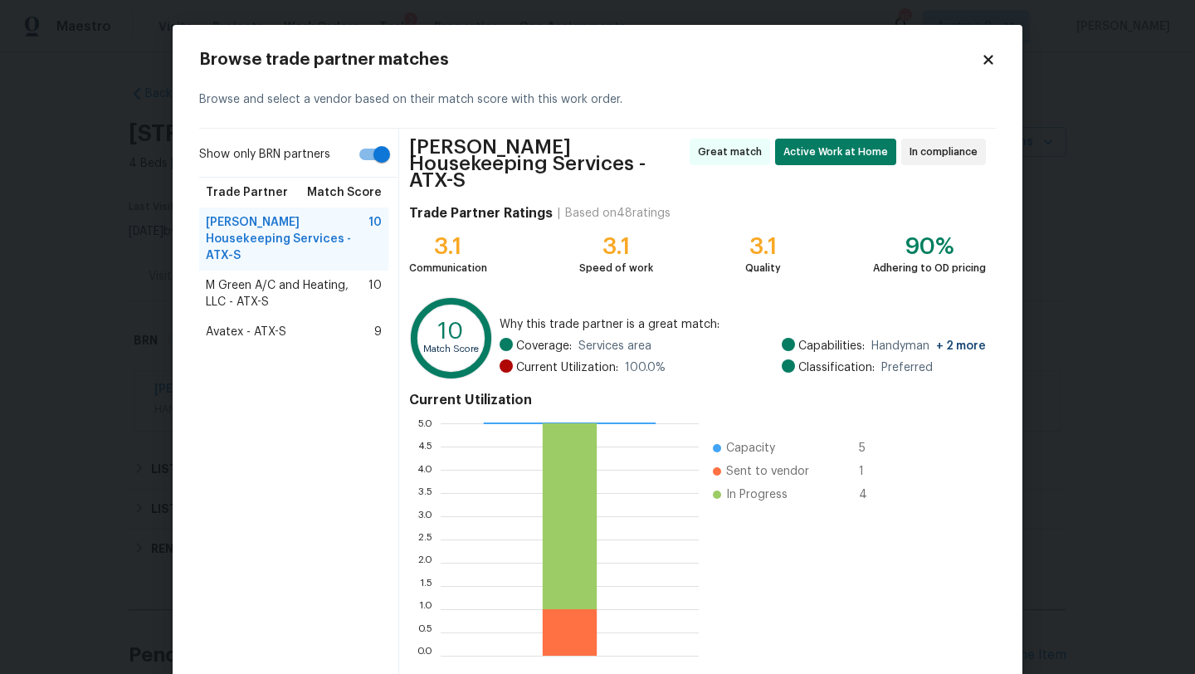
click at [285, 324] on div "Avatex - ATX-S 9" at bounding box center [294, 332] width 176 height 17
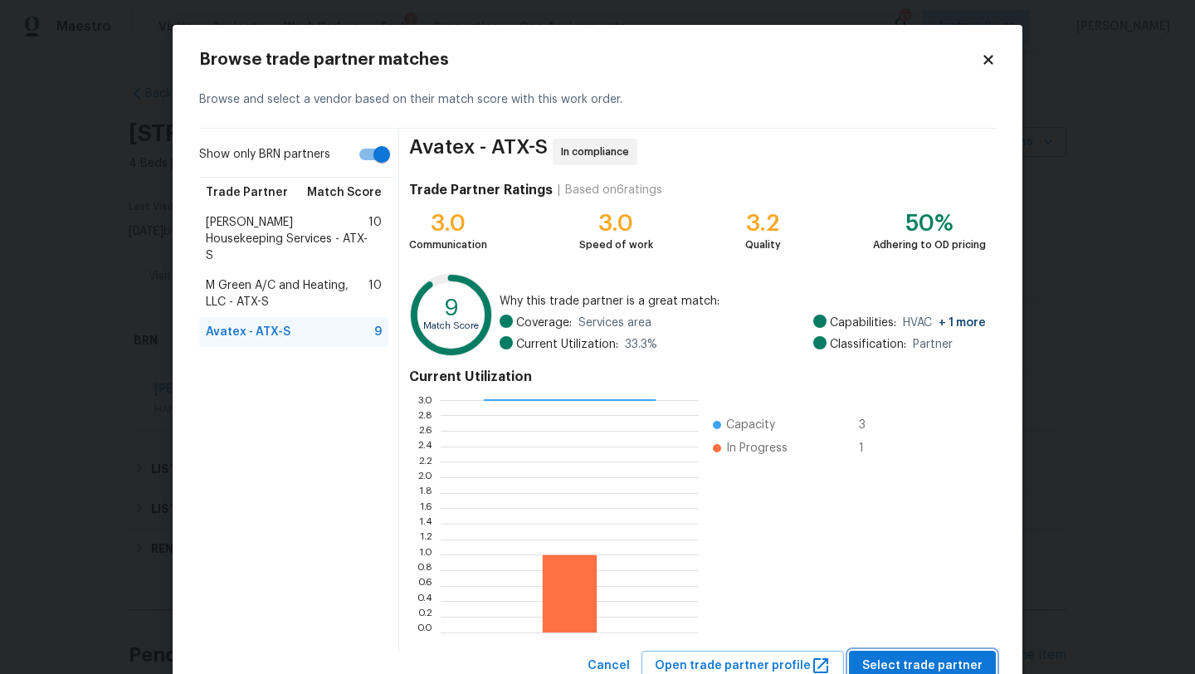
click at [973, 657] on span "Select trade partner" at bounding box center [922, 665] width 120 height 21
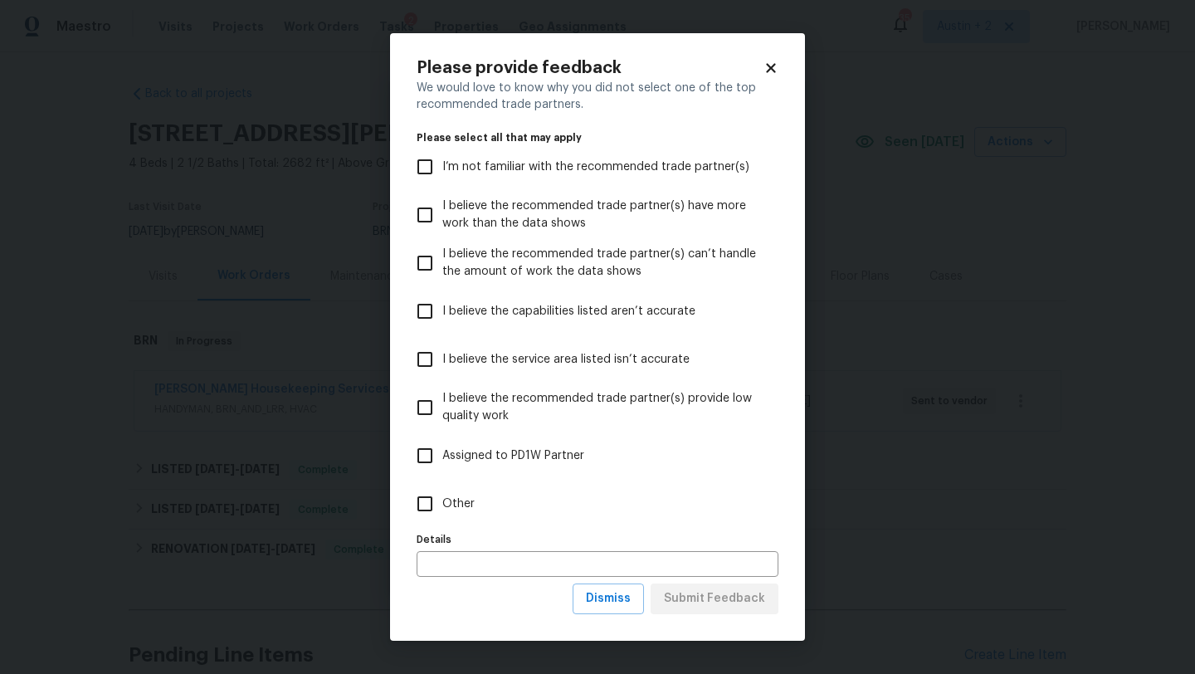
click at [449, 507] on span "Other" at bounding box center [458, 503] width 32 height 17
click at [442, 507] on input "Other" at bounding box center [424, 503] width 35 height 35
checkbox input "true"
click at [684, 597] on span "Submit Feedback" at bounding box center [714, 598] width 101 height 21
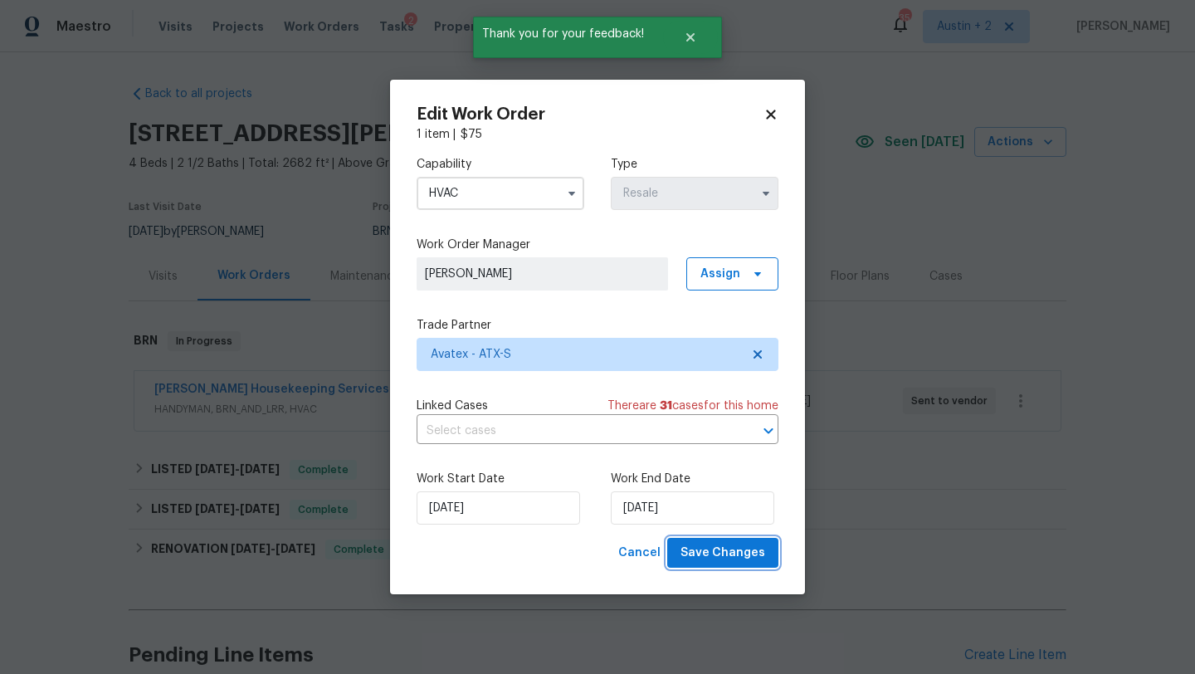
click at [702, 558] on span "Save Changes" at bounding box center [722, 553] width 85 height 21
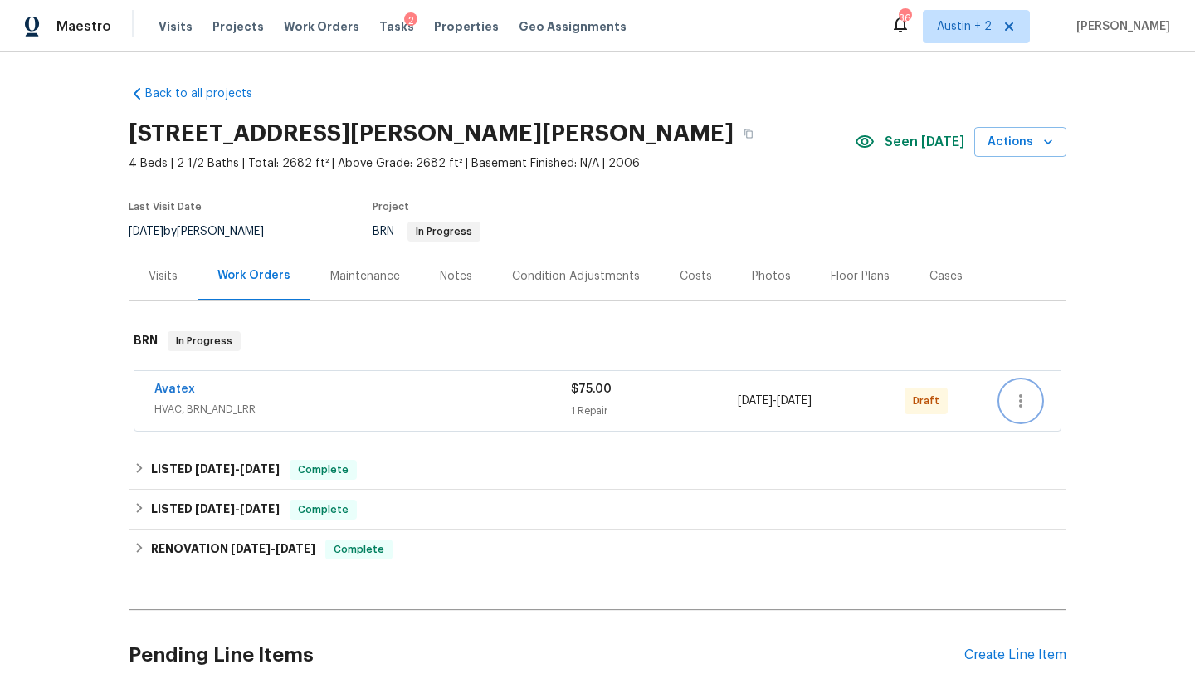
click at [1021, 398] on icon "button" at bounding box center [1021, 401] width 20 height 20
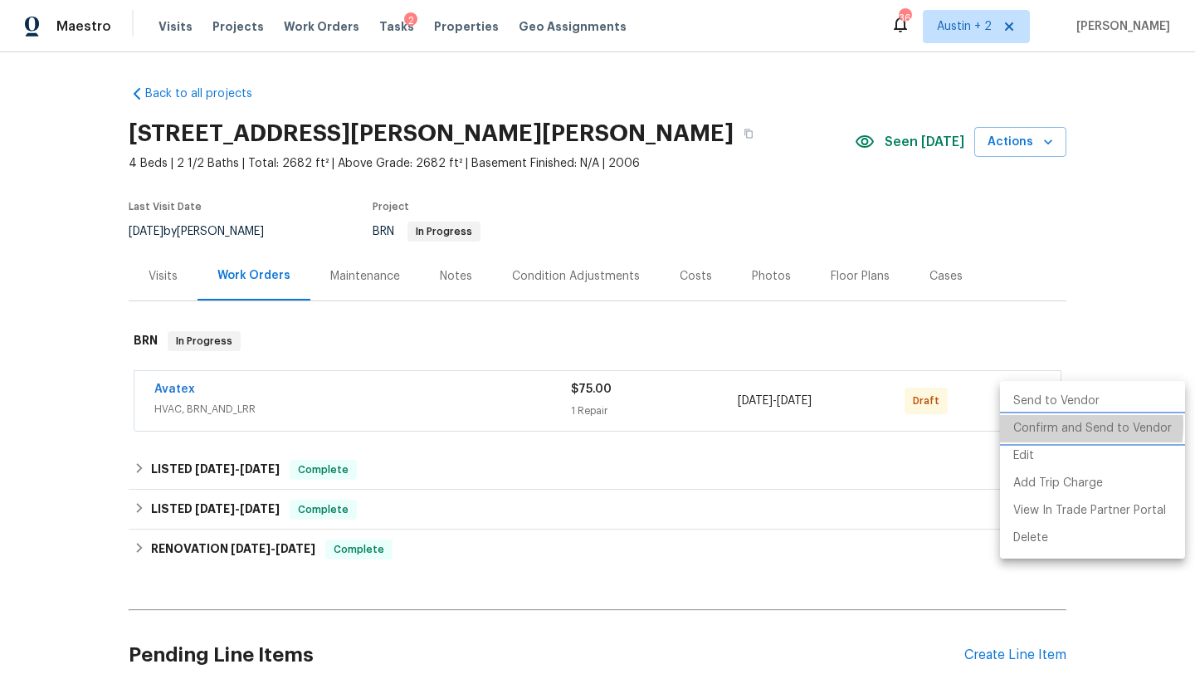
click at [1026, 424] on li "Confirm and Send to Vendor" at bounding box center [1092, 428] width 185 height 27
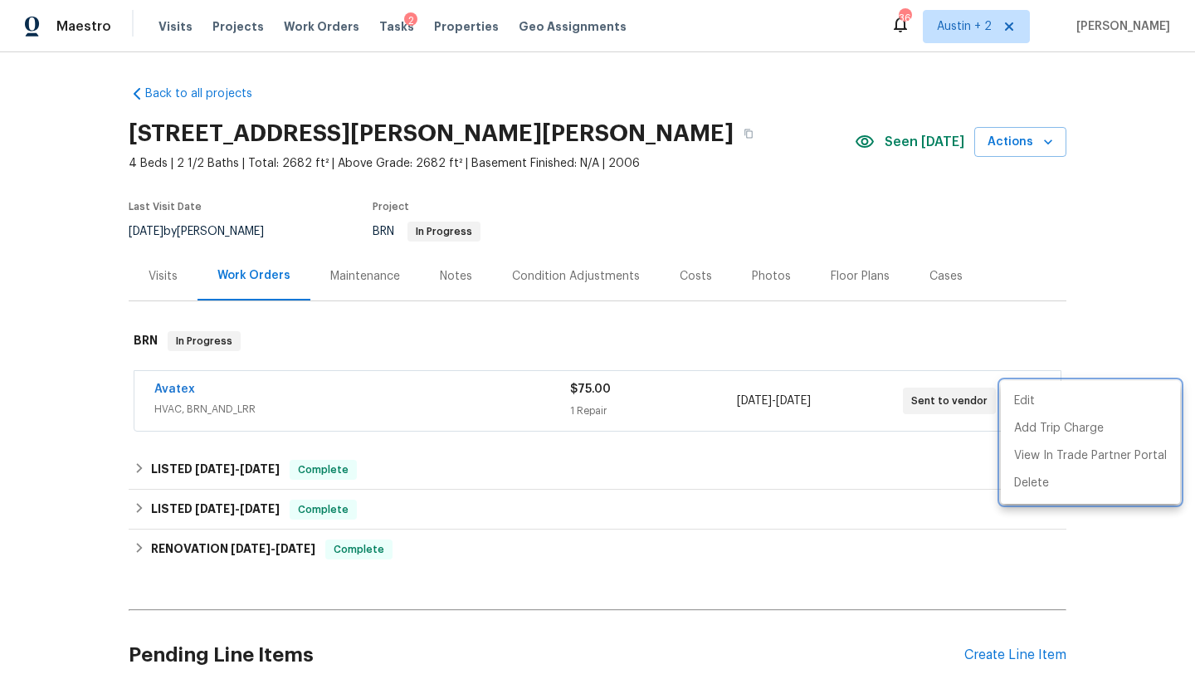
click at [176, 391] on div at bounding box center [597, 337] width 1195 height 674
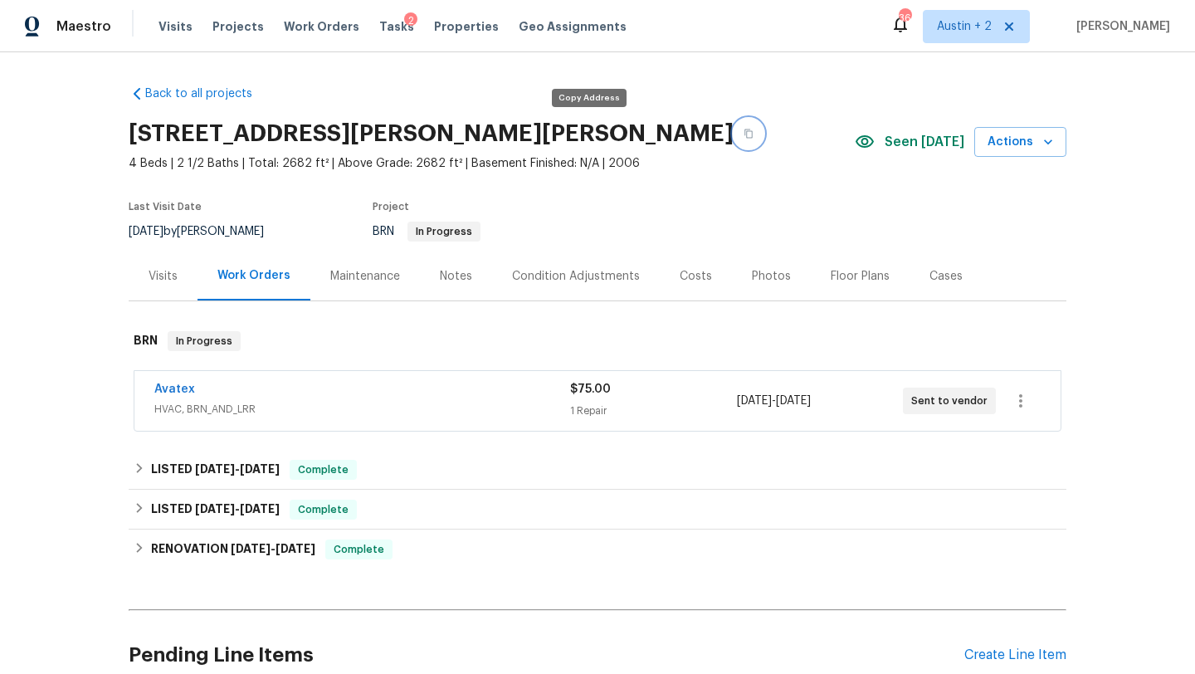
click at [743, 136] on icon "button" at bounding box center [748, 134] width 10 height 10
click at [454, 270] on div "Notes" at bounding box center [456, 276] width 32 height 17
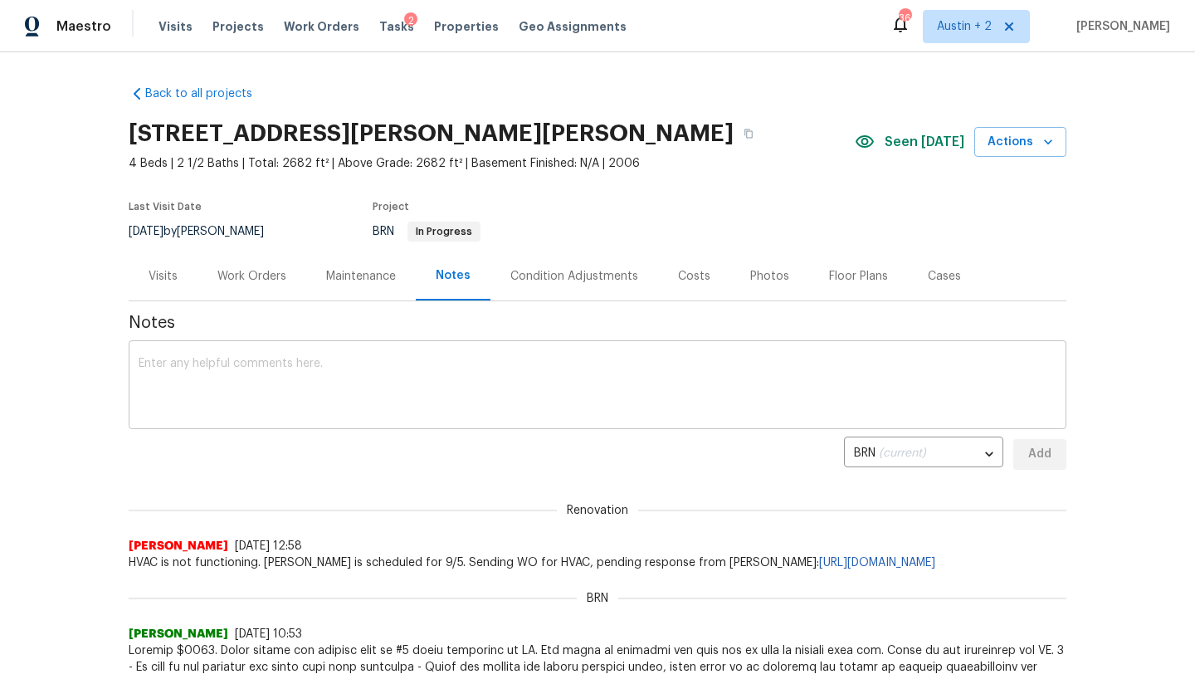
click at [324, 387] on textarea at bounding box center [598, 387] width 918 height 58
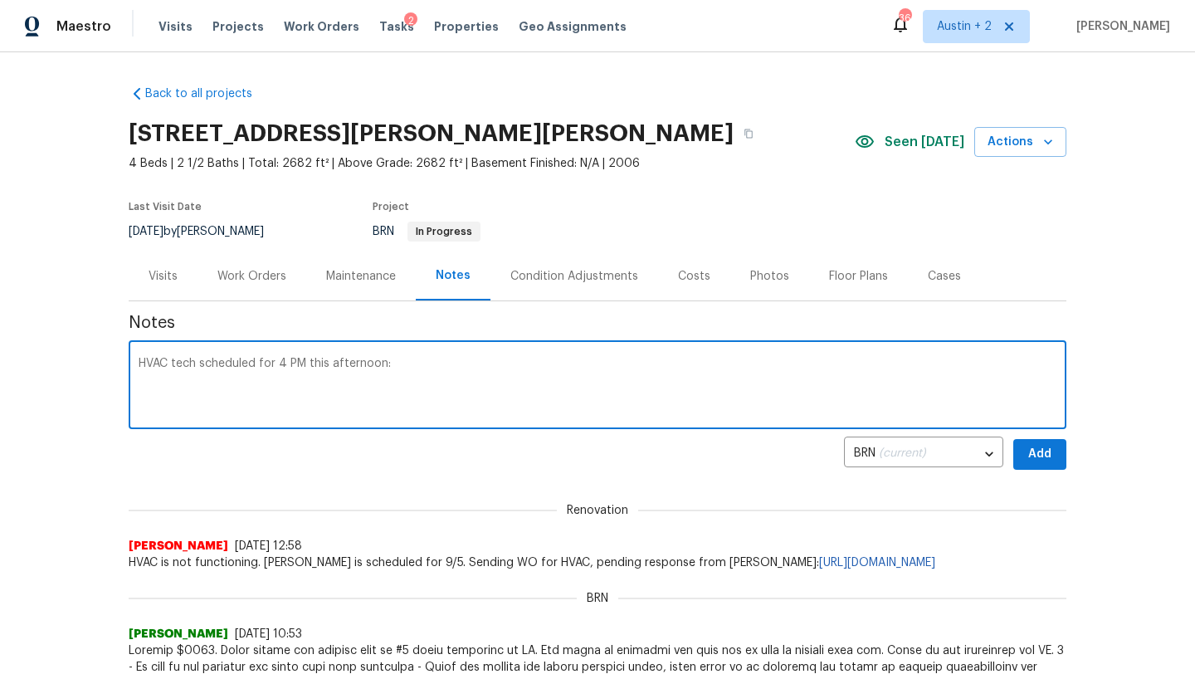
paste textarea "[URL][DOMAIN_NAME]"
type textarea "HVAC tech scheduled for 4 PM this afternoon: [URL][DOMAIN_NAME]"
click at [1045, 453] on span "Add" at bounding box center [1039, 454] width 27 height 21
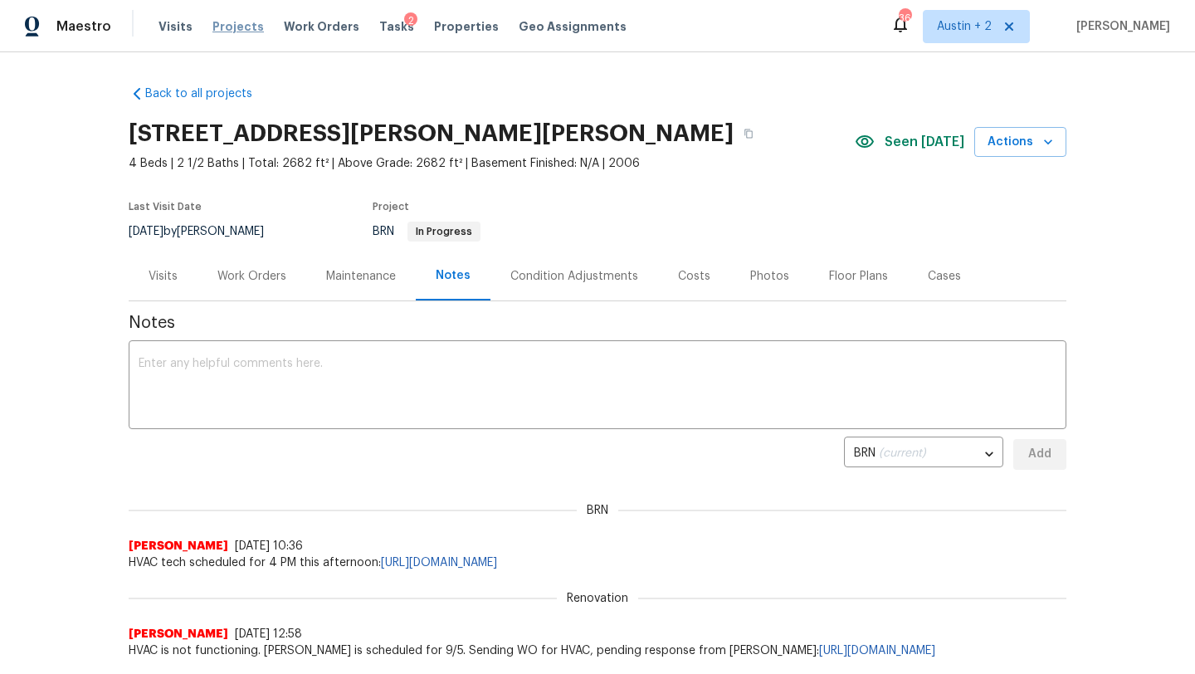
click at [227, 25] on span "Projects" at bounding box center [237, 26] width 51 height 17
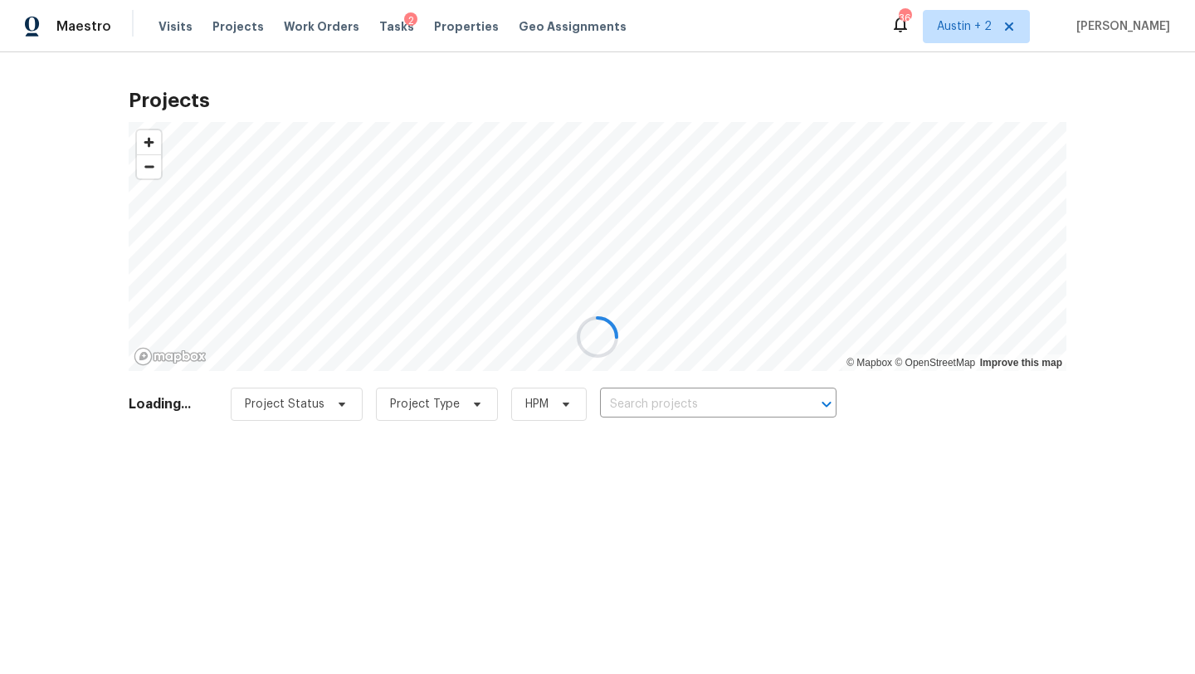
click at [674, 408] on div at bounding box center [597, 337] width 1195 height 674
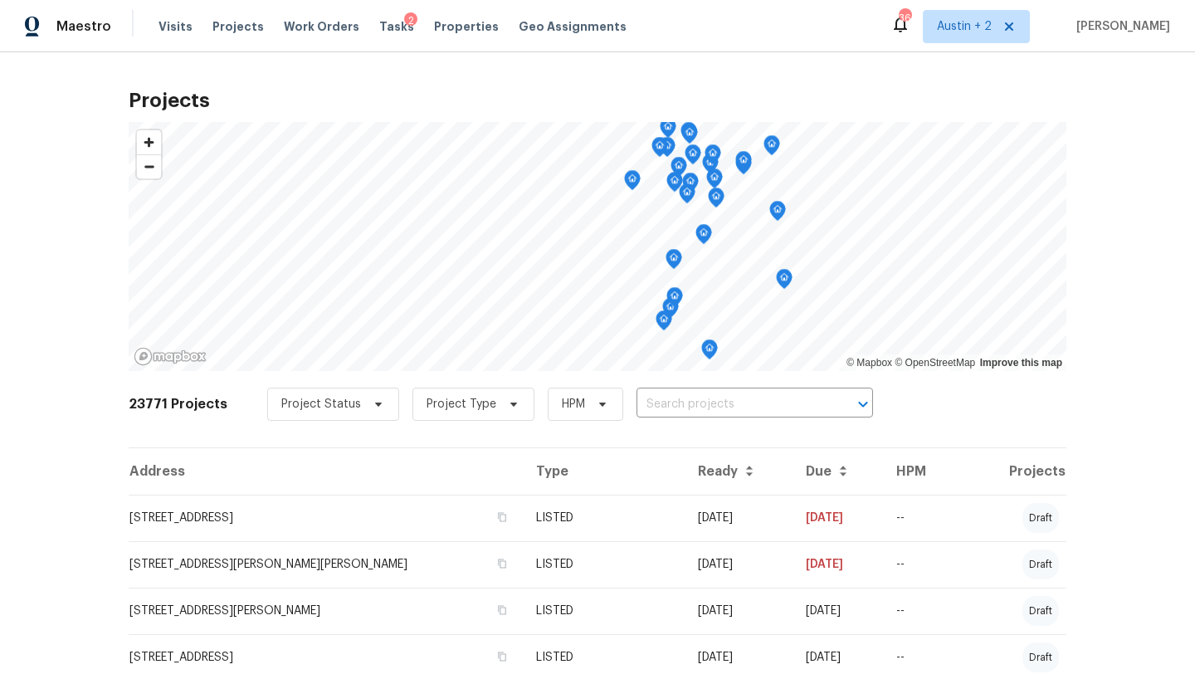
click at [663, 402] on input "text" at bounding box center [731, 405] width 190 height 26
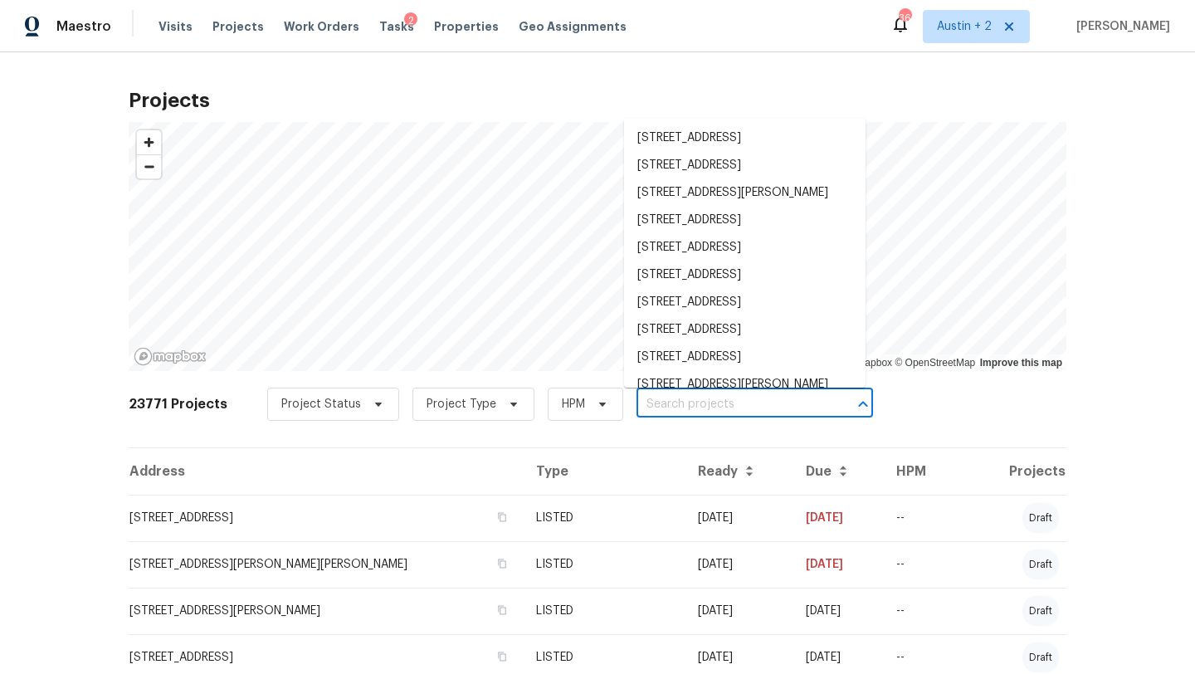
paste input "[STREET_ADDRESS]"
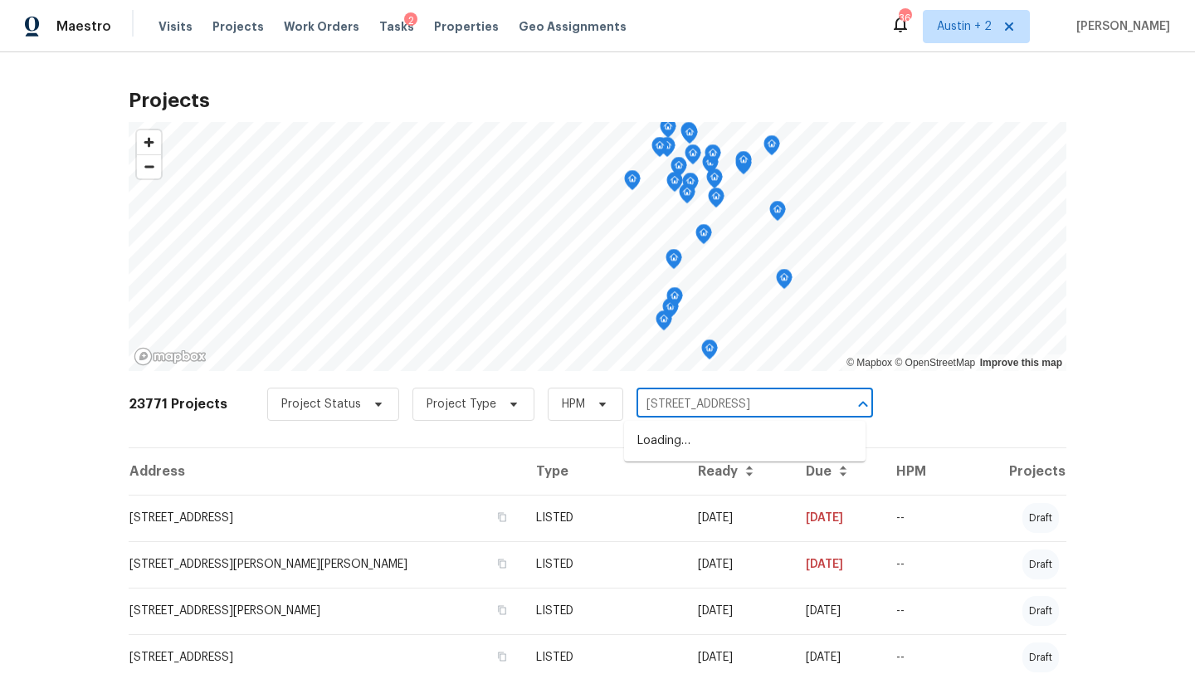
type input "[STREET_ADDRESS]"
click at [667, 441] on li "[STREET_ADDRESS]" at bounding box center [744, 440] width 241 height 27
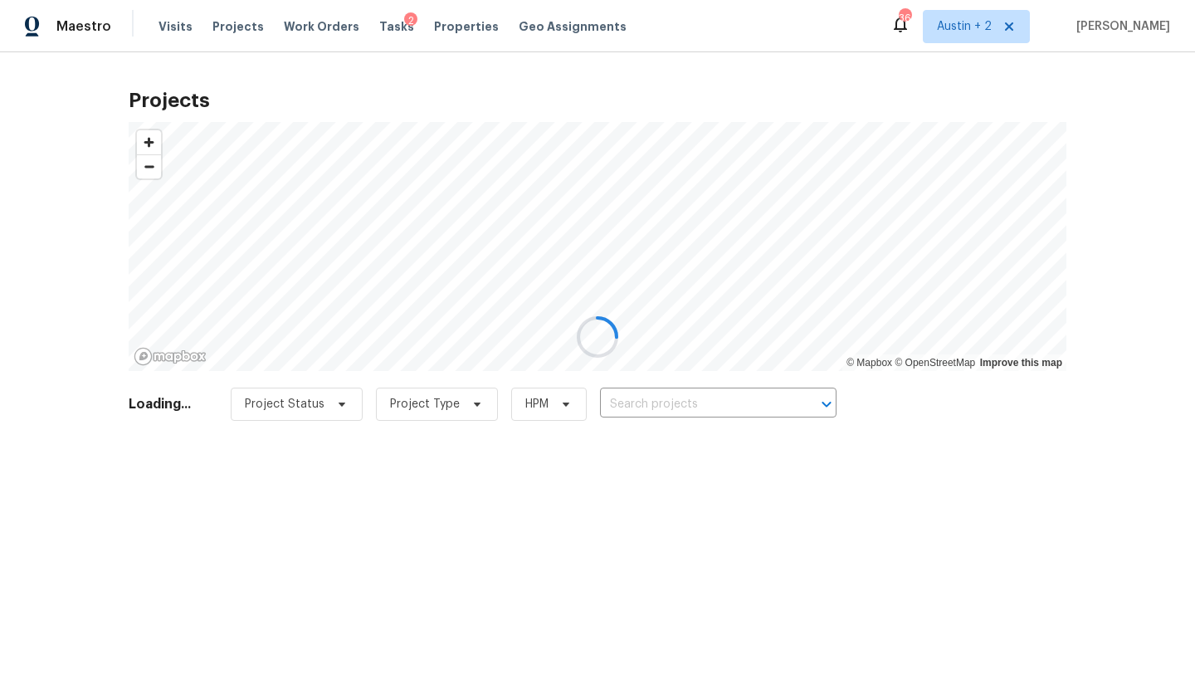
type input "[STREET_ADDRESS]"
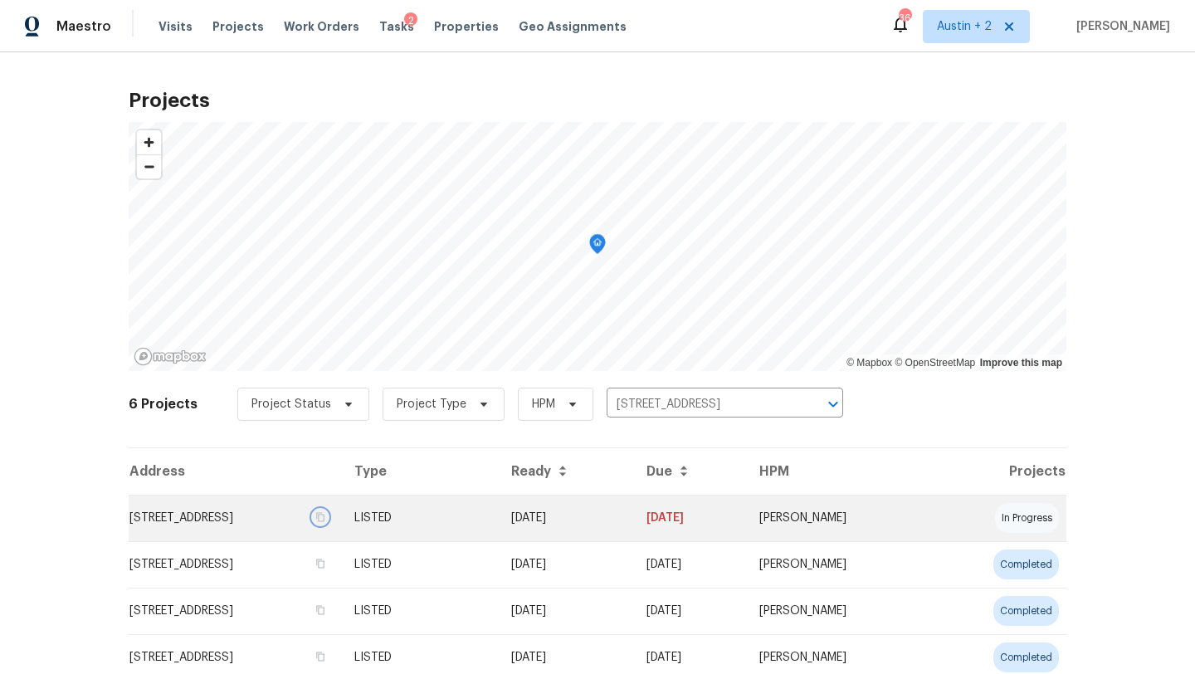
click at [324, 517] on icon "button" at bounding box center [320, 517] width 8 height 9
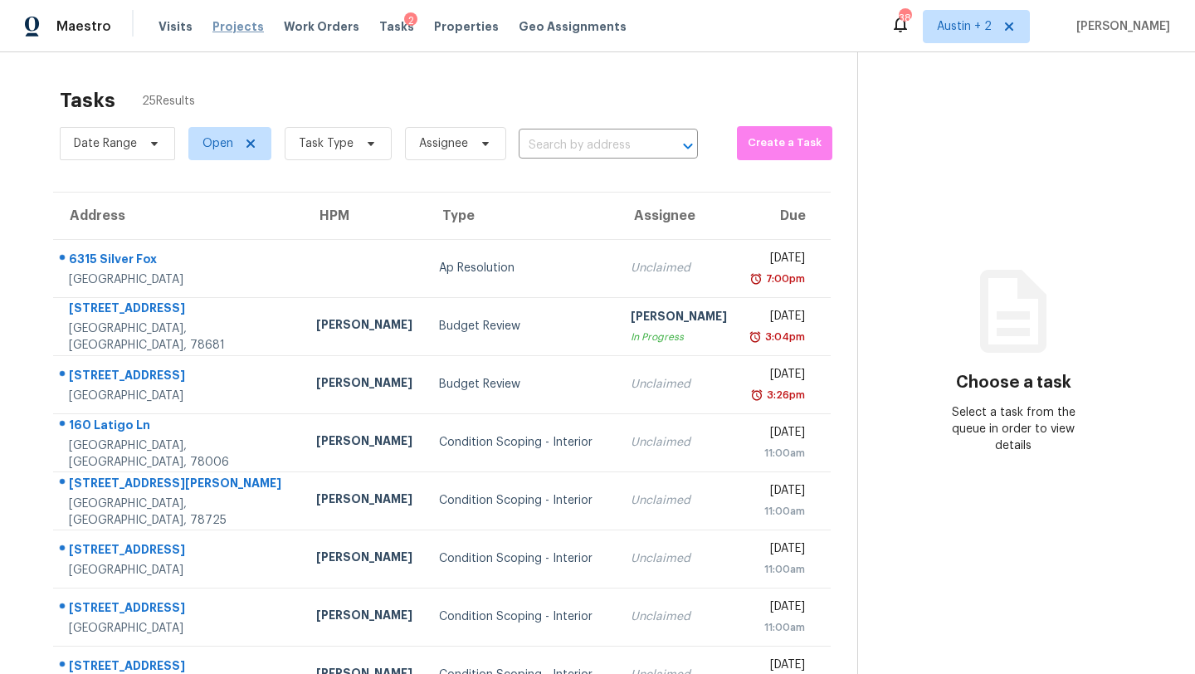
click at [234, 25] on span "Projects" at bounding box center [237, 26] width 51 height 17
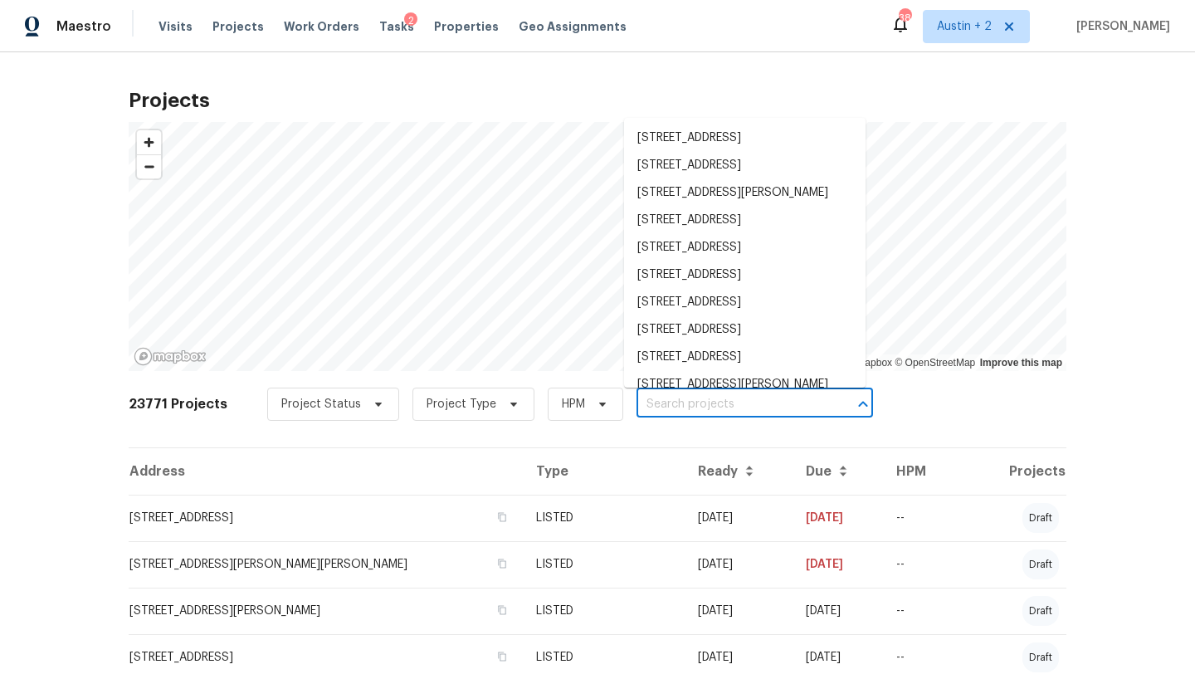
click at [646, 399] on input "text" at bounding box center [731, 405] width 190 height 26
paste input "[STREET_ADDRESS]"
type input "[STREET_ADDRESS]"
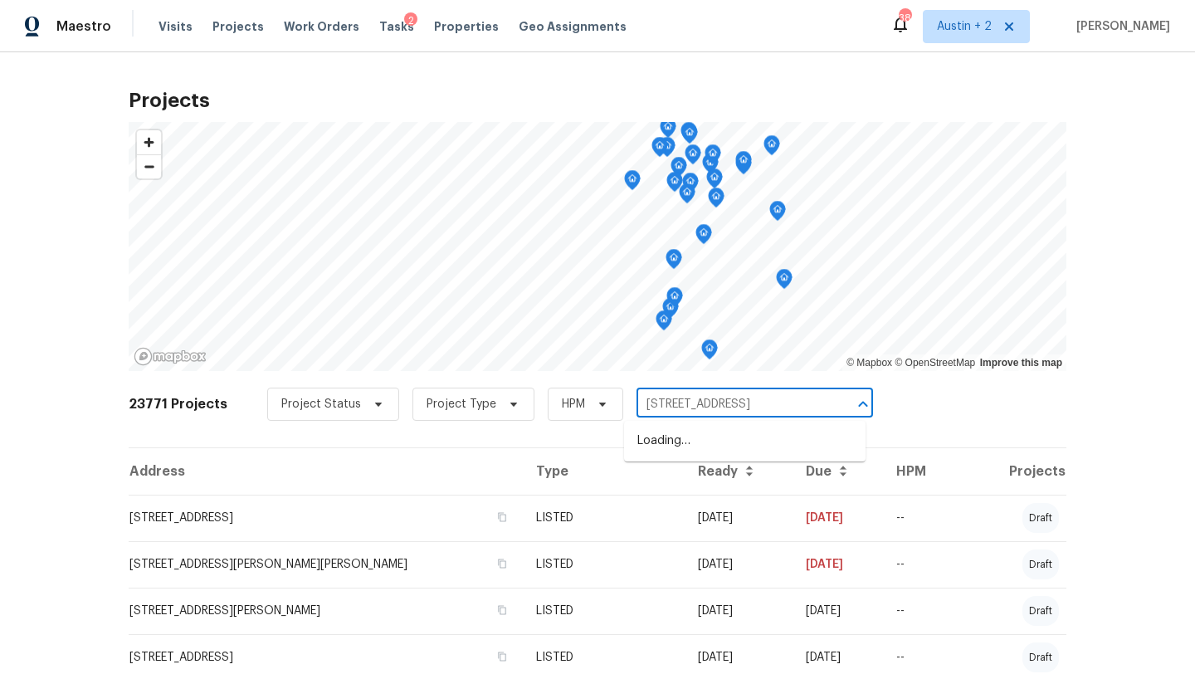
scroll to position [0, 23]
click at [666, 450] on li "[STREET_ADDRESS]" at bounding box center [744, 440] width 241 height 27
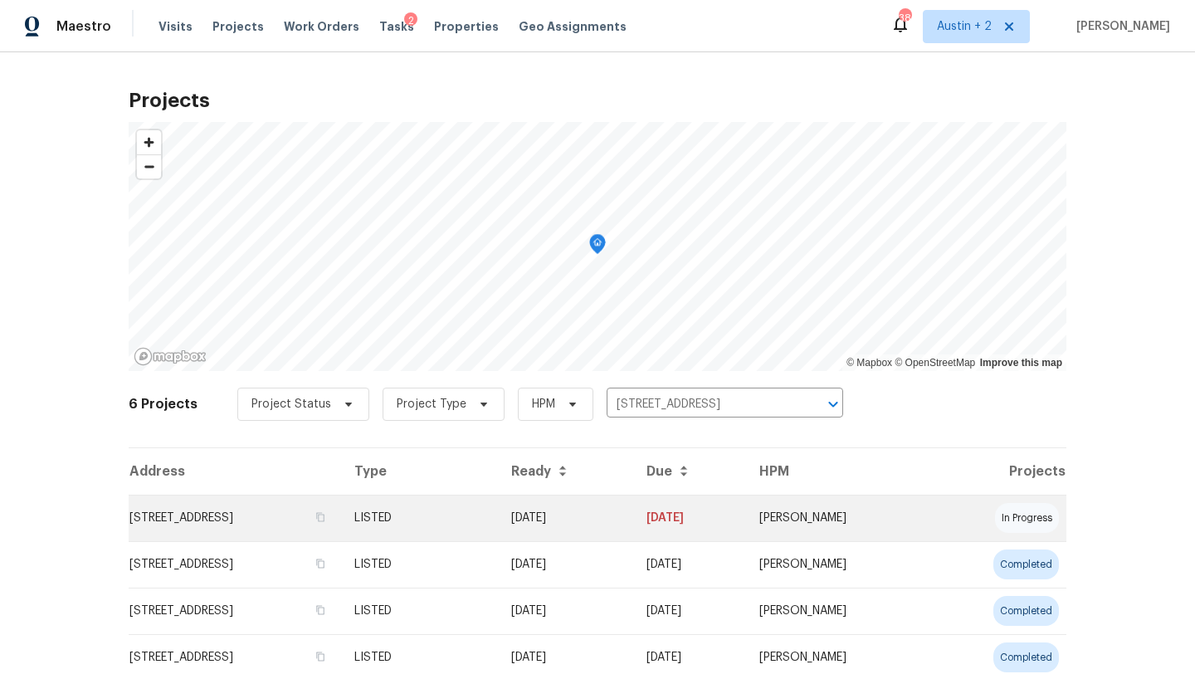
click at [236, 518] on td "[STREET_ADDRESS]" at bounding box center [235, 518] width 212 height 46
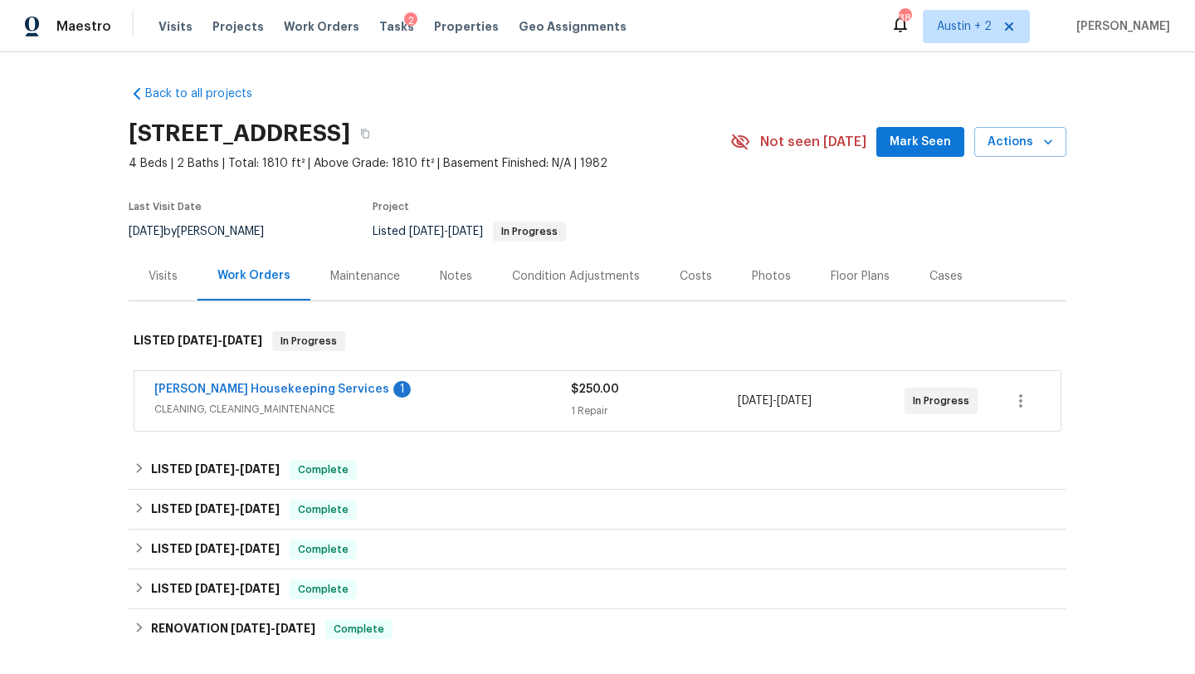
click at [916, 144] on span "Mark Seen" at bounding box center [919, 142] width 61 height 21
click at [164, 270] on div "Visits" at bounding box center [163, 276] width 29 height 17
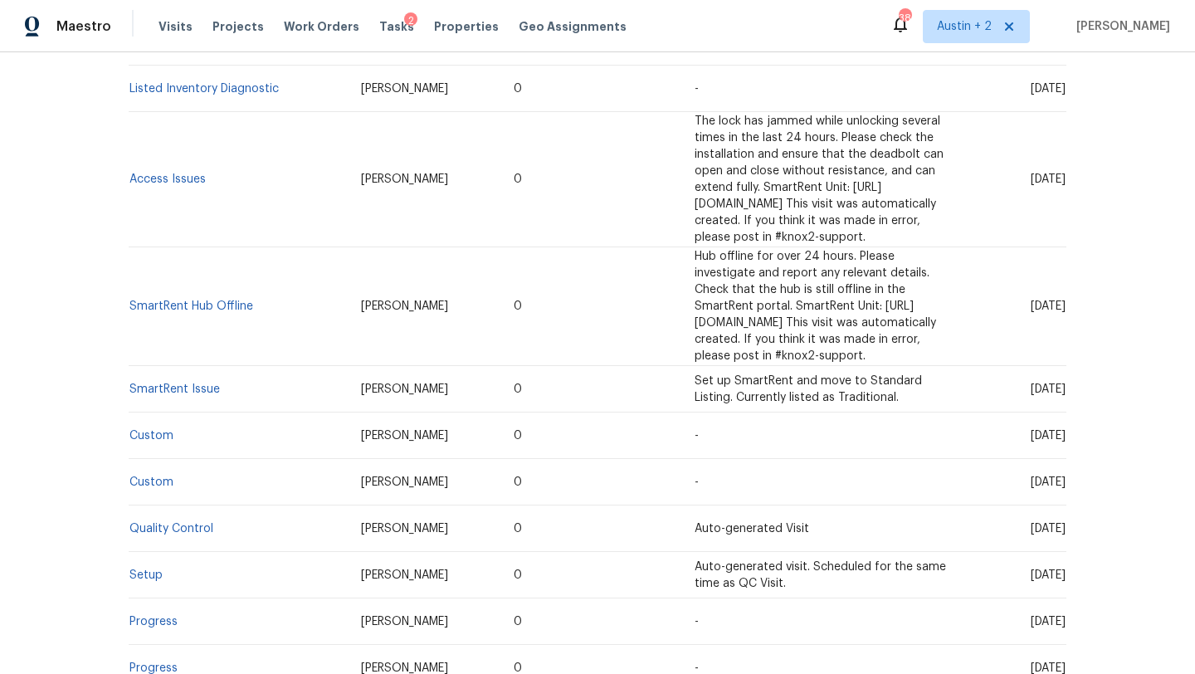
scroll to position [1170, 0]
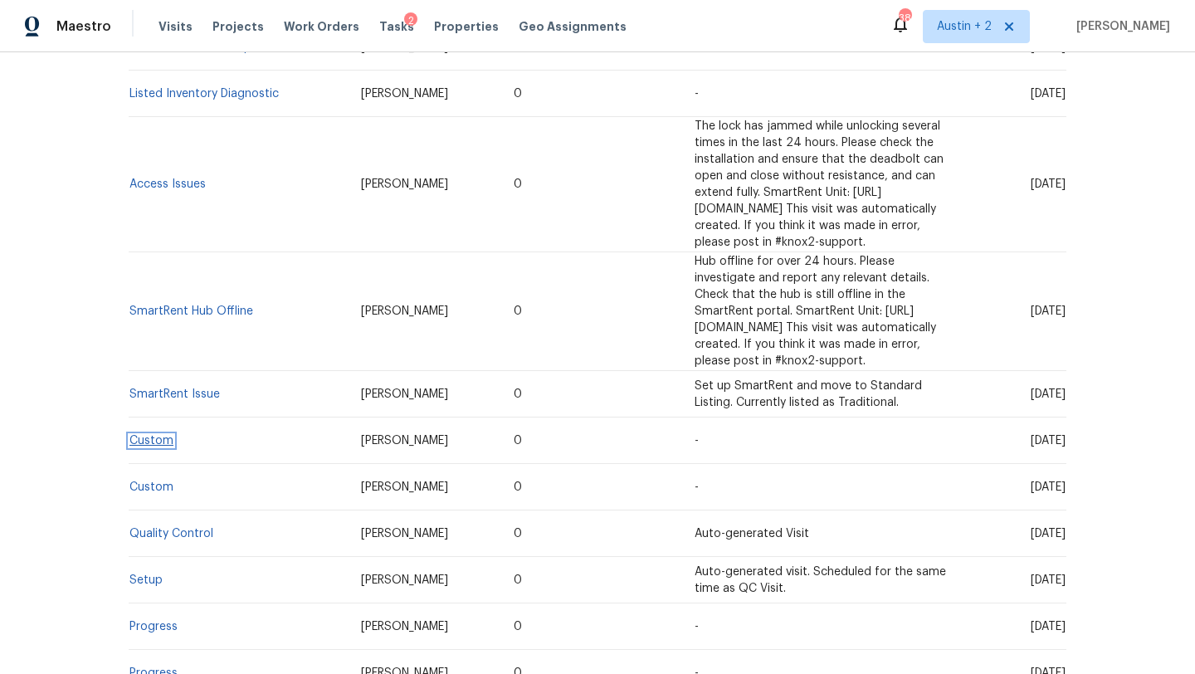
click at [144, 435] on link "Custom" at bounding box center [151, 441] width 44 height 12
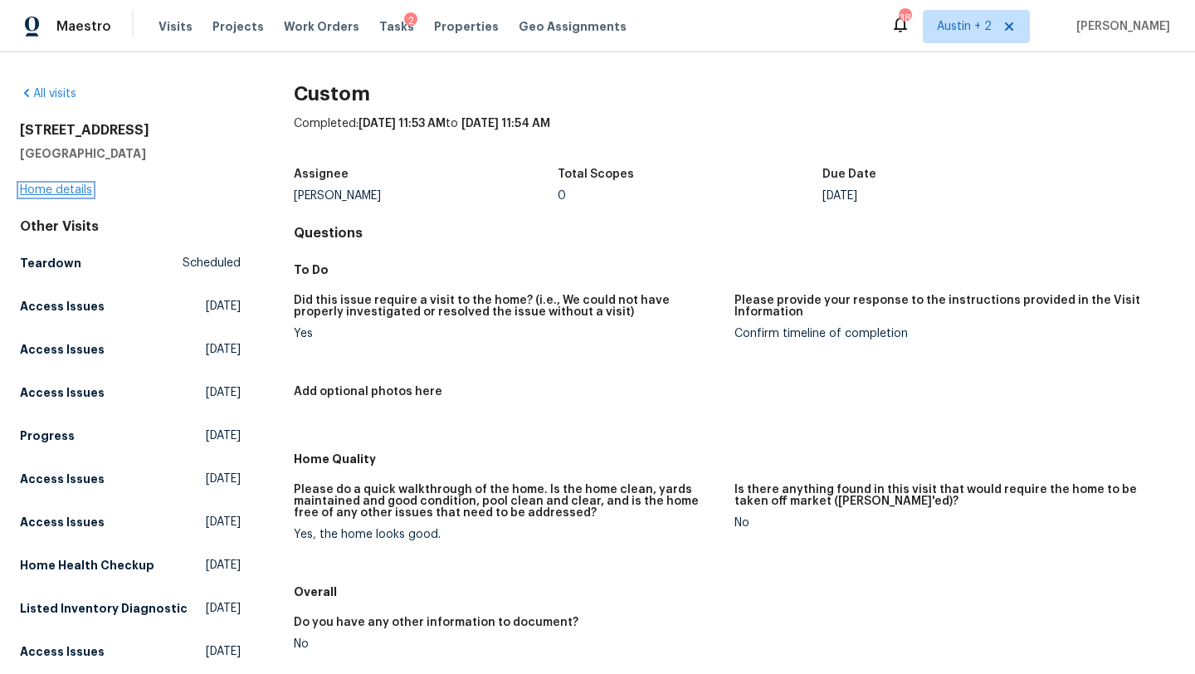
click at [84, 192] on link "Home details" at bounding box center [56, 190] width 72 height 12
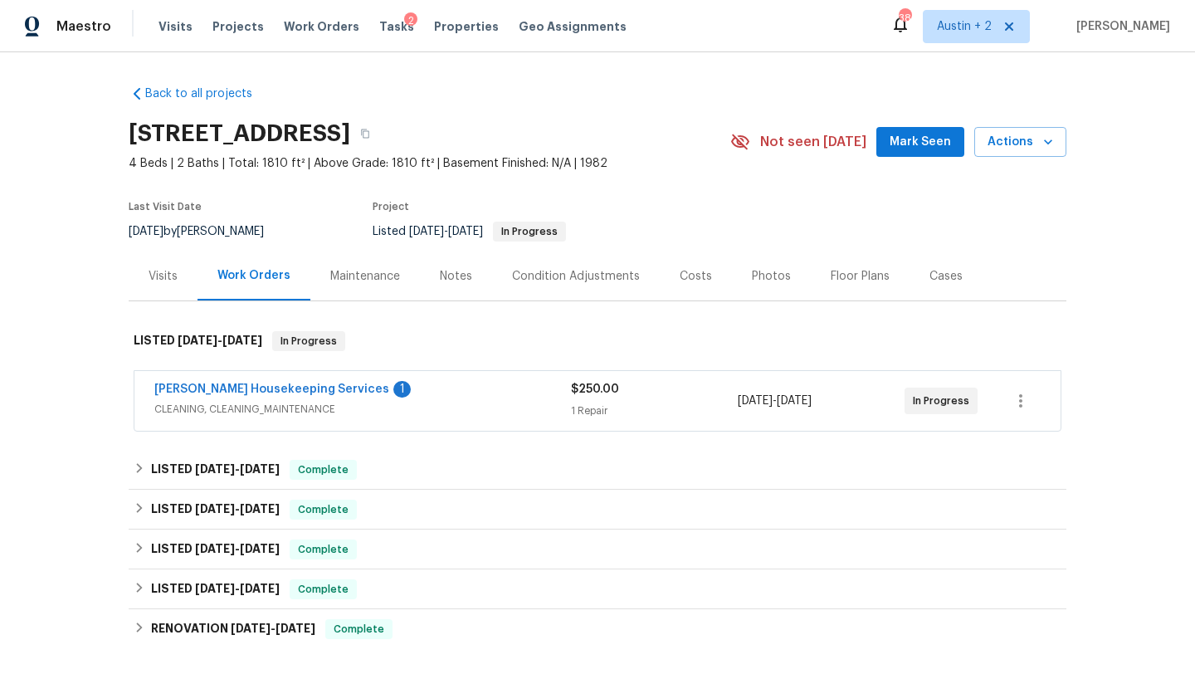
click at [165, 275] on div "Visits" at bounding box center [163, 276] width 29 height 17
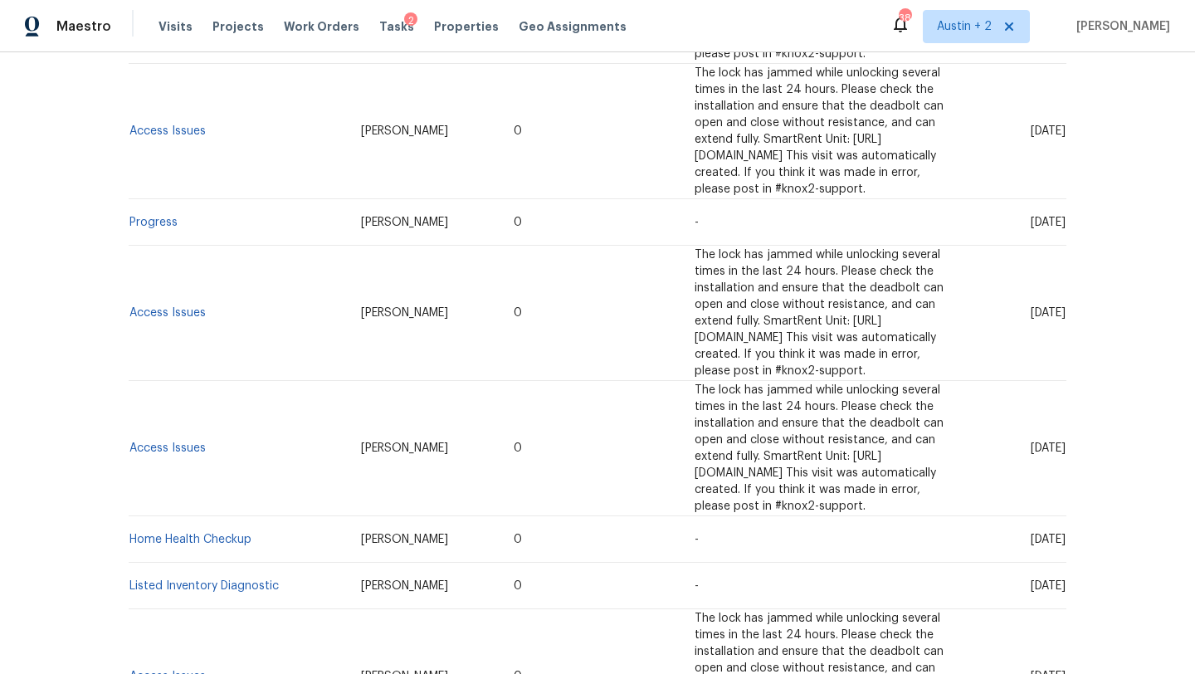
scroll to position [680, 0]
click at [207, 532] on link "Home Health Checkup" at bounding box center [190, 538] width 122 height 12
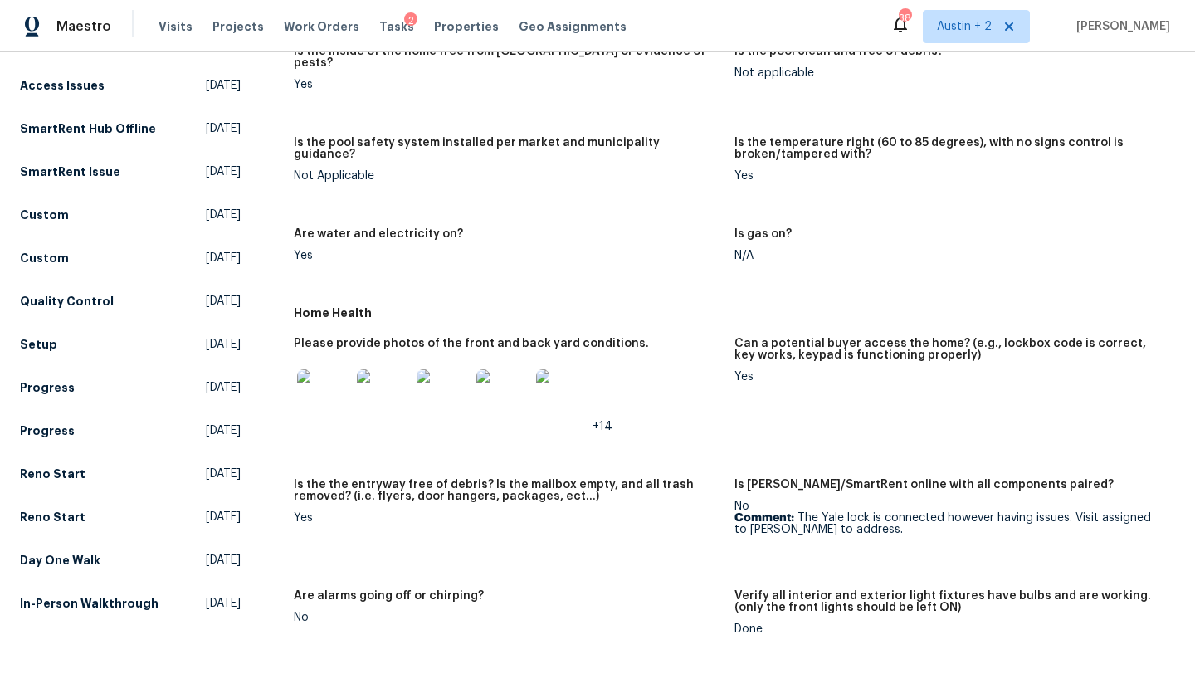
scroll to position [578, 0]
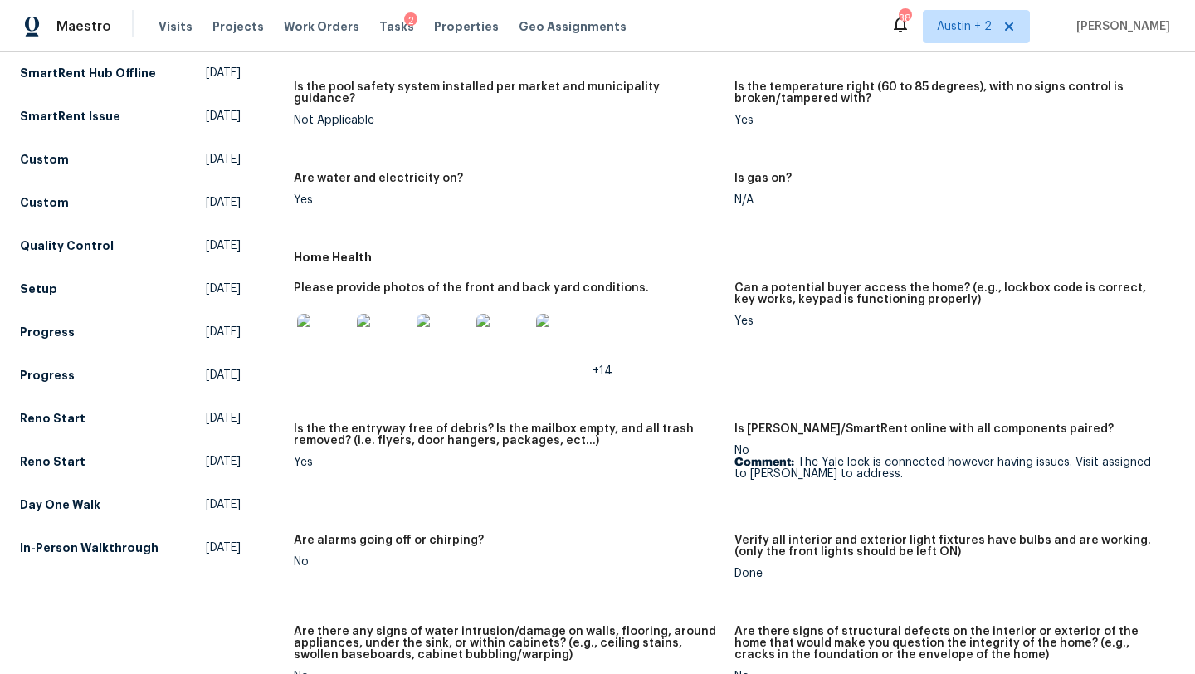
click at [315, 327] on img at bounding box center [323, 340] width 53 height 53
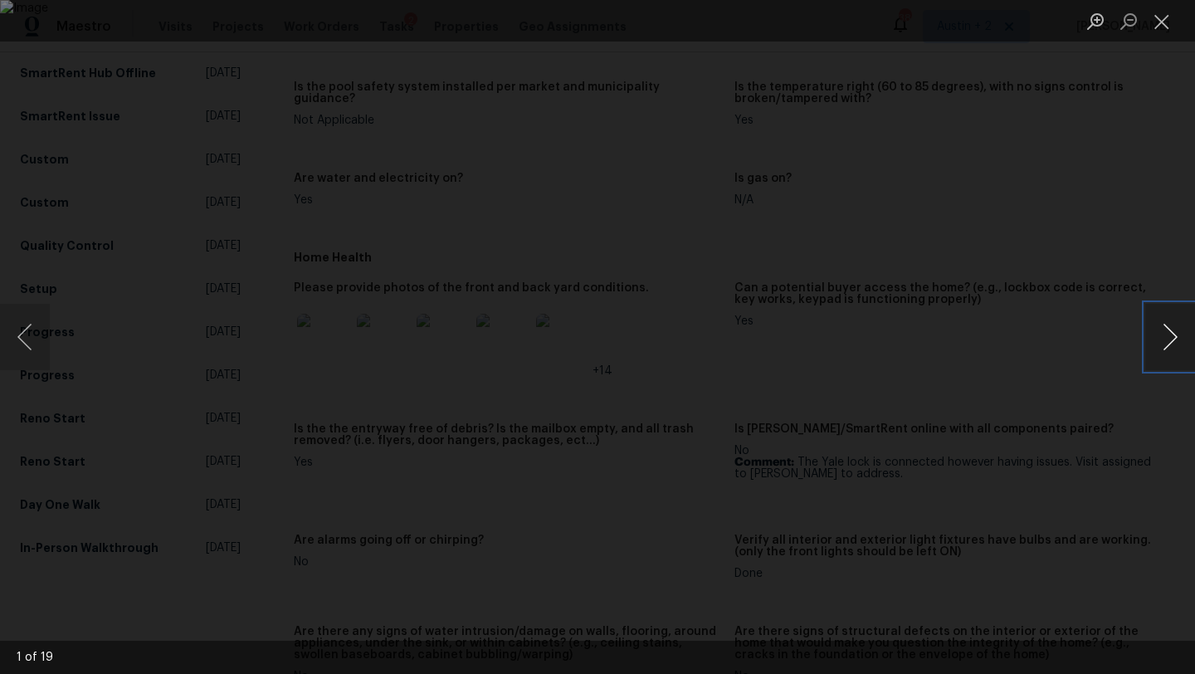
click at [1171, 339] on button "Next image" at bounding box center [1170, 337] width 50 height 66
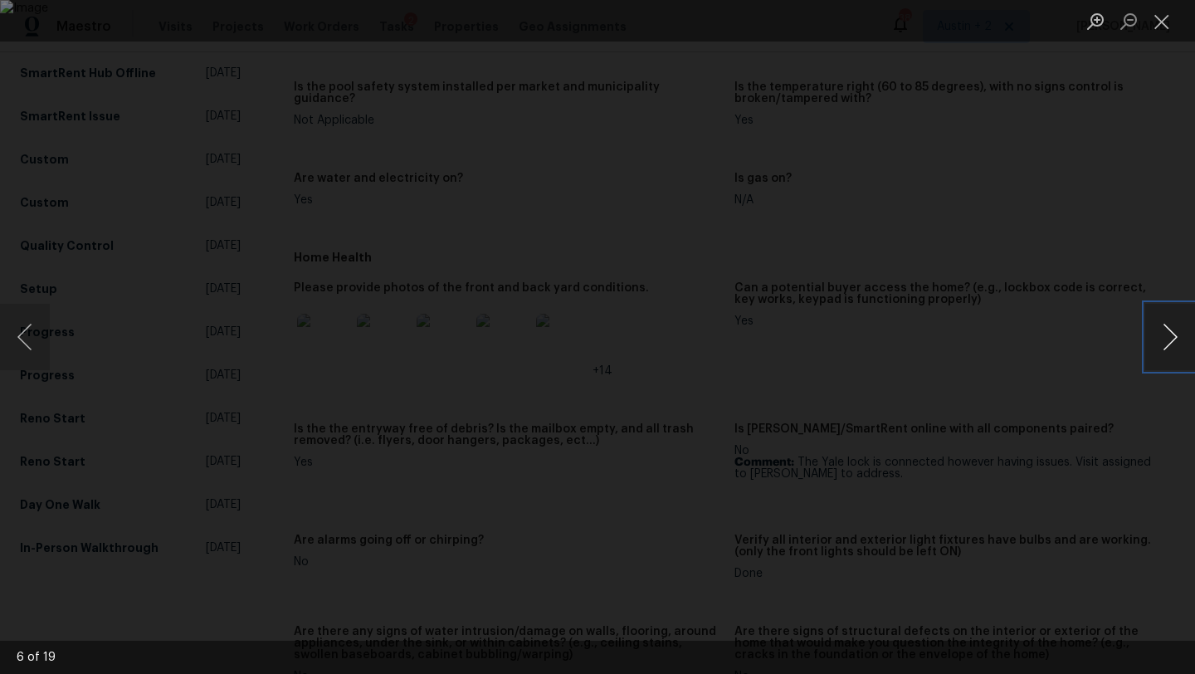
click at [1171, 339] on button "Next image" at bounding box center [1170, 337] width 50 height 66
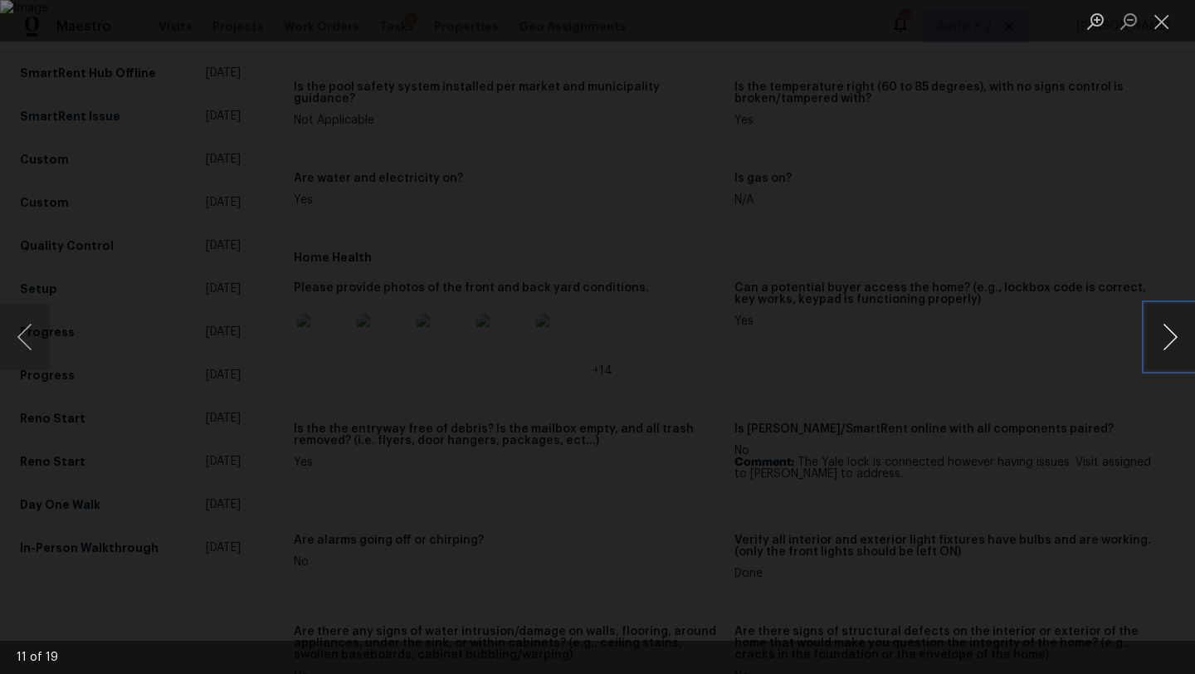
click at [1171, 339] on button "Next image" at bounding box center [1170, 337] width 50 height 66
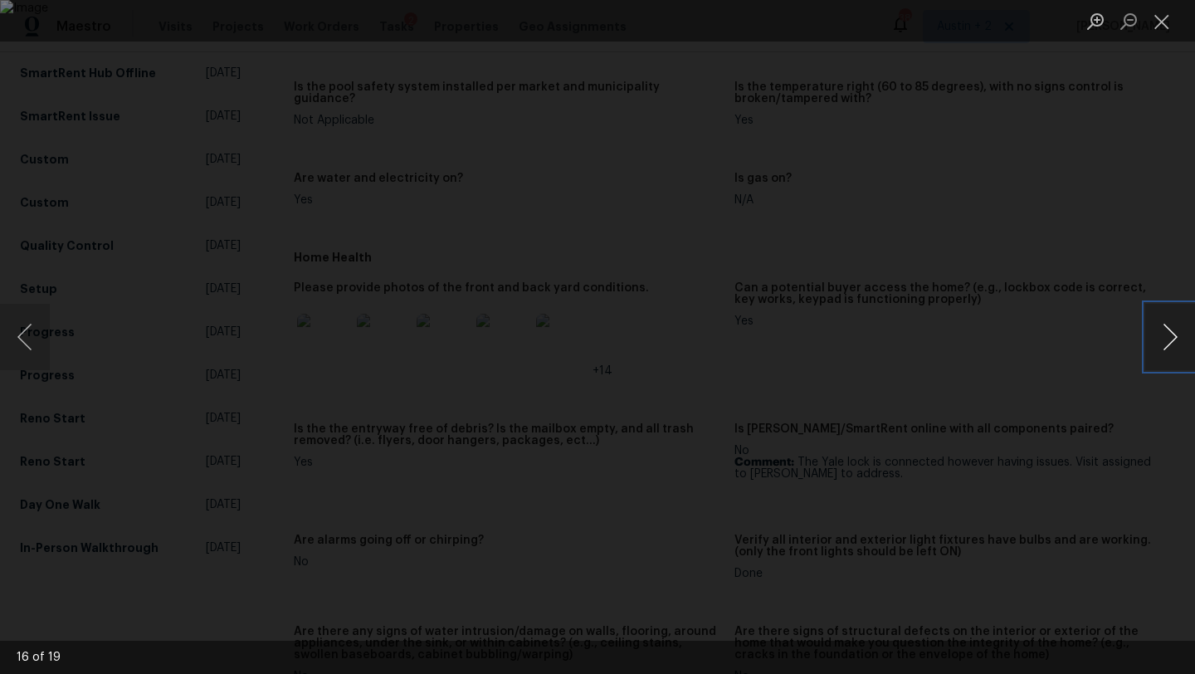
click at [1171, 339] on button "Next image" at bounding box center [1170, 337] width 50 height 66
click at [1157, 339] on button "Next image" at bounding box center [1170, 337] width 50 height 66
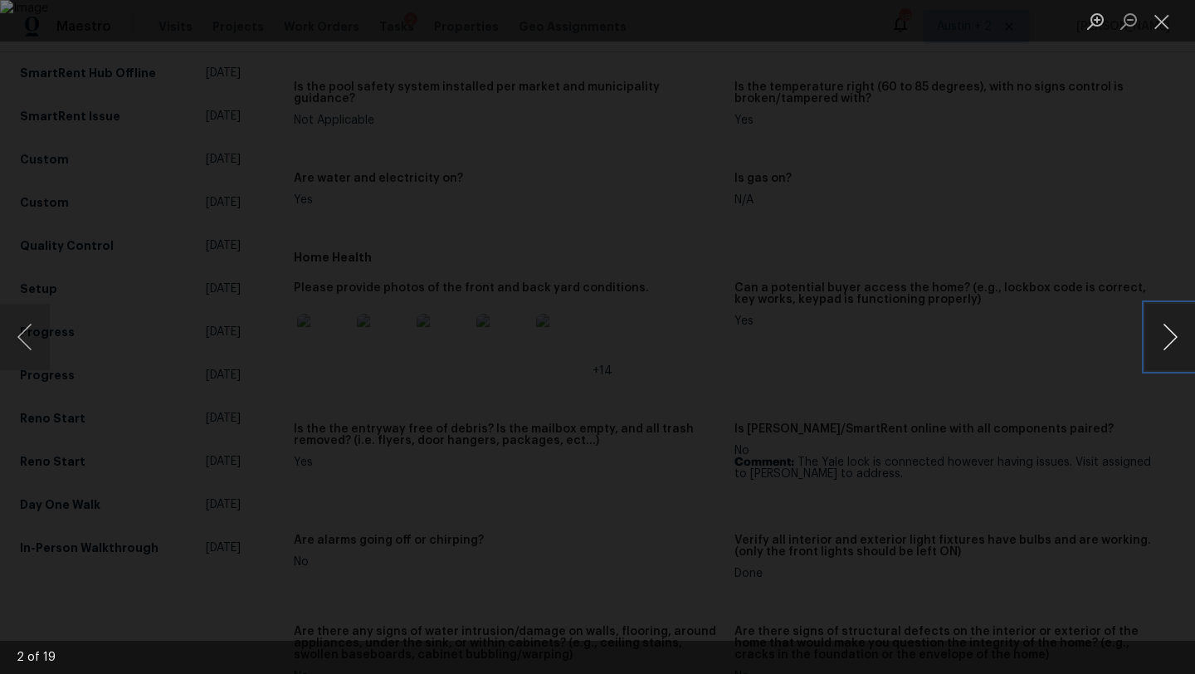
click at [1157, 339] on button "Next image" at bounding box center [1170, 337] width 50 height 66
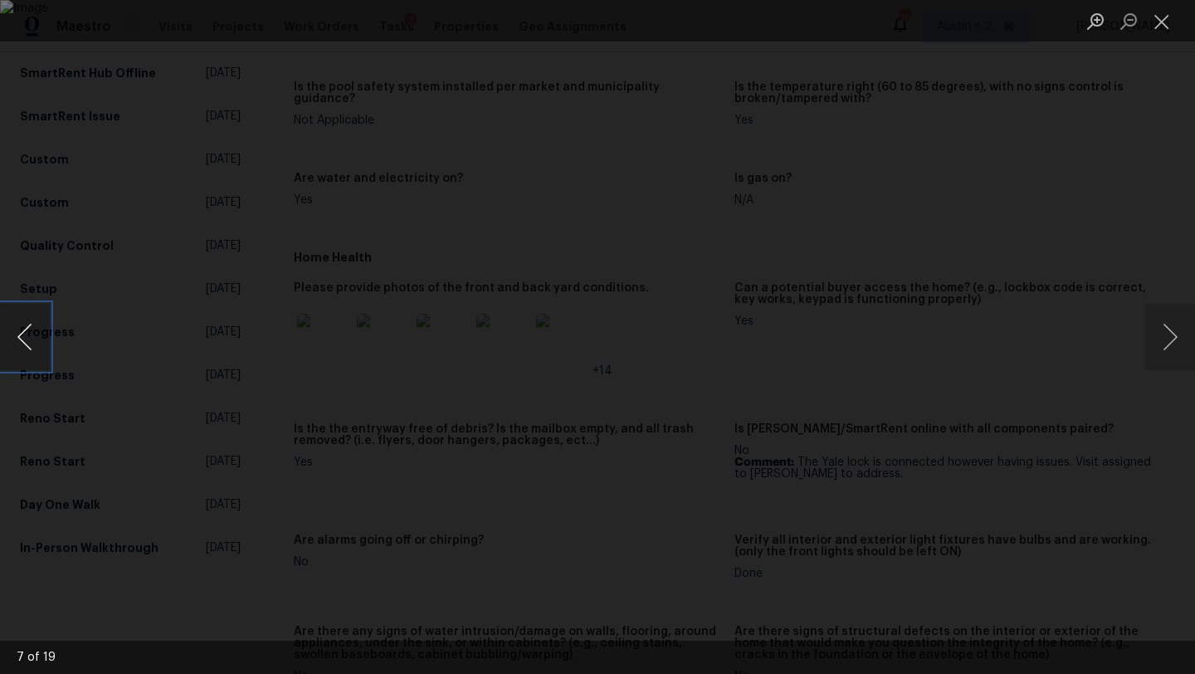
click at [22, 334] on button "Previous image" at bounding box center [25, 337] width 50 height 66
click at [1161, 21] on button "Close lightbox" at bounding box center [1161, 21] width 33 height 29
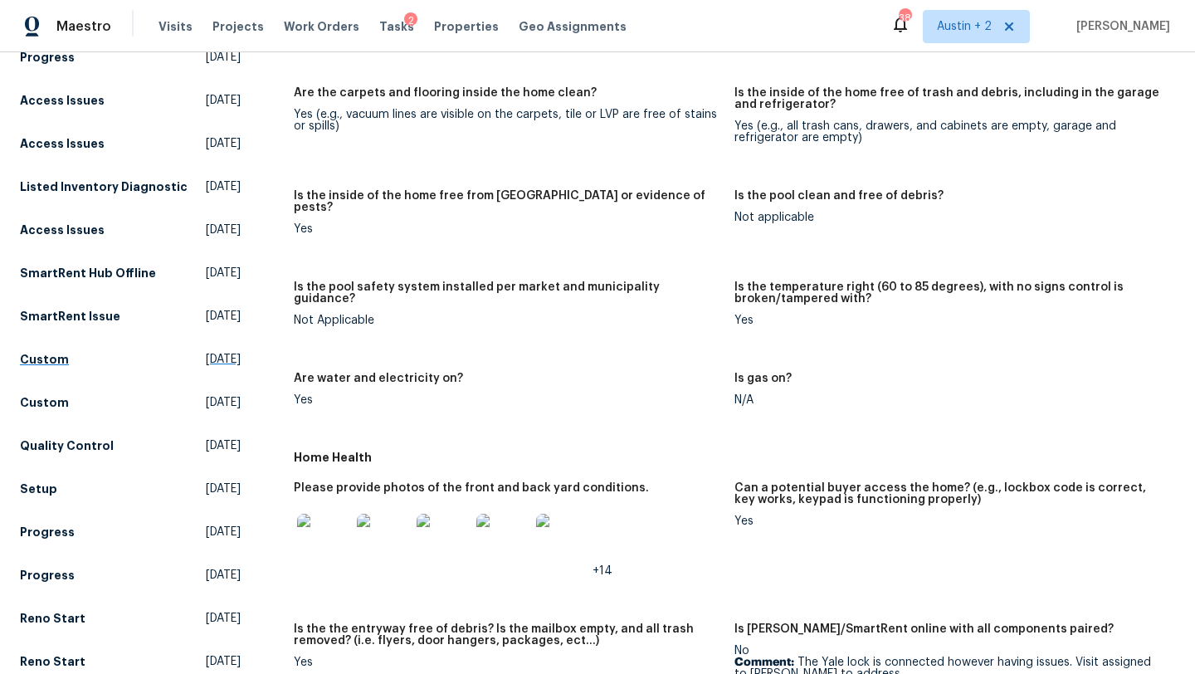
scroll to position [0, 0]
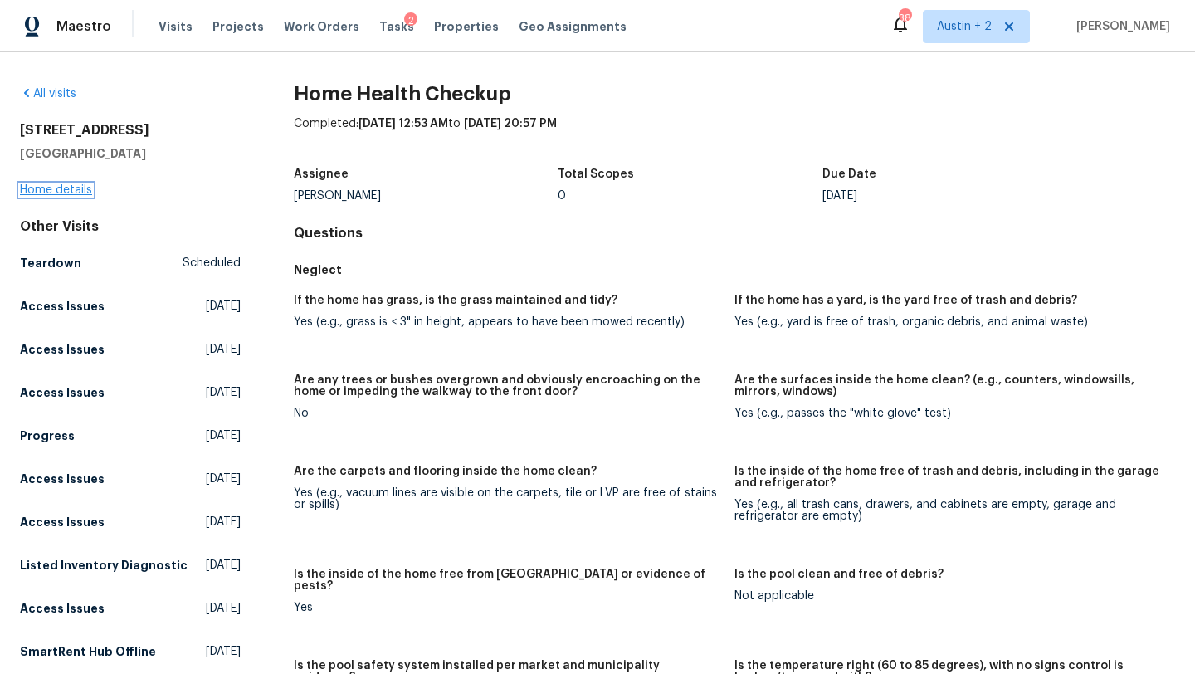
click at [85, 184] on link "Home details" at bounding box center [56, 190] width 72 height 12
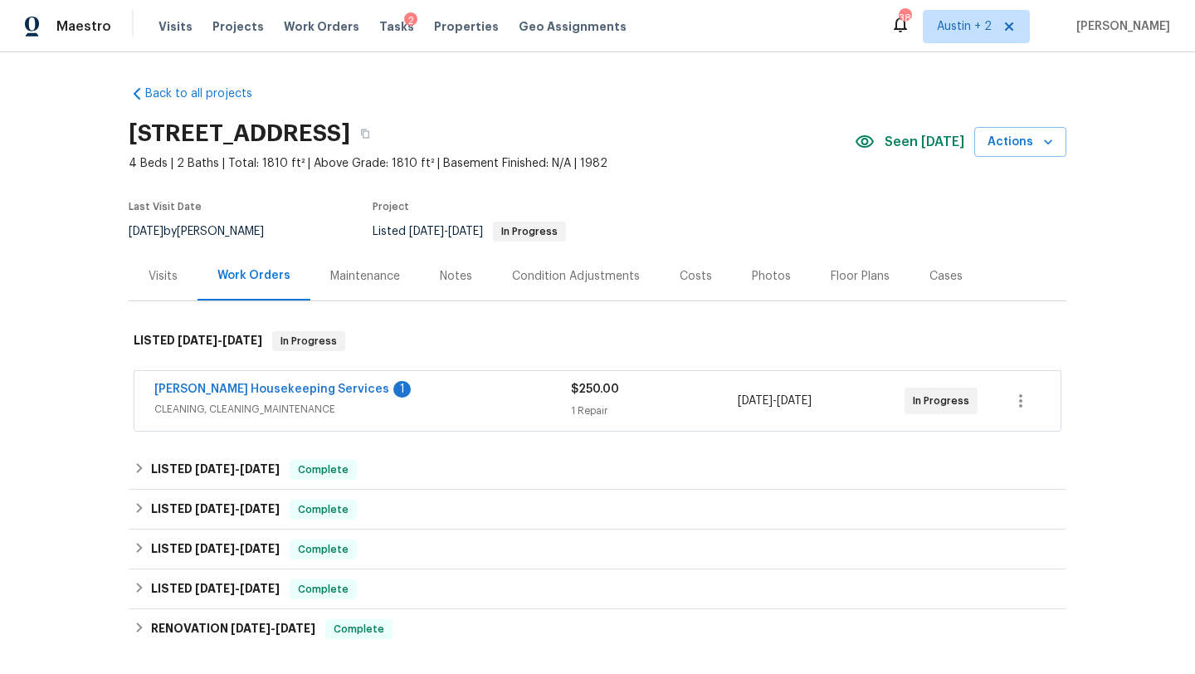
click at [159, 276] on div "Visits" at bounding box center [163, 276] width 29 height 17
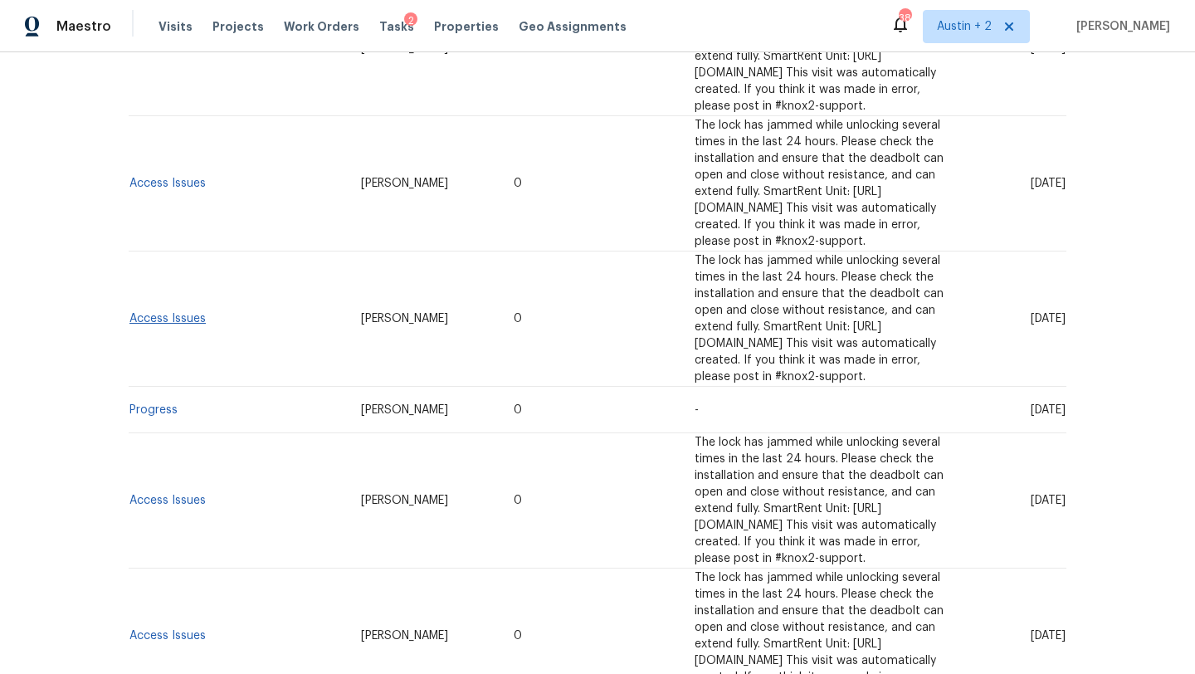
scroll to position [492, 0]
click at [151, 402] on link "Progress" at bounding box center [153, 408] width 48 height 12
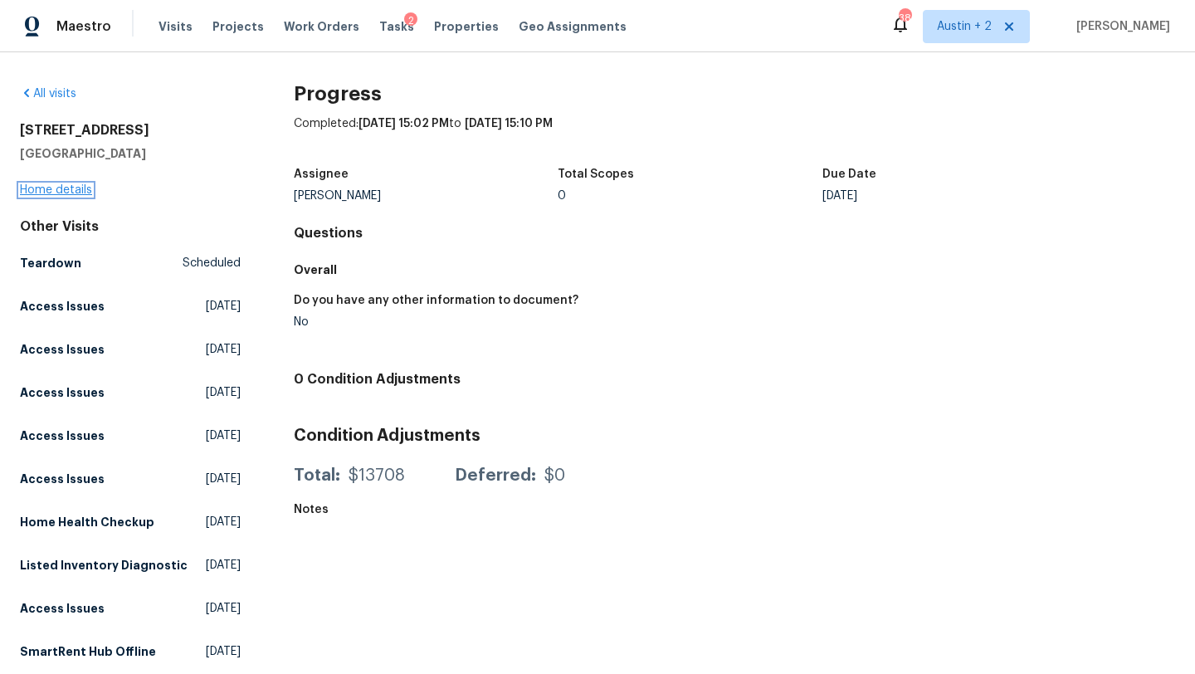
click at [79, 190] on link "Home details" at bounding box center [56, 190] width 72 height 12
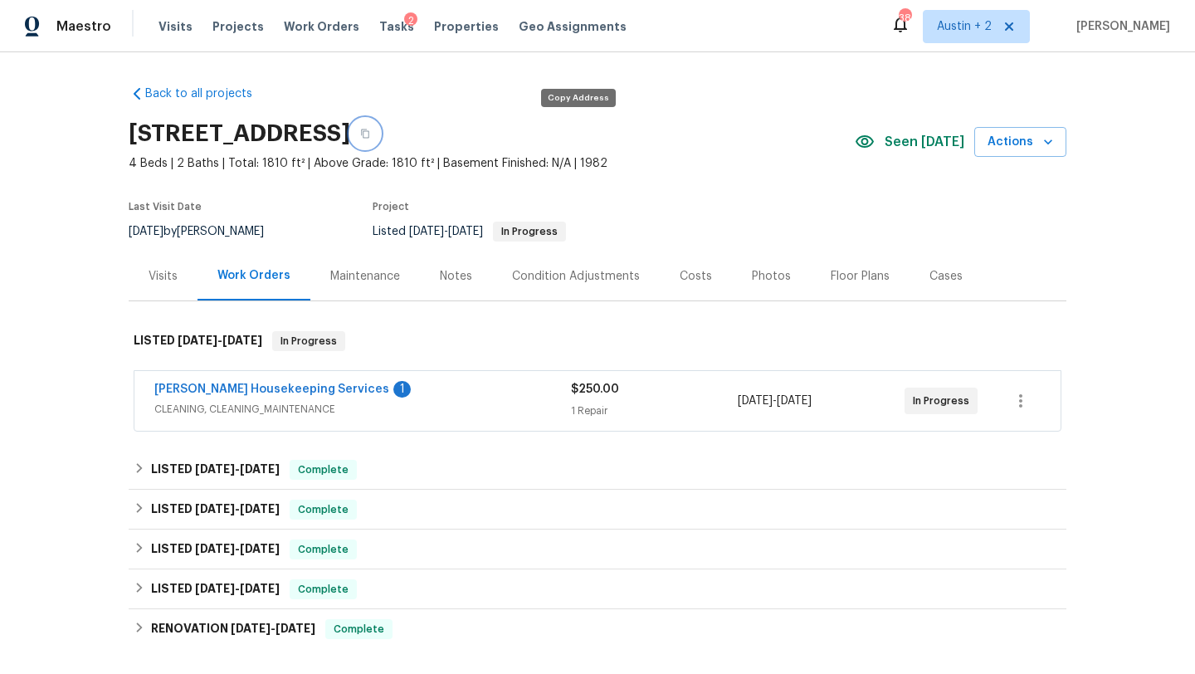
click at [370, 136] on icon "button" at bounding box center [365, 134] width 10 height 10
click at [272, 389] on link "[PERSON_NAME] Housekeeping Services" at bounding box center [271, 389] width 235 height 12
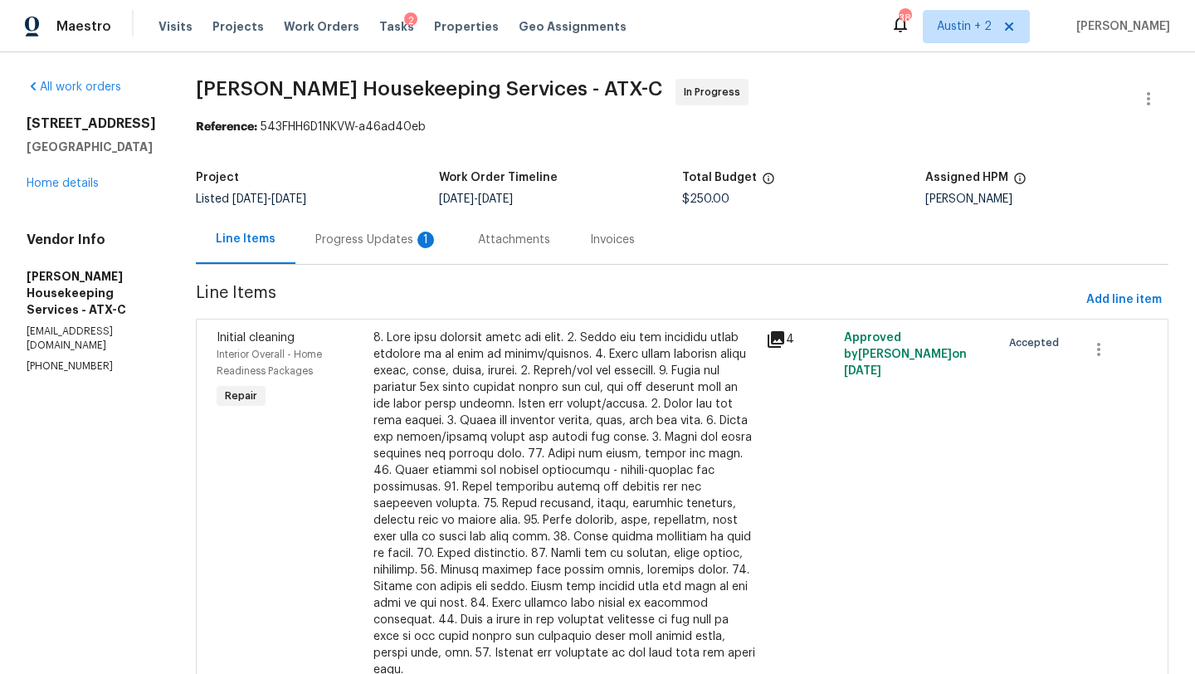
click at [392, 242] on div "Progress Updates 1" at bounding box center [376, 239] width 123 height 17
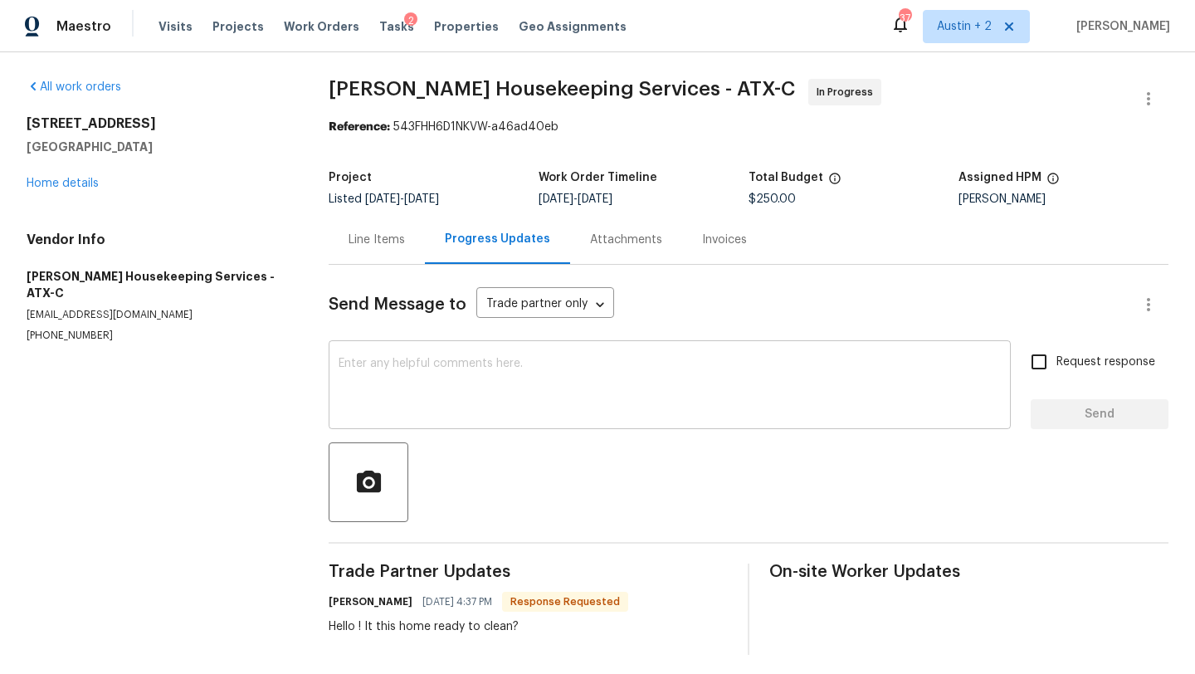
scroll to position [7, 0]
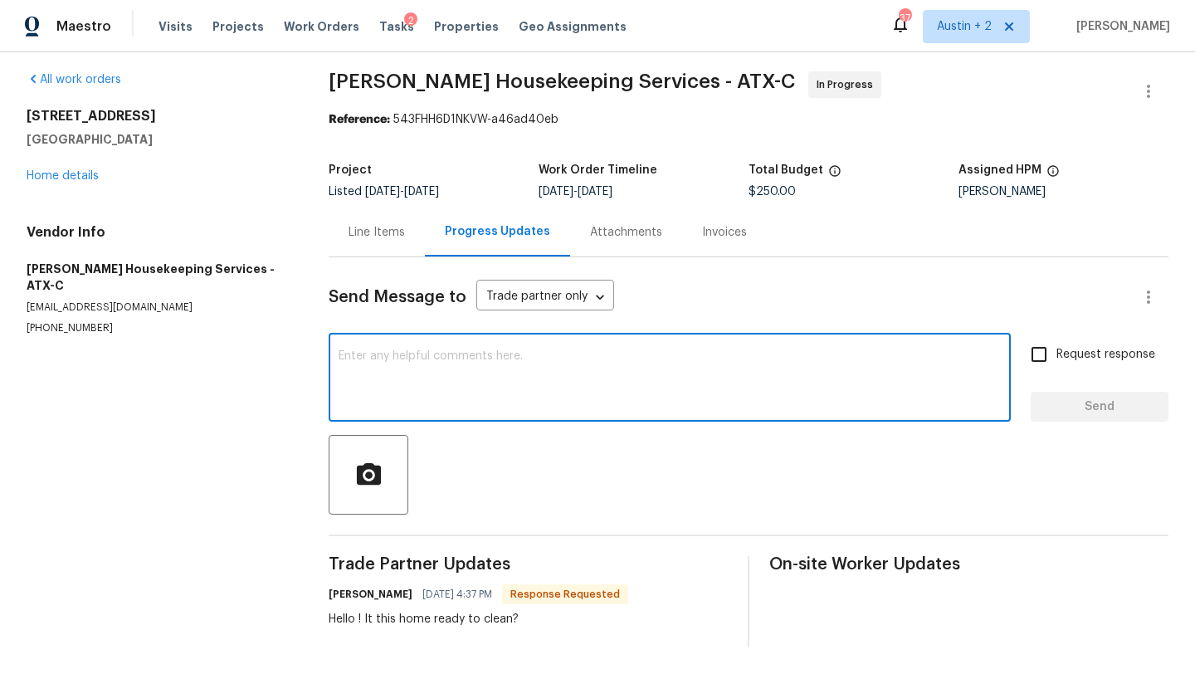
click at [416, 356] on textarea at bounding box center [670, 379] width 662 height 58
type textarea "Yes ma'am!"
click at [1067, 412] on span "Send" at bounding box center [1099, 407] width 111 height 21
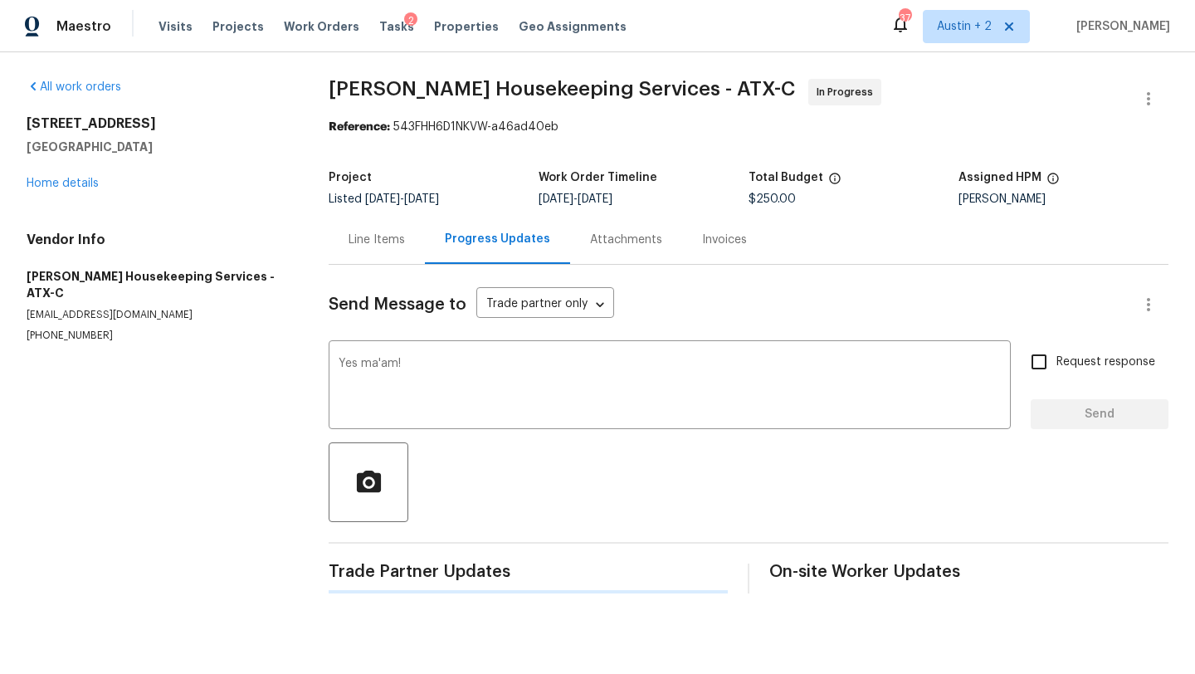
scroll to position [0, 0]
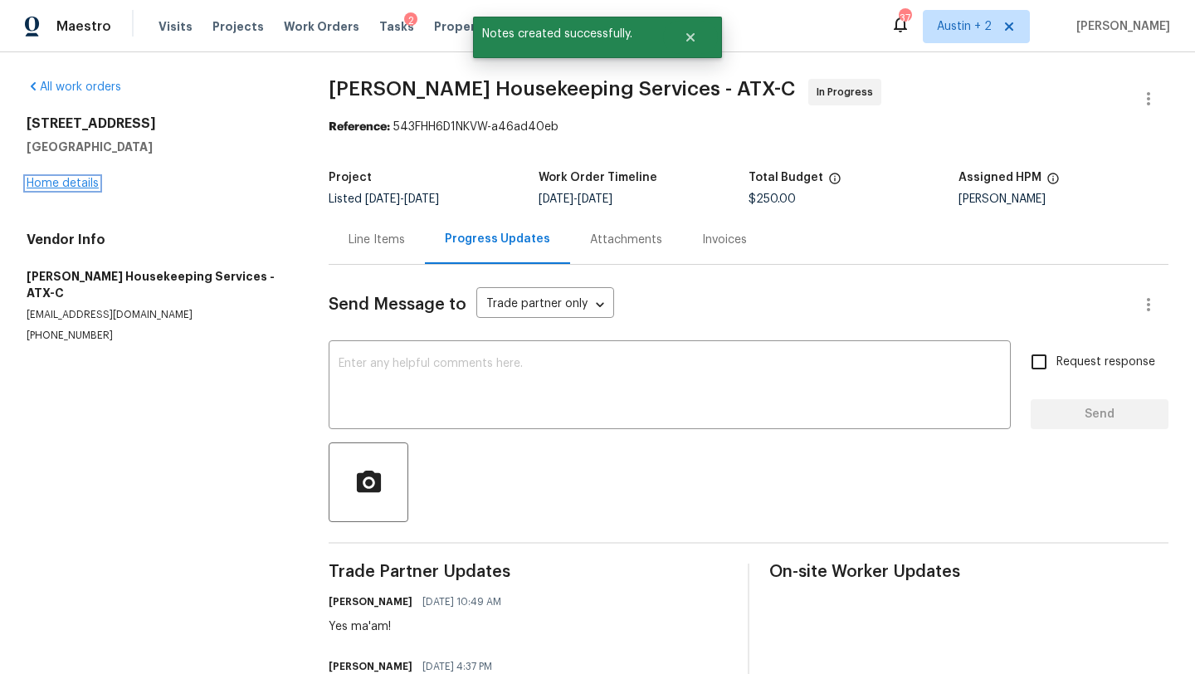
click at [80, 187] on link "Home details" at bounding box center [63, 184] width 72 height 12
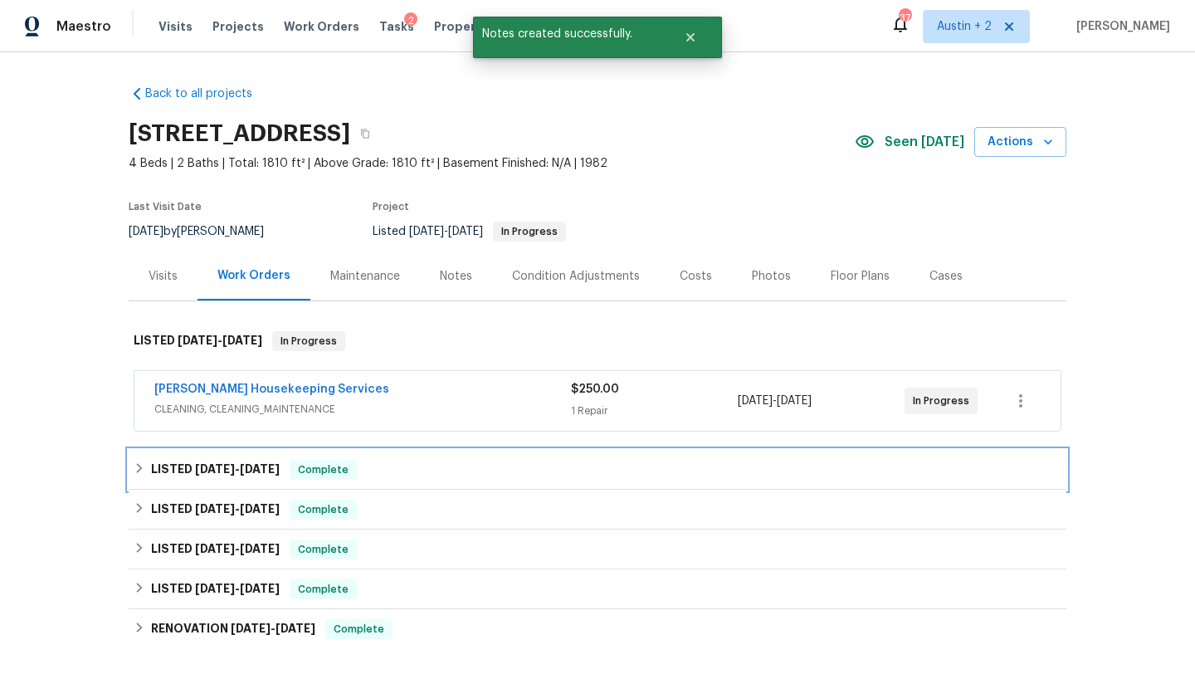
click at [403, 468] on div "LISTED 7/15/25 - 7/18/25 Complete" at bounding box center [598, 470] width 928 height 20
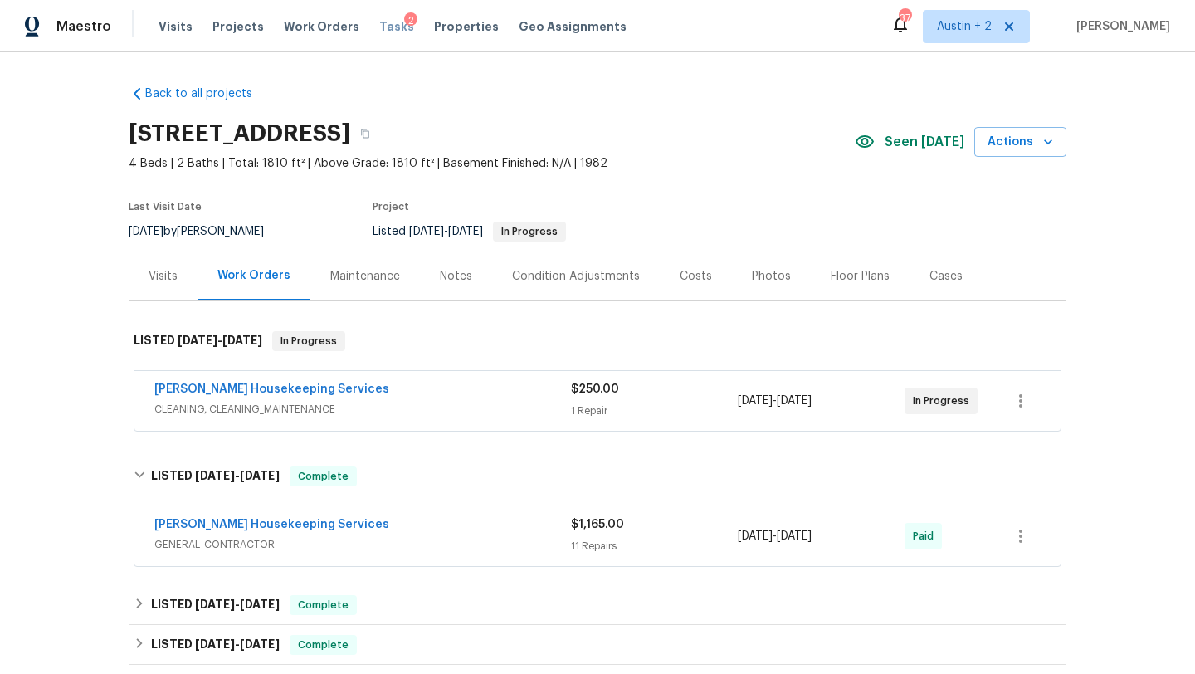
click at [384, 27] on span "Tasks" at bounding box center [396, 27] width 35 height 12
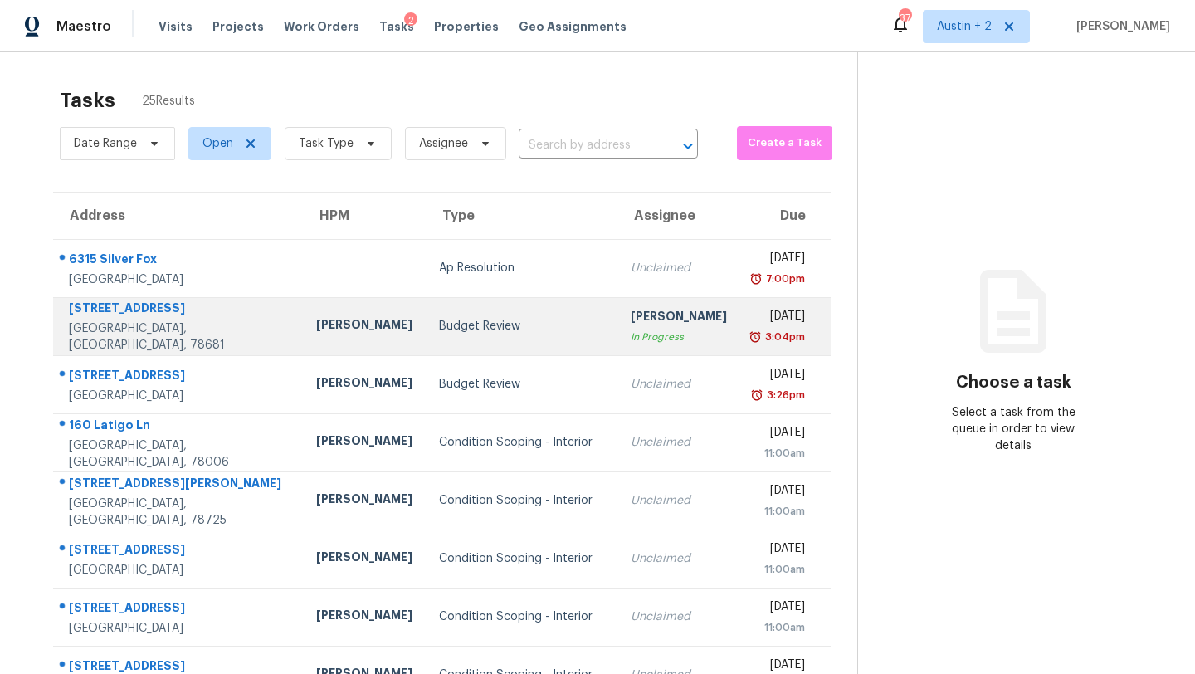
click at [479, 332] on div "Budget Review" at bounding box center [521, 326] width 165 height 17
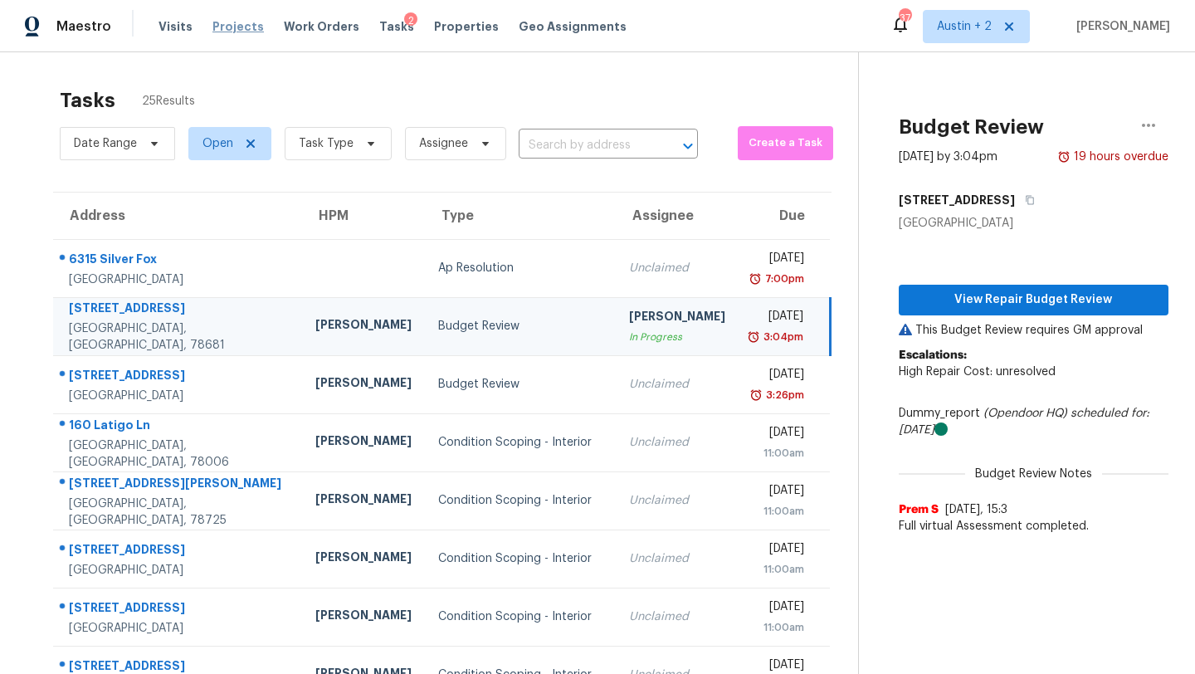
click at [237, 23] on span "Projects" at bounding box center [237, 26] width 51 height 17
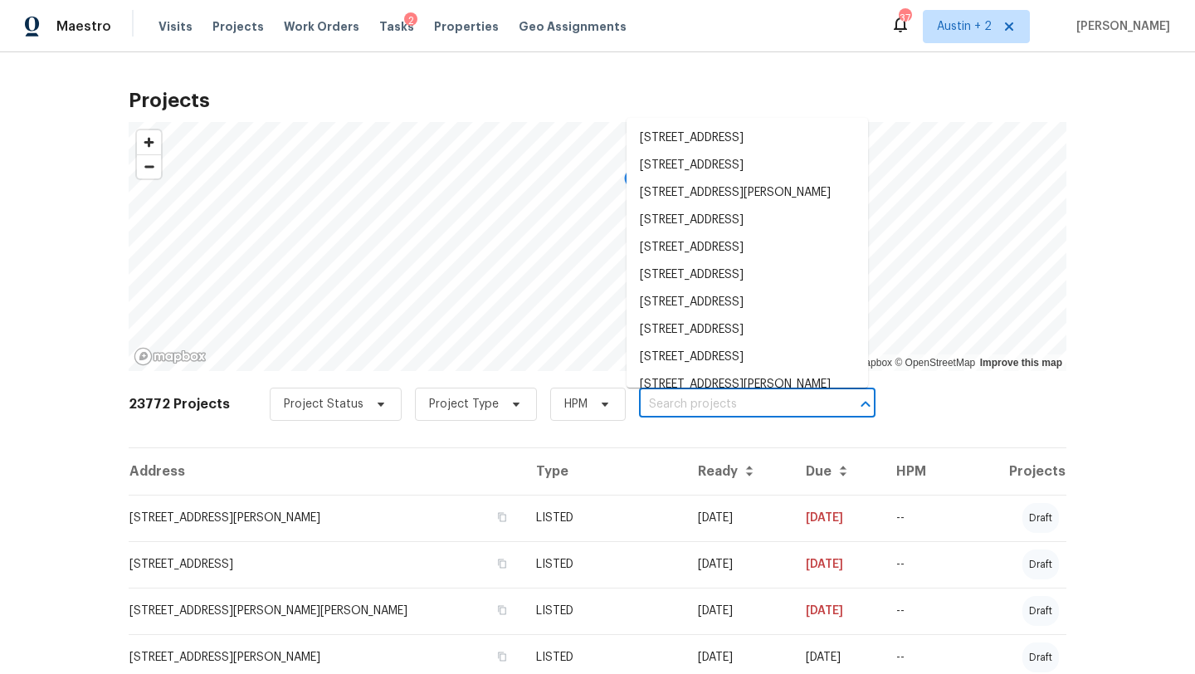
click at [654, 400] on input "text" at bounding box center [734, 405] width 190 height 26
paste input "106 Lillian Dr, Taylor, TX 76574"
type input "106 Lillian Dr, Taylor, TX 76574"
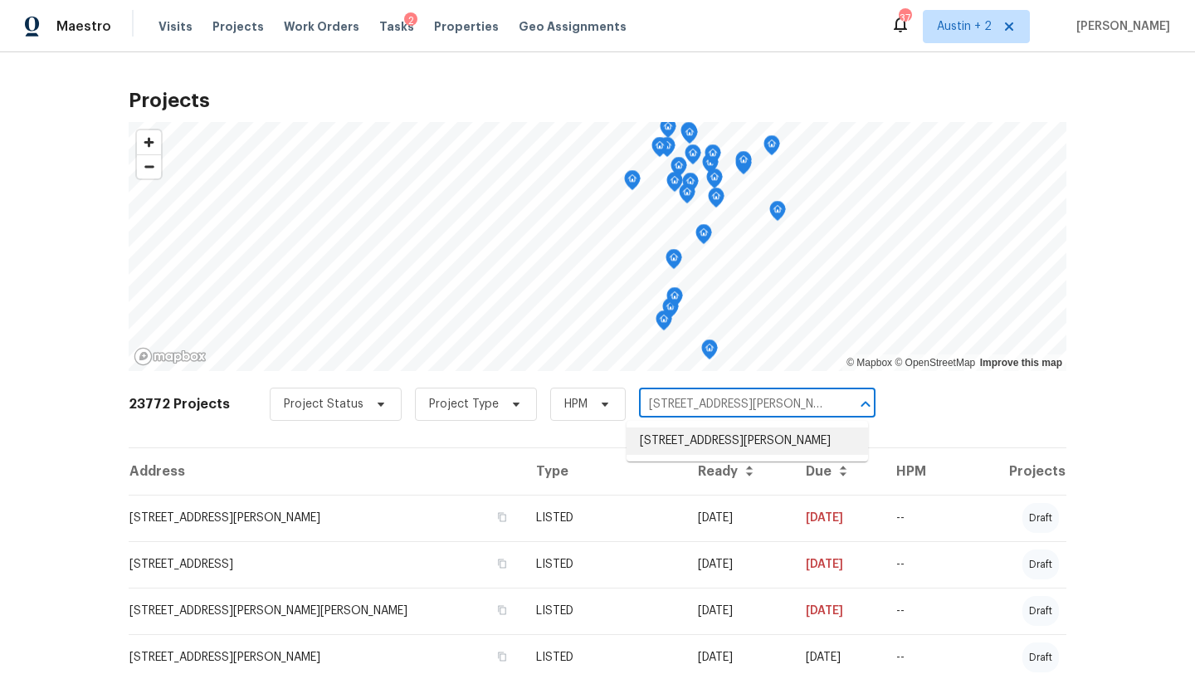
click at [668, 443] on li "106 Lillian Dr, Taylor, TX 76574" at bounding box center [746, 440] width 241 height 27
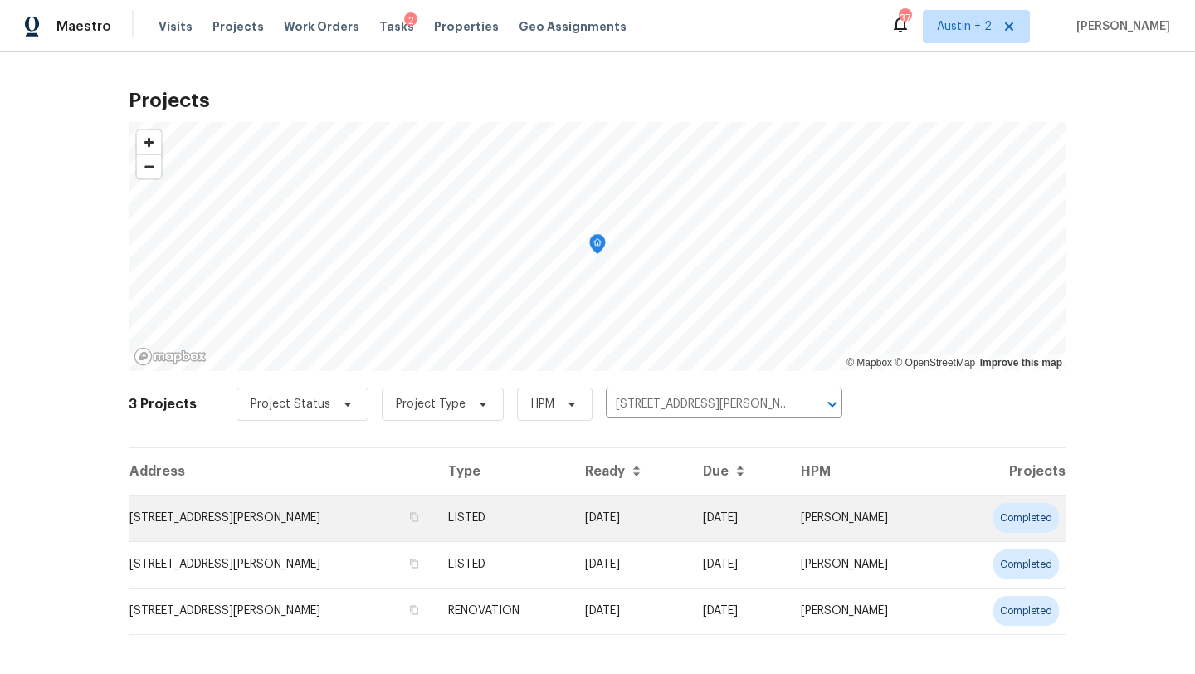
click at [256, 521] on td "106 Lillian Dr, Taylor, TX 76574" at bounding box center [282, 518] width 306 height 46
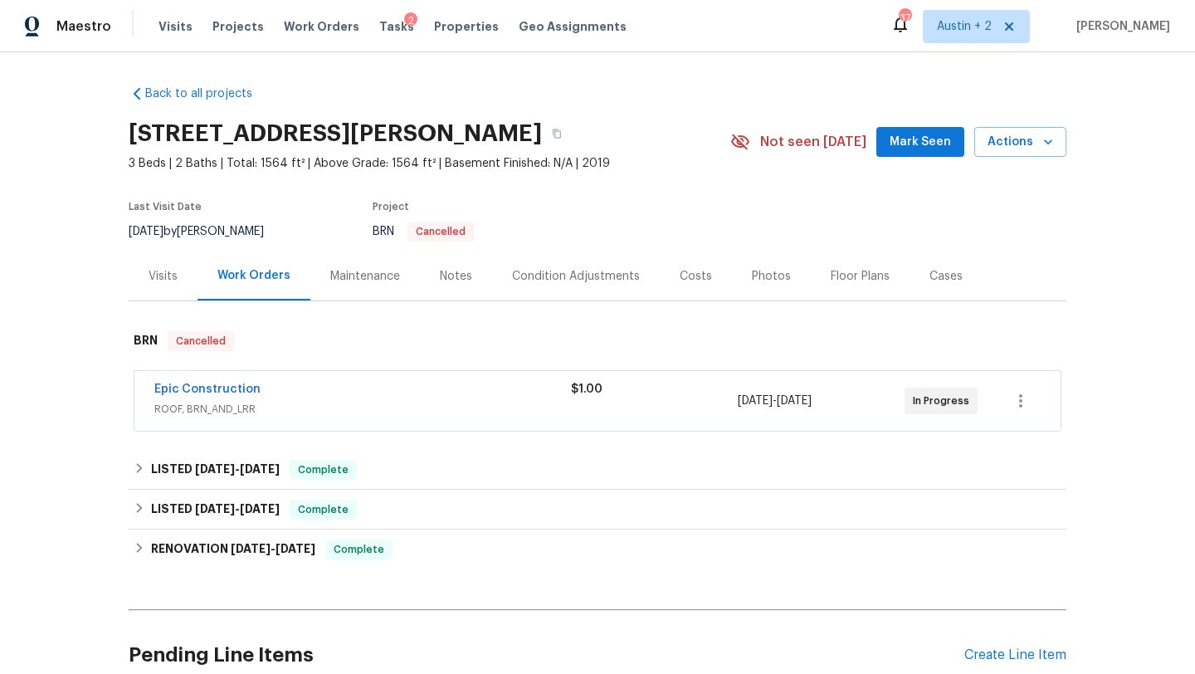
click at [909, 140] on span "Mark Seen" at bounding box center [919, 142] width 61 height 21
click at [210, 386] on link "Epic Construction" at bounding box center [207, 389] width 106 height 12
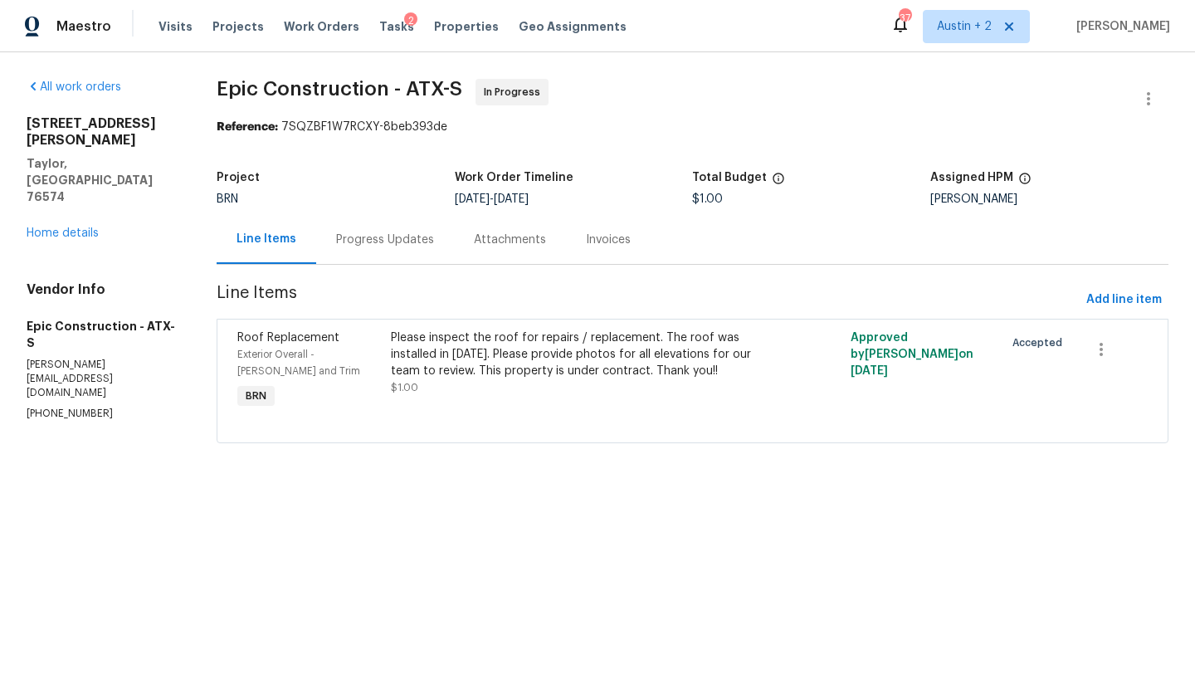
click at [406, 236] on div "Progress Updates" at bounding box center [385, 239] width 98 height 17
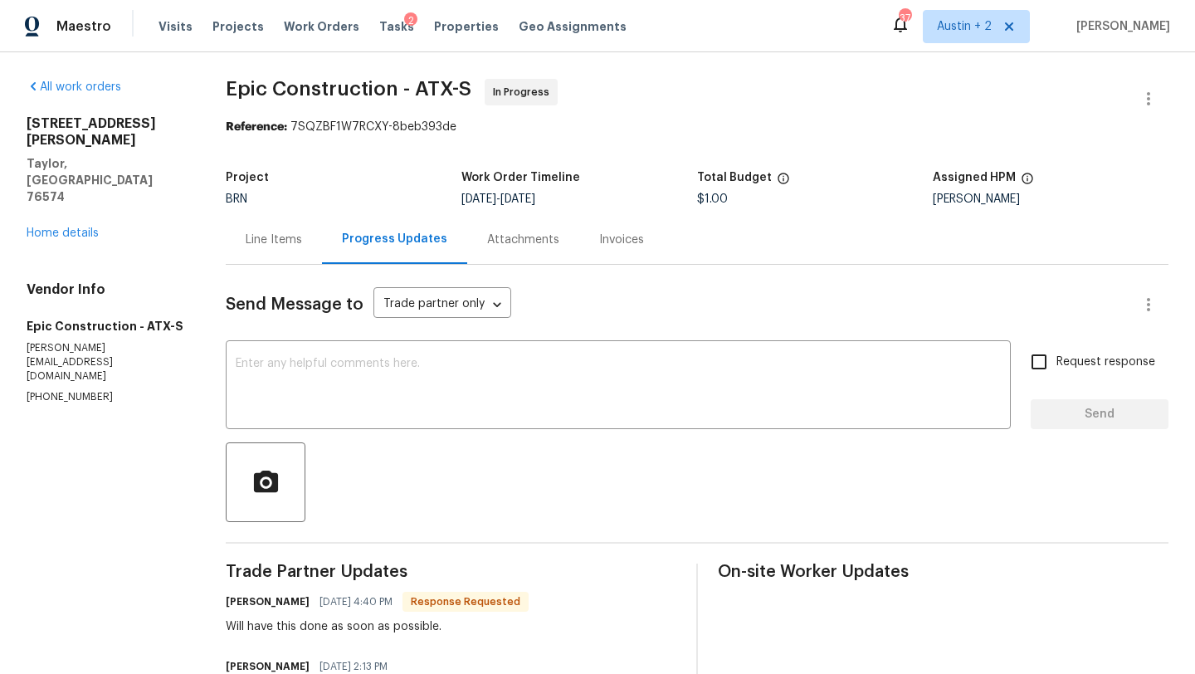
click at [267, 234] on div "Line Items" at bounding box center [274, 239] width 56 height 17
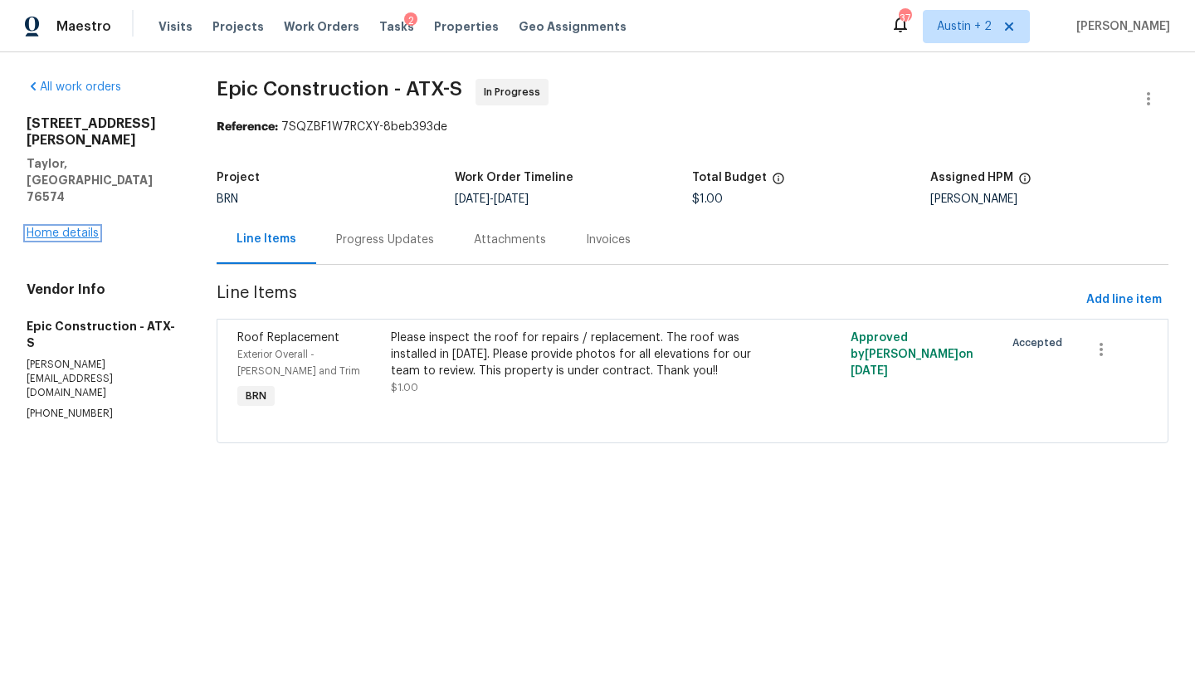
click at [83, 227] on link "Home details" at bounding box center [63, 233] width 72 height 12
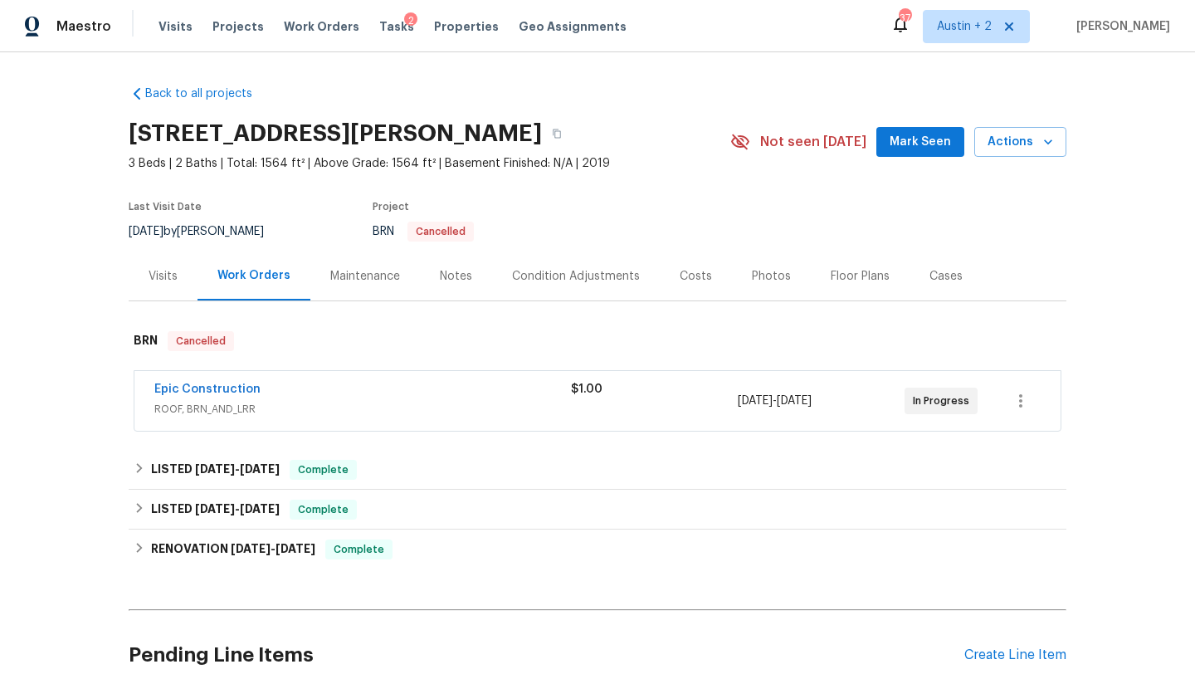
click at [911, 148] on span "Mark Seen" at bounding box center [919, 142] width 61 height 21
click at [458, 273] on div "Notes" at bounding box center [456, 276] width 32 height 17
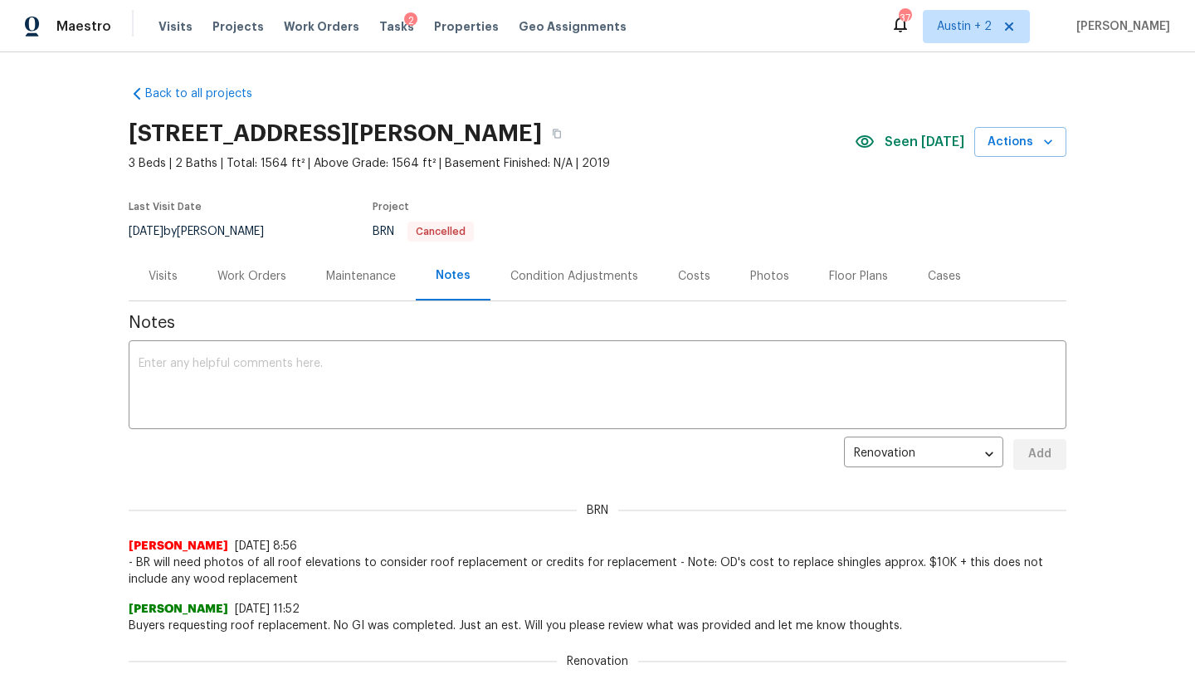
scroll to position [1, 0]
click at [552, 129] on icon "button" at bounding box center [557, 133] width 10 height 10
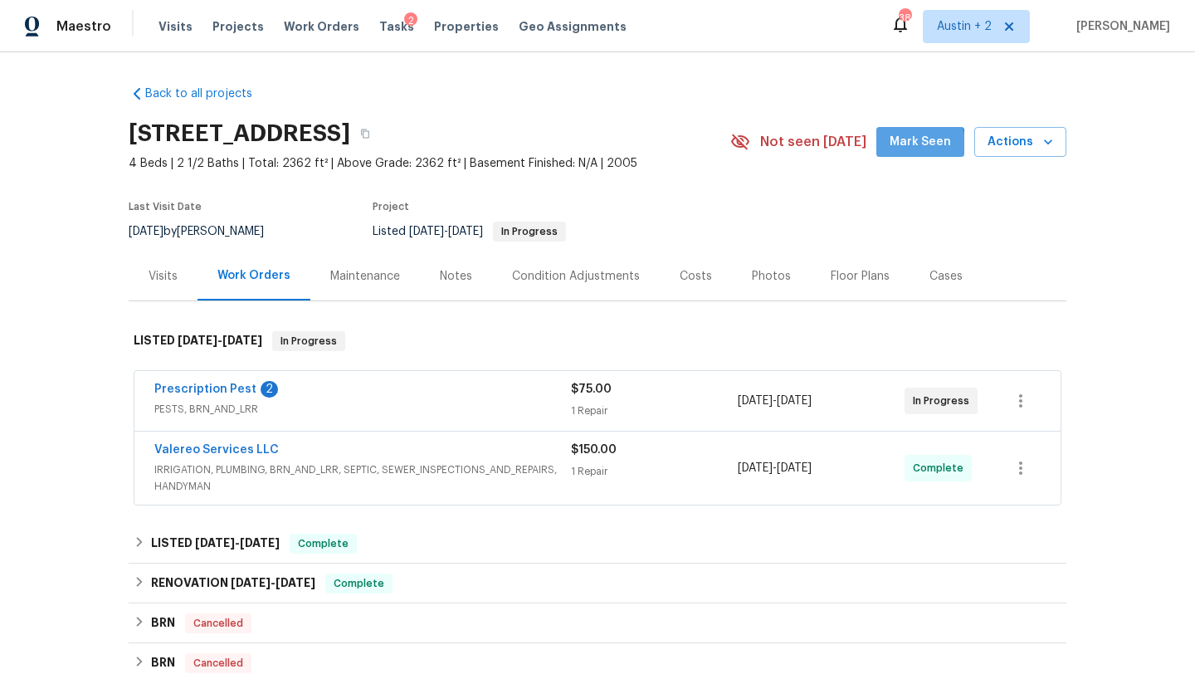
click at [904, 149] on span "Mark Seen" at bounding box center [919, 142] width 61 height 21
click at [436, 279] on div "Notes" at bounding box center [456, 275] width 72 height 49
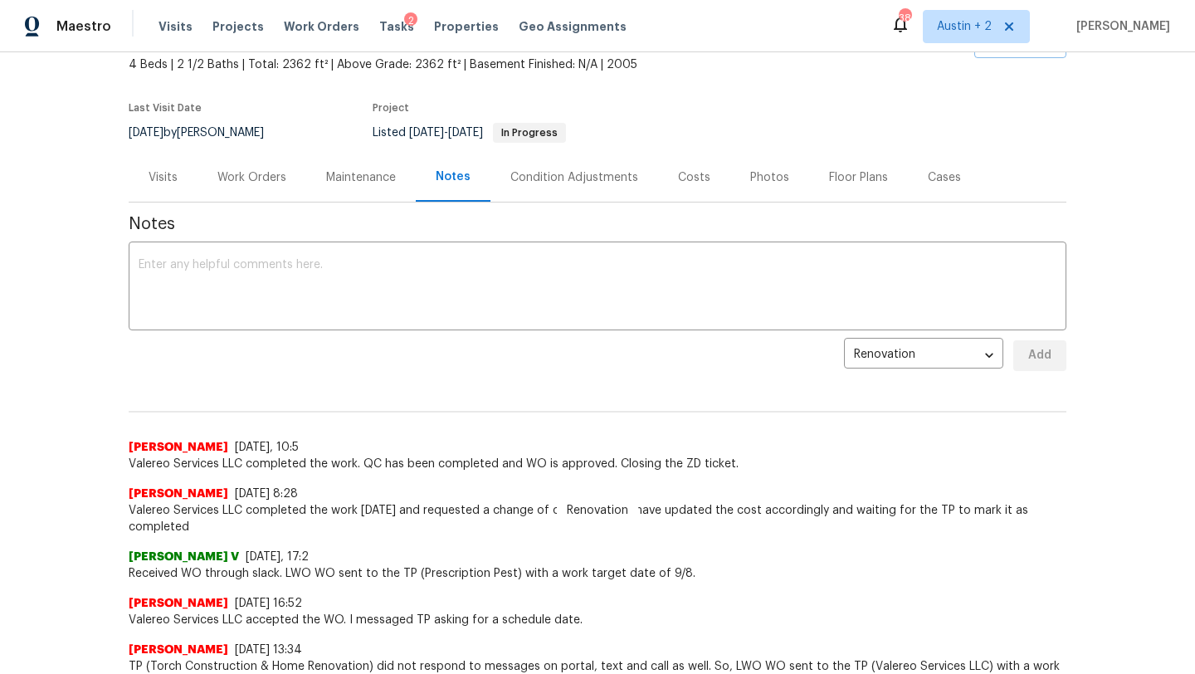
scroll to position [97, 0]
click at [271, 178] on div "Work Orders" at bounding box center [251, 179] width 69 height 17
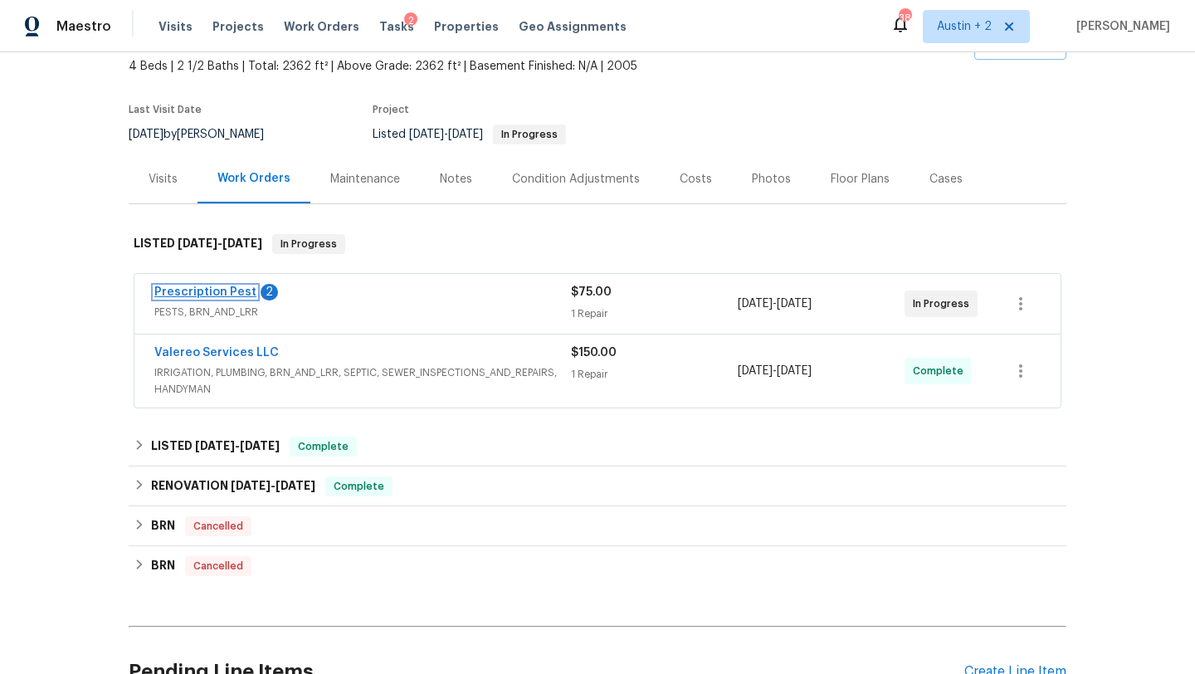
click at [229, 290] on link "Prescription Pest" at bounding box center [205, 292] width 102 height 12
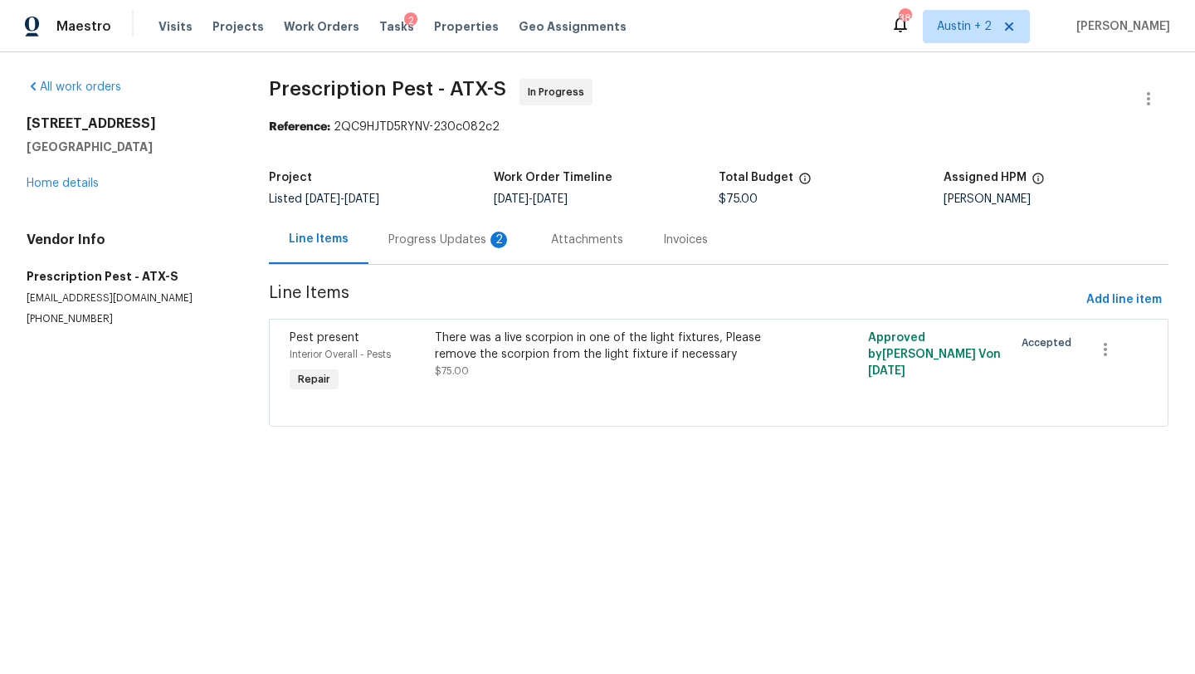
click at [426, 240] on div "Progress Updates 2" at bounding box center [449, 239] width 123 height 17
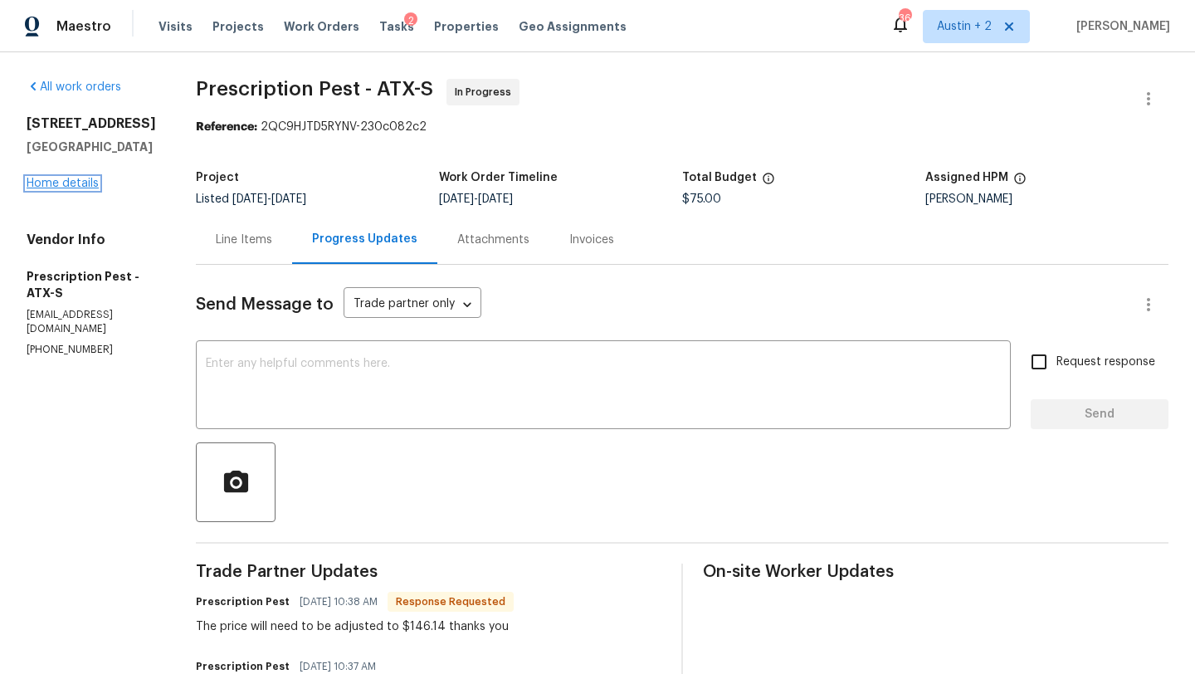
click at [83, 189] on link "Home details" at bounding box center [63, 184] width 72 height 12
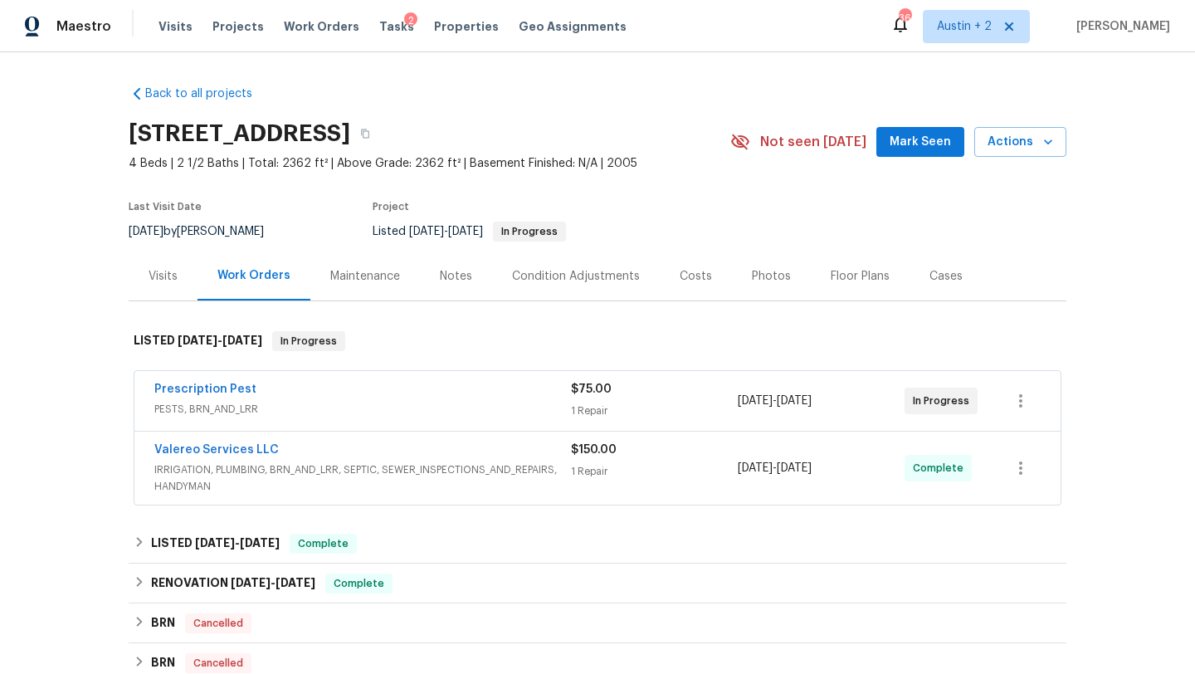
click at [395, 450] on div "Valereo Services LLC" at bounding box center [362, 451] width 417 height 20
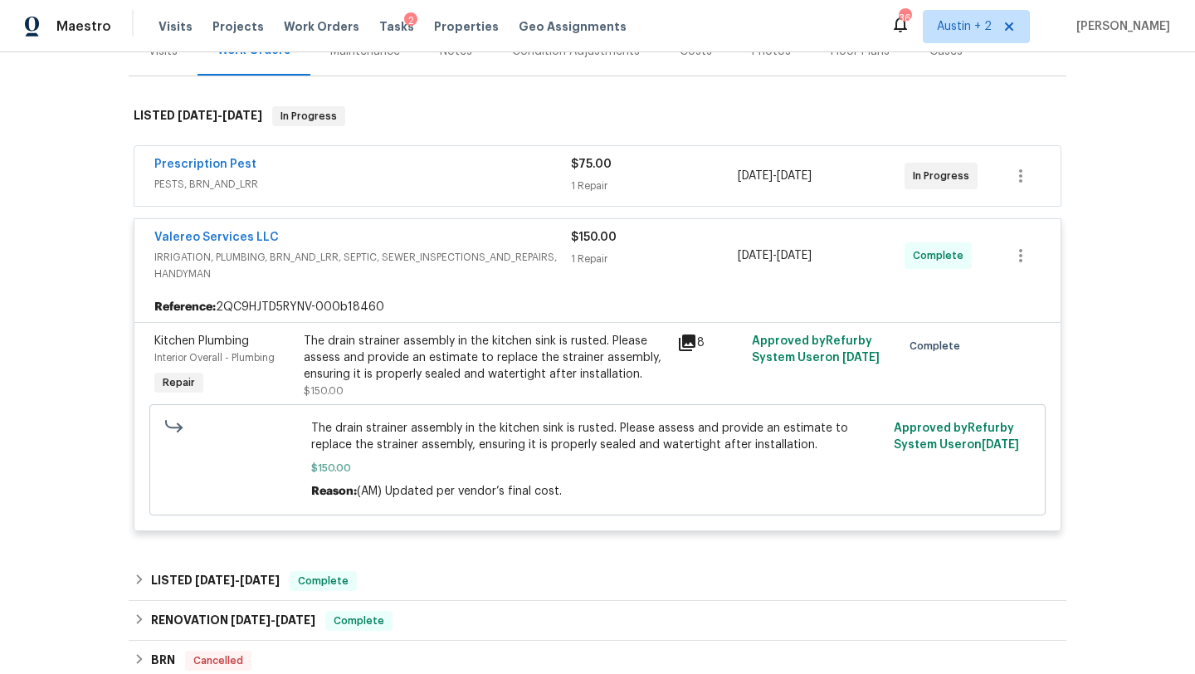
scroll to position [227, 0]
click at [683, 342] on icon at bounding box center [687, 341] width 17 height 17
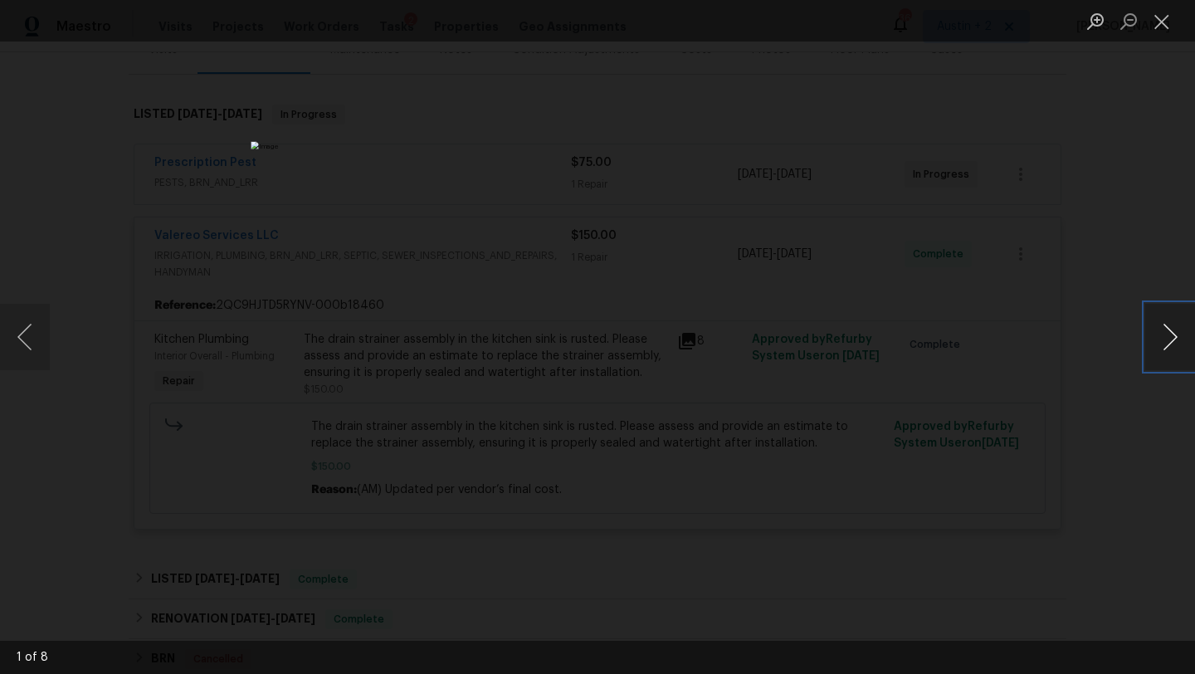
click at [1170, 328] on button "Next image" at bounding box center [1170, 337] width 50 height 66
click at [1167, 329] on button "Next image" at bounding box center [1170, 337] width 50 height 66
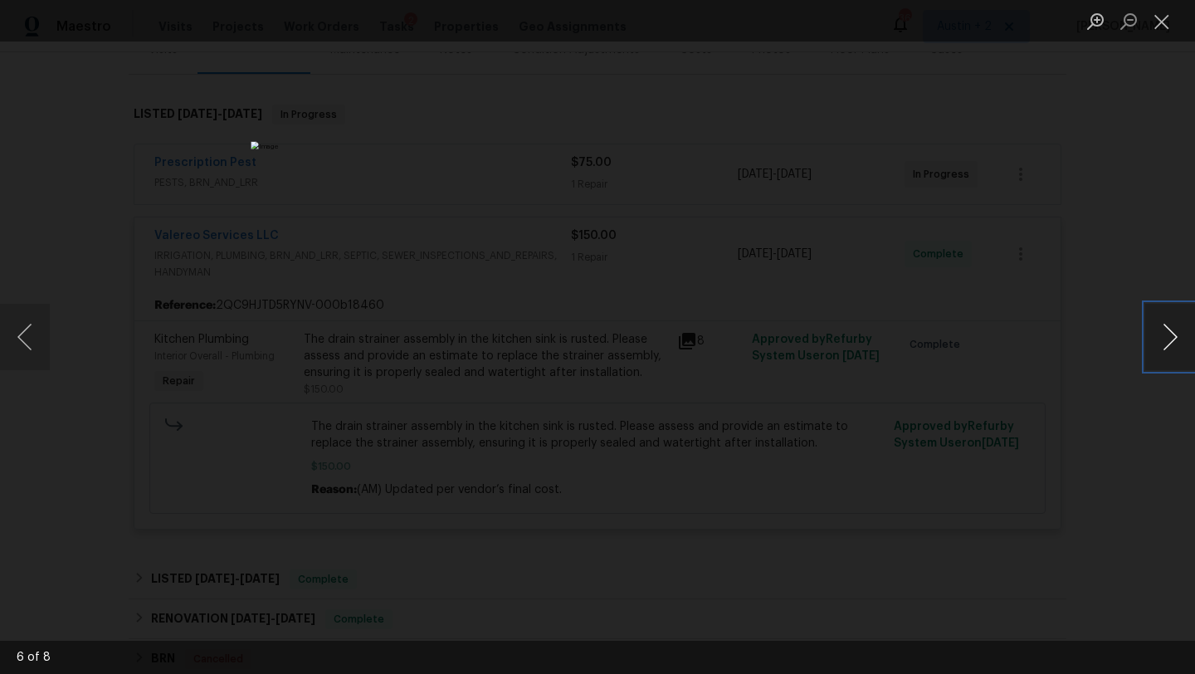
click at [1167, 329] on button "Next image" at bounding box center [1170, 337] width 50 height 66
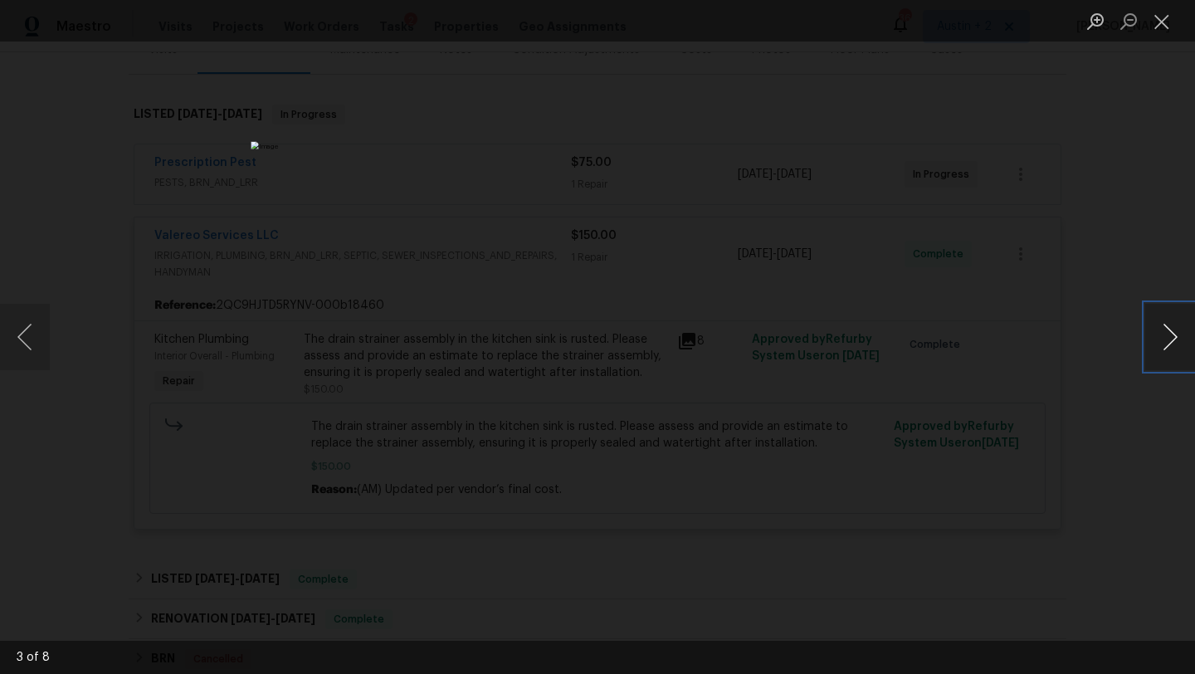
click at [1167, 329] on button "Next image" at bounding box center [1170, 337] width 50 height 66
click at [1166, 20] on button "Close lightbox" at bounding box center [1161, 21] width 33 height 29
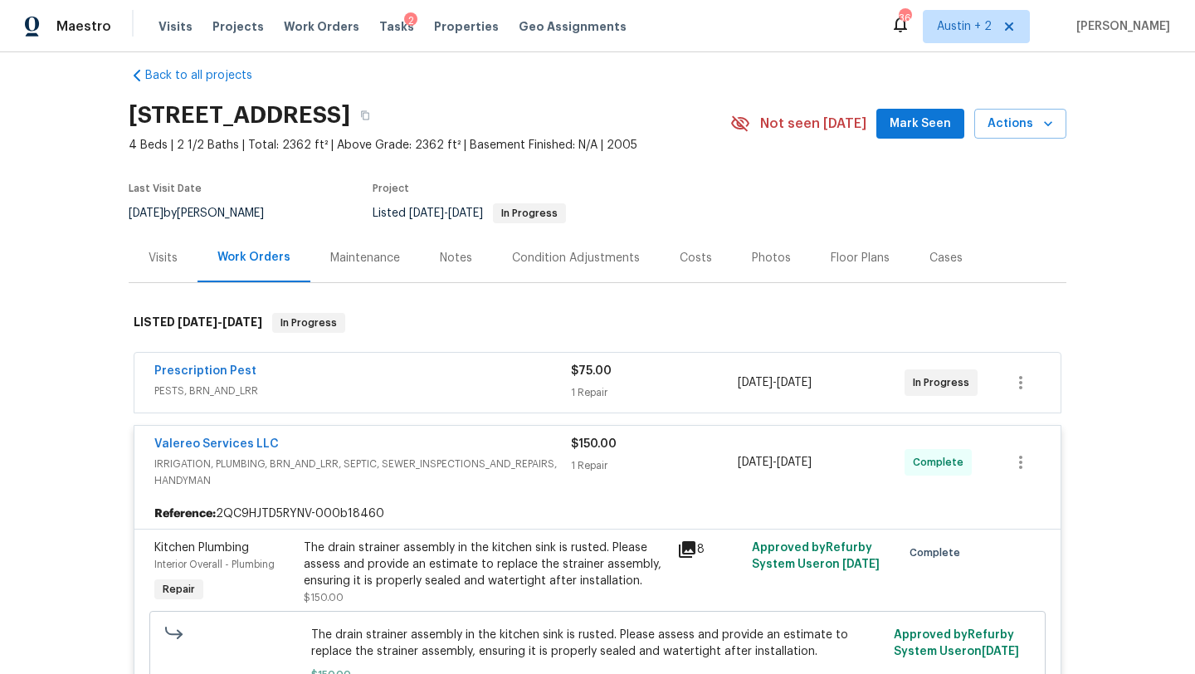
scroll to position [17, 0]
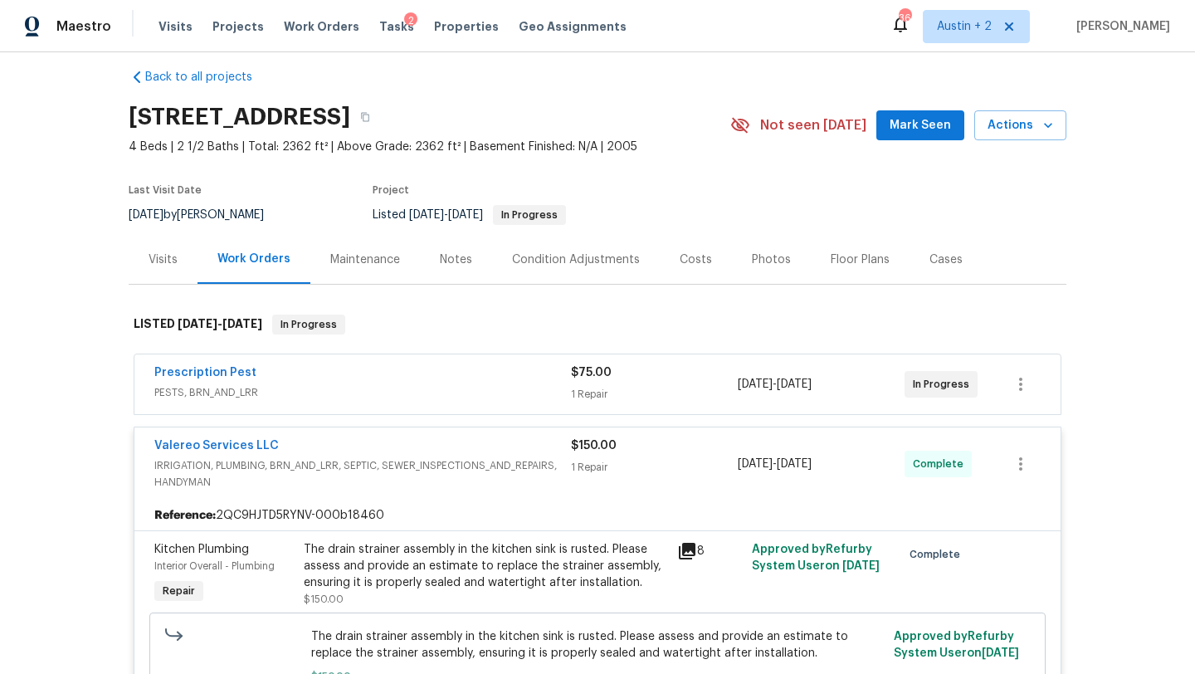
click at [686, 261] on div "Costs" at bounding box center [696, 259] width 32 height 17
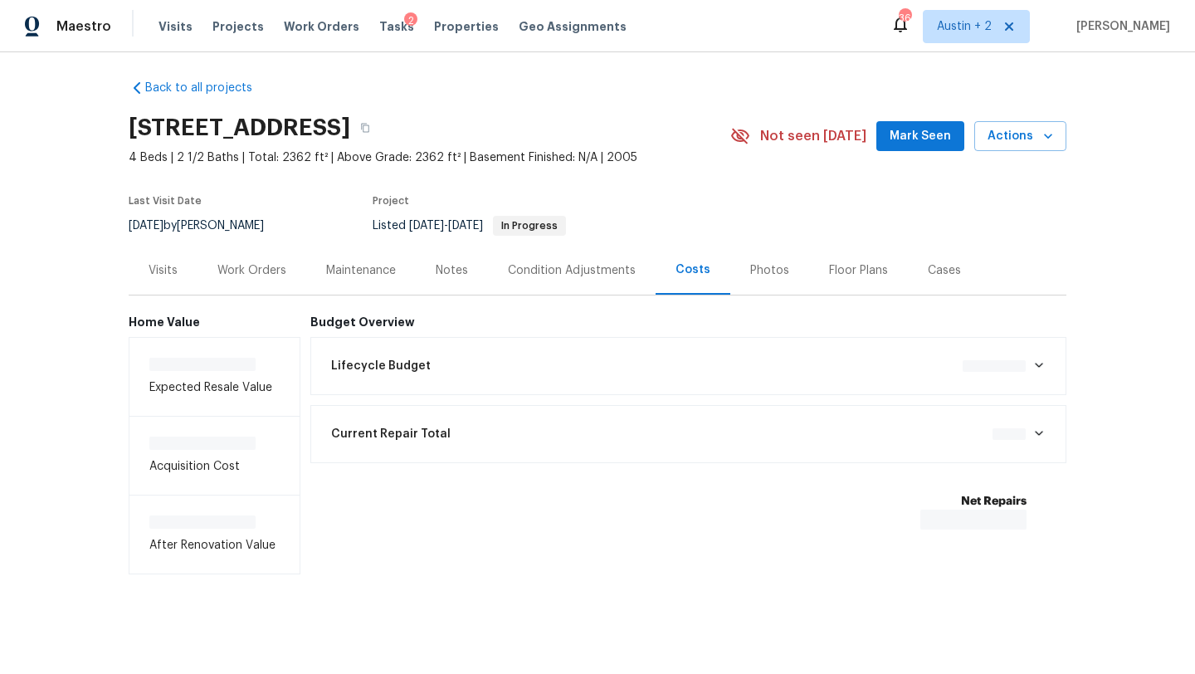
scroll to position [9, 0]
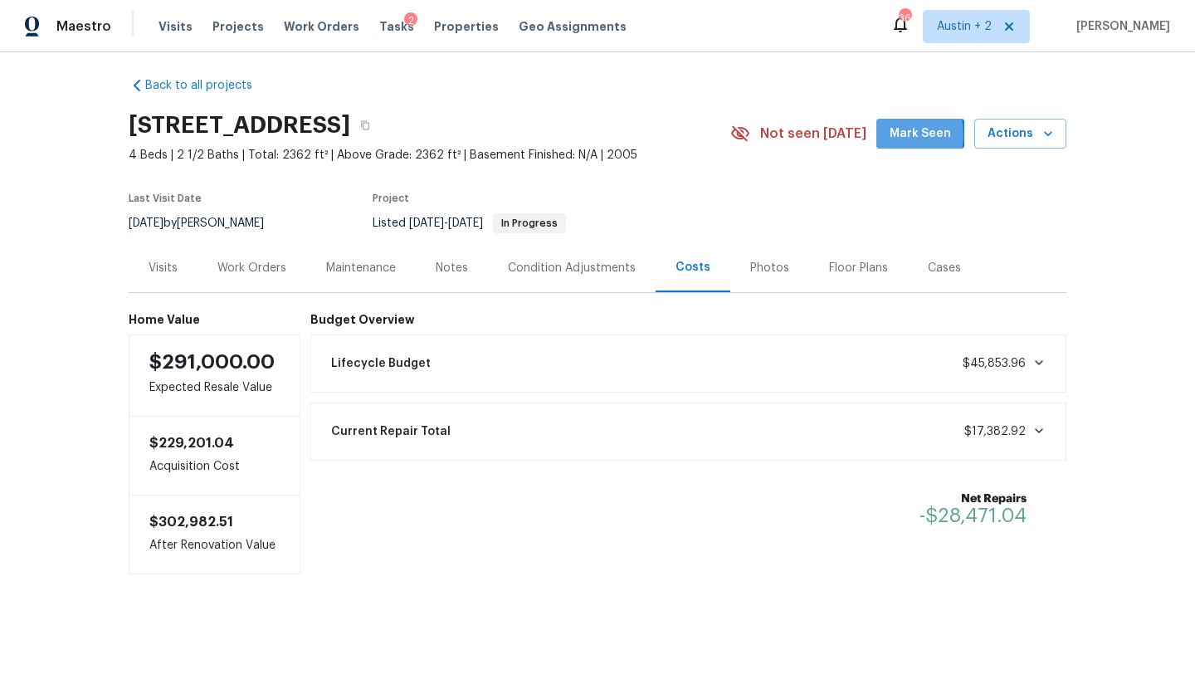
click at [892, 134] on button "Mark Seen" at bounding box center [920, 134] width 88 height 31
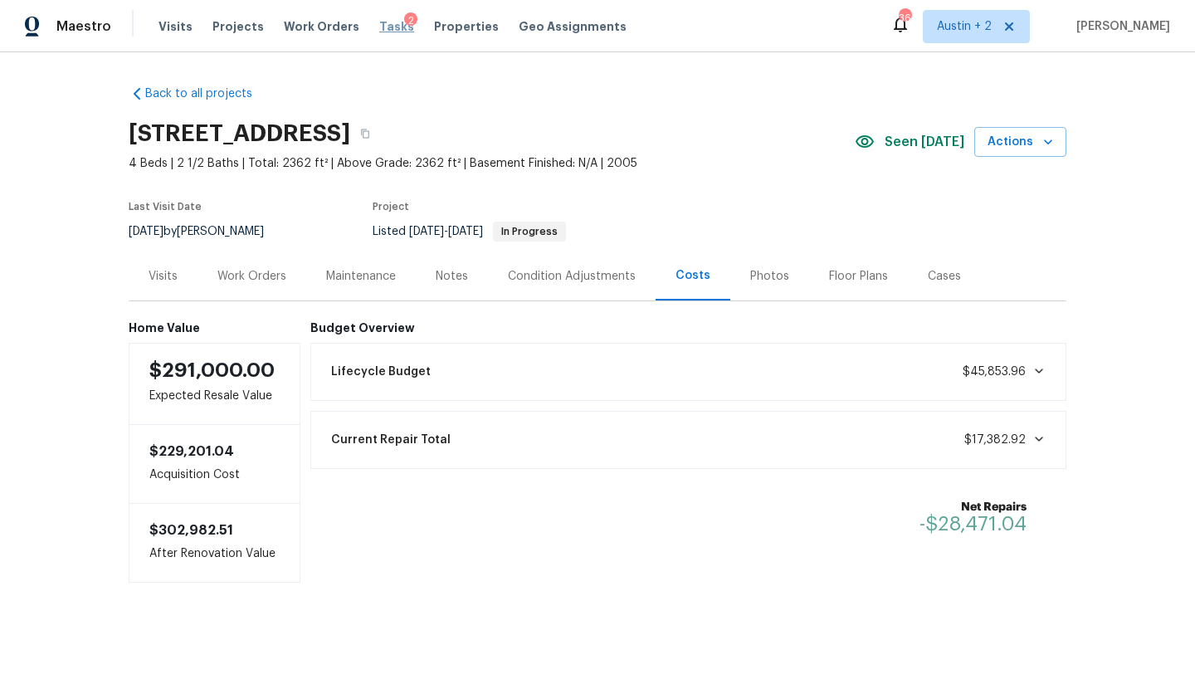
click at [379, 26] on span "Tasks" at bounding box center [396, 27] width 35 height 12
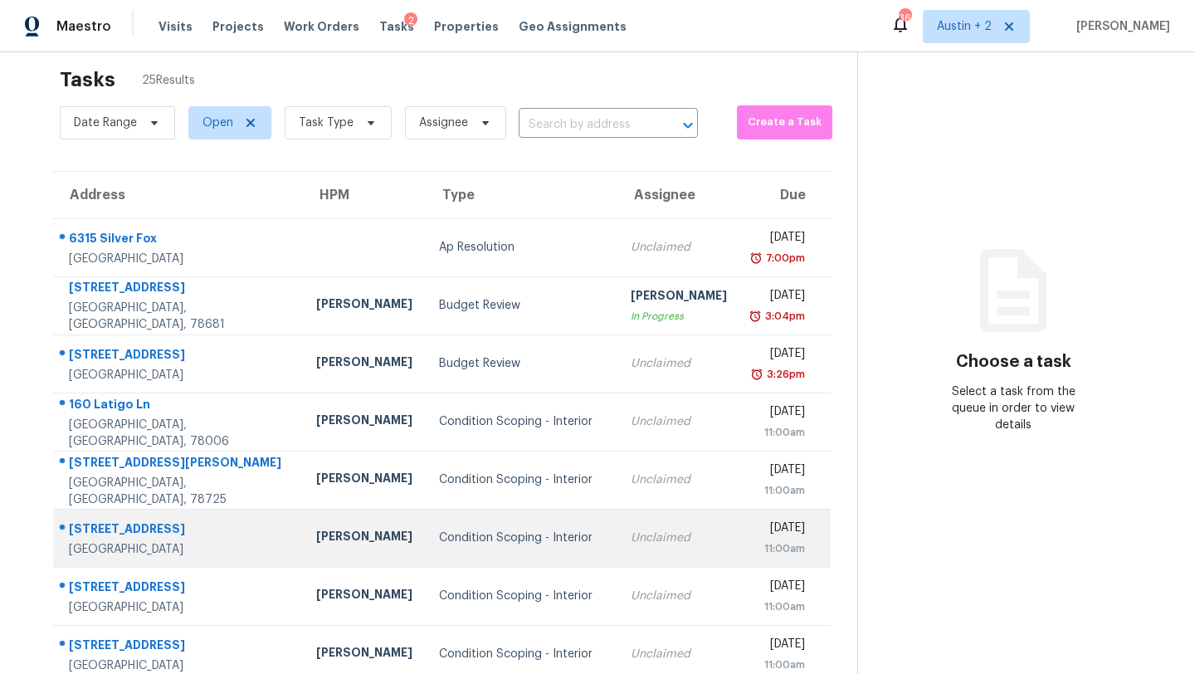
scroll to position [17, 0]
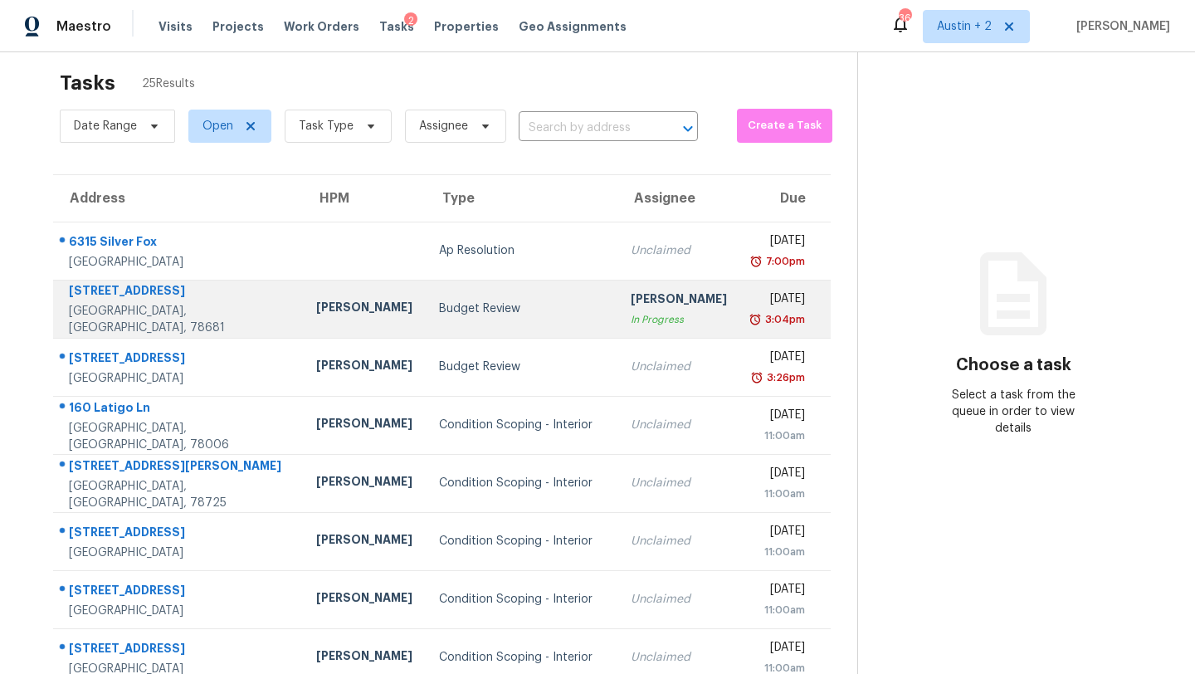
click at [426, 317] on td "Budget Review" at bounding box center [522, 309] width 192 height 58
